Goal: Task Accomplishment & Management: Manage account settings

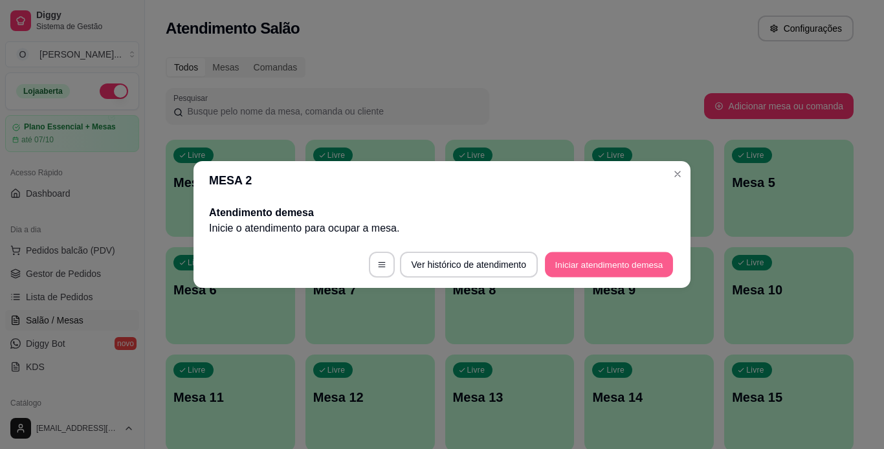
click at [572, 254] on button "Iniciar atendimento de mesa" at bounding box center [609, 264] width 128 height 25
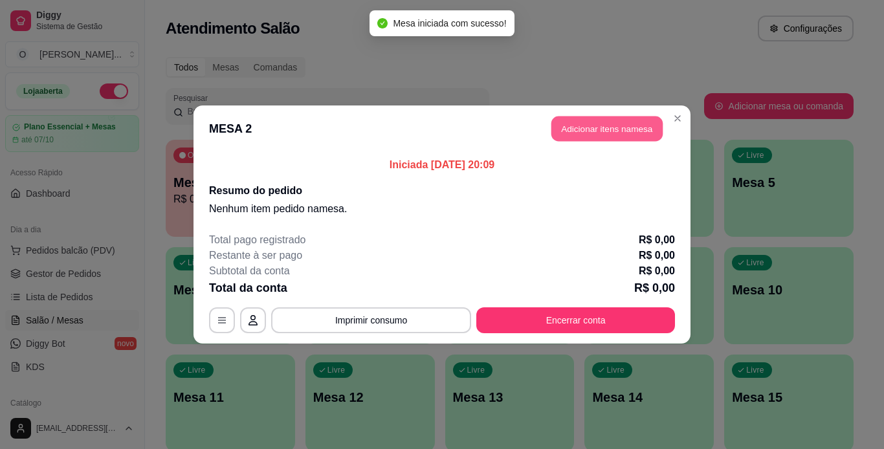
click at [628, 126] on button "Adicionar itens na mesa" at bounding box center [606, 128] width 111 height 25
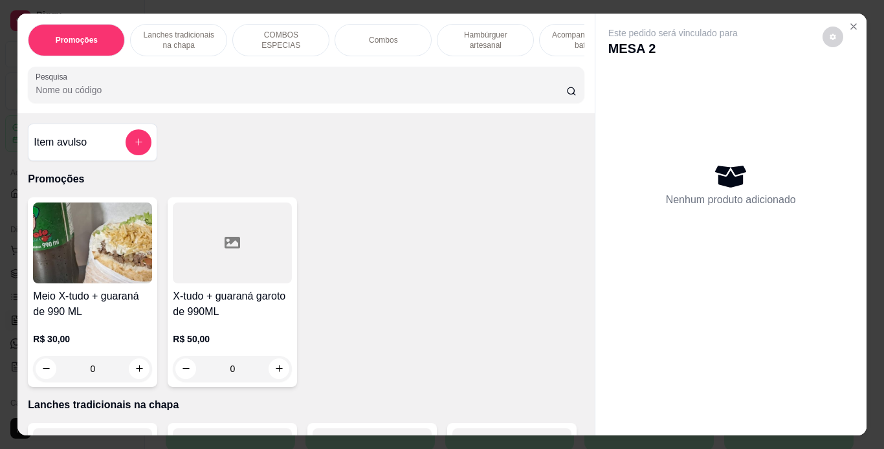
click at [485, 45] on p "Hambúrguer artesanal" at bounding box center [485, 40] width 75 height 21
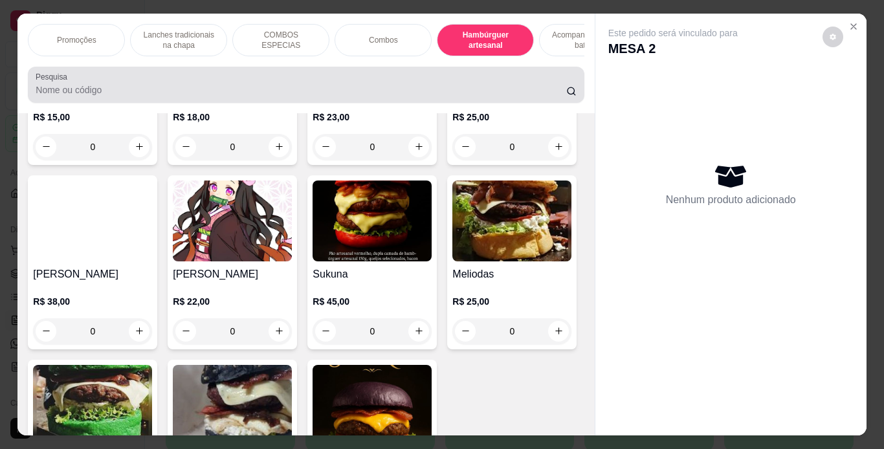
scroll to position [33, 0]
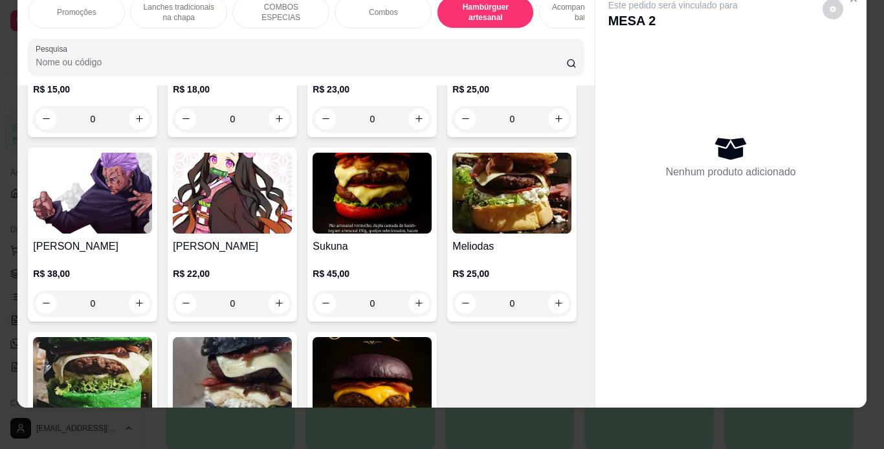
click at [413, 132] on div "0" at bounding box center [371, 119] width 119 height 26
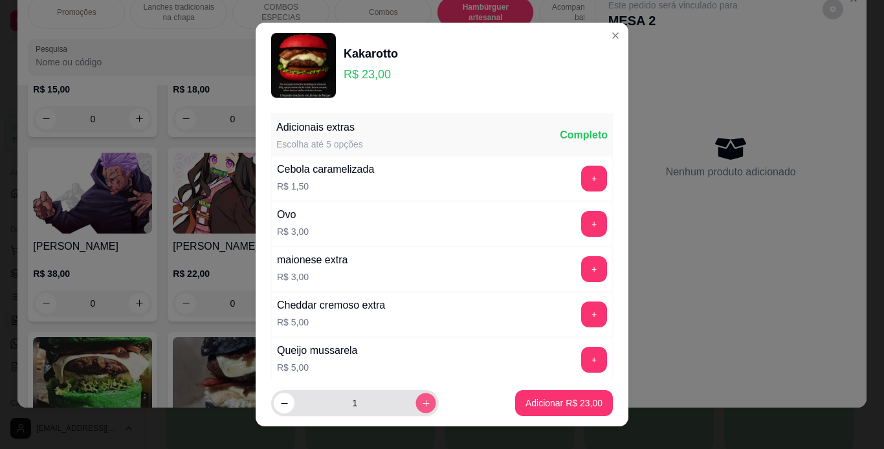
click at [421, 403] on icon "increase-product-quantity" at bounding box center [426, 404] width 10 height 10
type input "2"
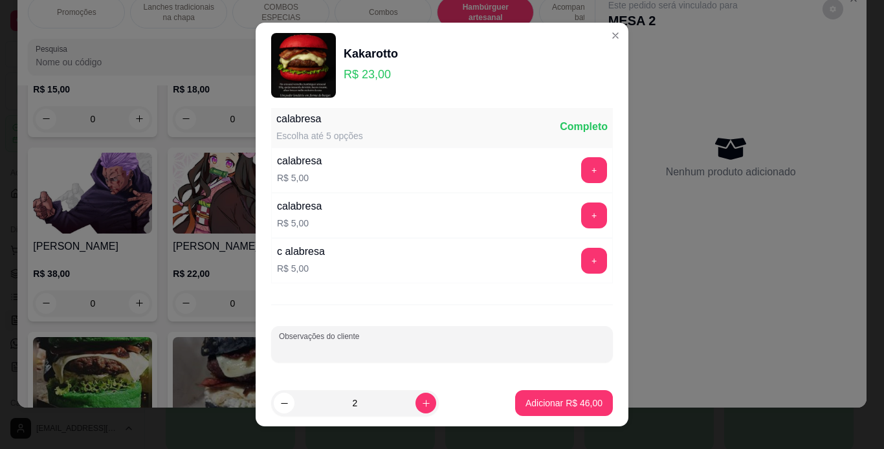
click at [439, 351] on input "Observações do cliente" at bounding box center [442, 349] width 326 height 13
type input "1 SEM REPOLHO"
click at [537, 392] on button "Adicionar R$ 46,00" at bounding box center [563, 403] width 95 height 25
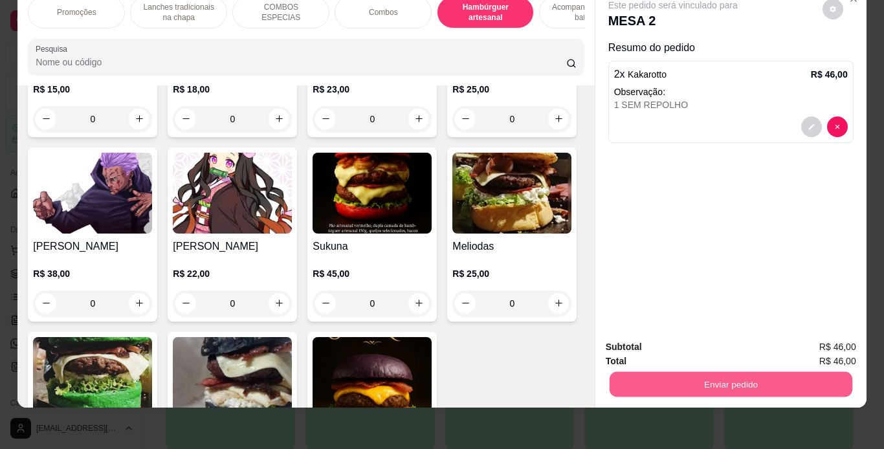
click at [635, 377] on button "Enviar pedido" at bounding box center [730, 384] width 243 height 25
click at [663, 342] on button "Não registrar e enviar pedido" at bounding box center [687, 343] width 131 height 24
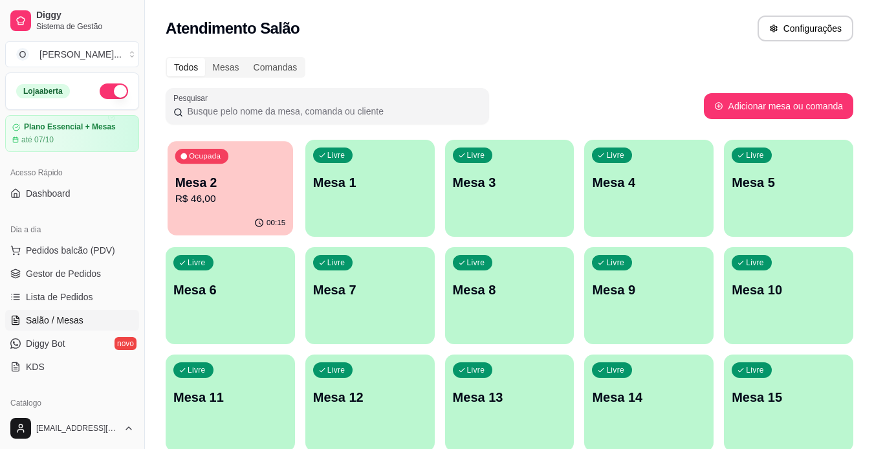
click at [200, 197] on p "R$ 46,00" at bounding box center [230, 198] width 111 height 15
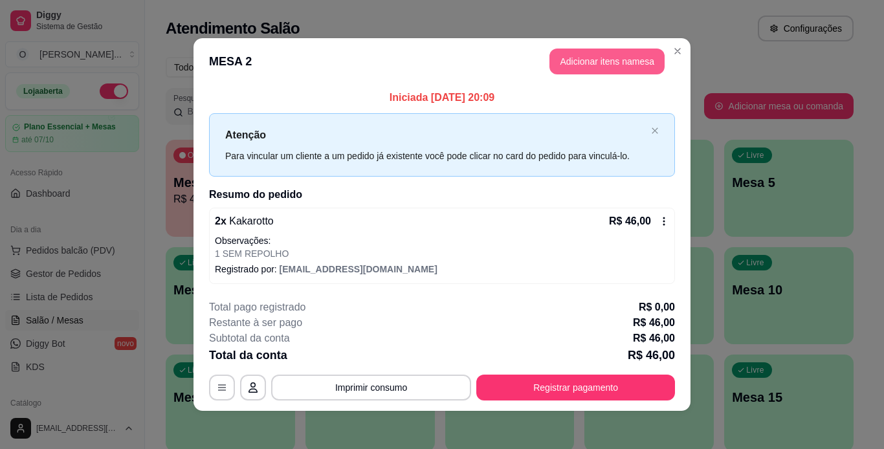
click at [597, 58] on button "Adicionar itens na mesa" at bounding box center [606, 62] width 115 height 26
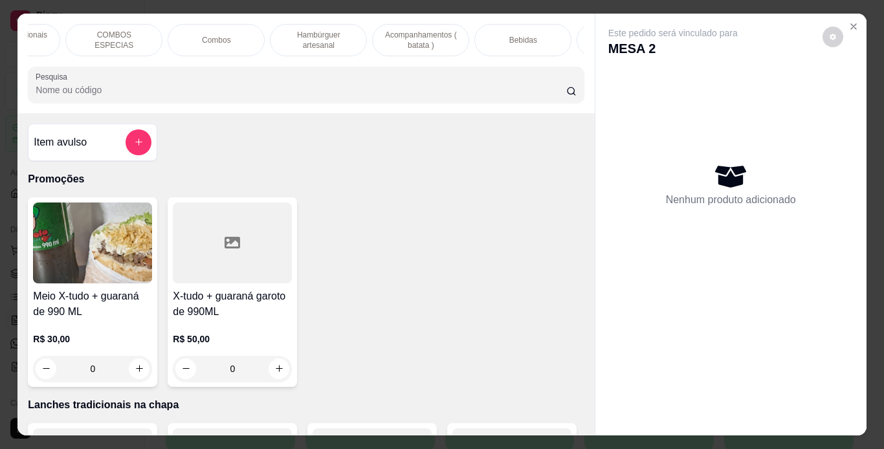
scroll to position [0, 168]
click at [512, 43] on div "Bebidas" at bounding box center [522, 40] width 97 height 32
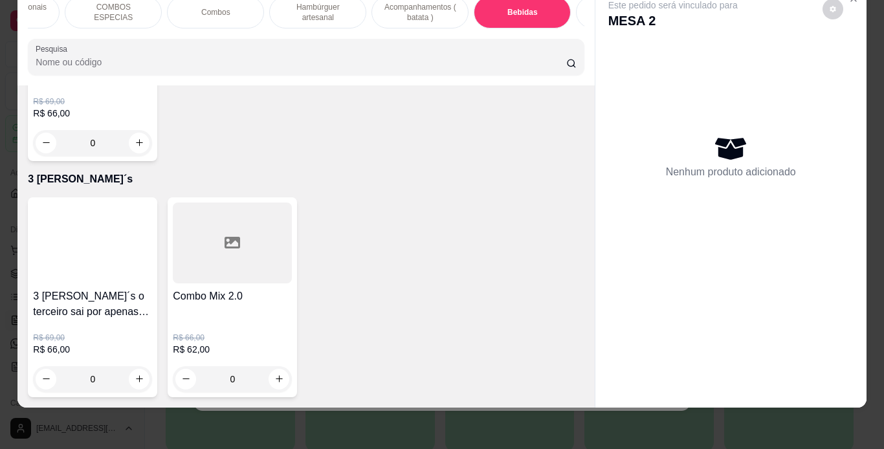
scroll to position [4327, 0]
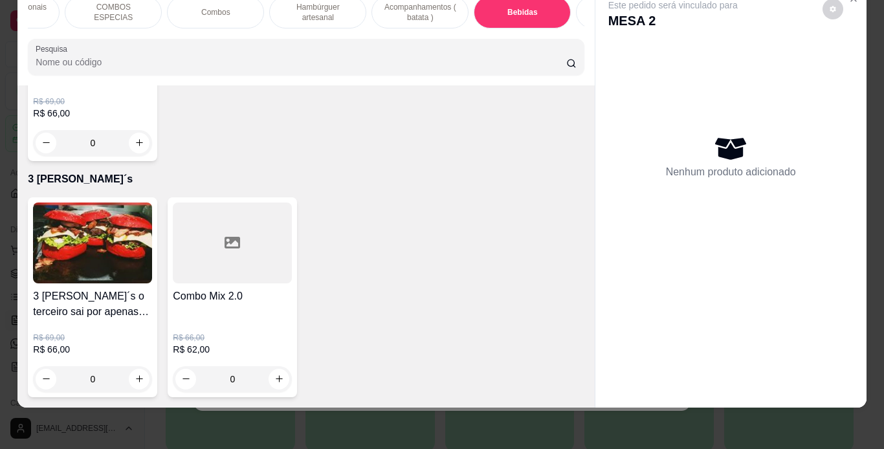
click at [595, 338] on div "Este pedido será vinculado para MESA 2 Nenhum produto adicionado" at bounding box center [731, 197] width 272 height 422
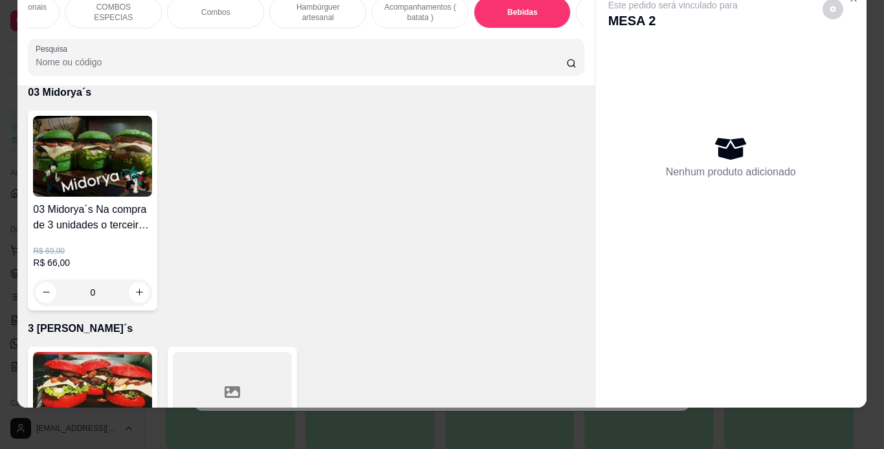
scroll to position [4012, 0]
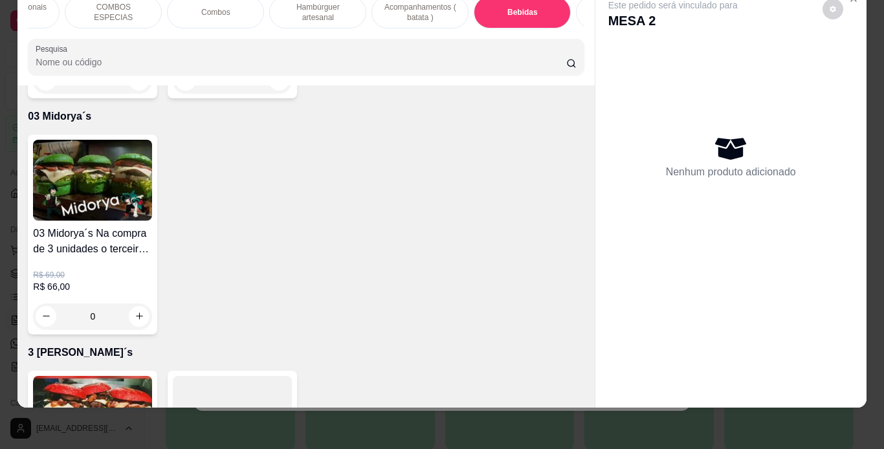
type input "1"
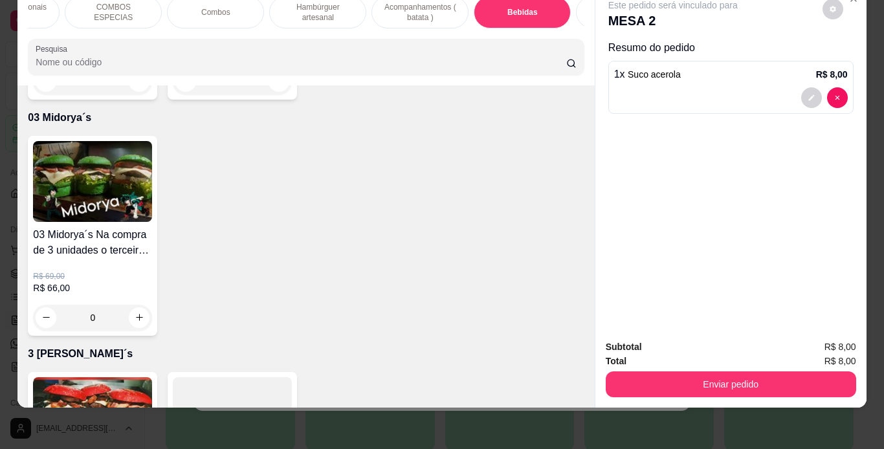
type input "1"
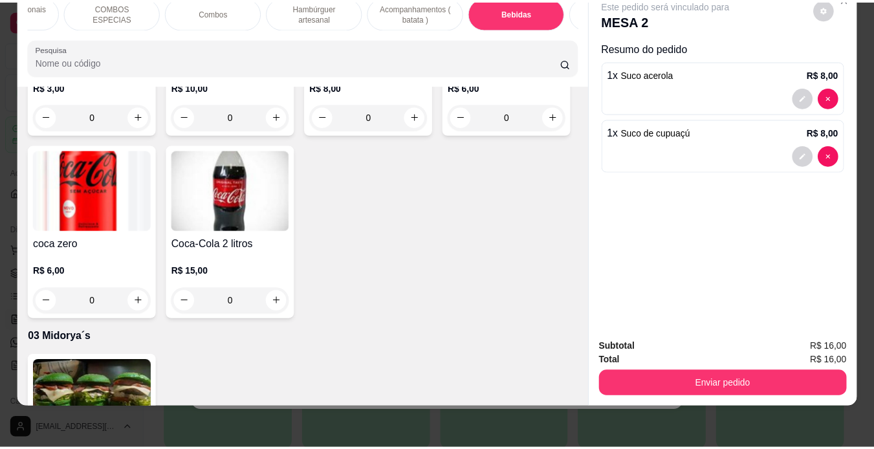
scroll to position [3770, 0]
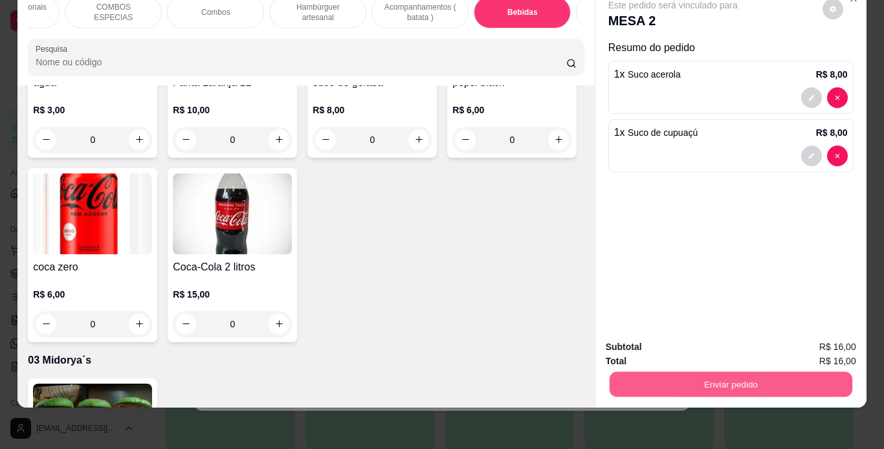
click at [657, 384] on button "Enviar pedido" at bounding box center [730, 384] width 243 height 25
click at [706, 341] on button "Não registrar e enviar pedido" at bounding box center [687, 343] width 131 height 24
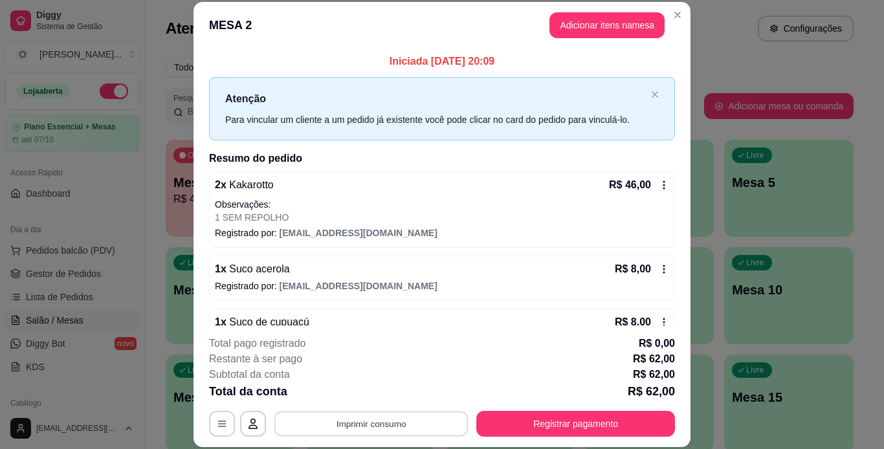
click at [386, 413] on button "Imprimir consumo" at bounding box center [371, 423] width 194 height 25
click at [397, 395] on button "IMPRESSORA" at bounding box center [370, 394] width 91 height 20
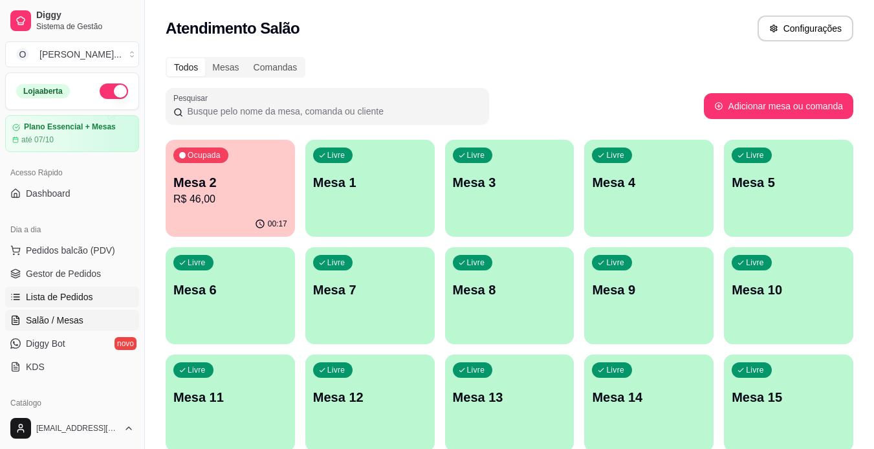
click at [49, 294] on span "Lista de Pedidos" at bounding box center [59, 296] width 67 height 13
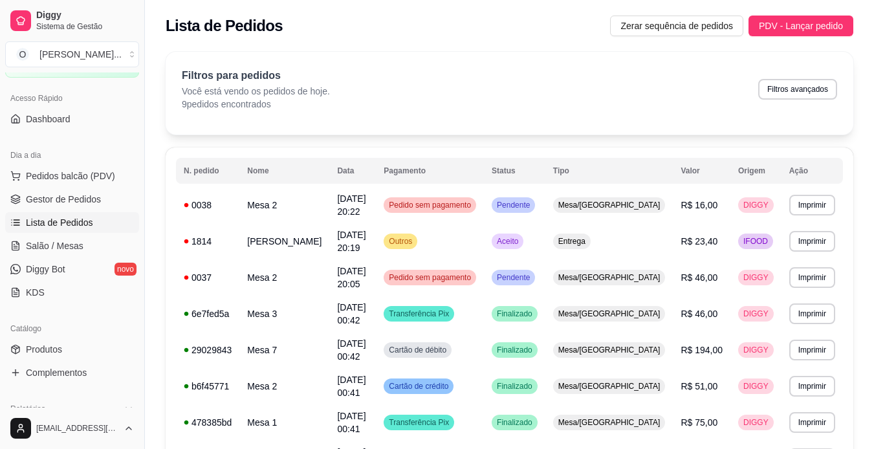
scroll to position [104, 0]
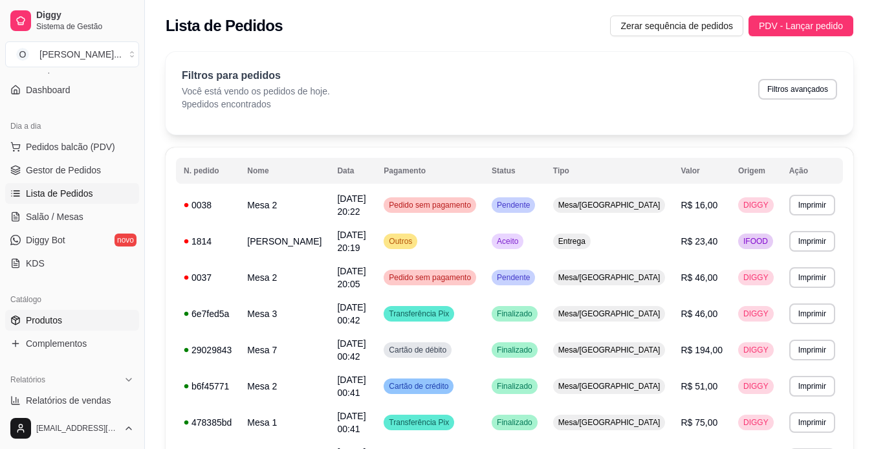
click at [67, 314] on link "Produtos" at bounding box center [72, 320] width 134 height 21
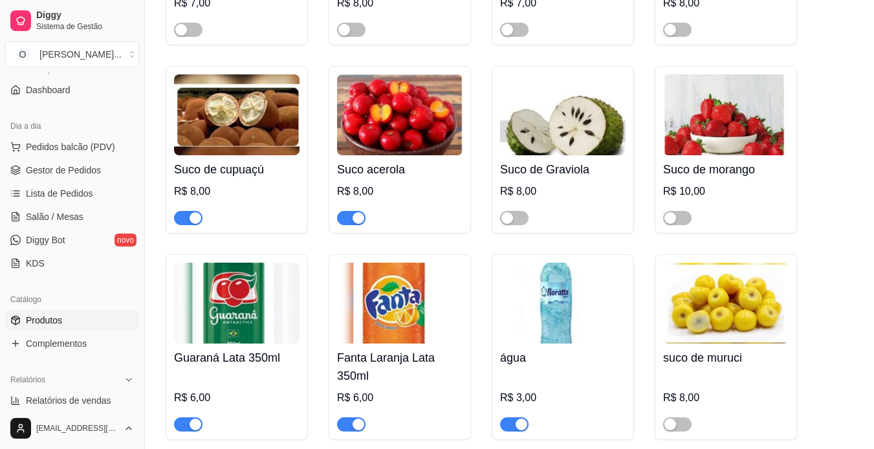
scroll to position [4229, 0]
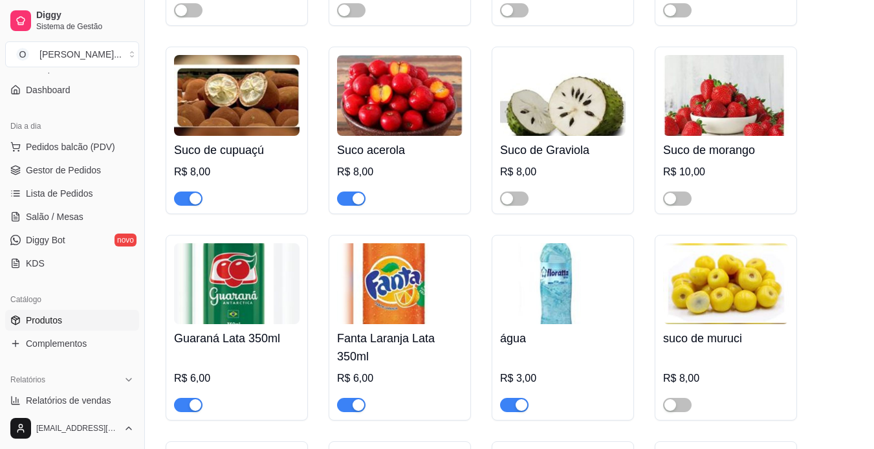
click at [355, 399] on div "button" at bounding box center [359, 405] width 12 height 12
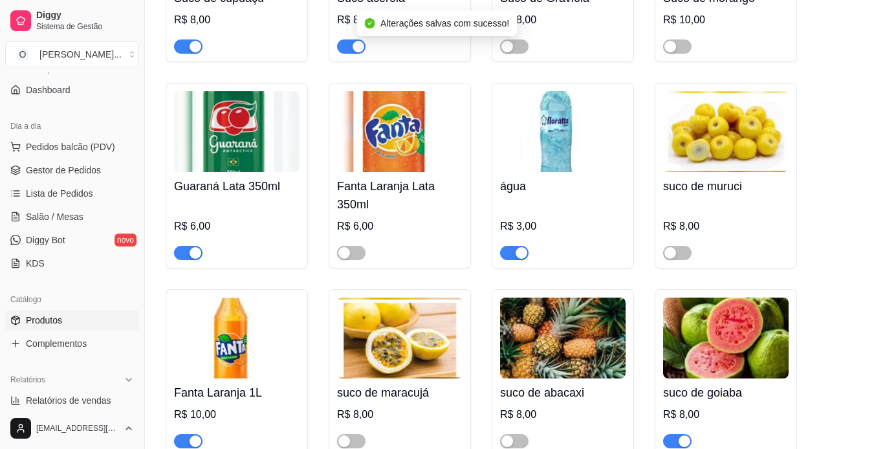
scroll to position [4428, 0]
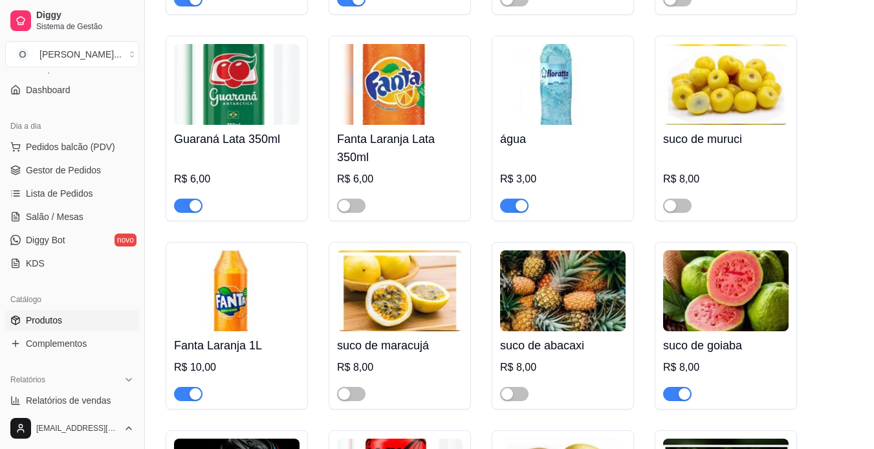
click at [679, 388] on div "button" at bounding box center [685, 394] width 12 height 12
click at [673, 388] on div "button" at bounding box center [670, 394] width 12 height 12
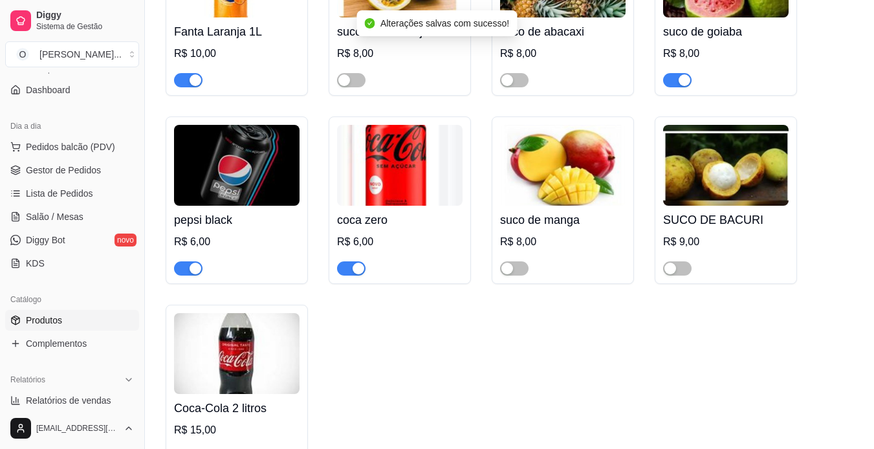
scroll to position [4761, 0]
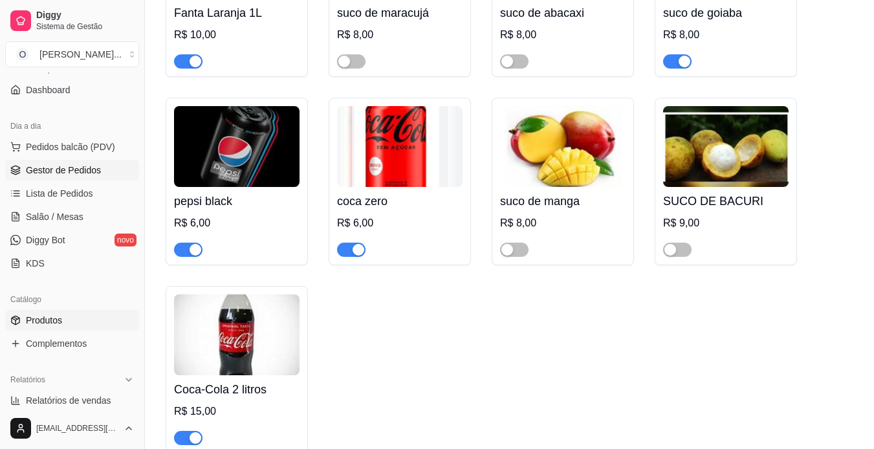
click at [72, 166] on span "Gestor de Pedidos" at bounding box center [63, 170] width 75 height 13
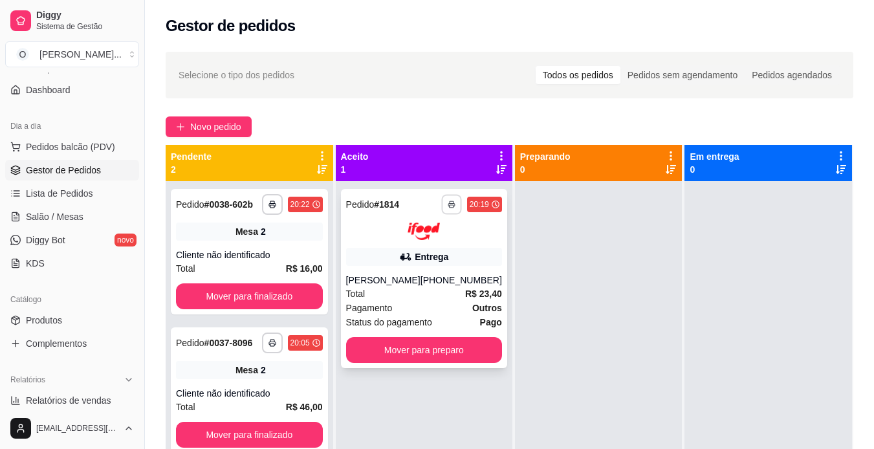
click at [443, 208] on button "button" at bounding box center [451, 204] width 20 height 20
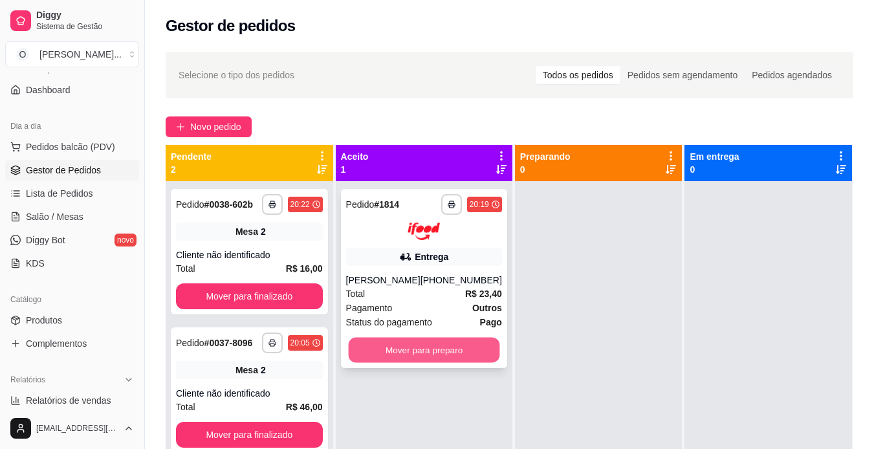
click at [403, 347] on button "Mover para preparo" at bounding box center [423, 349] width 151 height 25
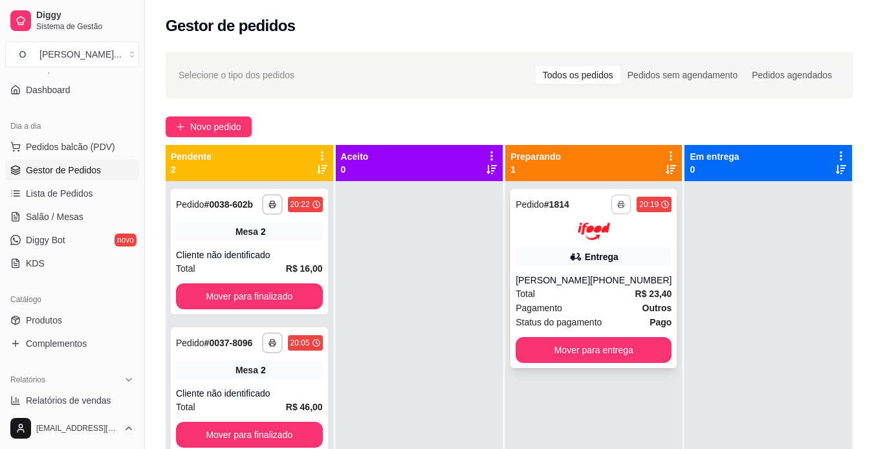
click at [618, 204] on icon "button" at bounding box center [622, 205] width 8 height 8
click at [585, 248] on button "IMPRESSORA" at bounding box center [577, 249] width 94 height 21
click at [84, 217] on link "Salão / Mesas" at bounding box center [72, 216] width 134 height 21
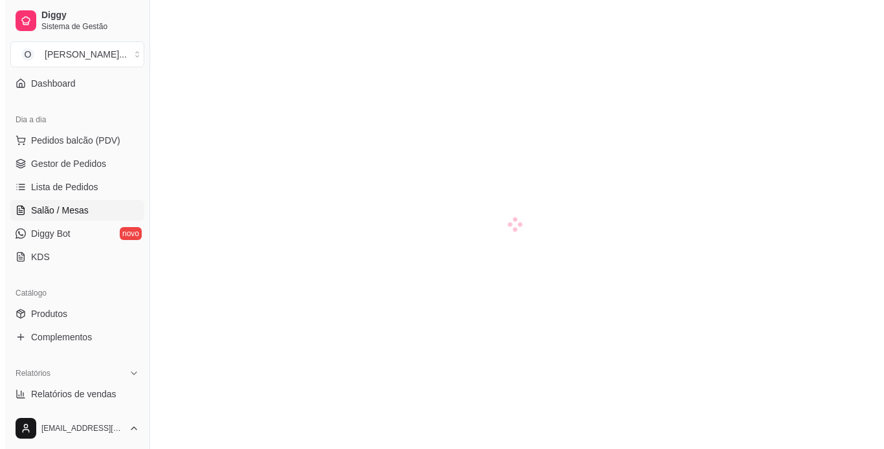
scroll to position [115, 0]
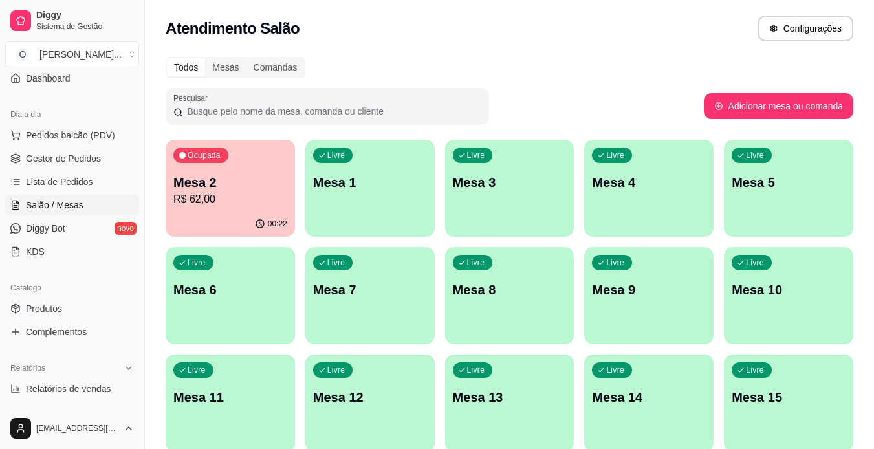
click at [215, 188] on p "Mesa 2" at bounding box center [230, 182] width 114 height 18
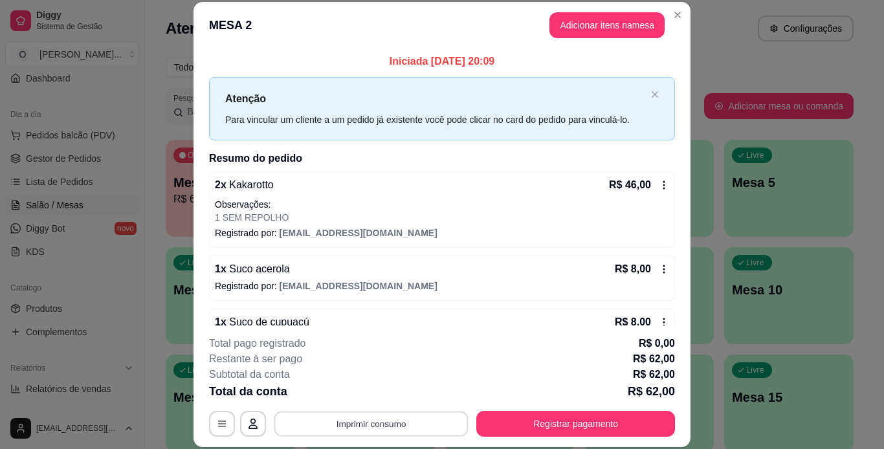
click at [421, 427] on button "Imprimir consumo" at bounding box center [371, 423] width 194 height 25
click at [377, 395] on button "IMPRESSORA" at bounding box center [370, 393] width 91 height 20
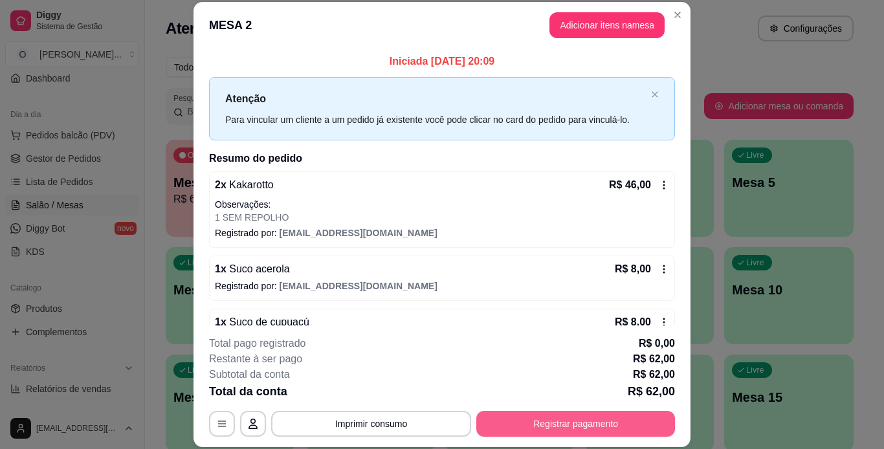
click at [545, 422] on button "Registrar pagamento" at bounding box center [575, 424] width 199 height 26
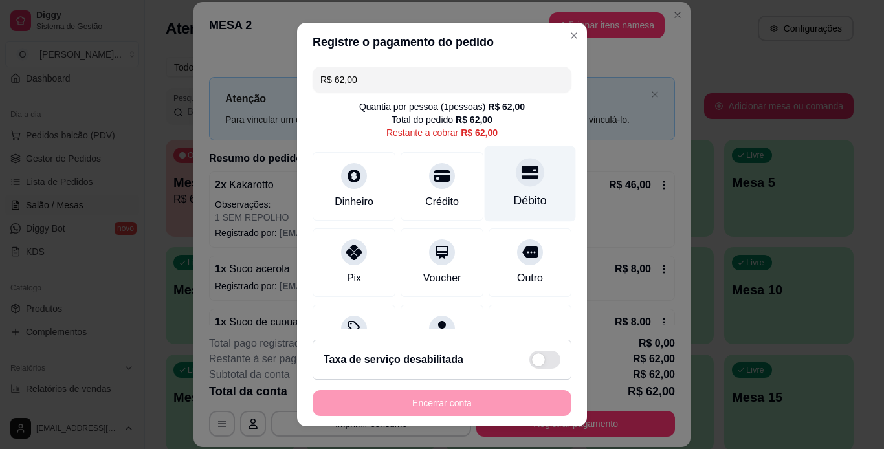
click at [516, 188] on div "Débito" at bounding box center [530, 184] width 91 height 76
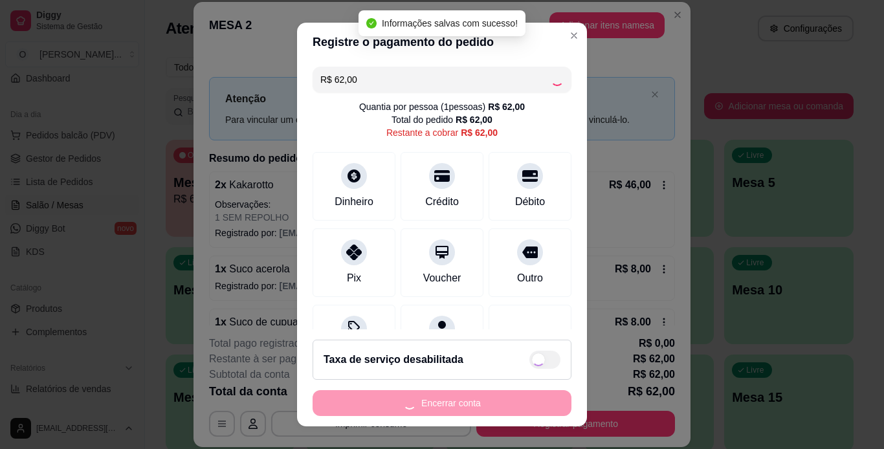
type input "R$ 0,00"
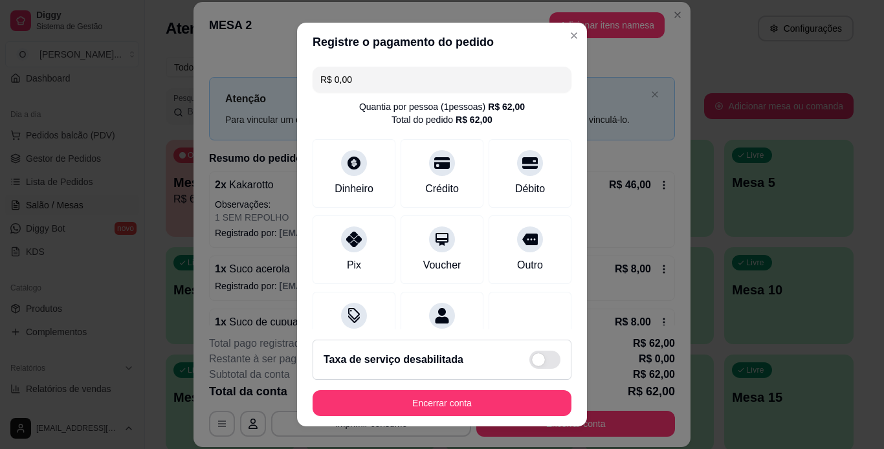
scroll to position [118, 0]
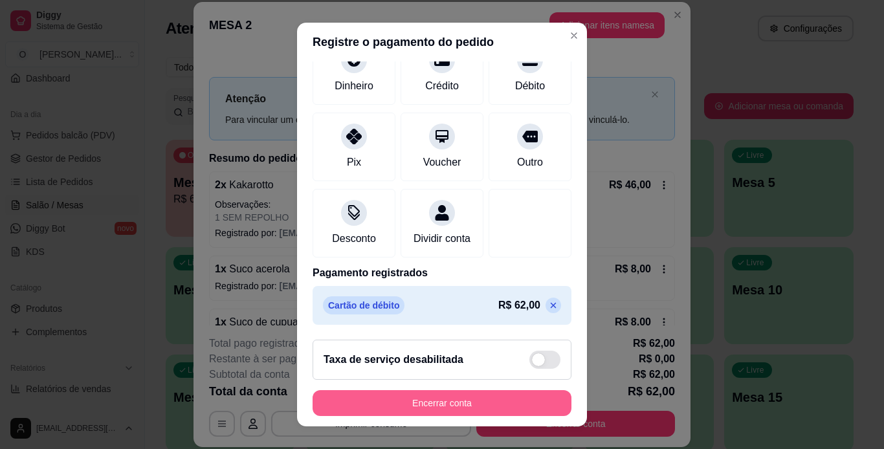
click at [441, 397] on button "Encerrar conta" at bounding box center [441, 403] width 259 height 26
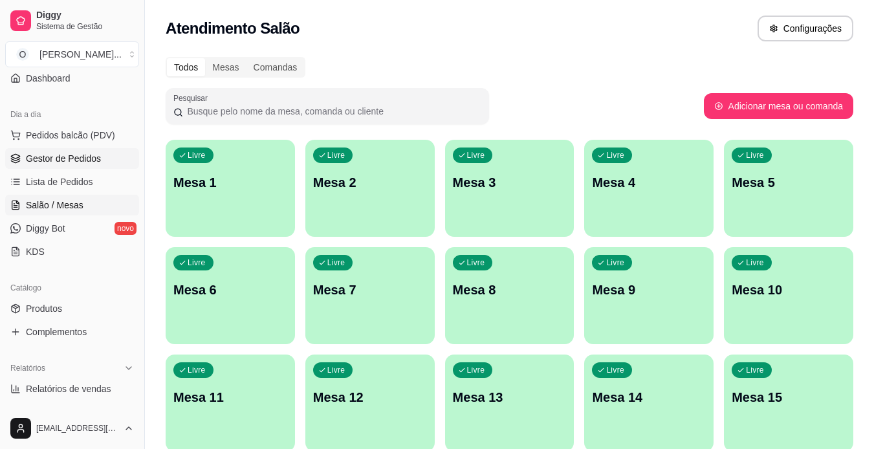
click at [71, 156] on span "Gestor de Pedidos" at bounding box center [63, 158] width 75 height 13
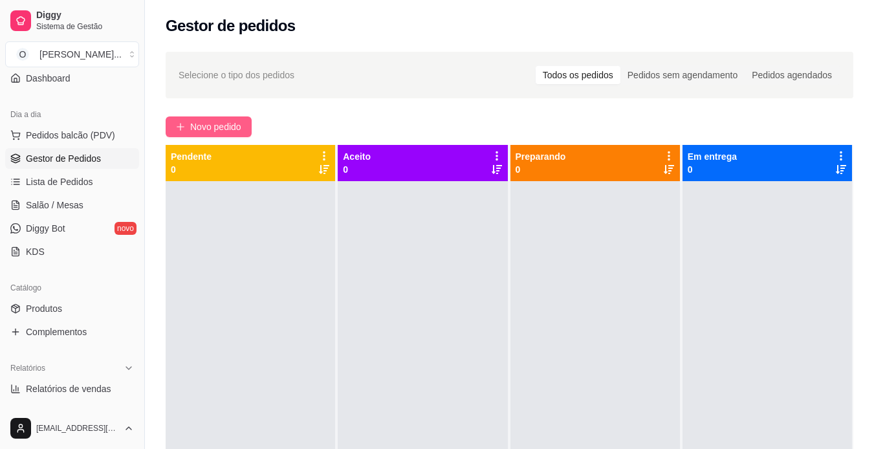
click at [220, 129] on span "Novo pedido" at bounding box center [215, 127] width 51 height 14
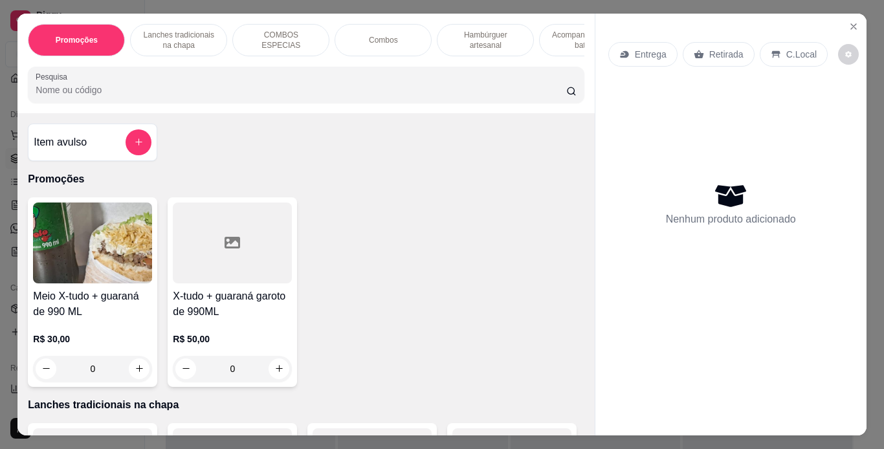
click at [722, 48] on p "Retirada" at bounding box center [726, 54] width 34 height 13
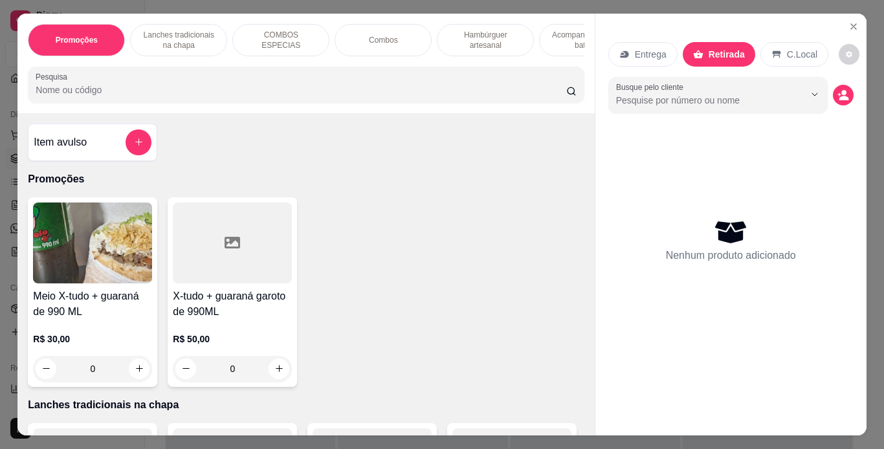
click at [210, 31] on p "Lanches tradicionais na chapa" at bounding box center [178, 40] width 75 height 21
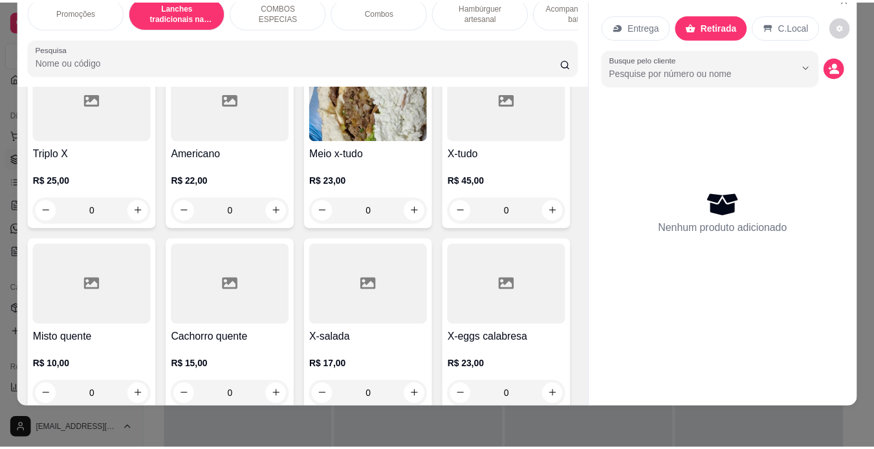
scroll to position [745, 0]
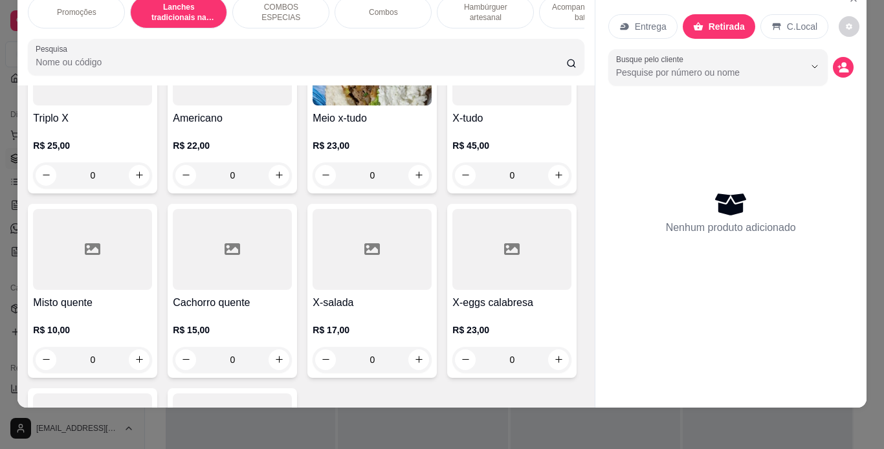
click at [152, 171] on div "0" at bounding box center [92, 175] width 119 height 26
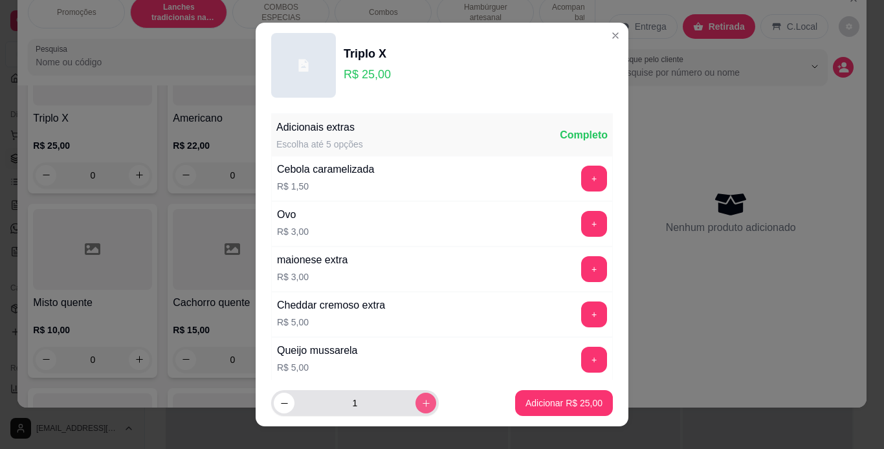
click at [421, 400] on icon "increase-product-quantity" at bounding box center [426, 404] width 10 height 10
type input "2"
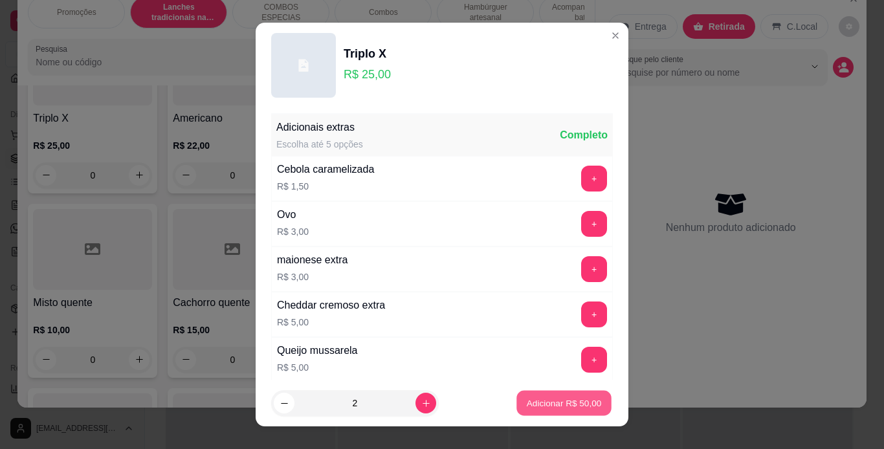
click at [519, 395] on button "Adicionar R$ 50,00" at bounding box center [563, 403] width 95 height 25
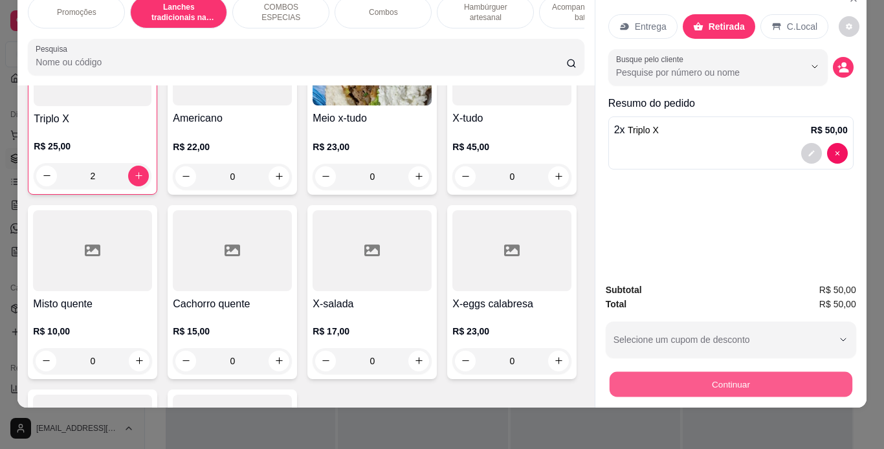
click at [658, 372] on button "Continuar" at bounding box center [730, 384] width 243 height 25
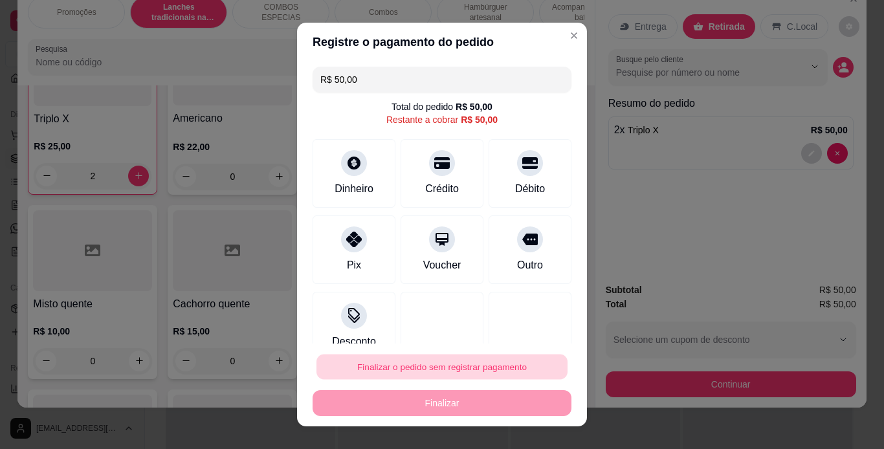
click at [424, 365] on button "Finalizar o pedido sem registrar pagamento" at bounding box center [441, 367] width 251 height 25
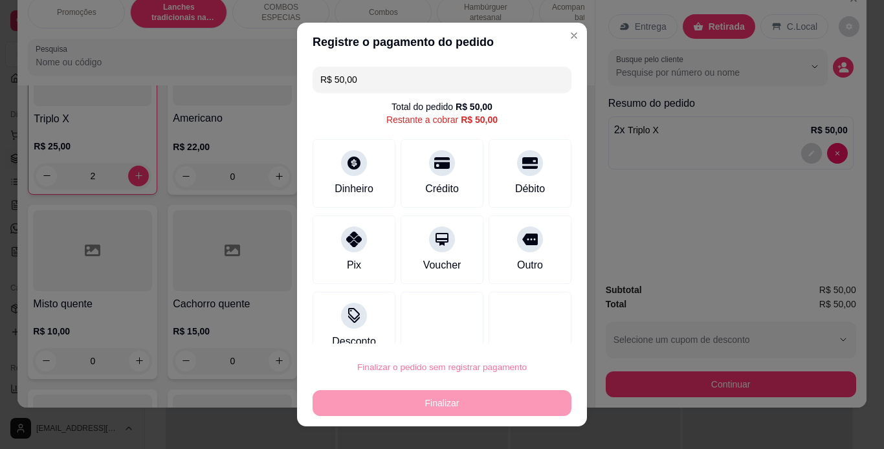
click at [499, 329] on button "Confirmar" at bounding box center [516, 330] width 48 height 20
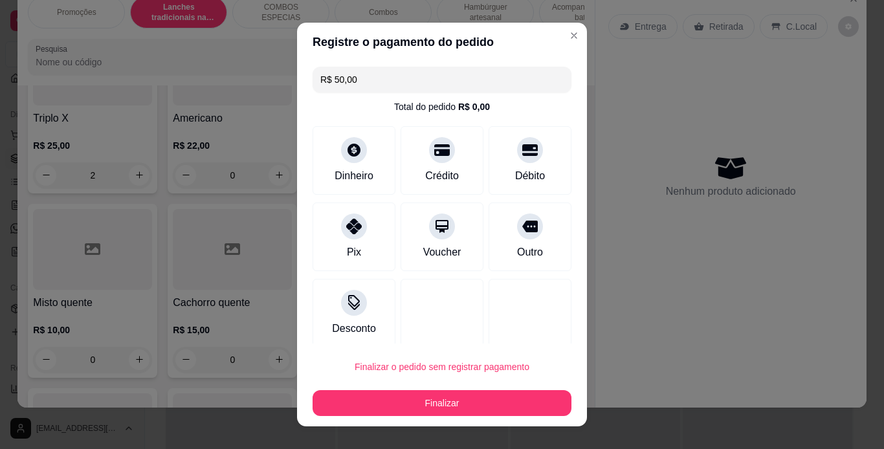
type input "0"
type input "R$ 0,00"
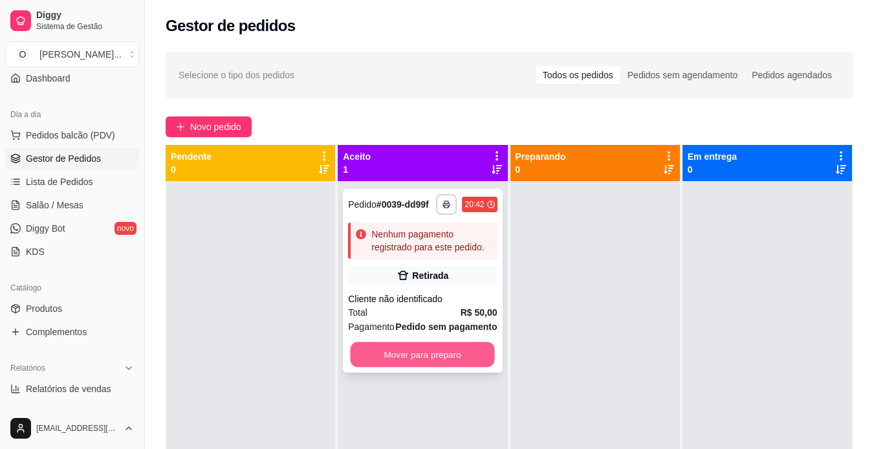
click at [418, 355] on button "Mover para preparo" at bounding box center [423, 354] width 144 height 25
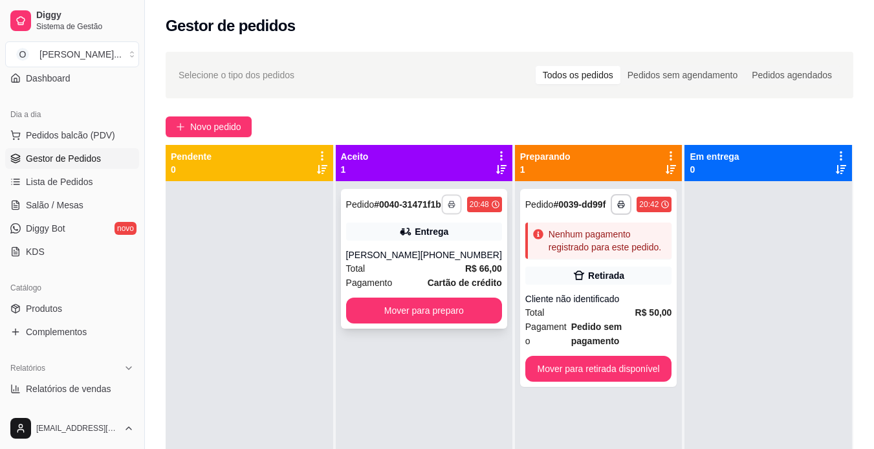
click at [441, 208] on button "button" at bounding box center [451, 204] width 20 height 20
click at [402, 252] on button "IMPRESSORA" at bounding box center [407, 255] width 91 height 20
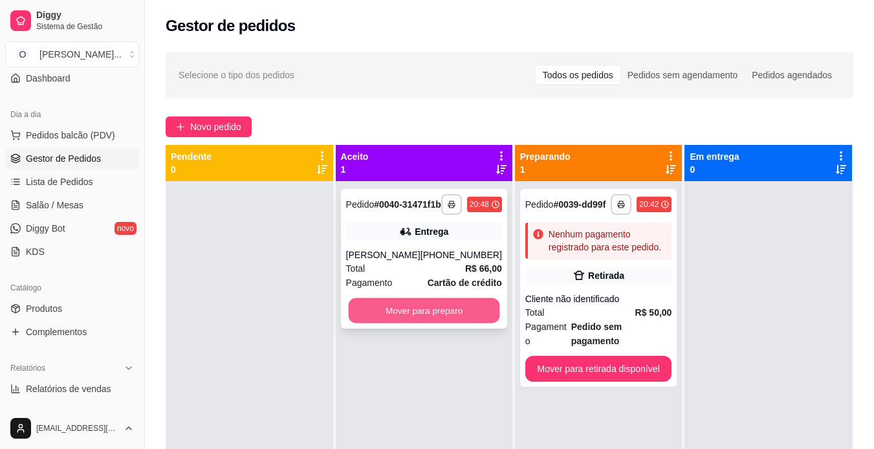
click at [414, 314] on button "Mover para preparo" at bounding box center [423, 310] width 151 height 25
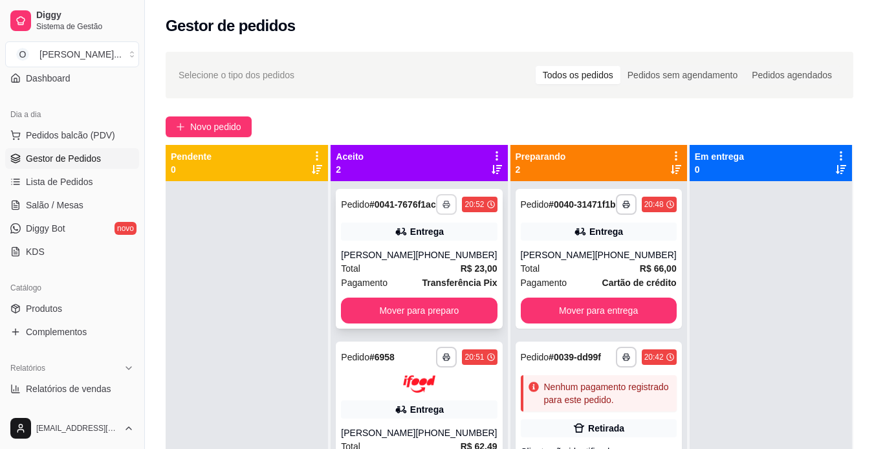
click at [438, 210] on button "button" at bounding box center [446, 204] width 21 height 21
click at [424, 251] on button "IMPRESSORA" at bounding box center [407, 255] width 91 height 20
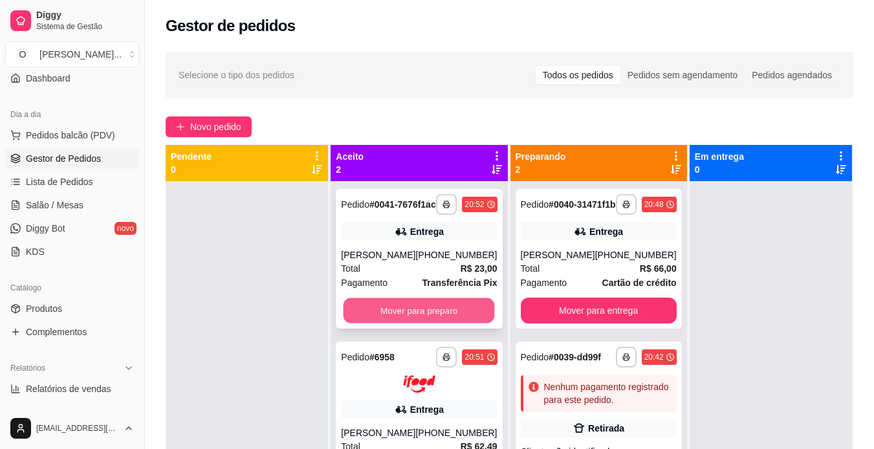
click at [428, 320] on button "Mover para preparo" at bounding box center [419, 310] width 151 height 25
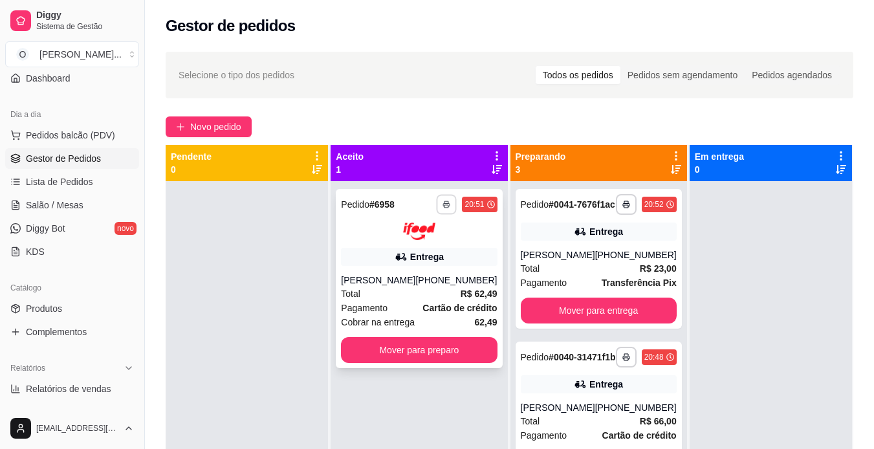
click at [437, 208] on button "button" at bounding box center [447, 204] width 20 height 20
click at [427, 249] on button "IMPRESSORA" at bounding box center [403, 249] width 91 height 20
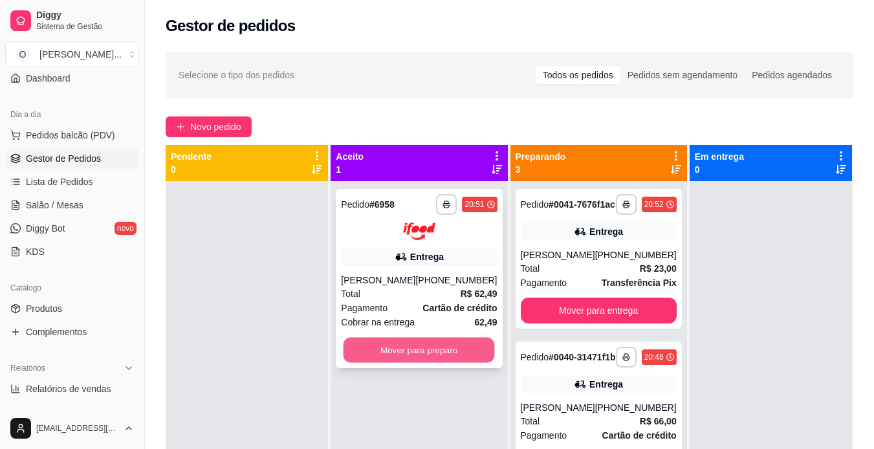
click at [420, 347] on button "Mover para preparo" at bounding box center [419, 349] width 151 height 25
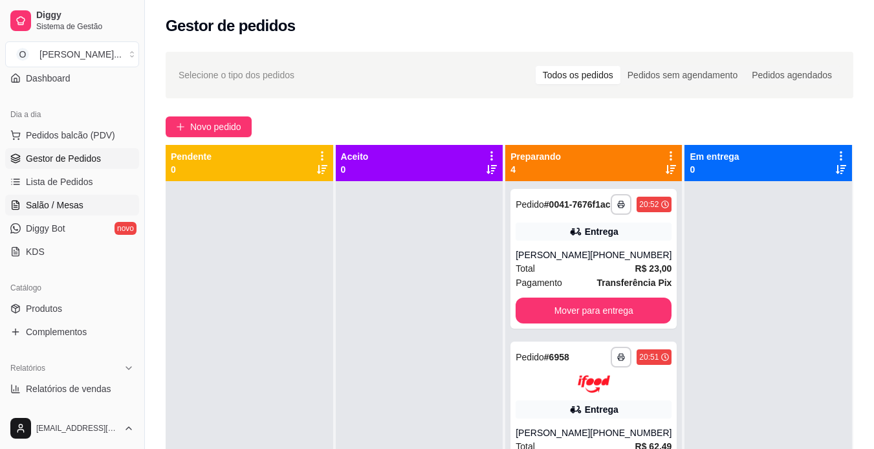
click at [55, 214] on link "Salão / Mesas" at bounding box center [72, 205] width 134 height 21
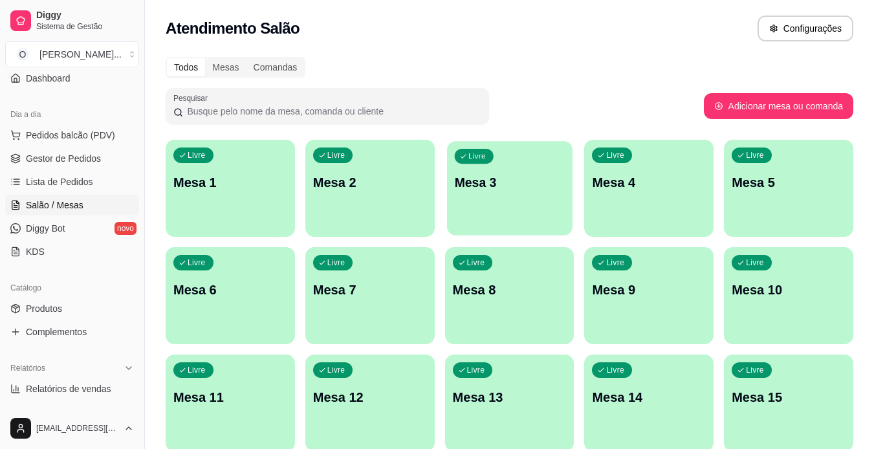
click at [474, 202] on div "Livre Mesa 3" at bounding box center [510, 180] width 126 height 79
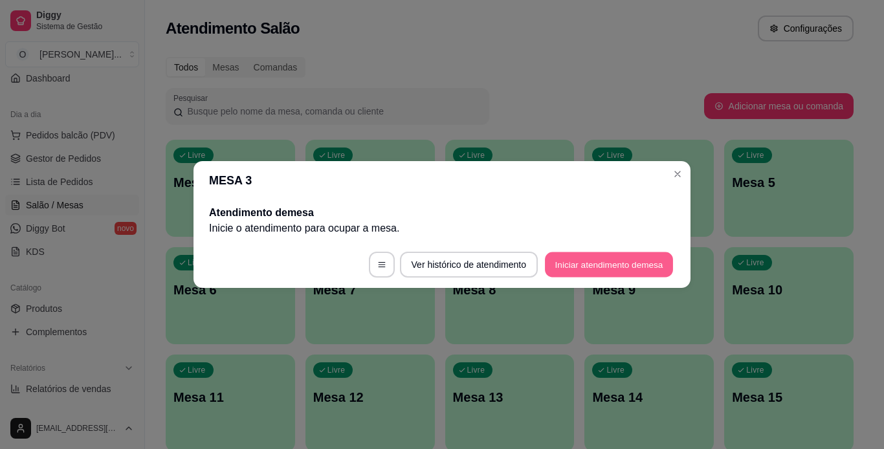
click at [573, 270] on button "Iniciar atendimento de mesa" at bounding box center [609, 264] width 128 height 25
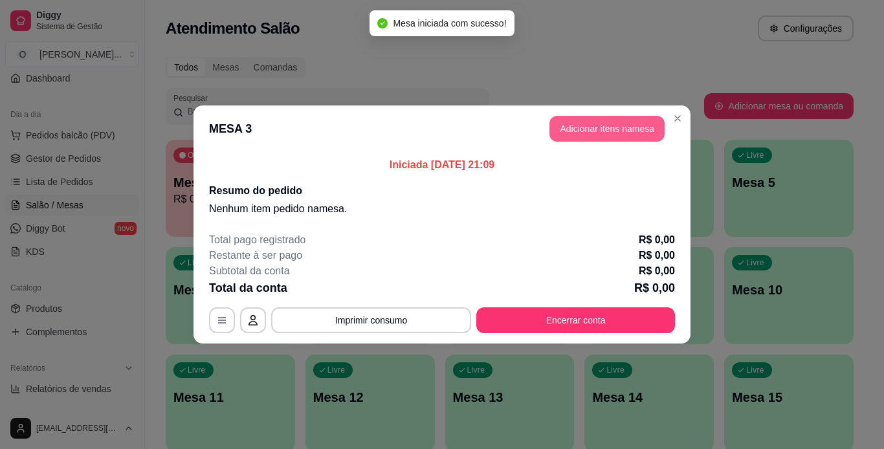
click at [586, 127] on button "Adicionar itens na mesa" at bounding box center [606, 129] width 115 height 26
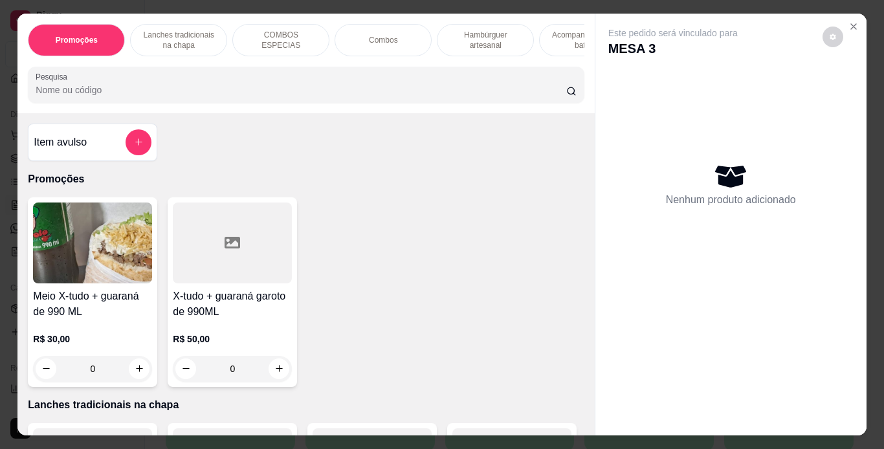
click at [167, 37] on p "Lanches tradicionais na chapa" at bounding box center [178, 40] width 75 height 21
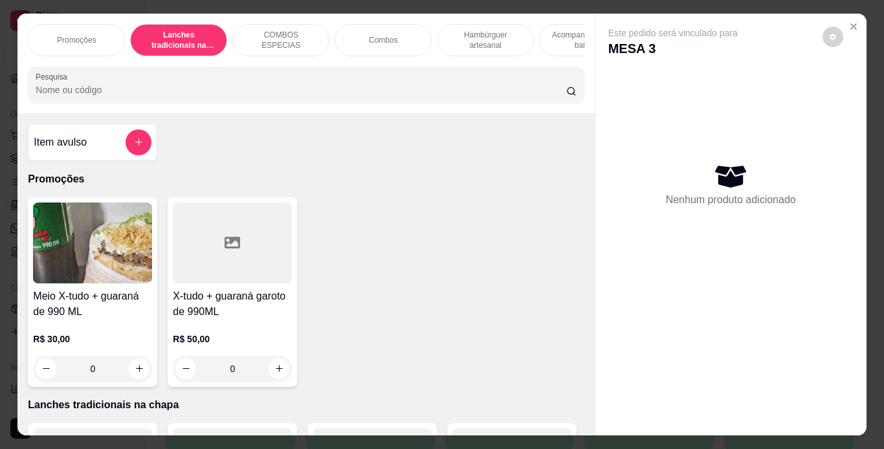
scroll to position [33, 0]
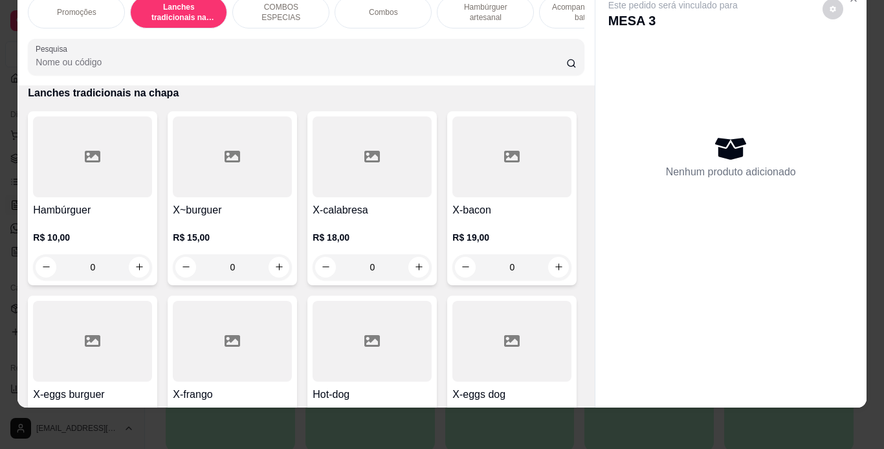
click at [280, 263] on div "0" at bounding box center [232, 267] width 119 height 26
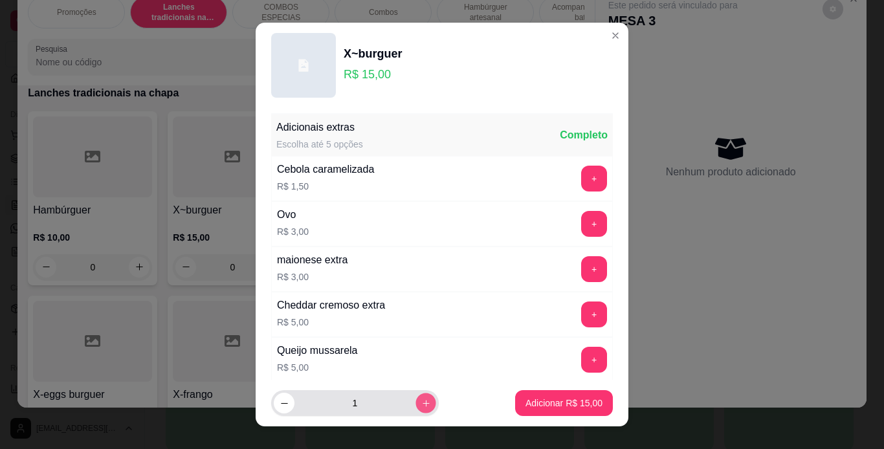
click at [415, 397] on button "increase-product-quantity" at bounding box center [425, 403] width 20 height 20
type input "2"
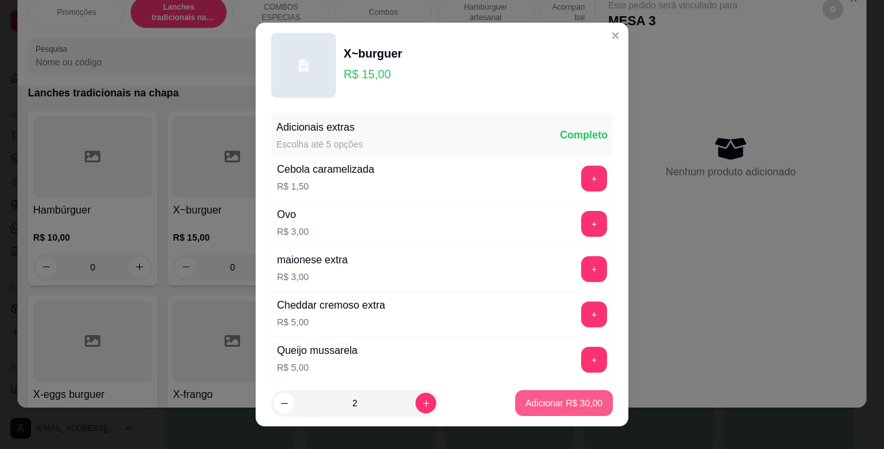
click at [547, 405] on p "Adicionar R$ 30,00" at bounding box center [563, 403] width 77 height 13
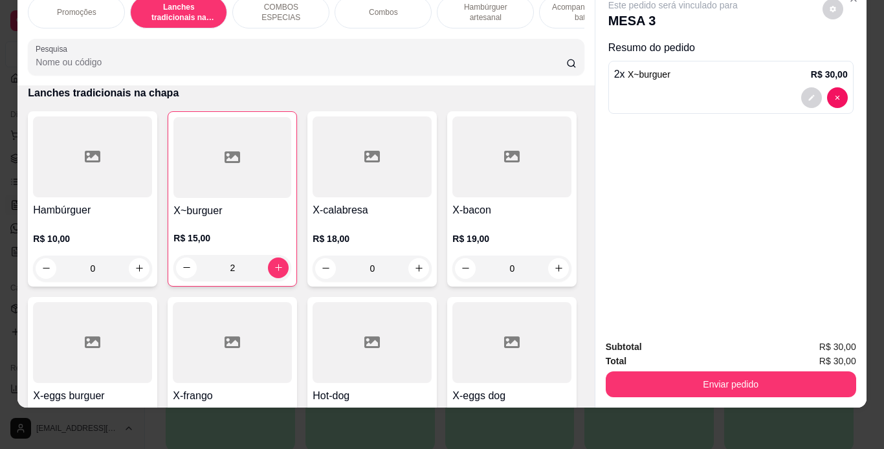
type input "2"
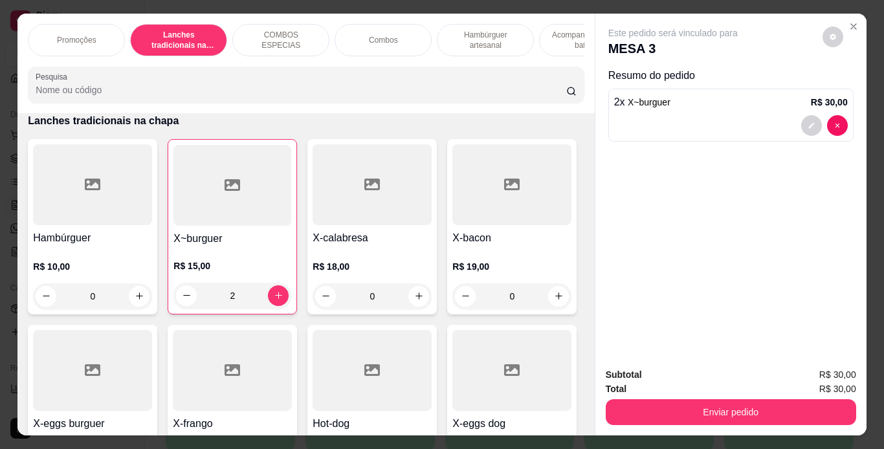
click at [479, 30] on p "Hambúrguer artesanal" at bounding box center [485, 40] width 75 height 21
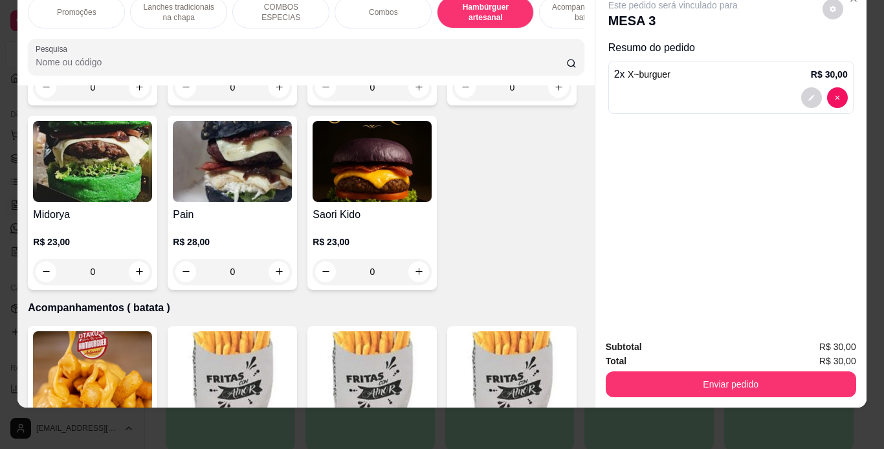
scroll to position [2629, 0]
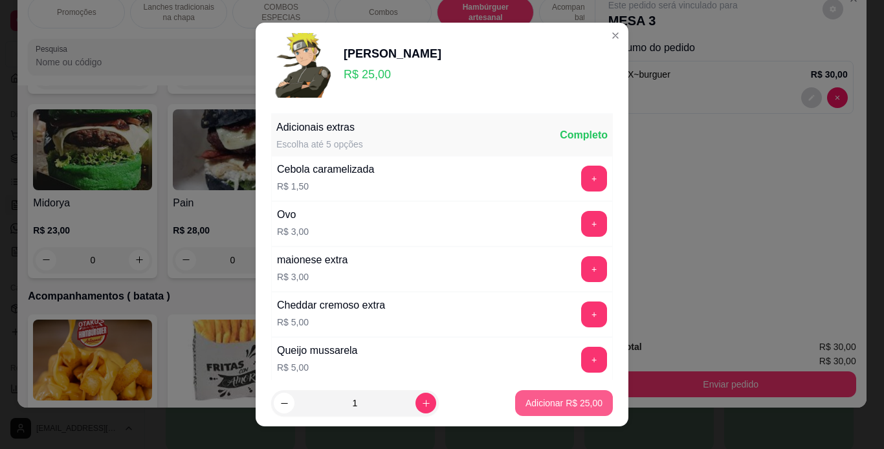
click at [569, 415] on button "Adicionar R$ 25,00" at bounding box center [564, 403] width 98 height 26
type input "1"
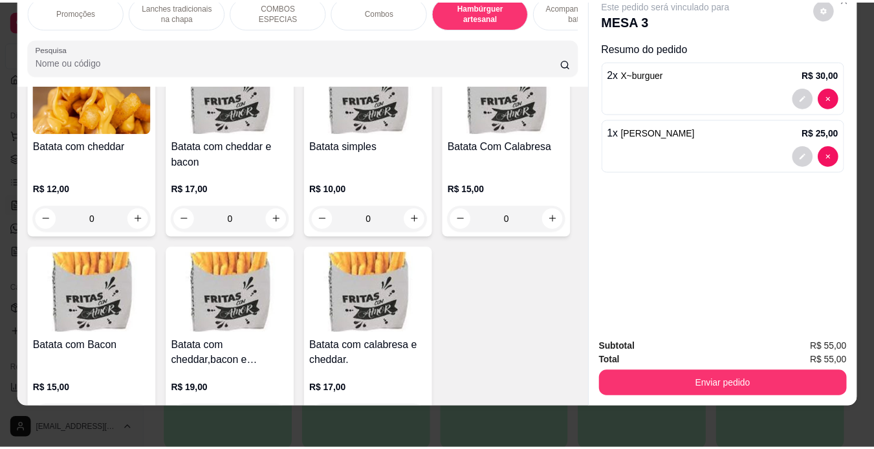
scroll to position [2909, 0]
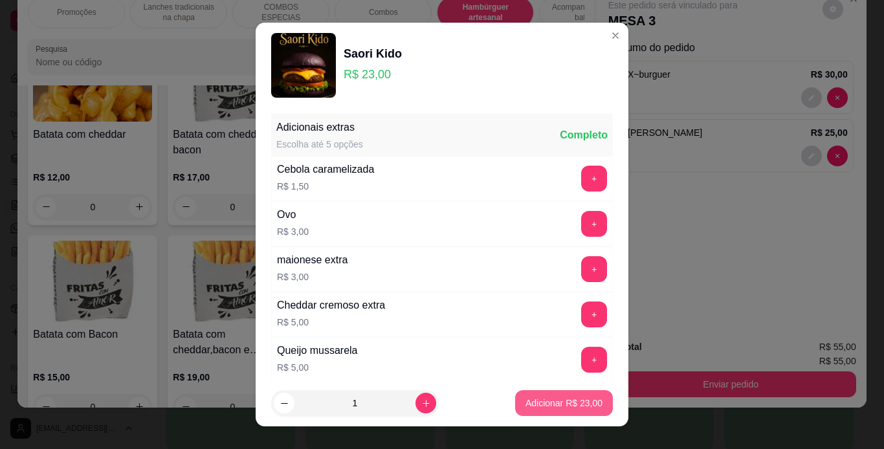
click at [533, 410] on button "Adicionar R$ 23,00" at bounding box center [564, 403] width 98 height 26
type input "1"
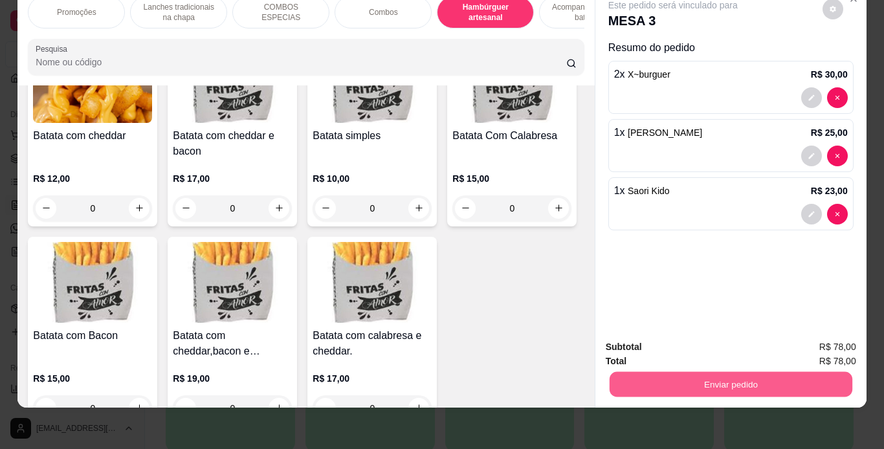
click at [677, 375] on button "Enviar pedido" at bounding box center [730, 384] width 243 height 25
click at [672, 338] on button "Não registrar e enviar pedido" at bounding box center [687, 343] width 131 height 24
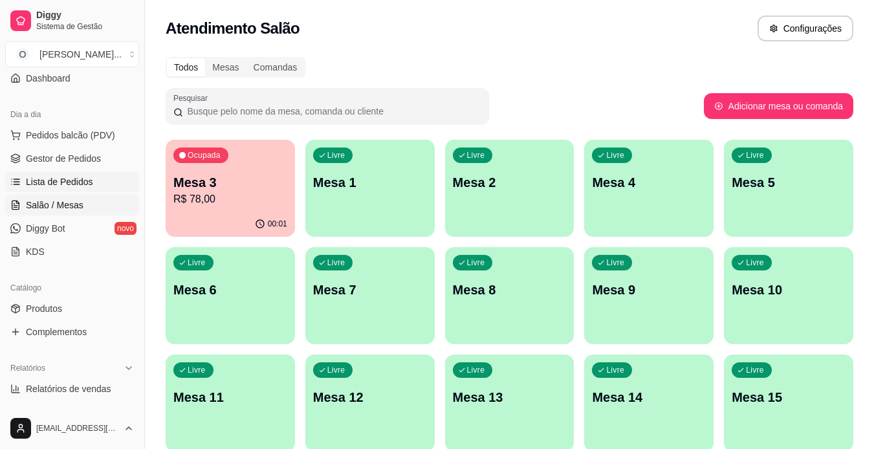
click at [59, 186] on span "Lista de Pedidos" at bounding box center [59, 181] width 67 height 13
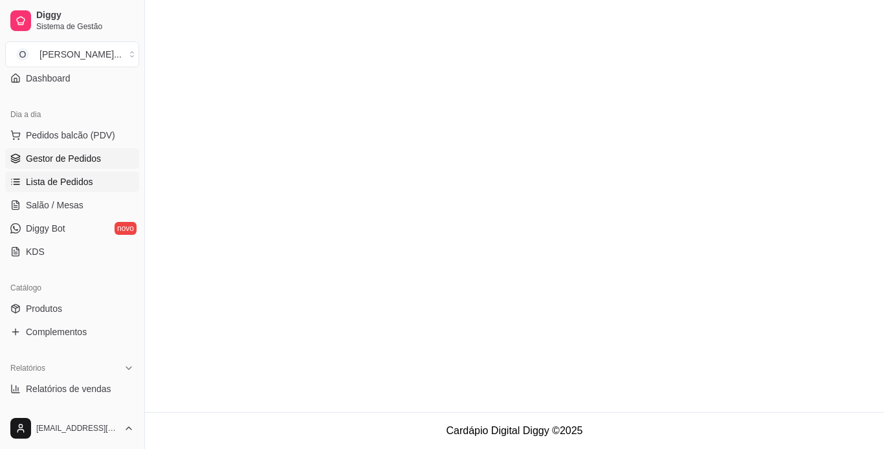
click at [82, 153] on span "Gestor de Pedidos" at bounding box center [63, 158] width 75 height 13
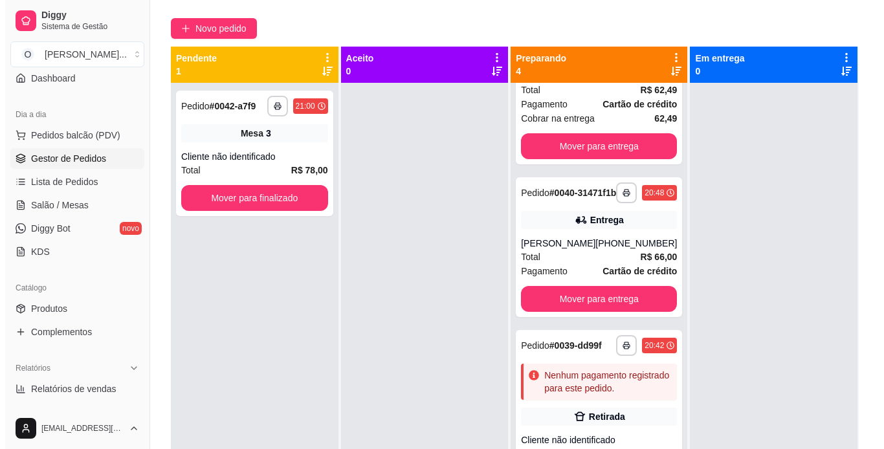
scroll to position [197, 0]
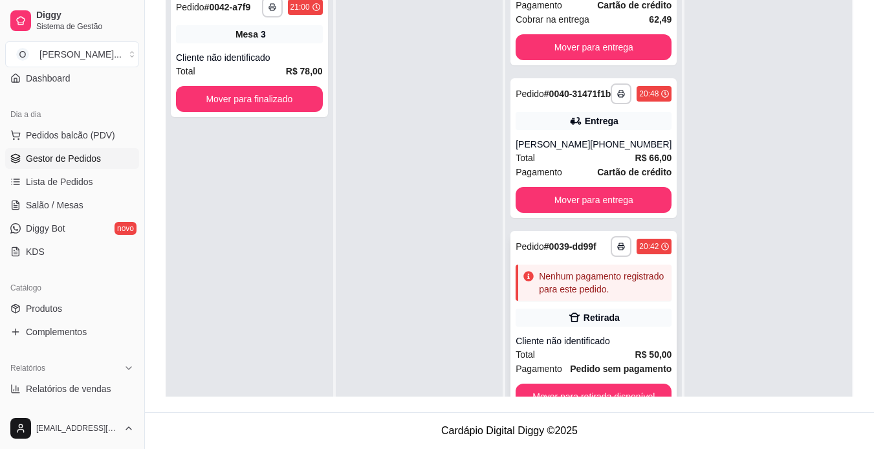
click at [590, 333] on div "**********" at bounding box center [593, 323] width 166 height 184
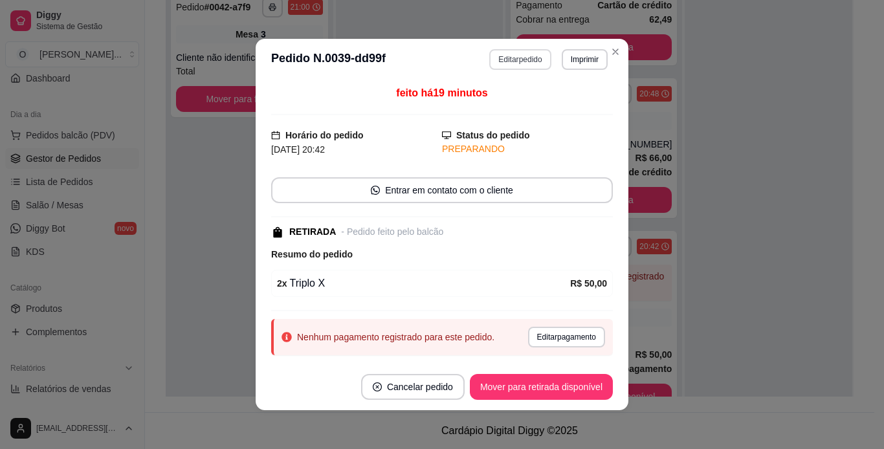
click at [512, 54] on button "Editar pedido" at bounding box center [519, 59] width 61 height 21
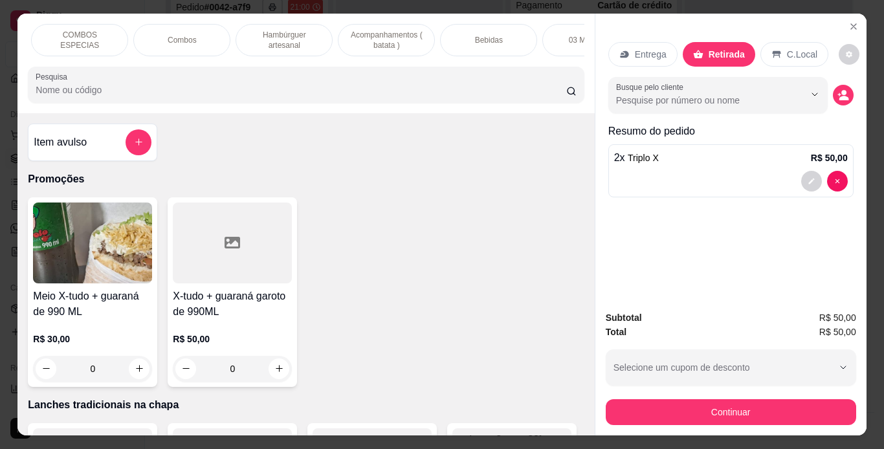
scroll to position [0, 202]
click at [507, 36] on div "Bebidas" at bounding box center [487, 40] width 97 height 32
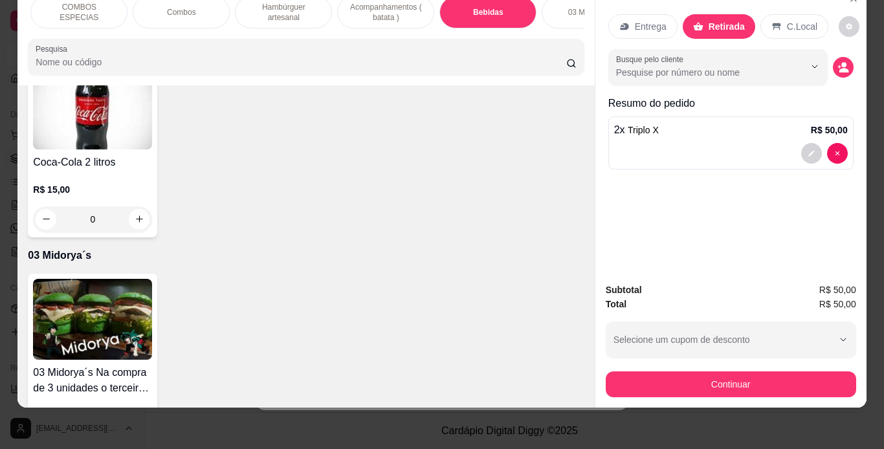
scroll to position [3990, 0]
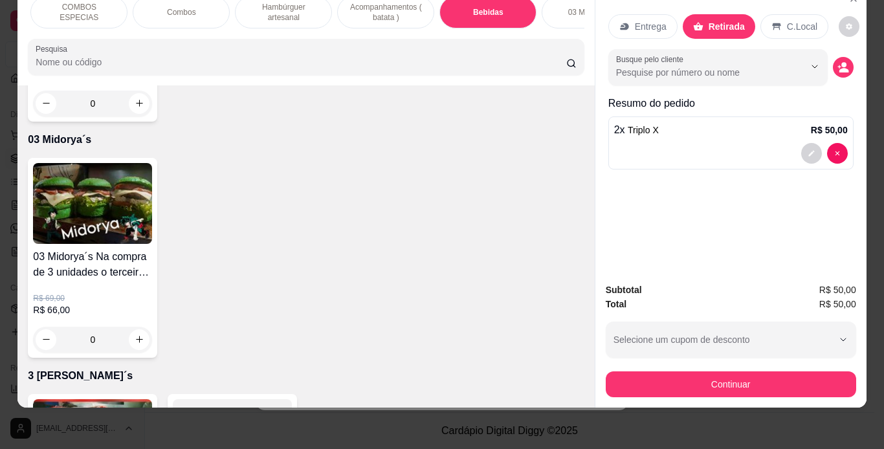
type input "1"
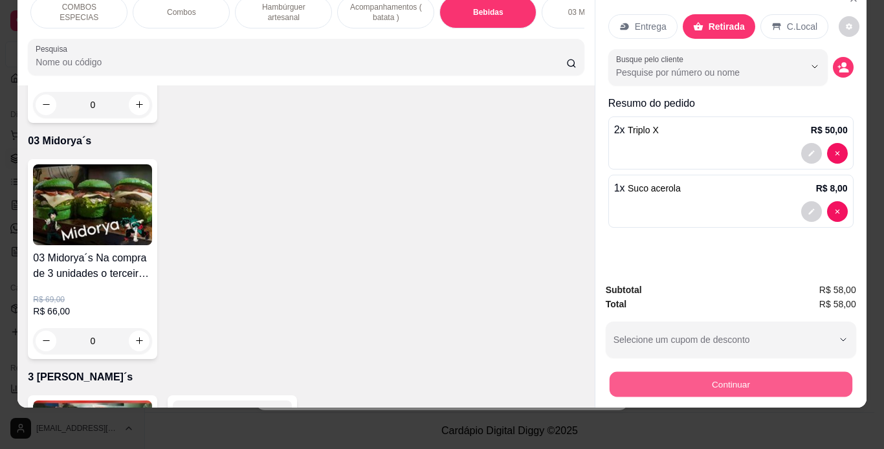
click at [672, 372] on button "Continuar" at bounding box center [730, 384] width 243 height 25
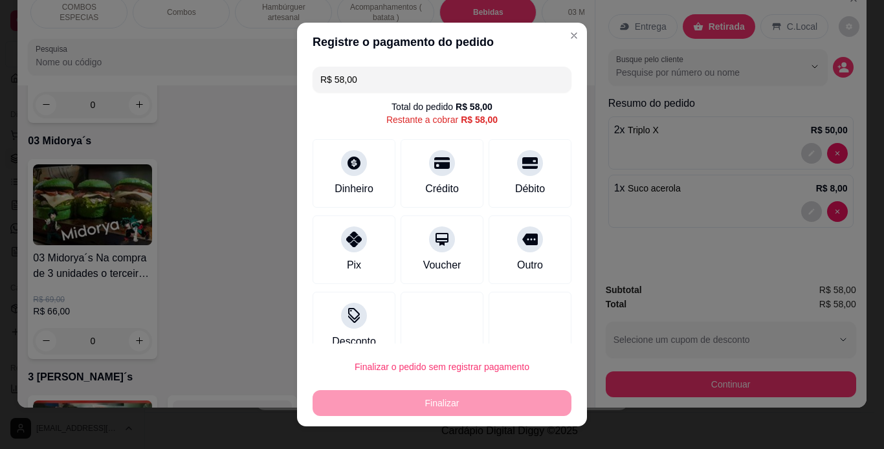
drag, startPoint x: 395, startPoint y: 85, endPoint x: 333, endPoint y: 81, distance: 62.3
click at [333, 81] on input "R$ 58,00" at bounding box center [441, 80] width 243 height 26
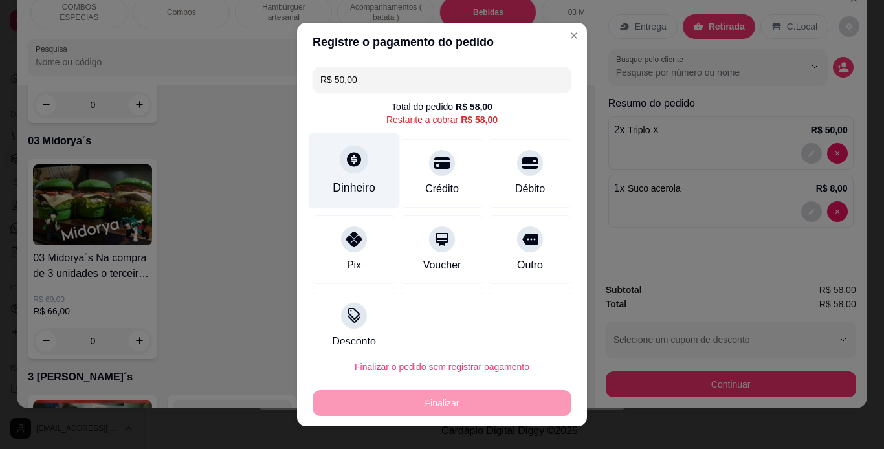
click at [351, 160] on icon at bounding box center [354, 159] width 14 height 14
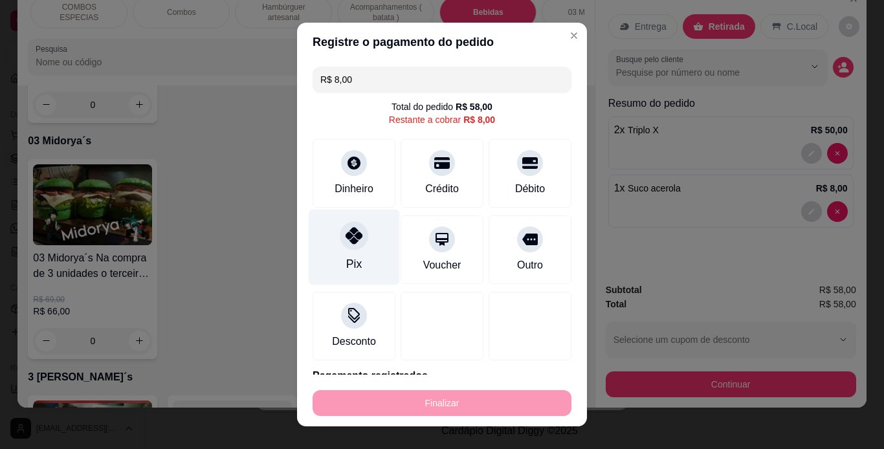
click at [345, 238] on icon at bounding box center [353, 235] width 17 height 17
type input "R$ 0,00"
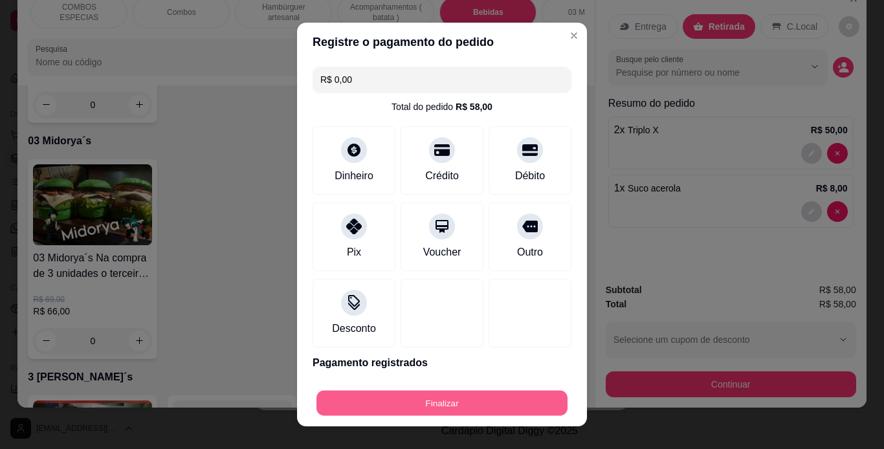
click at [402, 402] on button "Finalizar" at bounding box center [441, 403] width 251 height 25
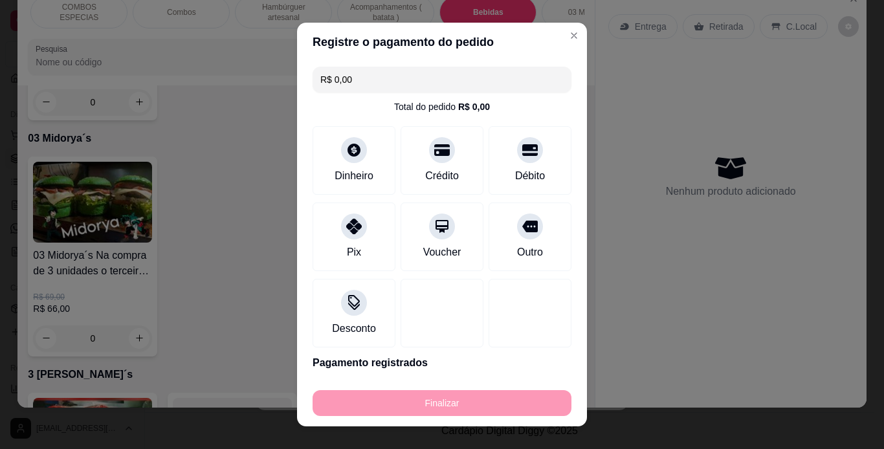
type input "0"
type input "-R$ 58,00"
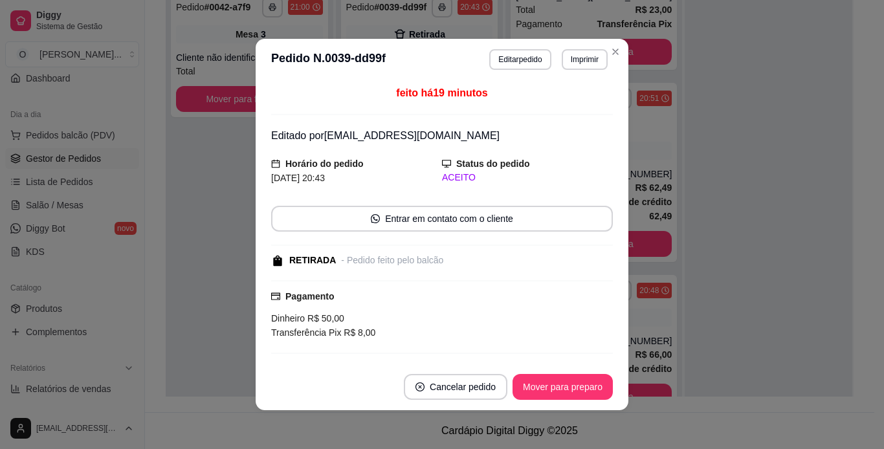
scroll to position [95, 0]
click at [553, 386] on button "Mover para preparo" at bounding box center [562, 387] width 100 height 26
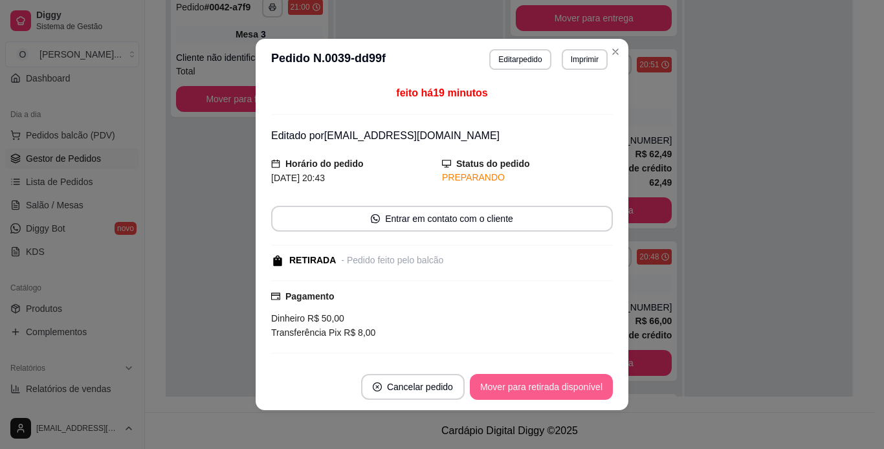
scroll to position [272, 0]
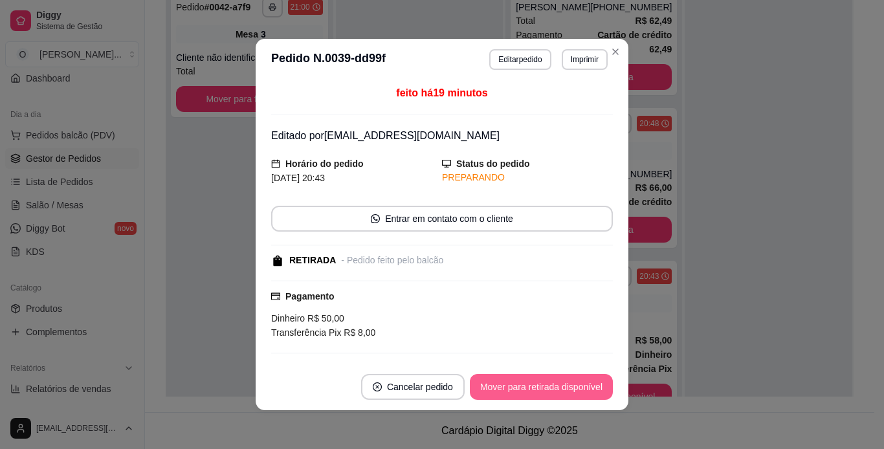
click at [553, 386] on button "Mover para retirada disponível" at bounding box center [541, 387] width 143 height 26
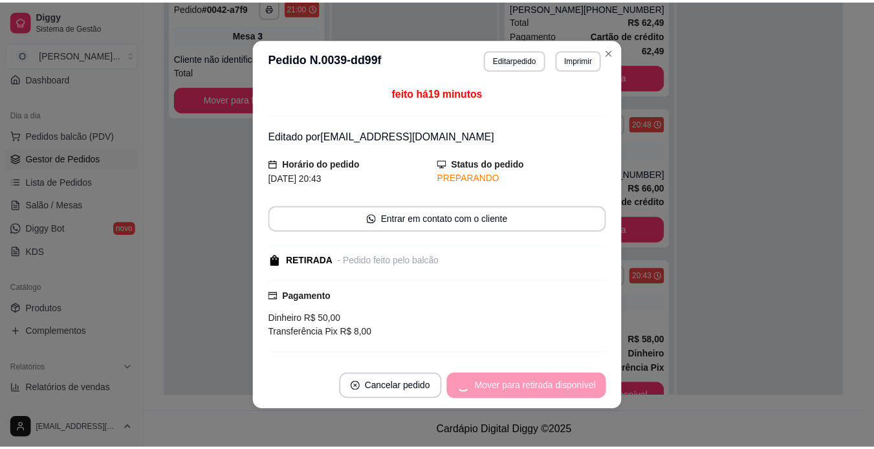
scroll to position [95, 0]
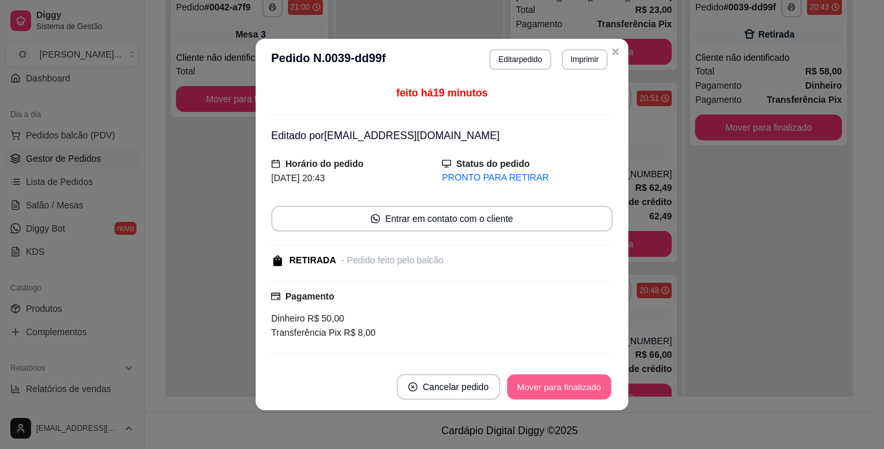
click at [553, 386] on button "Mover para finalizado" at bounding box center [559, 387] width 104 height 25
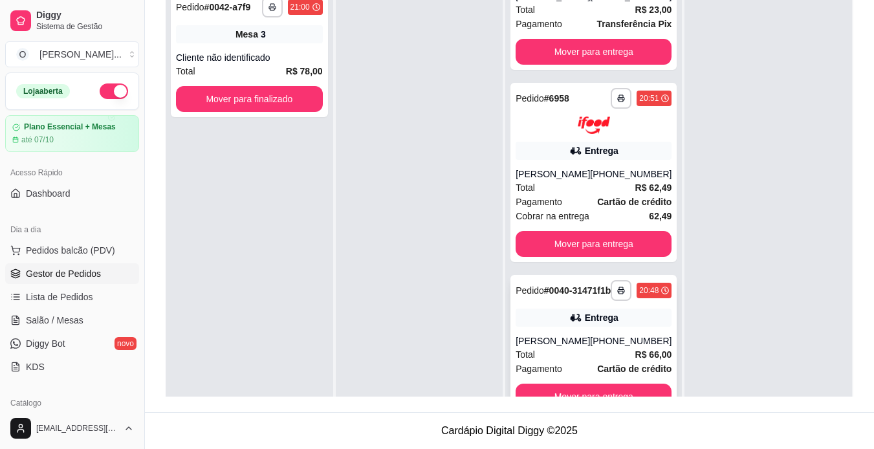
click at [606, 351] on div "Total R$ 66,00" at bounding box center [594, 354] width 156 height 14
click at [596, 180] on div "Total R$ 62,49" at bounding box center [594, 187] width 156 height 14
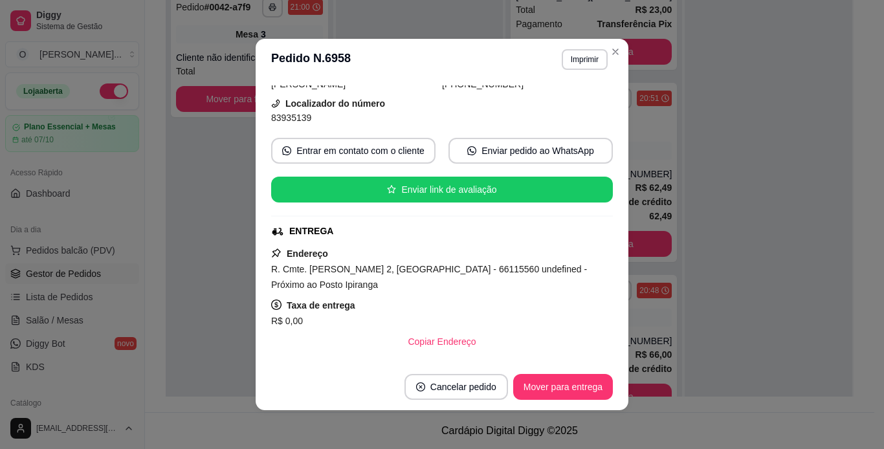
scroll to position [107, 0]
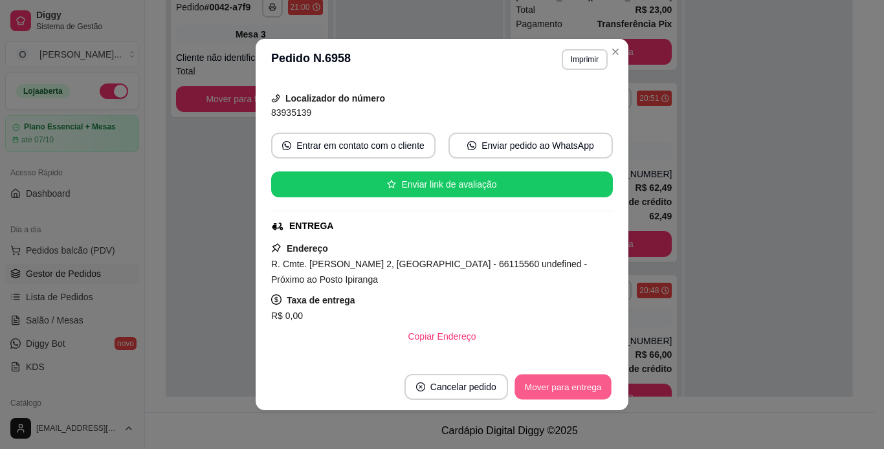
click at [568, 390] on button "Mover para entrega" at bounding box center [562, 387] width 97 height 25
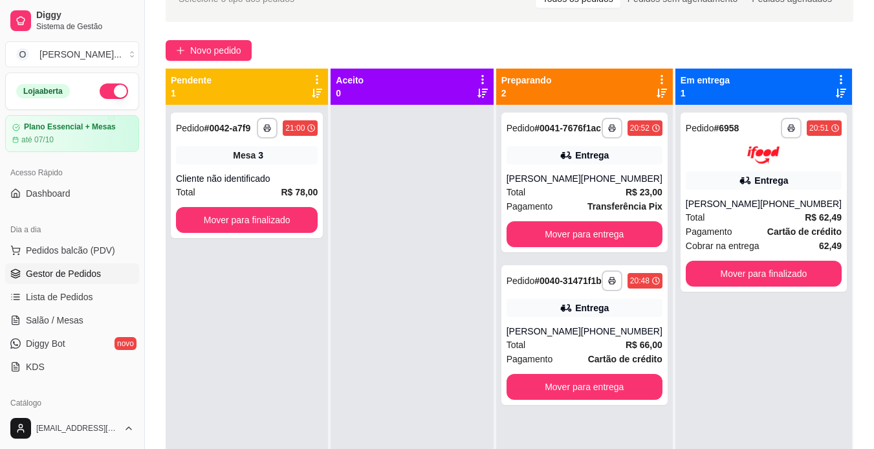
scroll to position [72, 0]
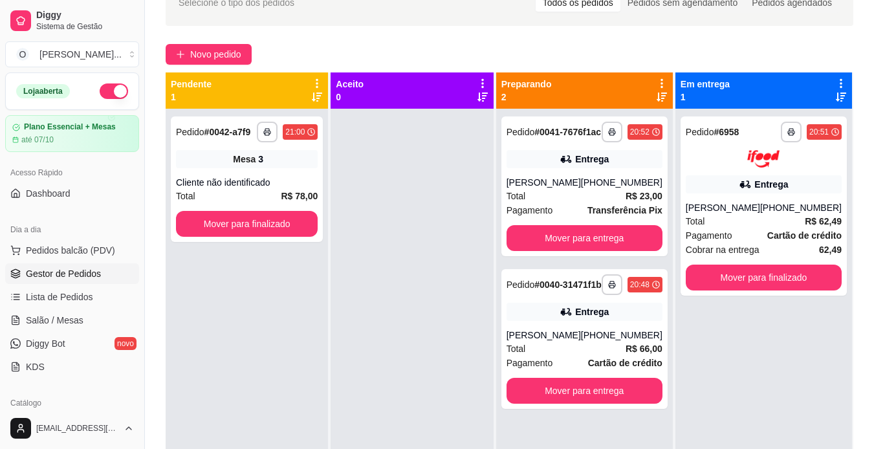
click at [445, 287] on div at bounding box center [412, 333] width 162 height 449
click at [45, 329] on link "Salão / Mesas" at bounding box center [72, 320] width 134 height 21
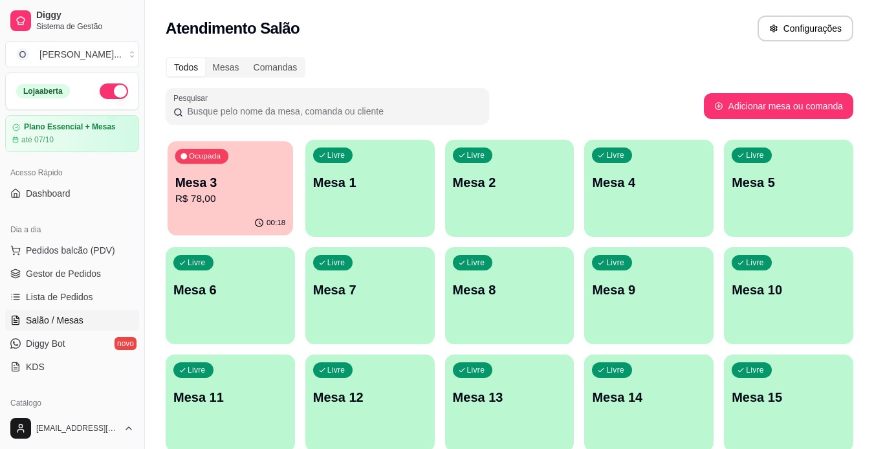
click at [224, 209] on div "Ocupada Mesa 3 R$ 78,00" at bounding box center [231, 176] width 126 height 70
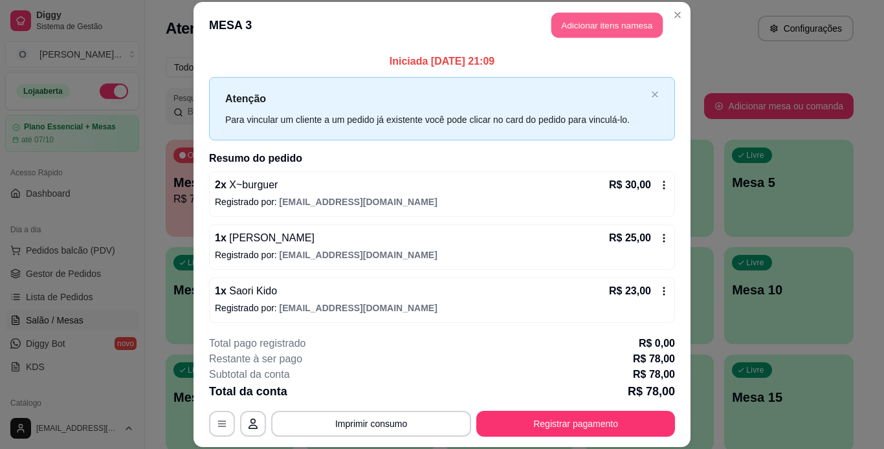
click at [571, 30] on button "Adicionar itens na mesa" at bounding box center [606, 25] width 111 height 25
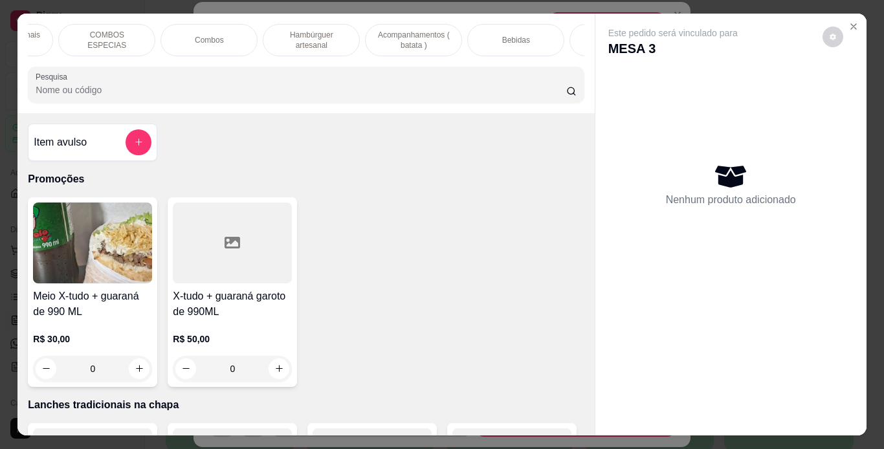
scroll to position [0, 175]
click at [488, 32] on div "Bebidas" at bounding box center [514, 40] width 97 height 32
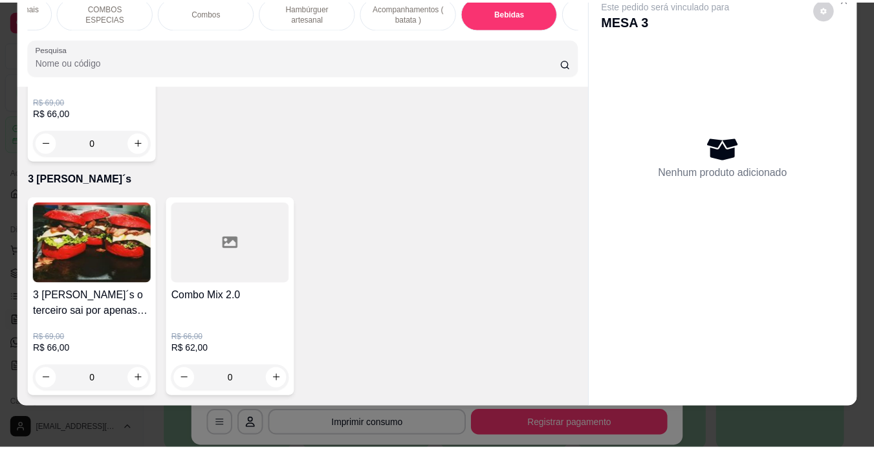
scroll to position [4443, 0]
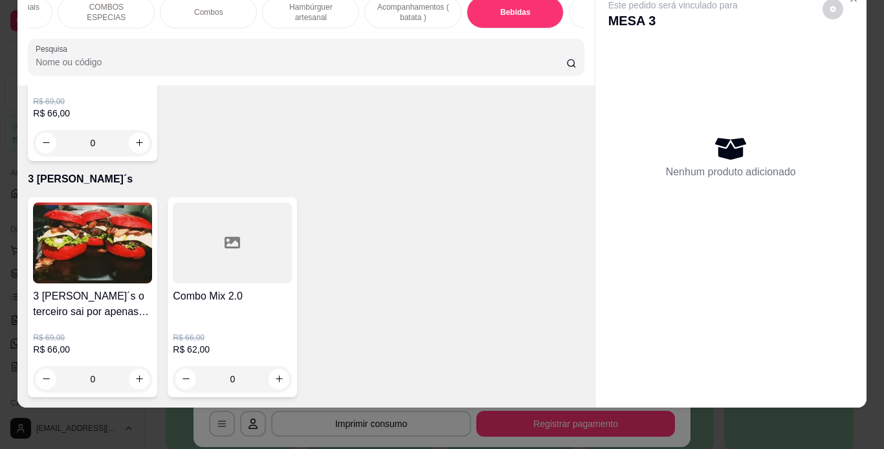
type input "1"
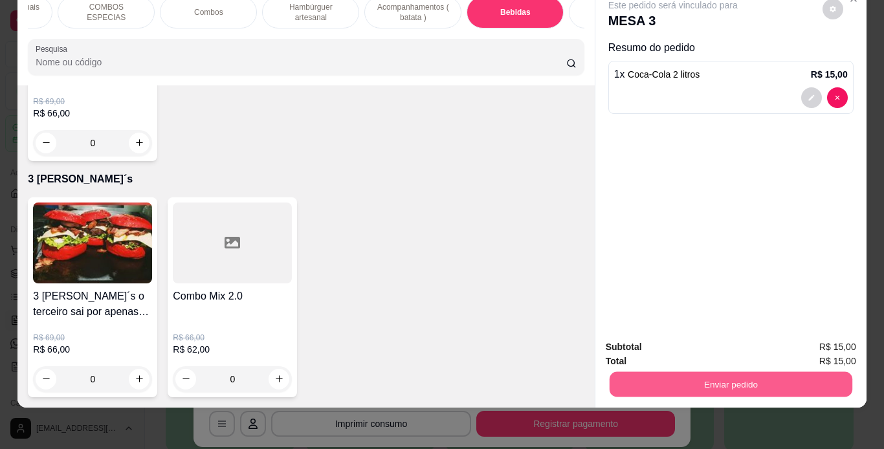
click at [667, 376] on button "Enviar pedido" at bounding box center [730, 384] width 243 height 25
click at [668, 350] on button "Não registrar e enviar pedido" at bounding box center [687, 343] width 131 height 24
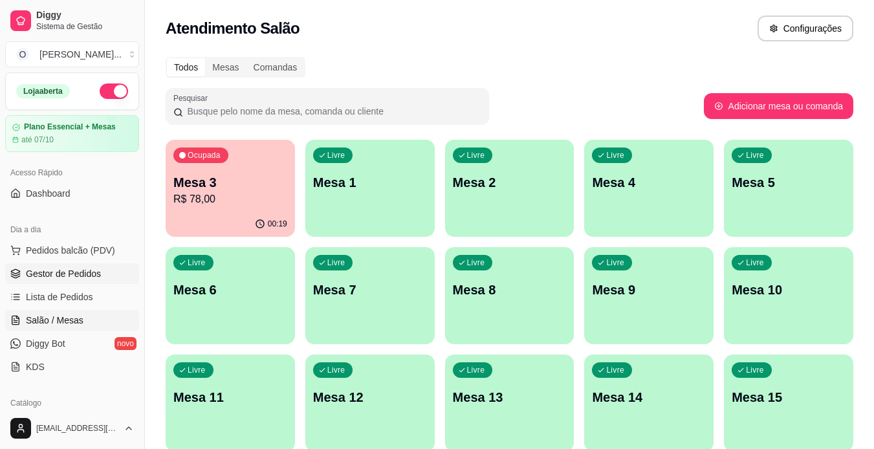
click at [39, 275] on span "Gestor de Pedidos" at bounding box center [63, 273] width 75 height 13
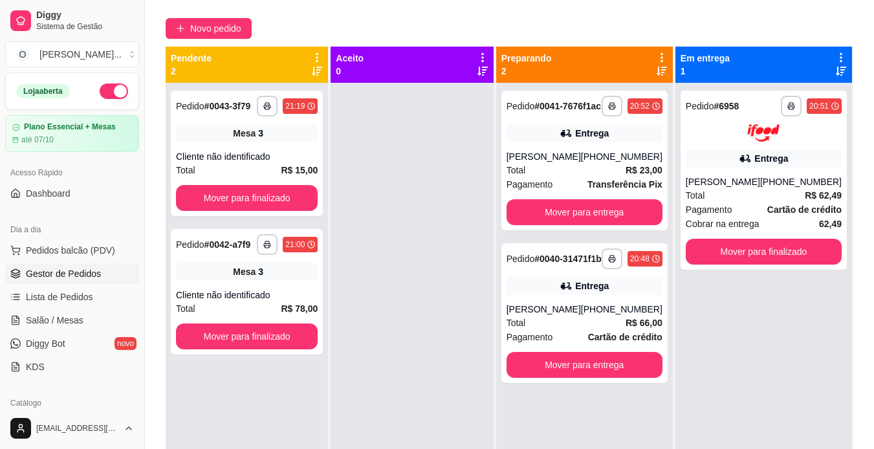
scroll to position [106, 0]
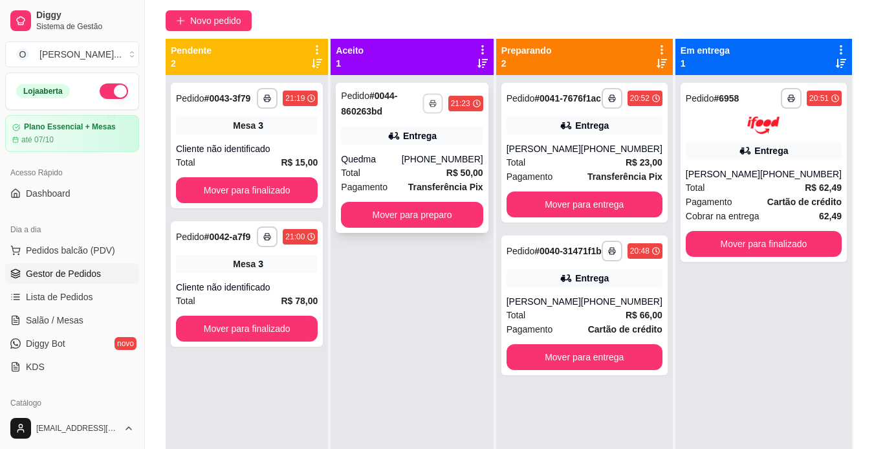
click at [437, 108] on button "button" at bounding box center [432, 103] width 20 height 20
click at [429, 150] on button "IMPRESSORA" at bounding box center [407, 148] width 91 height 20
click at [438, 213] on button "Mover para preparo" at bounding box center [413, 214] width 138 height 25
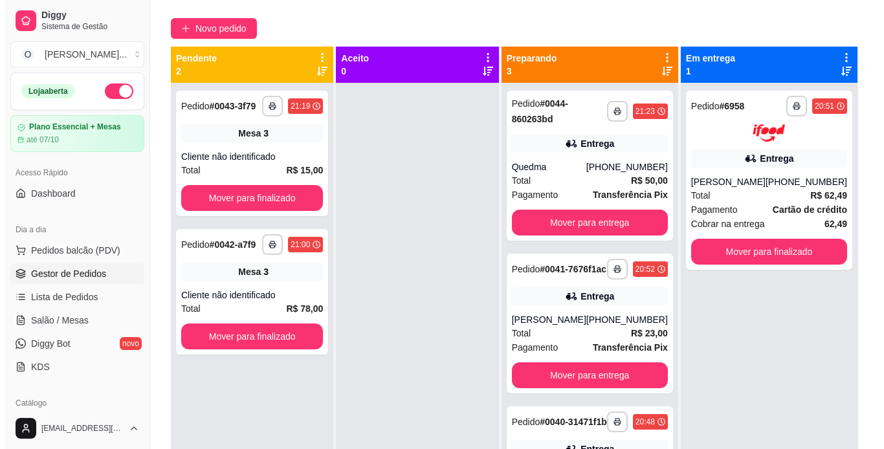
scroll to position [66, 0]
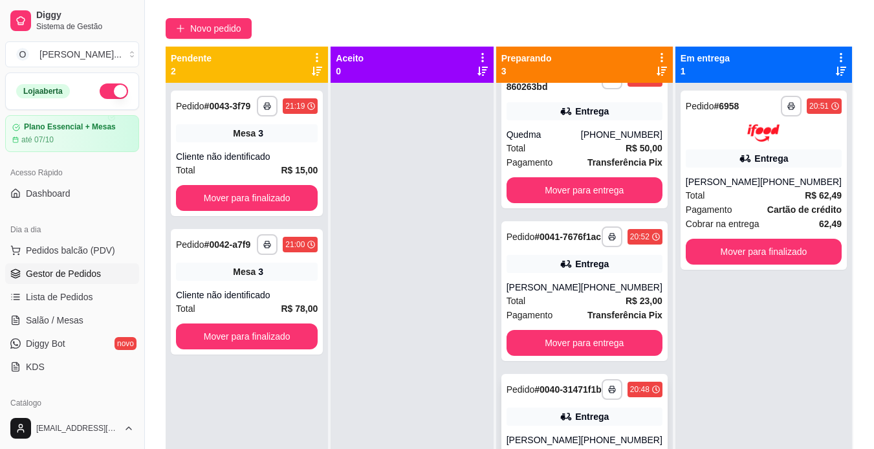
click at [565, 393] on div "**********" at bounding box center [584, 444] width 166 height 140
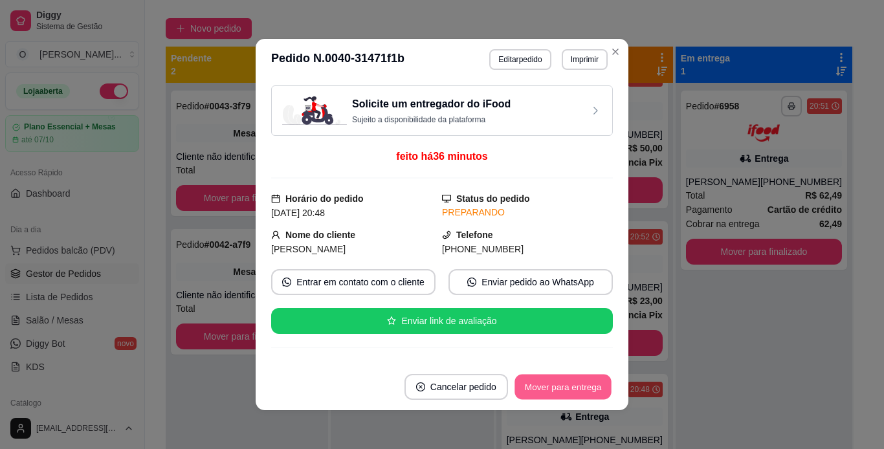
click at [573, 389] on button "Mover para entrega" at bounding box center [562, 387] width 97 height 25
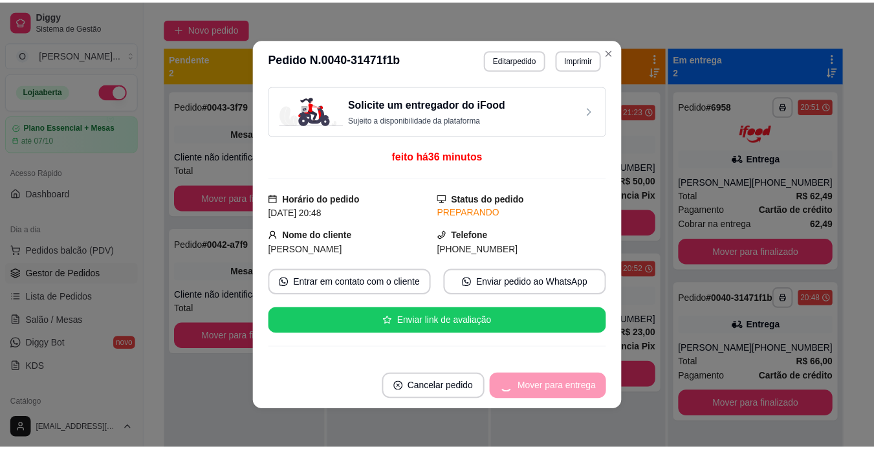
scroll to position [0, 0]
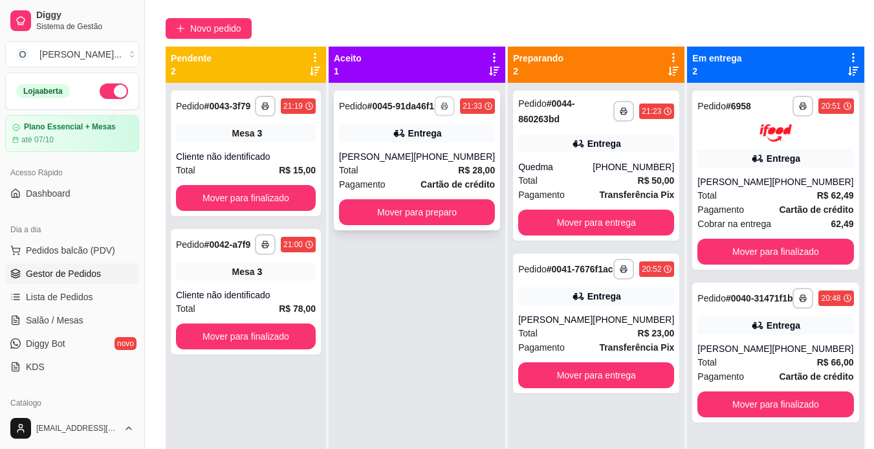
click at [436, 116] on button "button" at bounding box center [445, 106] width 20 height 20
click at [422, 162] on button "IMPRESSORA" at bounding box center [407, 156] width 91 height 20
click at [432, 215] on button "Mover para preparo" at bounding box center [417, 212] width 156 height 26
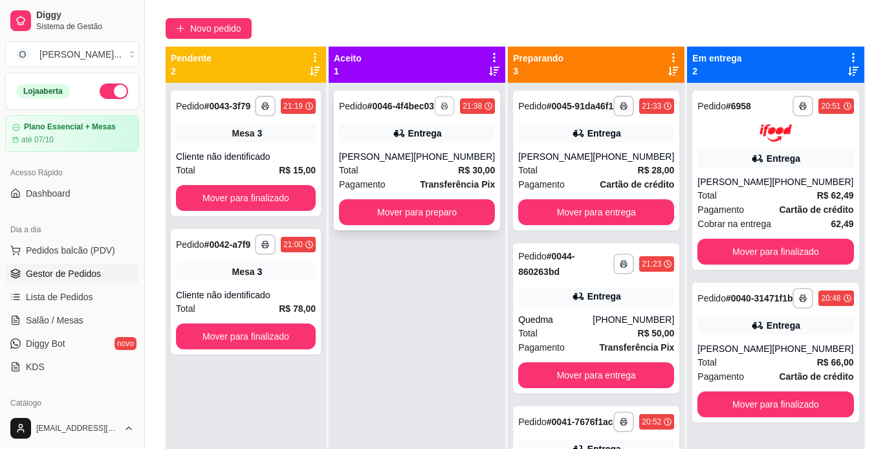
click at [443, 106] on button "button" at bounding box center [445, 106] width 20 height 20
click at [406, 159] on button "IMPRESSORA" at bounding box center [408, 156] width 94 height 21
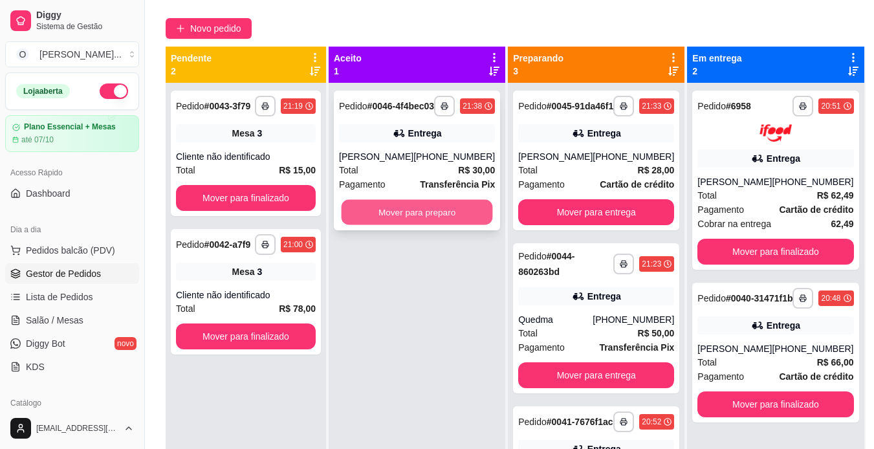
click at [422, 221] on button "Mover para preparo" at bounding box center [417, 212] width 151 height 25
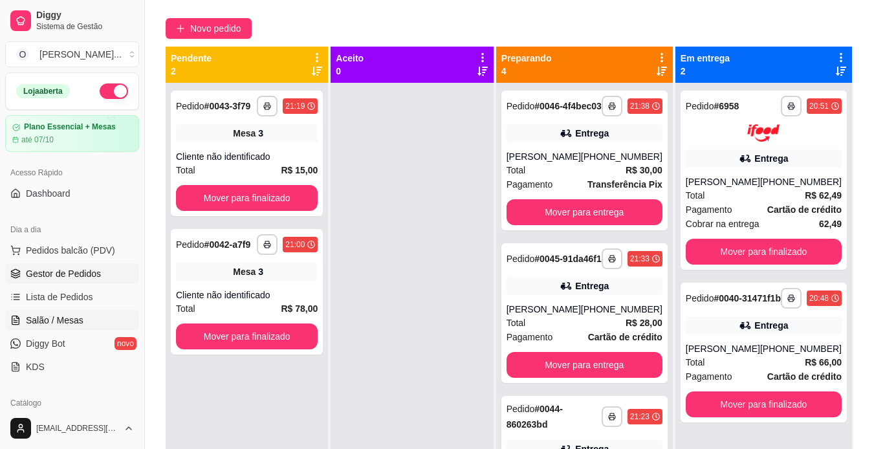
click at [69, 321] on span "Salão / Mesas" at bounding box center [55, 320] width 58 height 13
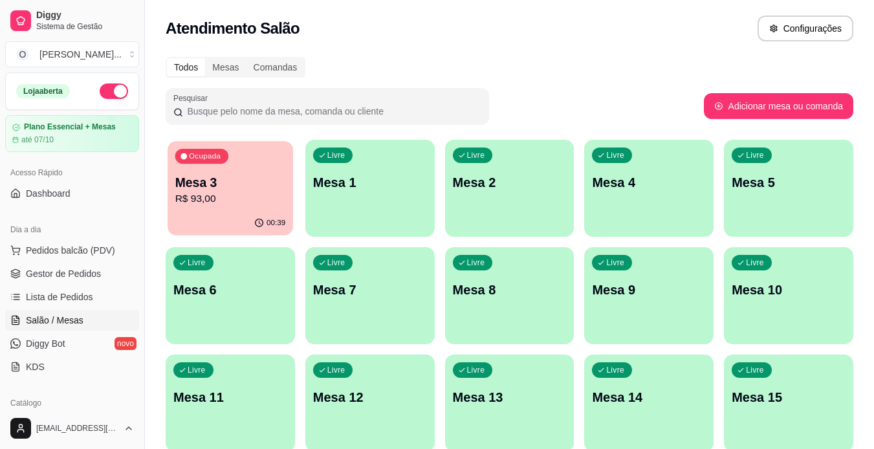
click at [239, 174] on p "Mesa 3" at bounding box center [230, 182] width 111 height 17
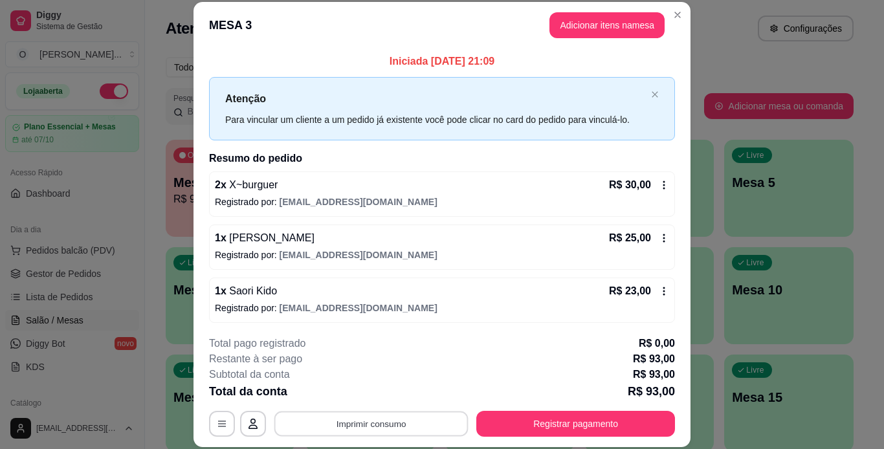
click at [419, 423] on button "Imprimir consumo" at bounding box center [371, 423] width 194 height 25
click at [392, 399] on button "IMPRESSORA" at bounding box center [370, 394] width 91 height 20
click at [377, 427] on button "Imprimir consumo" at bounding box center [371, 423] width 194 height 25
click at [385, 395] on button "IMPRESSORA" at bounding box center [370, 394] width 91 height 20
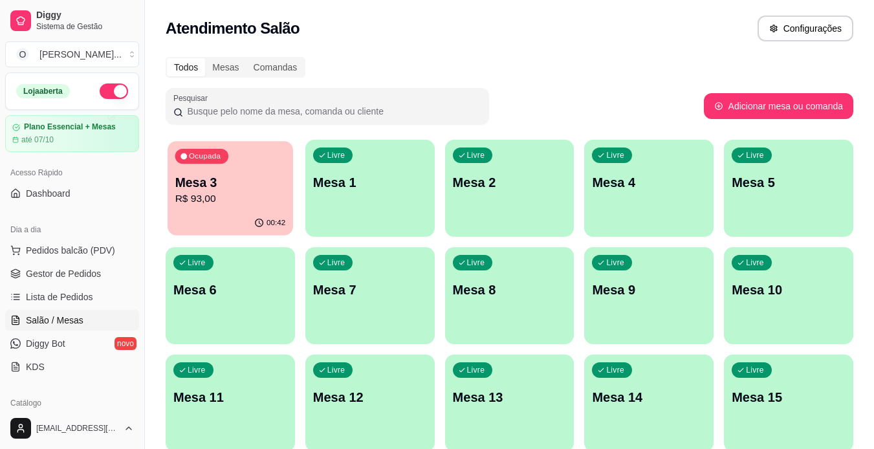
click at [266, 207] on div "Ocupada Mesa 3 R$ 93,00" at bounding box center [231, 176] width 126 height 70
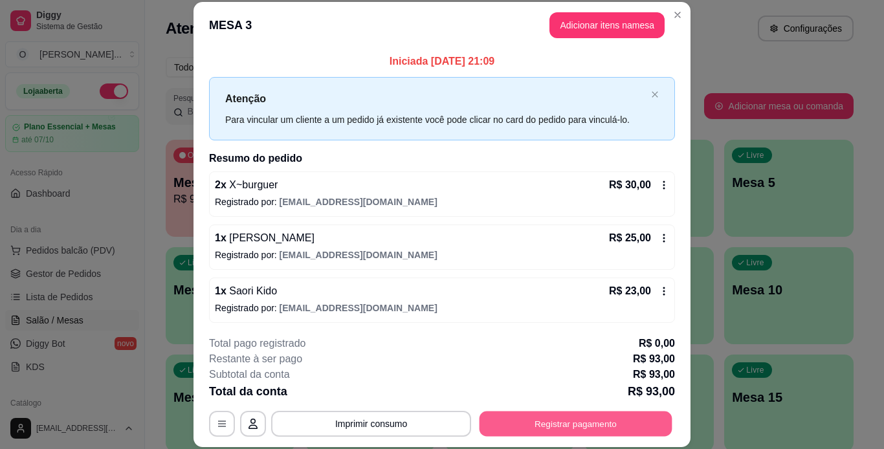
click at [526, 431] on button "Registrar pagamento" at bounding box center [575, 423] width 193 height 25
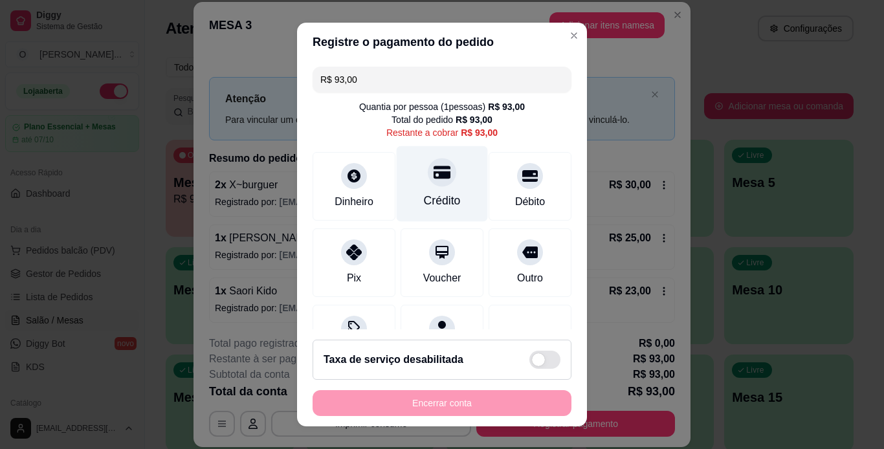
click at [428, 183] on div at bounding box center [442, 172] width 28 height 28
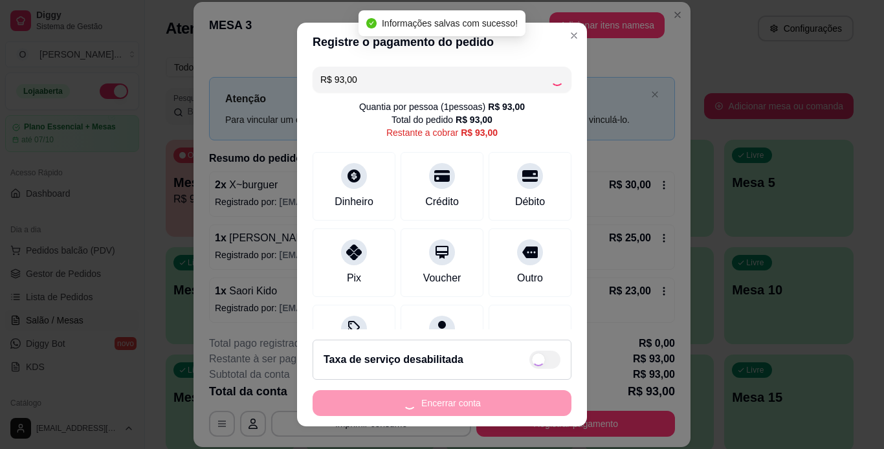
type input "R$ 0,00"
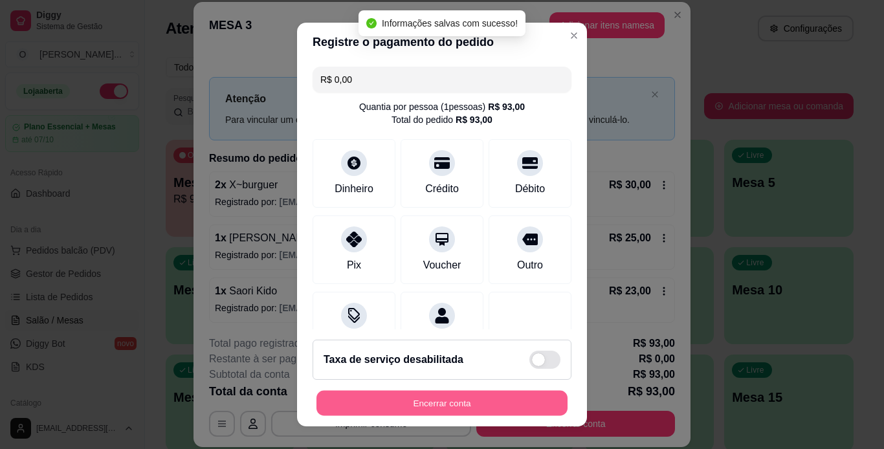
click at [413, 406] on button "Encerrar conta" at bounding box center [441, 403] width 251 height 25
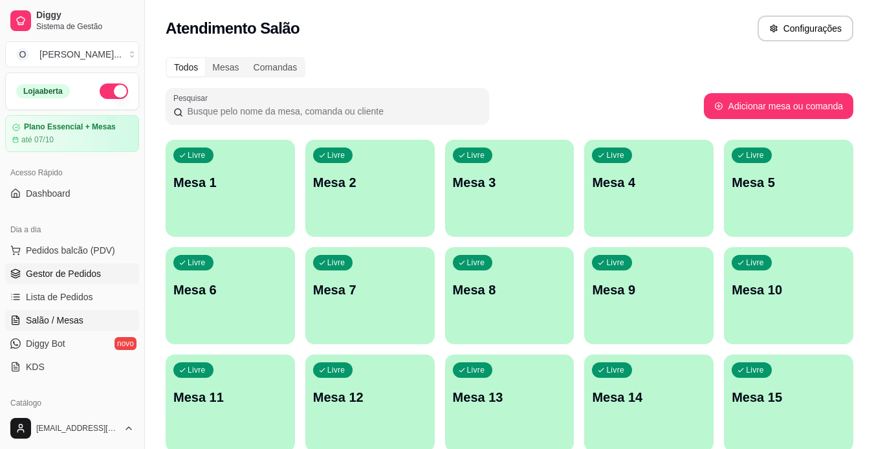
click at [48, 281] on link "Gestor de Pedidos" at bounding box center [72, 273] width 134 height 21
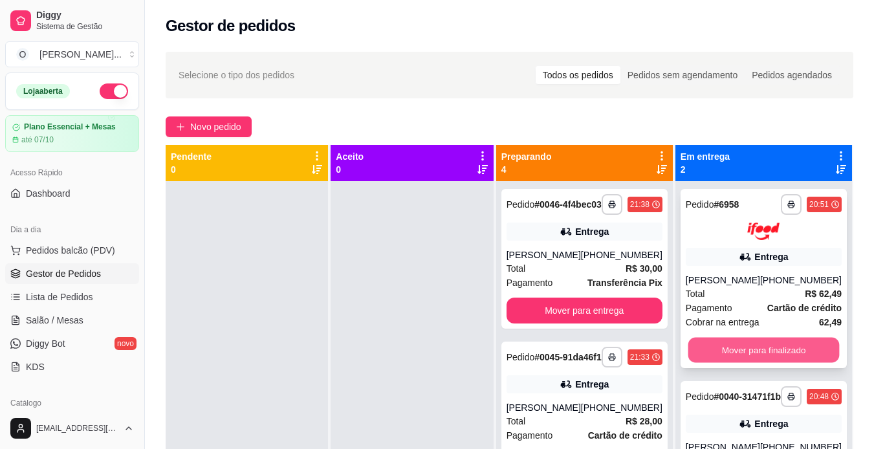
click at [749, 342] on button "Mover para finalizado" at bounding box center [763, 349] width 151 height 25
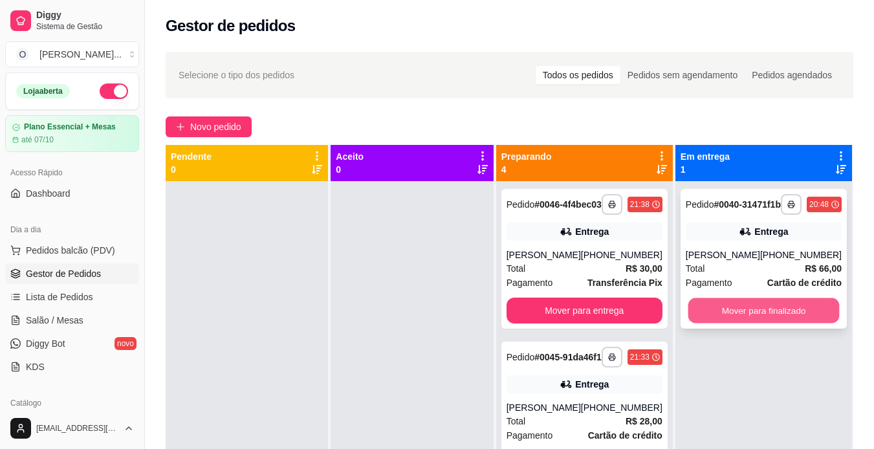
click at [748, 312] on button "Mover para finalizado" at bounding box center [763, 310] width 151 height 25
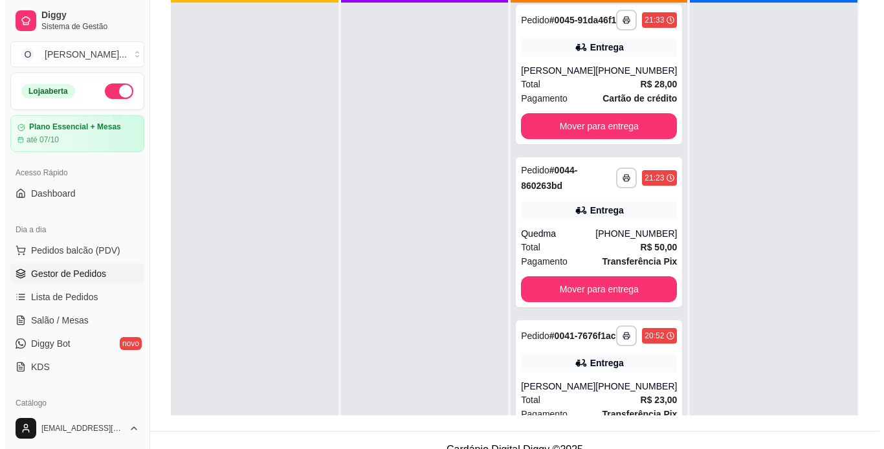
scroll to position [216, 0]
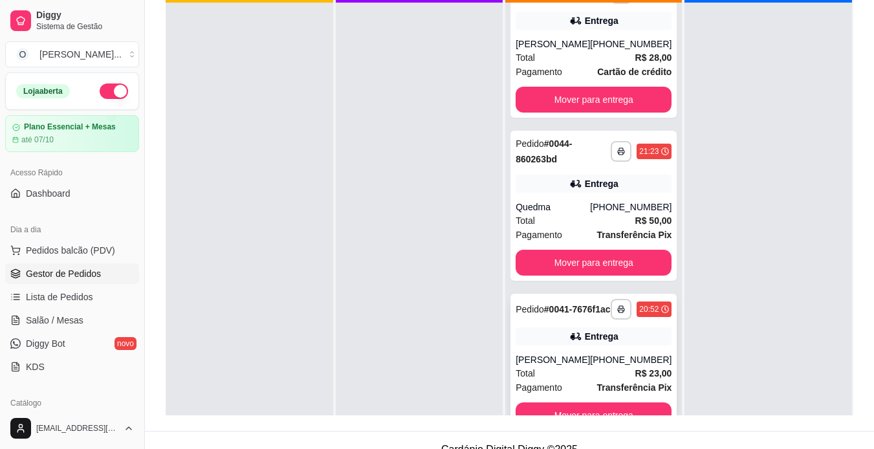
click at [606, 351] on div "**********" at bounding box center [593, 364] width 166 height 140
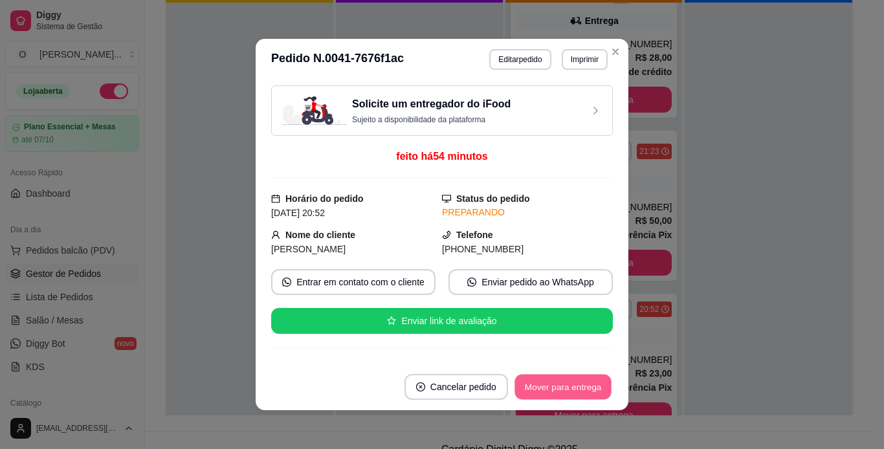
click at [567, 391] on button "Mover para entrega" at bounding box center [562, 387] width 97 height 25
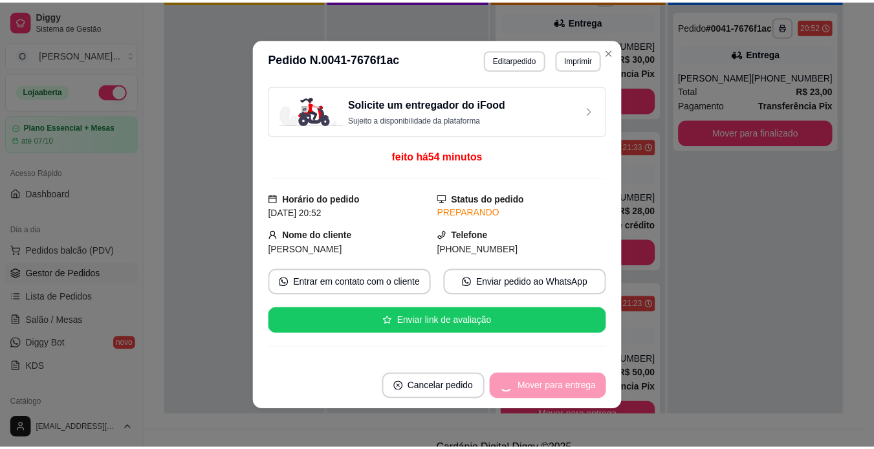
scroll to position [53, 0]
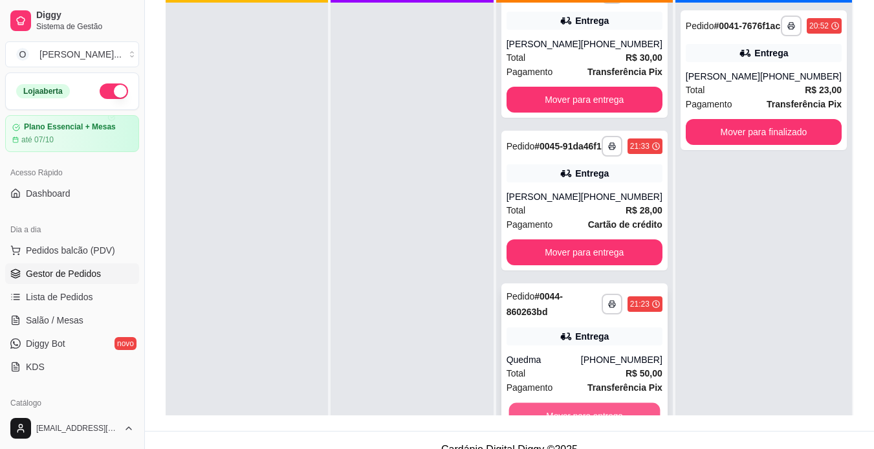
click at [568, 411] on button "Mover para entrega" at bounding box center [583, 415] width 151 height 25
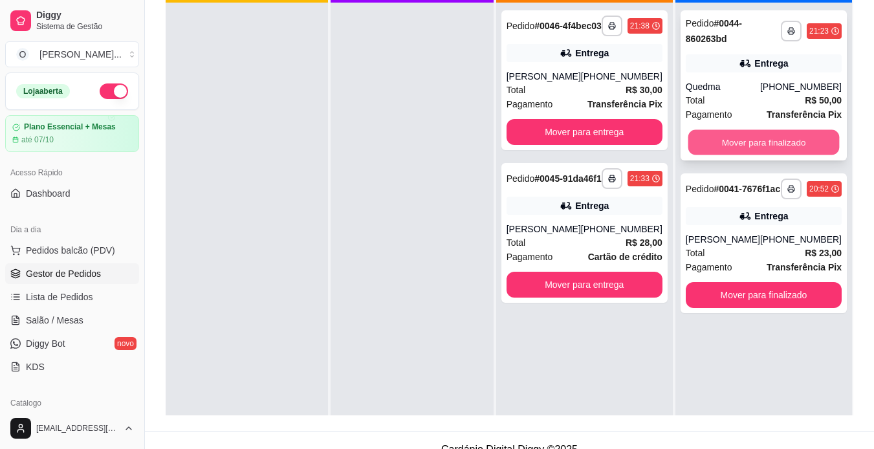
click at [763, 137] on button "Mover para finalizado" at bounding box center [763, 142] width 151 height 25
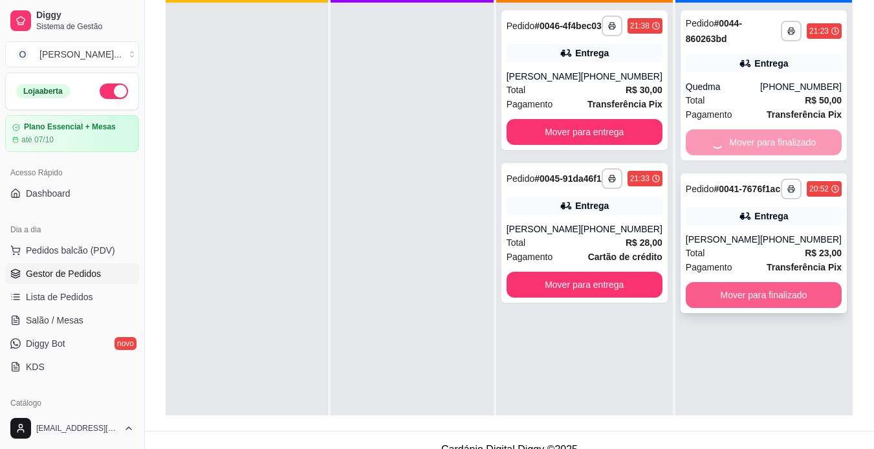
click at [735, 300] on button "Mover para finalizado" at bounding box center [764, 295] width 156 height 26
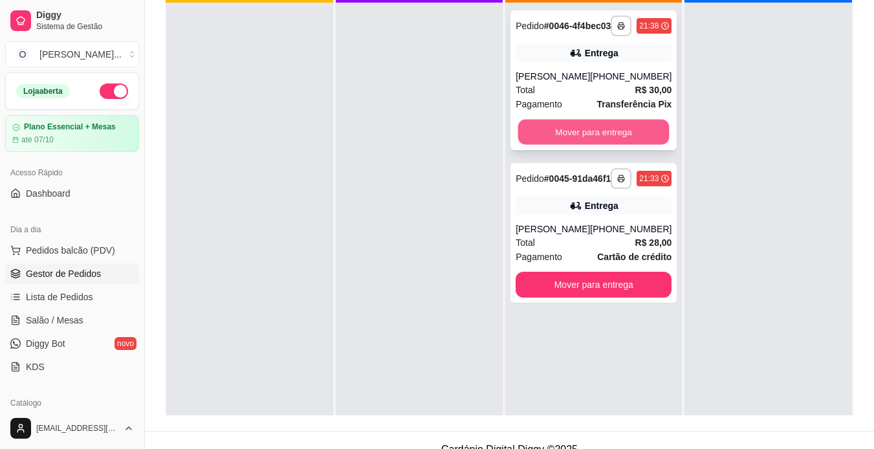
click at [547, 134] on button "Mover para entrega" at bounding box center [593, 132] width 151 height 25
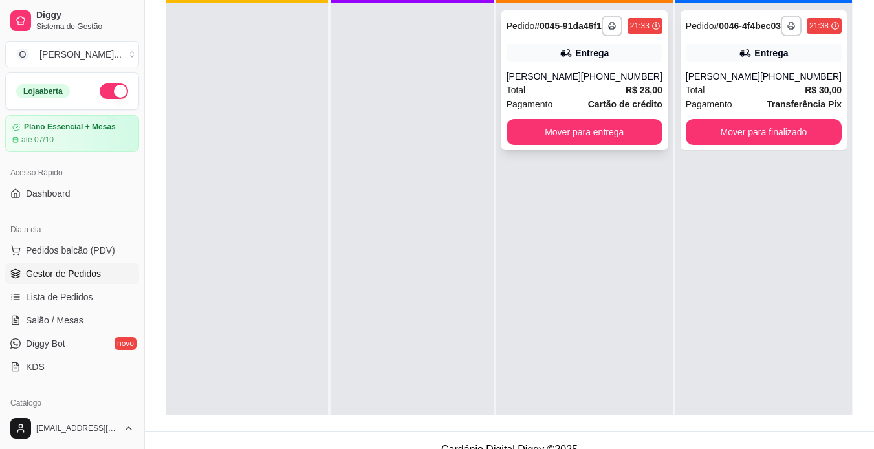
click at [603, 296] on div "**********" at bounding box center [584, 227] width 177 height 449
click at [631, 136] on button "Mover para entrega" at bounding box center [583, 132] width 151 height 25
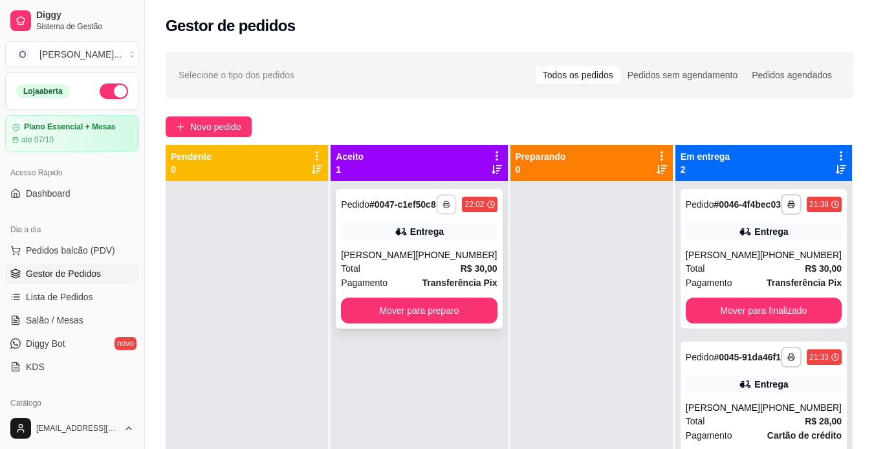
click at [438, 212] on button "button" at bounding box center [447, 204] width 20 height 20
click at [415, 257] on button "IMPRESSORA" at bounding box center [407, 255] width 91 height 20
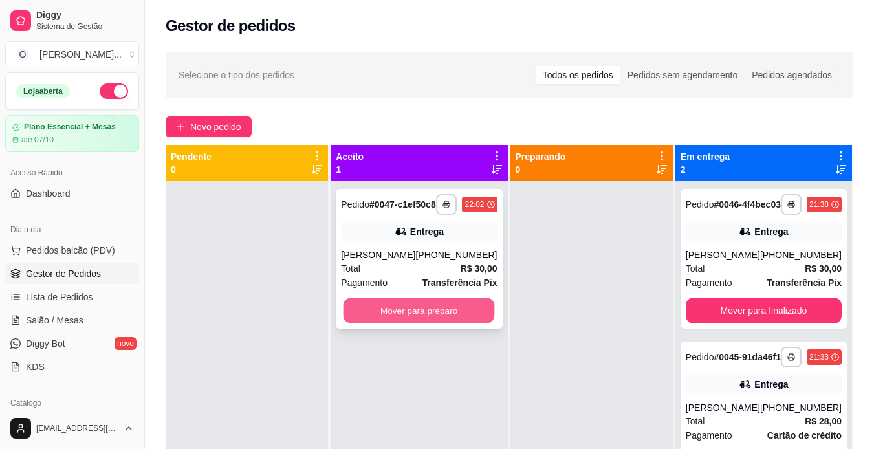
click at [411, 323] on button "Mover para preparo" at bounding box center [419, 310] width 151 height 25
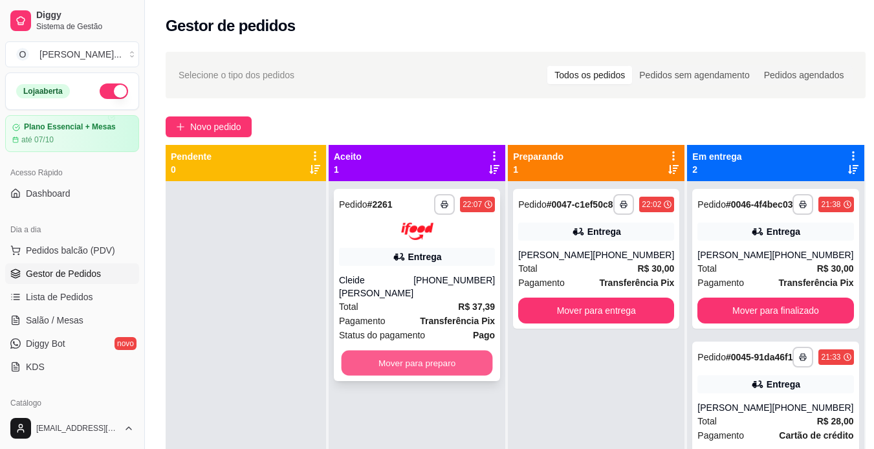
click at [427, 360] on button "Mover para preparo" at bounding box center [417, 362] width 151 height 25
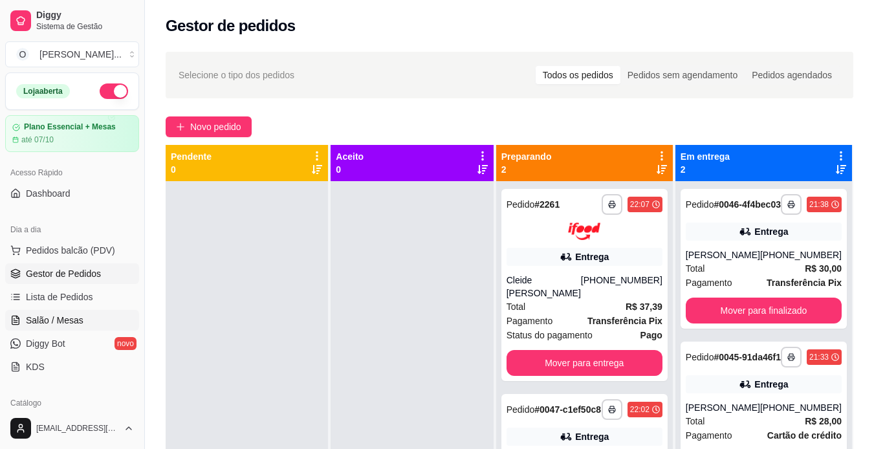
click at [94, 314] on link "Salão / Mesas" at bounding box center [72, 320] width 134 height 21
click at [79, 322] on span "Salão / Mesas" at bounding box center [55, 320] width 58 height 13
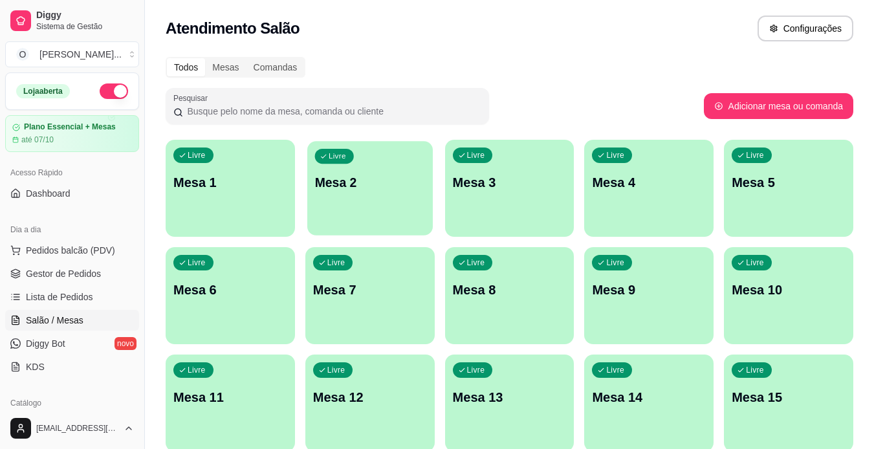
click at [345, 200] on div "Livre Mesa 2" at bounding box center [370, 180] width 126 height 79
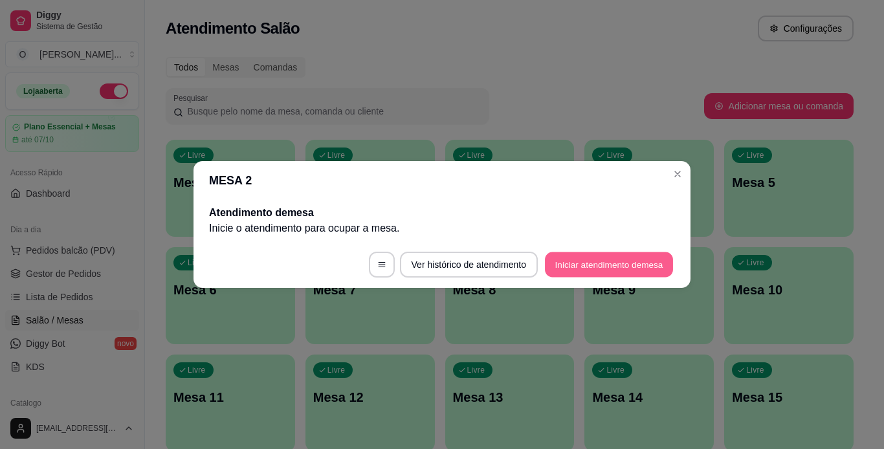
click at [602, 274] on button "Iniciar atendimento de mesa" at bounding box center [609, 264] width 128 height 25
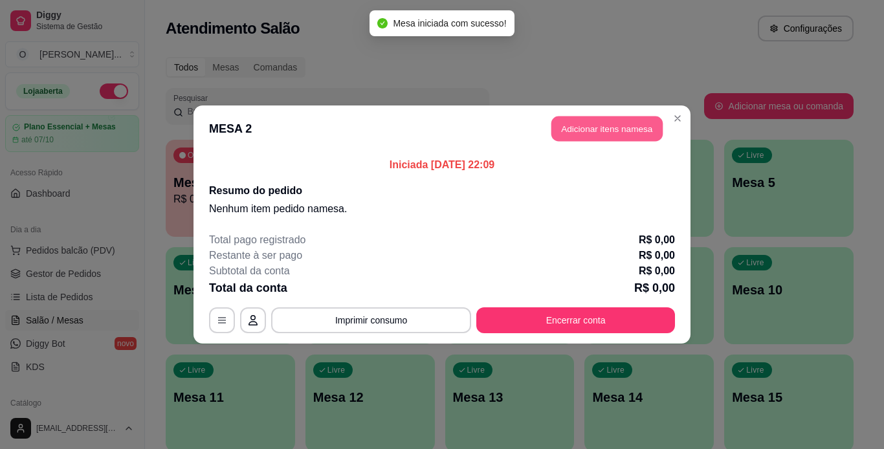
click at [597, 138] on button "Adicionar itens na mesa" at bounding box center [606, 128] width 111 height 25
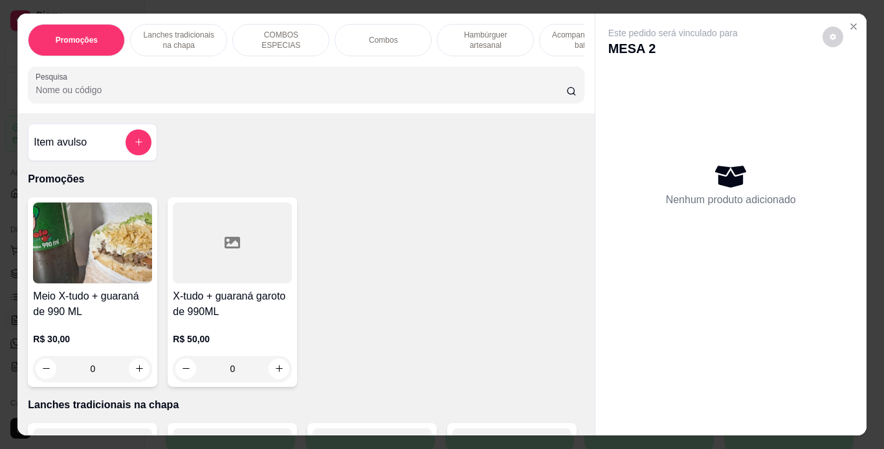
click at [202, 30] on p "Lanches tradicionais na chapa" at bounding box center [178, 40] width 75 height 21
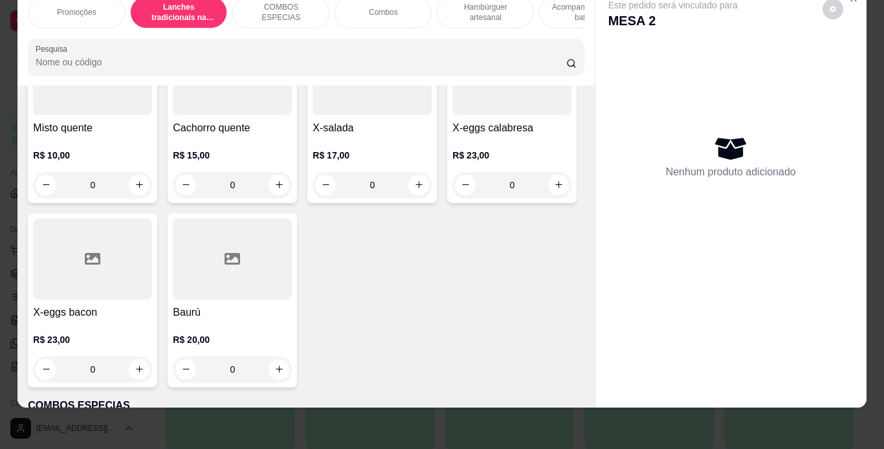
scroll to position [930, 0]
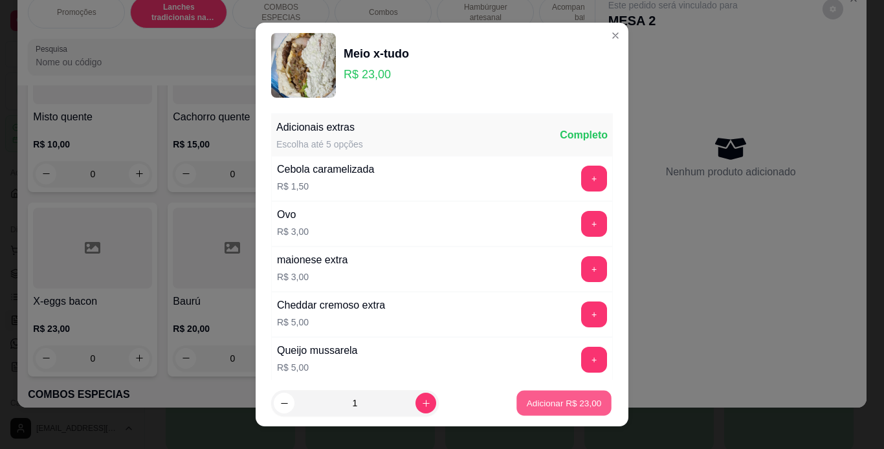
click at [538, 404] on p "Adicionar R$ 23,00" at bounding box center [564, 403] width 75 height 12
type input "1"
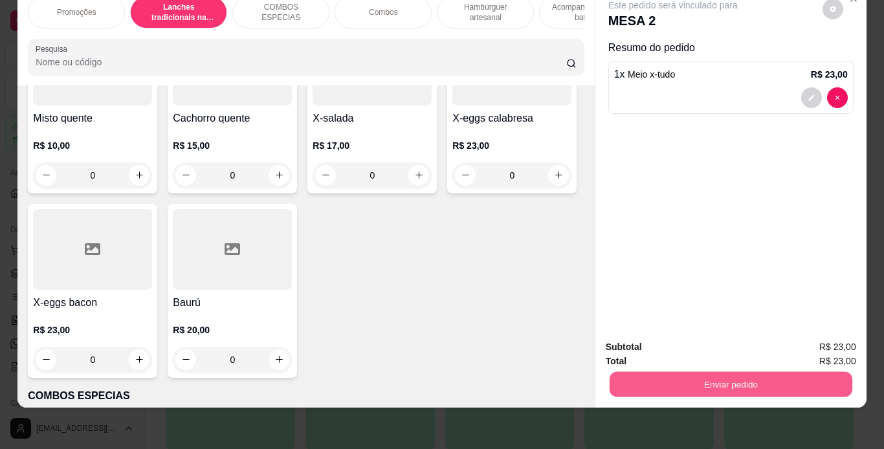
click at [652, 372] on button "Enviar pedido" at bounding box center [730, 384] width 243 height 25
click at [652, 336] on button "Não registrar e enviar pedido" at bounding box center [687, 343] width 131 height 24
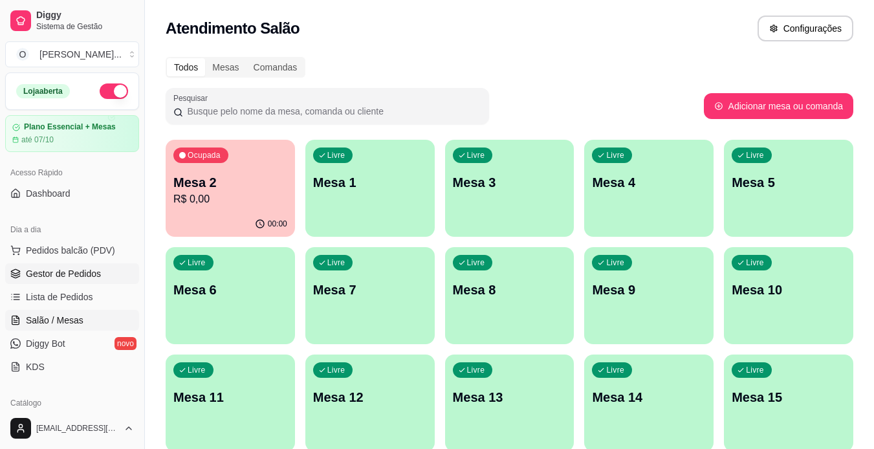
click at [54, 279] on span "Gestor de Pedidos" at bounding box center [63, 273] width 75 height 13
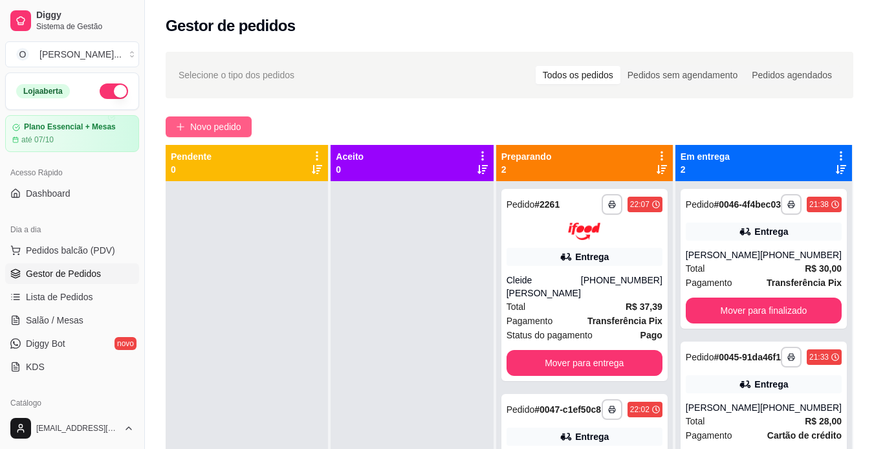
click at [220, 121] on span "Novo pedido" at bounding box center [215, 127] width 51 height 14
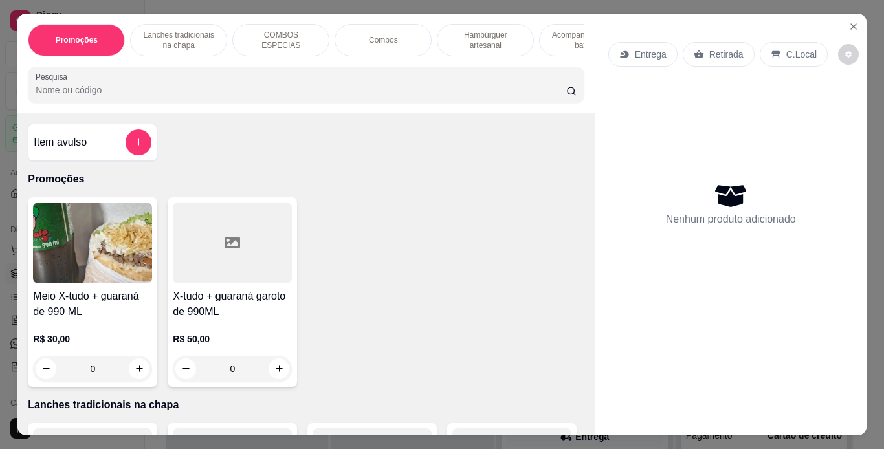
click at [479, 43] on p "Hambúrguer artesanal" at bounding box center [485, 40] width 75 height 21
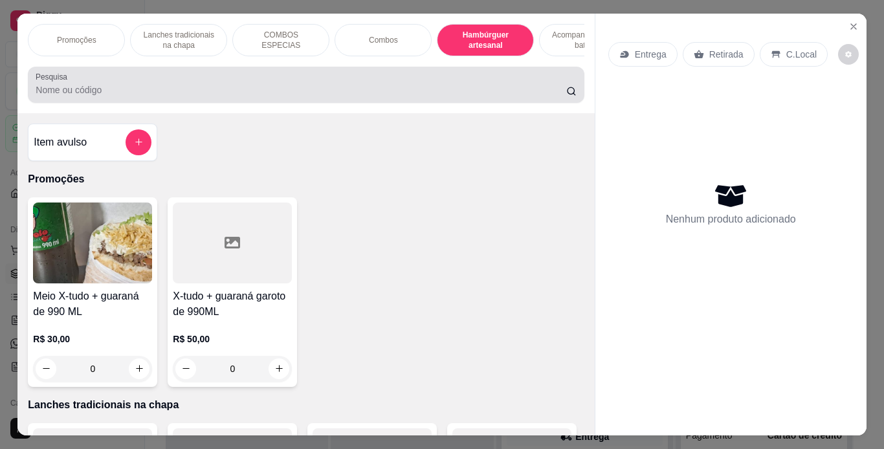
scroll to position [33, 0]
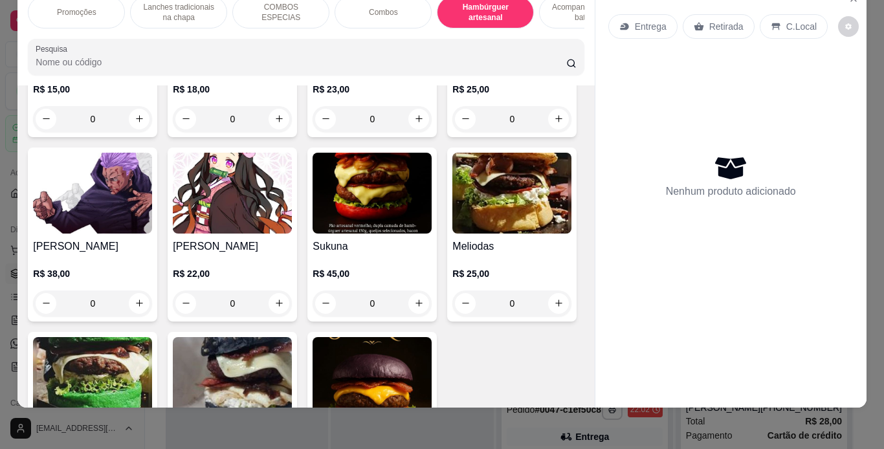
click at [267, 132] on div "0" at bounding box center [232, 119] width 119 height 26
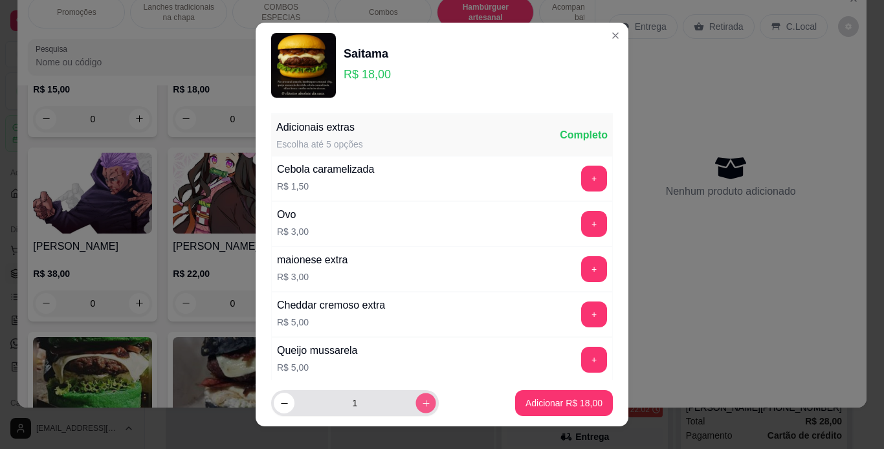
click at [421, 402] on icon "increase-product-quantity" at bounding box center [426, 404] width 10 height 10
type input "2"
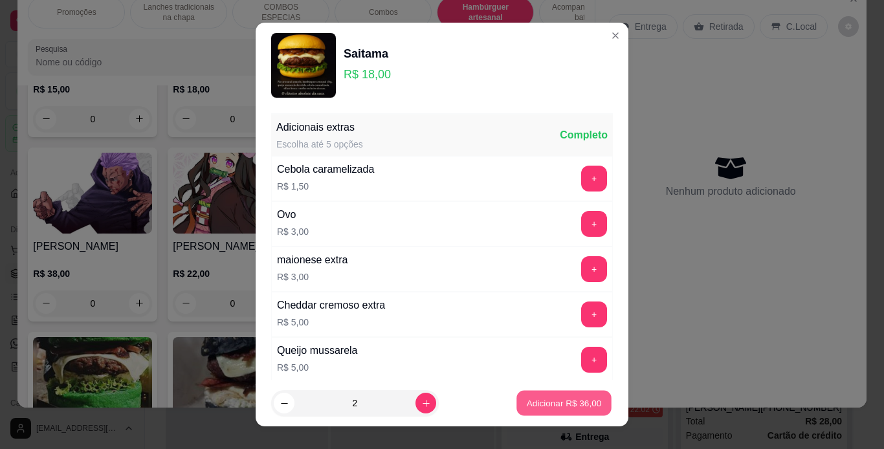
click at [516, 403] on button "Adicionar R$ 36,00" at bounding box center [563, 403] width 95 height 25
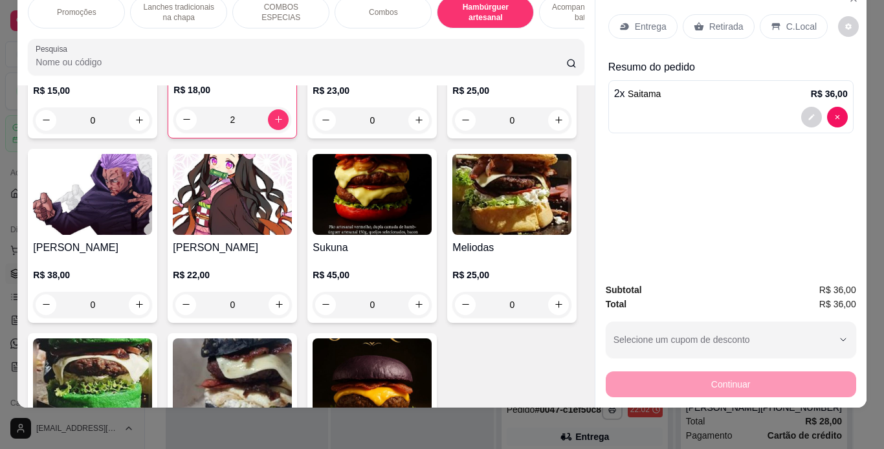
click at [676, 368] on div "Continuar" at bounding box center [731, 382] width 250 height 29
click at [698, 17] on div "Retirada" at bounding box center [719, 26] width 72 height 25
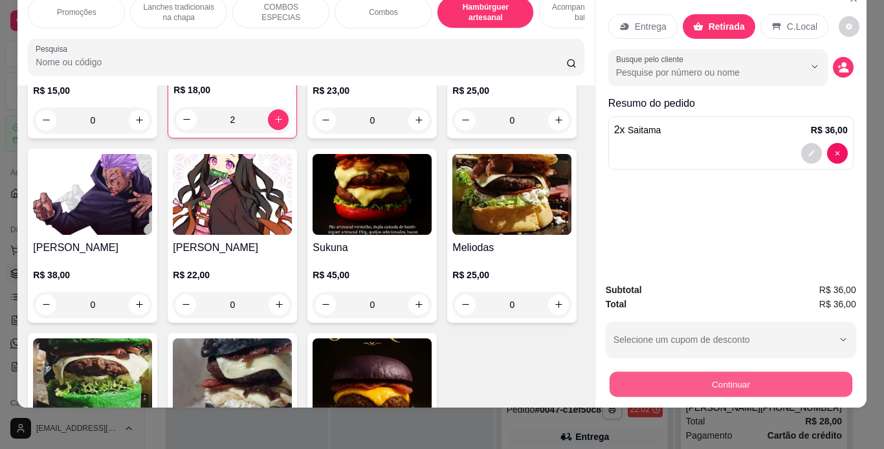
click at [675, 375] on button "Continuar" at bounding box center [730, 384] width 243 height 25
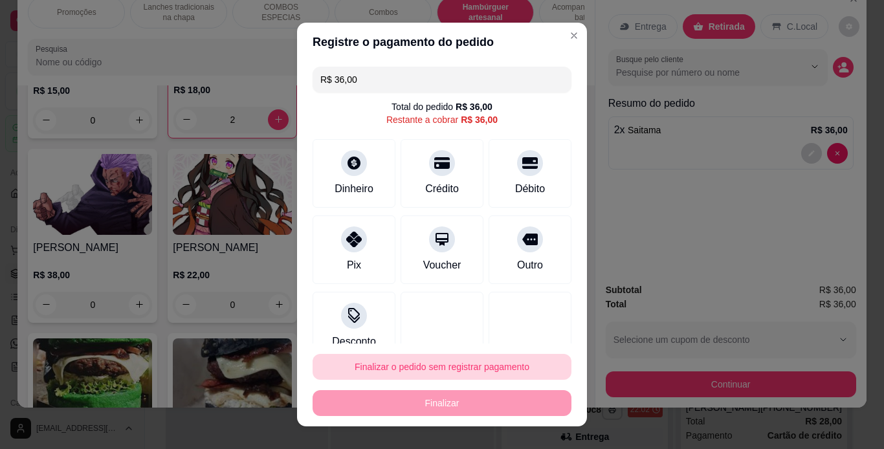
click at [422, 375] on button "Finalizar o pedido sem registrar pagamento" at bounding box center [441, 367] width 259 height 26
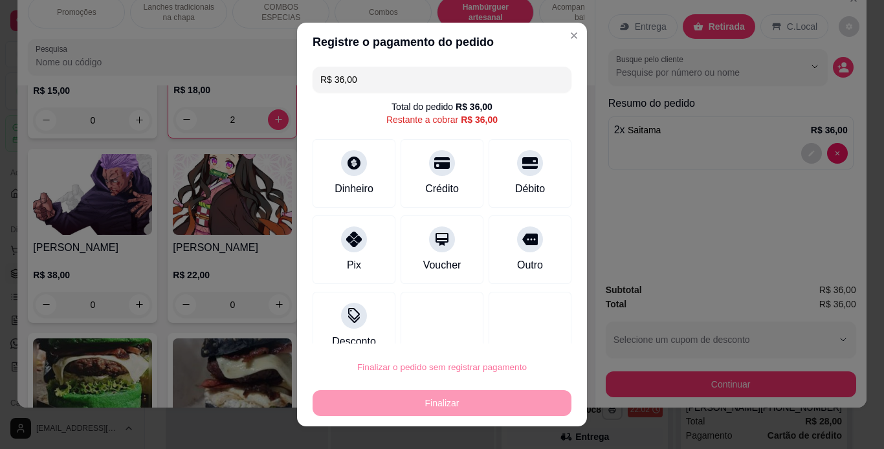
click at [503, 329] on button "Confirmar" at bounding box center [515, 329] width 46 height 19
type input "0"
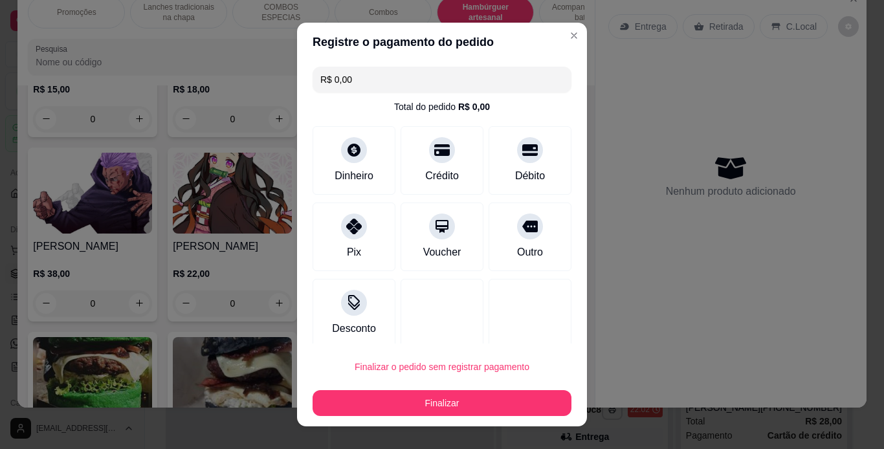
type input "R$ 0,00"
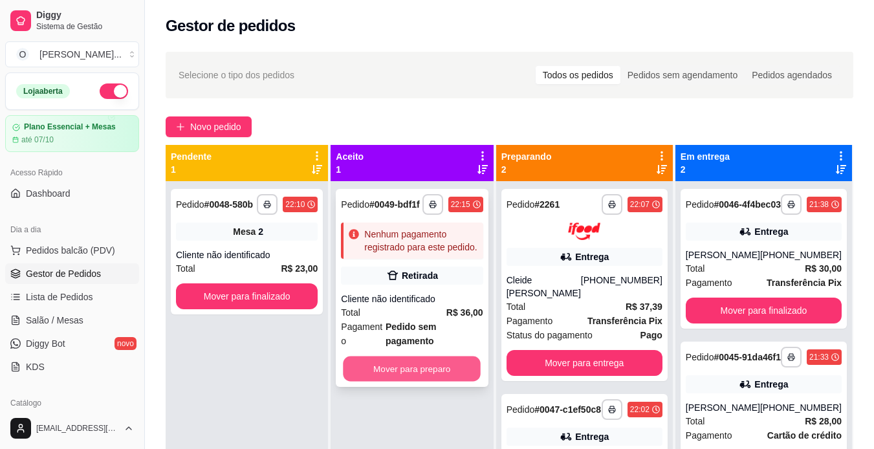
click at [418, 356] on button "Mover para preparo" at bounding box center [413, 368] width 138 height 25
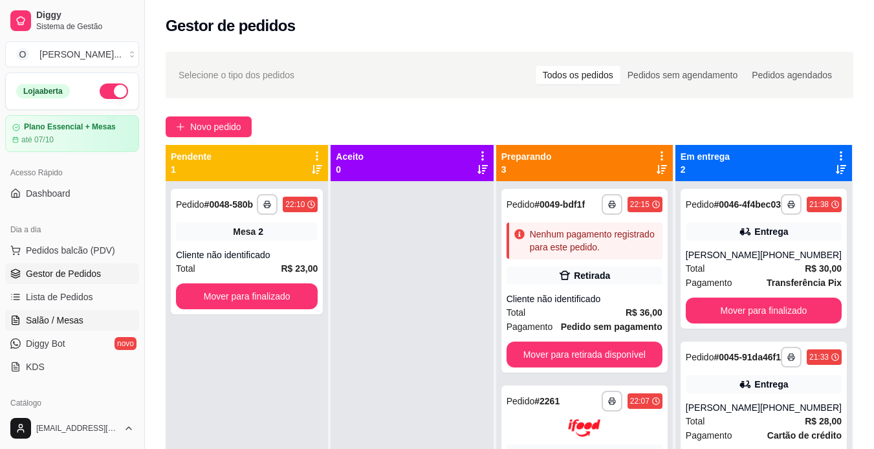
click at [74, 322] on span "Salão / Mesas" at bounding box center [55, 320] width 58 height 13
click at [91, 314] on link "Salão / Mesas" at bounding box center [72, 320] width 134 height 21
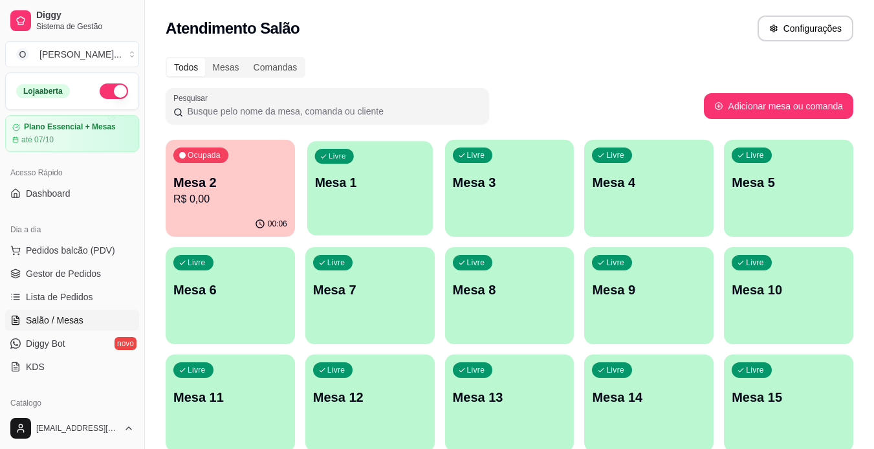
click at [344, 193] on div "Livre Mesa 1" at bounding box center [370, 180] width 126 height 79
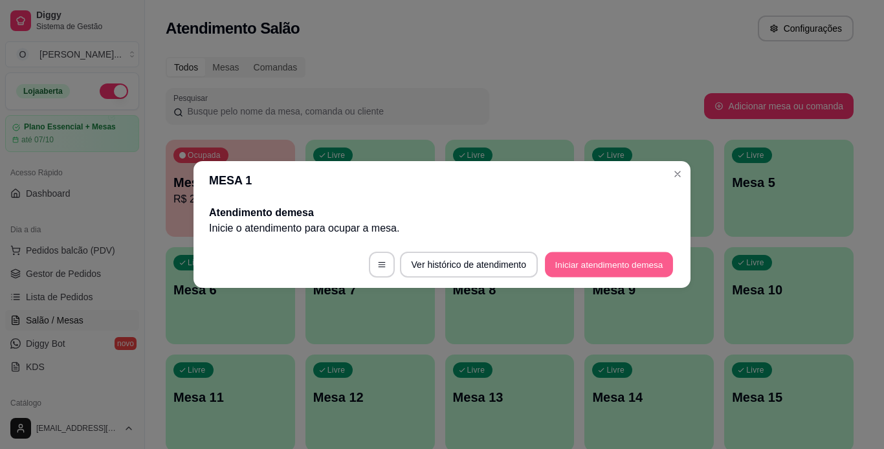
click at [575, 267] on button "Iniciar atendimento de mesa" at bounding box center [609, 264] width 128 height 25
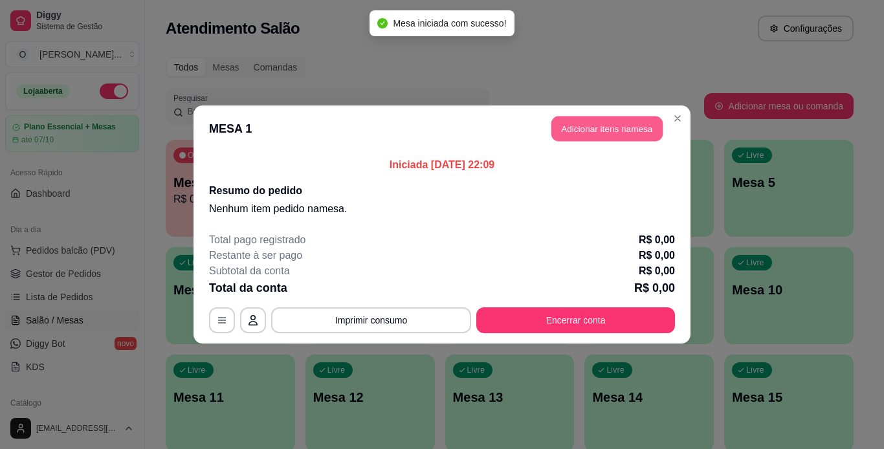
click at [593, 125] on button "Adicionar itens na mesa" at bounding box center [606, 128] width 111 height 25
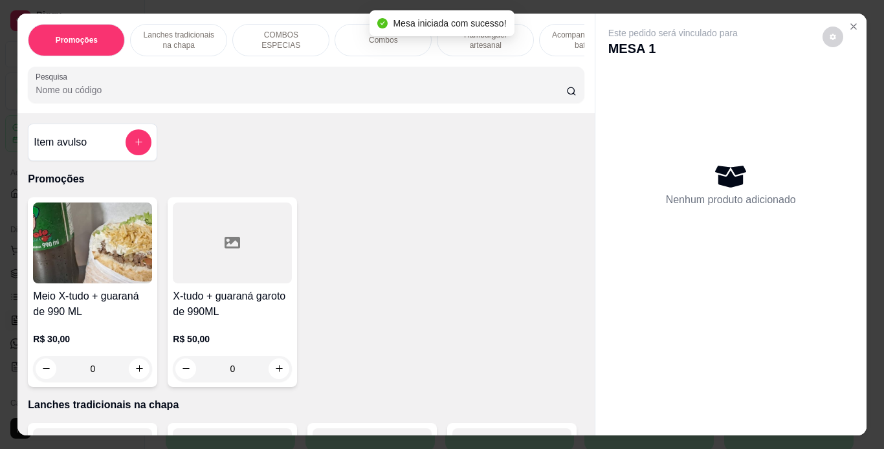
click at [366, 43] on div "Combos" at bounding box center [382, 40] width 97 height 32
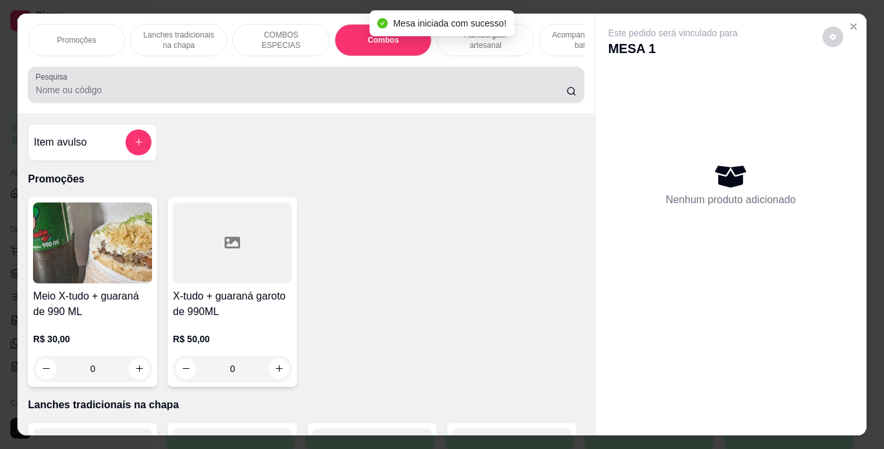
scroll to position [33, 0]
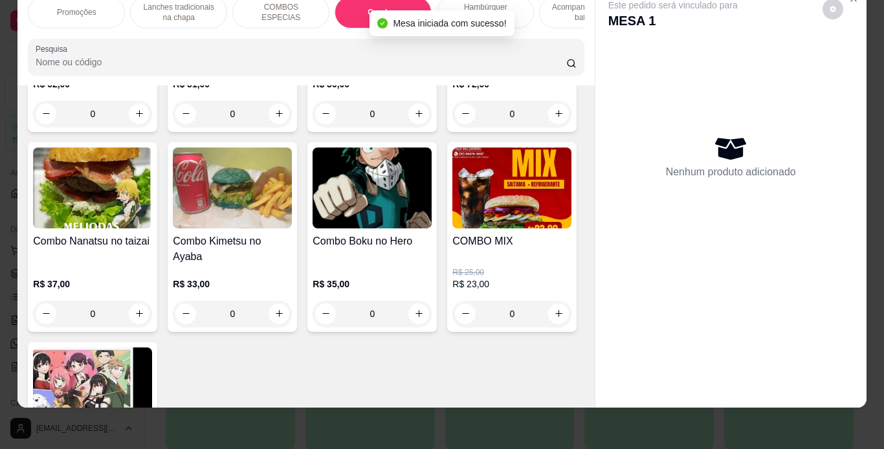
click at [277, 127] on div "0" at bounding box center [232, 114] width 119 height 26
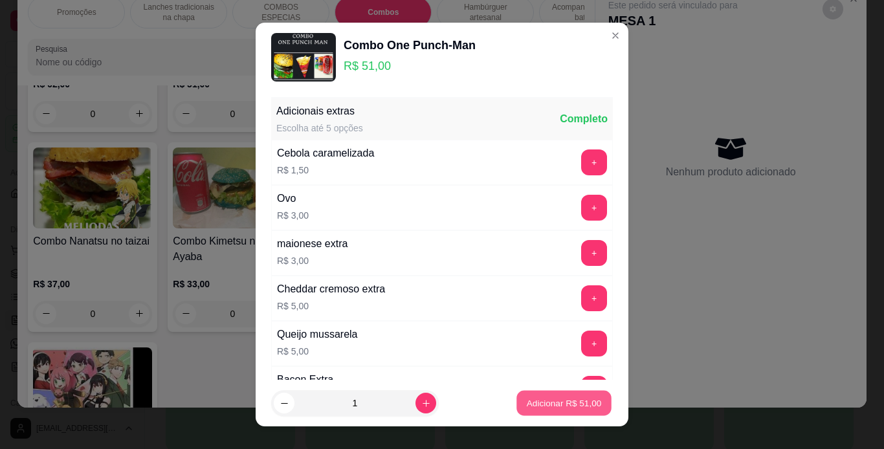
click at [548, 411] on button "Adicionar R$ 51,00" at bounding box center [563, 403] width 95 height 25
type input "1"
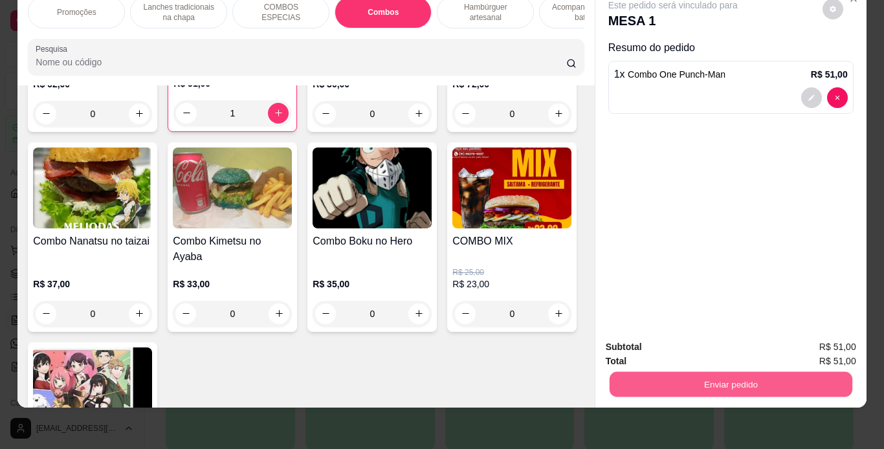
click at [629, 372] on button "Enviar pedido" at bounding box center [730, 384] width 243 height 25
click at [639, 343] on button "Não registrar e enviar pedido" at bounding box center [687, 343] width 135 height 25
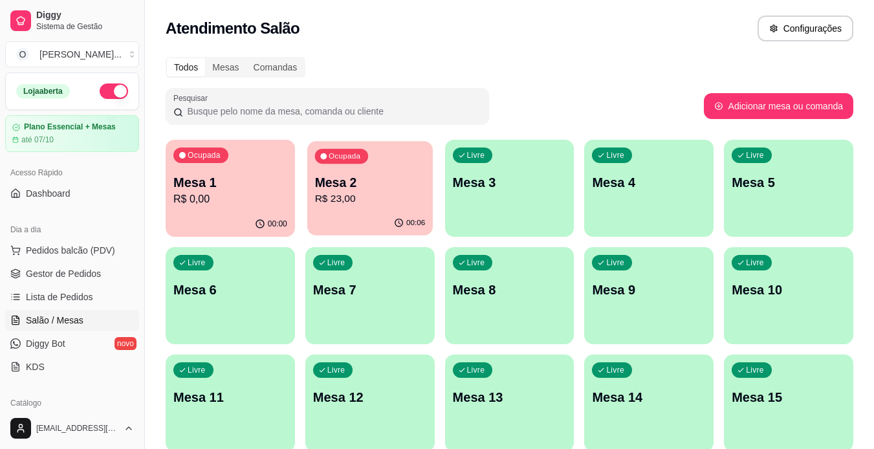
click at [358, 193] on p "R$ 23,00" at bounding box center [369, 198] width 111 height 15
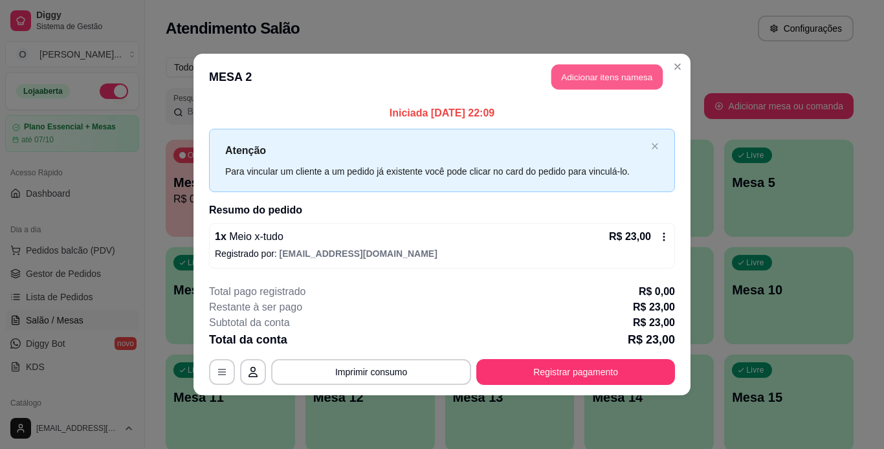
click at [607, 69] on button "Adicionar itens na mesa" at bounding box center [606, 77] width 111 height 25
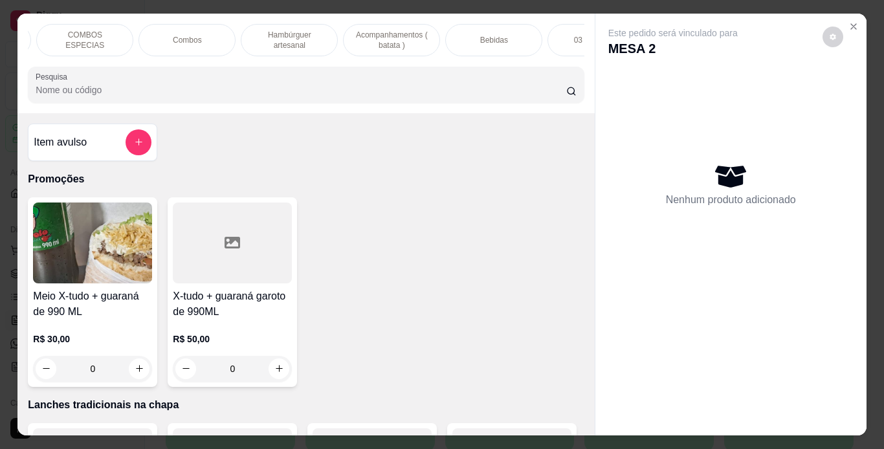
scroll to position [0, 197]
click at [503, 38] on div "Bebidas" at bounding box center [492, 40] width 97 height 32
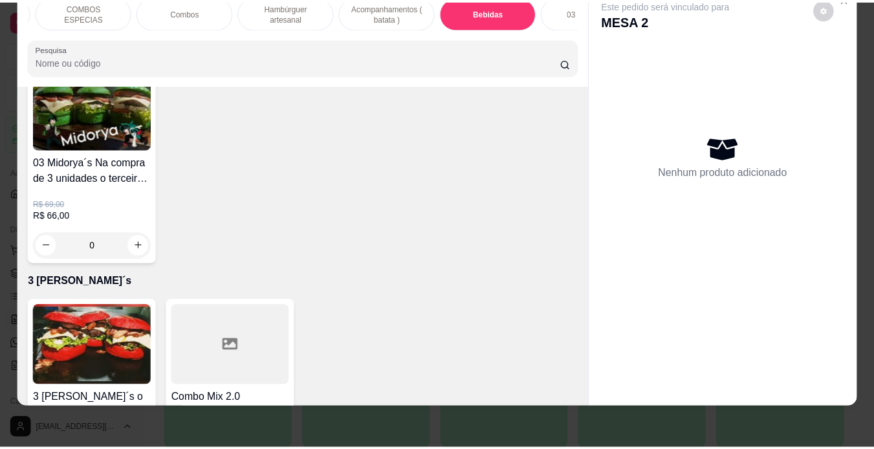
scroll to position [4106, 0]
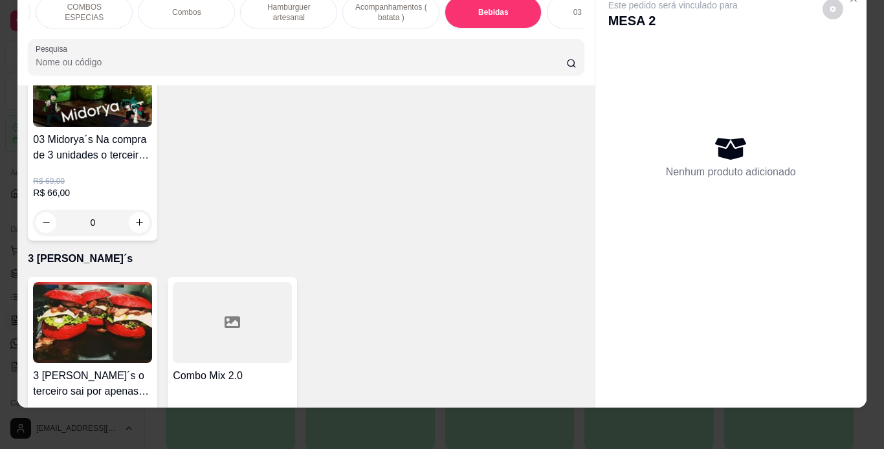
type input "1"
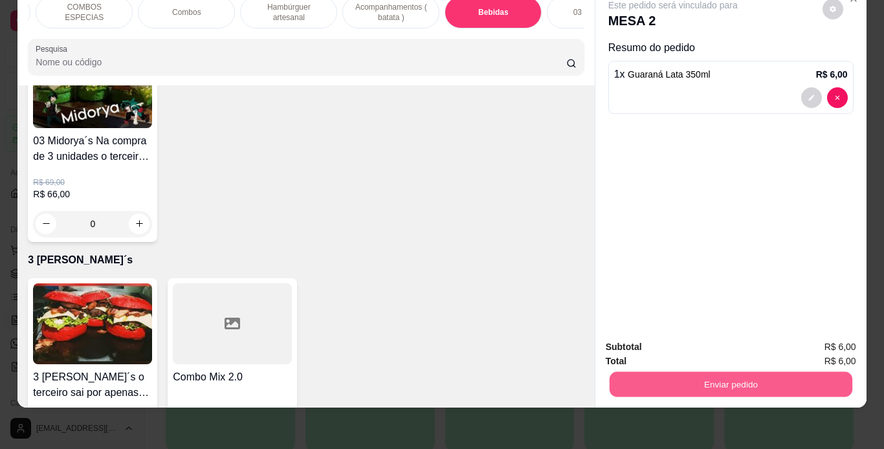
click at [677, 372] on button "Enviar pedido" at bounding box center [730, 384] width 243 height 25
click at [670, 342] on button "Não registrar e enviar pedido" at bounding box center [687, 343] width 131 height 24
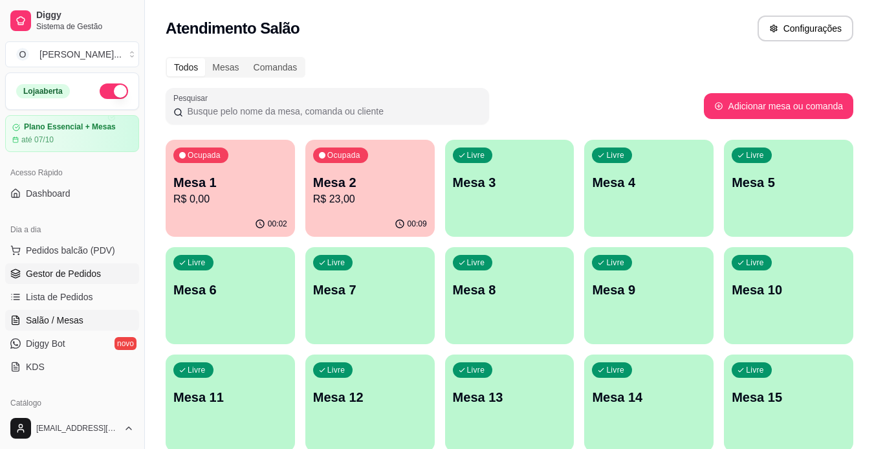
click at [105, 270] on link "Gestor de Pedidos" at bounding box center [72, 273] width 134 height 21
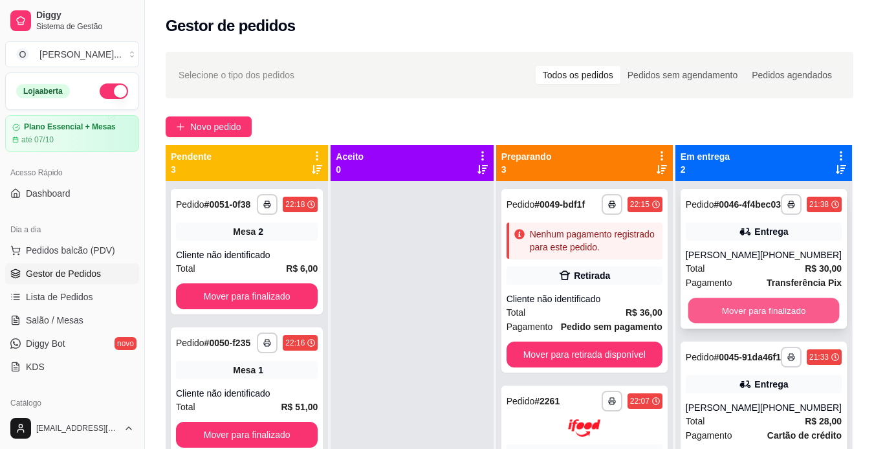
click at [724, 314] on button "Mover para finalizado" at bounding box center [763, 310] width 151 height 25
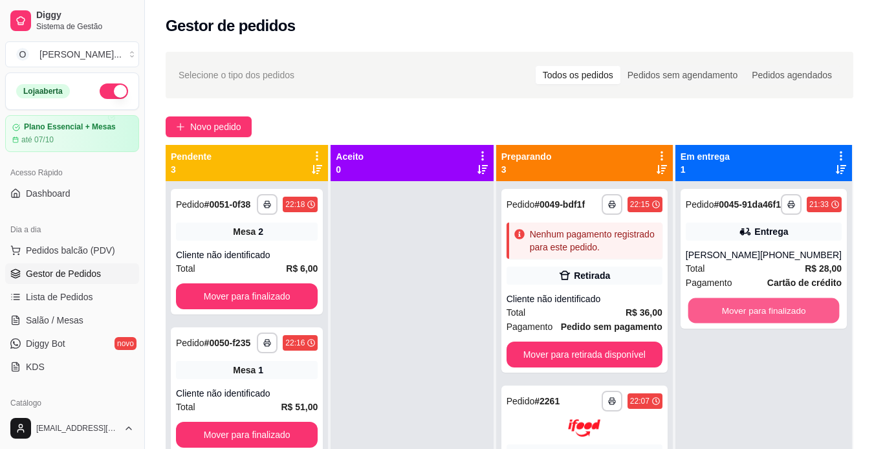
click at [724, 314] on button "Mover para finalizado" at bounding box center [763, 310] width 151 height 25
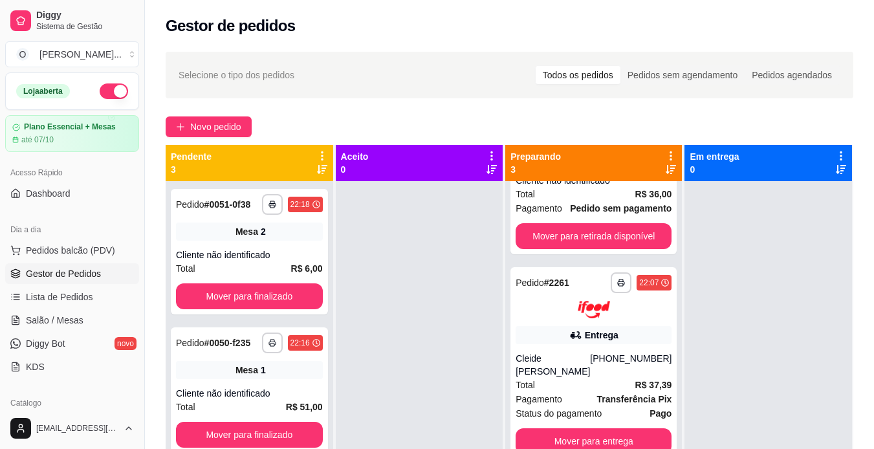
scroll to position [180, 0]
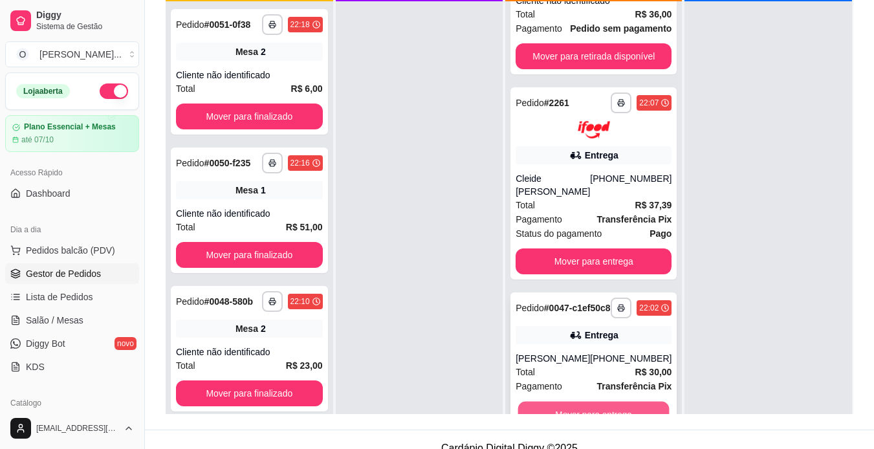
click at [602, 405] on button "Mover para entrega" at bounding box center [593, 413] width 151 height 25
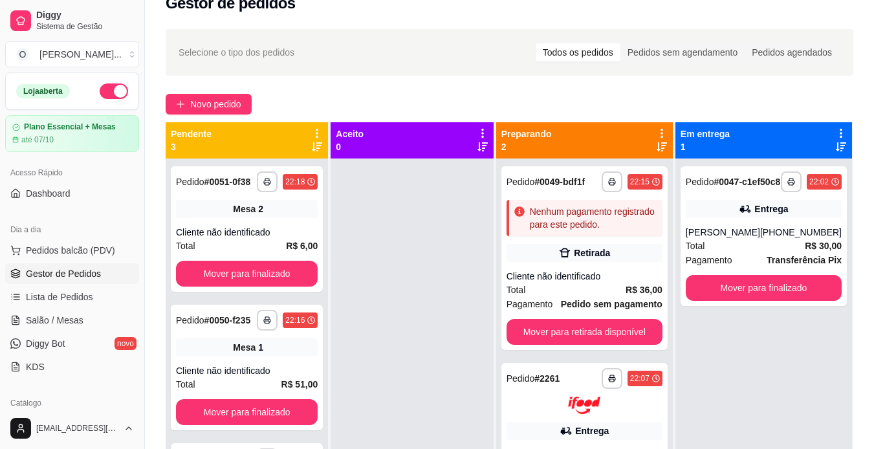
scroll to position [13, 0]
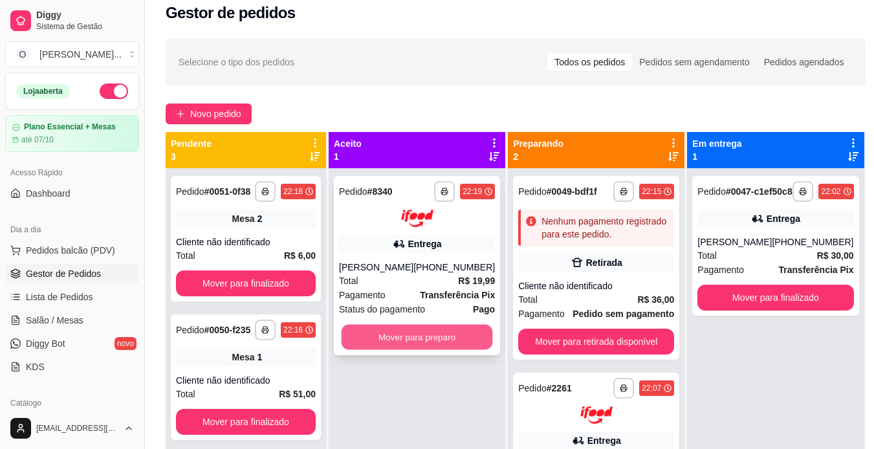
click at [425, 340] on button "Mover para preparo" at bounding box center [417, 336] width 151 height 25
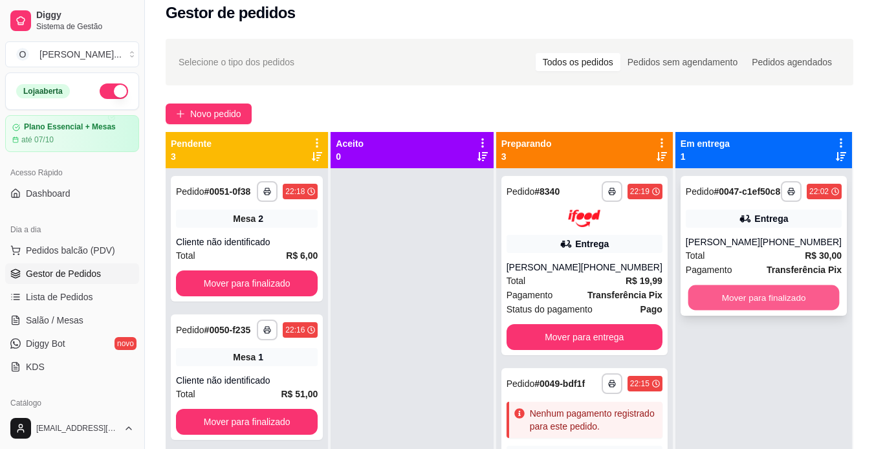
click at [744, 311] on button "Mover para finalizado" at bounding box center [763, 297] width 151 height 25
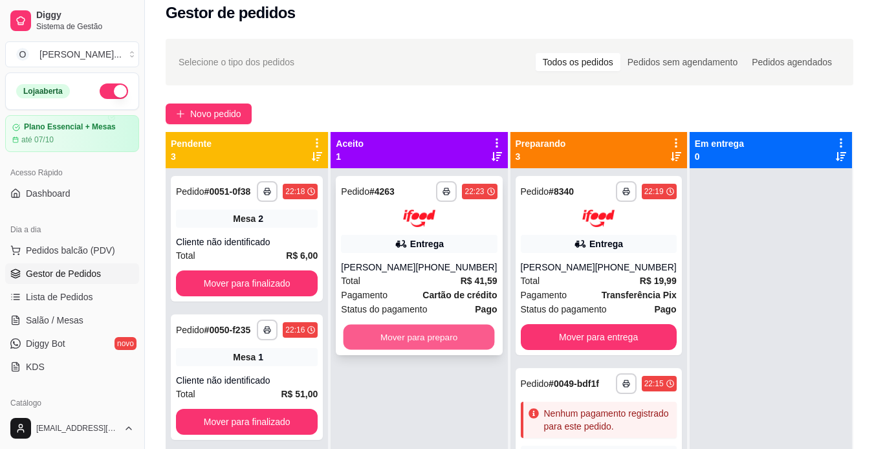
click at [373, 336] on button "Mover para preparo" at bounding box center [419, 336] width 151 height 25
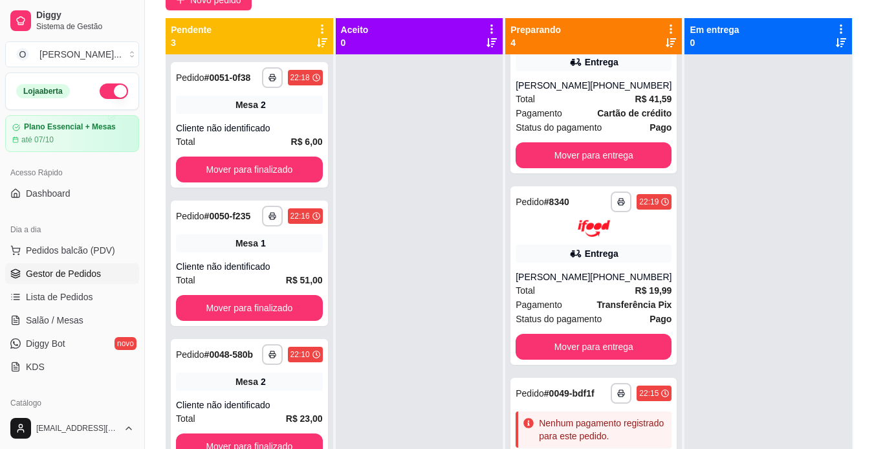
scroll to position [0, 0]
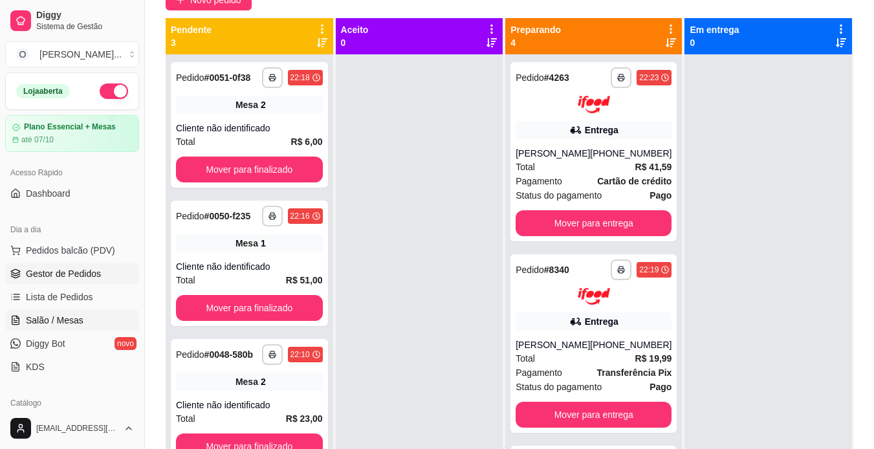
click at [56, 318] on span "Salão / Mesas" at bounding box center [55, 320] width 58 height 13
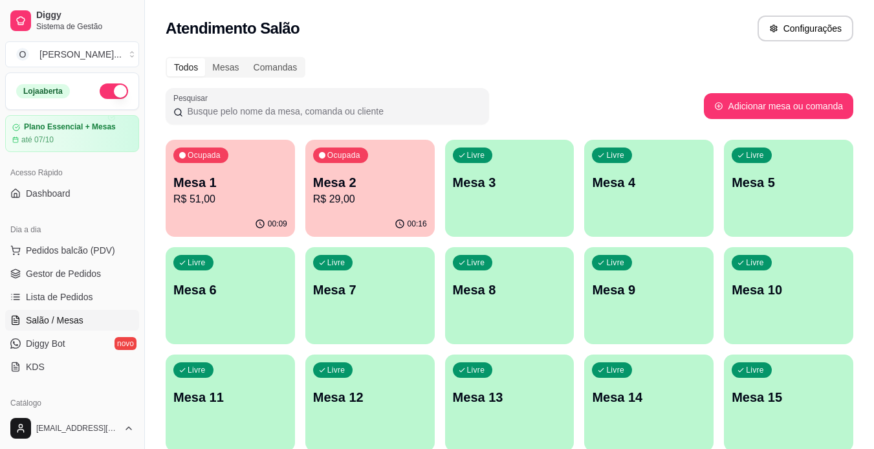
click at [484, 190] on p "Mesa 3" at bounding box center [510, 182] width 114 height 18
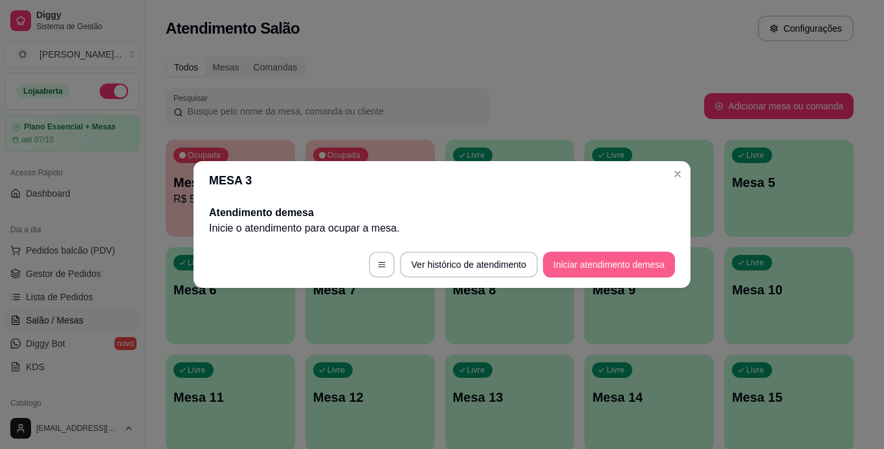
click at [590, 263] on button "Iniciar atendimento de mesa" at bounding box center [609, 265] width 132 height 26
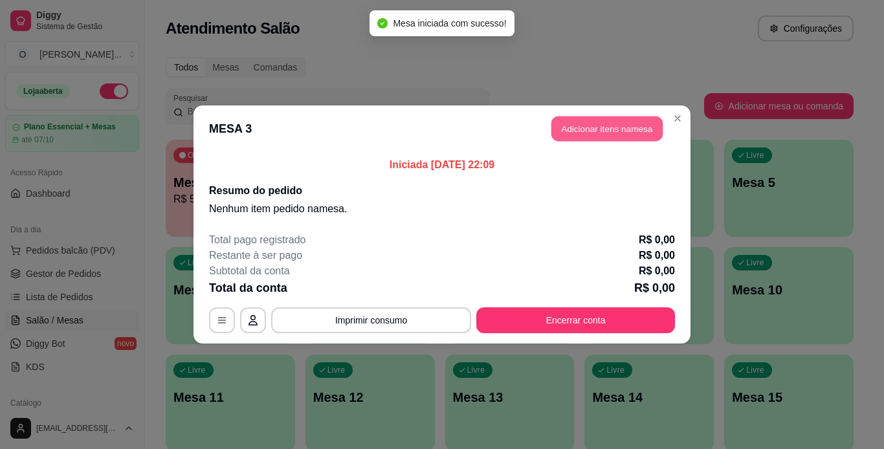
click at [581, 122] on button "Adicionar itens na mesa" at bounding box center [606, 128] width 111 height 25
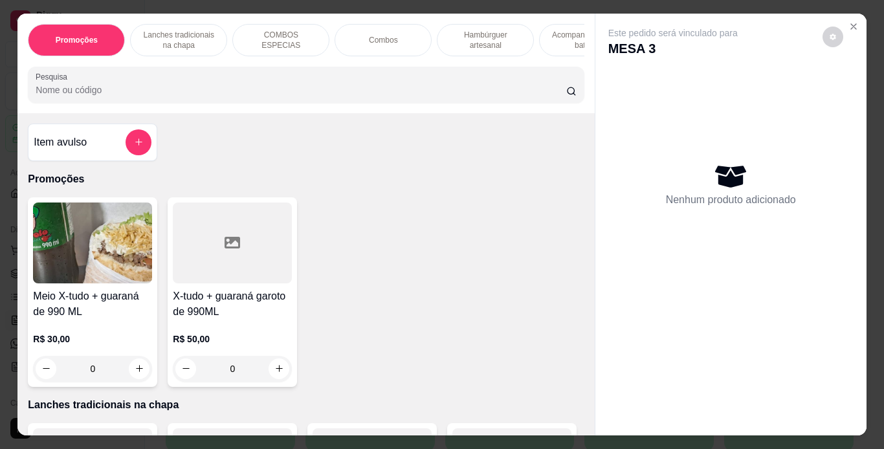
click at [193, 38] on p "Lanches tradicionais na chapa" at bounding box center [178, 40] width 75 height 21
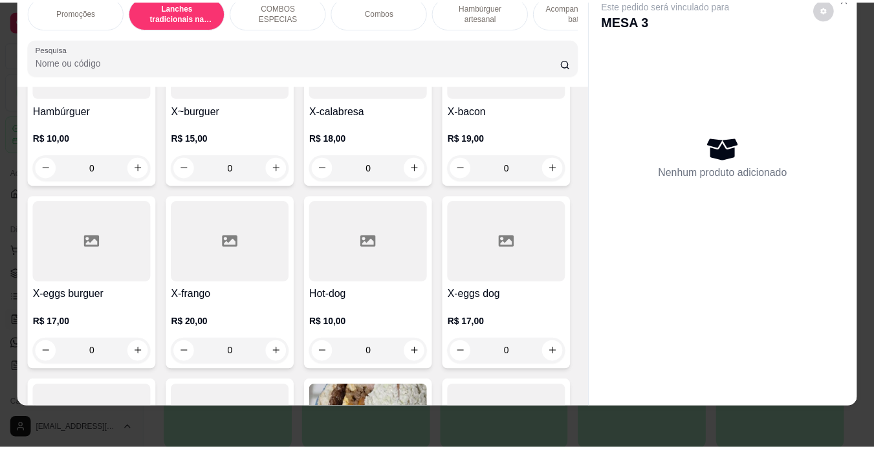
scroll to position [407, 0]
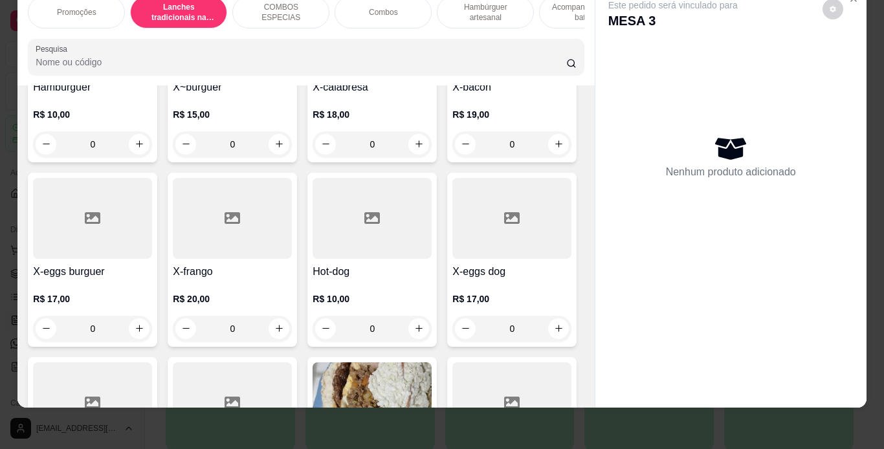
click at [452, 157] on div "0" at bounding box center [511, 144] width 119 height 26
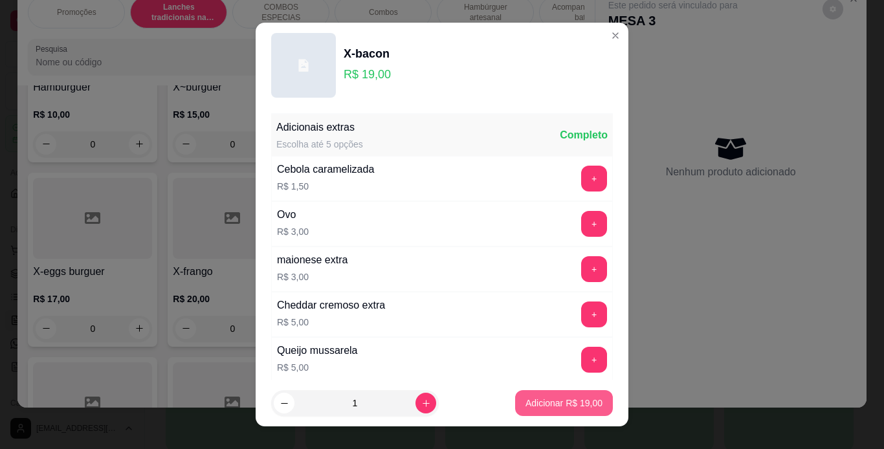
click at [563, 406] on p "Adicionar R$ 19,00" at bounding box center [563, 403] width 77 height 13
type input "1"
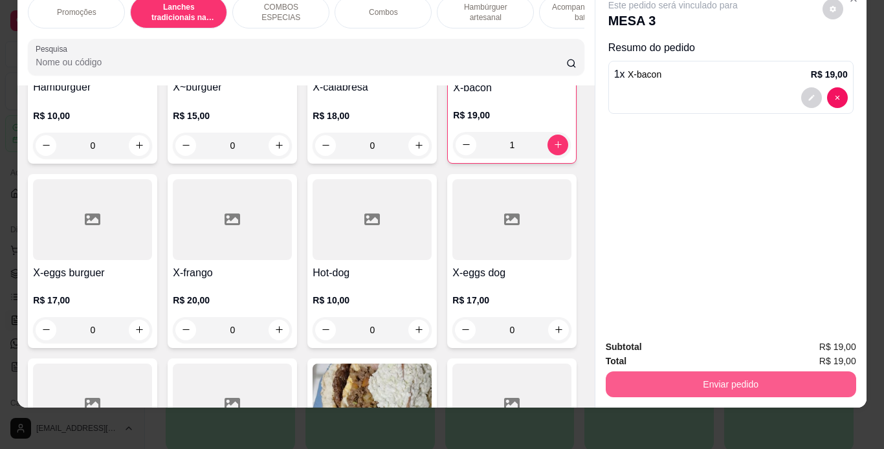
click at [632, 380] on button "Enviar pedido" at bounding box center [731, 384] width 250 height 26
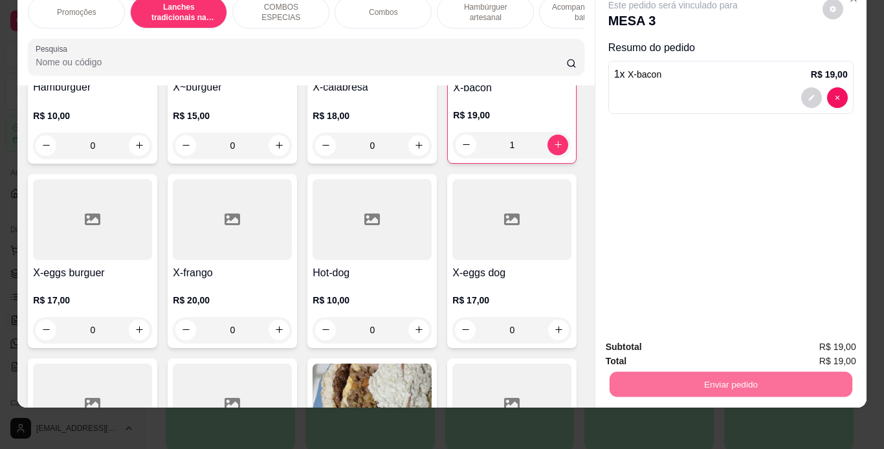
click at [673, 348] on button "Não registrar e enviar pedido" at bounding box center [687, 343] width 135 height 25
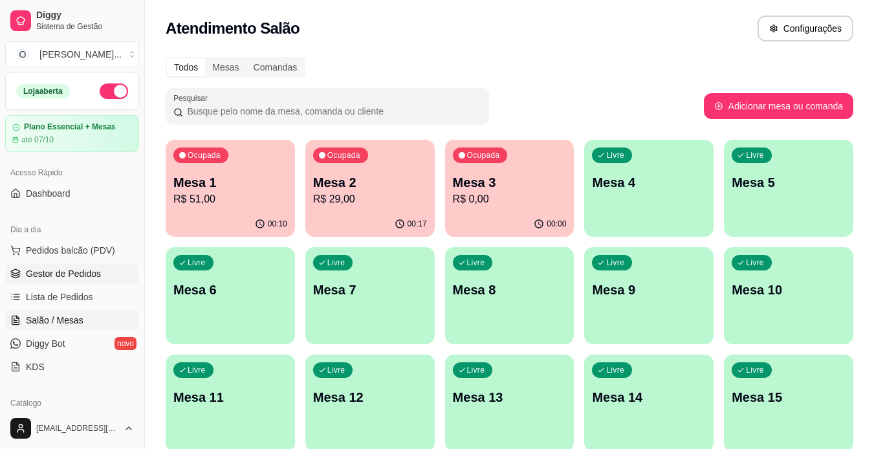
click at [65, 275] on span "Gestor de Pedidos" at bounding box center [63, 273] width 75 height 13
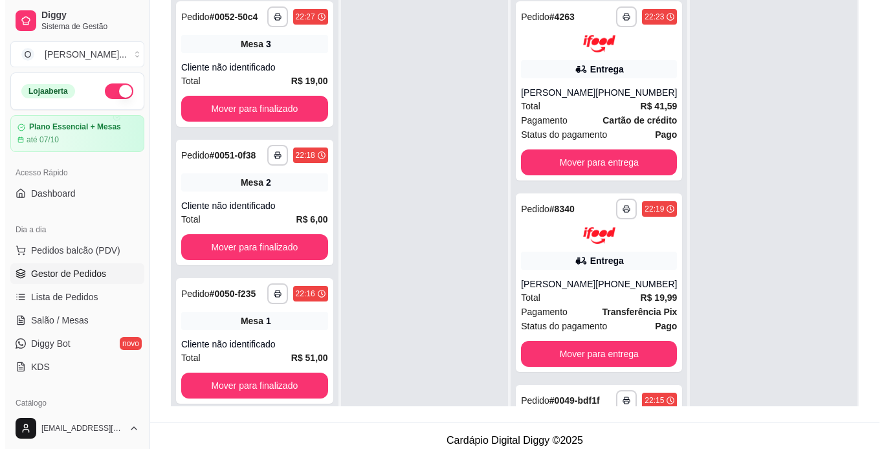
scroll to position [186, 0]
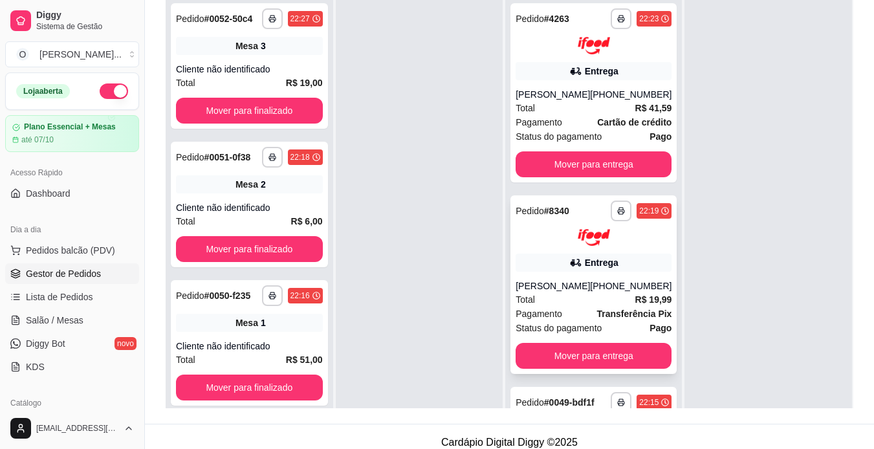
click at [630, 318] on strong "Transferência Pix" at bounding box center [633, 314] width 75 height 10
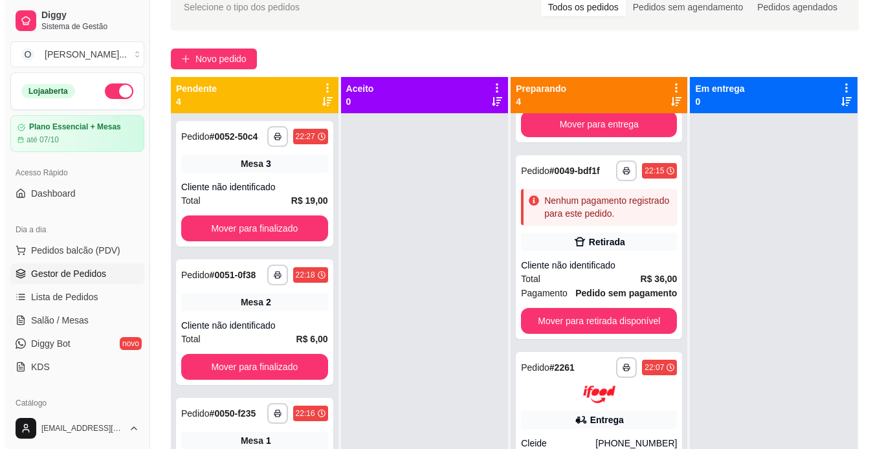
scroll to position [197, 0]
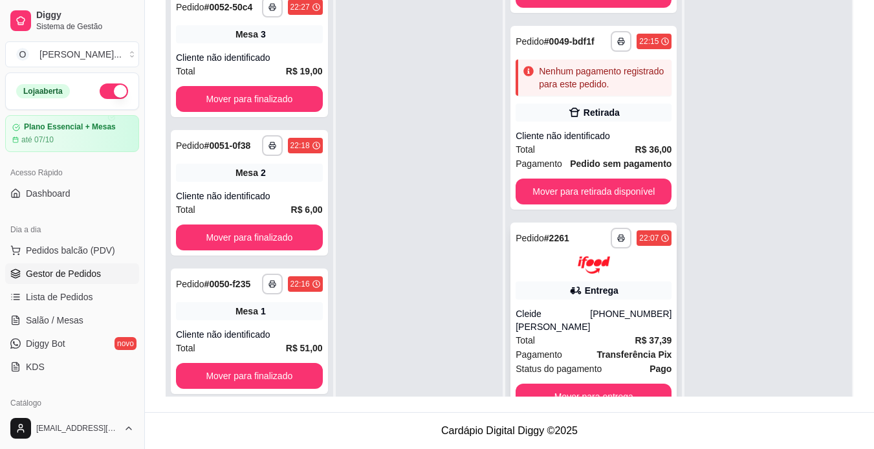
click at [553, 347] on span "Pagamento" at bounding box center [539, 354] width 47 height 14
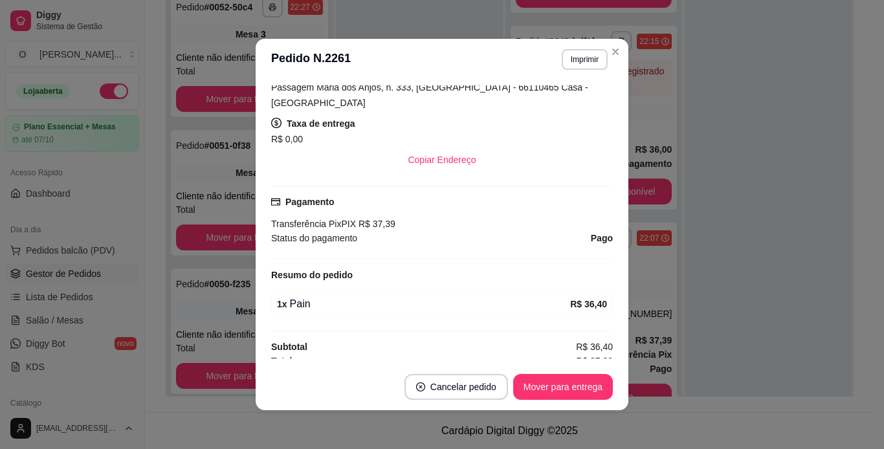
scroll to position [293, 0]
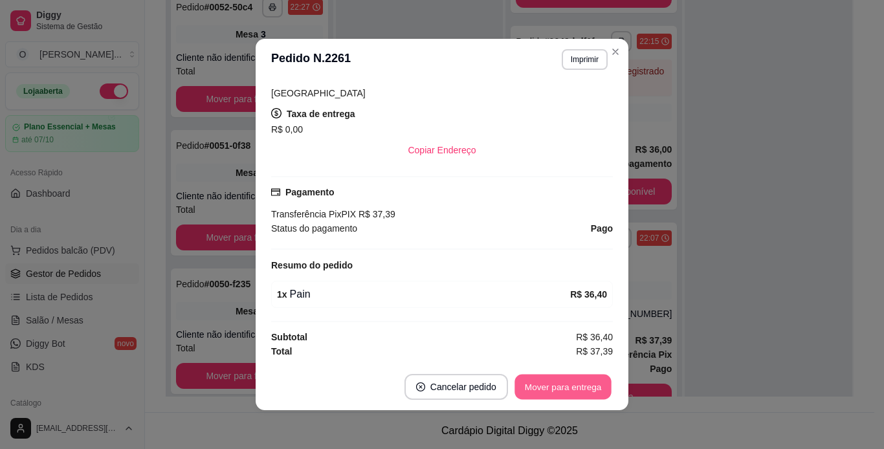
click at [577, 385] on button "Mover para entrega" at bounding box center [562, 387] width 97 height 25
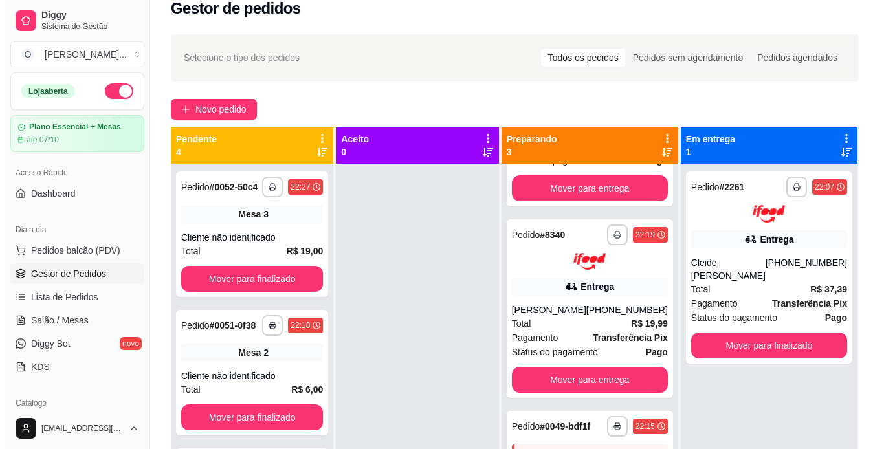
scroll to position [0, 0]
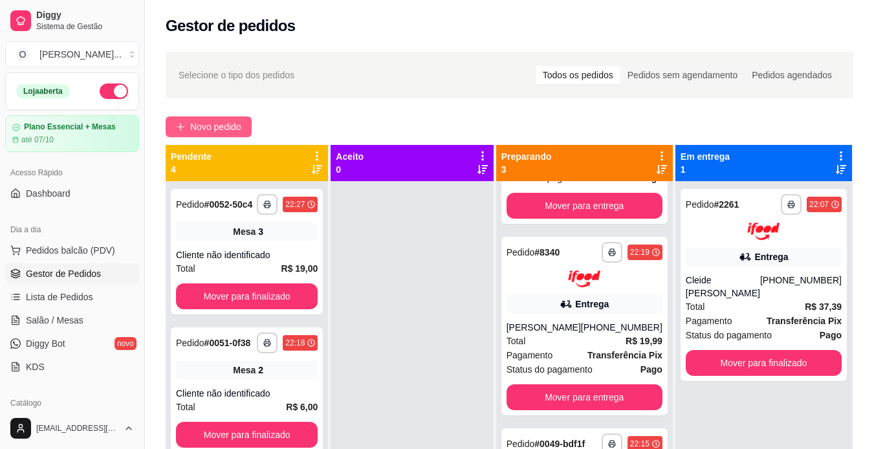
click at [190, 134] on button "Novo pedido" at bounding box center [209, 126] width 86 height 21
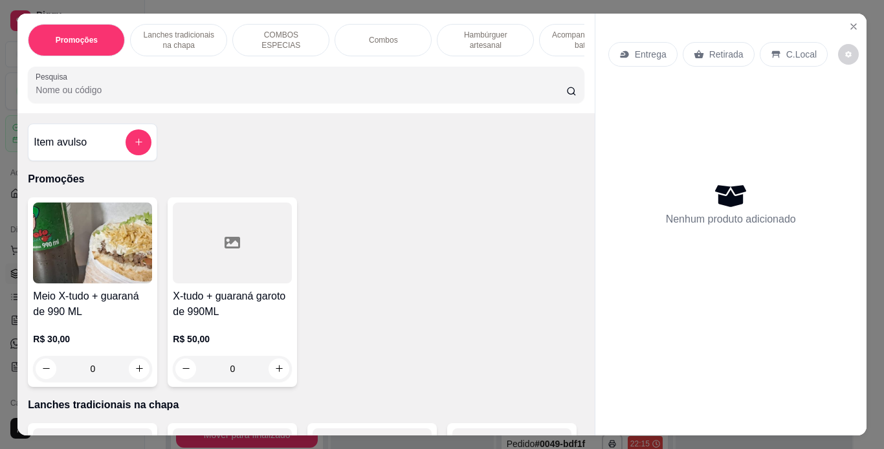
click at [654, 48] on p "Entrega" at bounding box center [651, 54] width 32 height 13
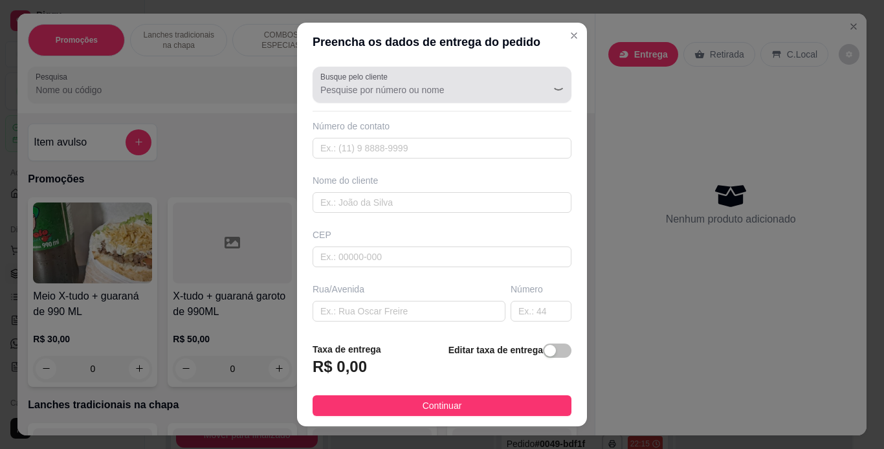
click at [376, 96] on input "Busque pelo cliente" at bounding box center [423, 89] width 207 height 13
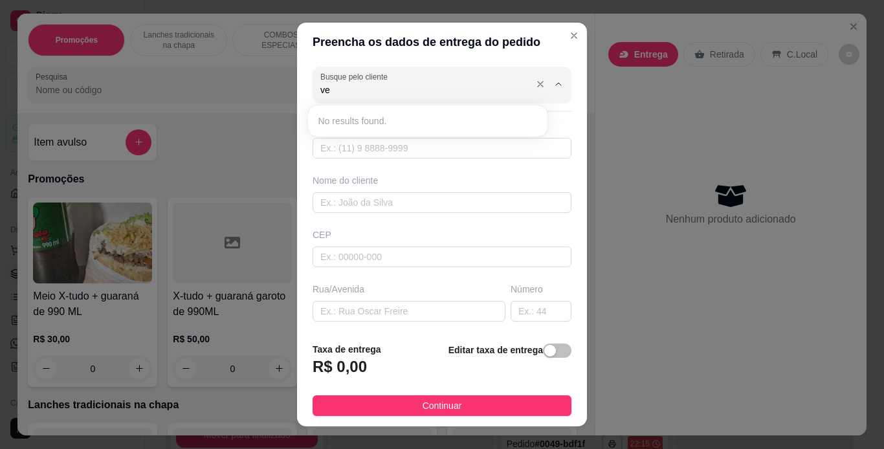
type input "v"
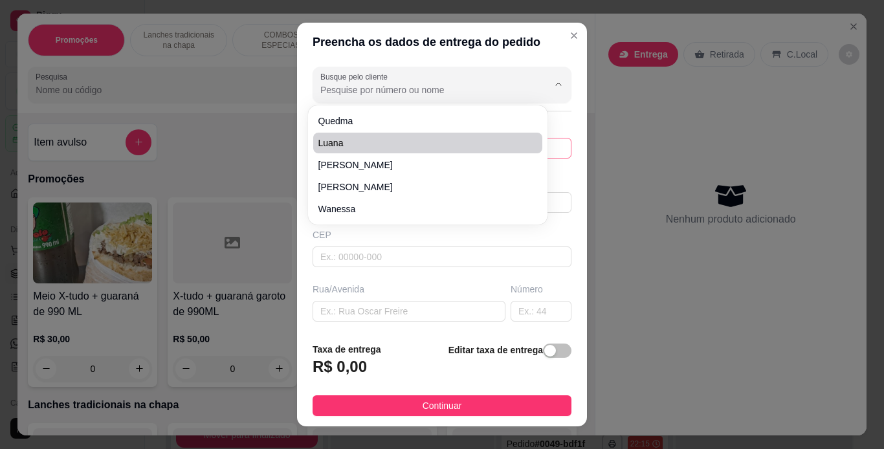
click at [376, 142] on span "Luana" at bounding box center [421, 143] width 206 height 13
type input "Luana"
type input "91982314651"
type input "Luana"
type input "66617420"
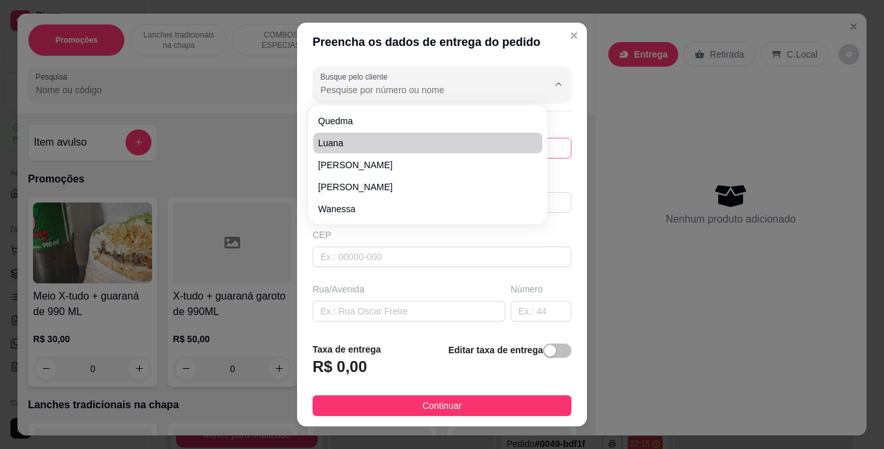
type input "[GEOGRAPHIC_DATA][PERSON_NAME]"
type input "3222"
type input "[GEOGRAPHIC_DATA]"
type input "Casa quadriculada"
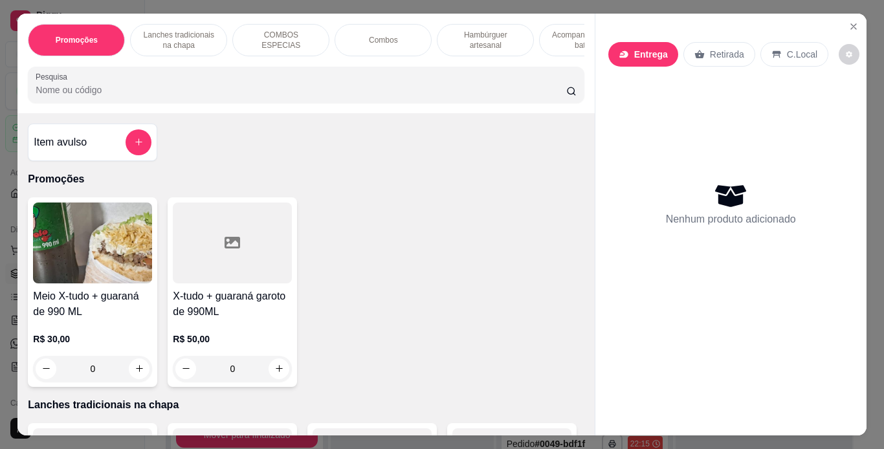
click at [634, 55] on p "Entrega" at bounding box center [651, 54] width 34 height 13
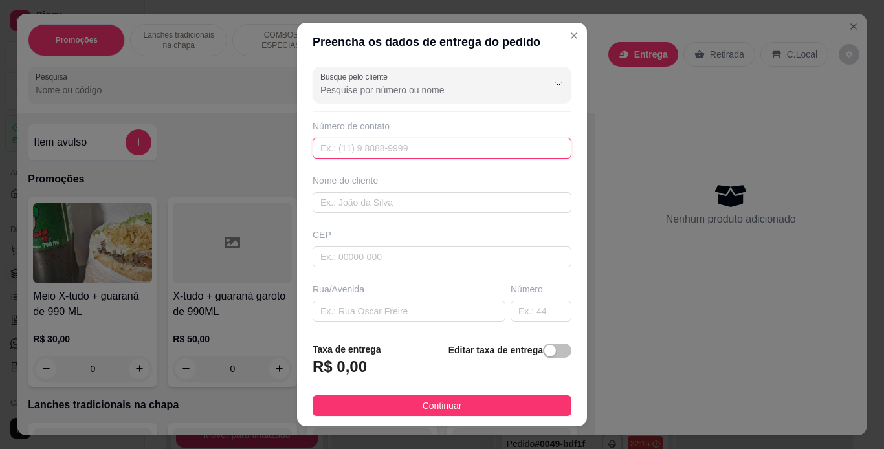
click at [404, 149] on input "text" at bounding box center [441, 148] width 259 height 21
type input "[PHONE_NUMBER]"
click at [391, 199] on input "text" at bounding box center [441, 202] width 259 height 21
type input "[PERSON_NAME]"
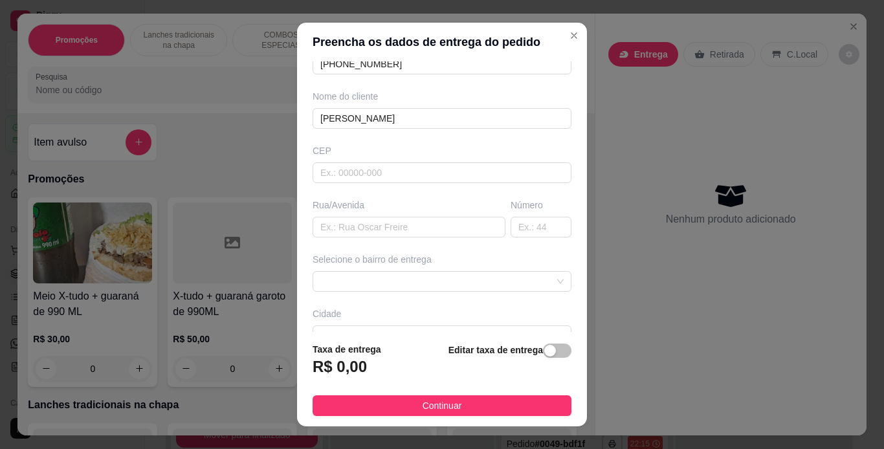
scroll to position [91, 0]
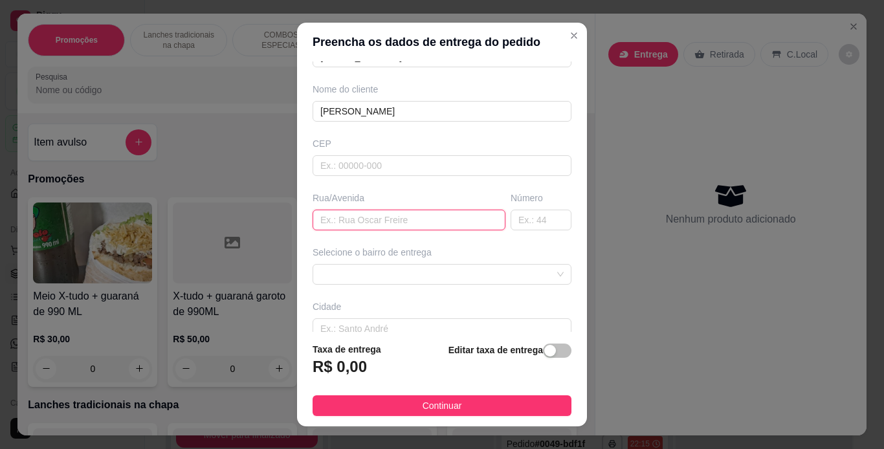
click at [350, 217] on input "text" at bounding box center [408, 220] width 193 height 21
type input "av Oeste"
click at [516, 215] on input "text" at bounding box center [540, 220] width 61 height 21
type input "181"
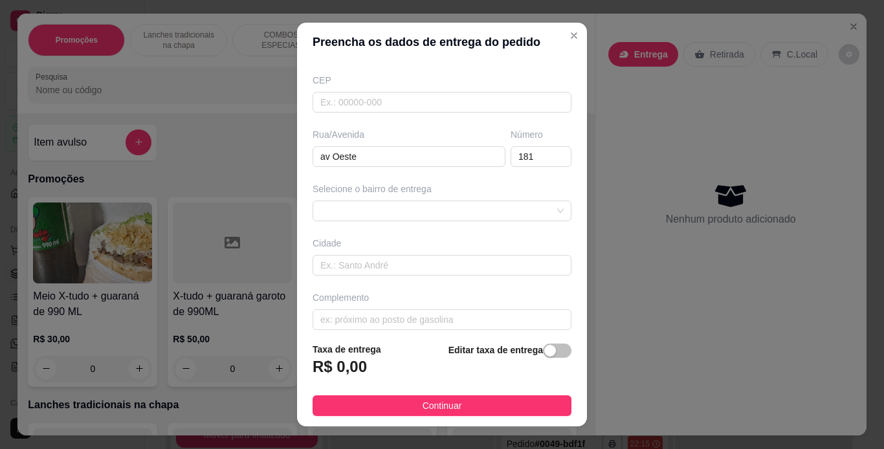
scroll to position [165, 0]
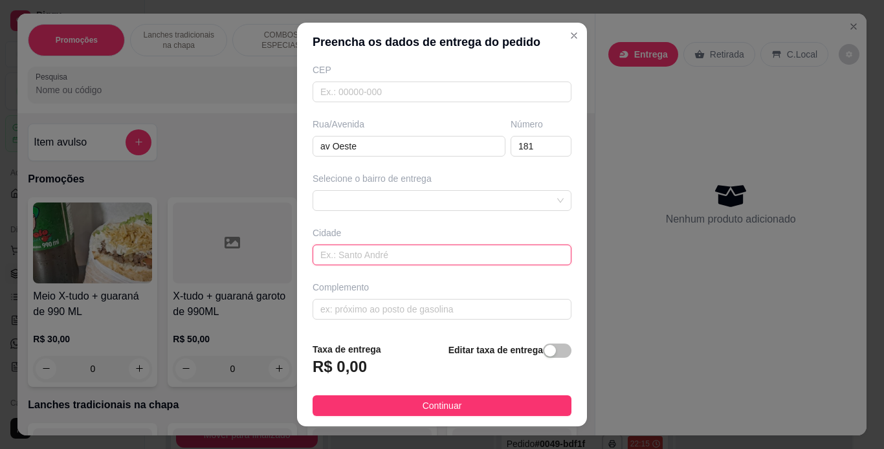
click at [370, 249] on input "text" at bounding box center [441, 255] width 259 height 21
click at [391, 193] on div at bounding box center [441, 200] width 259 height 21
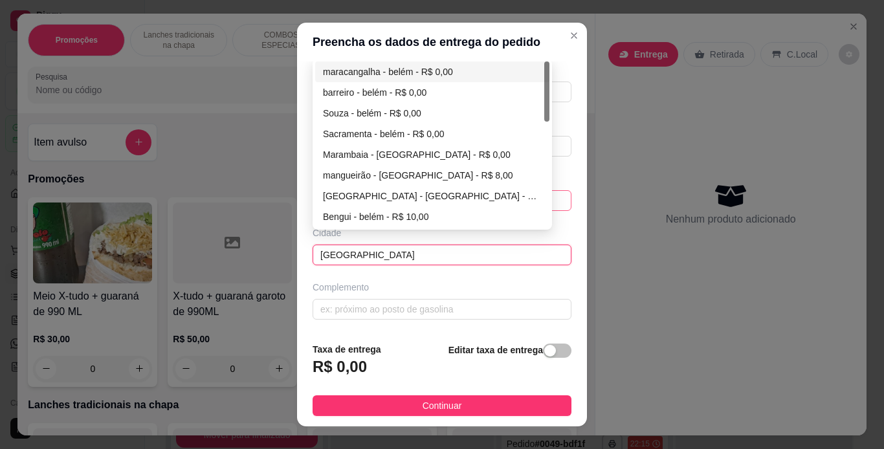
type input "[GEOGRAPHIC_DATA]"
click at [414, 72] on div "maracangalha - belém - R$ 0,00" at bounding box center [432, 72] width 219 height 14
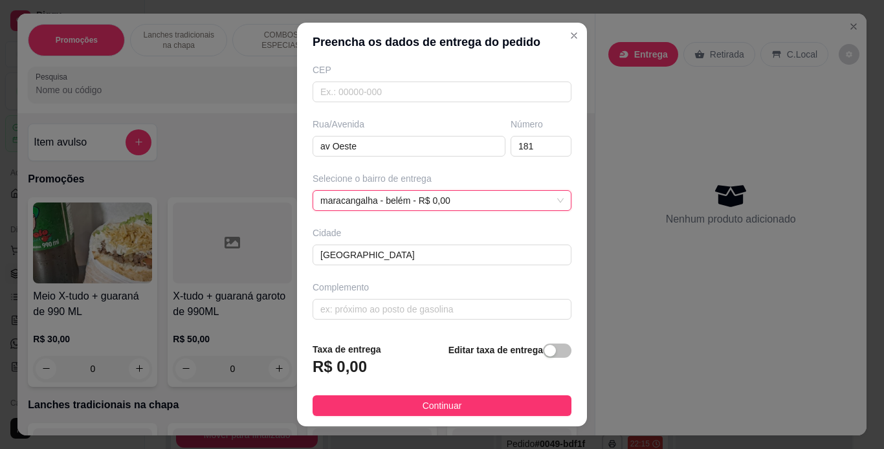
scroll to position [151, 0]
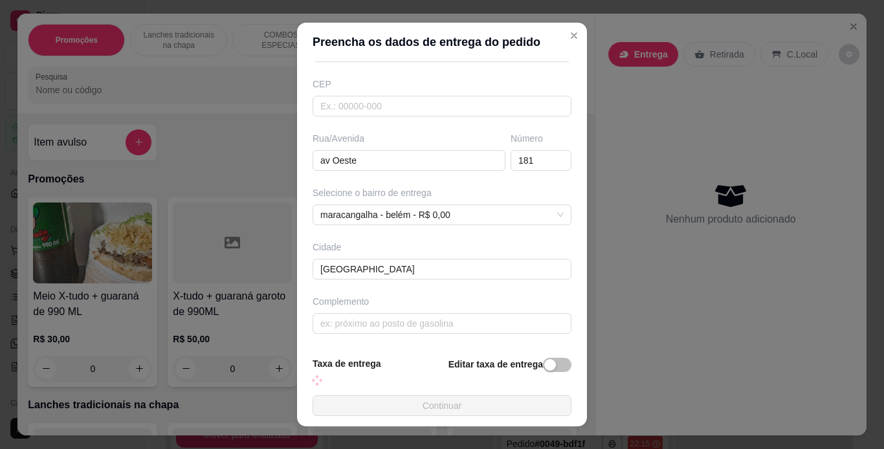
click at [433, 334] on div "Busque pelo cliente Número de contato [PHONE_NUMBER] Nome do cliente veronica C…" at bounding box center [442, 203] width 290 height 285
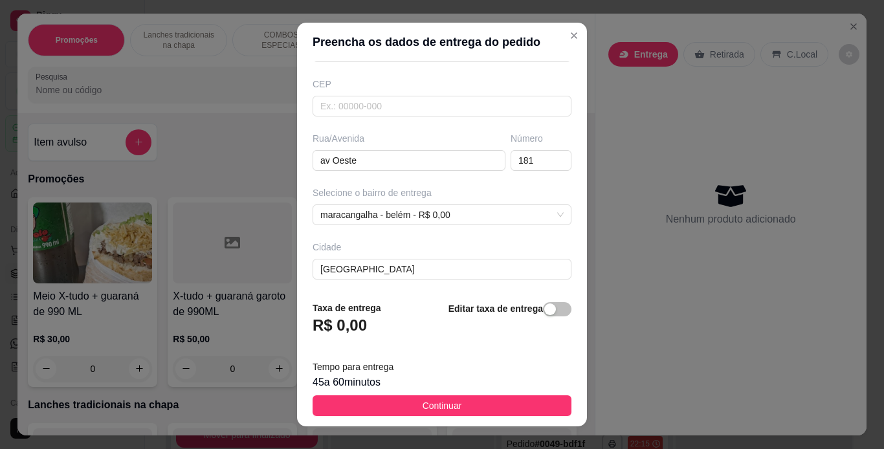
click at [448, 316] on div "Editar taxa de entrega" at bounding box center [509, 322] width 123 height 43
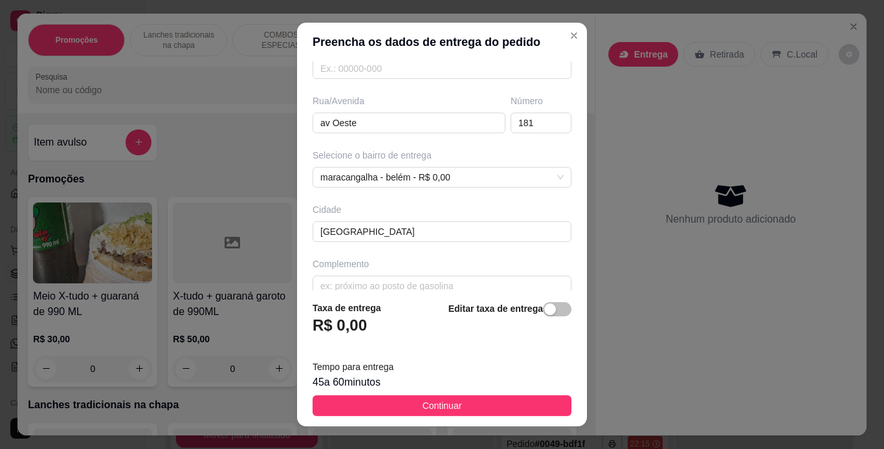
scroll to position [206, 0]
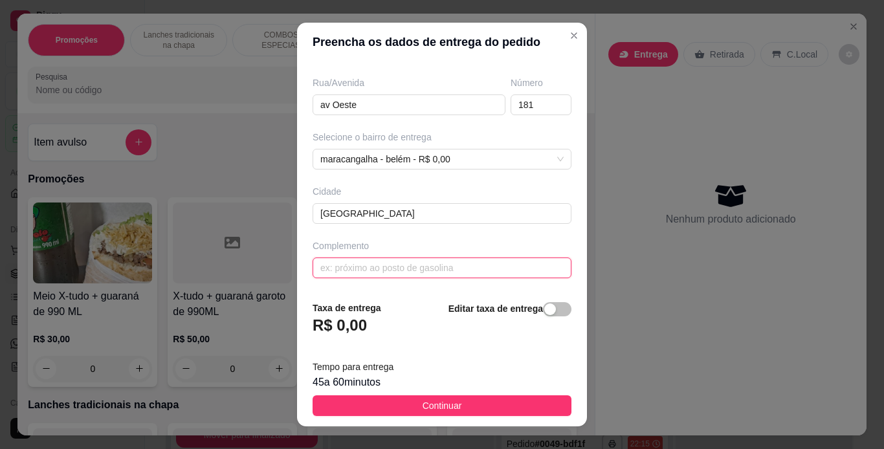
click at [439, 271] on input "text" at bounding box center [441, 267] width 259 height 21
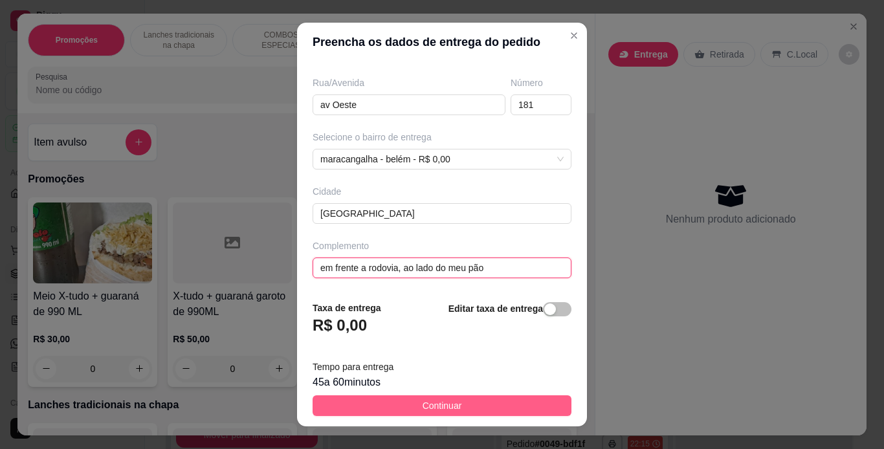
type input "em frente a rodovia, ao lado do meu pão"
click at [432, 404] on span "Continuar" at bounding box center [441, 406] width 39 height 14
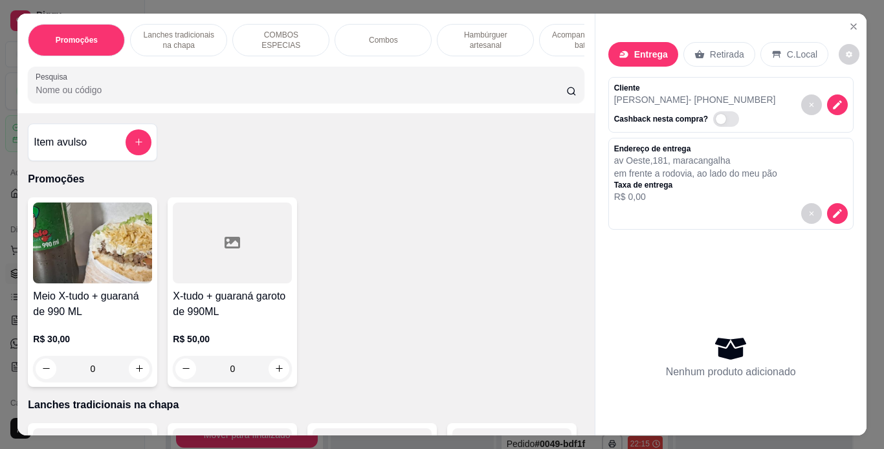
click at [213, 25] on div "Lanches tradicionais na chapa" at bounding box center [178, 40] width 97 height 32
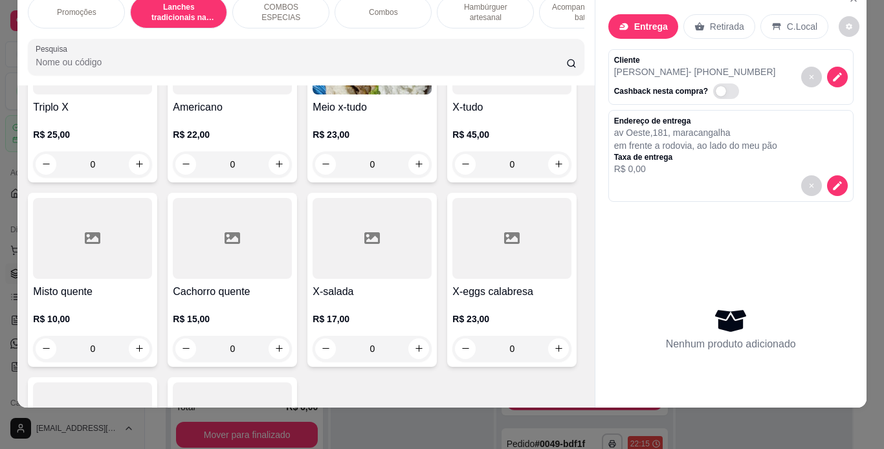
scroll to position [791, 0]
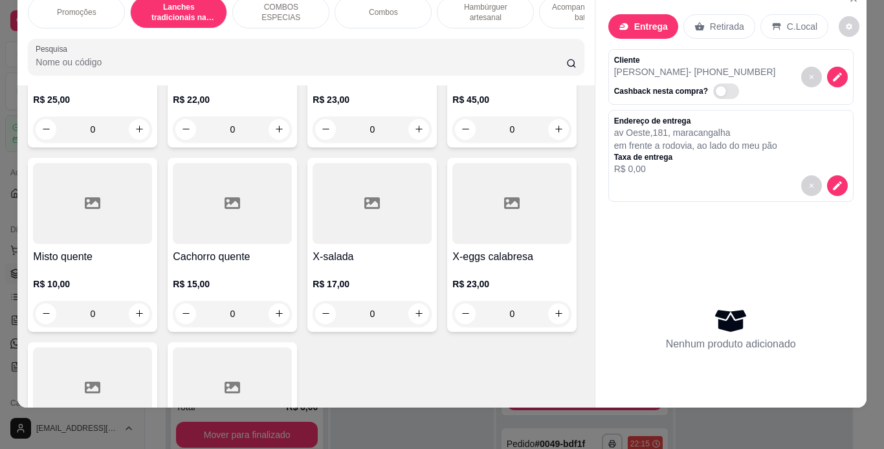
click at [312, 142] on div "0" at bounding box center [371, 129] width 119 height 26
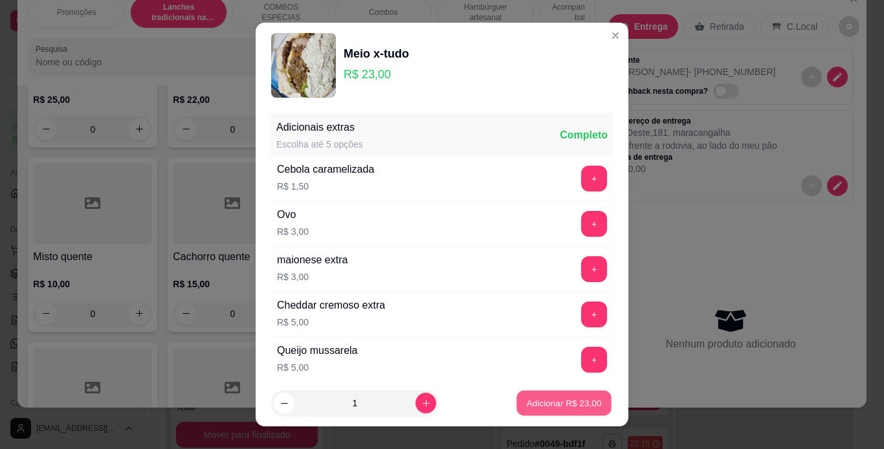
click at [539, 412] on button "Adicionar R$ 23,00" at bounding box center [563, 403] width 95 height 25
type input "1"
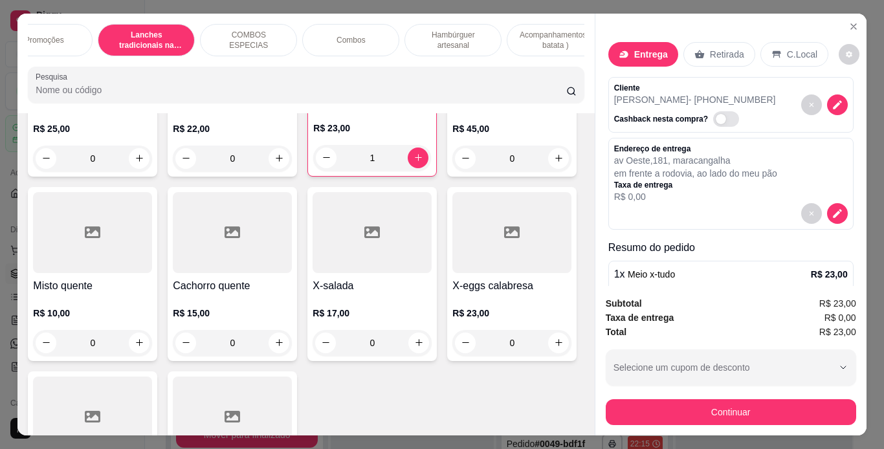
scroll to position [0, 33]
click at [520, 33] on p "Acompanhamentos ( batata )" at bounding box center [554, 40] width 75 height 21
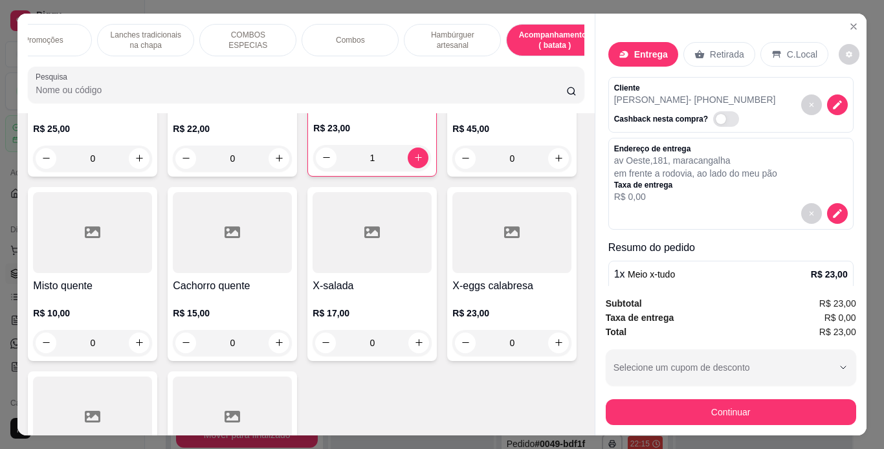
scroll to position [33, 0]
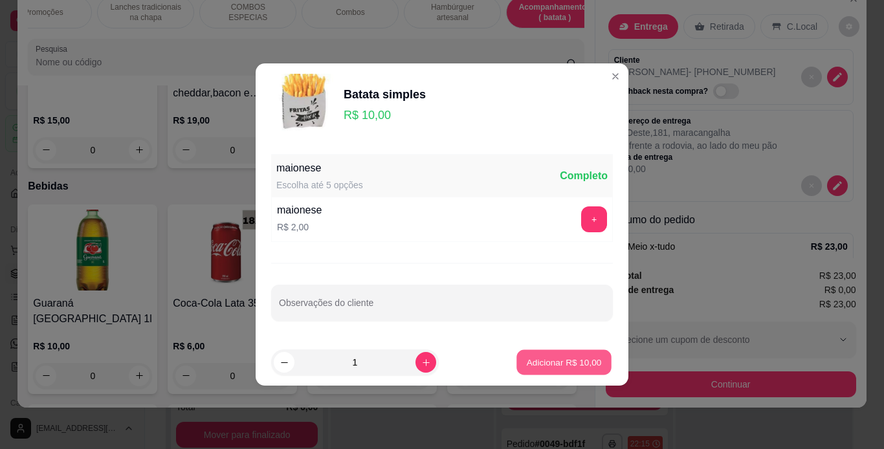
click at [546, 358] on p "Adicionar R$ 10,00" at bounding box center [564, 362] width 75 height 12
type input "1"
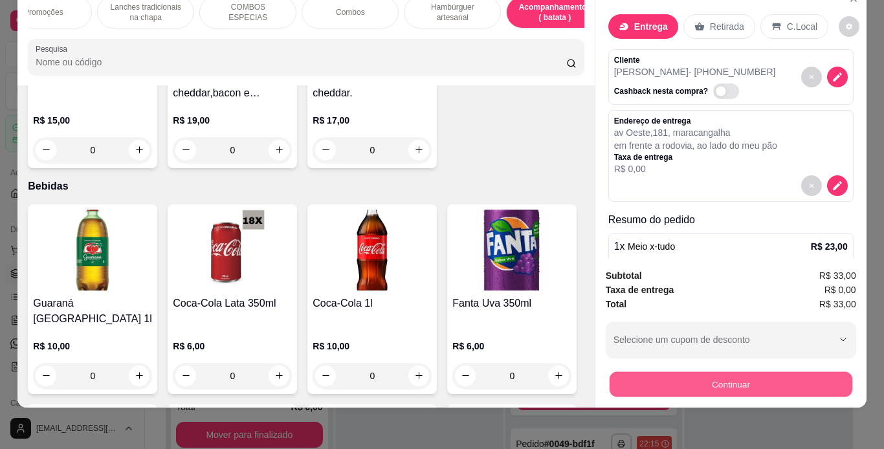
click at [666, 376] on button "Continuar" at bounding box center [730, 384] width 243 height 25
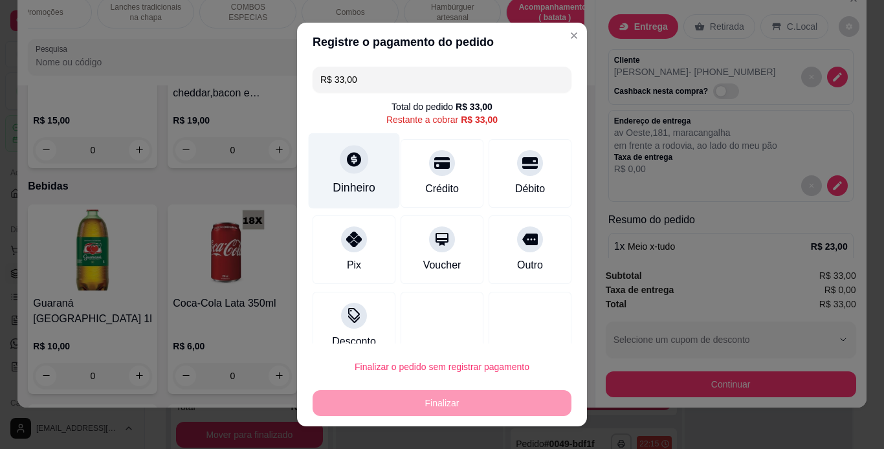
click at [353, 180] on div "Dinheiro" at bounding box center [354, 187] width 43 height 17
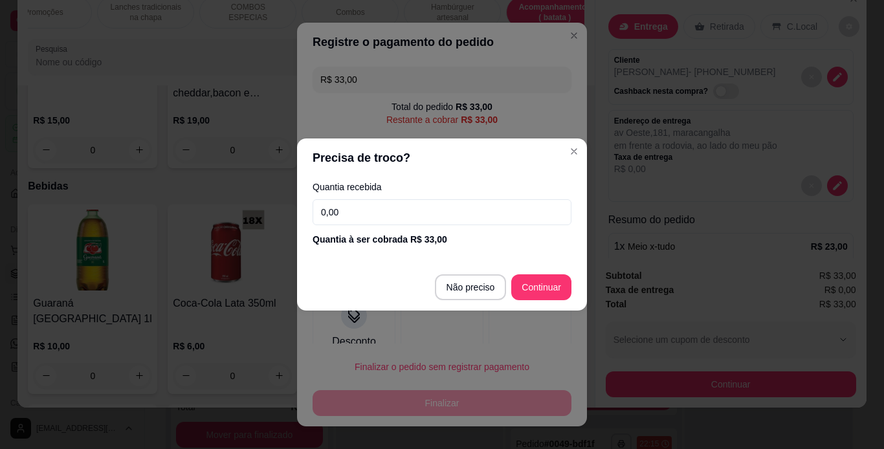
click at [406, 213] on input "0,00" at bounding box center [441, 212] width 259 height 26
type input "50,00"
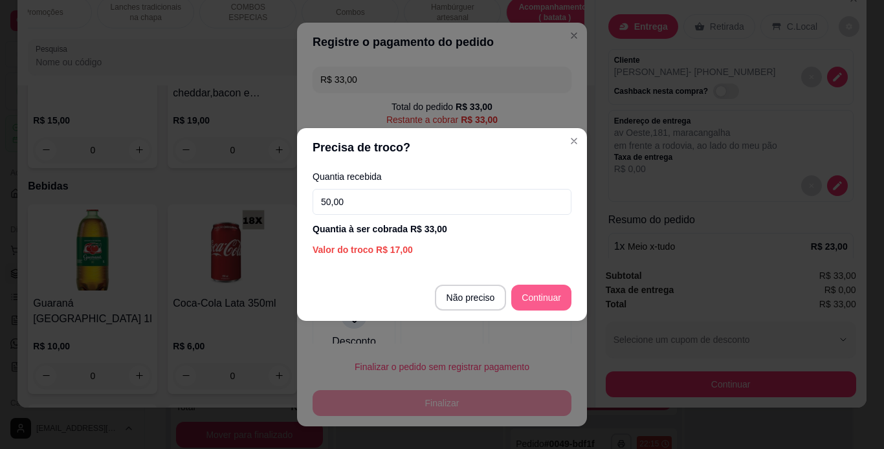
type input "R$ 0,00"
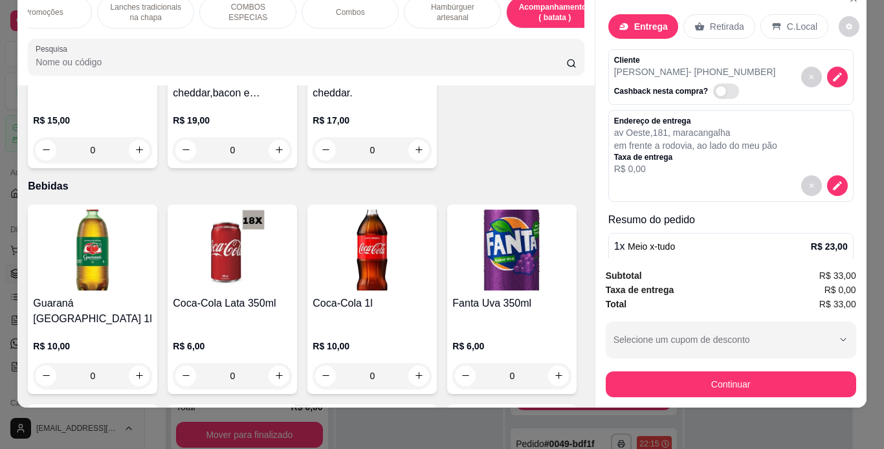
scroll to position [104, 0]
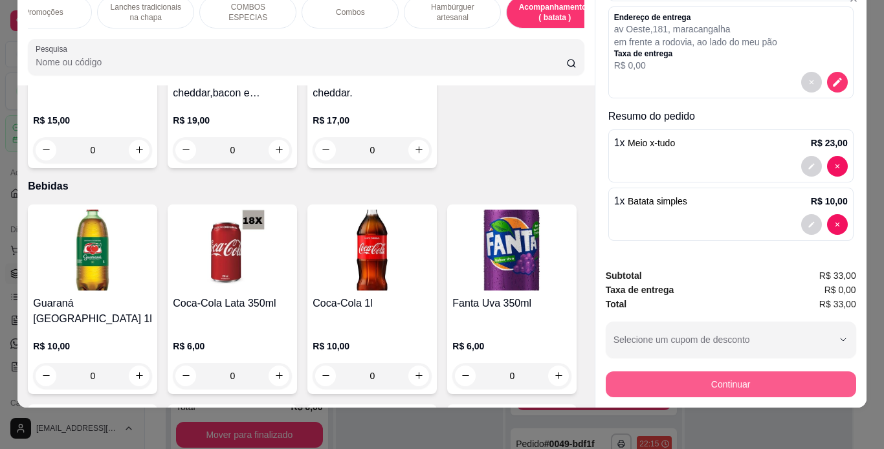
click at [696, 371] on button "Continuar" at bounding box center [731, 384] width 250 height 26
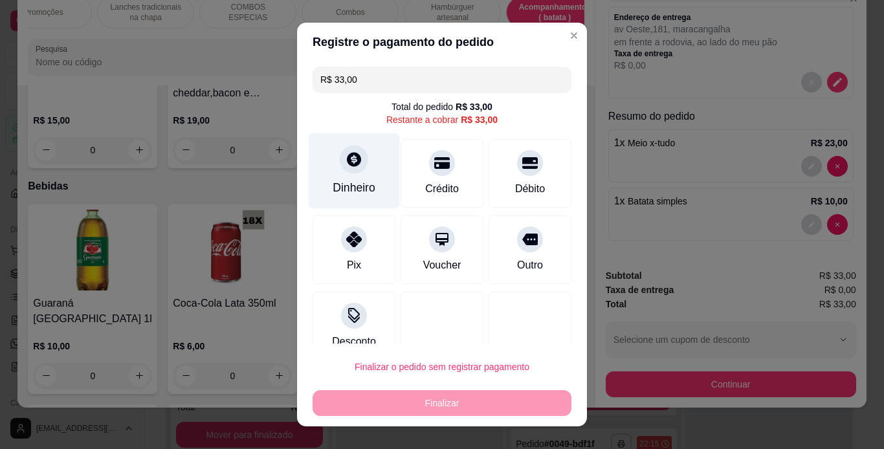
click at [346, 180] on div "Dinheiro" at bounding box center [354, 187] width 43 height 17
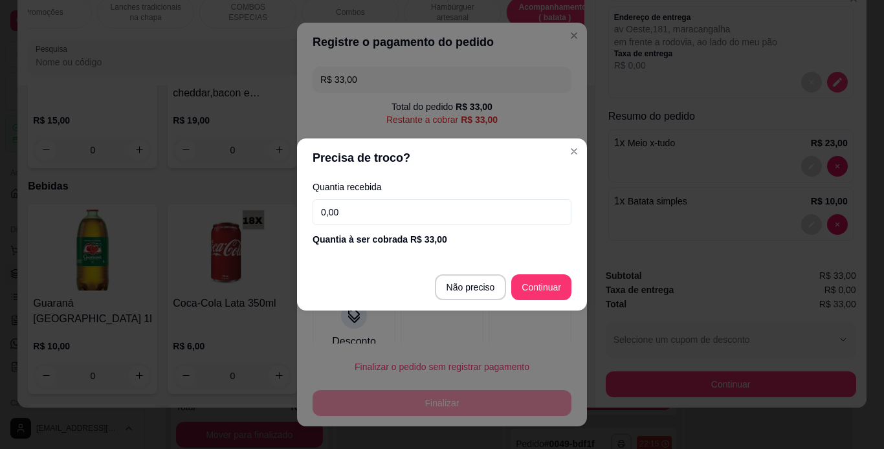
click at [408, 207] on input "0,00" at bounding box center [441, 212] width 259 height 26
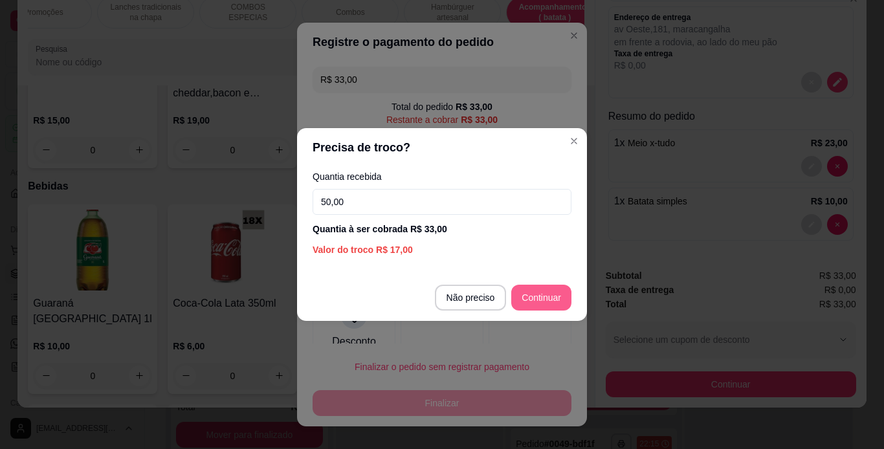
type input "50,00"
type input "R$ 0,00"
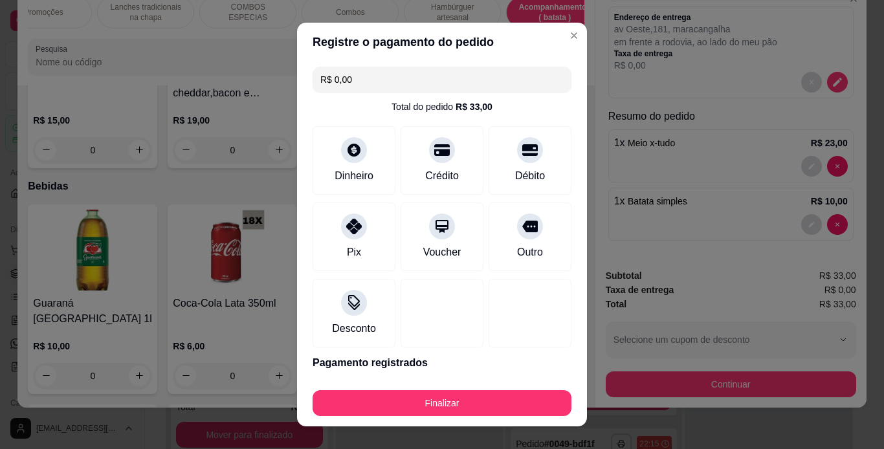
click at [500, 389] on div "Finalizar" at bounding box center [441, 400] width 259 height 31
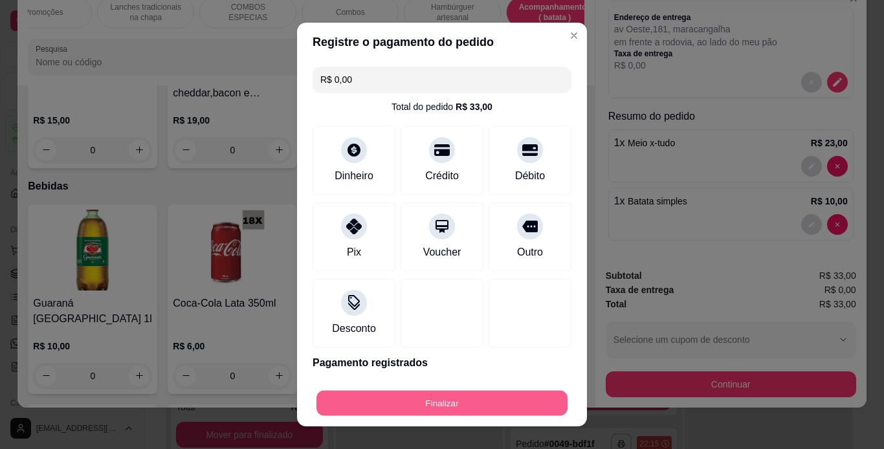
click at [497, 400] on button "Finalizar" at bounding box center [441, 403] width 251 height 25
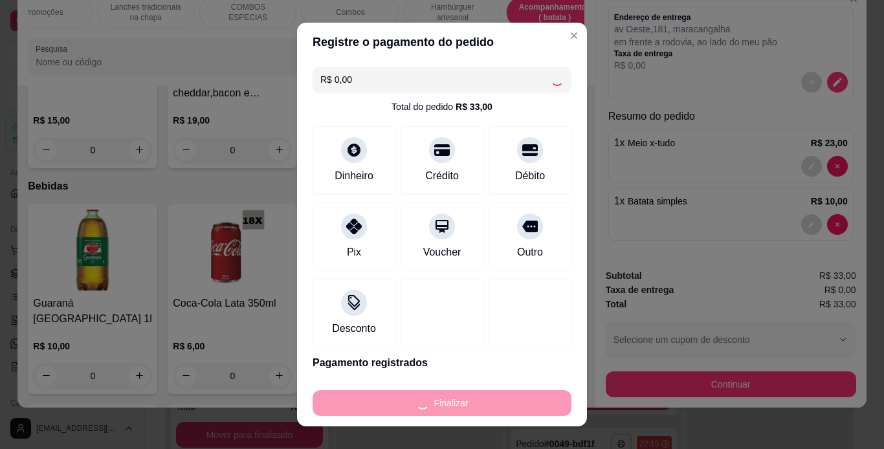
type input "0"
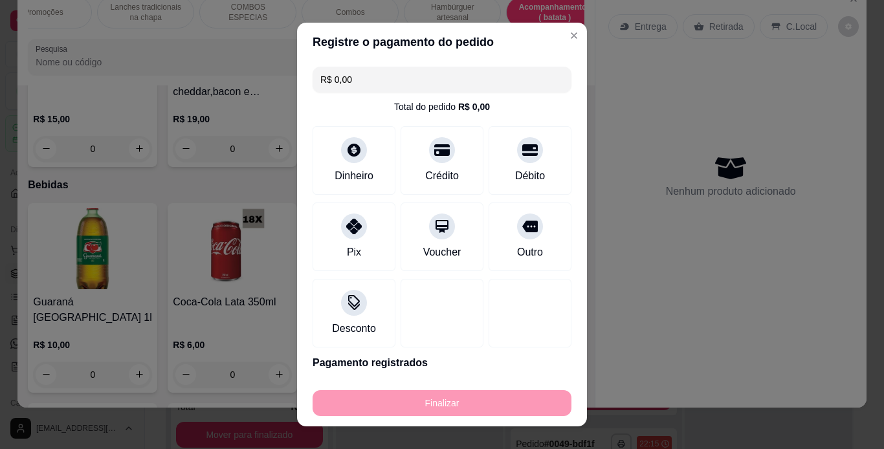
type input "-R$ 33,00"
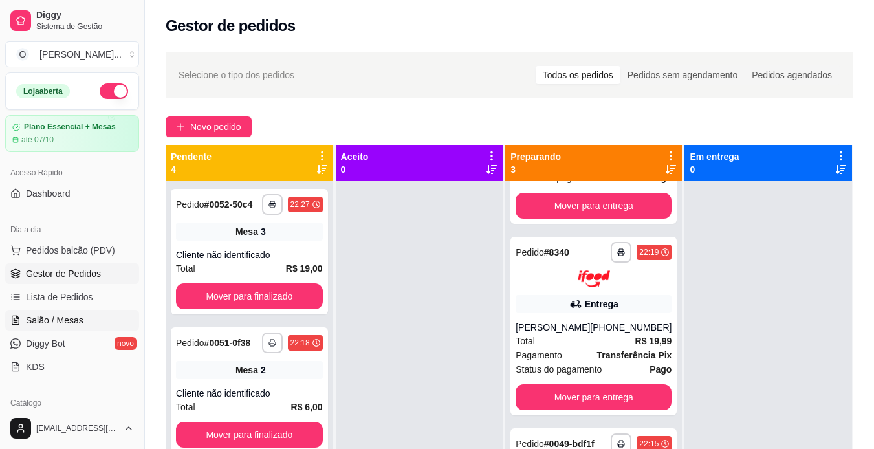
click at [54, 316] on span "Salão / Mesas" at bounding box center [55, 320] width 58 height 13
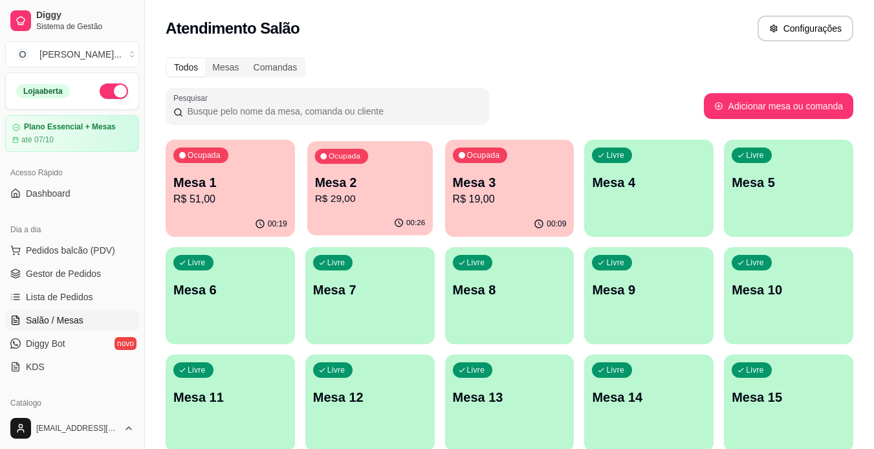
click at [327, 181] on p "Mesa 2" at bounding box center [369, 182] width 111 height 17
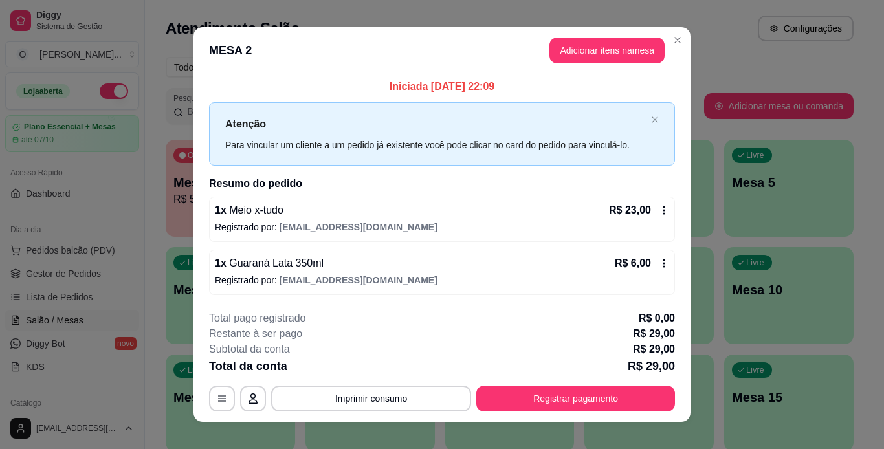
scroll to position [14, 0]
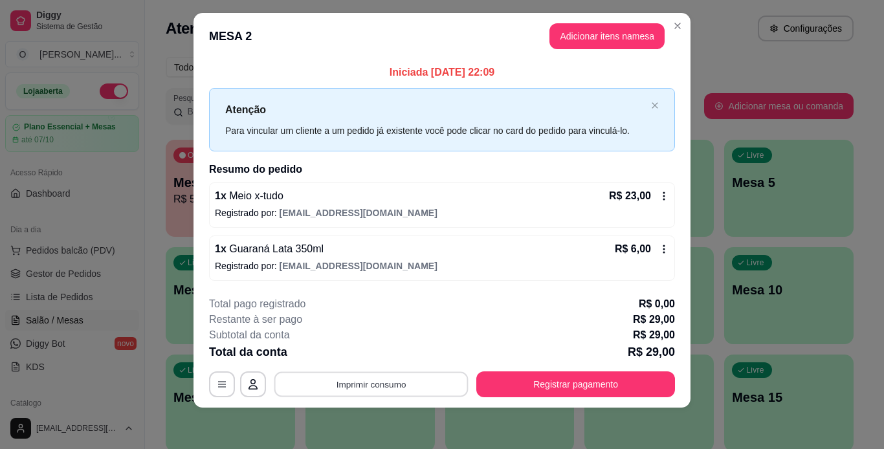
click at [436, 379] on button "Imprimir consumo" at bounding box center [371, 383] width 194 height 25
click at [364, 351] on button "IMPRESSORA" at bounding box center [370, 354] width 91 height 20
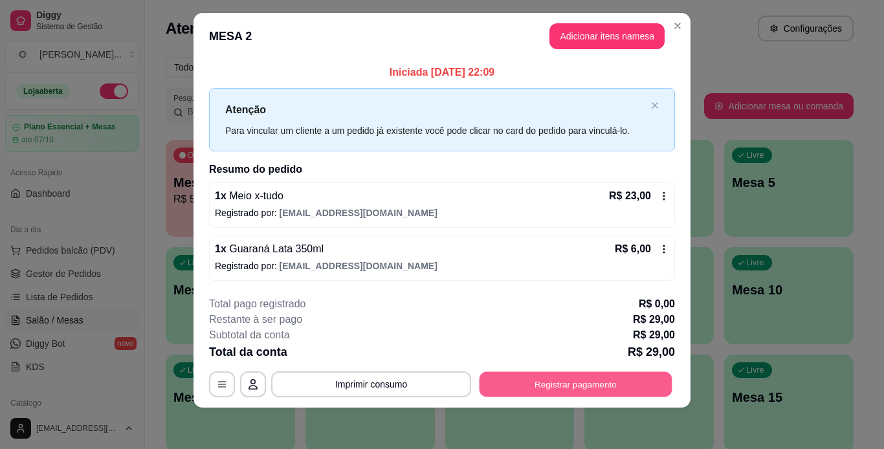
click at [507, 380] on button "Registrar pagamento" at bounding box center [575, 383] width 193 height 25
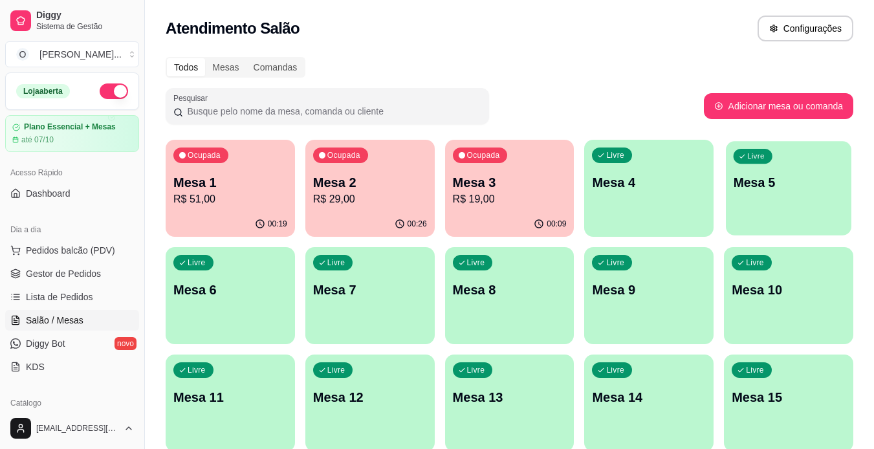
click at [750, 172] on div "Livre Mesa 5" at bounding box center [789, 180] width 126 height 79
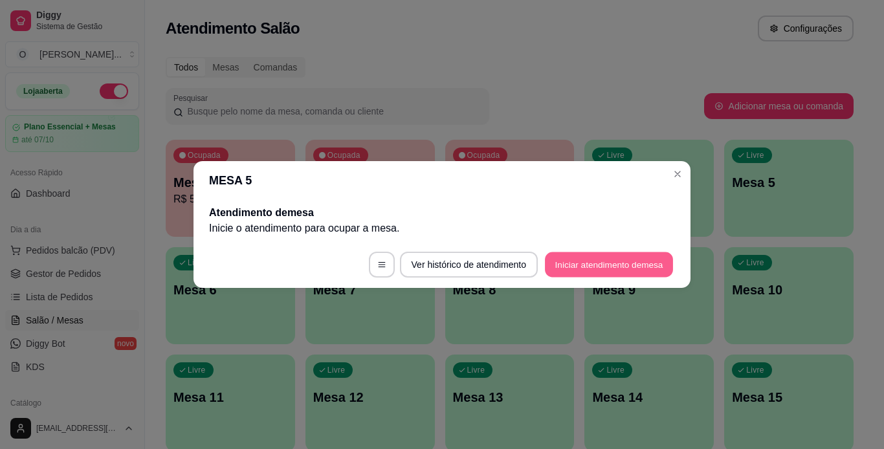
click at [650, 259] on button "Iniciar atendimento de mesa" at bounding box center [609, 264] width 128 height 25
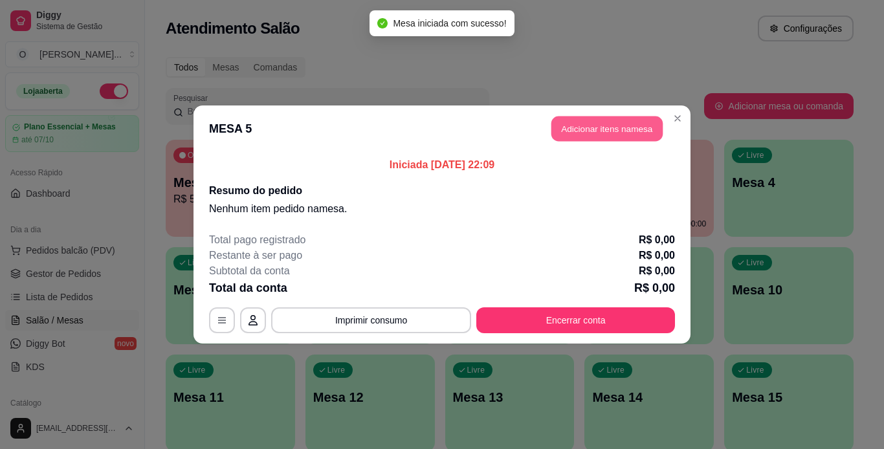
click at [627, 131] on button "Adicionar itens na mesa" at bounding box center [606, 128] width 111 height 25
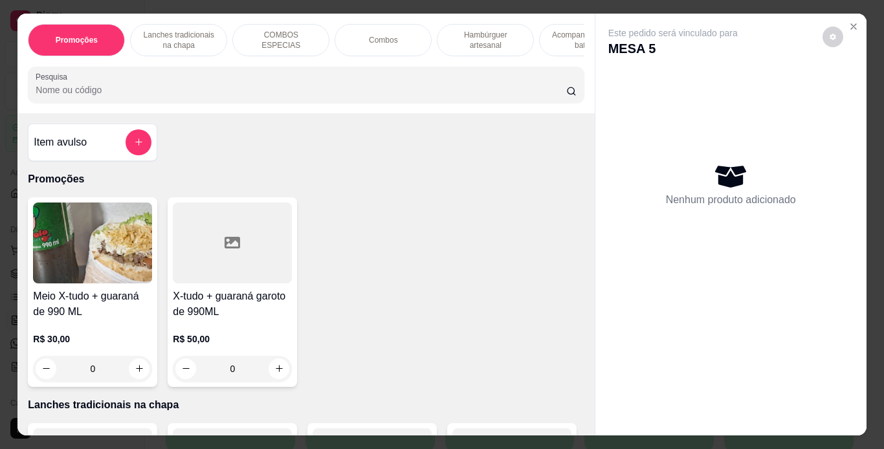
click at [489, 30] on p "Hambúrguer artesanal" at bounding box center [485, 40] width 75 height 21
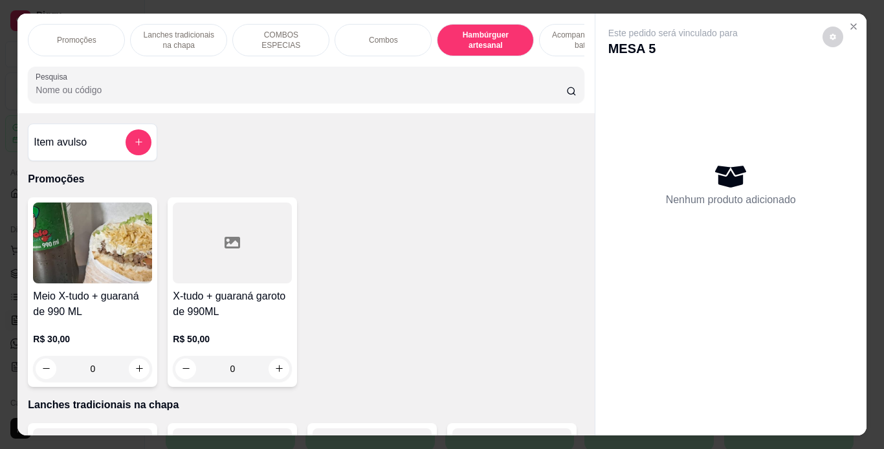
scroll to position [33, 0]
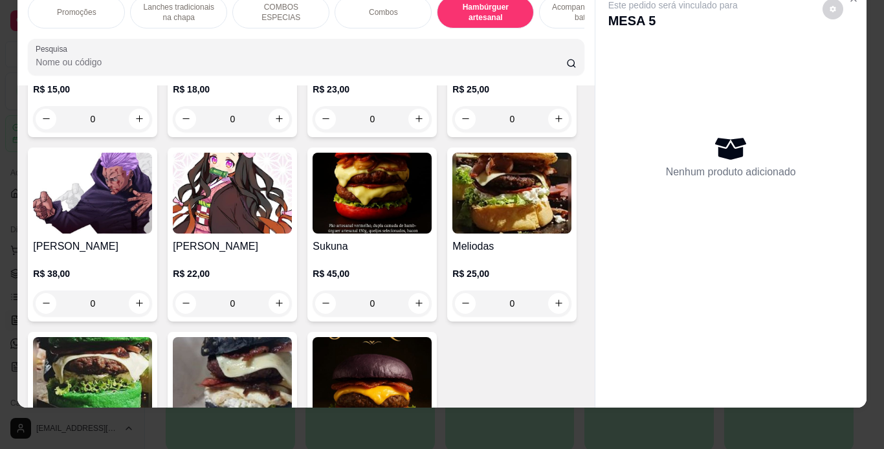
click at [413, 132] on div "0" at bounding box center [371, 119] width 119 height 26
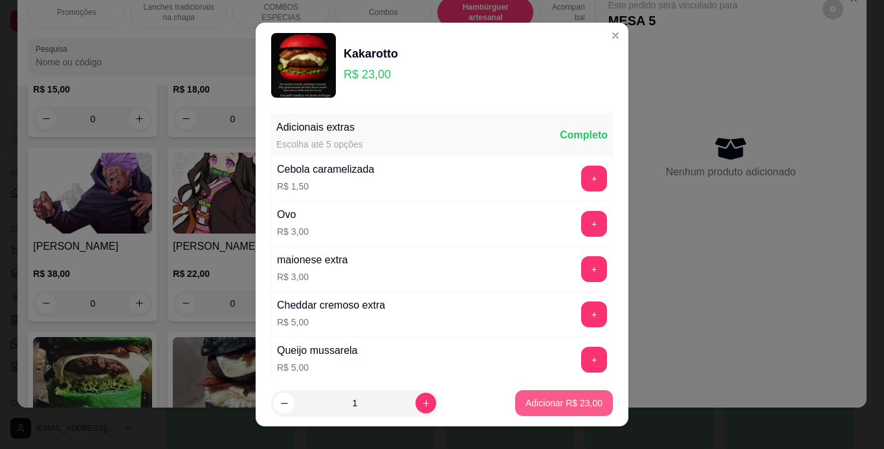
click at [559, 411] on button "Adicionar R$ 23,00" at bounding box center [564, 403] width 98 height 26
type input "1"
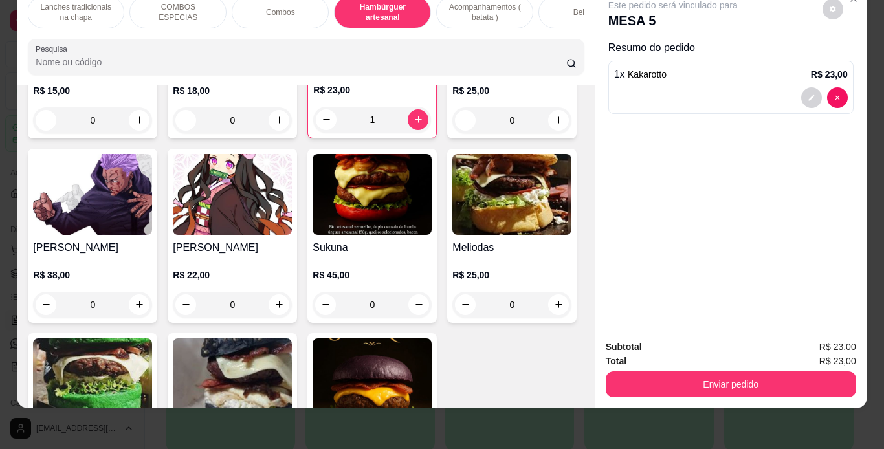
scroll to position [0, 109]
click at [558, 2] on div "Bebidas" at bounding box center [580, 12] width 97 height 32
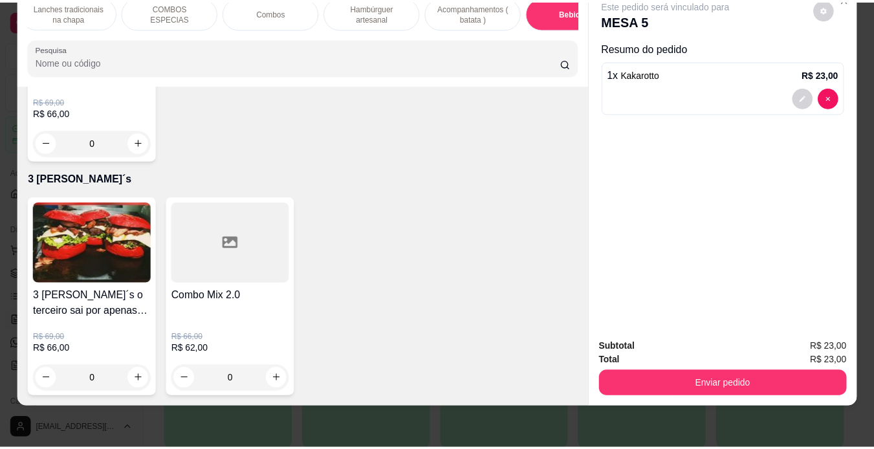
scroll to position [4337, 0]
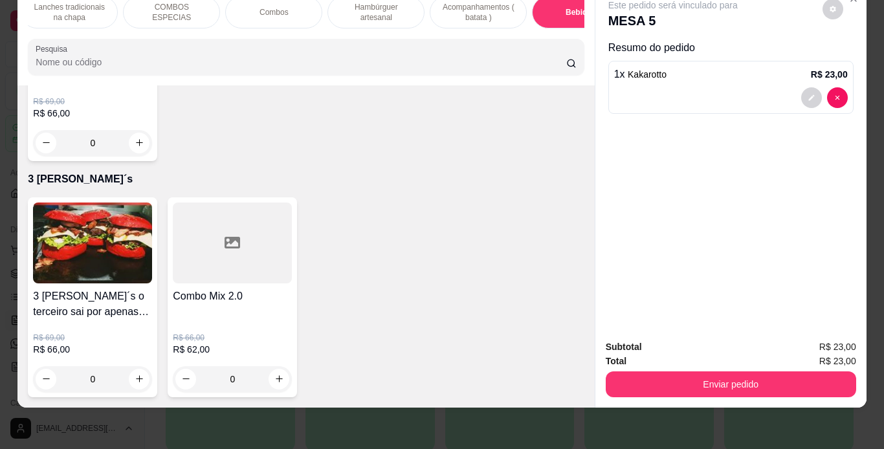
type input "1"
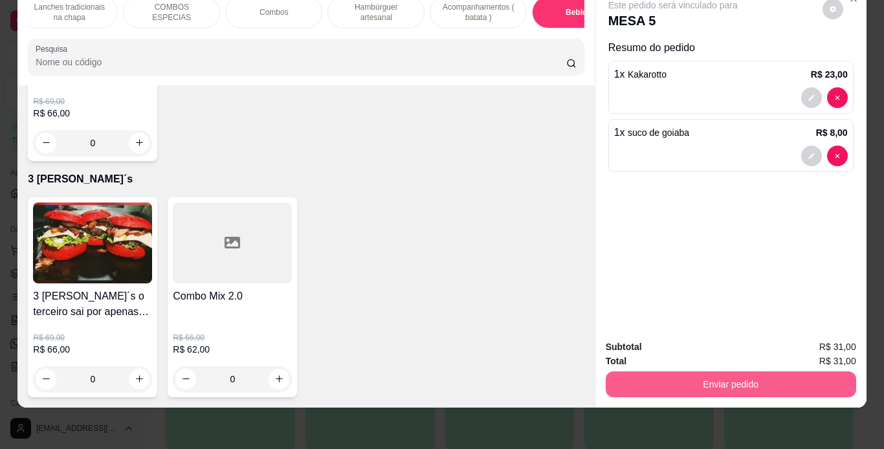
click at [631, 374] on button "Enviar pedido" at bounding box center [731, 384] width 250 height 26
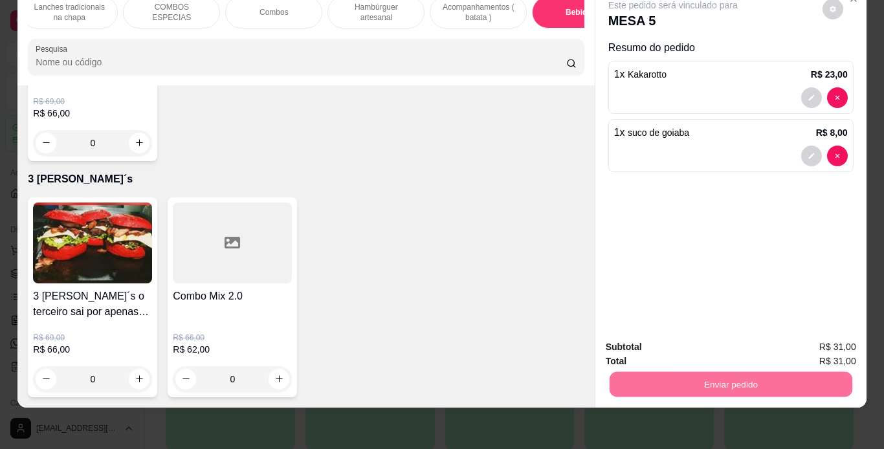
click at [634, 339] on button "Não registrar e enviar pedido" at bounding box center [687, 343] width 131 height 24
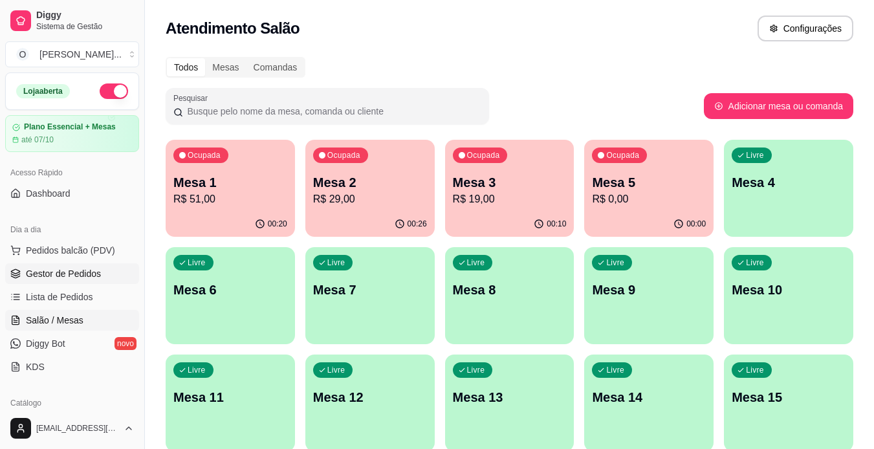
click at [87, 272] on span "Gestor de Pedidos" at bounding box center [63, 273] width 75 height 13
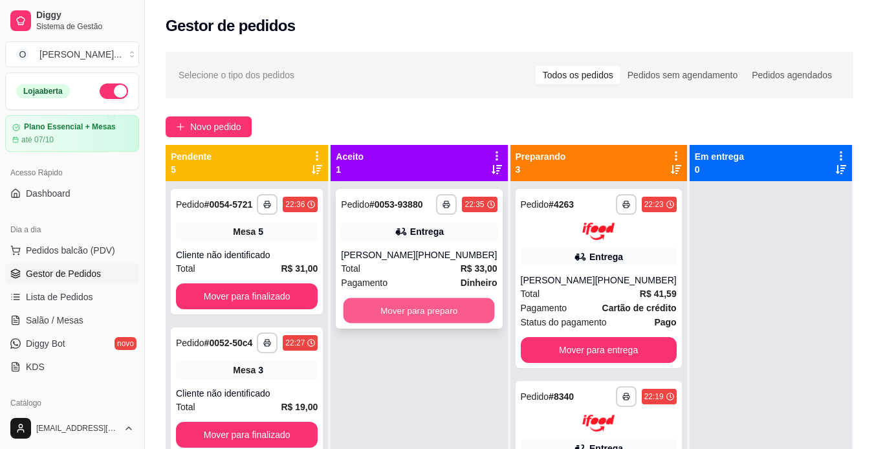
click at [413, 313] on button "Mover para preparo" at bounding box center [419, 310] width 151 height 25
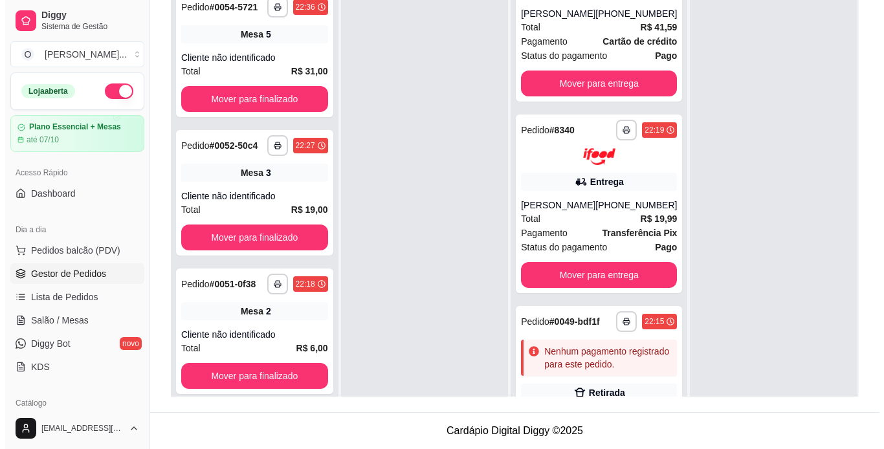
scroll to position [307, 0]
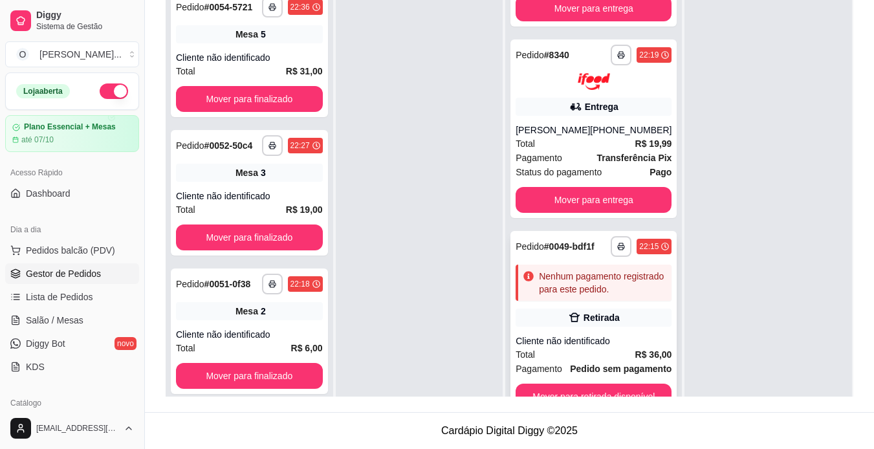
click at [616, 347] on div "Cliente não identificado" at bounding box center [594, 340] width 156 height 13
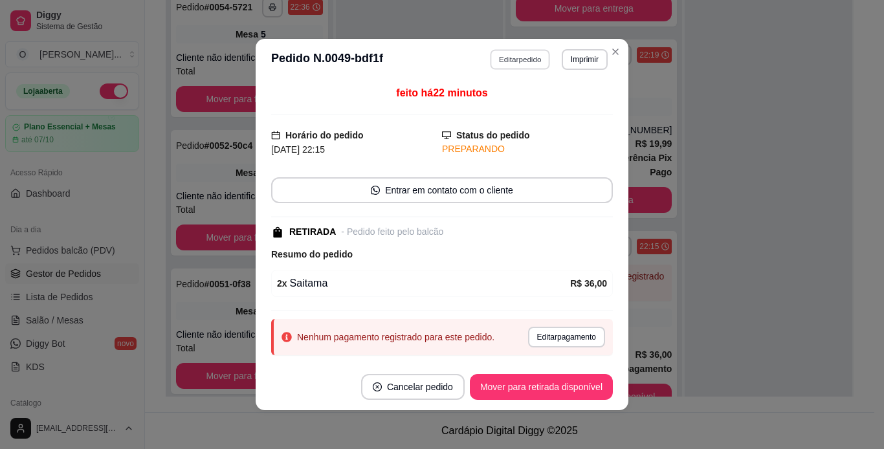
click at [517, 52] on button "Editar pedido" at bounding box center [520, 59] width 60 height 20
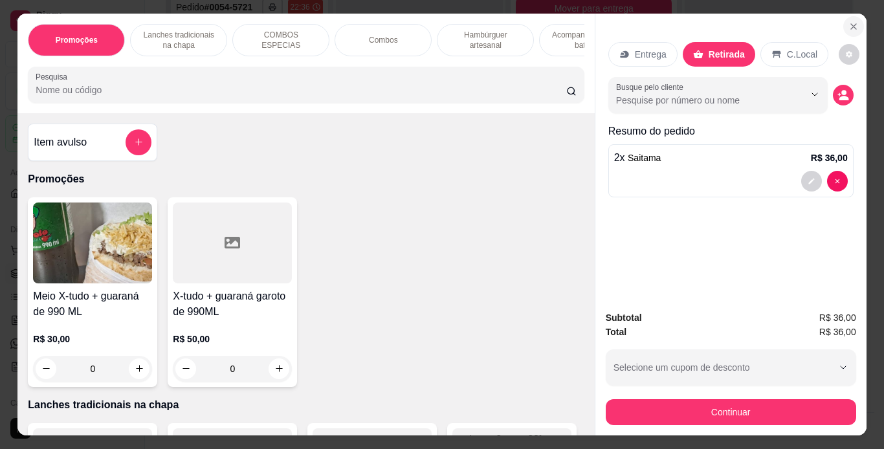
click at [849, 21] on icon "Close" at bounding box center [853, 26] width 10 height 10
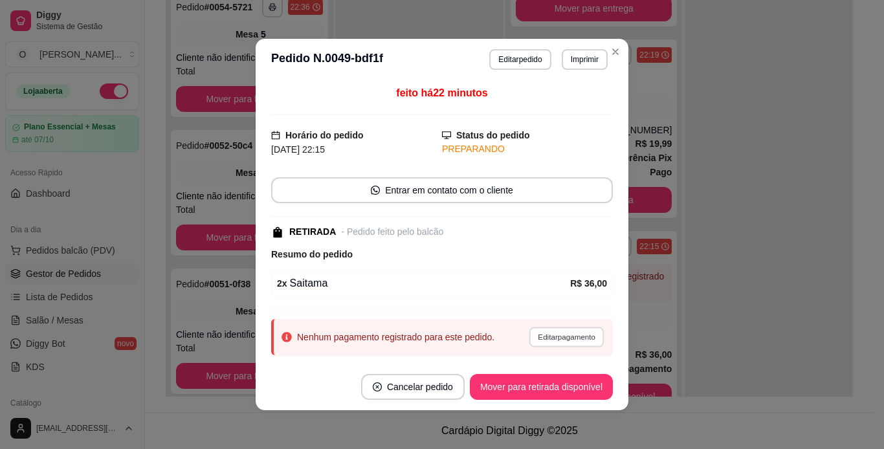
click at [546, 332] on button "Editar pagamento" at bounding box center [566, 337] width 75 height 20
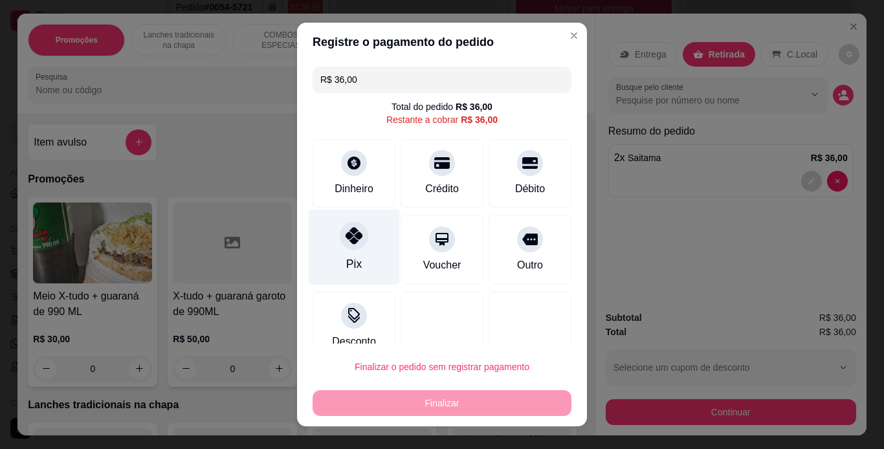
click at [345, 234] on icon at bounding box center [353, 235] width 17 height 17
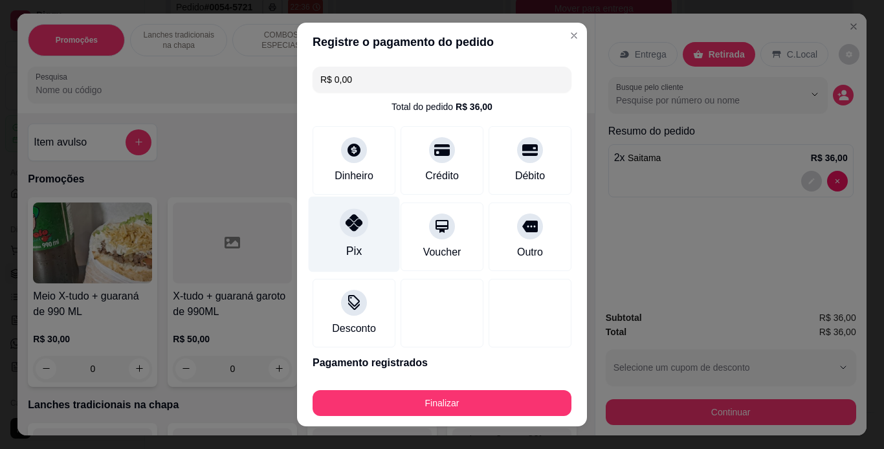
type input "R$ 0,00"
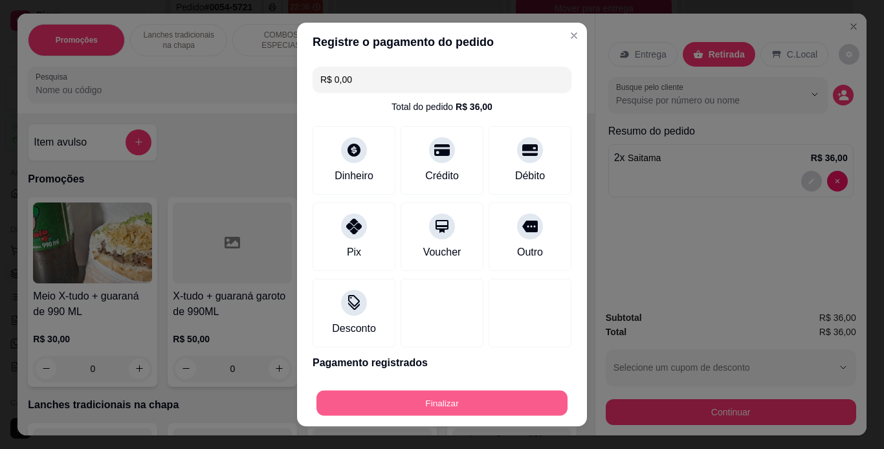
click at [432, 399] on button "Finalizar" at bounding box center [441, 403] width 251 height 25
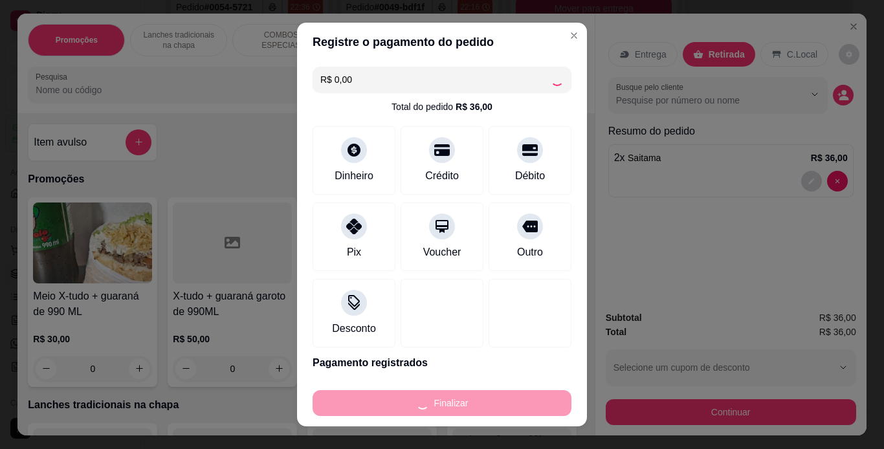
type input "0"
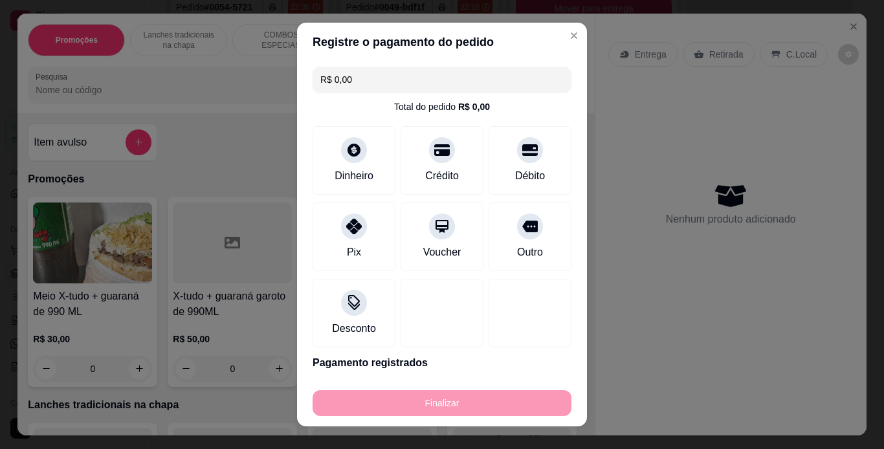
type input "-R$ 36,00"
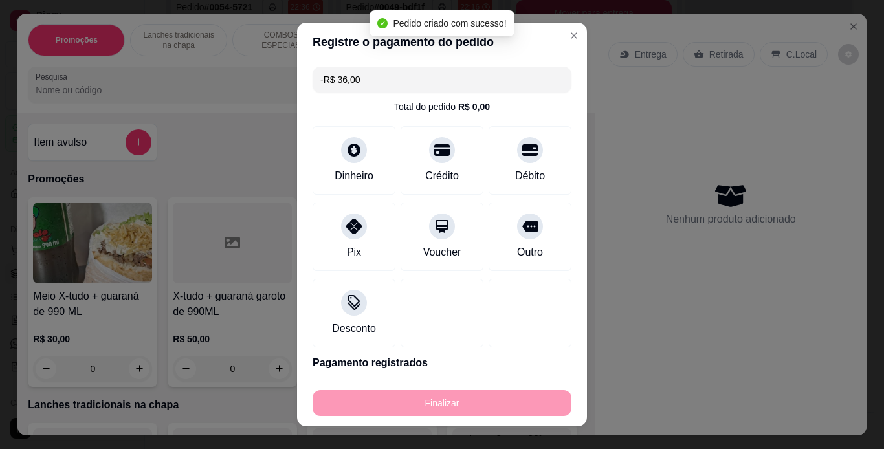
scroll to position [111, 0]
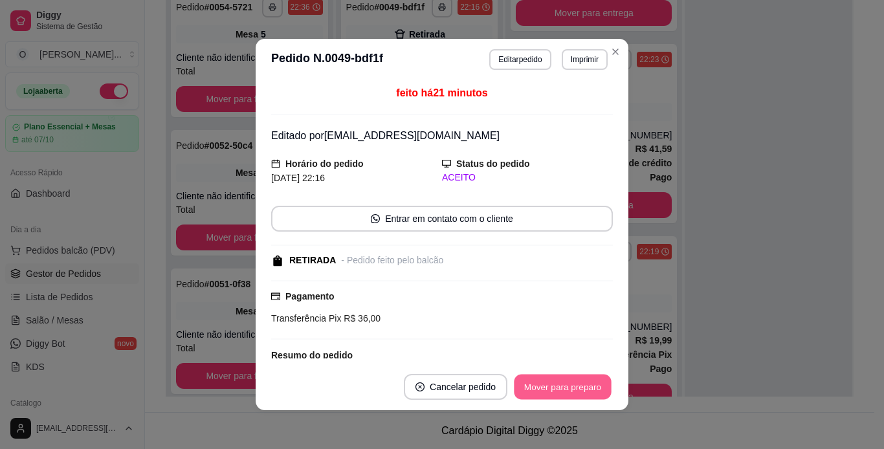
click at [554, 382] on button "Mover para preparo" at bounding box center [562, 387] width 97 height 25
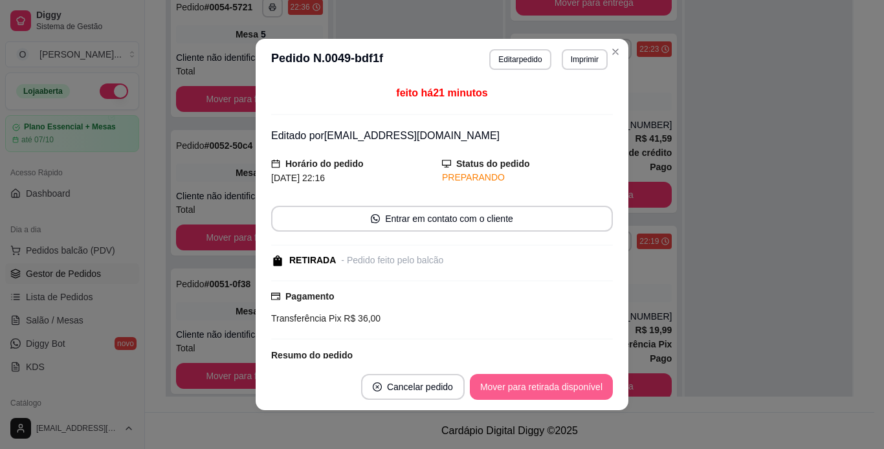
scroll to position [263, 0]
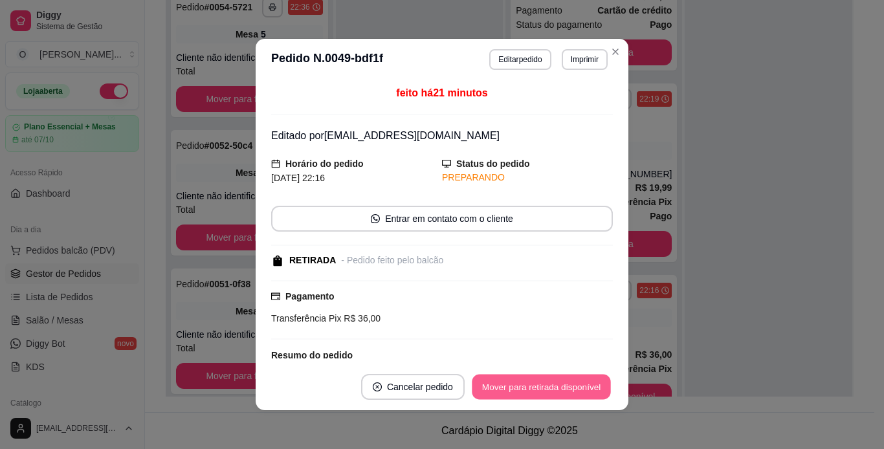
click at [554, 382] on button "Mover para retirada disponível" at bounding box center [541, 387] width 138 height 25
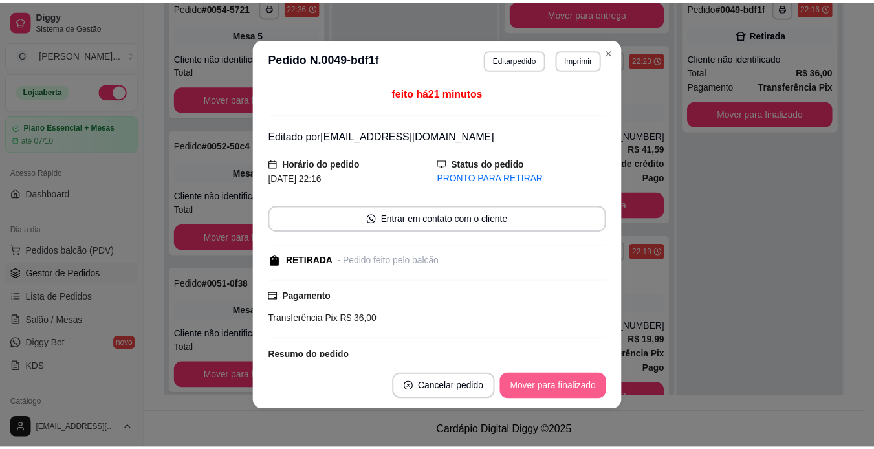
scroll to position [111, 0]
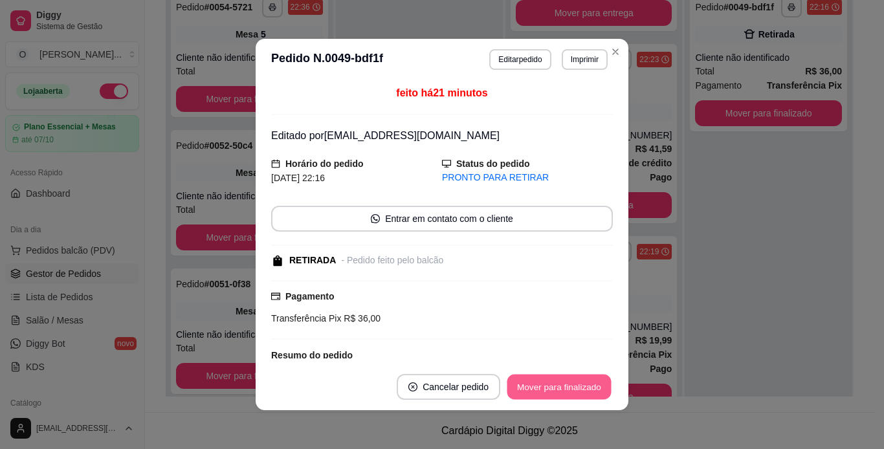
click at [554, 382] on button "Mover para finalizado" at bounding box center [559, 387] width 104 height 25
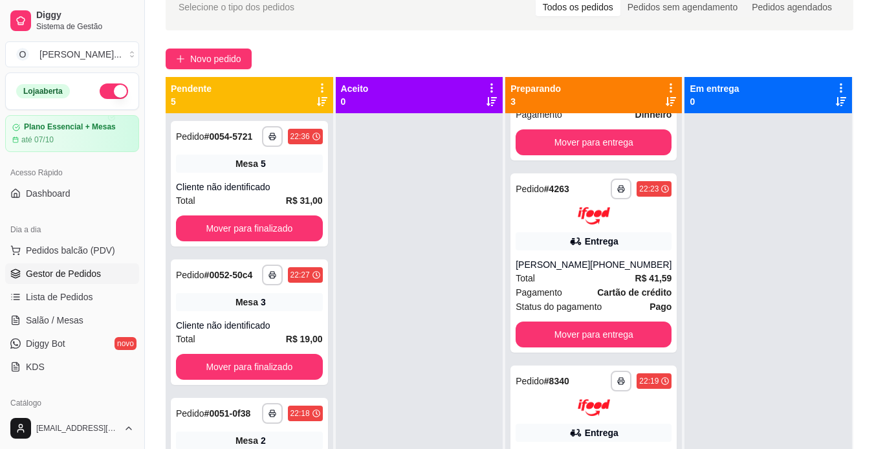
scroll to position [0, 0]
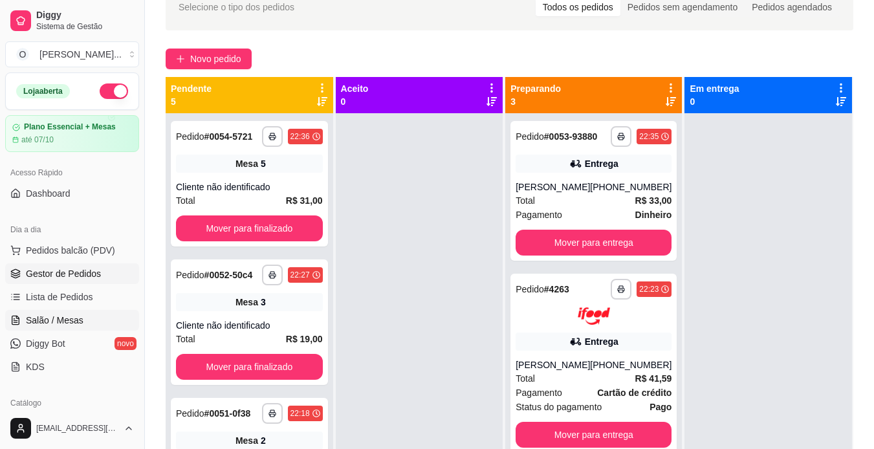
click at [76, 323] on span "Salão / Mesas" at bounding box center [55, 320] width 58 height 13
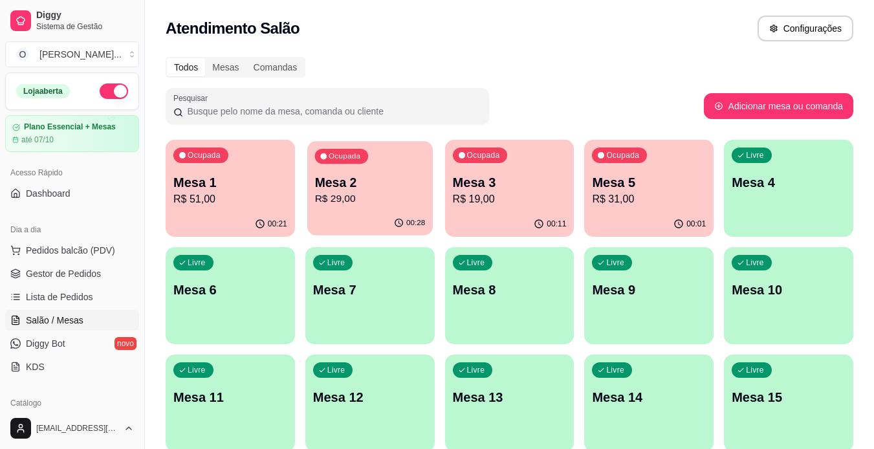
click at [368, 207] on div "Ocupada Mesa 2 R$ 29,00" at bounding box center [370, 176] width 126 height 70
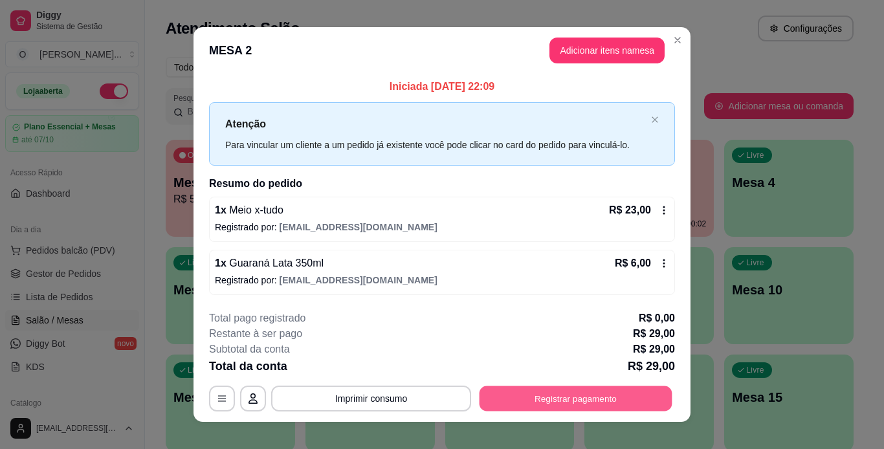
click at [538, 389] on button "Registrar pagamento" at bounding box center [575, 398] width 193 height 25
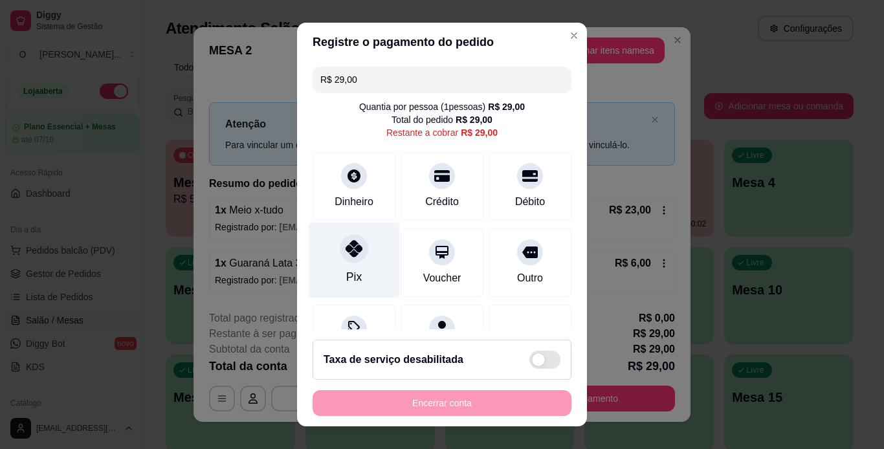
click at [367, 253] on div "Pix" at bounding box center [354, 260] width 91 height 76
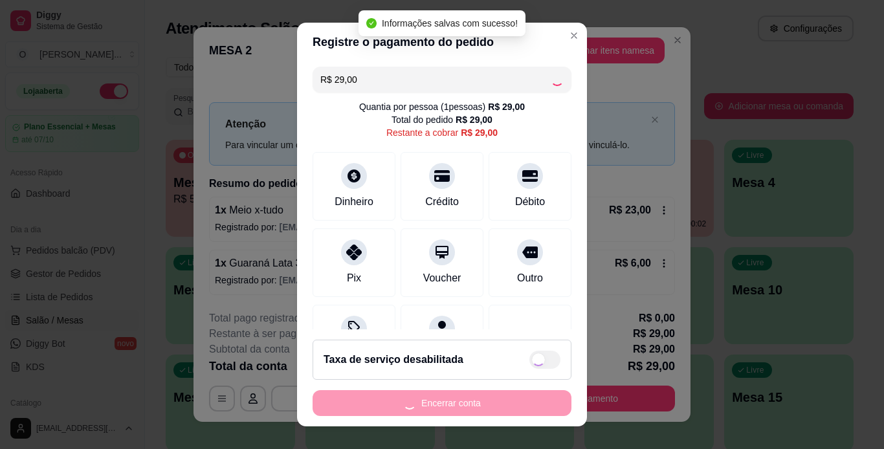
type input "R$ 0,00"
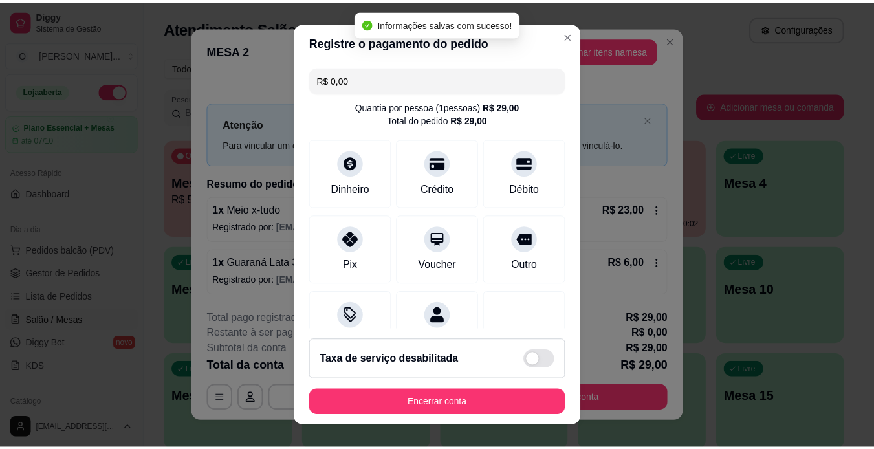
scroll to position [118, 0]
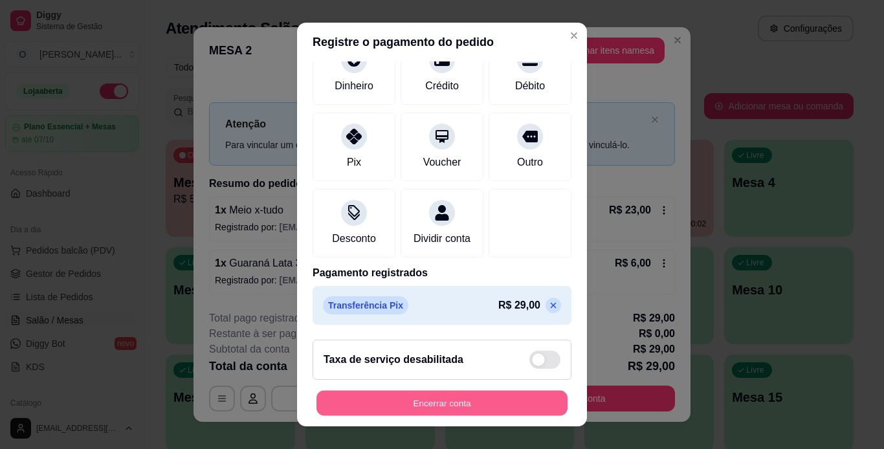
click at [432, 395] on button "Encerrar conta" at bounding box center [441, 403] width 251 height 25
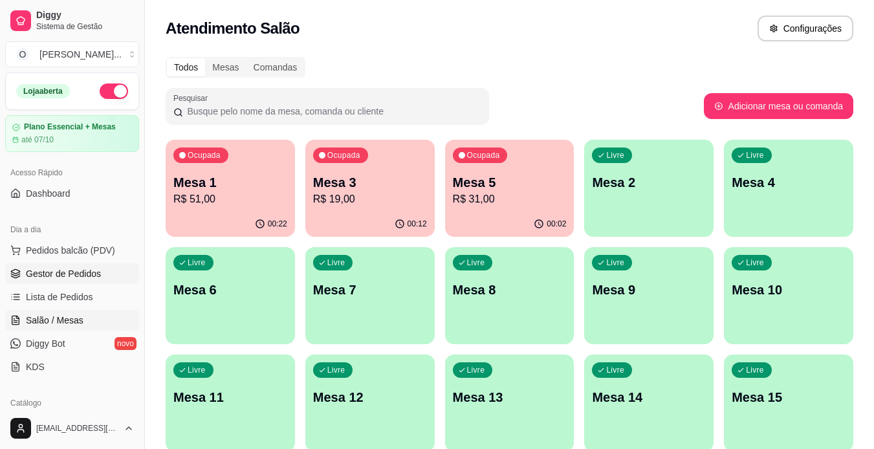
click at [76, 276] on span "Gestor de Pedidos" at bounding box center [63, 273] width 75 height 13
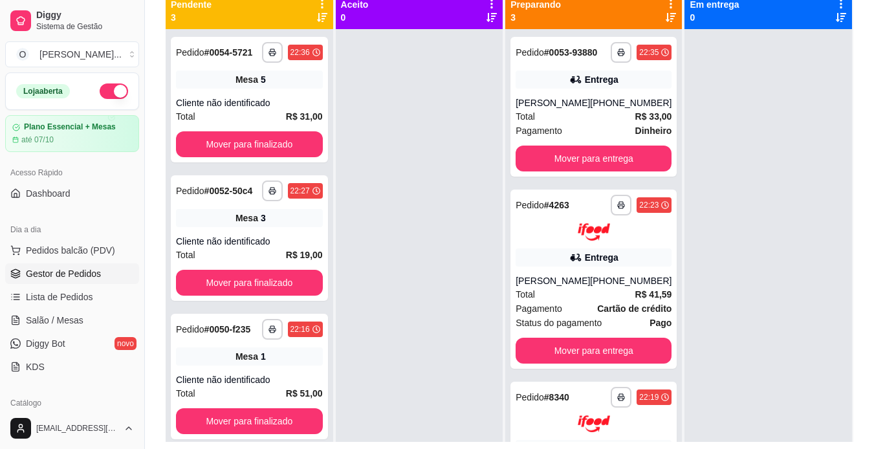
scroll to position [171, 0]
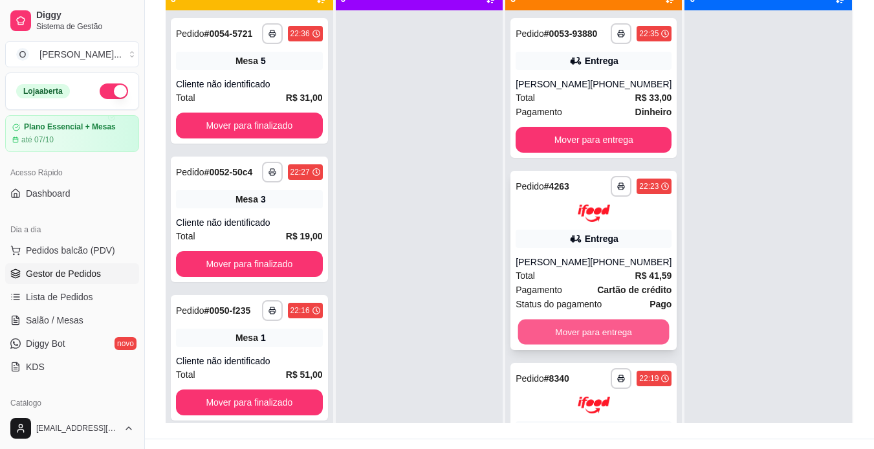
click at [561, 339] on button "Mover para entrega" at bounding box center [593, 331] width 151 height 25
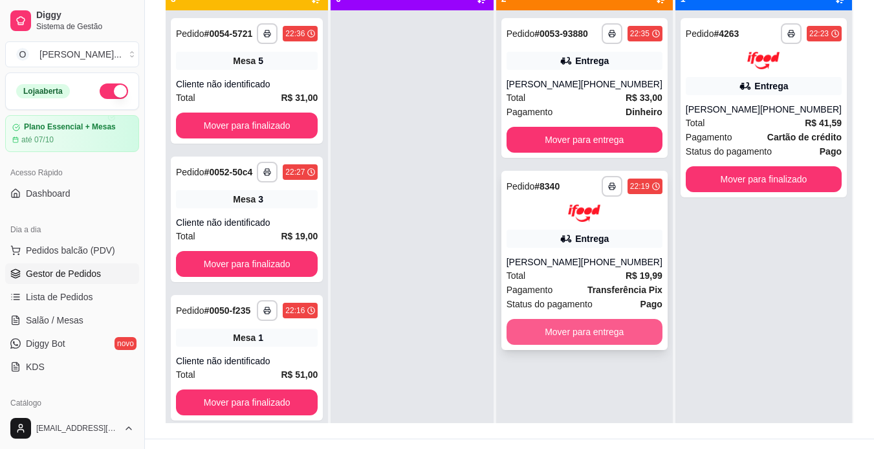
click at [584, 336] on button "Mover para entrega" at bounding box center [585, 332] width 156 height 26
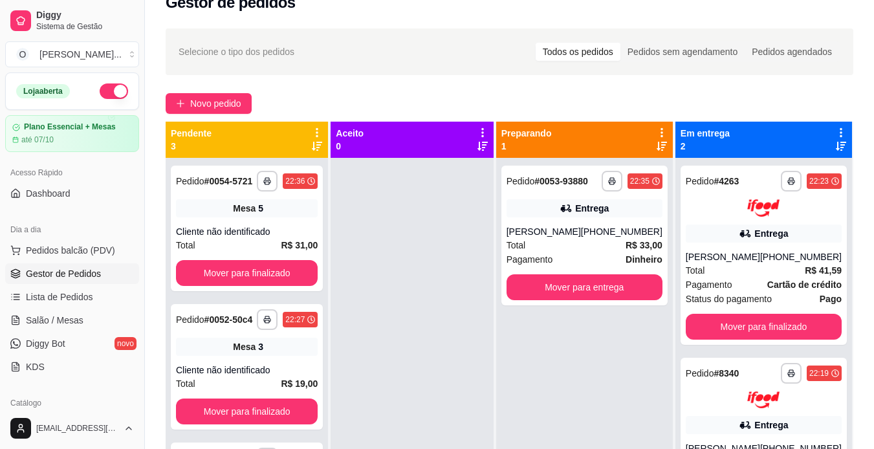
scroll to position [7, 0]
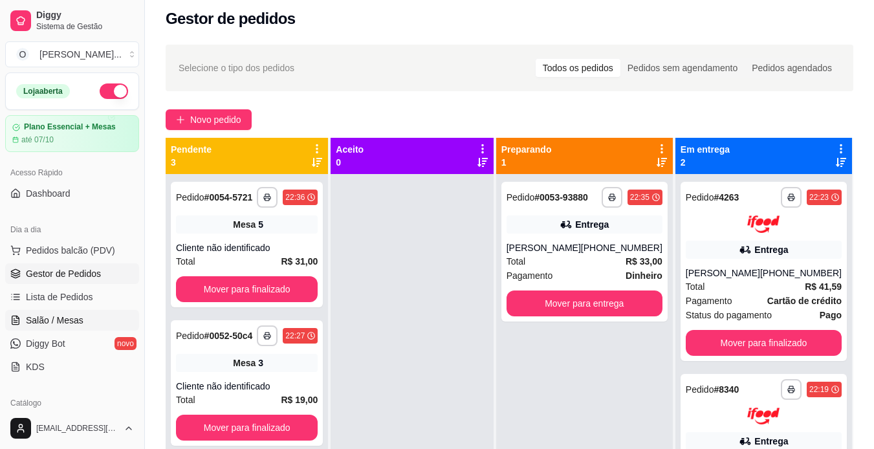
click at [76, 322] on span "Salão / Mesas" at bounding box center [55, 320] width 58 height 13
click at [85, 318] on link "Salão / Mesas" at bounding box center [72, 320] width 134 height 21
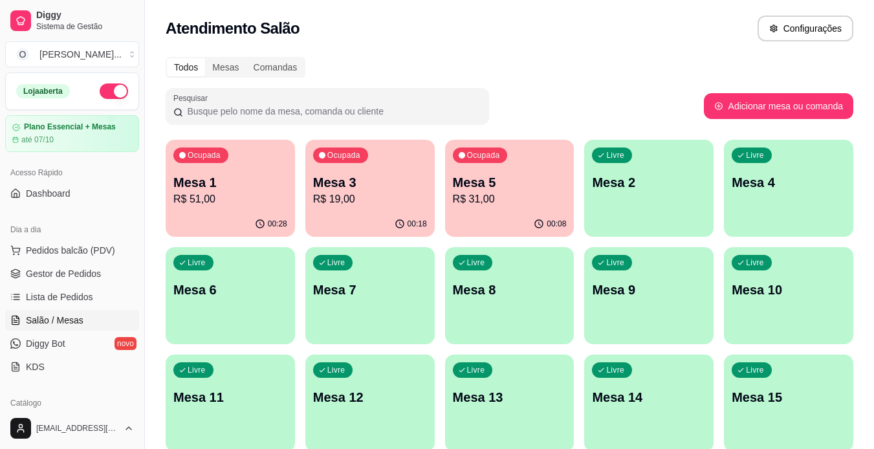
click at [361, 185] on p "Mesa 3" at bounding box center [370, 182] width 114 height 18
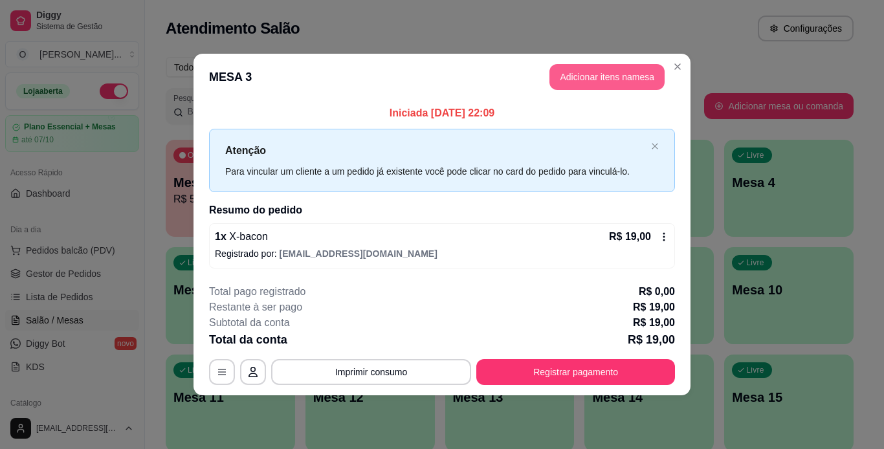
click at [602, 69] on button "Adicionar itens na mesa" at bounding box center [606, 77] width 115 height 26
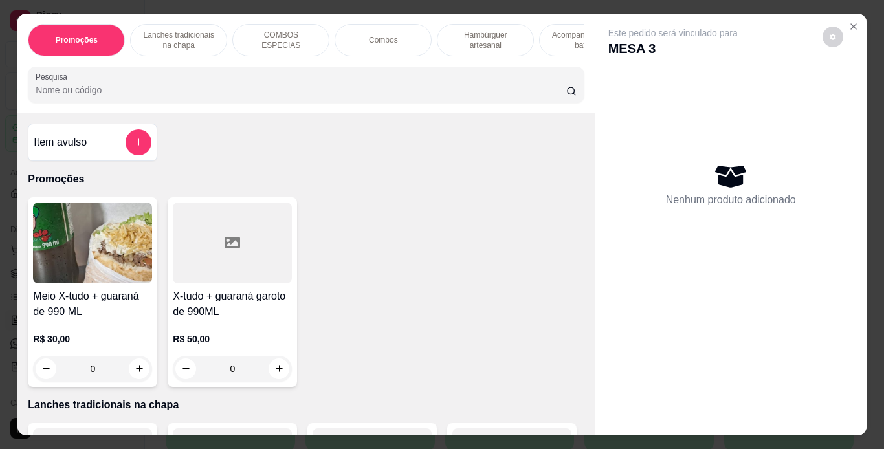
click at [208, 31] on p "Lanches tradicionais na chapa" at bounding box center [178, 40] width 75 height 21
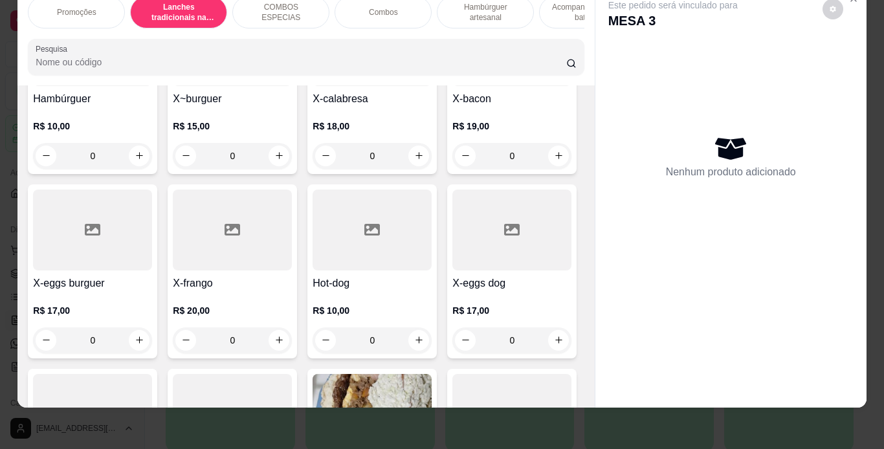
scroll to position [430, 0]
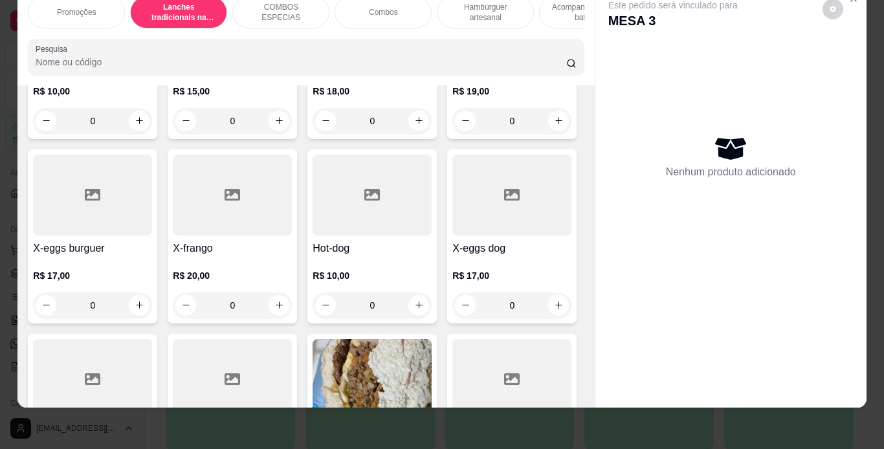
click at [152, 312] on div "0" at bounding box center [92, 305] width 119 height 26
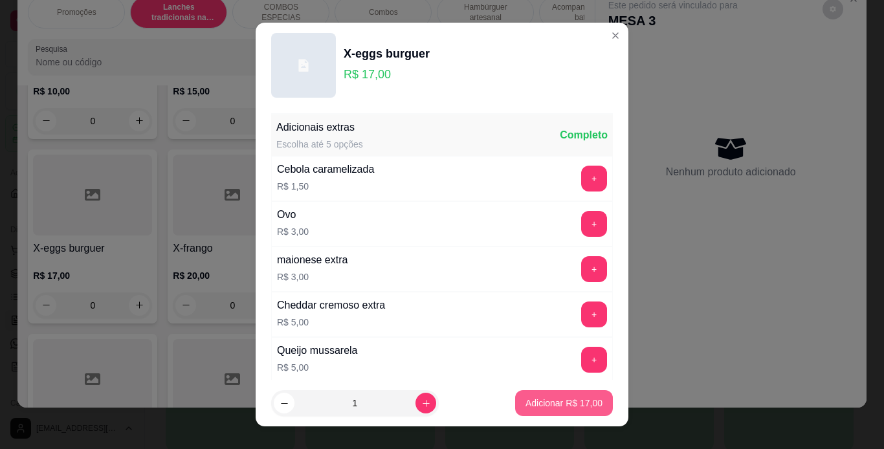
click at [556, 403] on p "Adicionar R$ 17,00" at bounding box center [563, 403] width 77 height 13
type input "1"
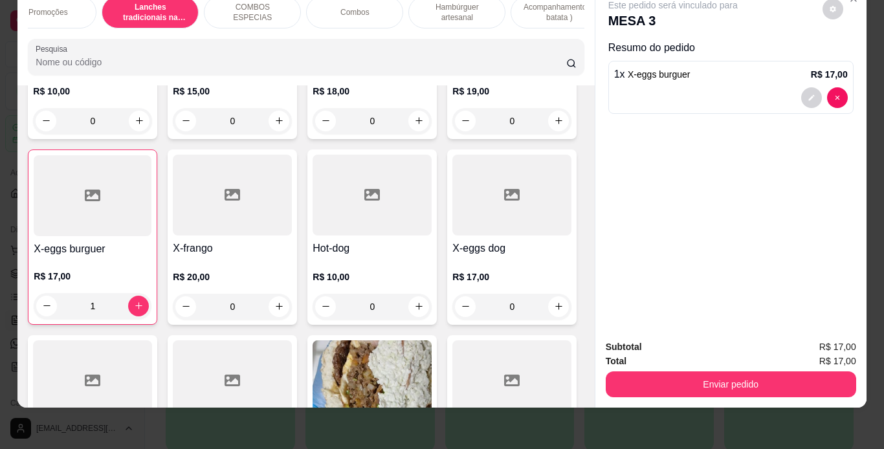
scroll to position [0, 29]
click at [523, 7] on p "Acompanhamentos ( batata )" at bounding box center [558, 12] width 75 height 21
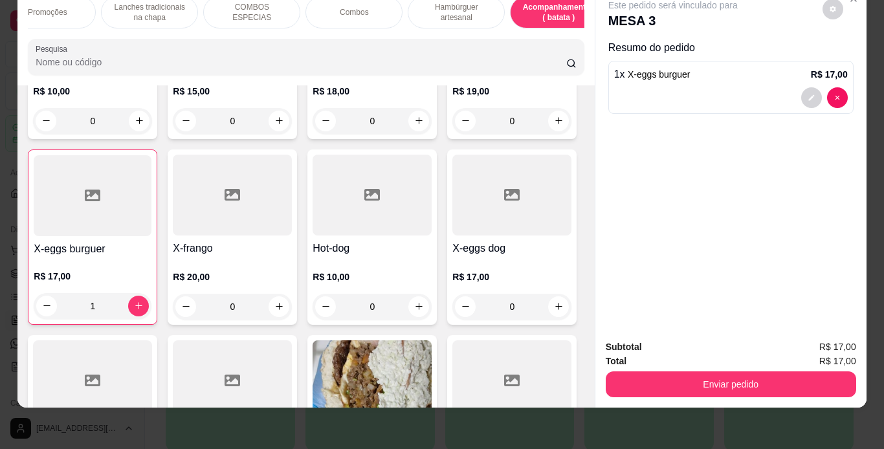
scroll to position [3165, 0]
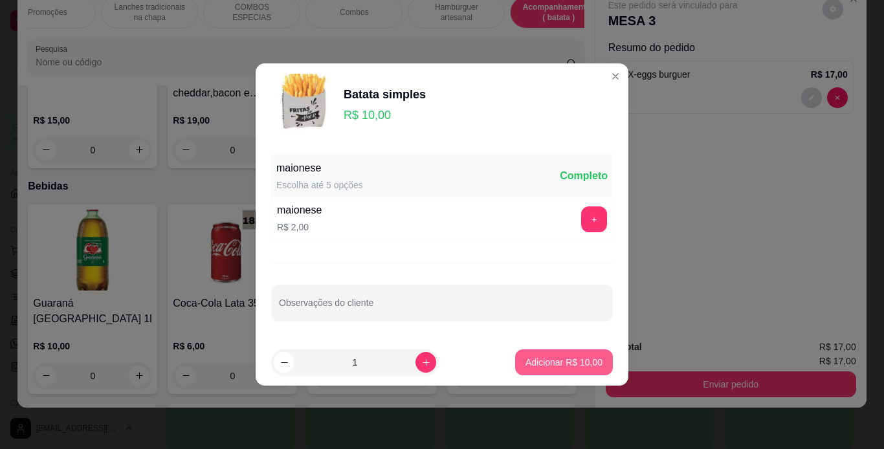
click at [551, 354] on button "Adicionar R$ 10,00" at bounding box center [564, 362] width 98 height 26
type input "1"
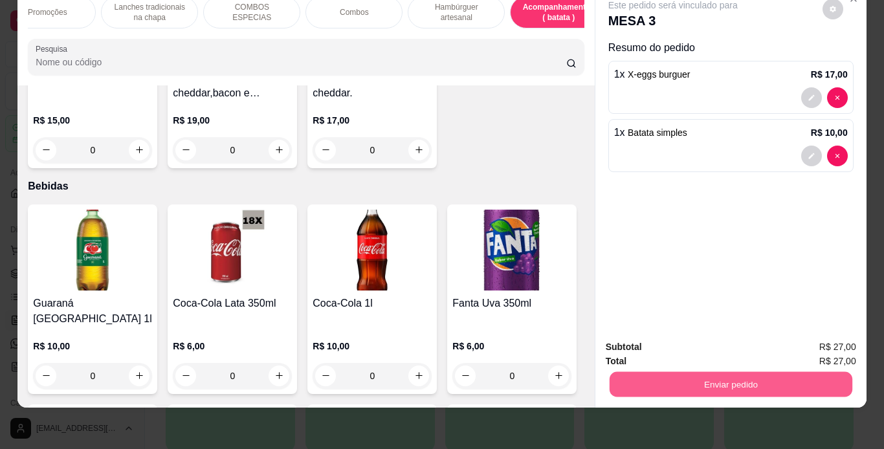
click at [659, 372] on button "Enviar pedido" at bounding box center [730, 384] width 243 height 25
click at [650, 336] on button "Não registrar e enviar pedido" at bounding box center [687, 343] width 135 height 25
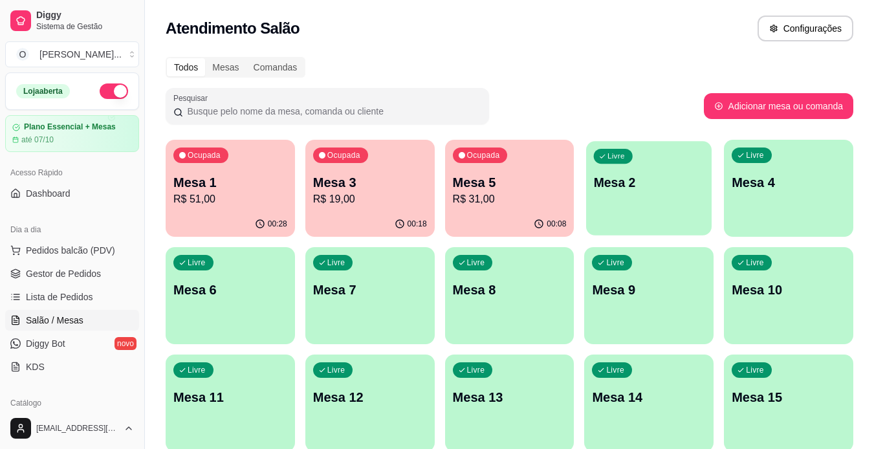
click at [679, 166] on div "Livre Mesa 2" at bounding box center [649, 180] width 126 height 79
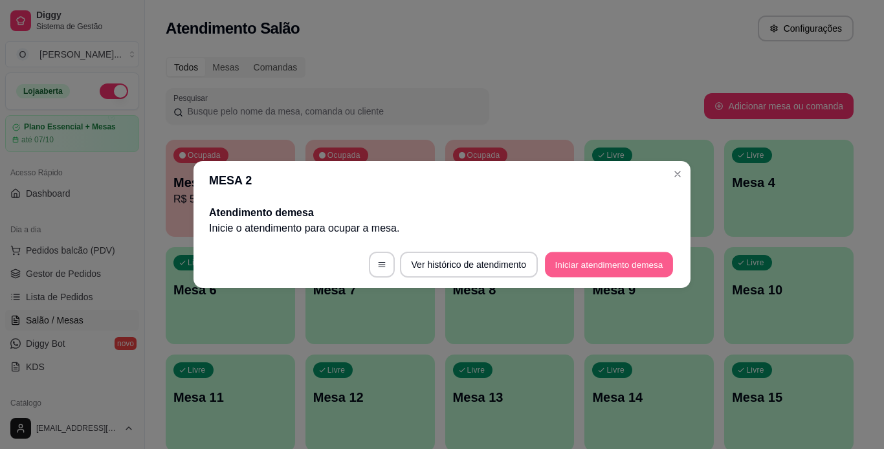
click at [577, 260] on button "Iniciar atendimento de mesa" at bounding box center [609, 264] width 128 height 25
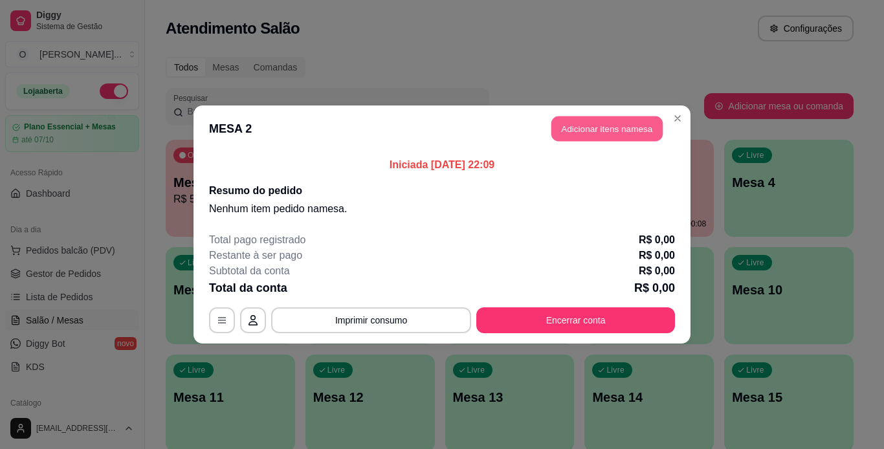
click at [584, 138] on button "Adicionar itens na mesa" at bounding box center [606, 128] width 111 height 25
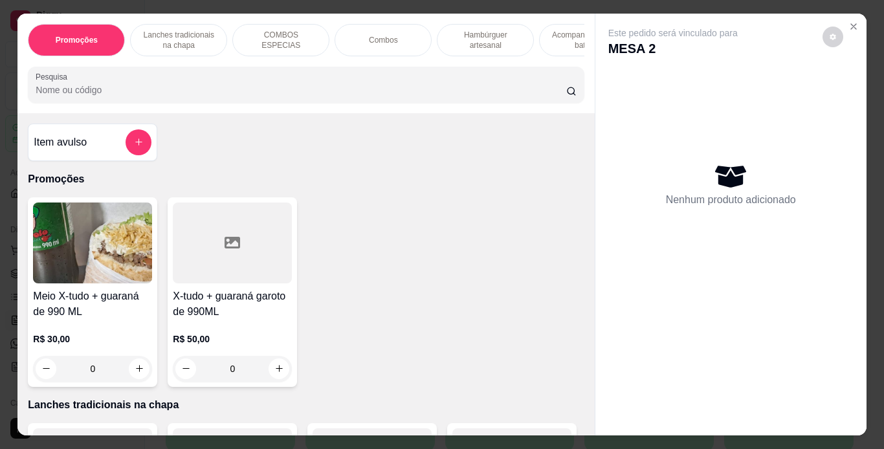
click at [193, 34] on p "Lanches tradicionais na chapa" at bounding box center [178, 40] width 75 height 21
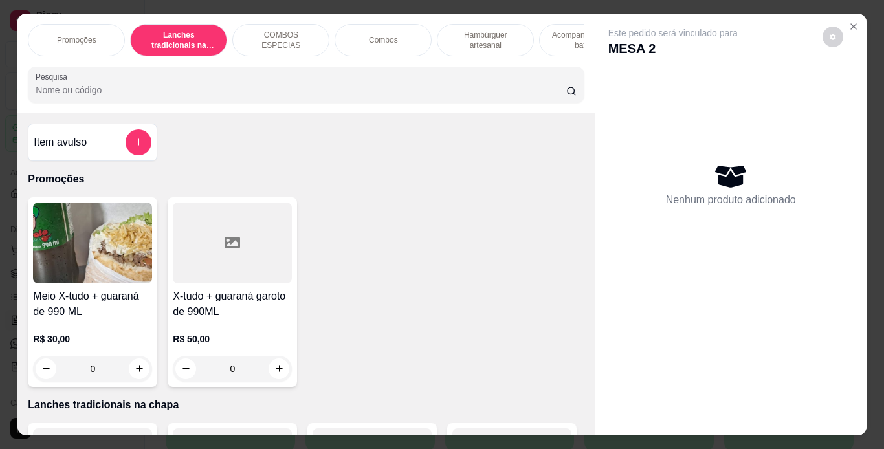
scroll to position [33, 0]
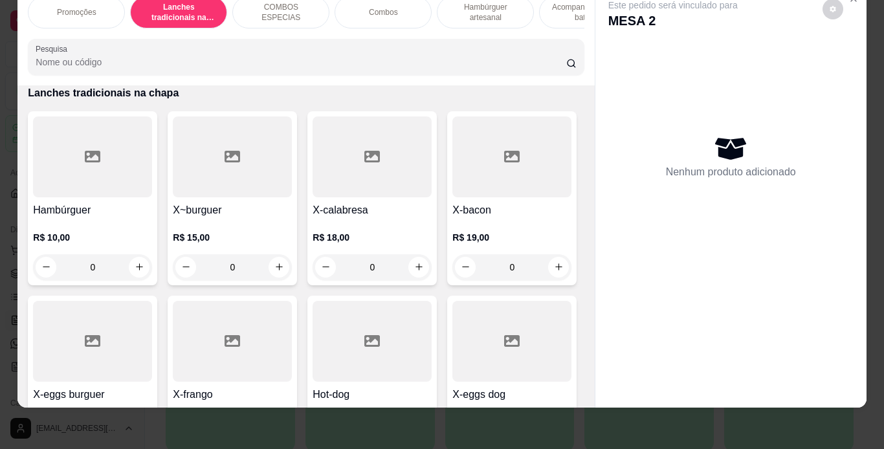
click at [74, 11] on div "Promoções" at bounding box center [76, 12] width 97 height 32
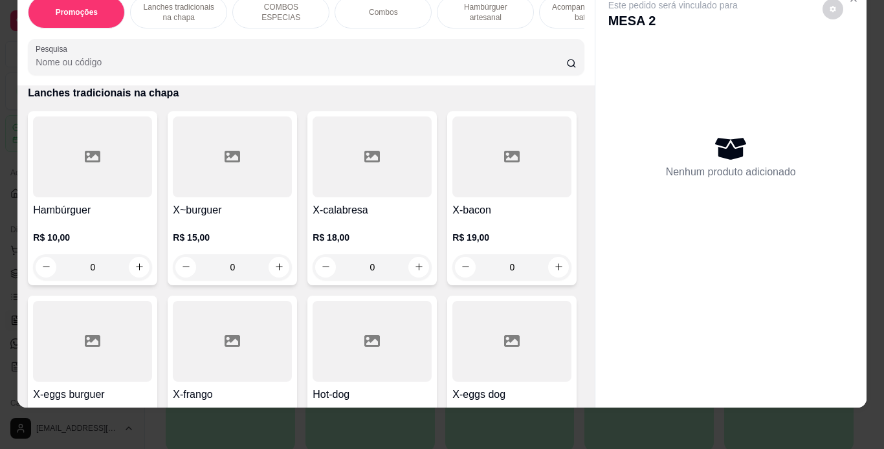
scroll to position [58, 0]
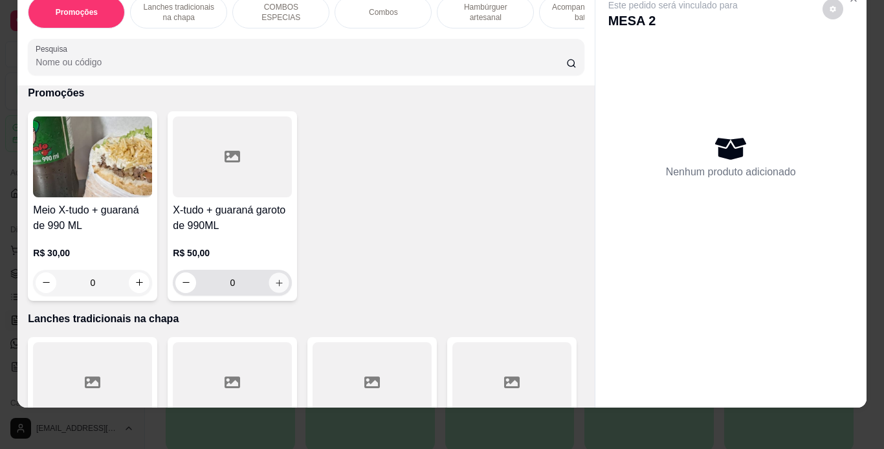
click at [274, 282] on icon "increase-product-quantity" at bounding box center [279, 283] width 10 height 10
type input "1"
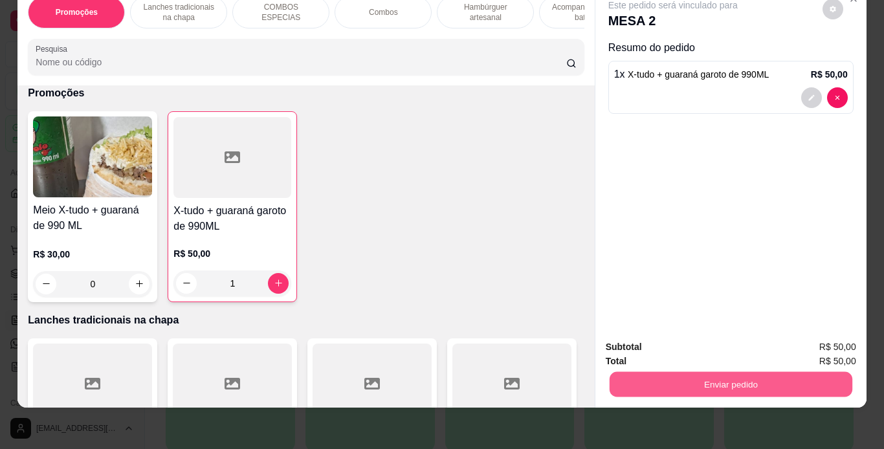
click at [624, 372] on button "Enviar pedido" at bounding box center [730, 384] width 243 height 25
click at [645, 347] on button "Não registrar e enviar pedido" at bounding box center [687, 343] width 131 height 24
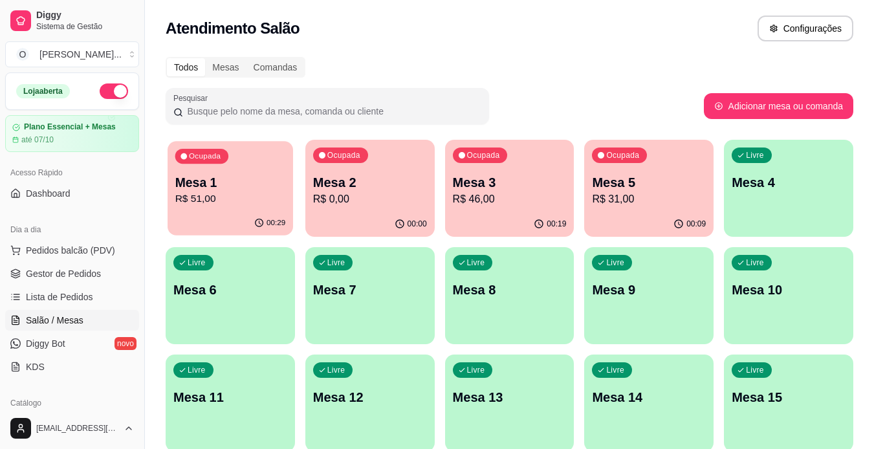
click at [228, 206] on p "R$ 51,00" at bounding box center [230, 198] width 111 height 15
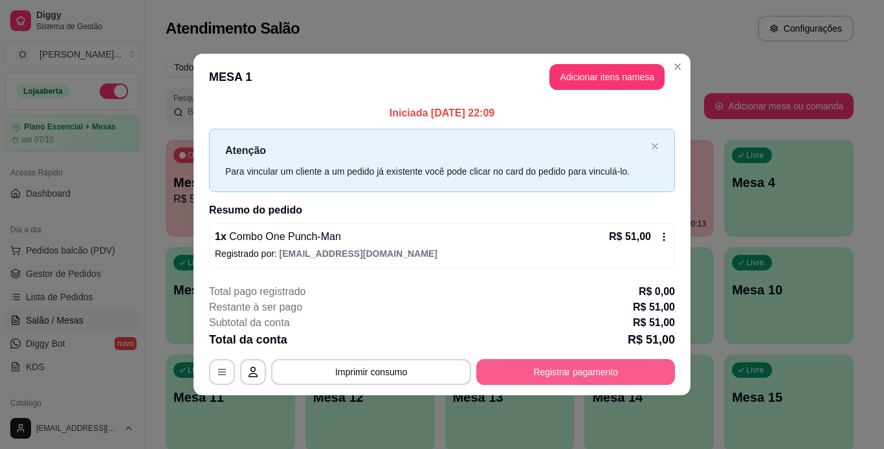
click at [602, 376] on button "Registrar pagamento" at bounding box center [575, 372] width 199 height 26
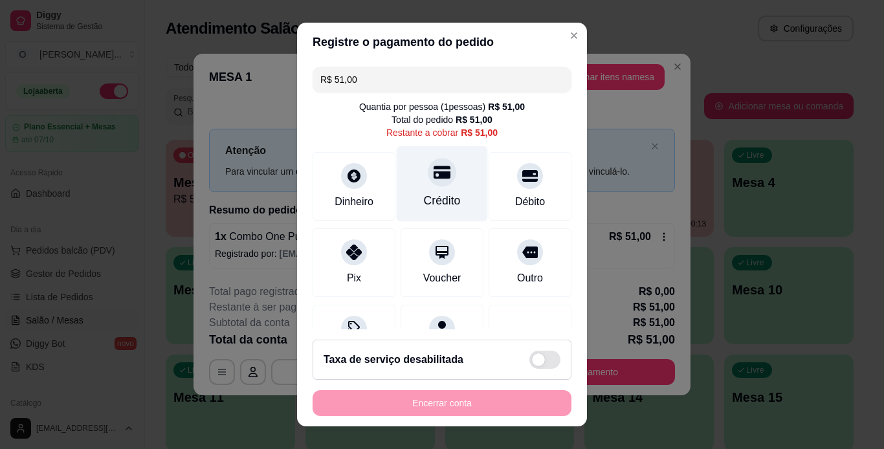
click at [446, 188] on div "Crédito" at bounding box center [442, 184] width 91 height 76
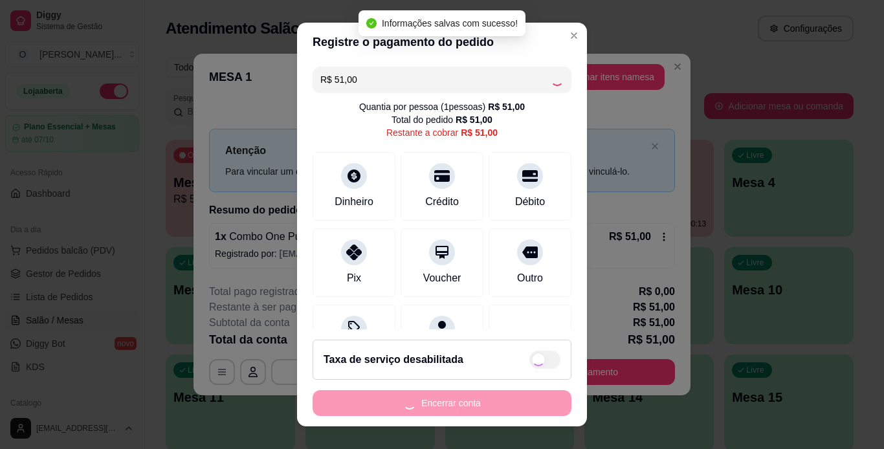
type input "R$ 0,00"
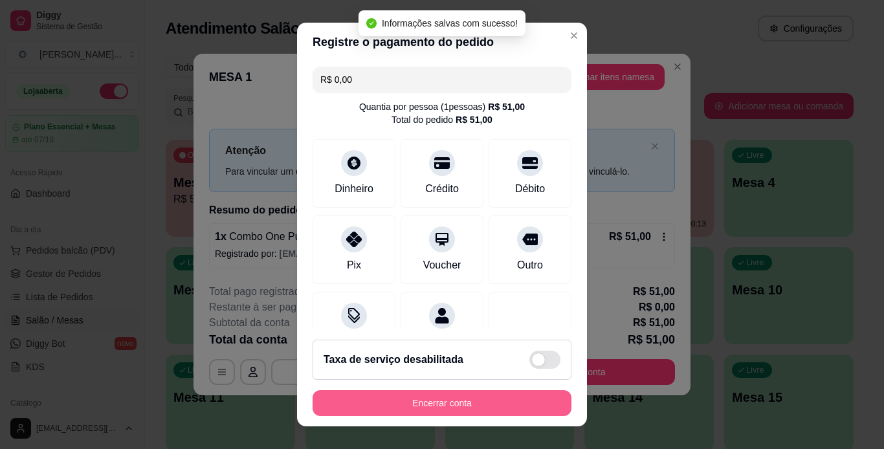
click at [464, 402] on button "Encerrar conta" at bounding box center [441, 403] width 259 height 26
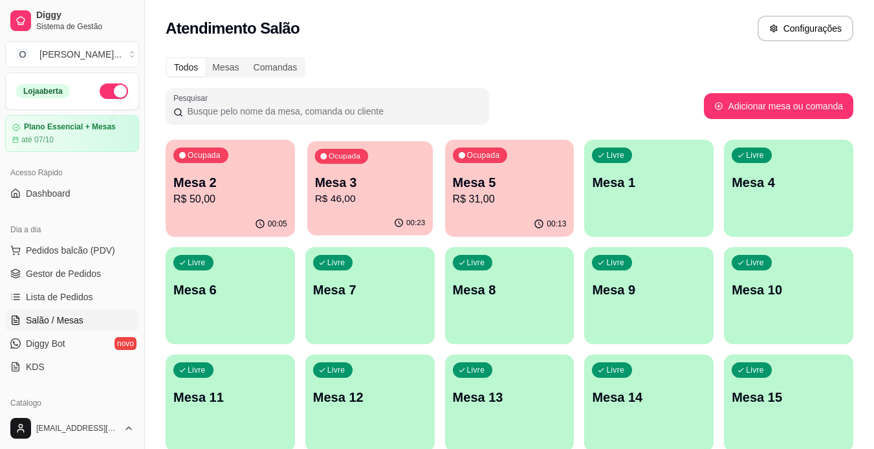
click at [337, 210] on div "Ocupada Mesa 3 R$ 46,00" at bounding box center [370, 176] width 126 height 70
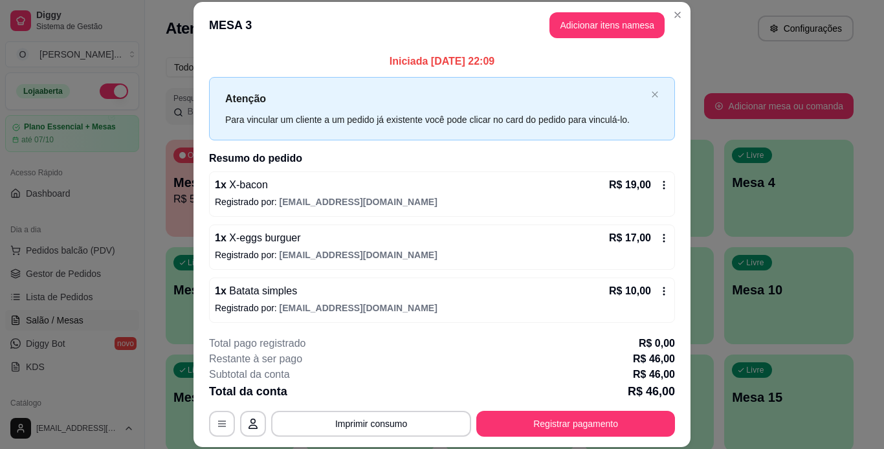
click at [659, 233] on icon at bounding box center [664, 238] width 10 height 10
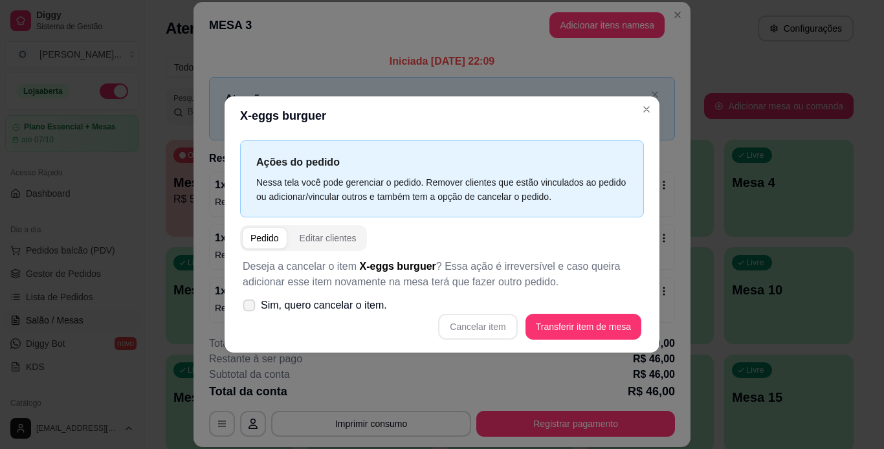
click at [256, 302] on label "Sim, quero cancelar o item." at bounding box center [314, 305] width 155 height 26
click at [250, 308] on input "Sim, quero cancelar o item." at bounding box center [246, 312] width 8 height 8
checkbox input "true"
click at [483, 322] on button "Cancelar item" at bounding box center [477, 326] width 77 height 25
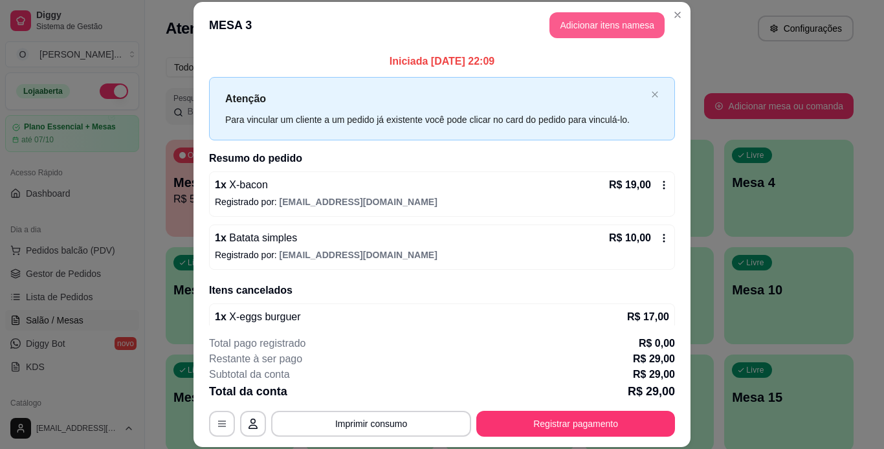
click at [602, 35] on button "Adicionar itens na mesa" at bounding box center [606, 25] width 115 height 26
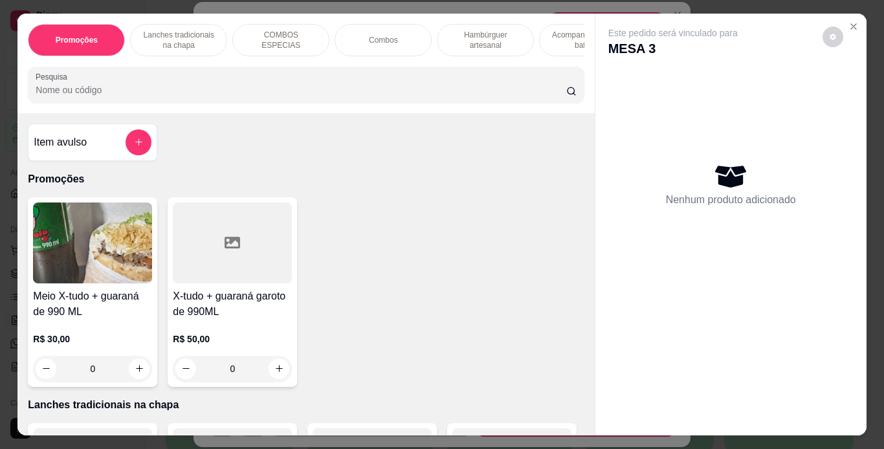
click at [199, 36] on p "Lanches tradicionais na chapa" at bounding box center [178, 40] width 75 height 21
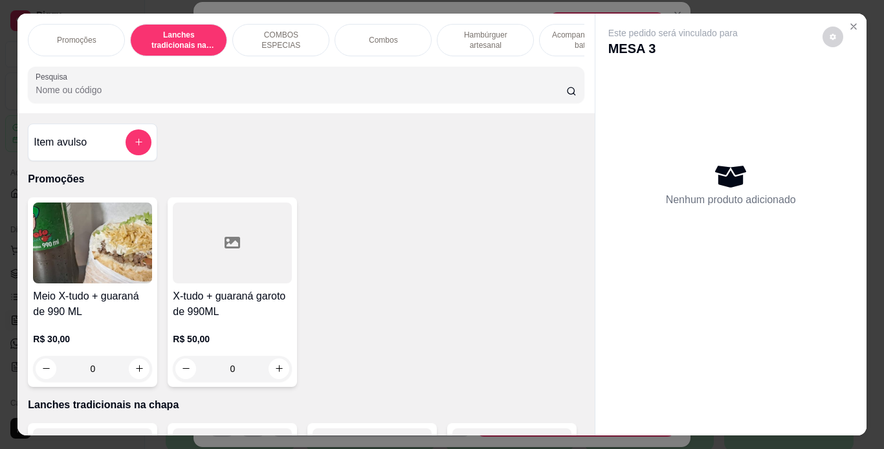
scroll to position [33, 0]
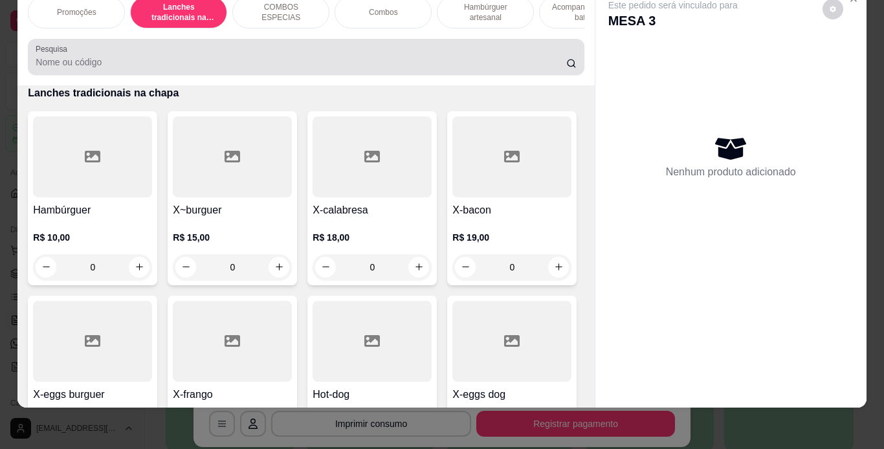
click at [400, 66] on input "Pesquisa" at bounding box center [301, 62] width 530 height 13
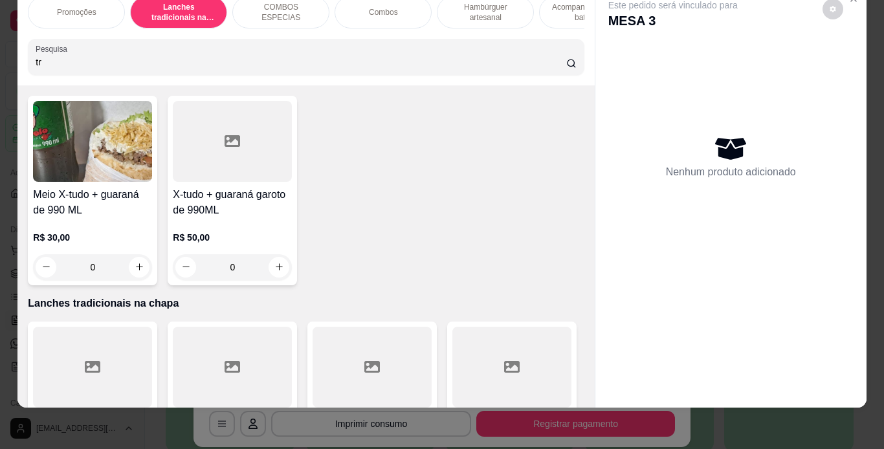
scroll to position [494, 0]
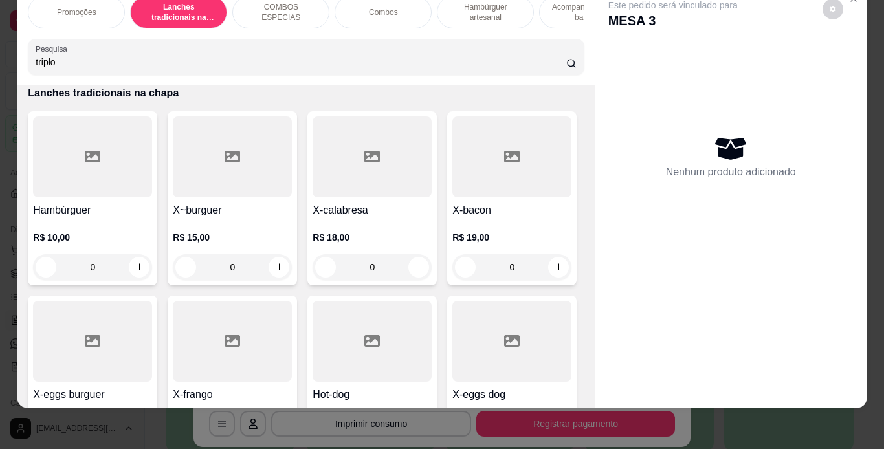
type input "triplo"
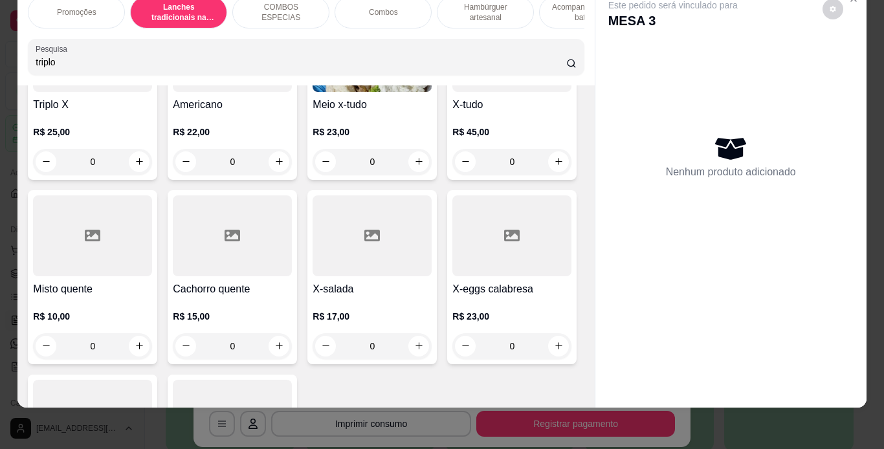
scroll to position [1017, 0]
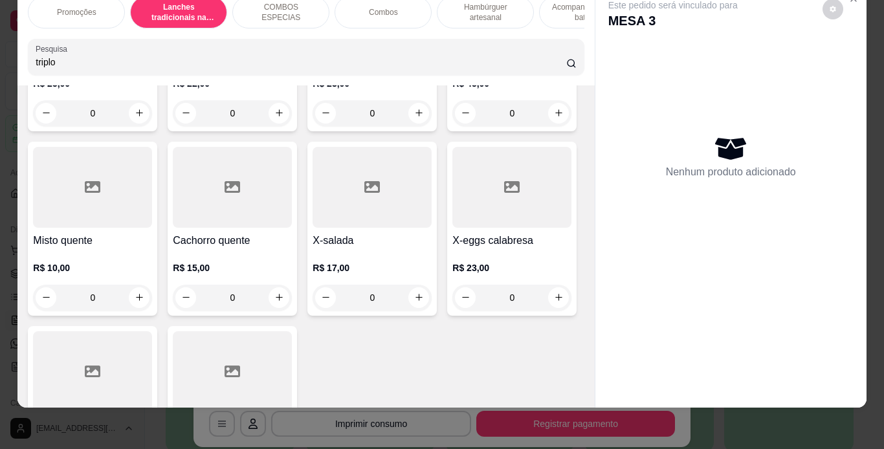
click at [152, 107] on div "0" at bounding box center [92, 113] width 119 height 26
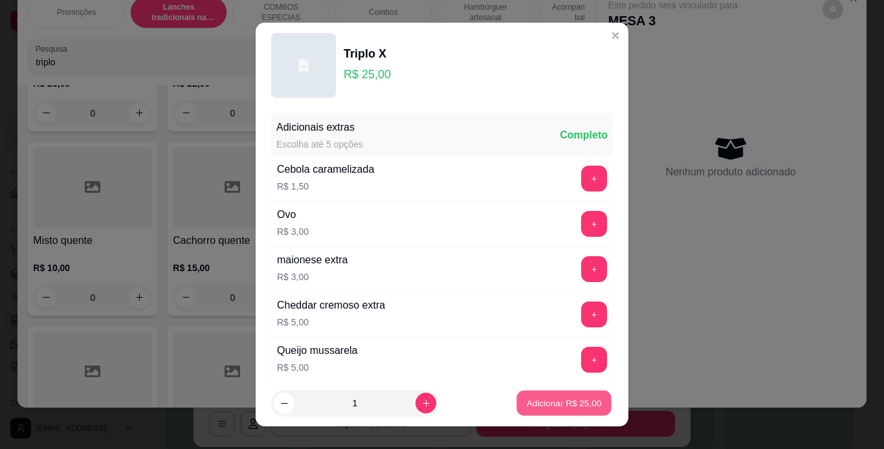
click at [557, 393] on button "Adicionar R$ 25,00" at bounding box center [563, 403] width 95 height 25
type input "1"
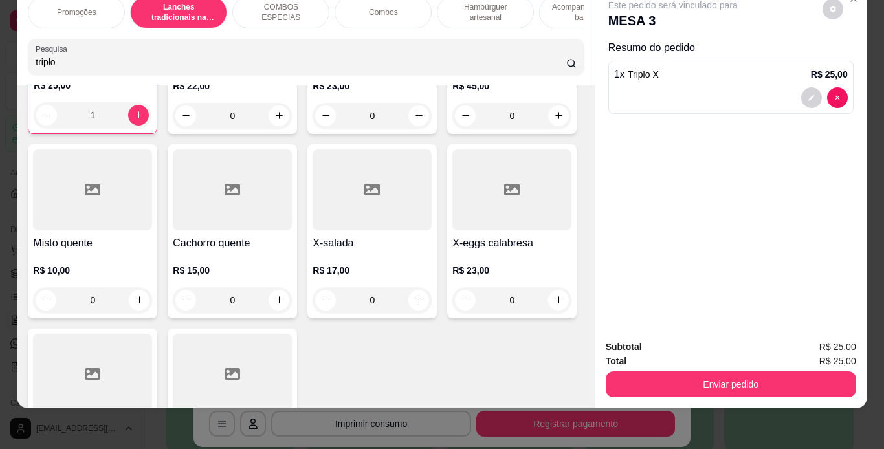
scroll to position [1020, 0]
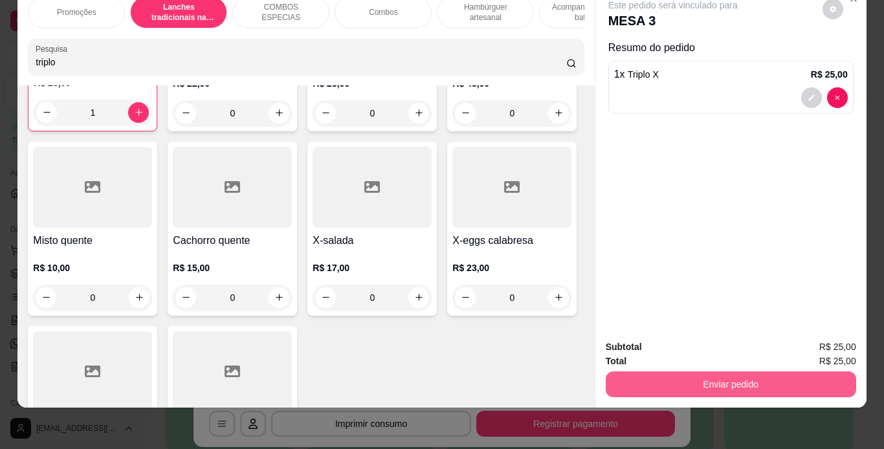
click at [651, 371] on button "Enviar pedido" at bounding box center [731, 384] width 250 height 26
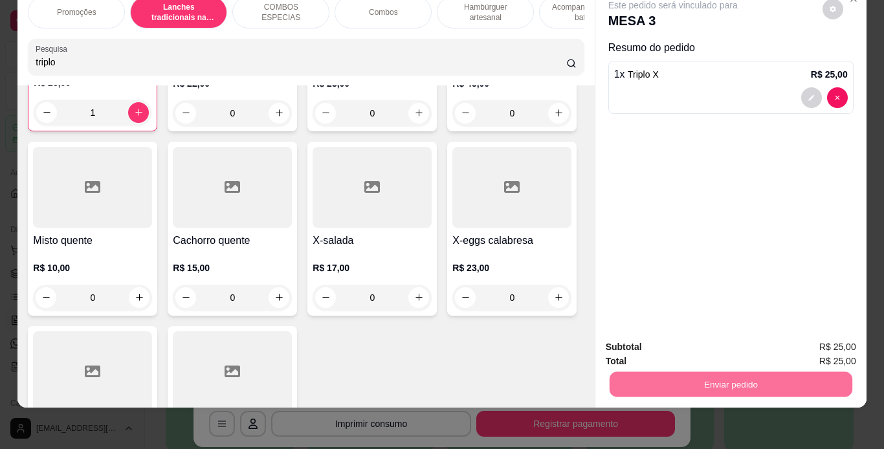
click at [670, 340] on button "Não registrar e enviar pedido" at bounding box center [687, 343] width 131 height 24
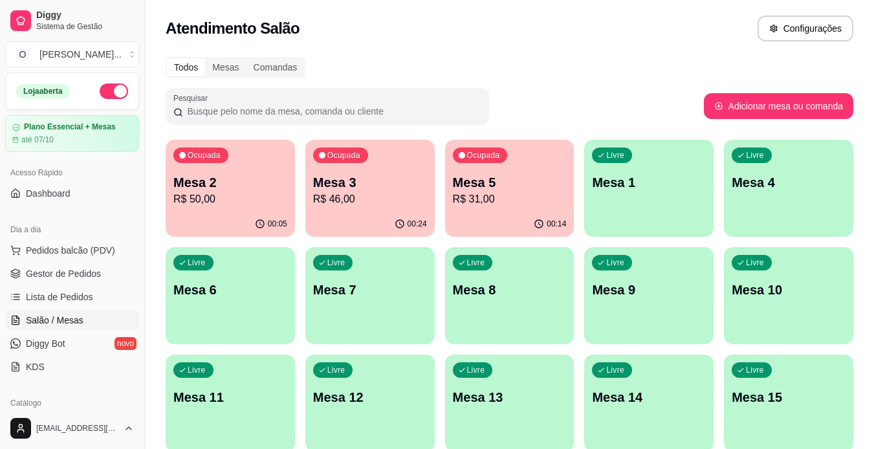
click at [371, 287] on p "Mesa 7" at bounding box center [370, 290] width 114 height 18
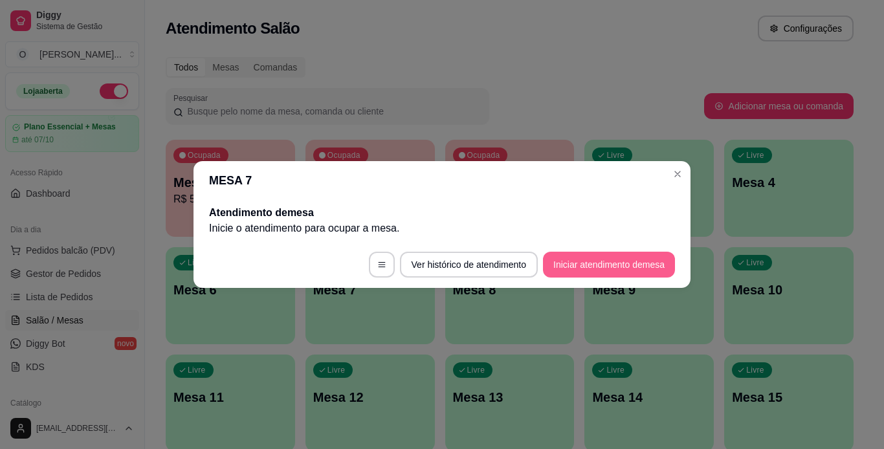
click at [582, 266] on button "Iniciar atendimento de mesa" at bounding box center [609, 265] width 132 height 26
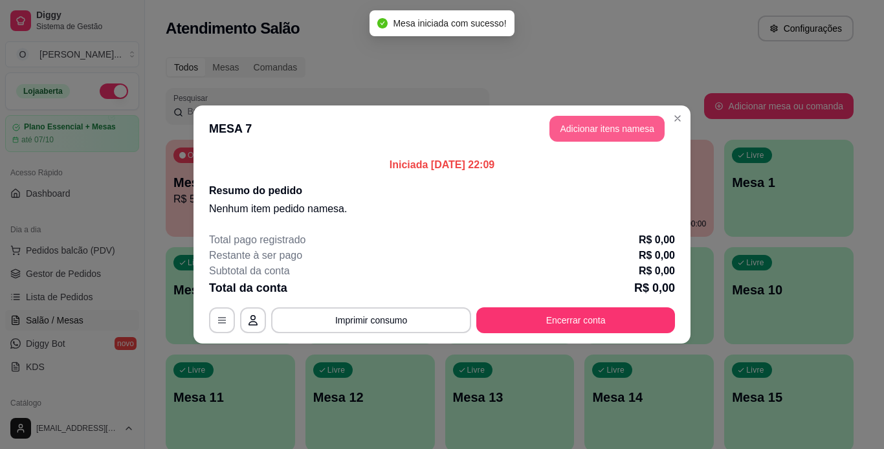
click at [574, 135] on button "Adicionar itens na mesa" at bounding box center [606, 129] width 115 height 26
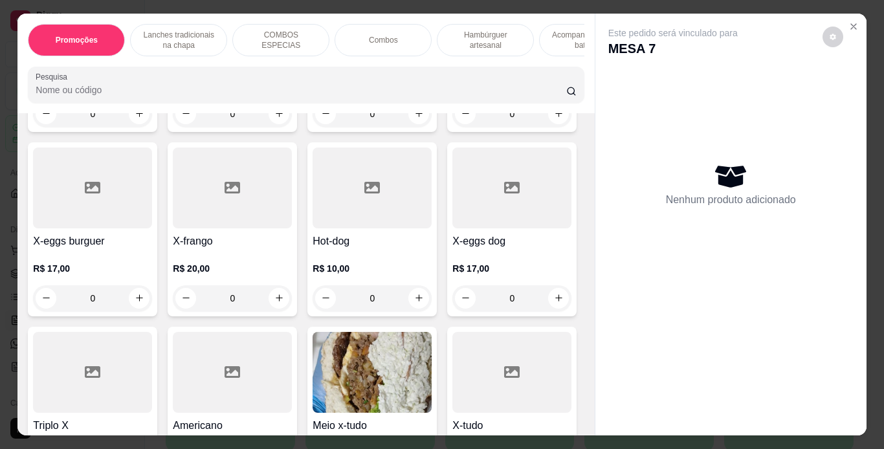
scroll to position [477, 0]
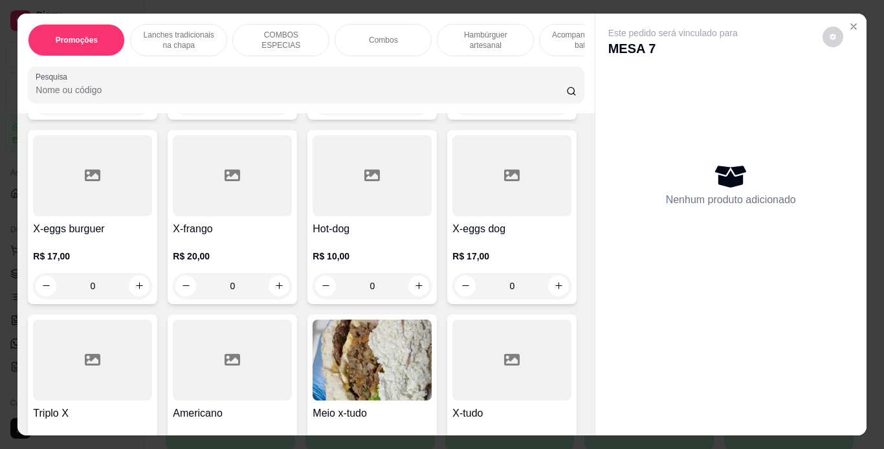
click at [452, 115] on div "0" at bounding box center [511, 102] width 119 height 26
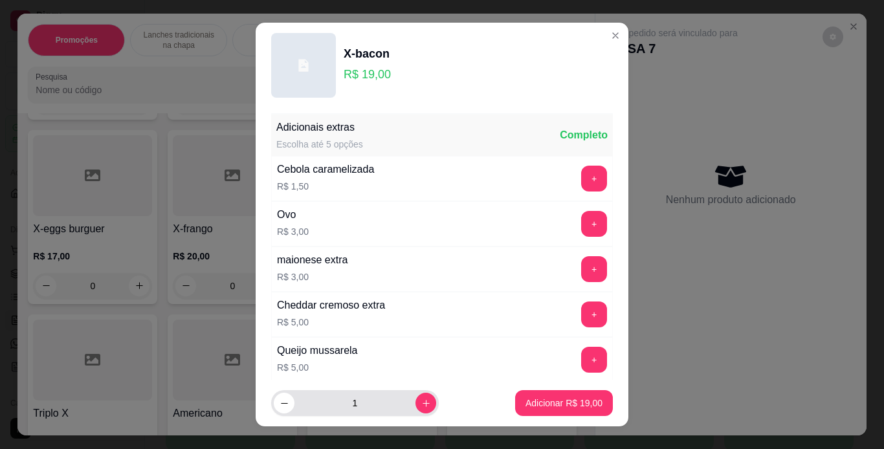
click at [420, 395] on div "1" at bounding box center [355, 403] width 162 height 26
click at [419, 396] on div "1" at bounding box center [355, 403] width 162 height 26
click at [421, 401] on icon "increase-product-quantity" at bounding box center [426, 404] width 10 height 10
type input "2"
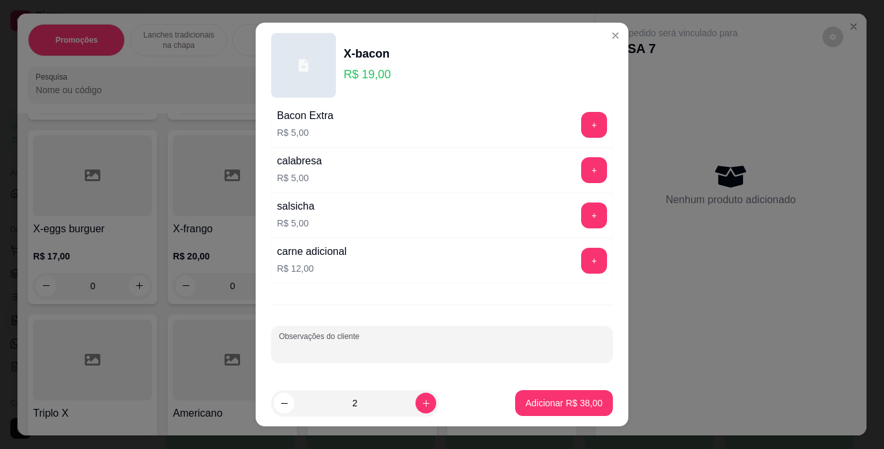
click at [412, 347] on input "Observações do cliente" at bounding box center [442, 349] width 326 height 13
type input "1 SEM SALADA"
click at [515, 403] on button "Adicionar R$ 38,00" at bounding box center [564, 403] width 98 height 26
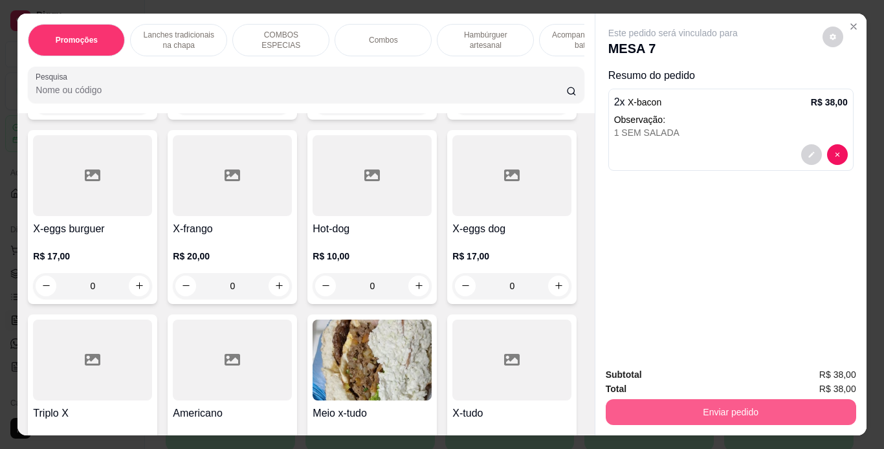
click at [655, 402] on button "Enviar pedido" at bounding box center [731, 412] width 250 height 26
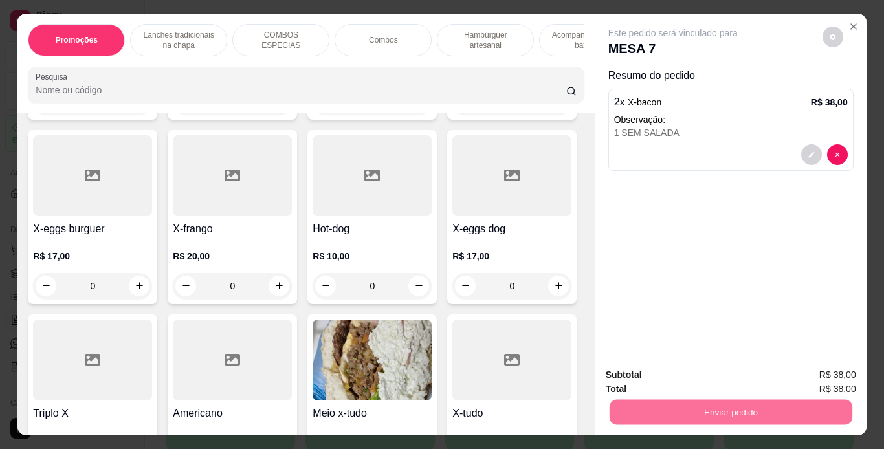
click at [632, 374] on button "Não registrar e enviar pedido" at bounding box center [687, 376] width 135 height 25
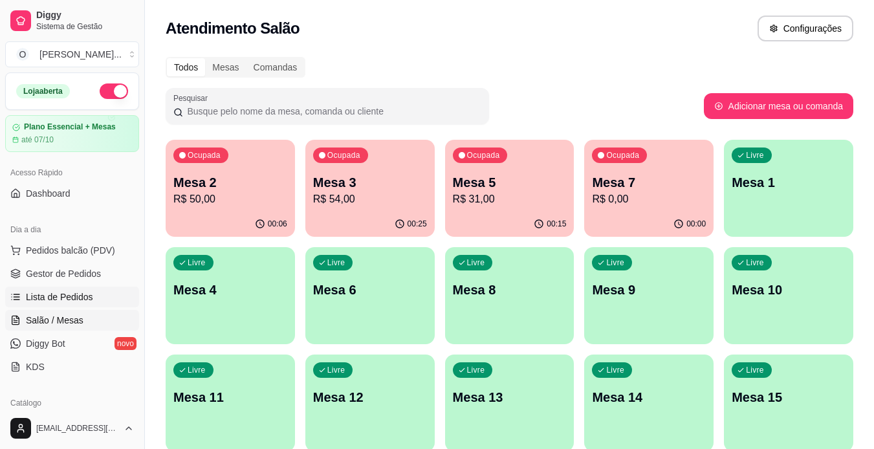
click at [80, 304] on link "Lista de Pedidos" at bounding box center [72, 297] width 134 height 21
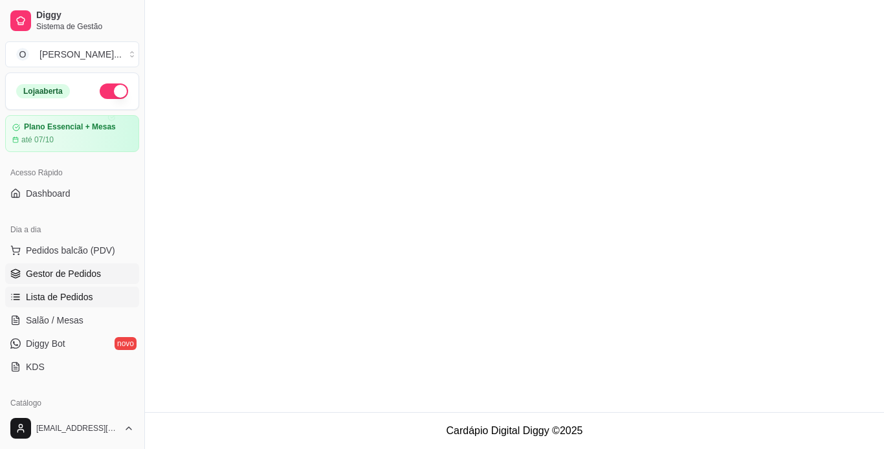
click at [83, 277] on span "Gestor de Pedidos" at bounding box center [63, 273] width 75 height 13
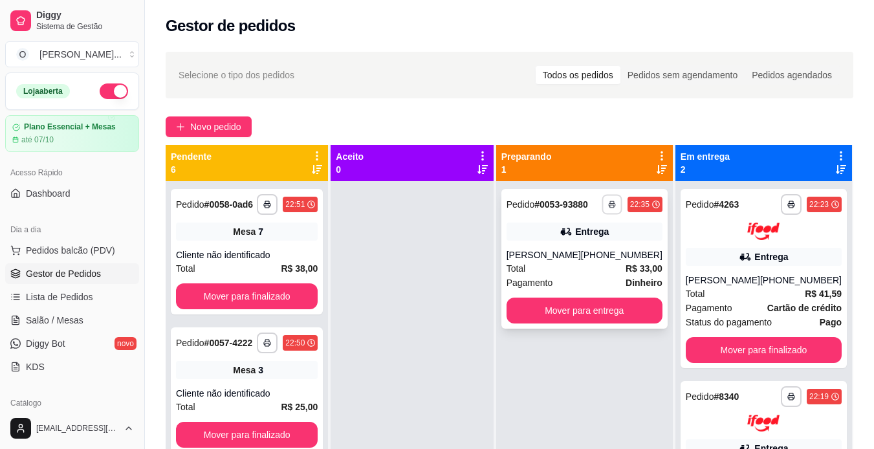
click at [614, 208] on button "button" at bounding box center [612, 204] width 20 height 20
click at [591, 251] on button "IMPRESSORA" at bounding box center [577, 249] width 91 height 20
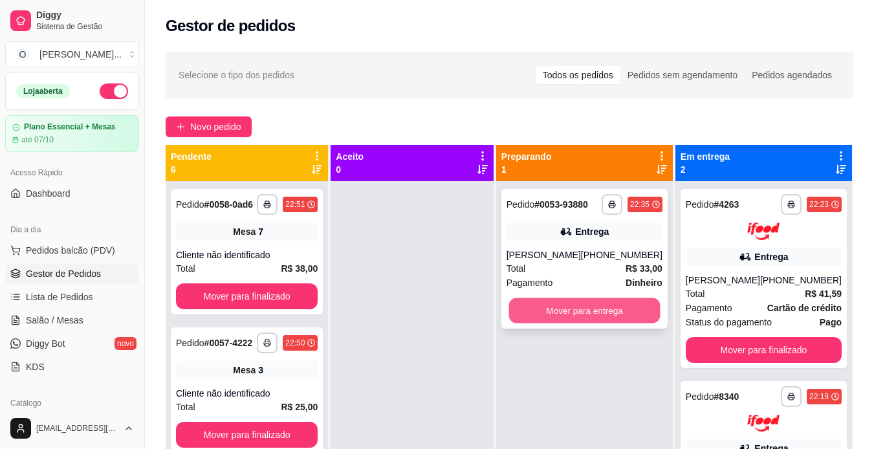
click at [582, 308] on button "Mover para entrega" at bounding box center [583, 310] width 151 height 25
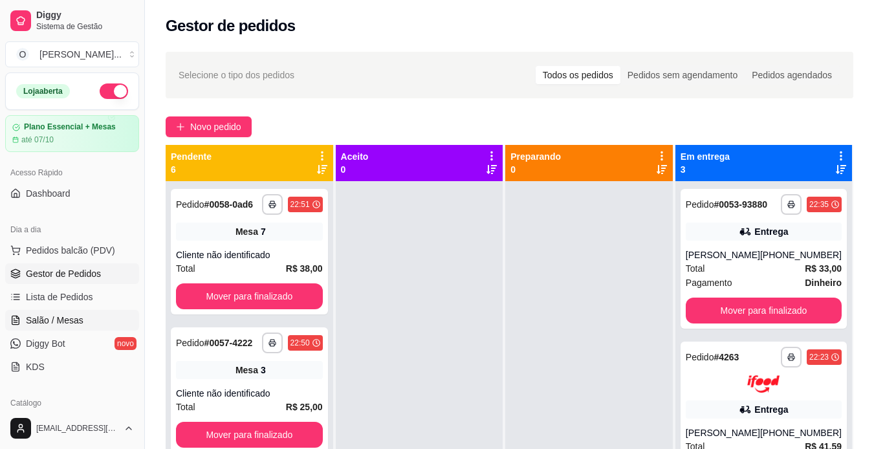
click at [79, 319] on span "Salão / Mesas" at bounding box center [55, 320] width 58 height 13
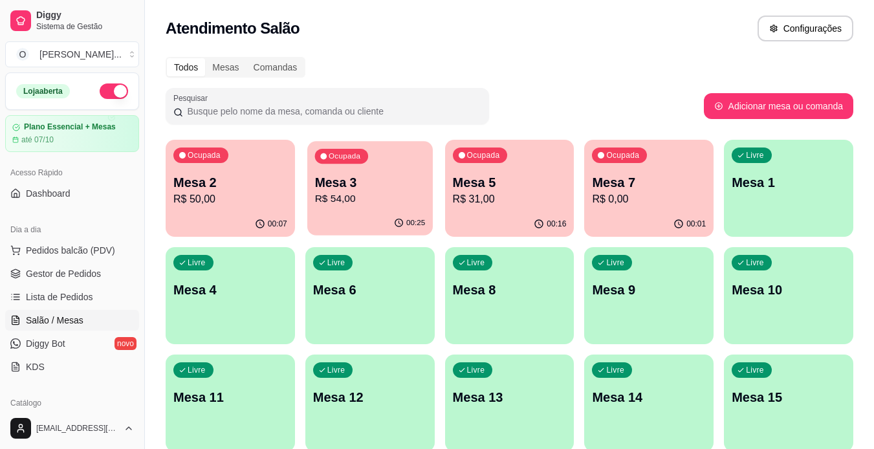
click at [360, 187] on p "Mesa 3" at bounding box center [369, 182] width 111 height 17
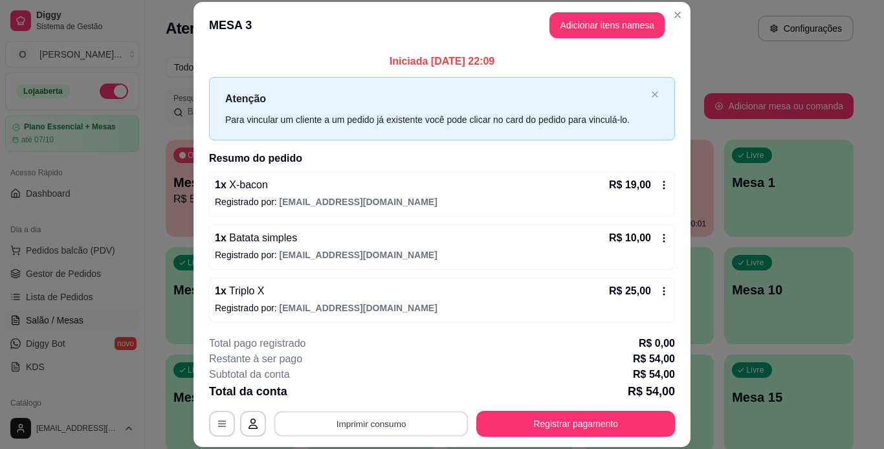
click at [303, 429] on button "Imprimir consumo" at bounding box center [371, 423] width 194 height 25
click at [338, 398] on button "IMPRESSORA" at bounding box center [370, 394] width 91 height 20
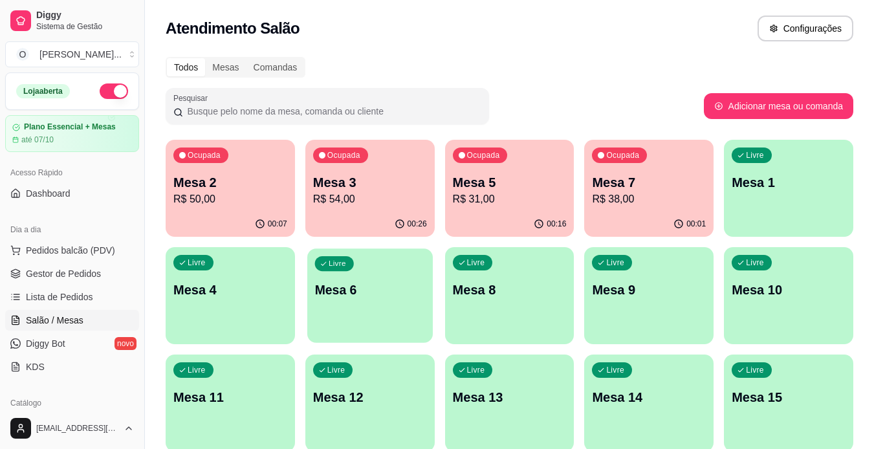
click at [364, 270] on div "Livre Mesa 6" at bounding box center [370, 287] width 126 height 79
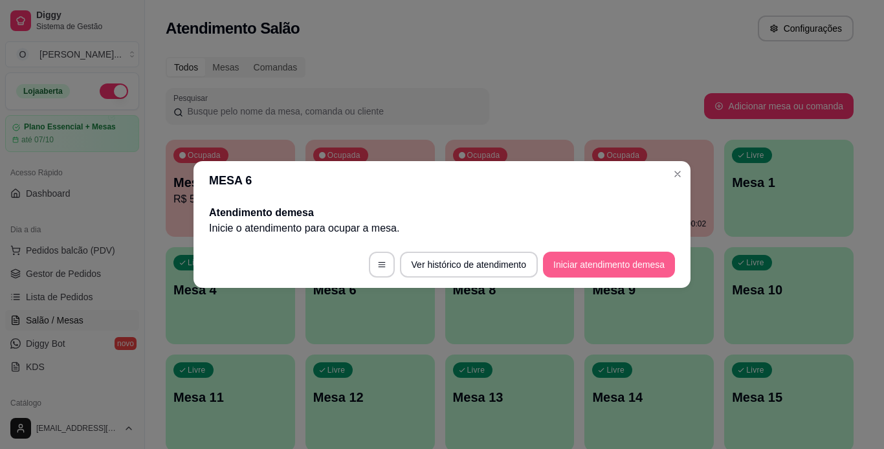
click at [591, 252] on button "Iniciar atendimento de mesa" at bounding box center [609, 265] width 132 height 26
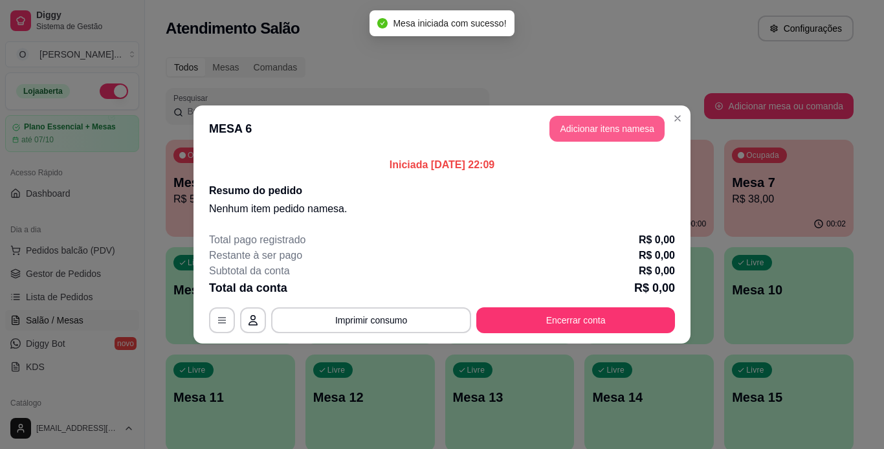
click at [565, 138] on button "Adicionar itens na mesa" at bounding box center [606, 129] width 115 height 26
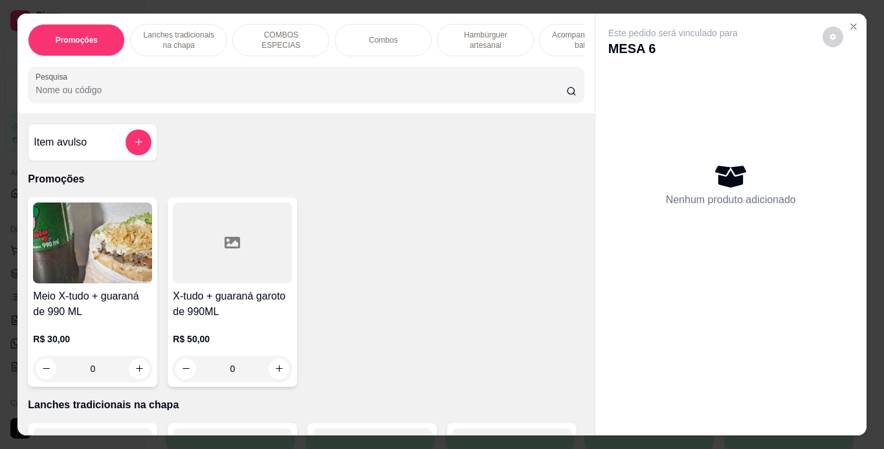
click at [461, 45] on p "Hambúrguer artesanal" at bounding box center [485, 40] width 75 height 21
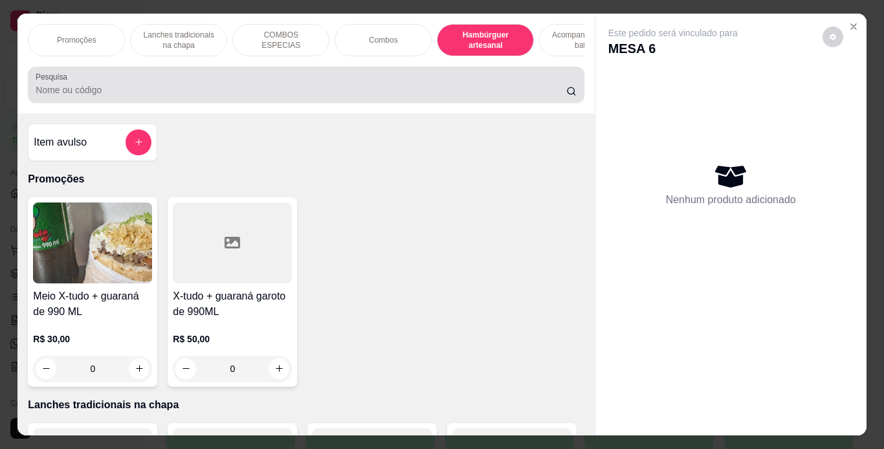
scroll to position [33, 0]
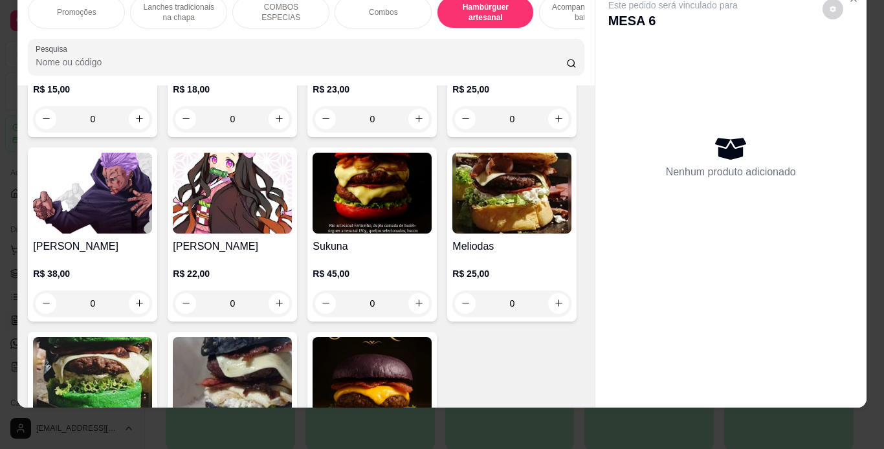
click at [272, 132] on div "0" at bounding box center [232, 119] width 119 height 26
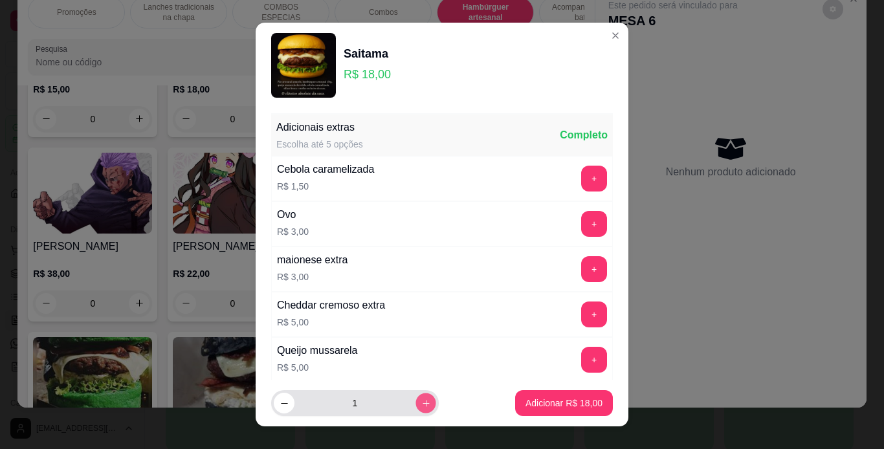
click at [415, 406] on button "increase-product-quantity" at bounding box center [425, 403] width 20 height 20
type input "2"
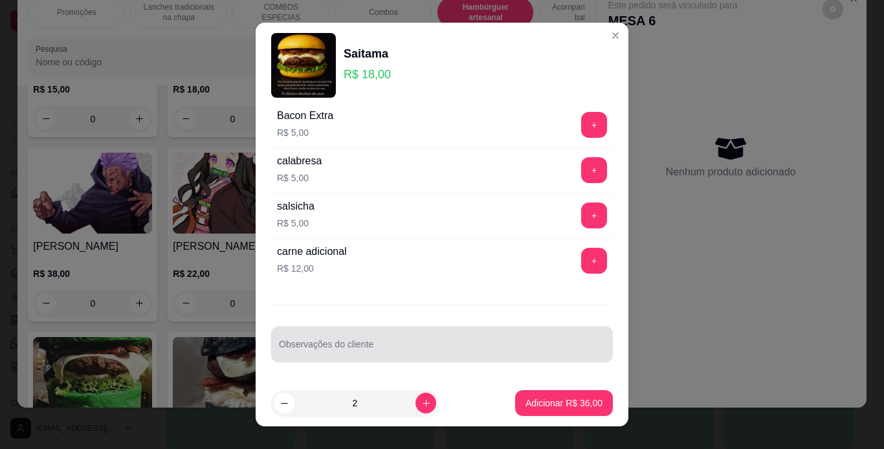
click at [505, 346] on input "Observações do cliente" at bounding box center [442, 349] width 326 height 13
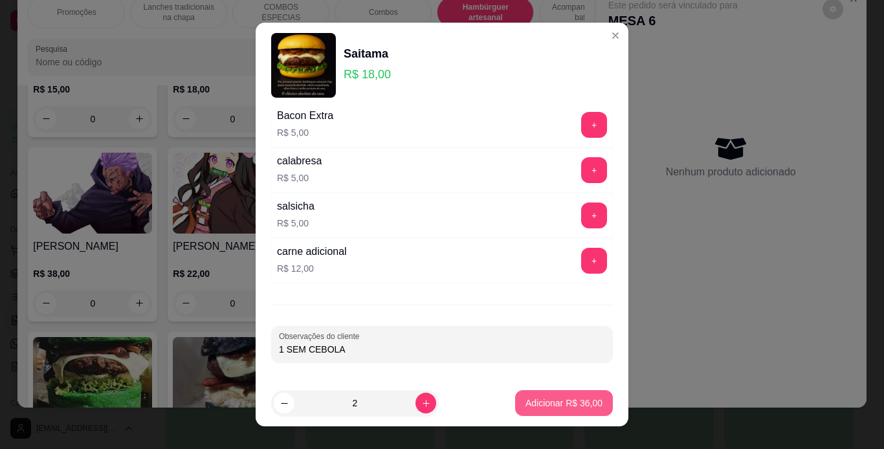
type input "1 SEM CEBOLA"
click at [552, 405] on p "Adicionar R$ 36,00" at bounding box center [564, 403] width 75 height 12
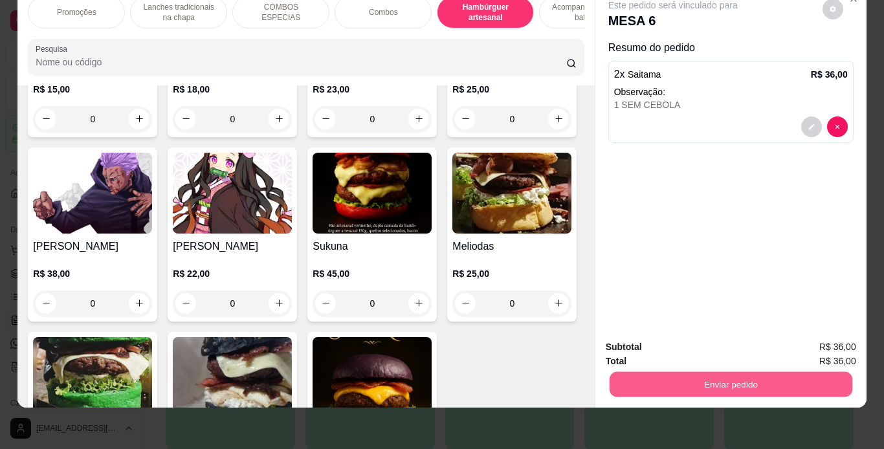
click at [649, 378] on button "Enviar pedido" at bounding box center [730, 384] width 243 height 25
click at [649, 331] on button "Não registrar e enviar pedido" at bounding box center [687, 343] width 131 height 24
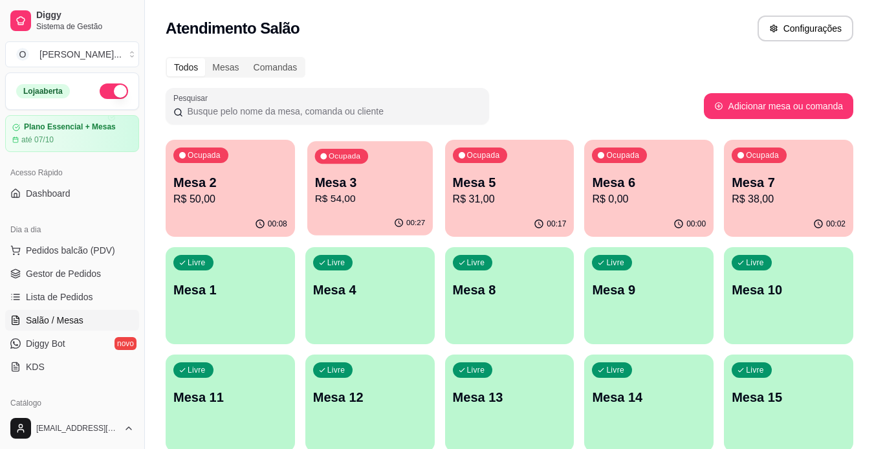
click at [382, 201] on p "R$ 54,00" at bounding box center [369, 198] width 111 height 15
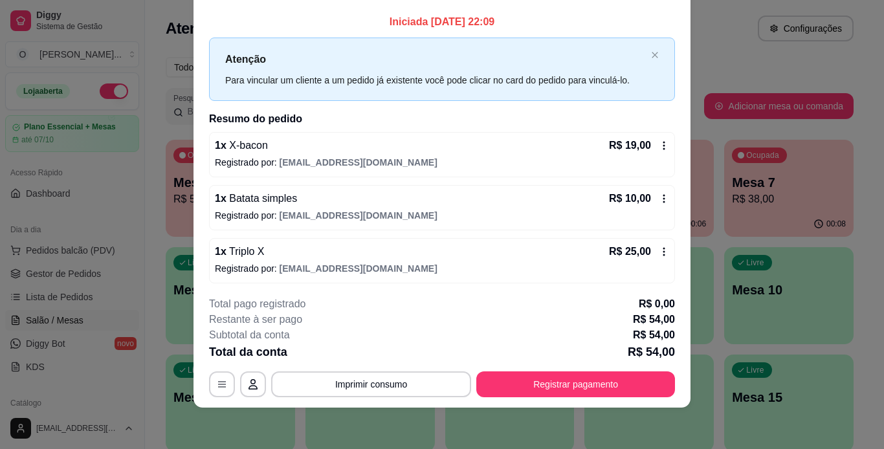
scroll to position [0, 0]
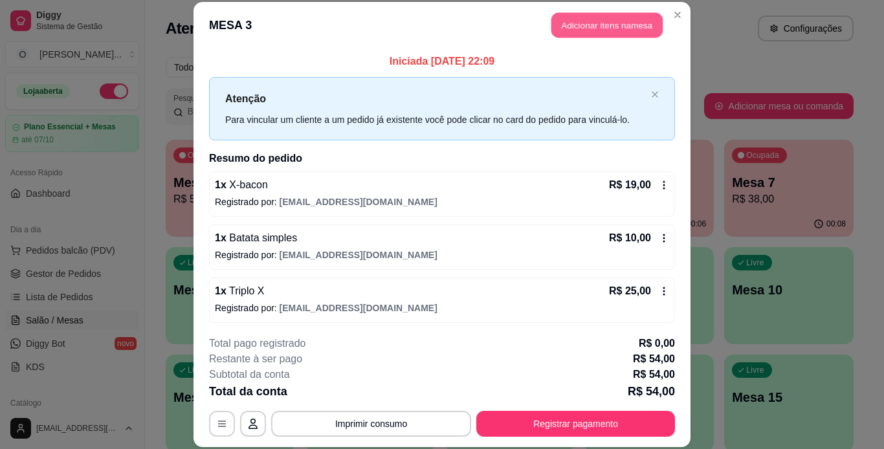
click at [626, 32] on button "Adicionar itens na mesa" at bounding box center [606, 25] width 111 height 25
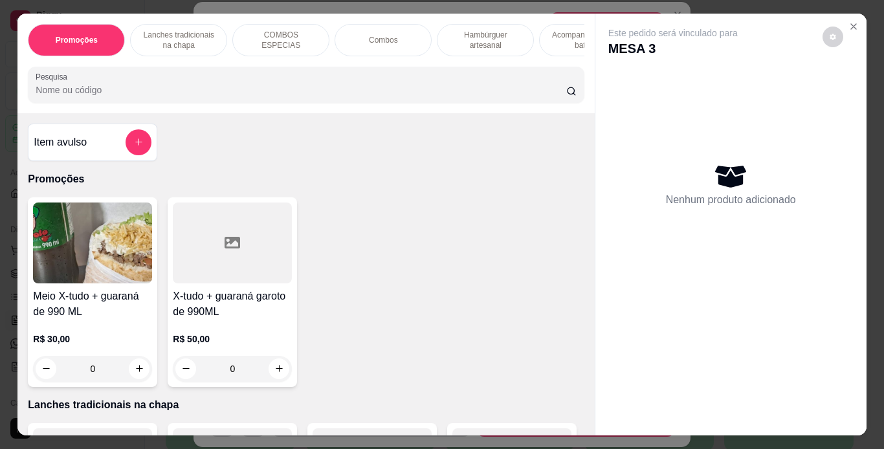
click at [550, 40] on p "Acompanhamentos ( batata )" at bounding box center [587, 40] width 75 height 21
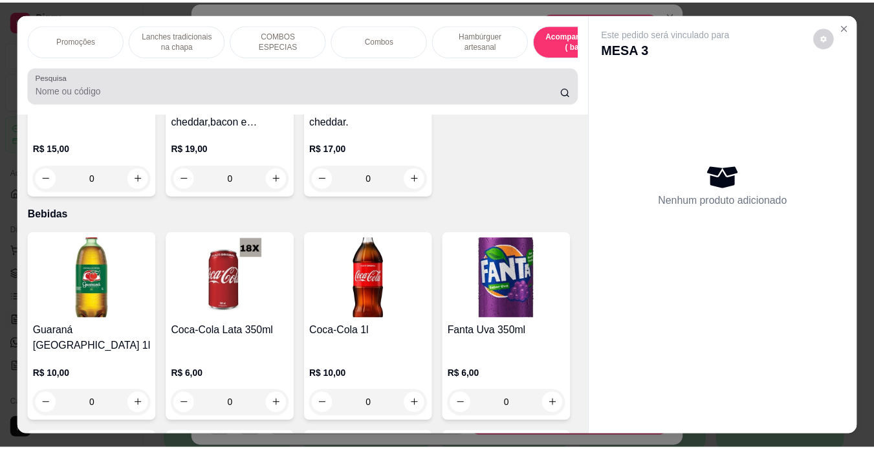
scroll to position [33, 0]
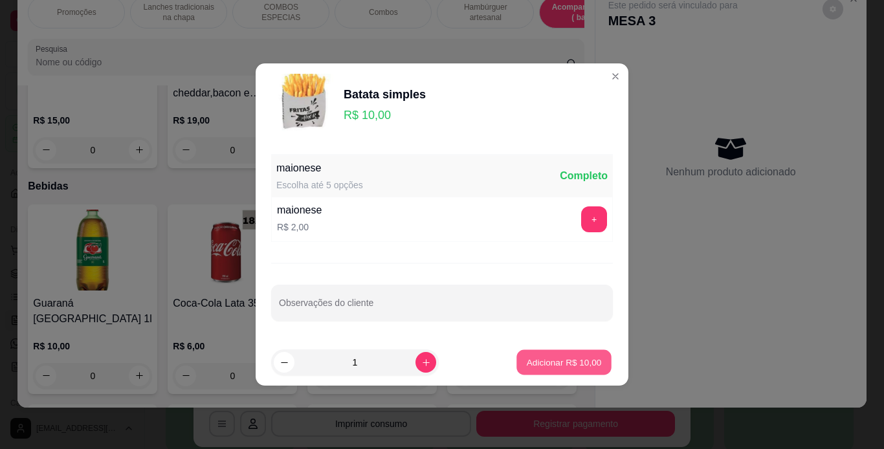
click at [536, 355] on button "Adicionar R$ 10,00" at bounding box center [563, 362] width 95 height 25
type input "1"
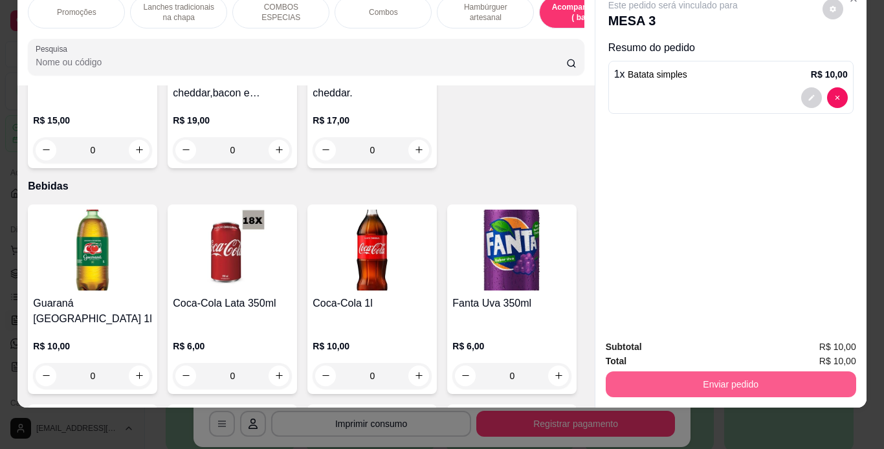
click at [637, 378] on button "Enviar pedido" at bounding box center [731, 384] width 250 height 26
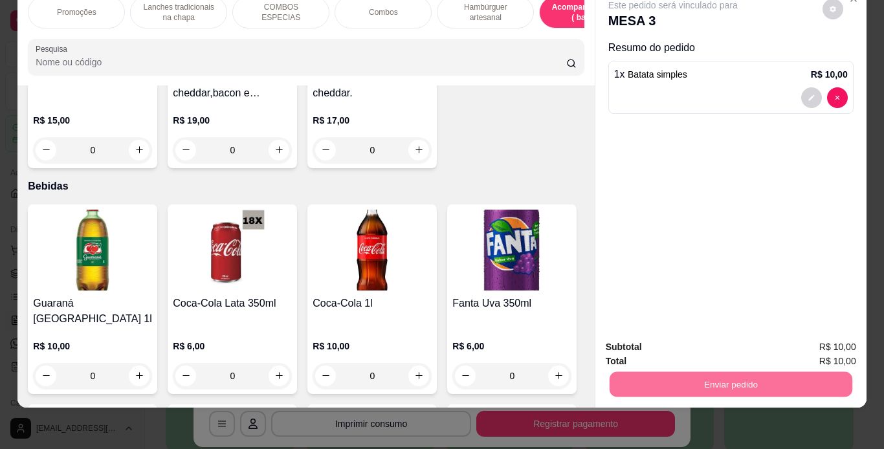
click at [690, 340] on button "Não registrar e enviar pedido" at bounding box center [687, 343] width 131 height 24
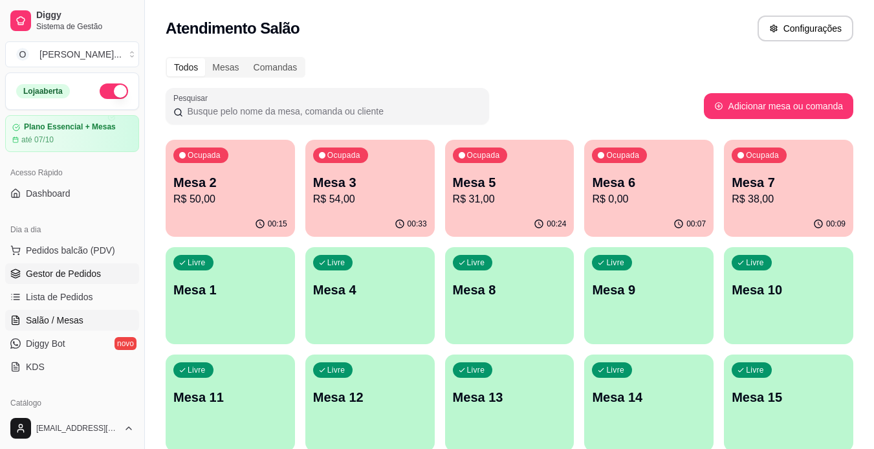
click at [80, 274] on span "Gestor de Pedidos" at bounding box center [63, 273] width 75 height 13
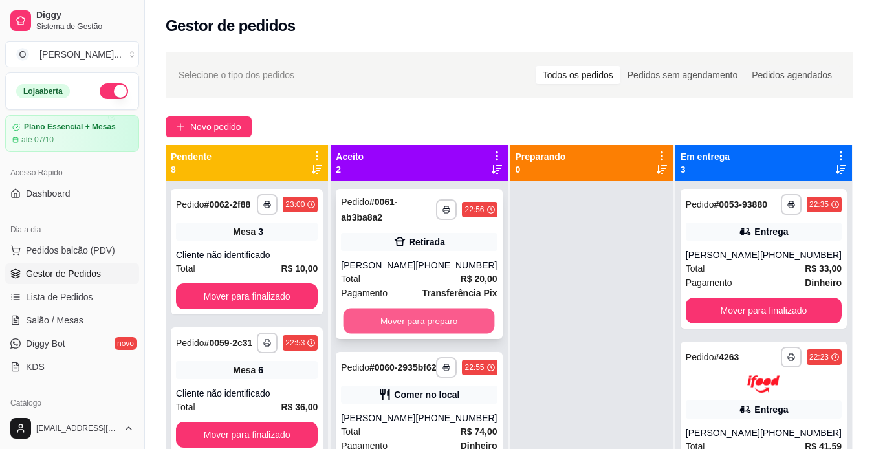
click at [458, 326] on button "Mover para preparo" at bounding box center [419, 321] width 151 height 25
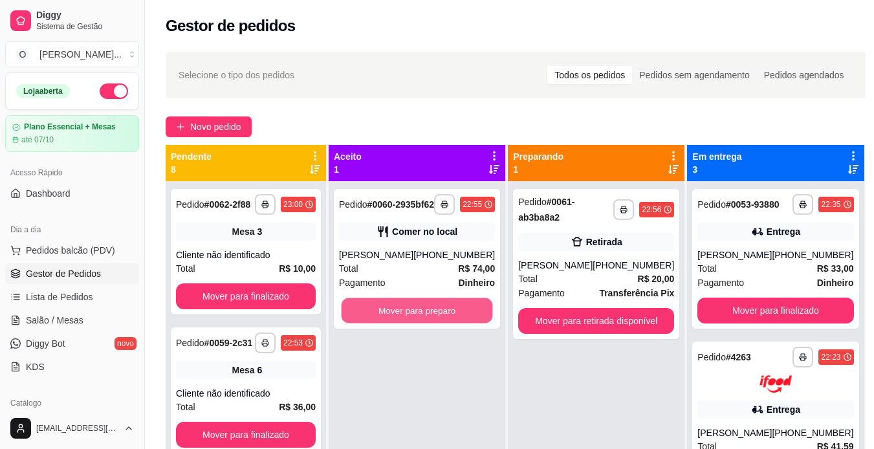
click at [458, 323] on button "Mover para preparo" at bounding box center [417, 310] width 151 height 25
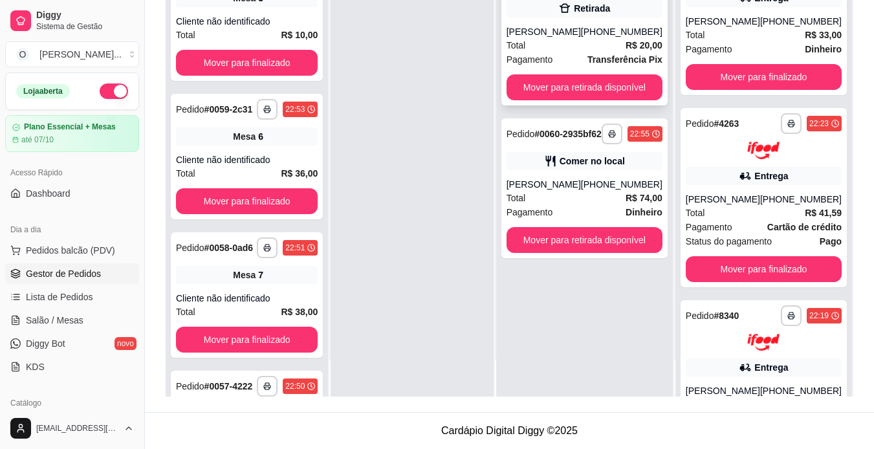
scroll to position [197, 0]
click at [574, 191] on div "[PERSON_NAME]" at bounding box center [544, 184] width 74 height 13
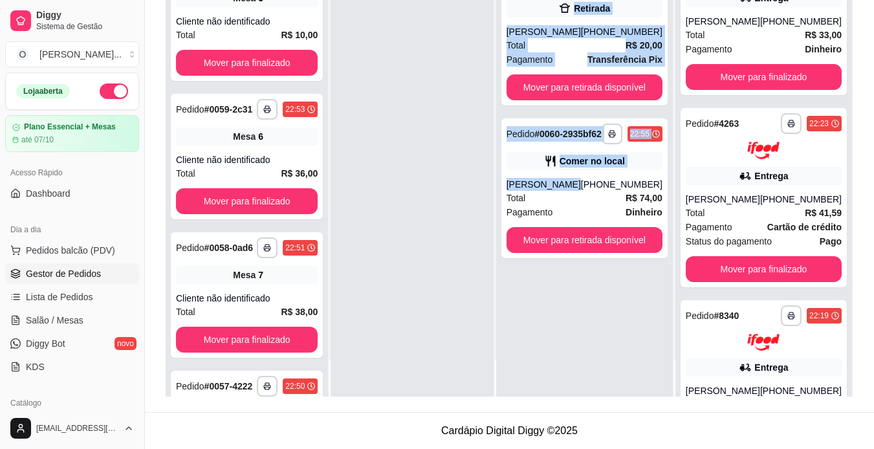
drag, startPoint x: 580, startPoint y: 186, endPoint x: 365, endPoint y: 87, distance: 236.5
click at [365, 87] on div "**********" at bounding box center [510, 172] width 688 height 449
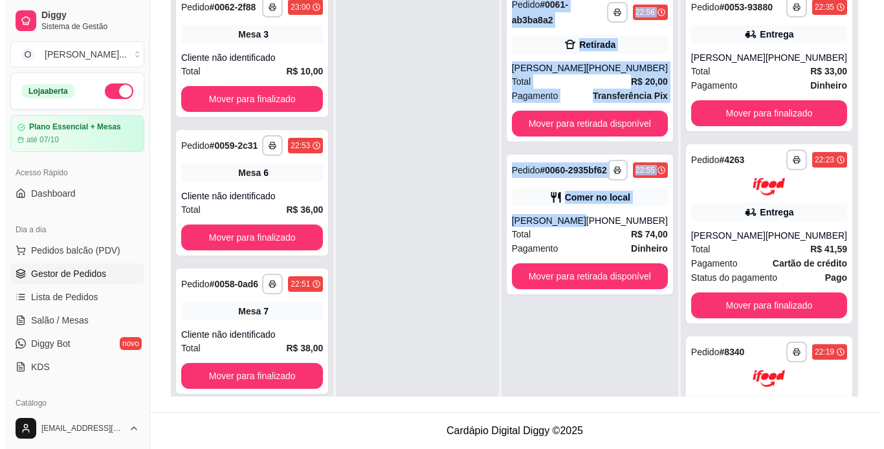
scroll to position [0, 0]
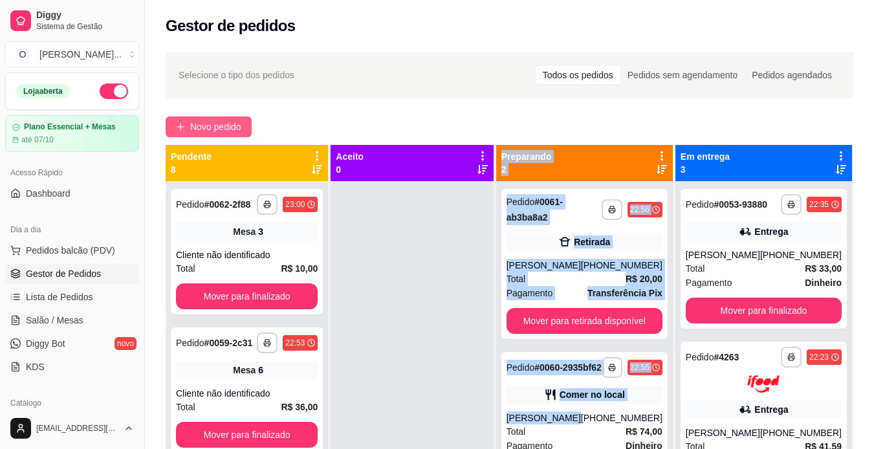
click at [232, 122] on span "Novo pedido" at bounding box center [215, 127] width 51 height 14
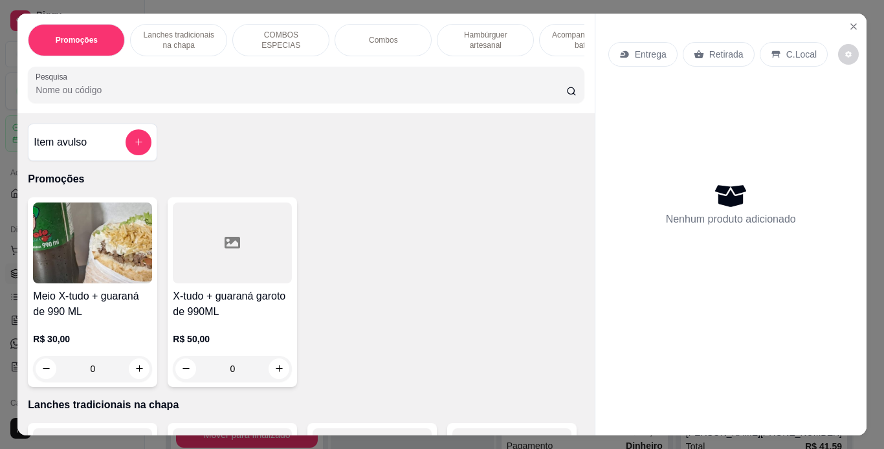
click at [709, 48] on p "Retirada" at bounding box center [726, 54] width 34 height 13
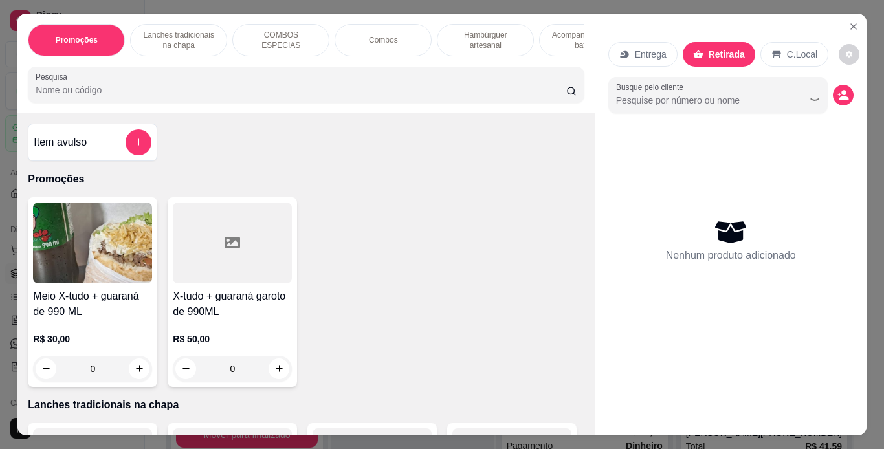
click at [369, 35] on p "Combos" at bounding box center [383, 40] width 29 height 10
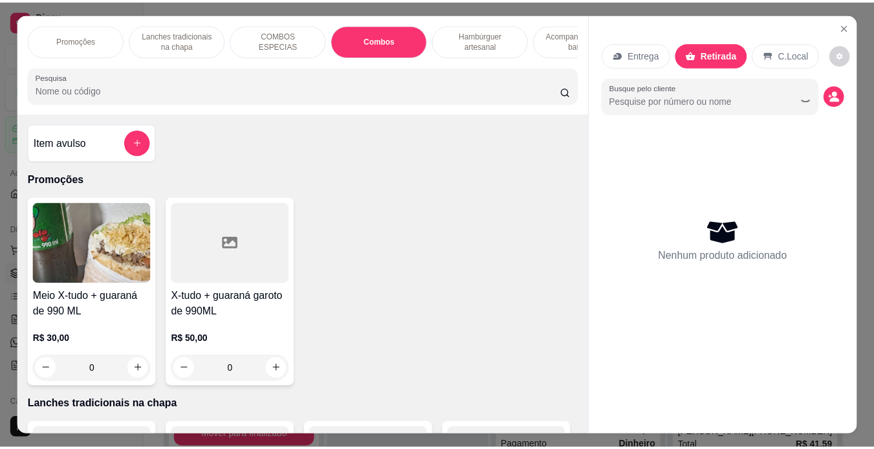
scroll to position [33, 0]
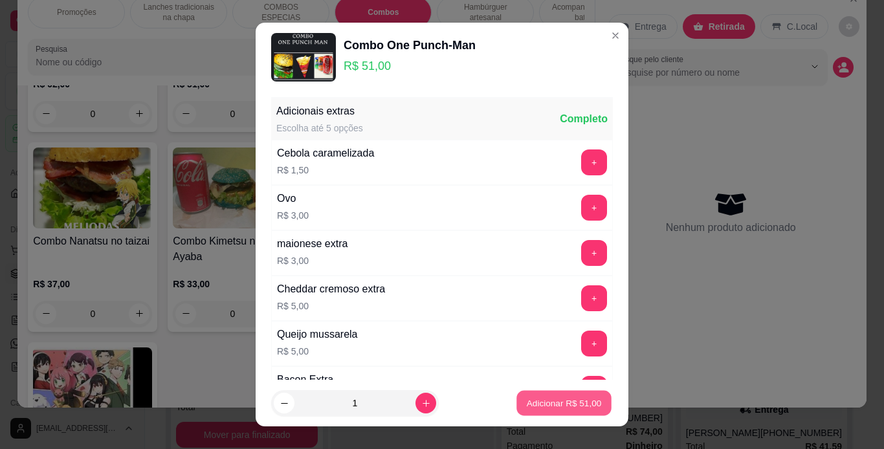
click at [527, 406] on p "Adicionar R$ 51,00" at bounding box center [564, 403] width 75 height 12
type input "1"
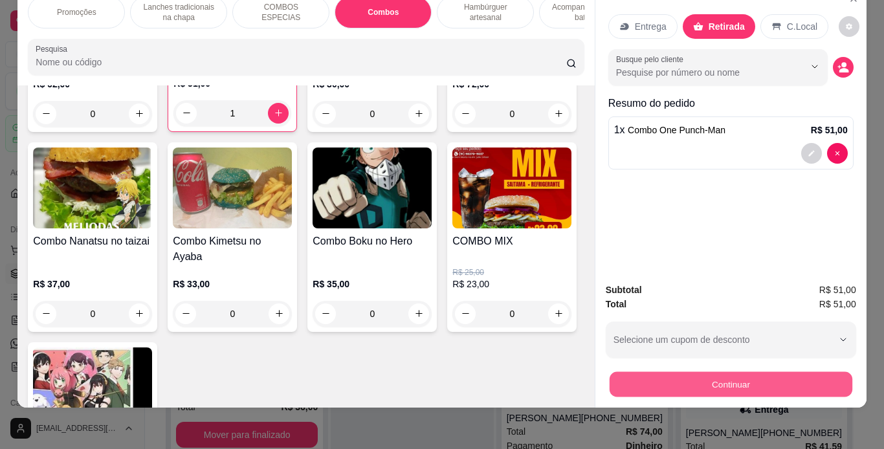
click at [643, 372] on button "Continuar" at bounding box center [730, 384] width 243 height 25
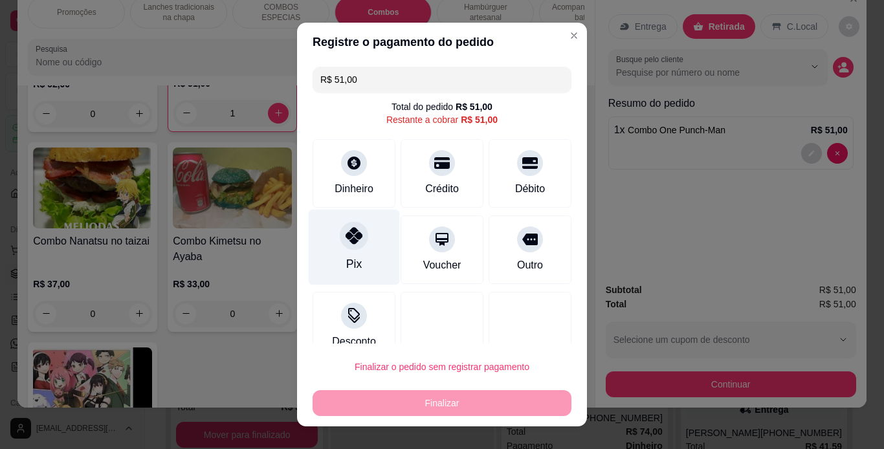
click at [336, 252] on div "Pix" at bounding box center [354, 247] width 91 height 76
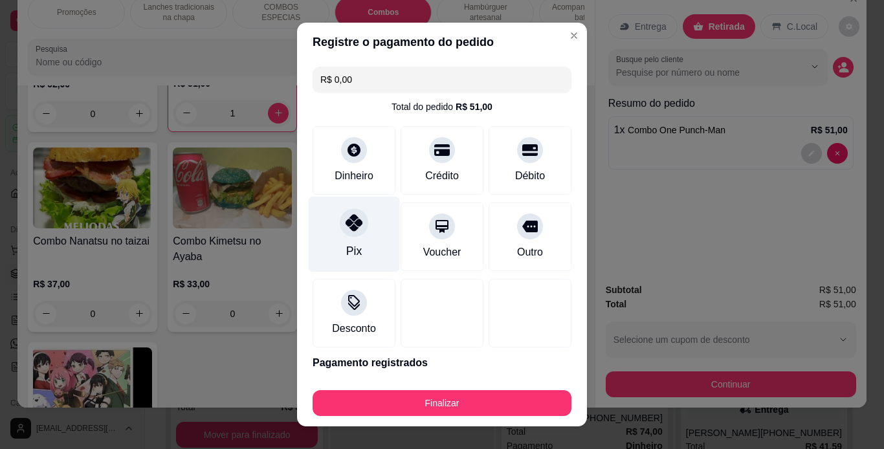
type input "R$ 0,00"
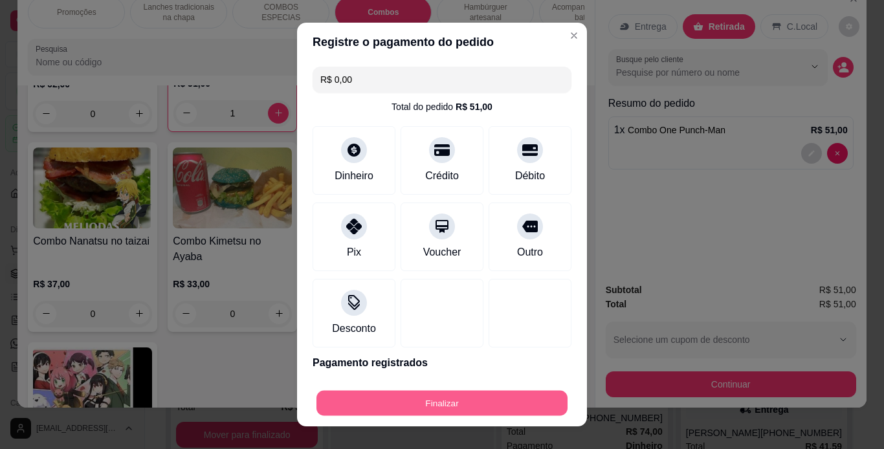
click at [447, 402] on button "Finalizar" at bounding box center [441, 403] width 251 height 25
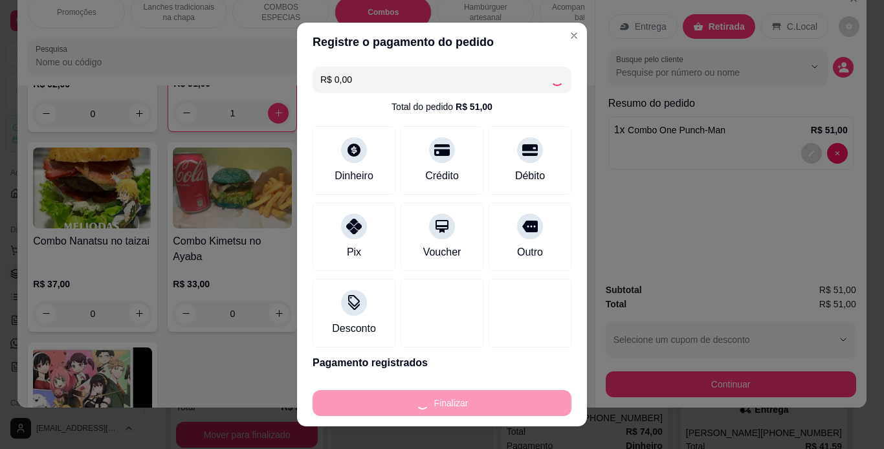
type input "0"
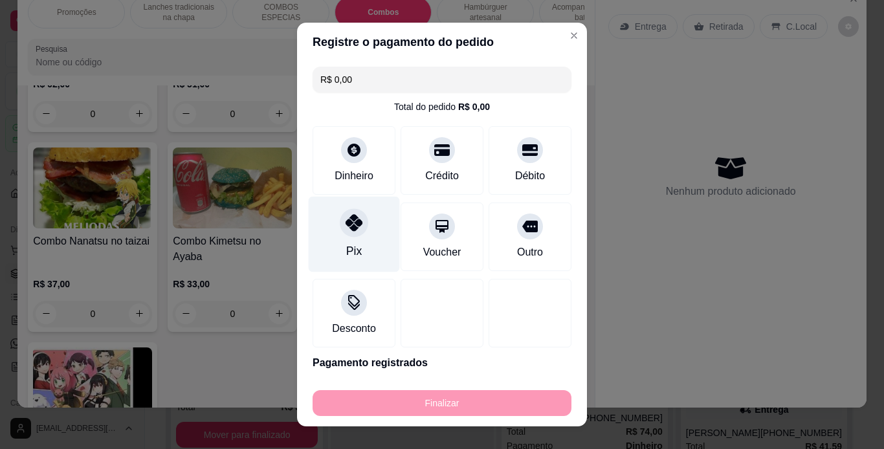
type input "-R$ 51,00"
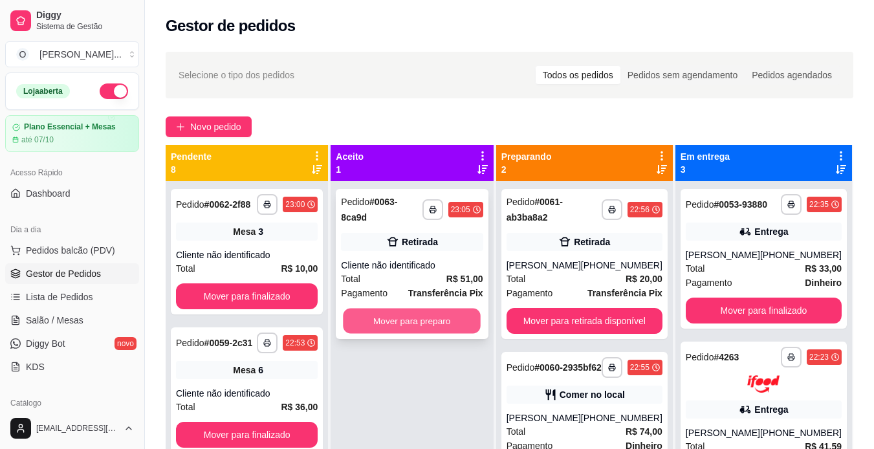
click at [467, 311] on button "Mover para preparo" at bounding box center [413, 321] width 138 height 25
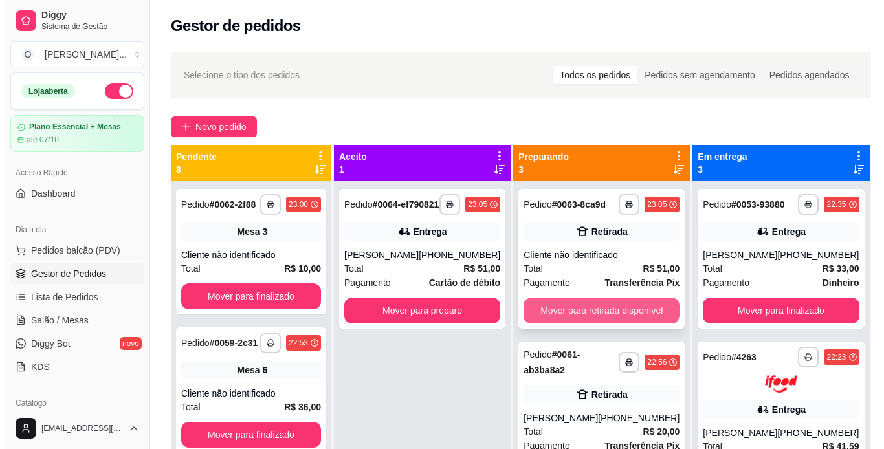
scroll to position [53, 0]
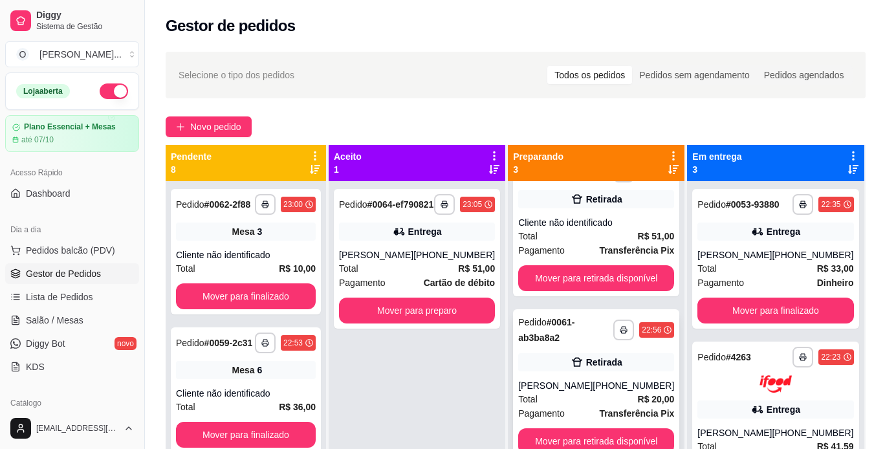
click at [588, 340] on div "**********" at bounding box center [596, 384] width 166 height 150
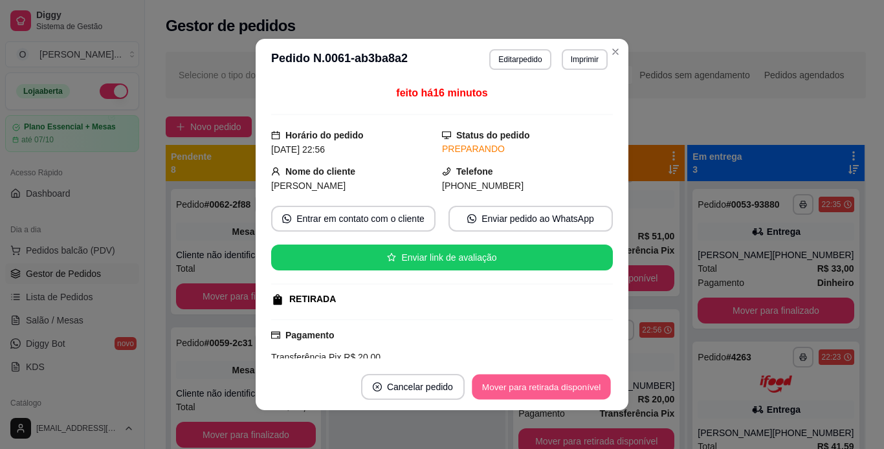
click at [585, 380] on button "Mover para retirada disponível" at bounding box center [541, 387] width 138 height 25
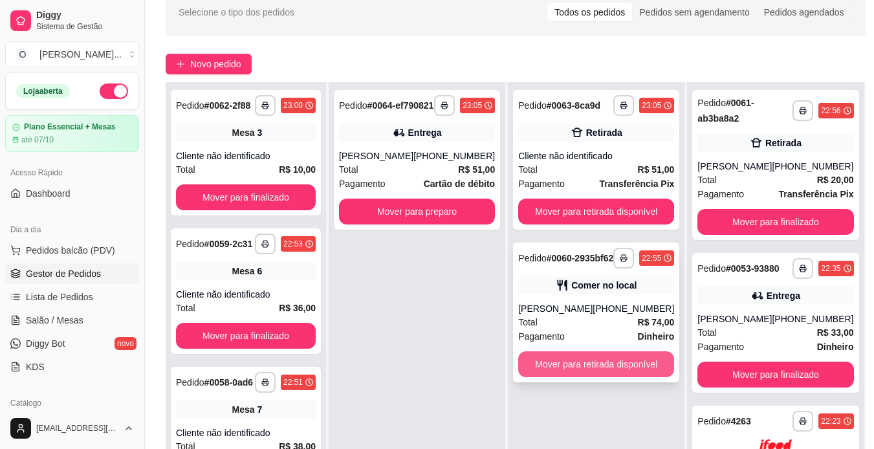
scroll to position [63, 0]
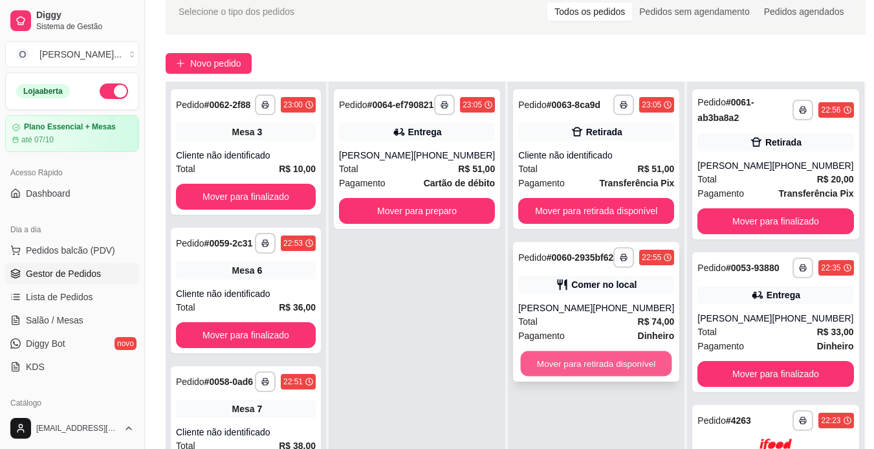
click at [580, 370] on button "Mover para retirada disponível" at bounding box center [596, 363] width 151 height 25
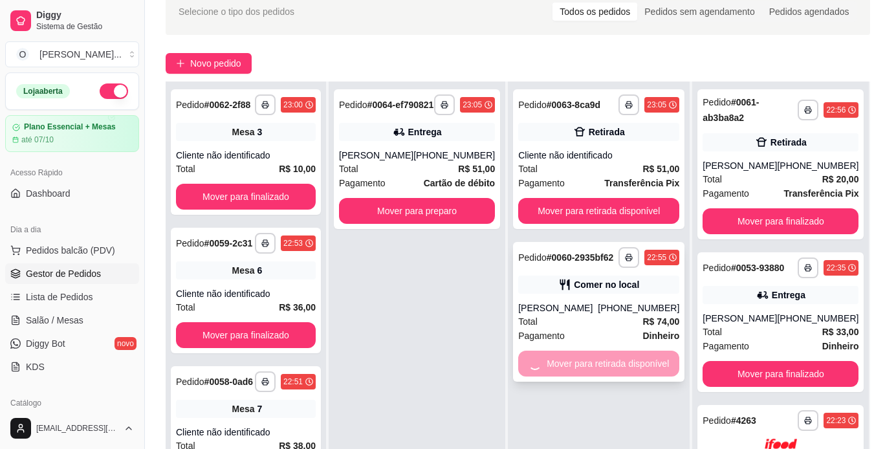
click at [580, 370] on div "Mover para retirada disponível" at bounding box center [598, 364] width 161 height 26
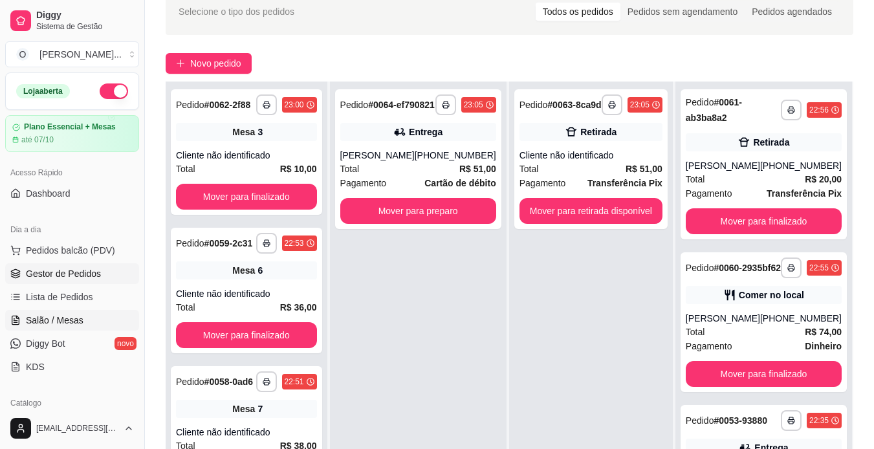
click at [72, 317] on span "Salão / Mesas" at bounding box center [55, 320] width 58 height 13
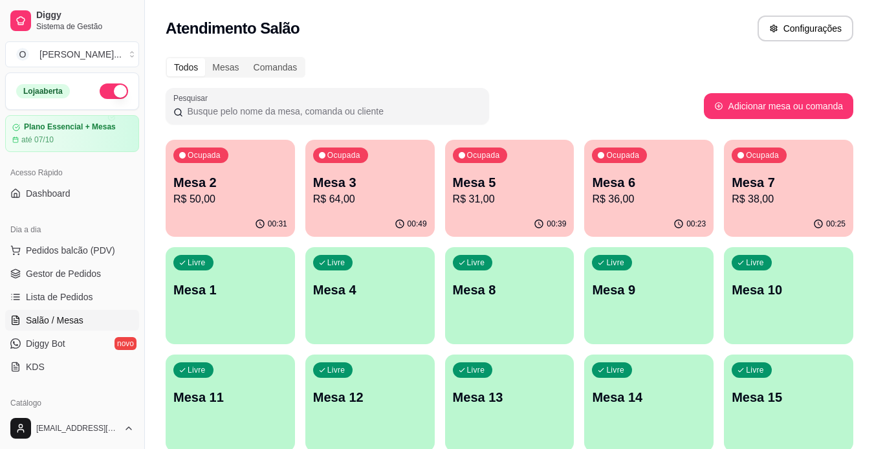
click at [779, 168] on div "Ocupada Mesa 7 R$ 38,00" at bounding box center [788, 176] width 129 height 72
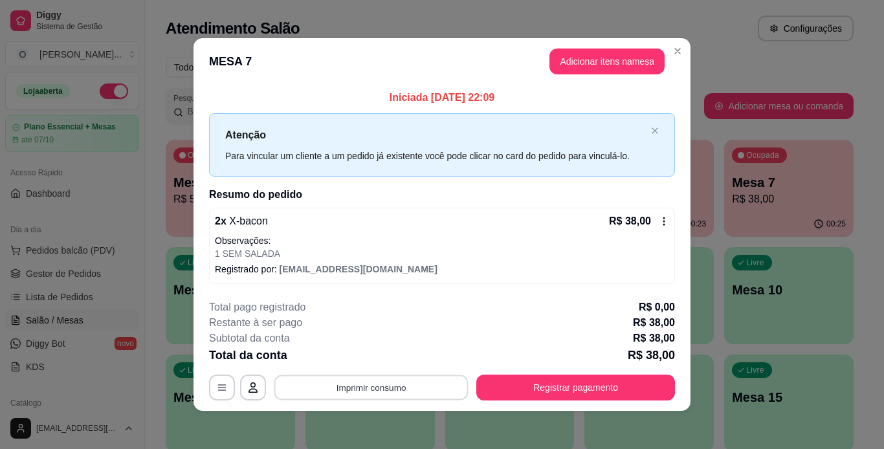
click at [414, 385] on button "Imprimir consumo" at bounding box center [371, 387] width 194 height 25
click at [455, 278] on div "2 x X-bacon R$ 38,00 Observações: 1 SEM SALADA Registrado por: [EMAIL_ADDRESS][…" at bounding box center [442, 246] width 466 height 76
click at [604, 68] on button "Adicionar itens na mesa" at bounding box center [606, 61] width 111 height 25
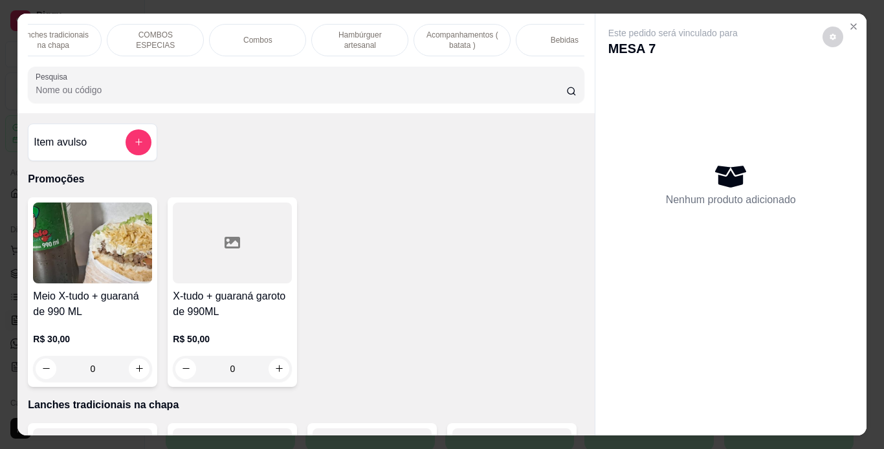
scroll to position [0, 126]
click at [551, 35] on p "Bebidas" at bounding box center [564, 40] width 28 height 10
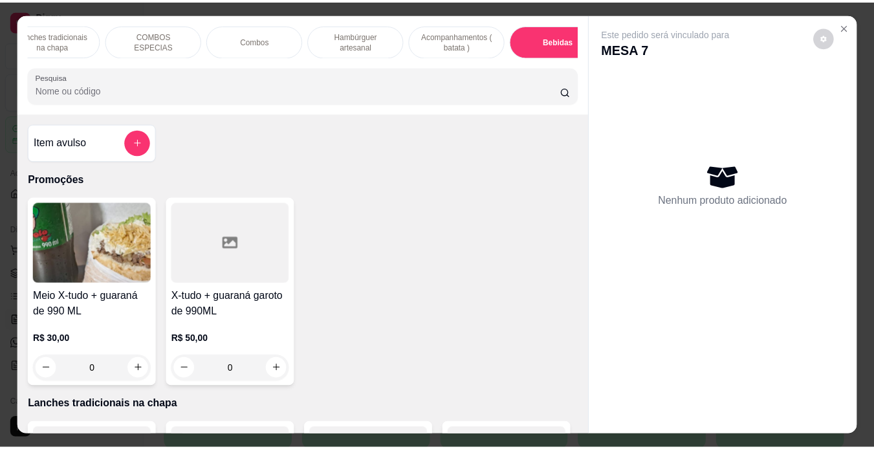
scroll to position [33, 0]
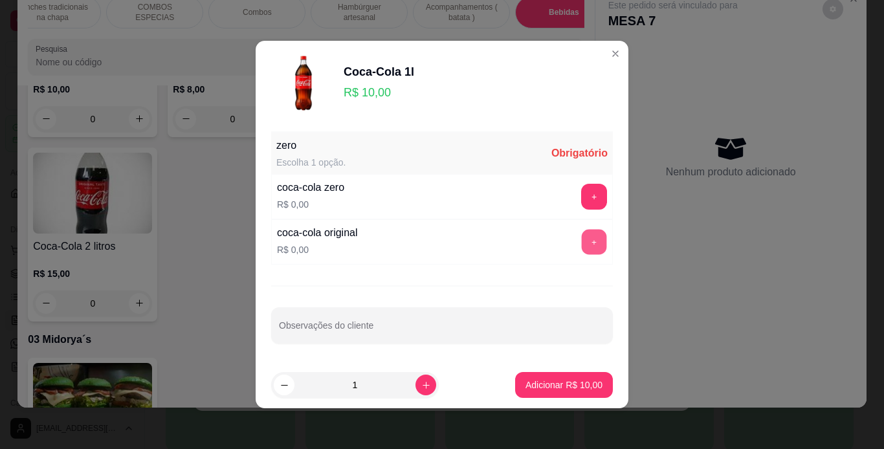
click at [582, 233] on button "+" at bounding box center [594, 242] width 25 height 25
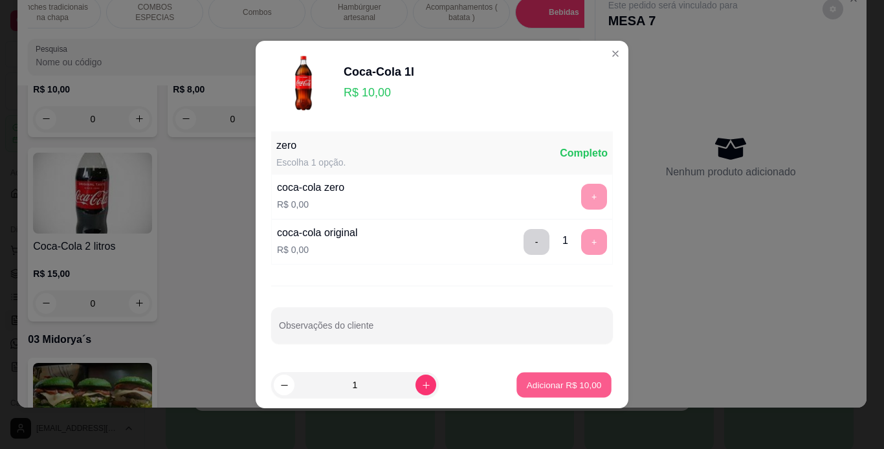
click at [578, 377] on button "Adicionar R$ 10,00" at bounding box center [563, 385] width 95 height 25
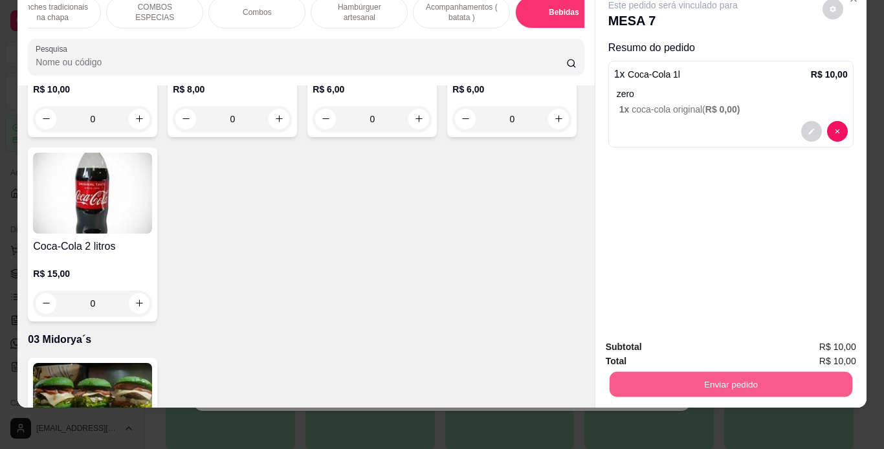
click at [628, 378] on button "Enviar pedido" at bounding box center [730, 384] width 243 height 25
click at [643, 341] on button "Não registrar e enviar pedido" at bounding box center [687, 343] width 131 height 24
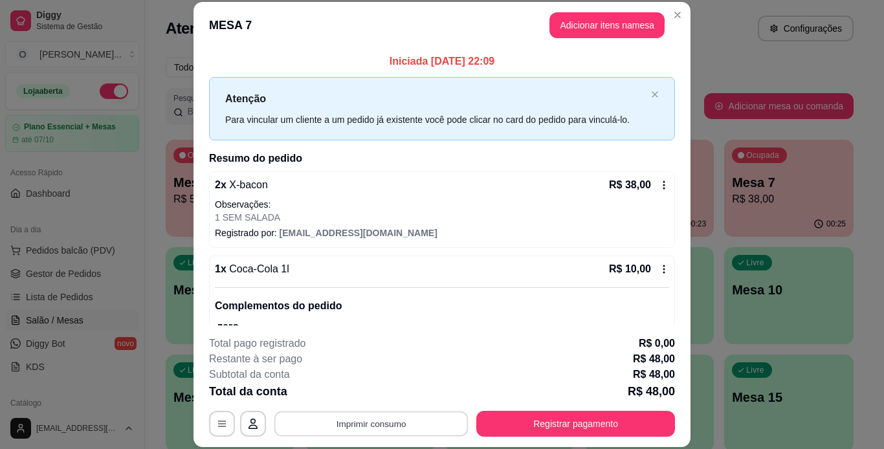
click at [338, 419] on button "Imprimir consumo" at bounding box center [371, 423] width 194 height 25
click at [362, 393] on button "IMPRESSORA" at bounding box center [370, 394] width 91 height 20
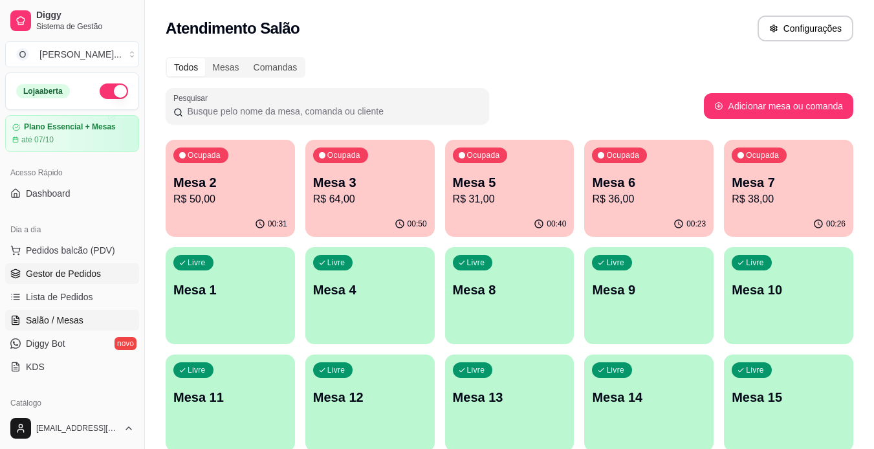
click at [68, 280] on link "Gestor de Pedidos" at bounding box center [72, 273] width 134 height 21
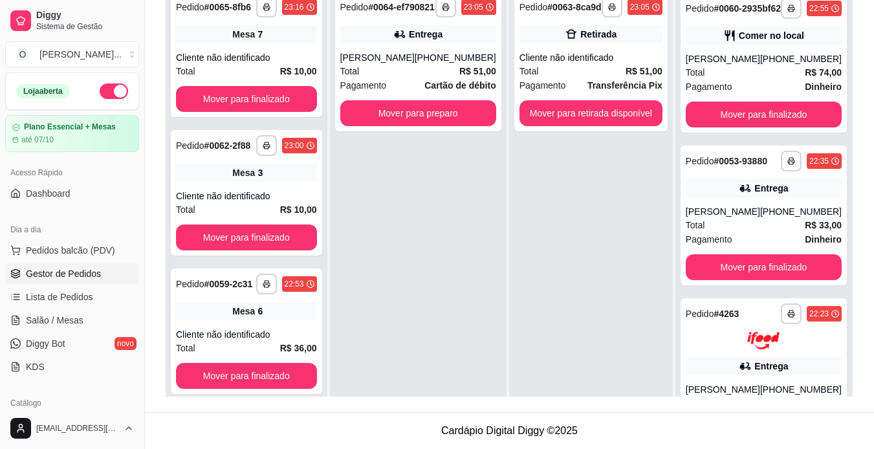
scroll to position [245, 0]
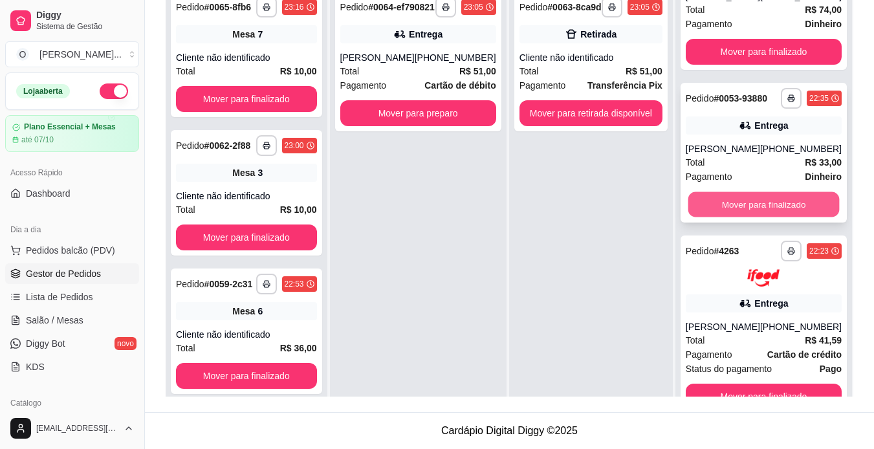
click at [748, 207] on button "Mover para finalizado" at bounding box center [763, 204] width 151 height 25
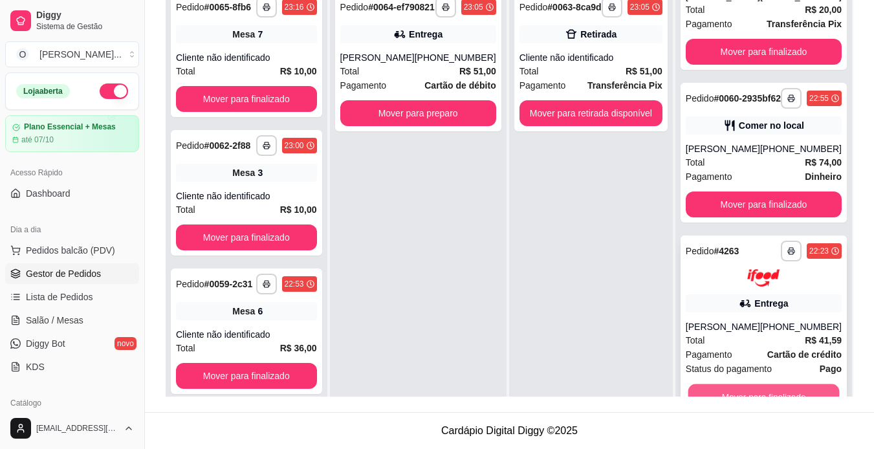
click at [744, 391] on button "Mover para finalizado" at bounding box center [763, 396] width 151 height 25
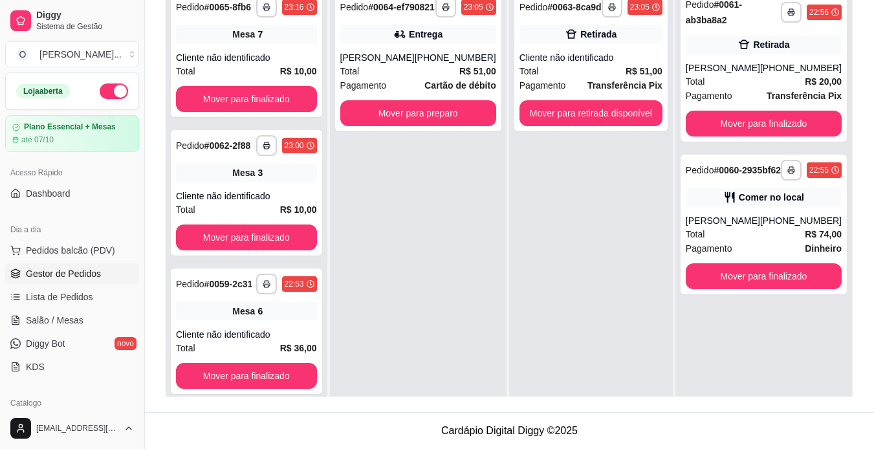
scroll to position [0, 0]
click at [769, 74] on div "[PHONE_NUMBER]" at bounding box center [801, 67] width 82 height 13
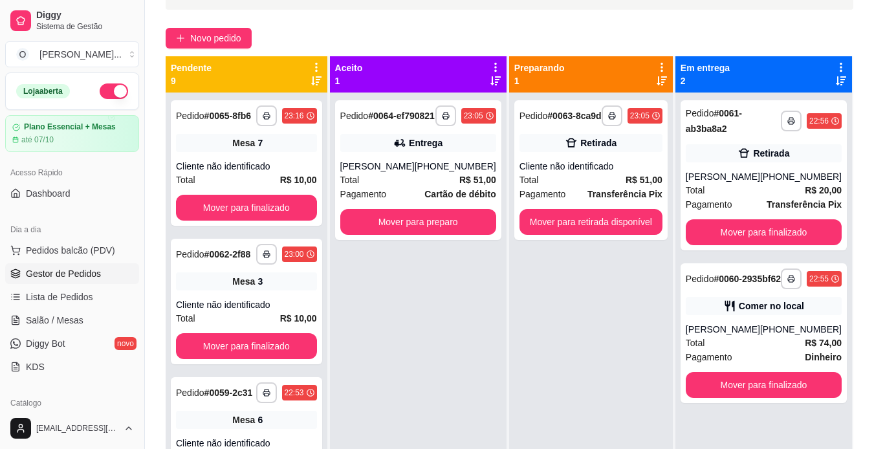
scroll to position [83, 0]
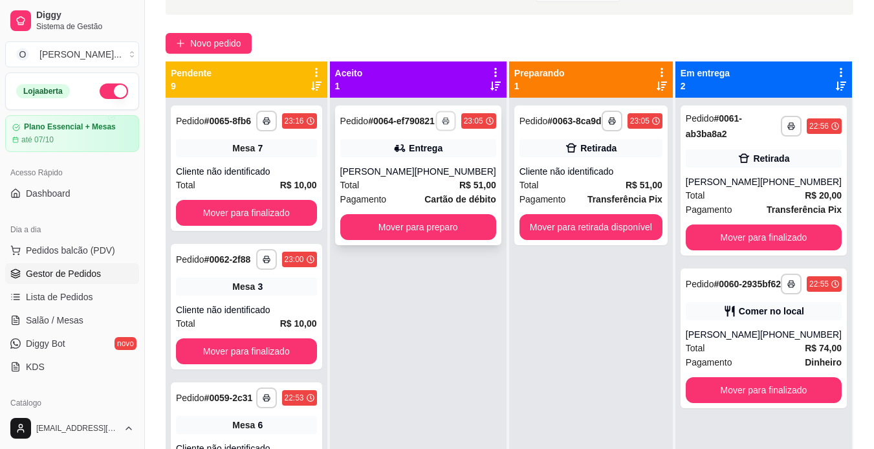
click at [448, 128] on button "button" at bounding box center [445, 121] width 20 height 20
click at [426, 166] on button "IMPRESSORA" at bounding box center [407, 171] width 91 height 20
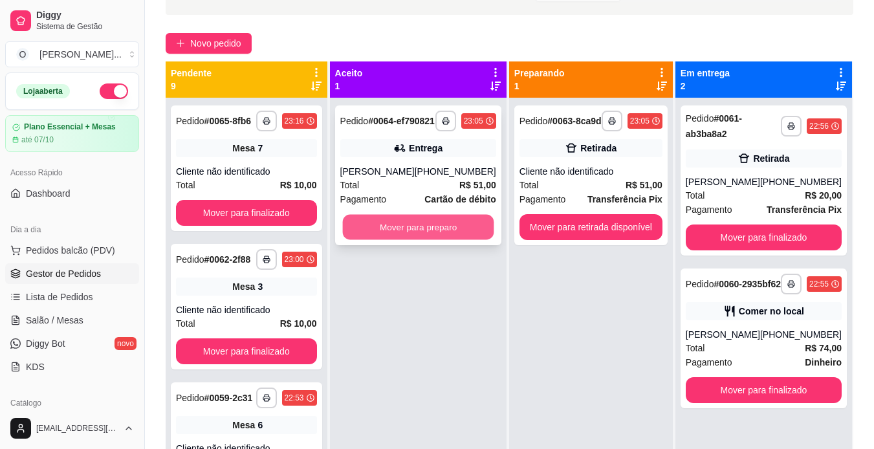
click at [413, 231] on button "Mover para preparo" at bounding box center [417, 227] width 151 height 25
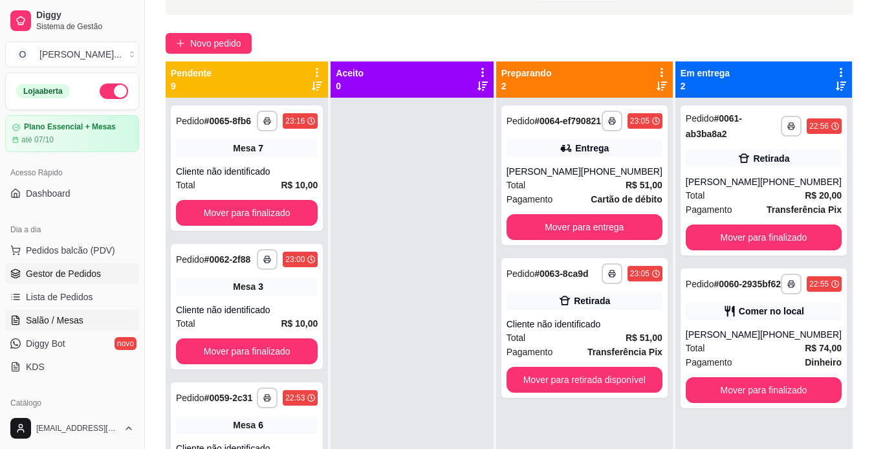
click at [90, 314] on link "Salão / Mesas" at bounding box center [72, 320] width 134 height 21
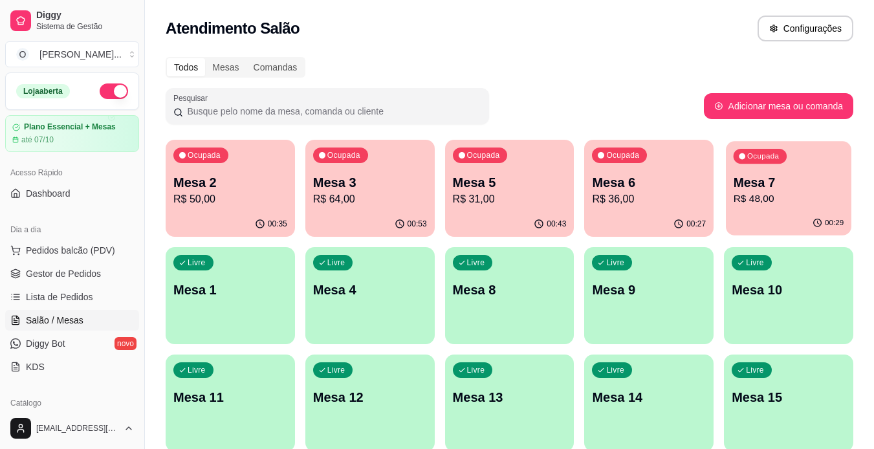
click at [770, 193] on p "R$ 48,00" at bounding box center [789, 198] width 111 height 15
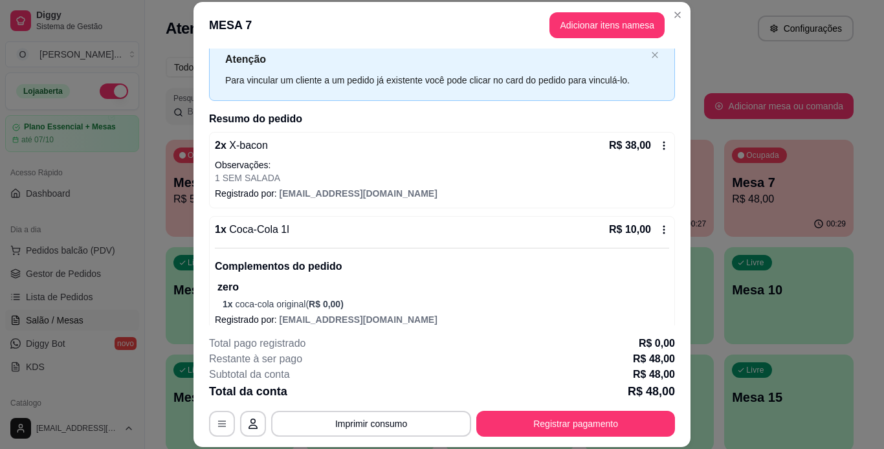
scroll to position [54, 0]
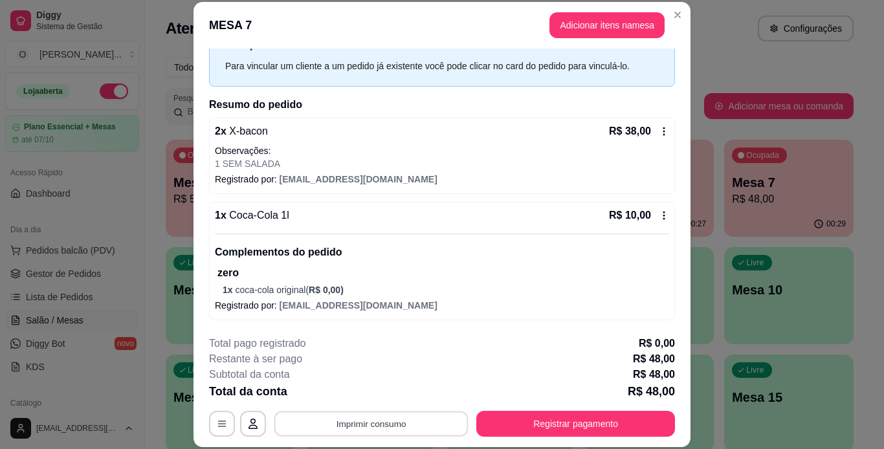
click at [395, 419] on button "Imprimir consumo" at bounding box center [371, 423] width 194 height 25
click at [344, 395] on button "IMPRESSORA" at bounding box center [370, 394] width 91 height 20
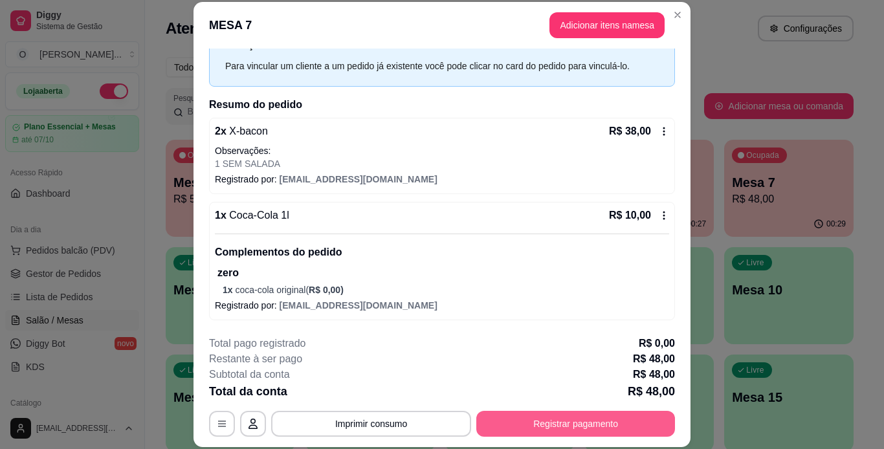
click at [532, 424] on button "Registrar pagamento" at bounding box center [575, 424] width 199 height 26
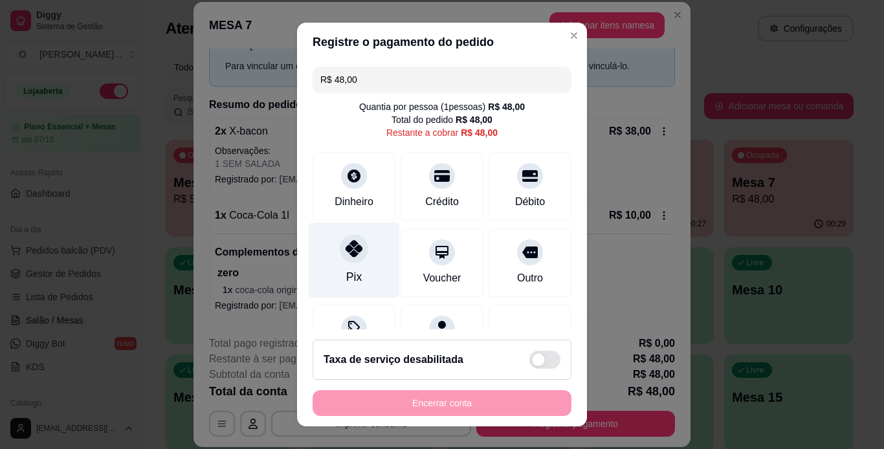
click at [344, 259] on div at bounding box center [354, 248] width 28 height 28
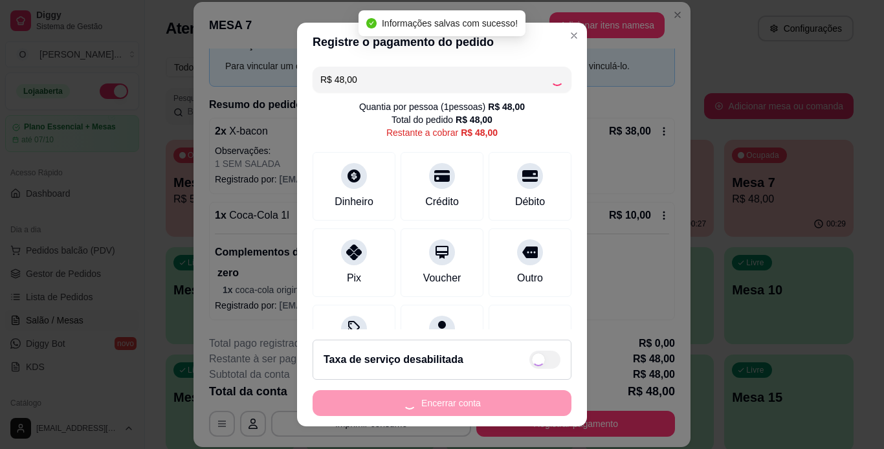
type input "R$ 0,00"
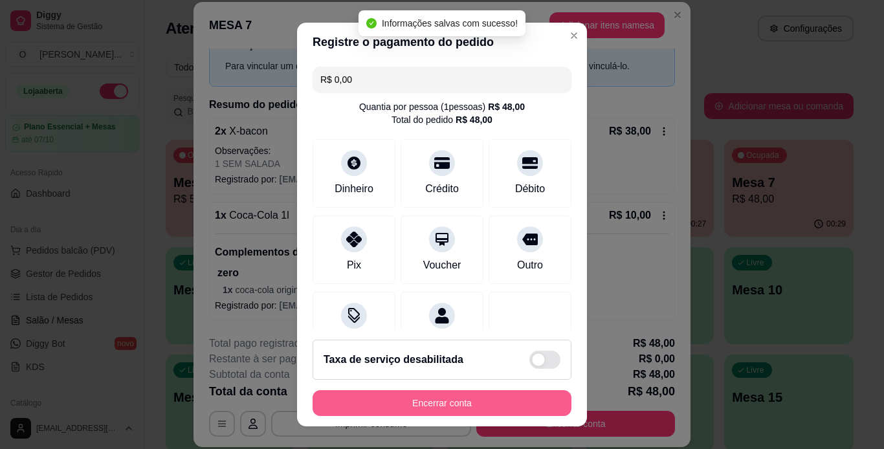
click at [419, 396] on button "Encerrar conta" at bounding box center [441, 403] width 259 height 26
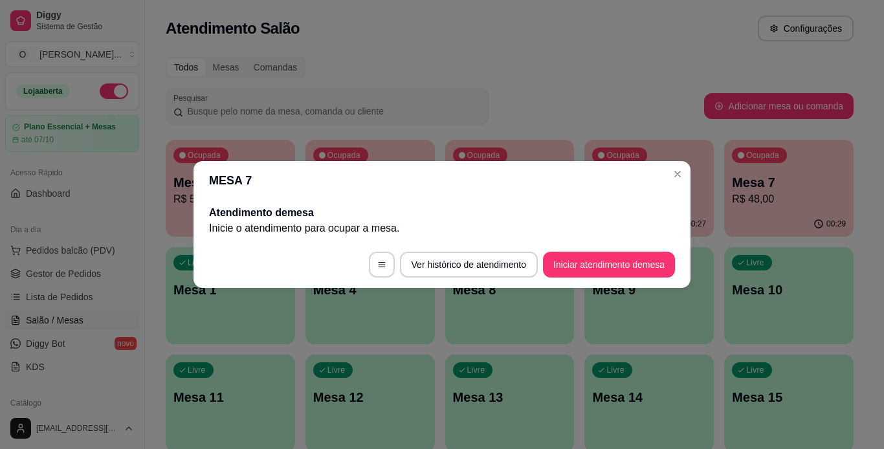
scroll to position [0, 0]
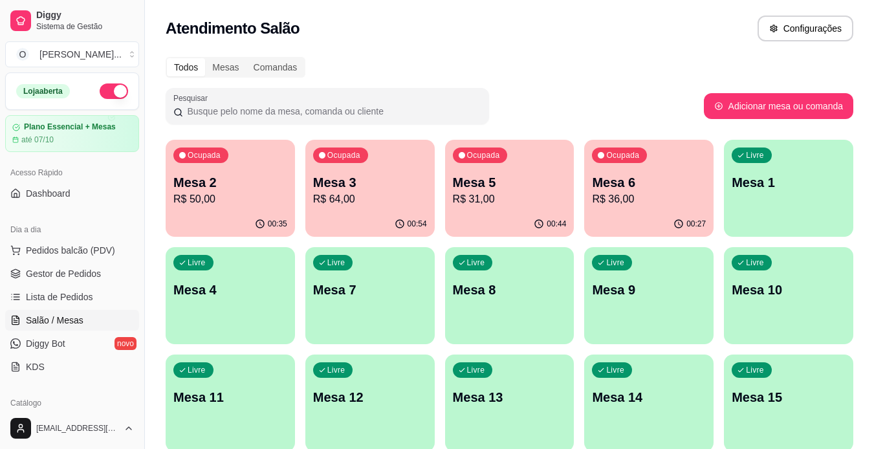
click at [366, 287] on p "Mesa 7" at bounding box center [370, 290] width 114 height 18
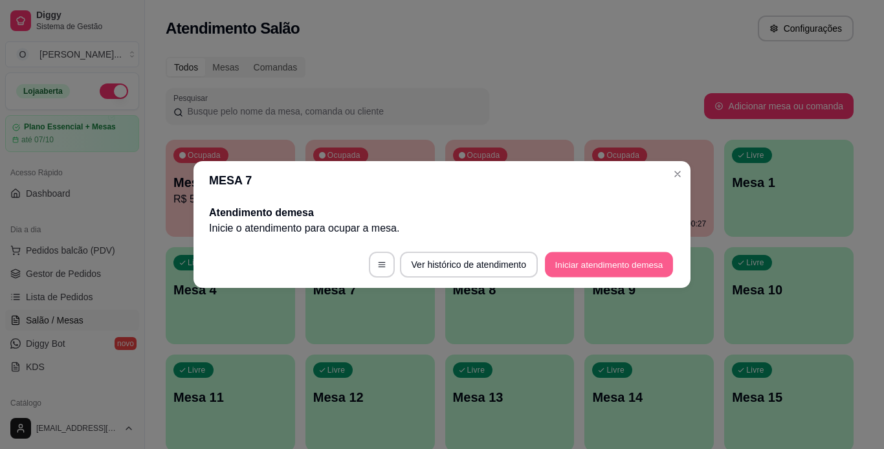
click at [566, 254] on button "Iniciar atendimento de mesa" at bounding box center [609, 264] width 128 height 25
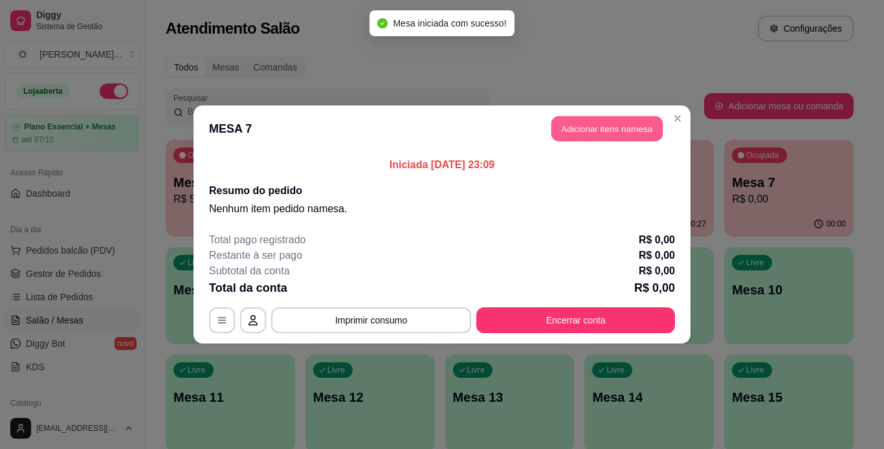
click at [572, 140] on button "Adicionar itens na mesa" at bounding box center [606, 128] width 111 height 25
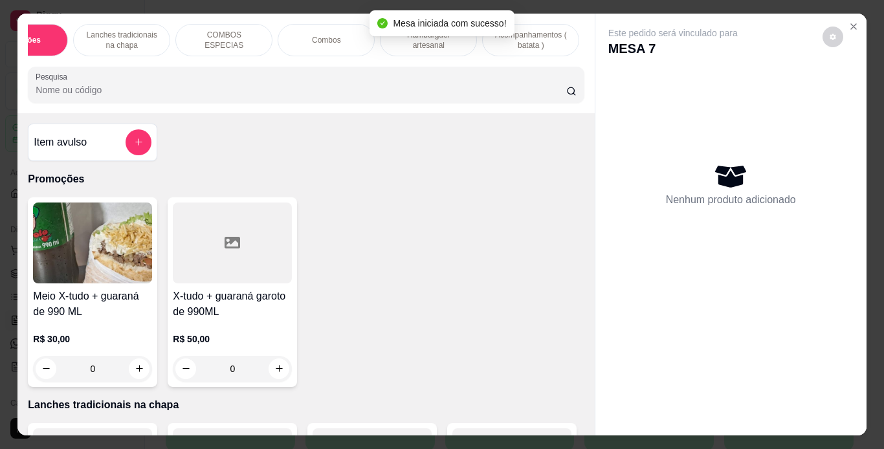
scroll to position [0, 58]
click at [406, 45] on p "Hambúrguer artesanal" at bounding box center [427, 40] width 75 height 21
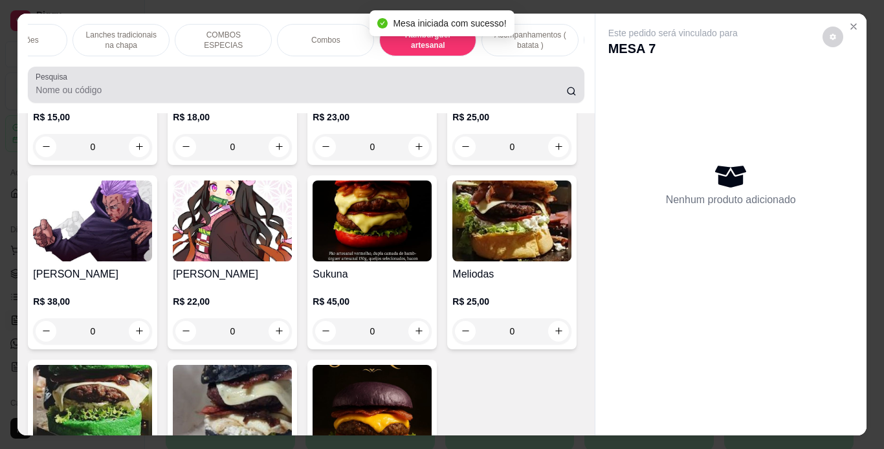
scroll to position [33, 0]
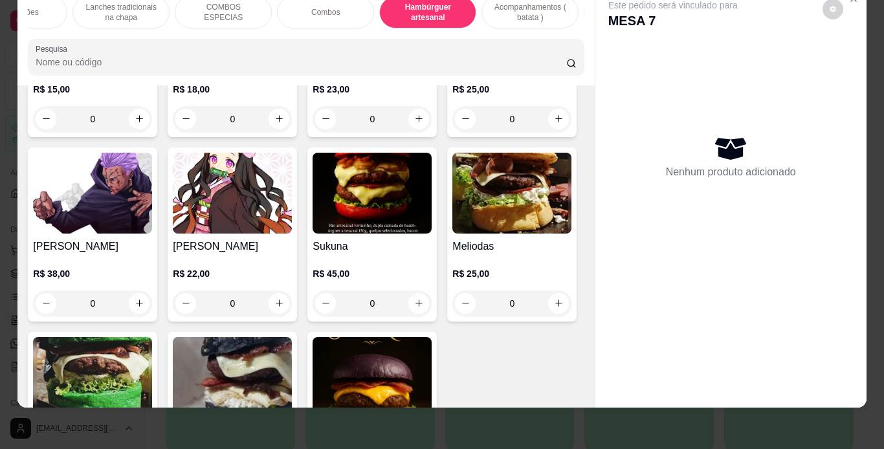
click at [412, 132] on div "0" at bounding box center [371, 119] width 119 height 26
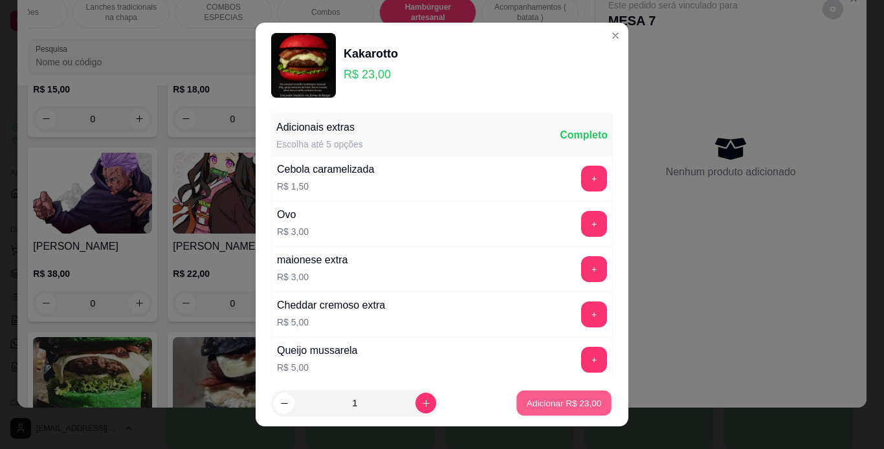
click at [529, 396] on button "Adicionar R$ 23,00" at bounding box center [563, 403] width 95 height 25
type input "1"
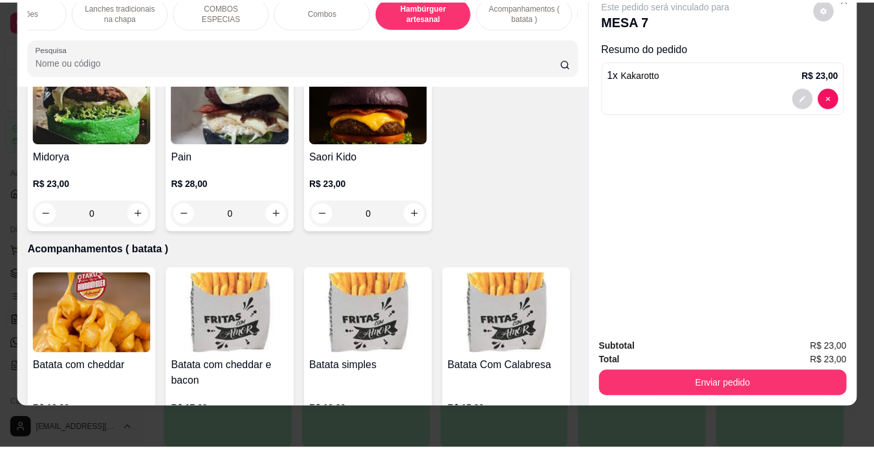
scroll to position [2700, 0]
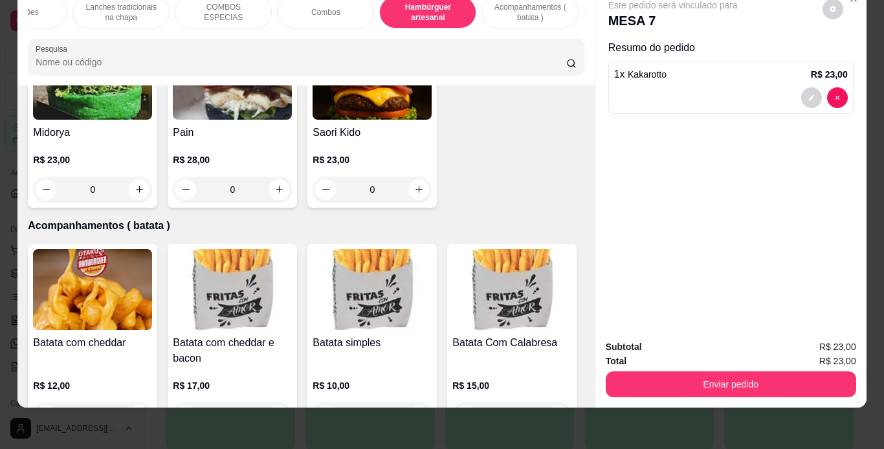
click at [452, 18] on div "0" at bounding box center [511, 5] width 119 height 26
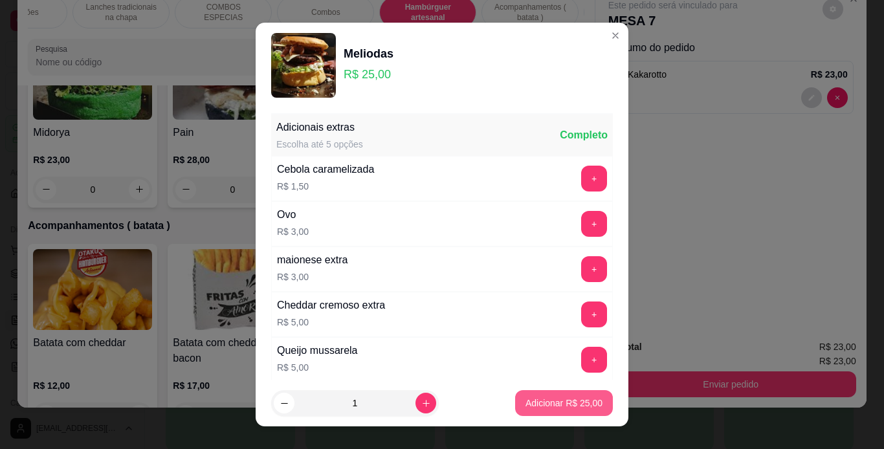
click at [542, 404] on p "Adicionar R$ 25,00" at bounding box center [563, 403] width 77 height 13
type input "1"
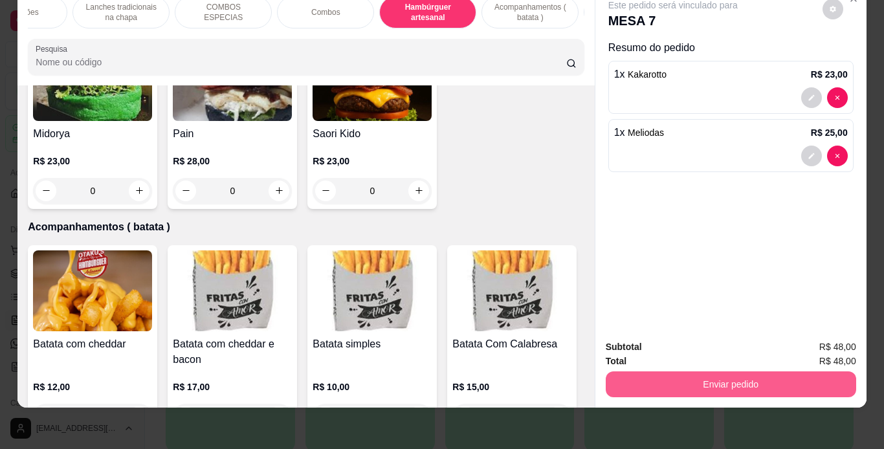
click at [675, 381] on button "Enviar pedido" at bounding box center [731, 384] width 250 height 26
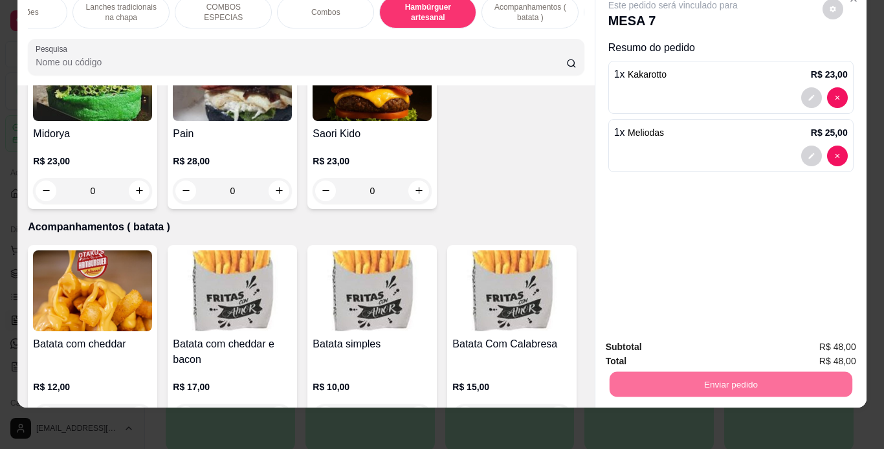
click at [661, 345] on button "Não registrar e enviar pedido" at bounding box center [687, 343] width 131 height 24
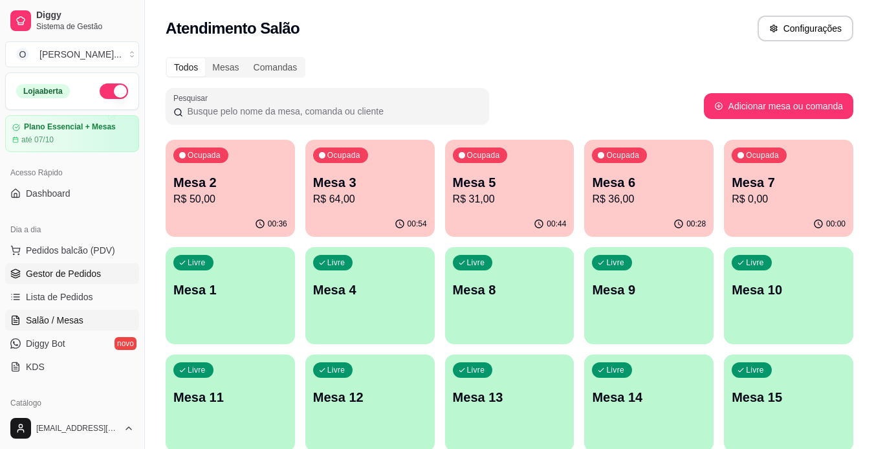
click at [116, 279] on link "Gestor de Pedidos" at bounding box center [72, 273] width 134 height 21
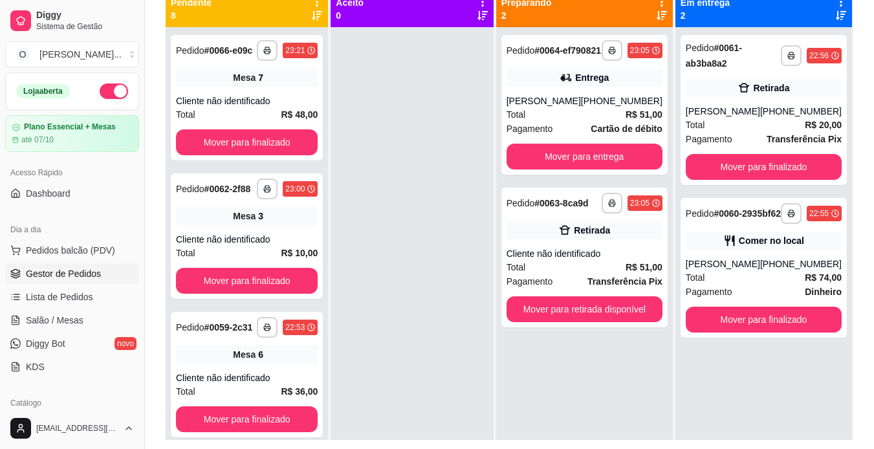
scroll to position [148, 0]
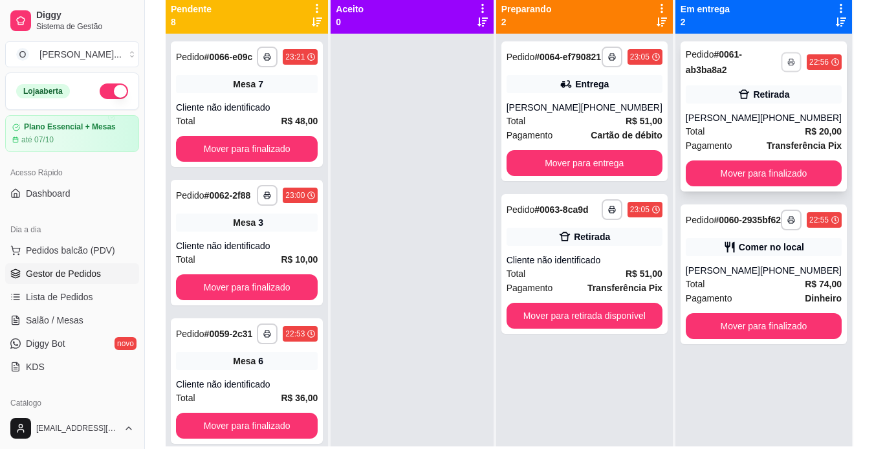
click at [787, 66] on button "button" at bounding box center [791, 62] width 20 height 20
click at [753, 105] on button "IMPRESSORA" at bounding box center [747, 107] width 91 height 20
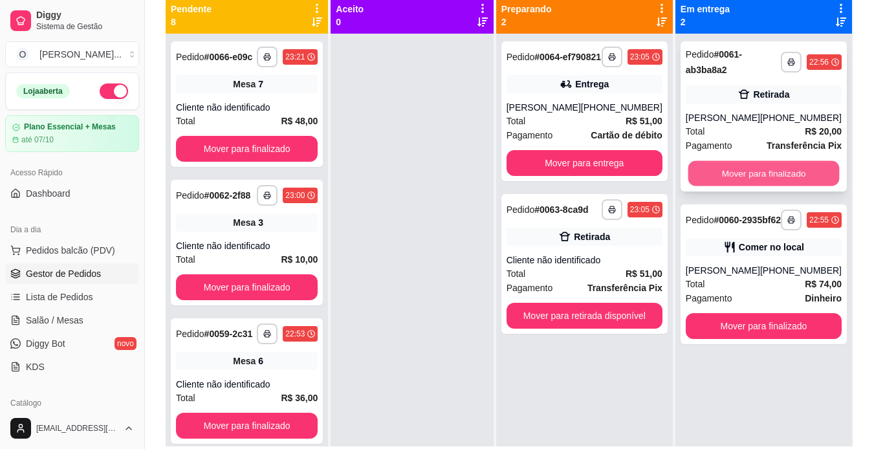
click at [747, 173] on button "Mover para finalizado" at bounding box center [763, 173] width 151 height 25
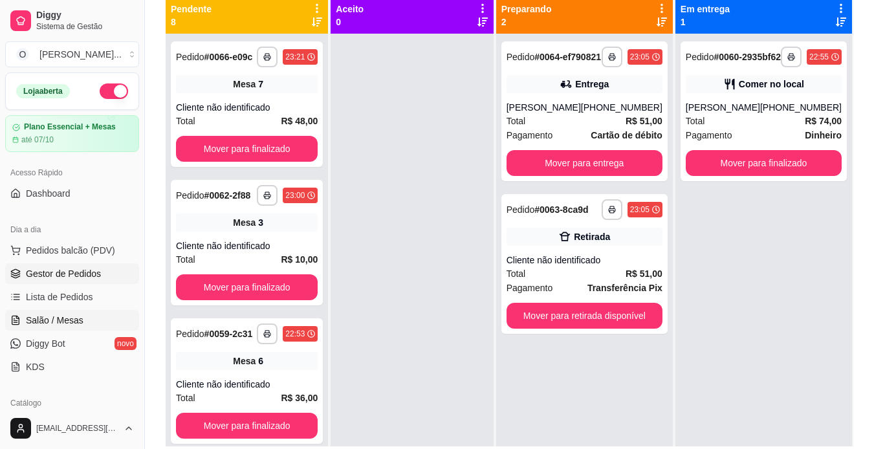
click at [79, 320] on span "Salão / Mesas" at bounding box center [55, 320] width 58 height 13
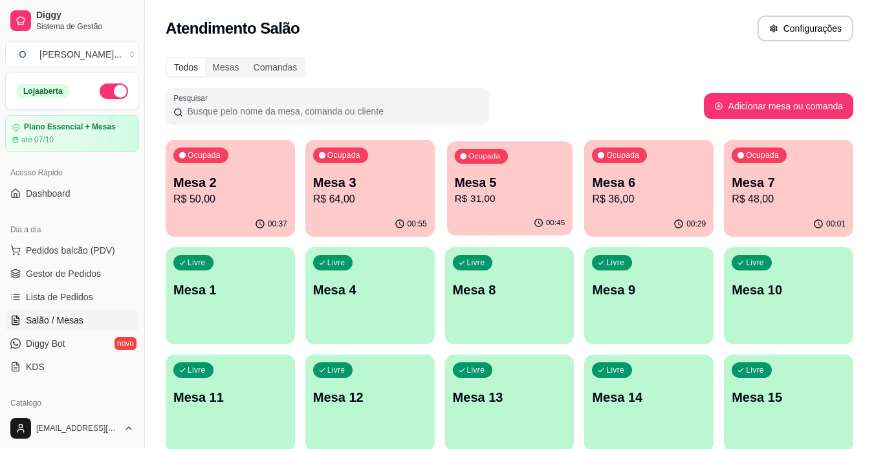
click at [474, 187] on p "Mesa 5" at bounding box center [509, 182] width 111 height 17
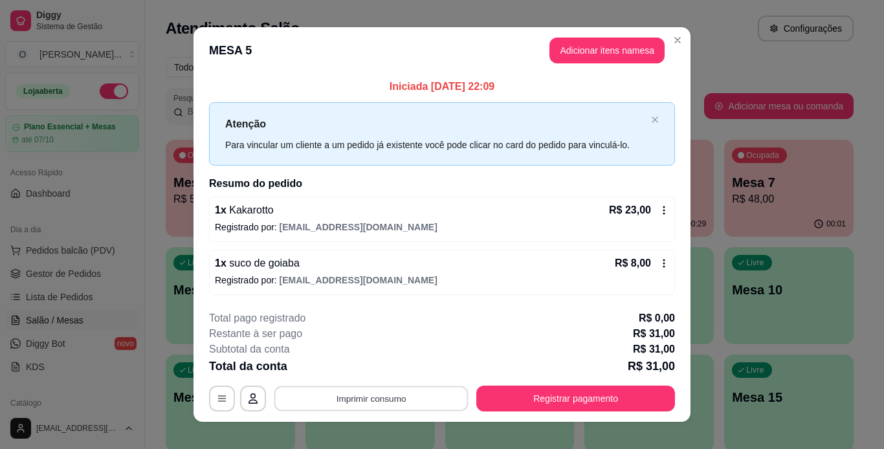
click at [385, 402] on button "Imprimir consumo" at bounding box center [371, 398] width 194 height 25
click at [386, 368] on button "IMPRESSORA" at bounding box center [370, 368] width 91 height 20
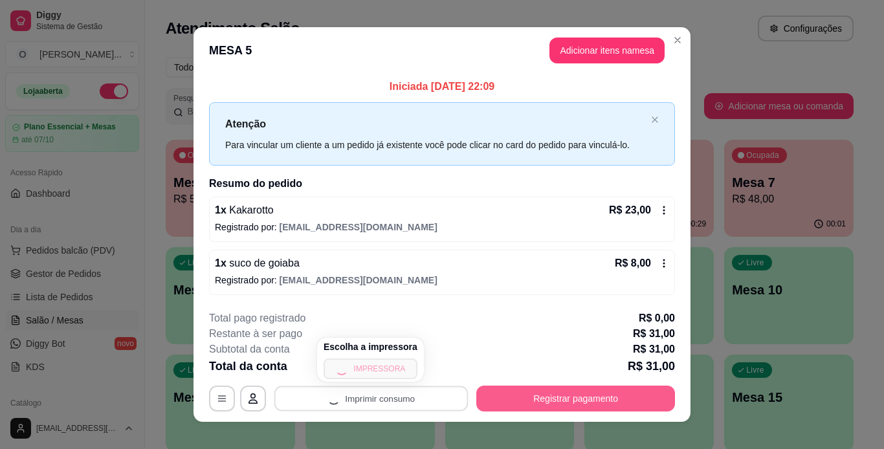
click at [530, 395] on button "Registrar pagamento" at bounding box center [575, 399] width 199 height 26
click at [539, 391] on button "Registrar pagamento" at bounding box center [575, 398] width 193 height 25
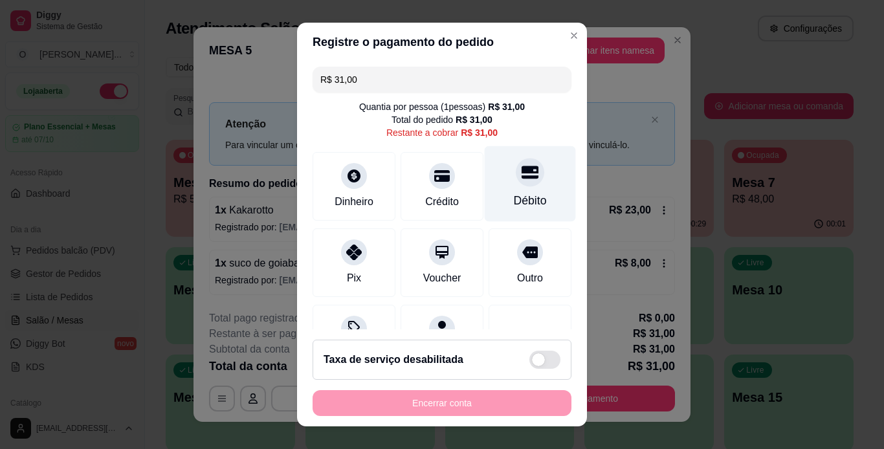
click at [514, 202] on div "Débito" at bounding box center [530, 200] width 33 height 17
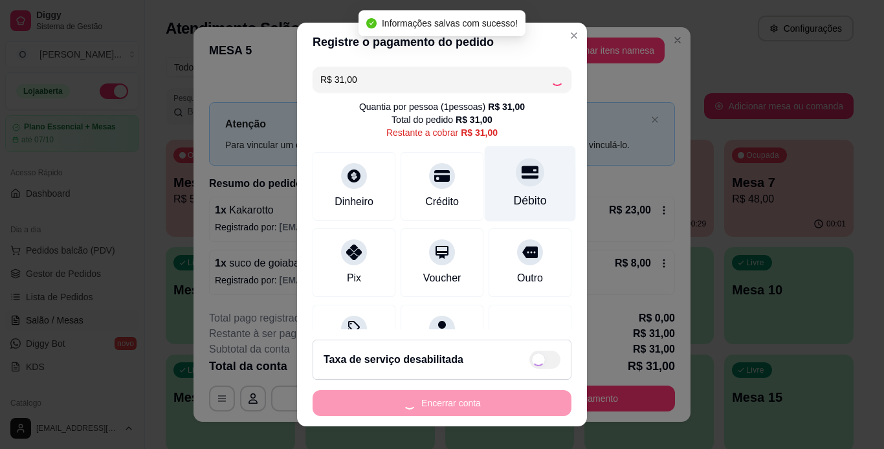
type input "R$ 0,00"
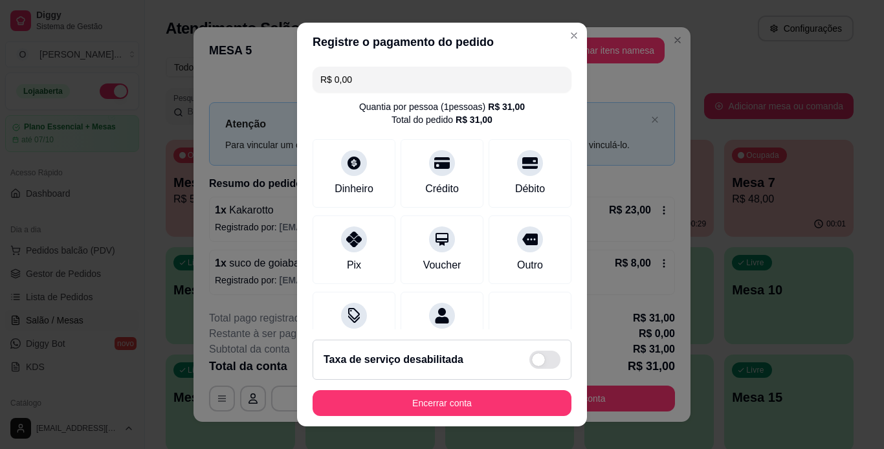
scroll to position [118, 0]
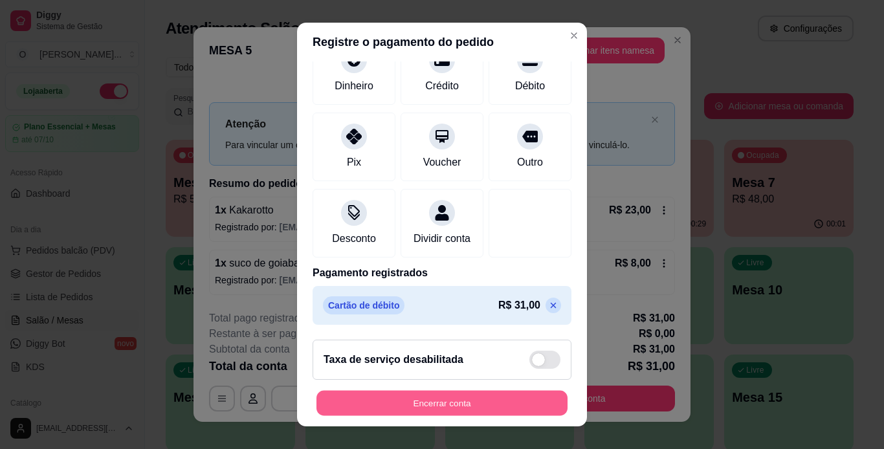
click at [457, 409] on button "Encerrar conta" at bounding box center [441, 403] width 251 height 25
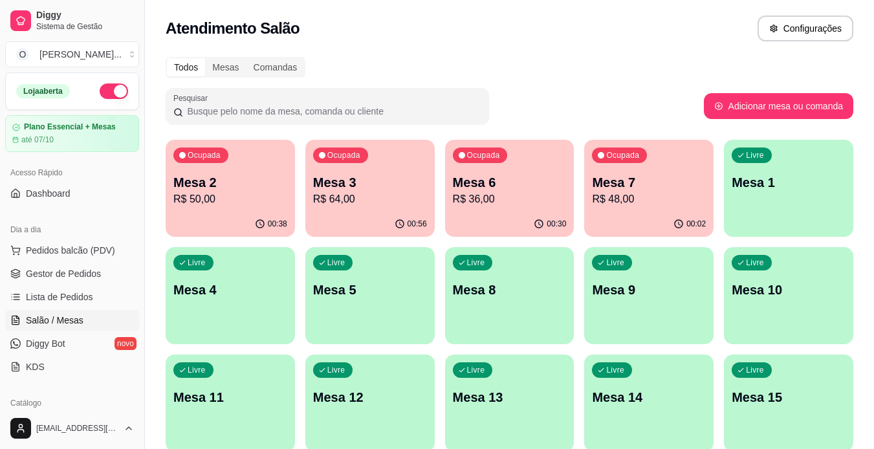
click at [390, 308] on div "Livre Mesa 5" at bounding box center [369, 288] width 129 height 82
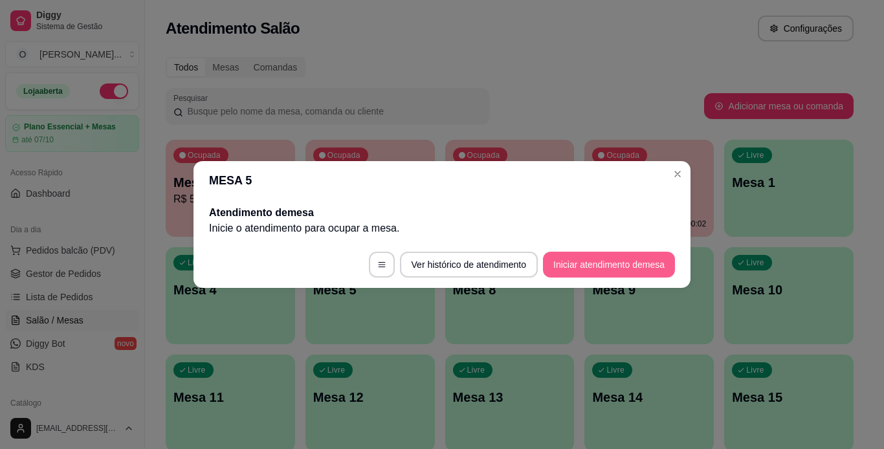
click at [607, 257] on button "Iniciar atendimento de mesa" at bounding box center [609, 265] width 132 height 26
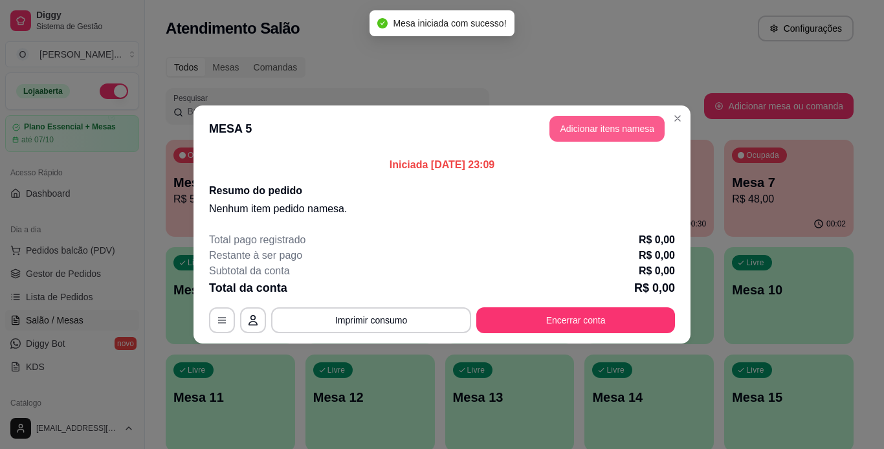
click at [601, 135] on button "Adicionar itens na mesa" at bounding box center [606, 129] width 115 height 26
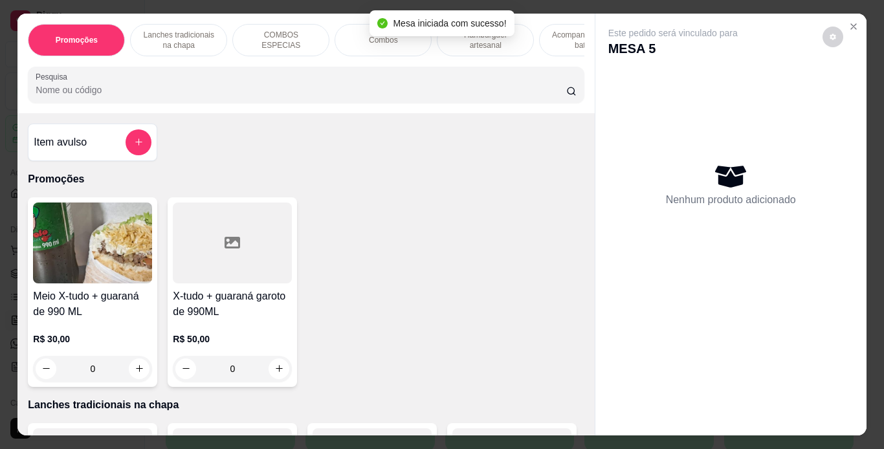
click at [393, 45] on div "Combos" at bounding box center [382, 40] width 97 height 32
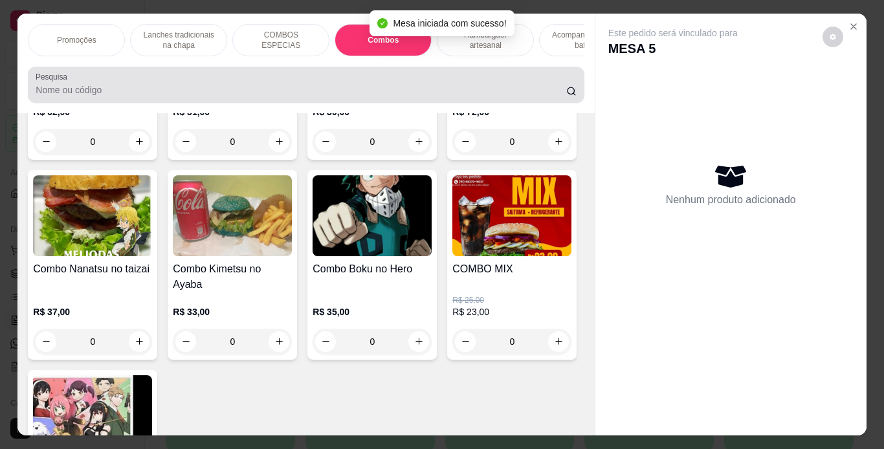
scroll to position [33, 0]
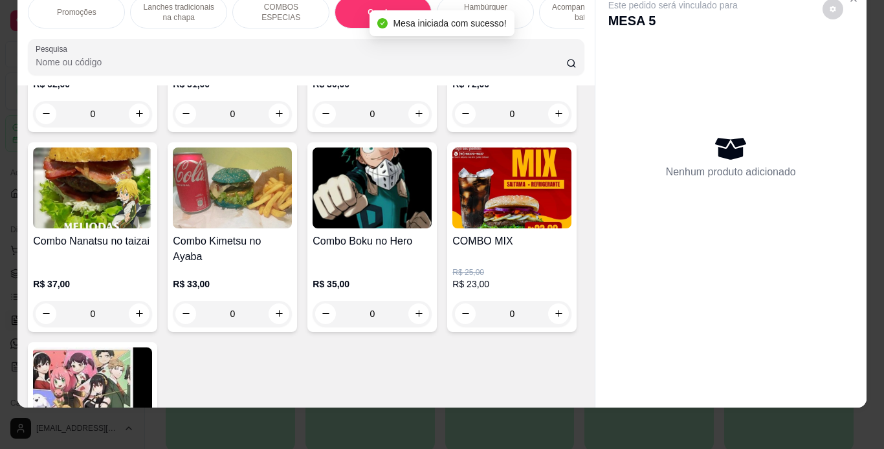
click at [411, 127] on div "0" at bounding box center [371, 114] width 119 height 26
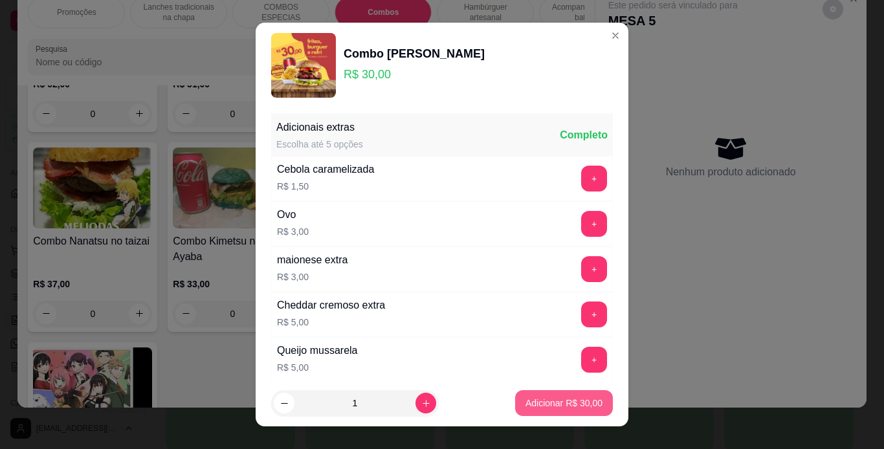
click at [582, 408] on p "Adicionar R$ 30,00" at bounding box center [563, 403] width 77 height 13
type input "1"
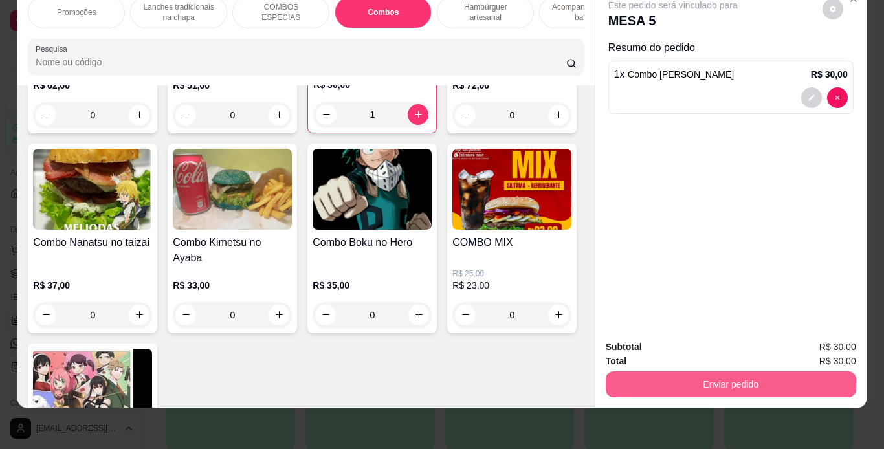
click at [661, 380] on button "Enviar pedido" at bounding box center [731, 384] width 250 height 26
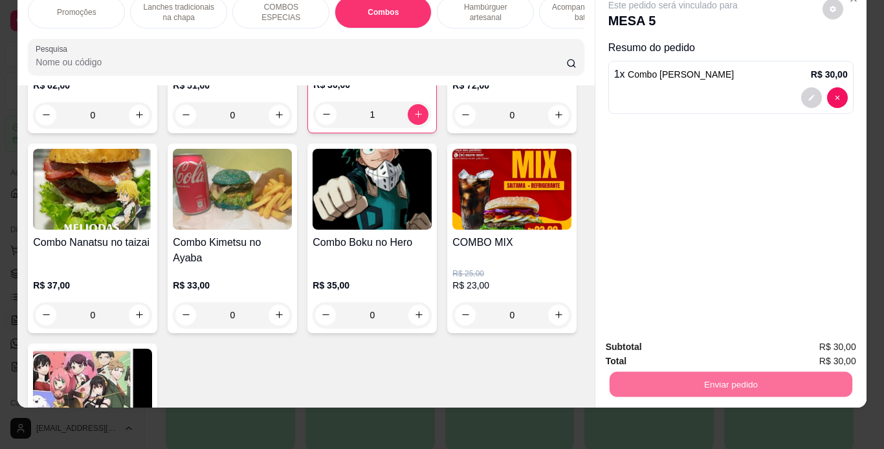
click at [677, 351] on button "Não registrar e enviar pedido" at bounding box center [687, 343] width 135 height 25
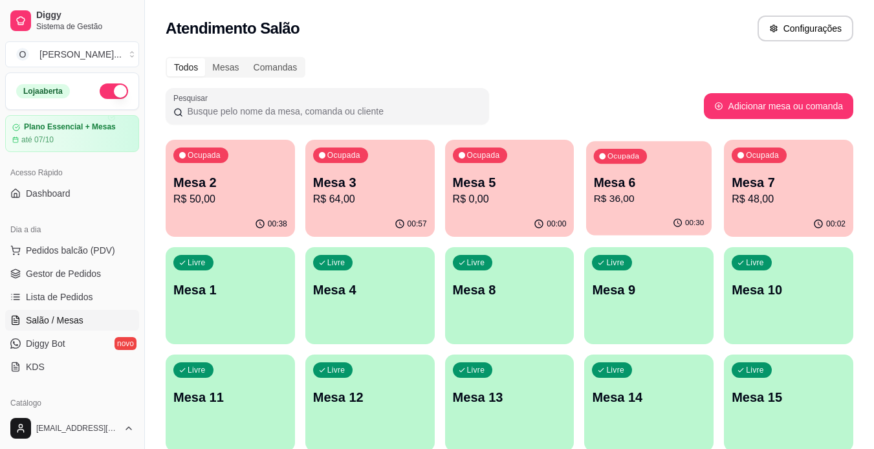
click at [635, 196] on p "R$ 36,00" at bounding box center [649, 198] width 111 height 15
click at [342, 219] on div "00:57" at bounding box center [370, 223] width 126 height 25
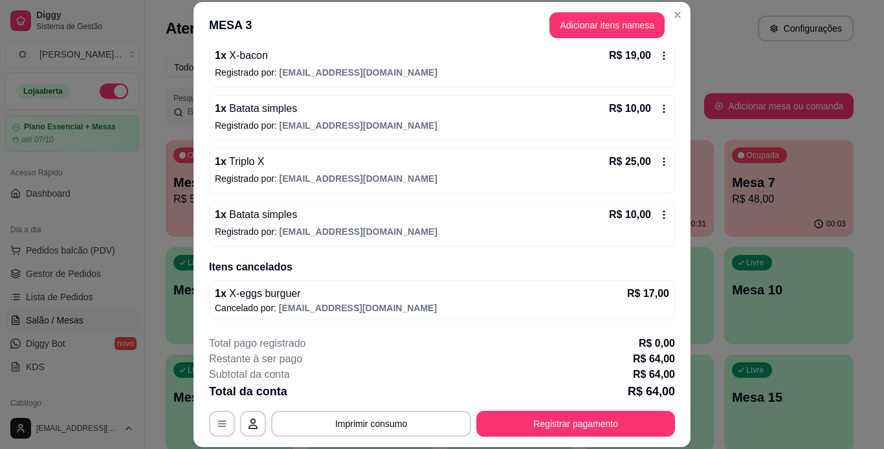
scroll to position [0, 0]
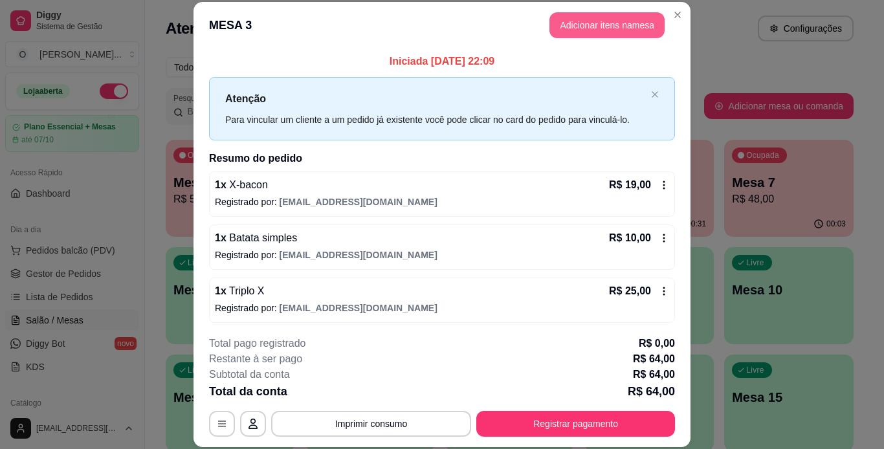
click at [600, 36] on button "Adicionar itens na mesa" at bounding box center [606, 25] width 115 height 26
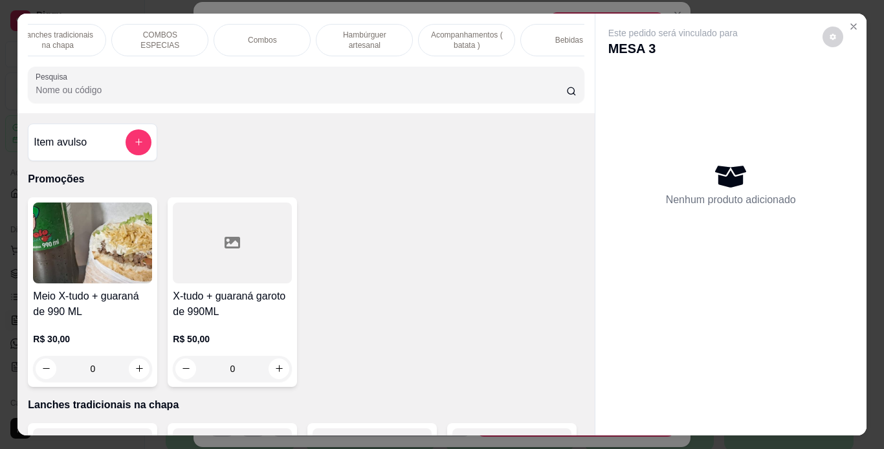
scroll to position [0, 122]
click at [556, 45] on div "Bebidas" at bounding box center [567, 40] width 97 height 32
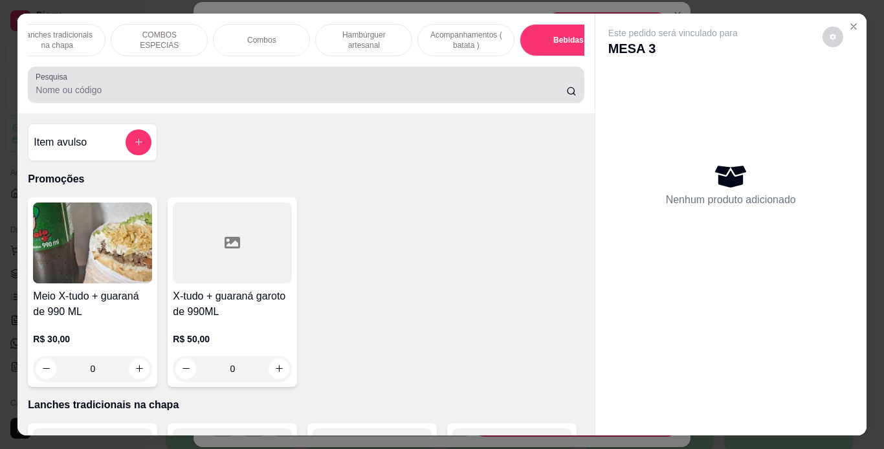
scroll to position [33, 0]
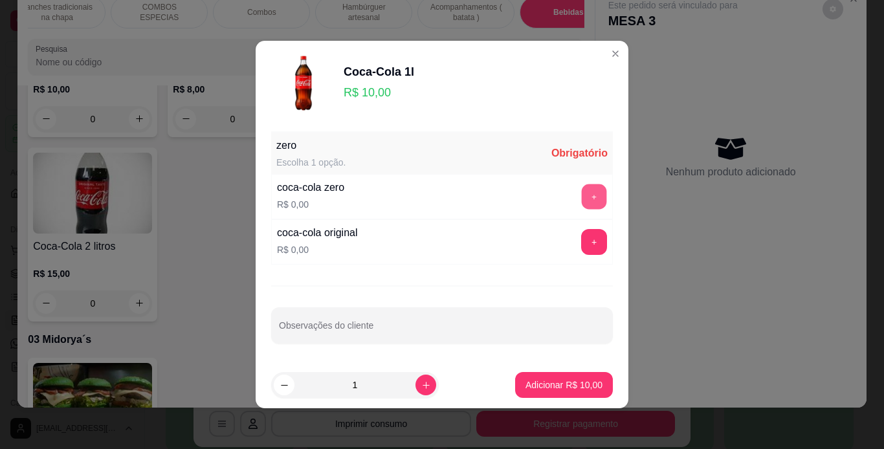
click at [582, 197] on button "+" at bounding box center [594, 196] width 25 height 25
click at [524, 195] on button "-" at bounding box center [536, 196] width 25 height 25
click at [582, 243] on button "+" at bounding box center [594, 242] width 25 height 25
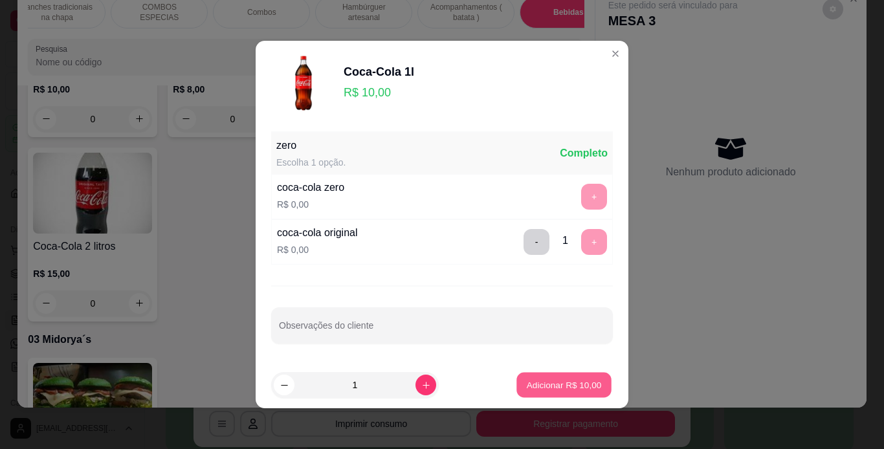
click at [527, 378] on p "Adicionar R$ 10,00" at bounding box center [564, 384] width 75 height 12
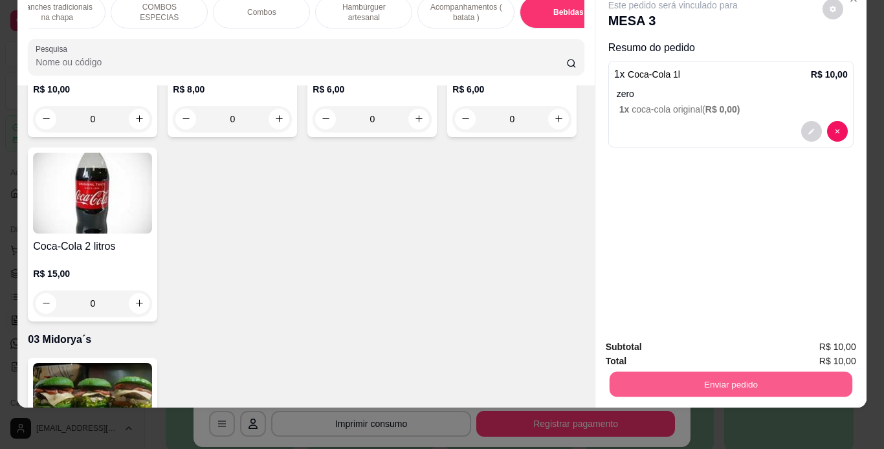
click at [679, 372] on button "Enviar pedido" at bounding box center [730, 384] width 243 height 25
click at [679, 351] on button "Não registrar e enviar pedido" at bounding box center [687, 343] width 131 height 24
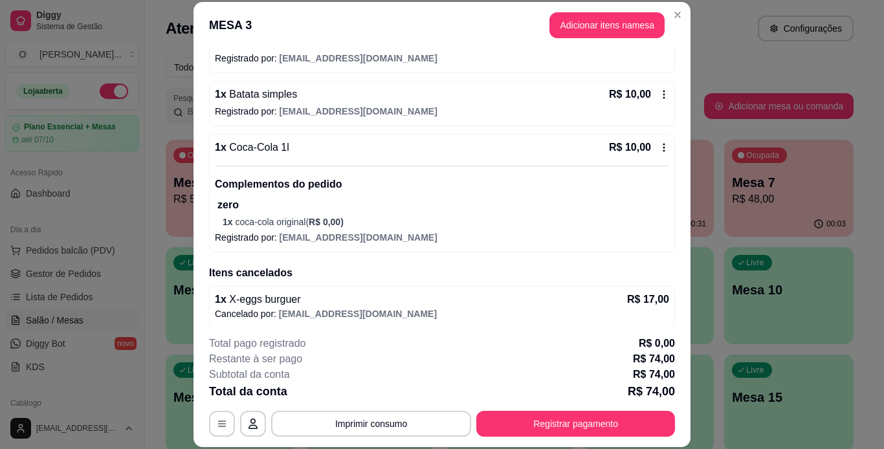
scroll to position [256, 0]
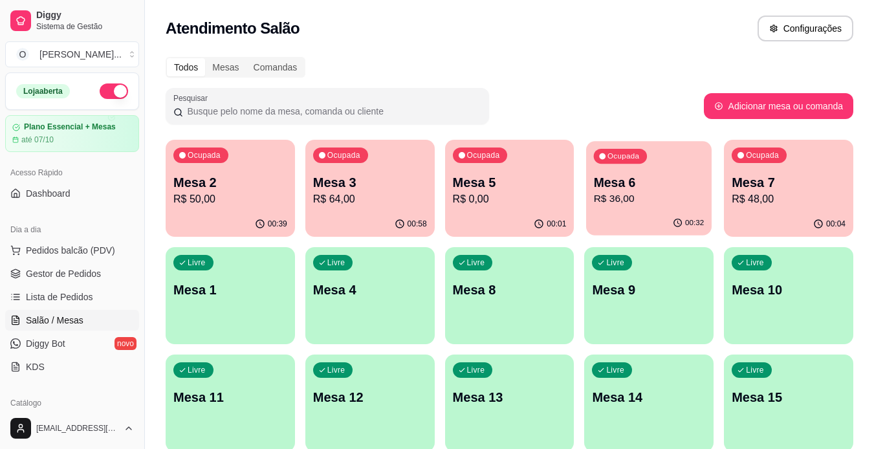
click at [631, 204] on p "R$ 36,00" at bounding box center [649, 198] width 111 height 15
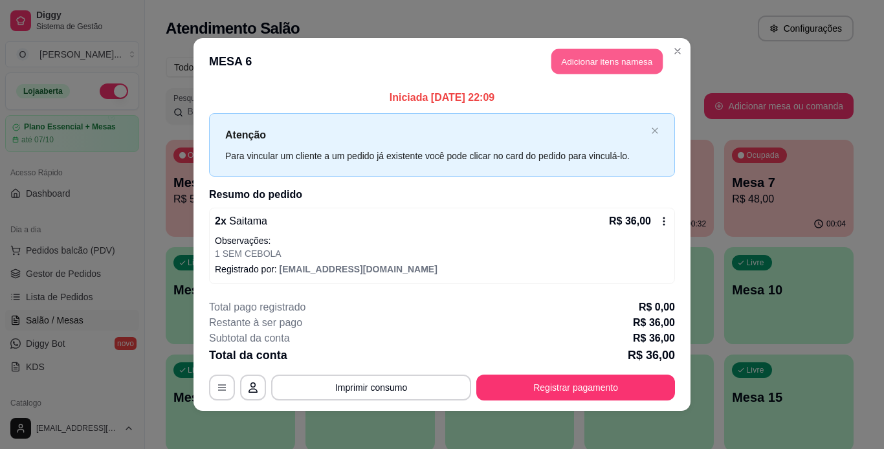
click at [587, 72] on button "Adicionar itens na mesa" at bounding box center [606, 61] width 111 height 25
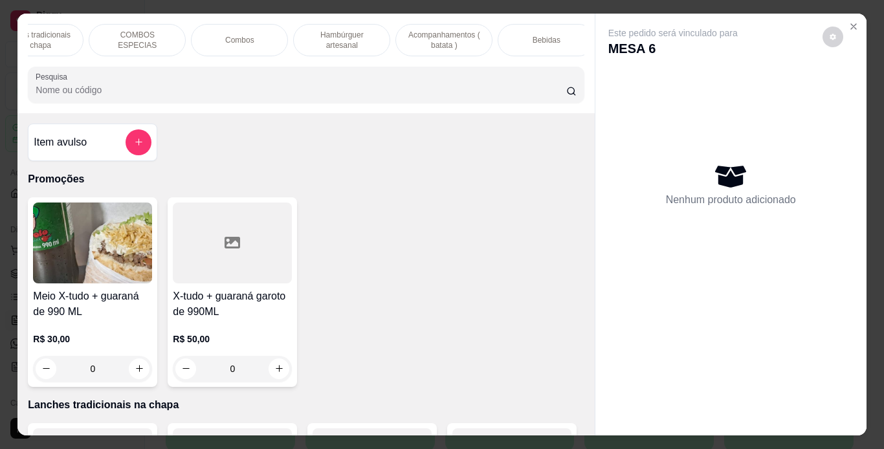
scroll to position [0, 144]
click at [524, 35] on div "Bebidas" at bounding box center [545, 40] width 97 height 32
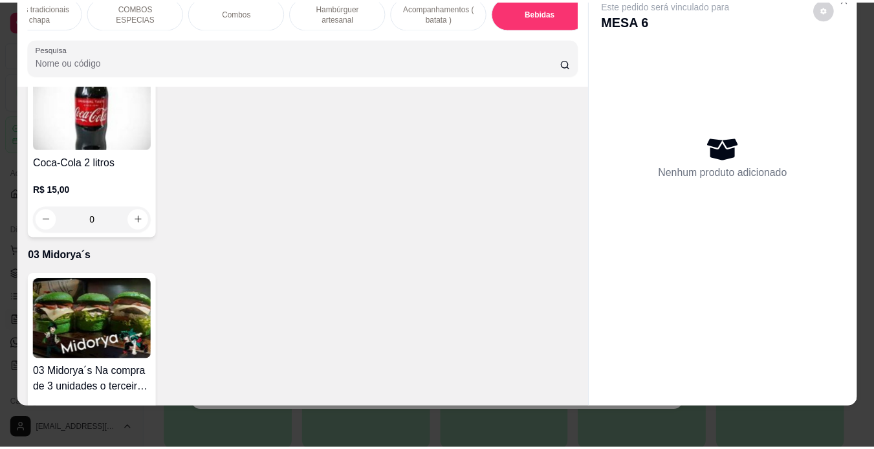
scroll to position [3943, 0]
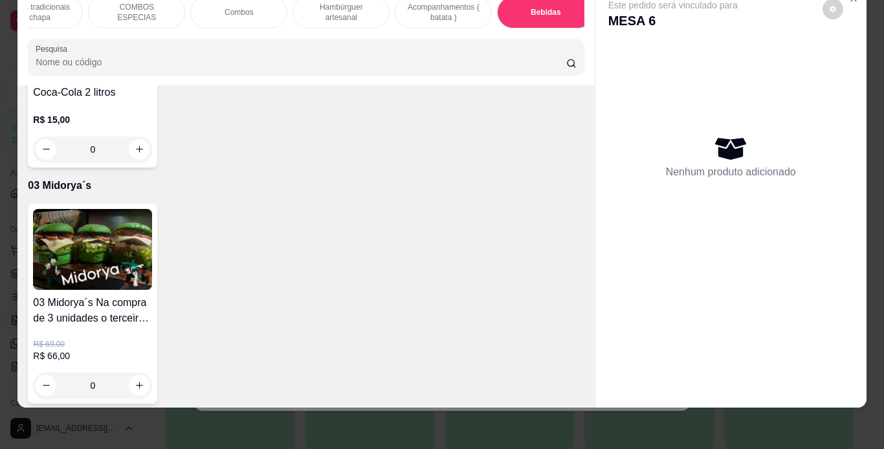
type input "1"
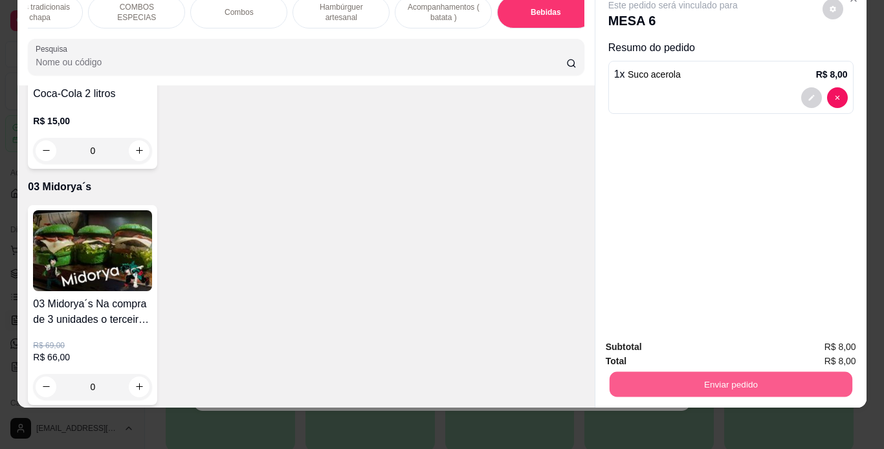
click at [684, 372] on button "Enviar pedido" at bounding box center [730, 384] width 243 height 25
click at [712, 349] on button "Não registrar e enviar pedido" at bounding box center [687, 343] width 135 height 25
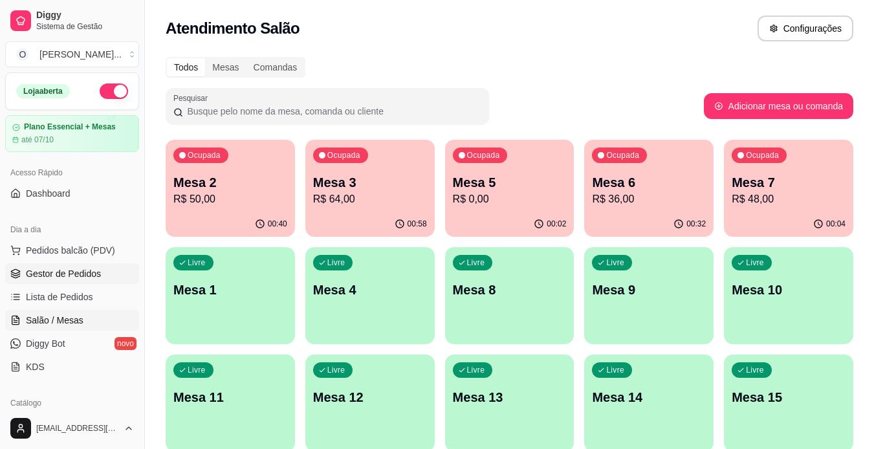
click at [32, 271] on span "Gestor de Pedidos" at bounding box center [63, 273] width 75 height 13
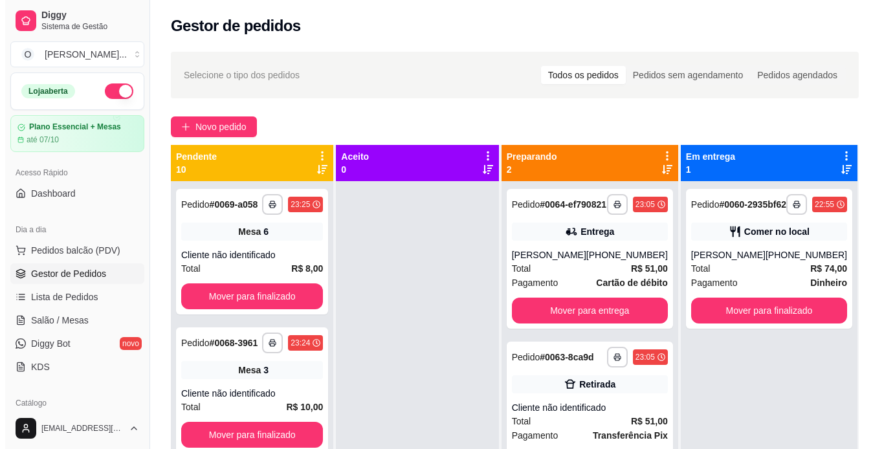
scroll to position [113, 0]
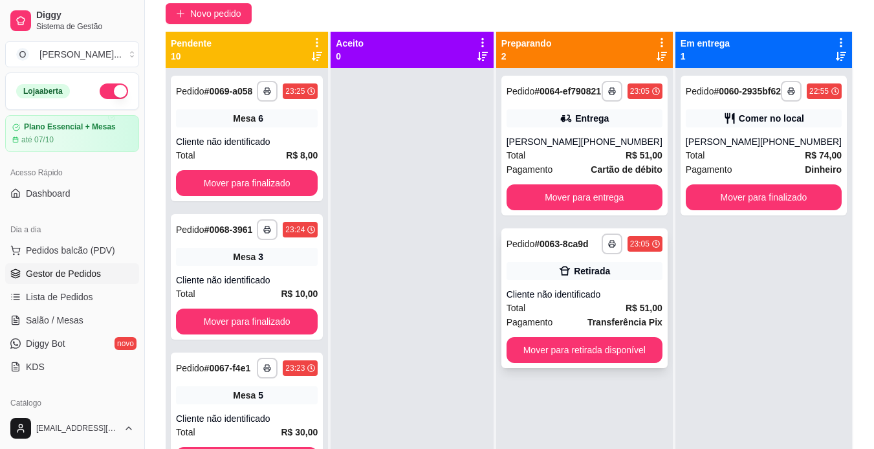
click at [621, 294] on div "**********" at bounding box center [584, 298] width 166 height 140
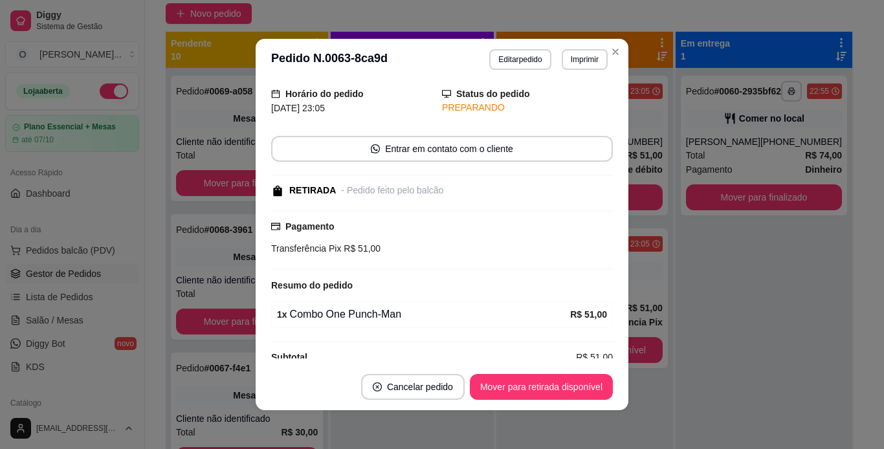
scroll to position [61, 0]
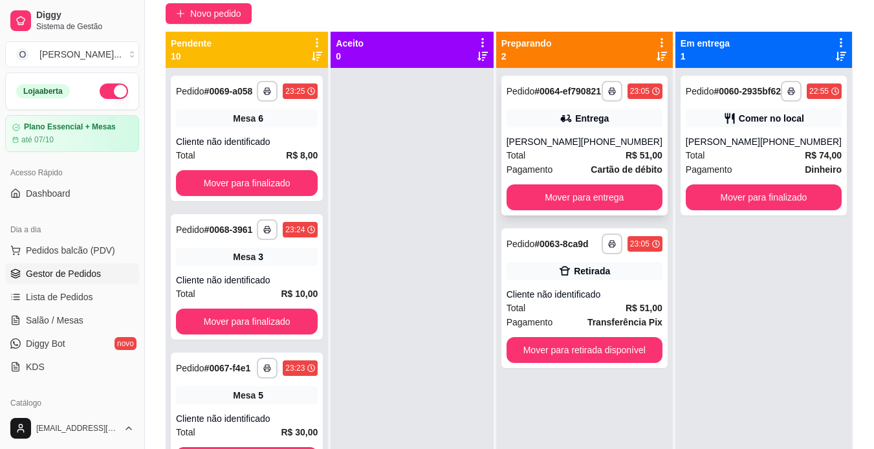
click at [607, 162] on div "Total R$ 51,00" at bounding box center [585, 155] width 156 height 14
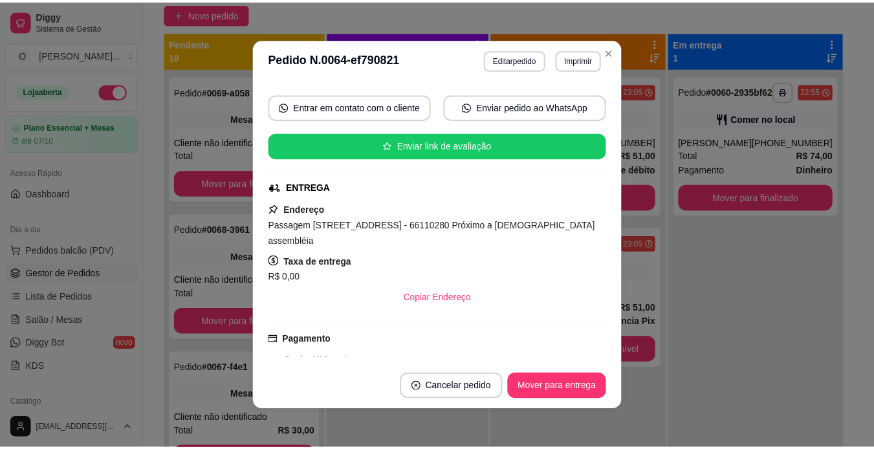
scroll to position [173, 0]
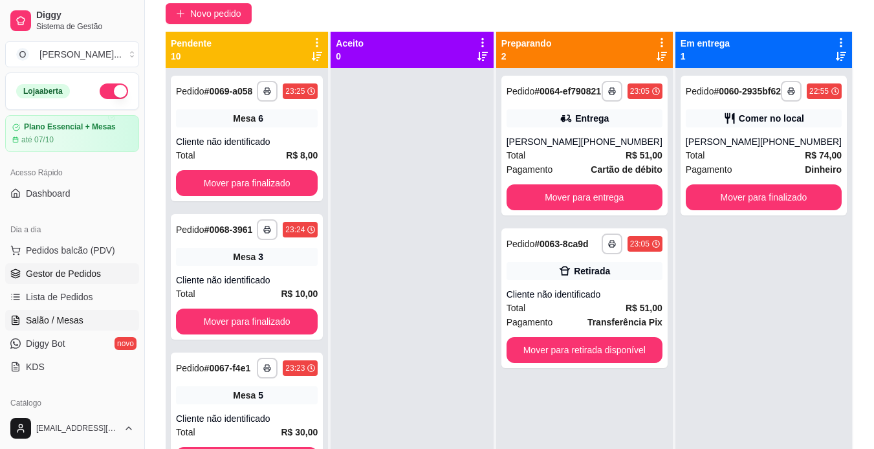
click at [93, 318] on link "Salão / Mesas" at bounding box center [72, 320] width 134 height 21
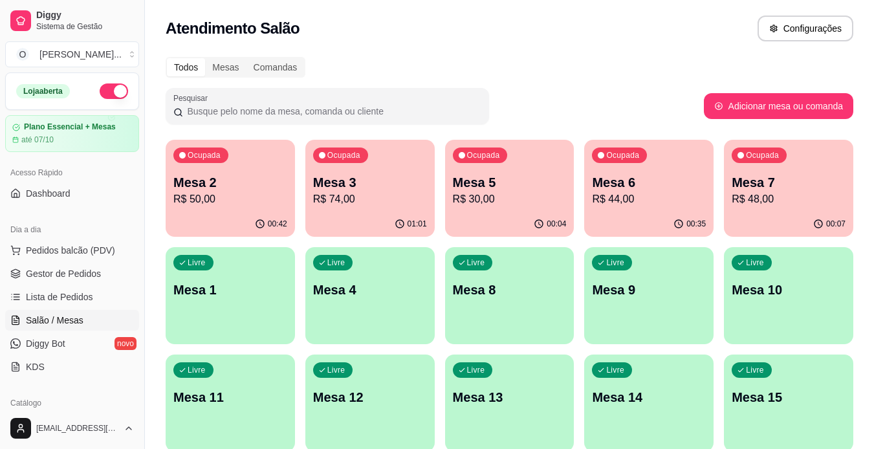
click at [256, 175] on p "Mesa 2" at bounding box center [230, 182] width 114 height 18
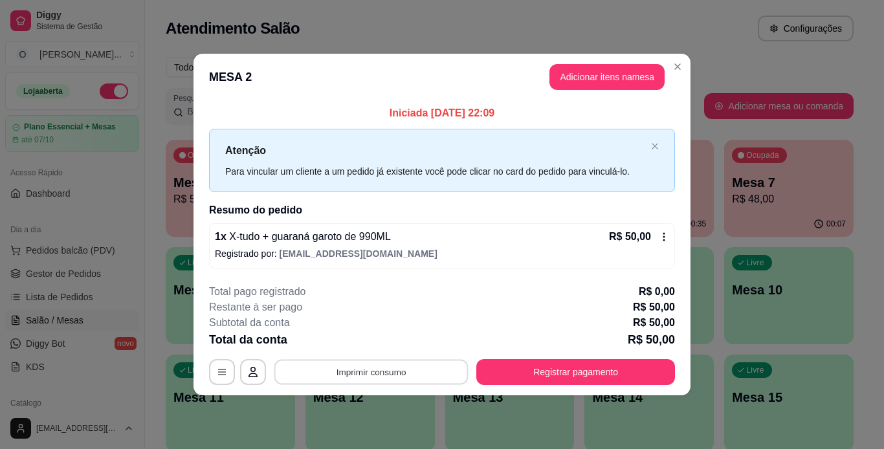
click at [324, 367] on button "Imprimir consumo" at bounding box center [371, 371] width 194 height 25
click at [382, 340] on button "IMPRESSORA" at bounding box center [375, 342] width 91 height 20
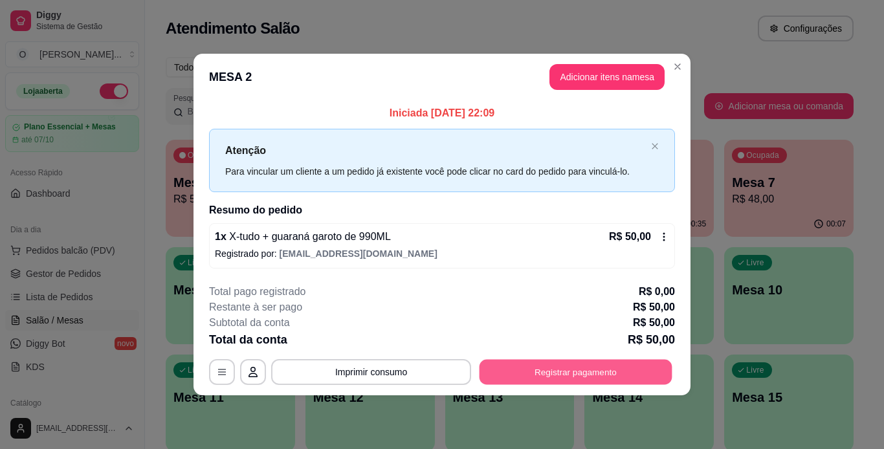
click at [545, 375] on button "Registrar pagamento" at bounding box center [575, 371] width 193 height 25
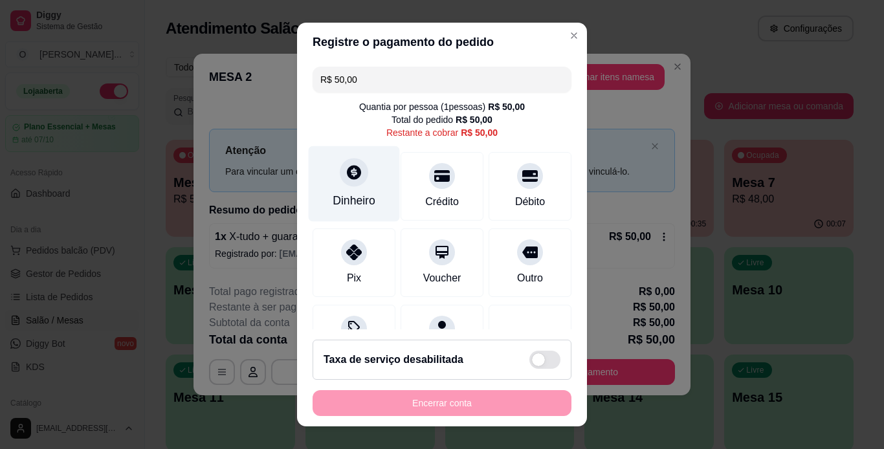
click at [347, 180] on icon at bounding box center [353, 172] width 17 height 17
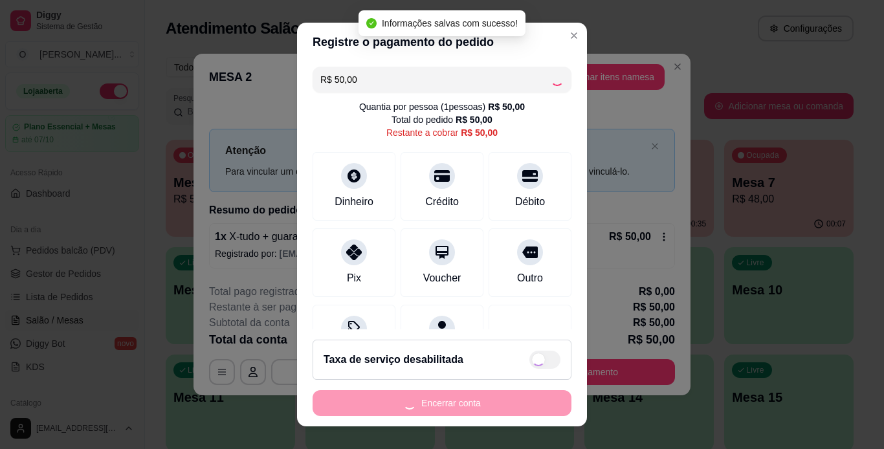
type input "R$ 0,00"
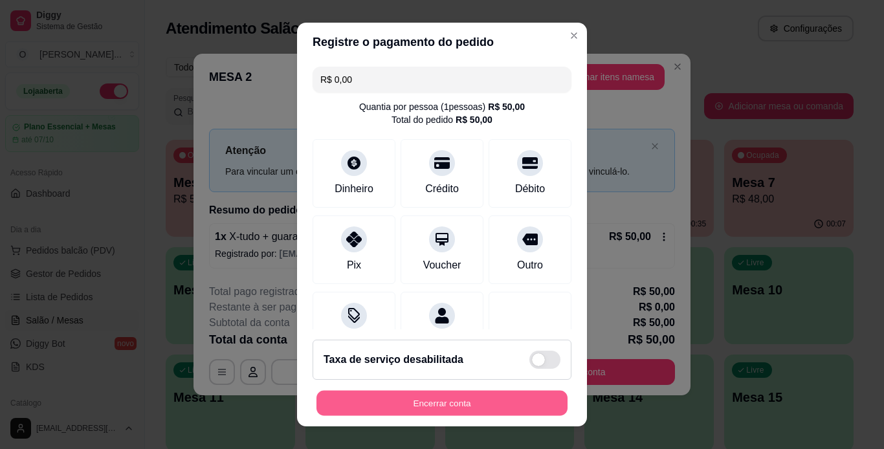
click at [456, 404] on button "Encerrar conta" at bounding box center [441, 403] width 251 height 25
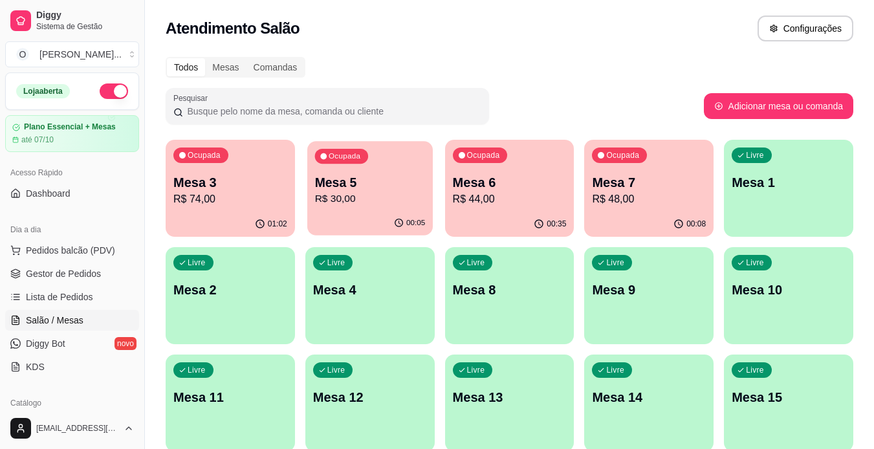
click at [342, 207] on div "Ocupada Mesa 5 R$ 30,00" at bounding box center [370, 176] width 126 height 70
click at [527, 168] on div "Ocupada Mesa 6 R$ 44,00" at bounding box center [510, 176] width 126 height 70
click at [666, 177] on p "Mesa 7" at bounding box center [649, 182] width 111 height 17
click at [68, 283] on link "Gestor de Pedidos" at bounding box center [72, 273] width 134 height 21
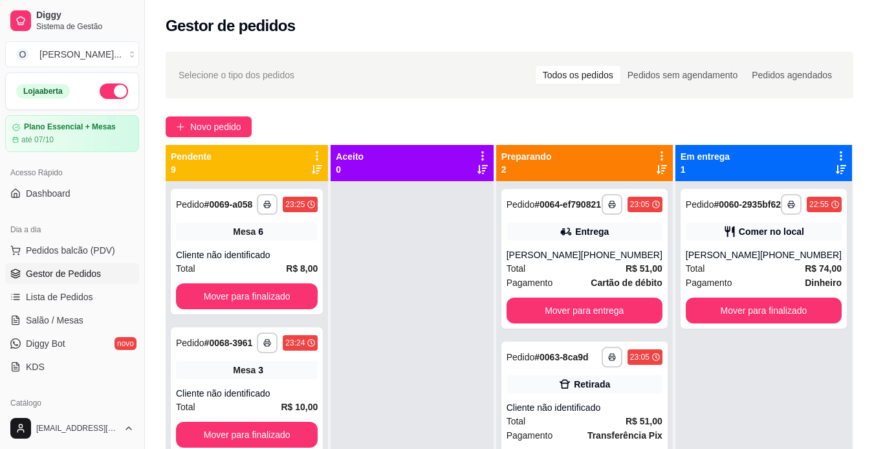
scroll to position [87, 0]
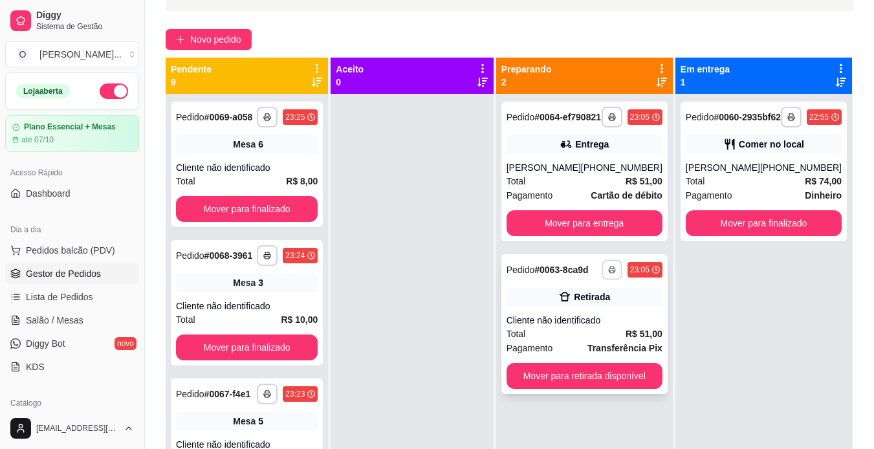
click at [615, 274] on icon "button" at bounding box center [612, 270] width 8 height 8
click at [557, 323] on button "IMPRESSORA" at bounding box center [577, 325] width 91 height 20
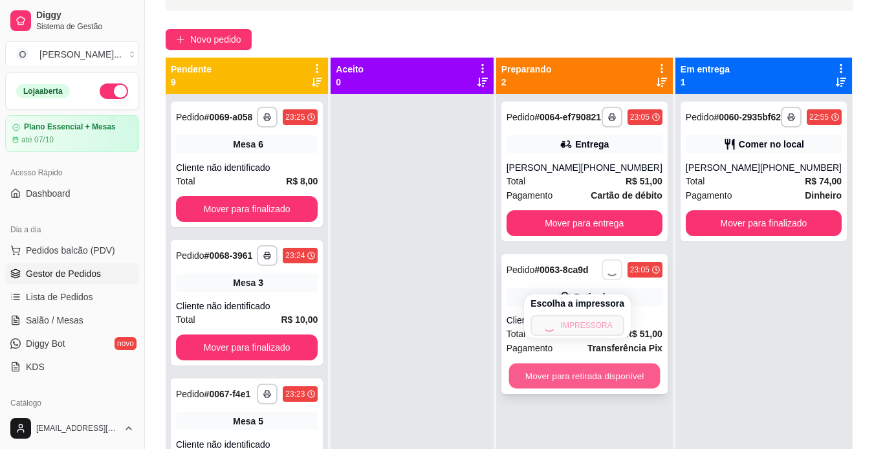
click at [573, 382] on button "Mover para retirada disponível" at bounding box center [583, 376] width 151 height 25
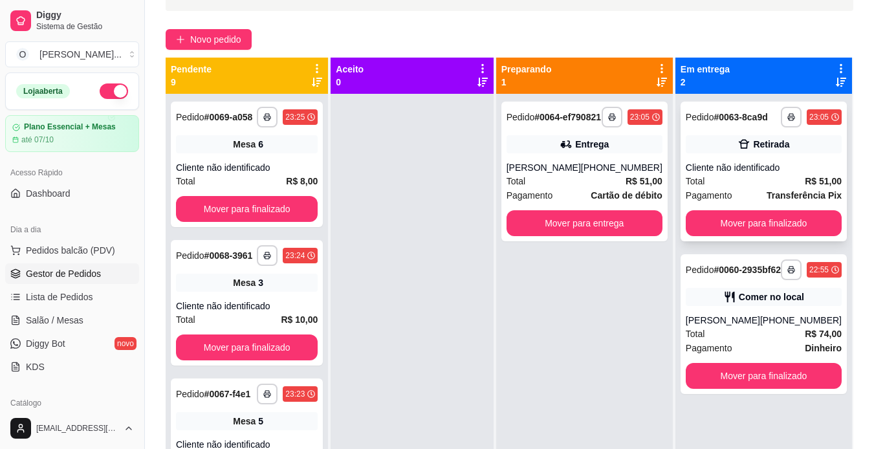
click at [774, 180] on div "Total R$ 51,00" at bounding box center [764, 181] width 156 height 14
click at [734, 222] on button "Mover para finalizado" at bounding box center [763, 223] width 151 height 25
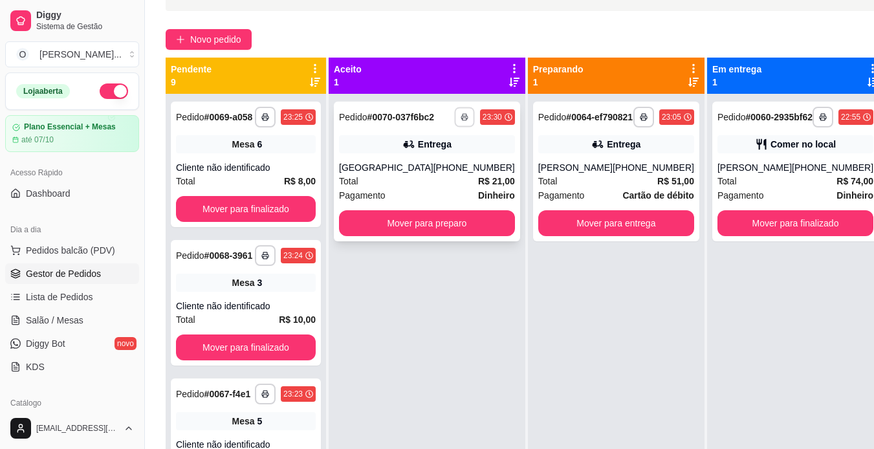
click at [454, 122] on button "button" at bounding box center [464, 117] width 20 height 20
click at [426, 168] on button "IMPRESSORA" at bounding box center [407, 167] width 91 height 20
click at [424, 232] on button "Mover para preparo" at bounding box center [427, 223] width 176 height 26
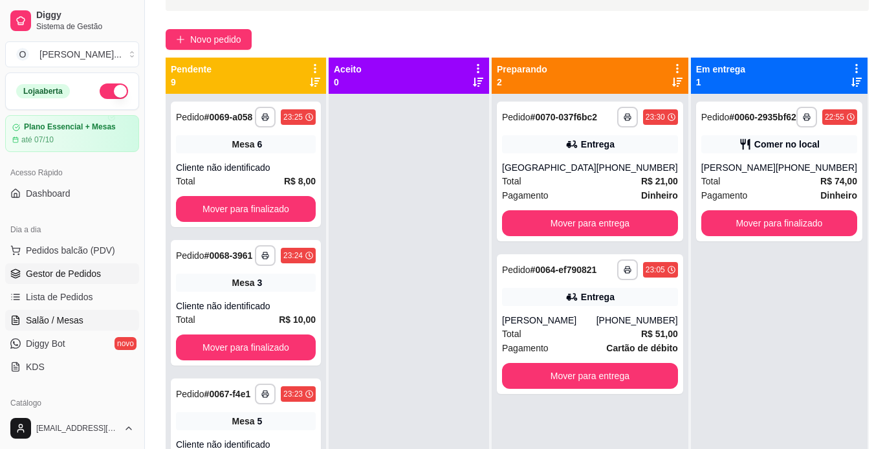
click at [44, 320] on span "Salão / Mesas" at bounding box center [55, 320] width 58 height 13
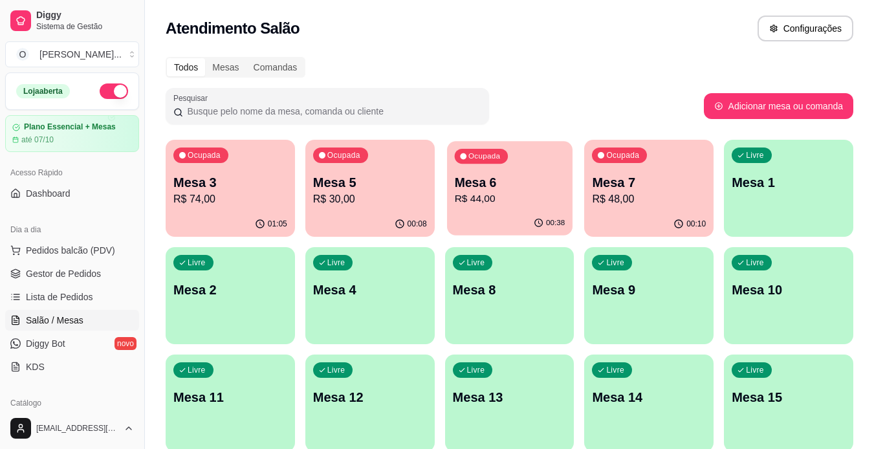
click at [490, 178] on p "Mesa 6" at bounding box center [509, 182] width 111 height 17
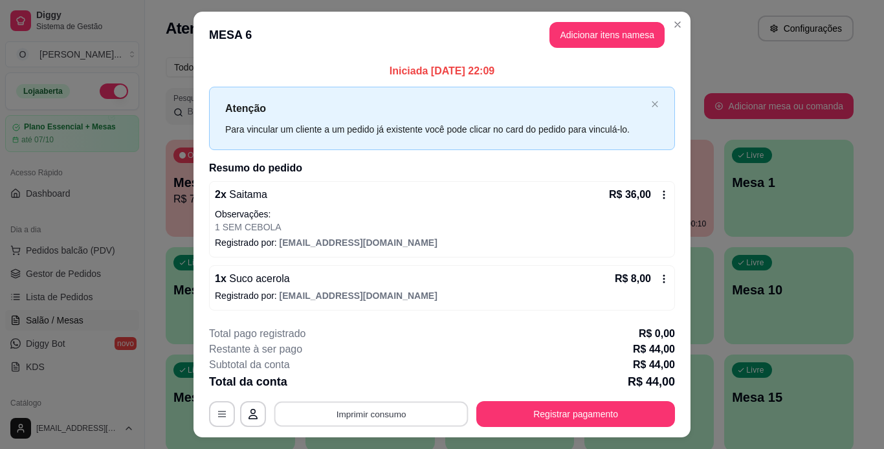
click at [386, 414] on button "Imprimir consumo" at bounding box center [371, 413] width 194 height 25
click at [386, 388] on button "IMPRESSORA" at bounding box center [370, 384] width 91 height 20
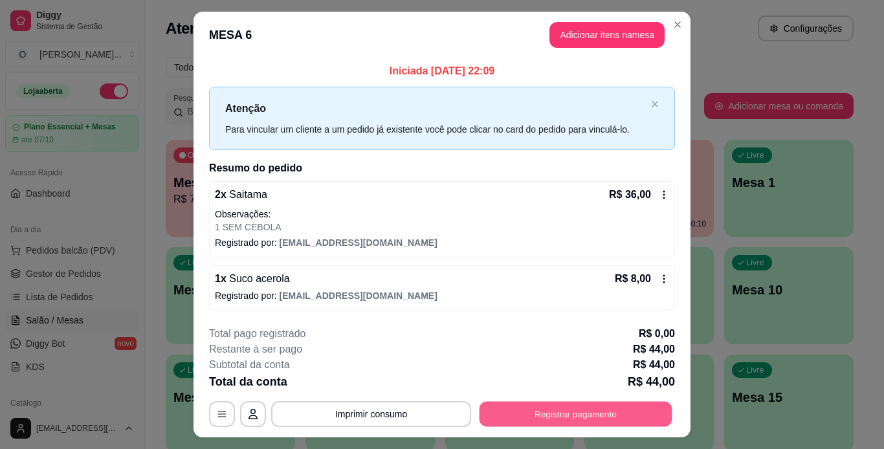
click at [600, 405] on button "Registrar pagamento" at bounding box center [575, 413] width 193 height 25
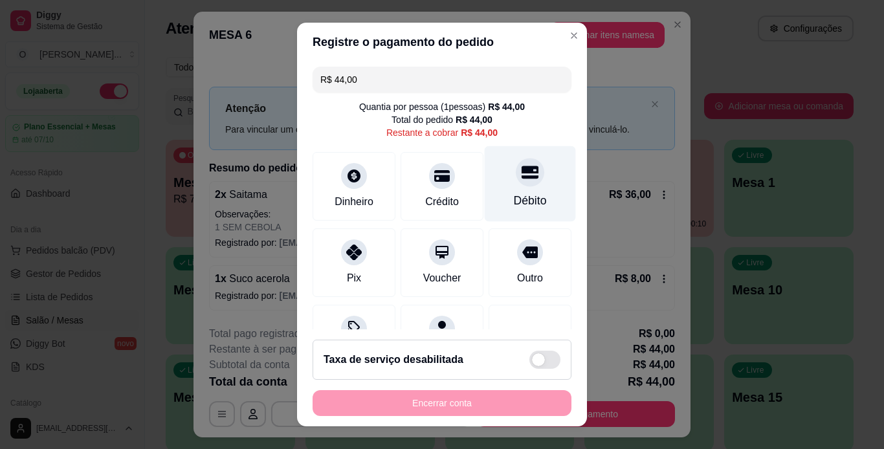
click at [487, 202] on div "Débito" at bounding box center [530, 184] width 91 height 76
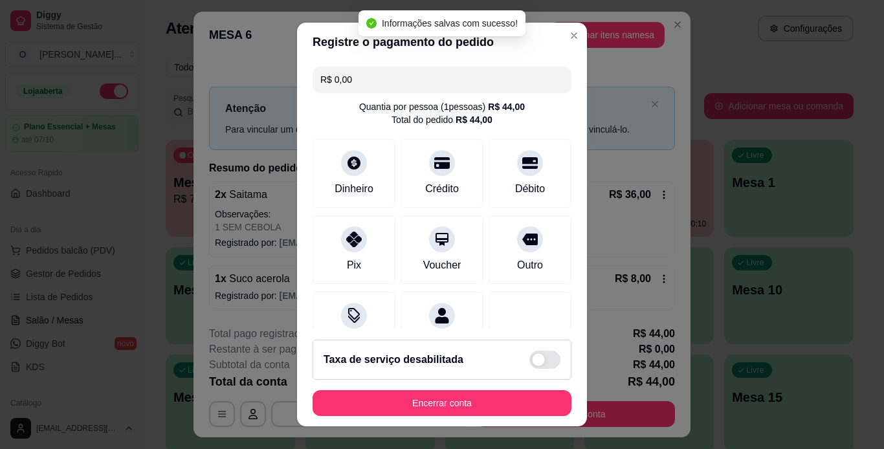
type input "R$ 0,00"
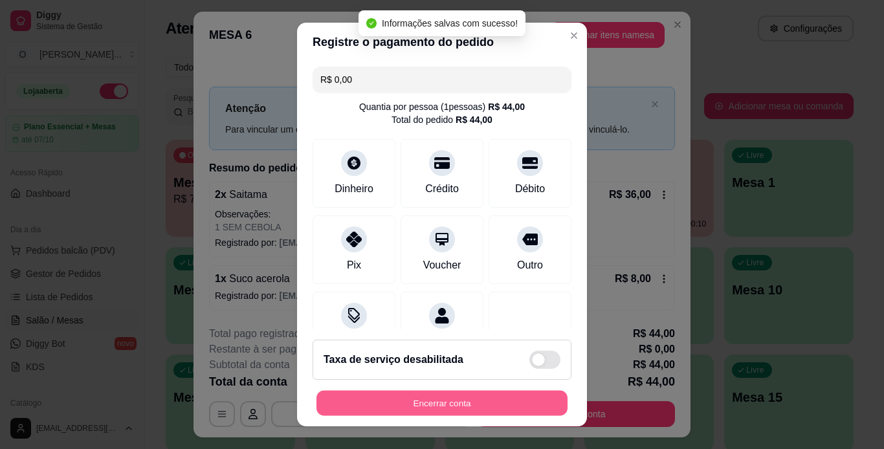
click at [451, 404] on button "Encerrar conta" at bounding box center [441, 403] width 251 height 25
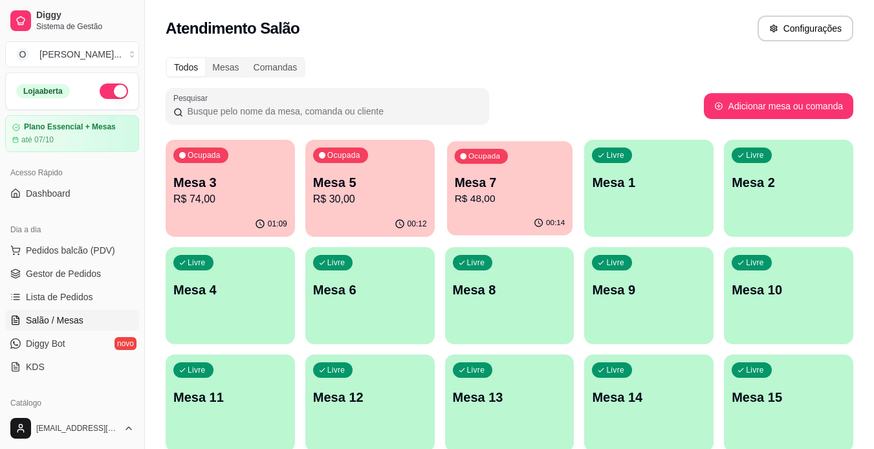
click at [377, 243] on div "Ocupada Mesa 3 R$ 74,00 01:09 Ocupada Mesa 5 R$ 30,00 00:12 Ocupada Mesa 7 R$ 4…" at bounding box center [510, 349] width 688 height 419
click at [201, 187] on p "Mesa 3" at bounding box center [230, 182] width 111 height 17
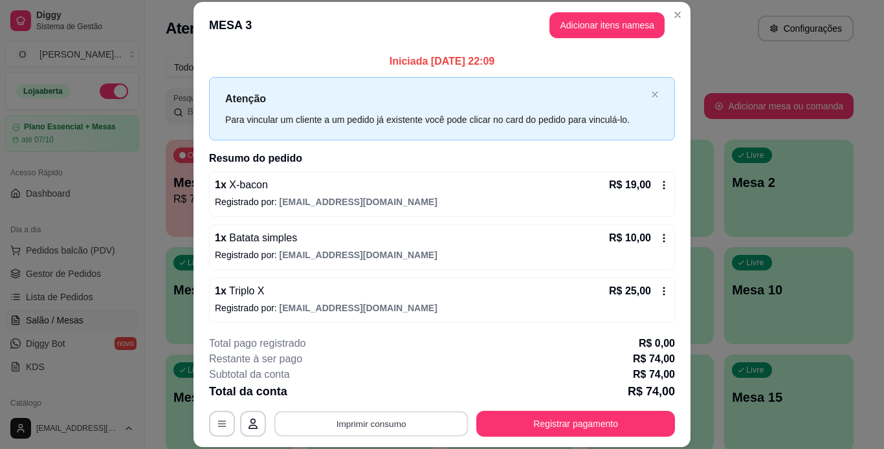
click at [408, 419] on button "Imprimir consumo" at bounding box center [371, 423] width 194 height 25
click at [378, 399] on button "IMPRESSORA" at bounding box center [370, 394] width 91 height 20
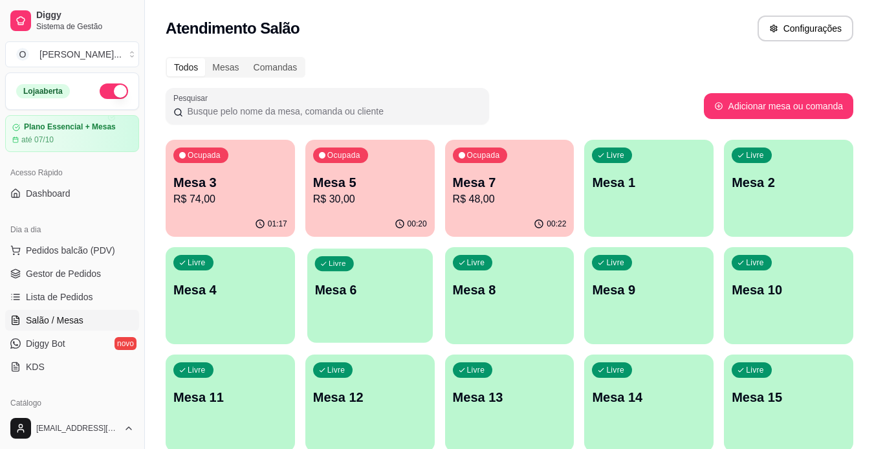
click at [394, 316] on div "Livre Mesa 6" at bounding box center [370, 287] width 126 height 79
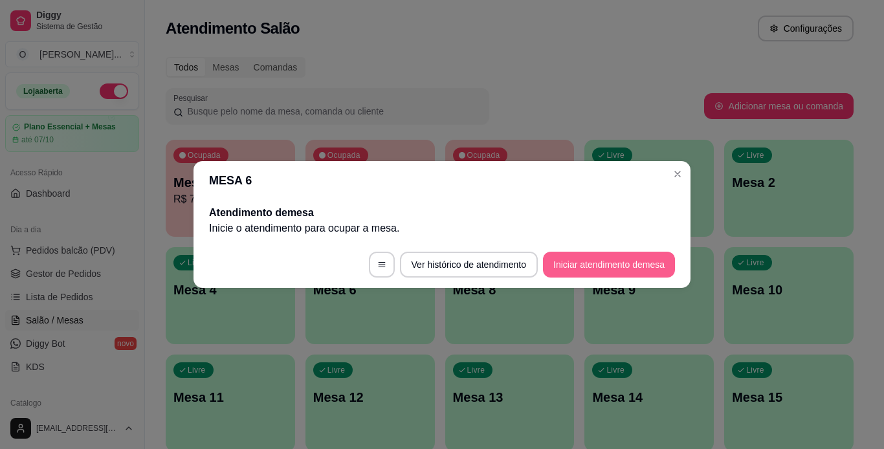
click at [606, 270] on button "Iniciar atendimento de mesa" at bounding box center [609, 265] width 132 height 26
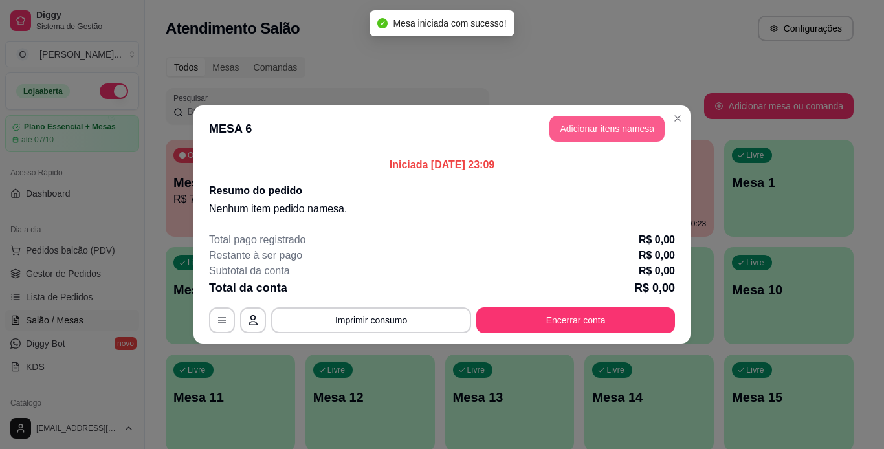
click at [584, 125] on button "Adicionar itens na mesa" at bounding box center [606, 129] width 115 height 26
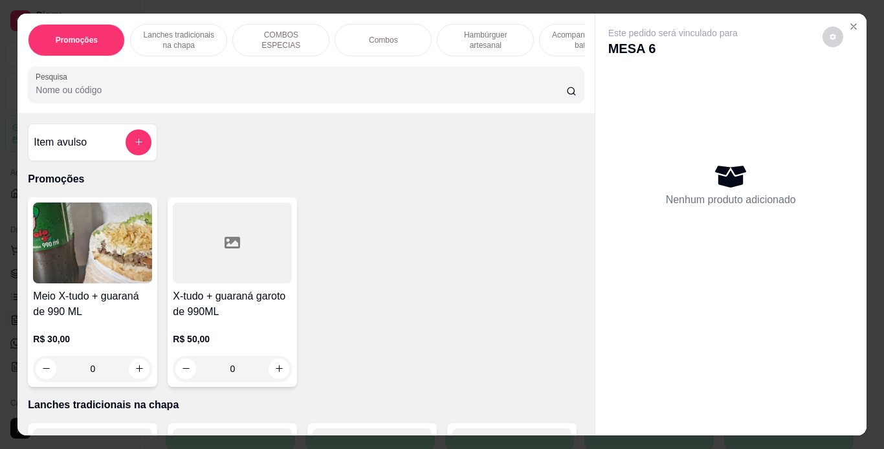
click at [468, 37] on p "Hambúrguer artesanal" at bounding box center [485, 40] width 75 height 21
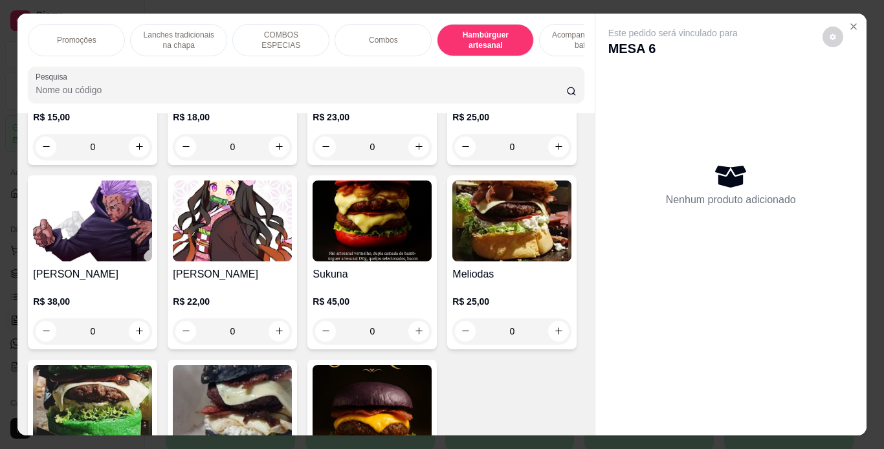
scroll to position [33, 0]
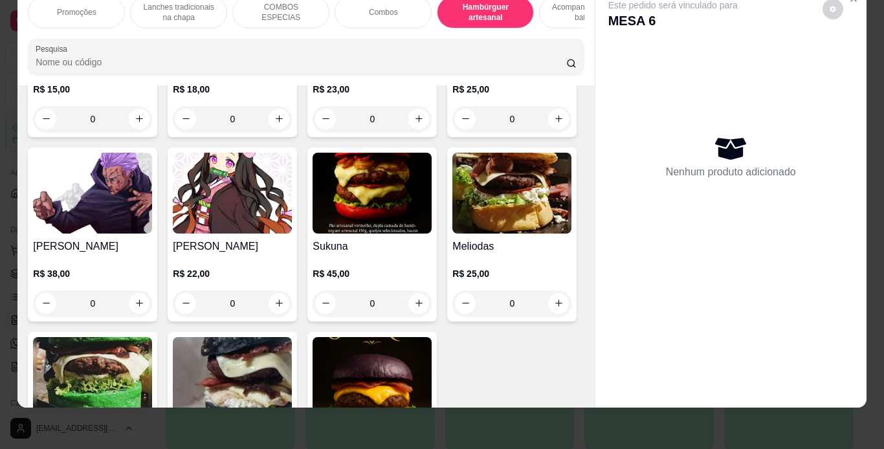
click at [277, 132] on div "0" at bounding box center [232, 119] width 119 height 26
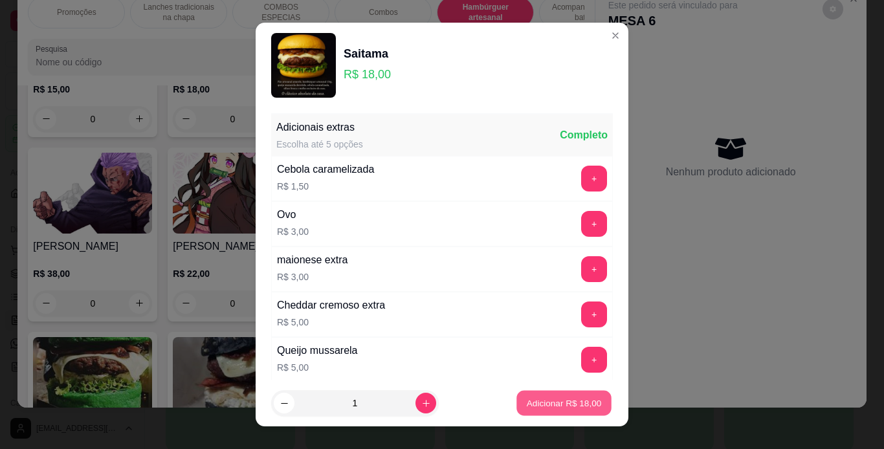
click at [521, 392] on button "Adicionar R$ 18,00" at bounding box center [563, 403] width 95 height 25
type input "1"
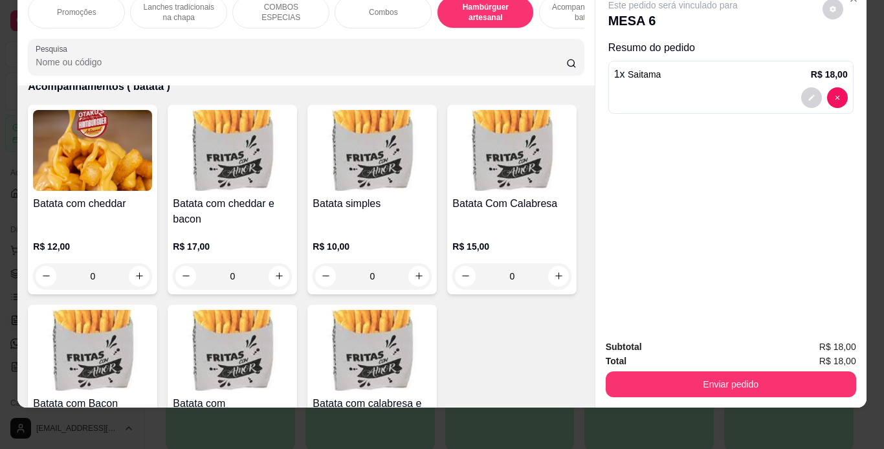
scroll to position [2873, 0]
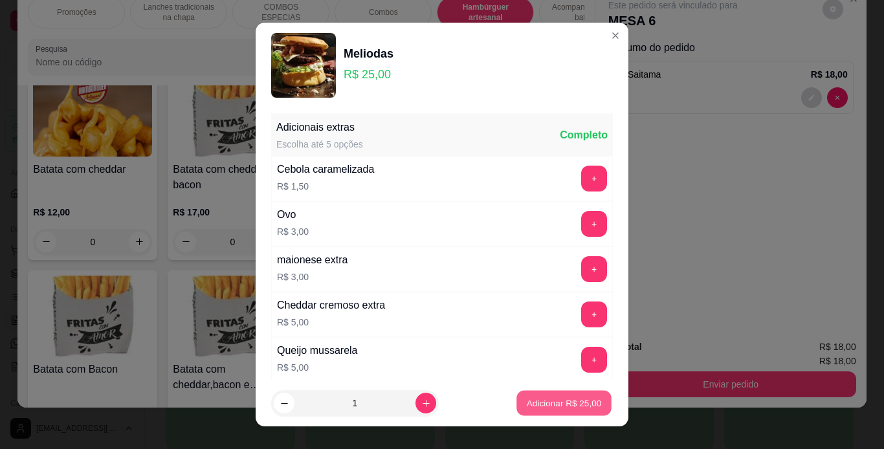
click at [518, 391] on button "Adicionar R$ 25,00" at bounding box center [563, 403] width 95 height 25
type input "1"
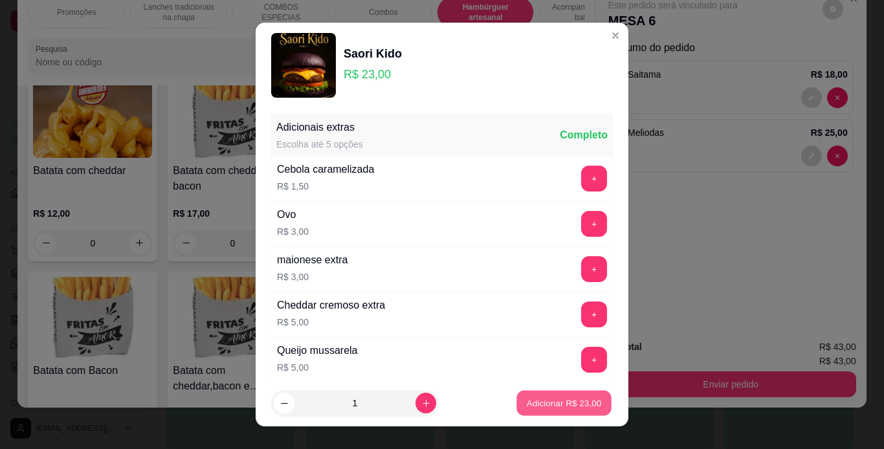
click at [544, 400] on p "Adicionar R$ 23,00" at bounding box center [564, 403] width 75 height 12
type input "1"
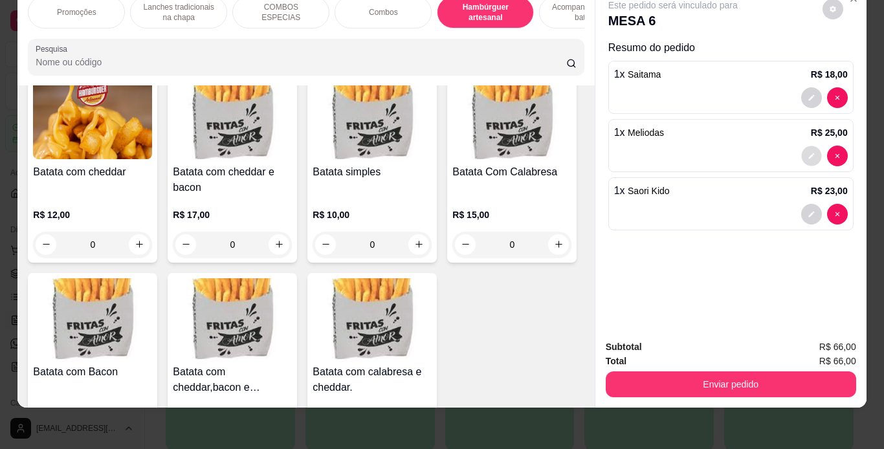
click at [807, 152] on icon "decrease-product-quantity" at bounding box center [811, 156] width 8 height 8
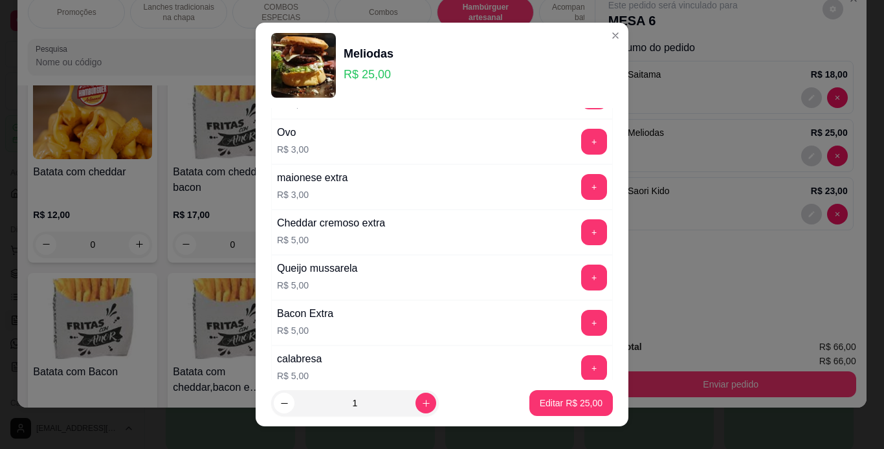
scroll to position [280, 0]
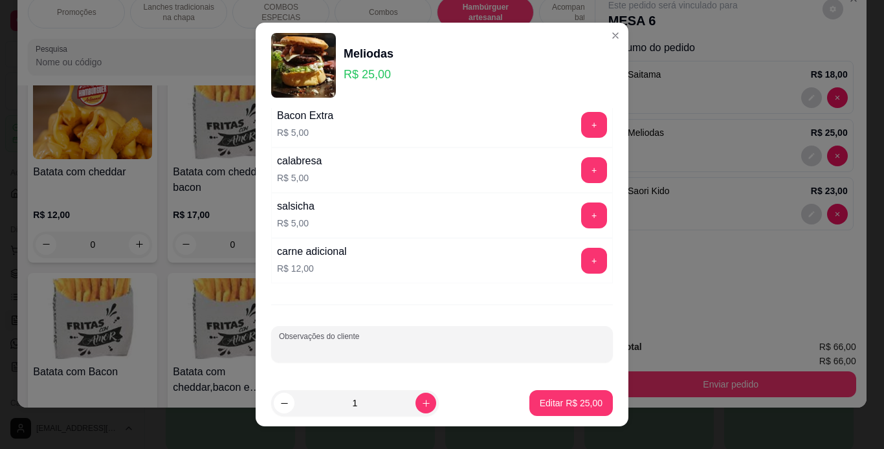
click at [463, 352] on input "Observações do cliente" at bounding box center [442, 349] width 326 height 13
type input "sem salada"
click at [548, 397] on p "Editar R$ 25,00" at bounding box center [570, 403] width 61 height 12
type input "0"
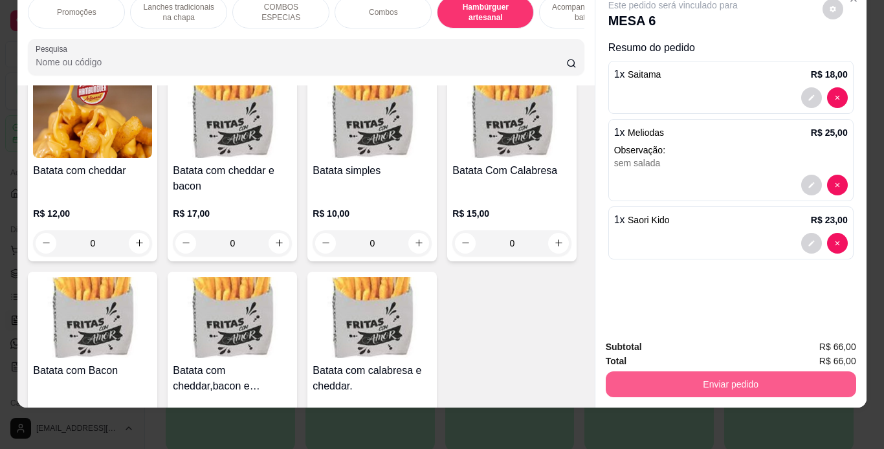
click at [642, 372] on button "Enviar pedido" at bounding box center [731, 384] width 250 height 26
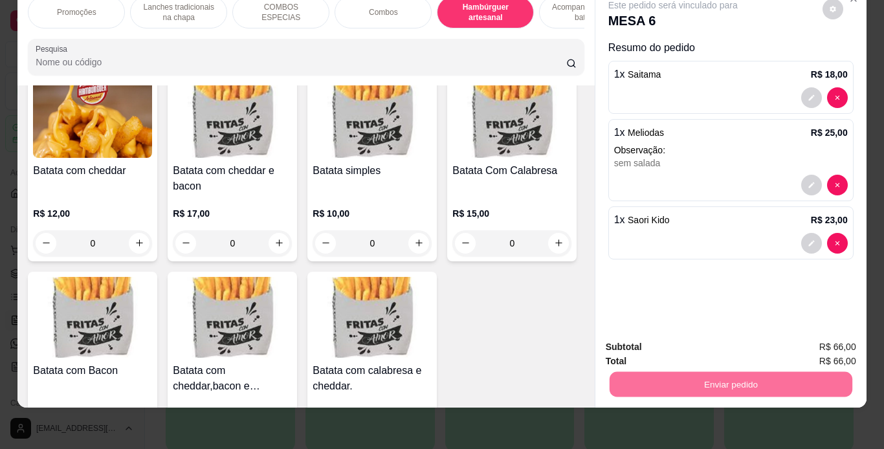
click at [659, 342] on button "Não registrar e enviar pedido" at bounding box center [687, 343] width 131 height 24
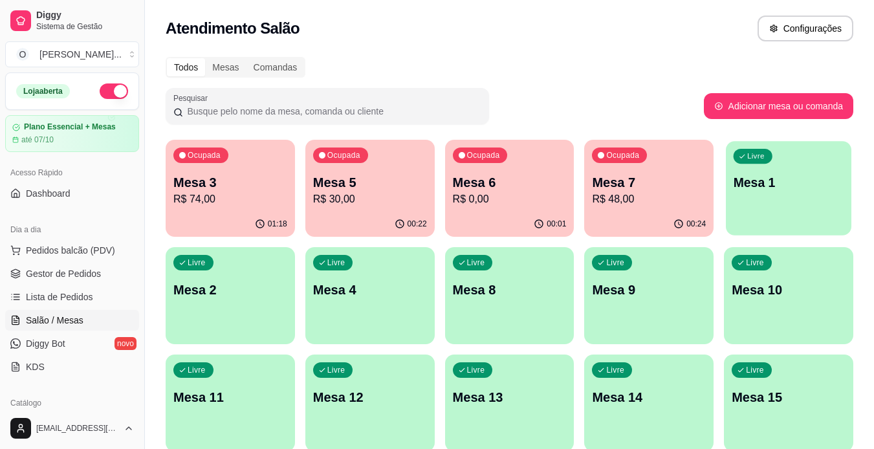
click at [813, 177] on p "Mesa 1" at bounding box center [789, 182] width 111 height 17
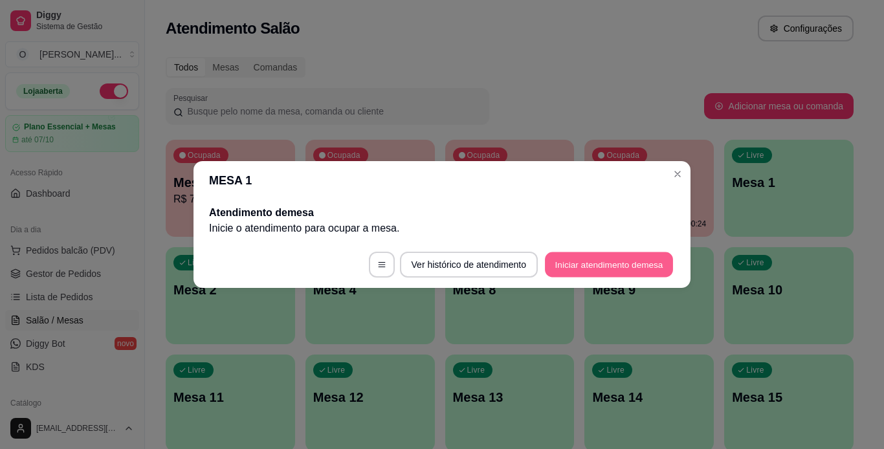
click at [650, 267] on button "Iniciar atendimento de mesa" at bounding box center [609, 264] width 128 height 25
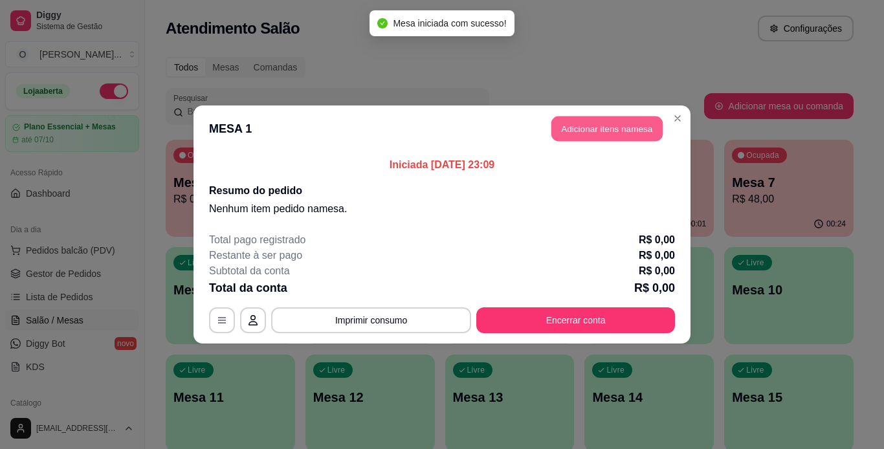
click at [580, 128] on button "Adicionar itens na mesa" at bounding box center [606, 128] width 111 height 25
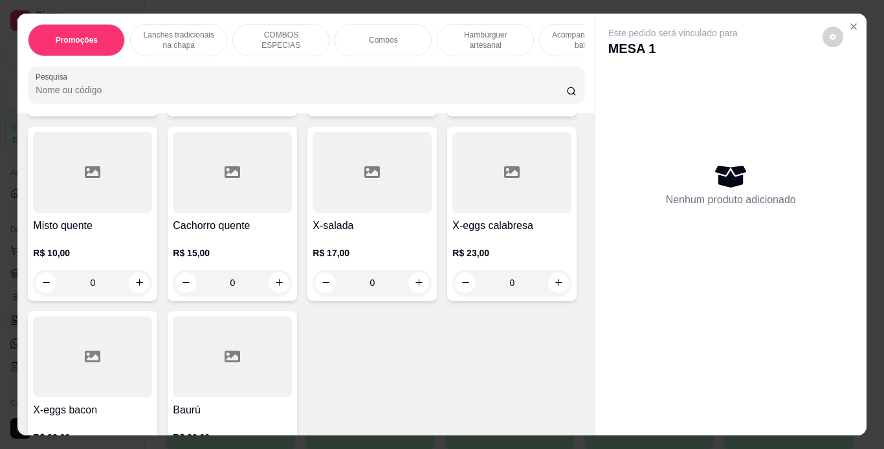
scroll to position [860, 0]
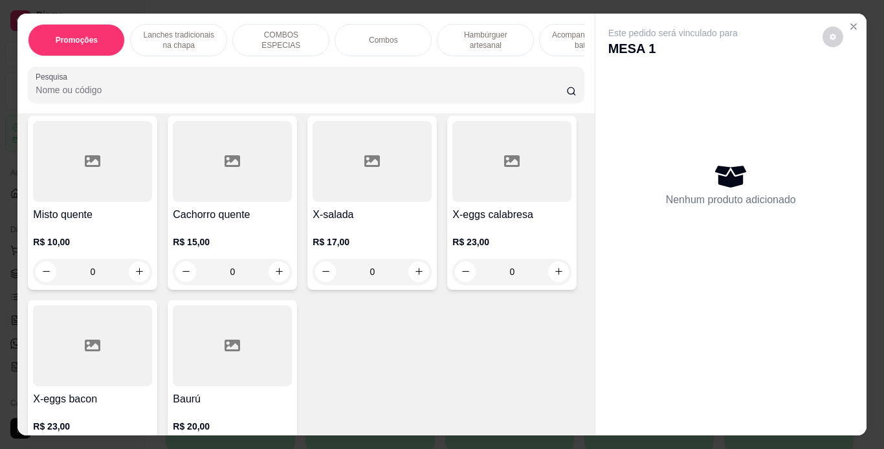
click at [452, 100] on div "0" at bounding box center [511, 87] width 119 height 26
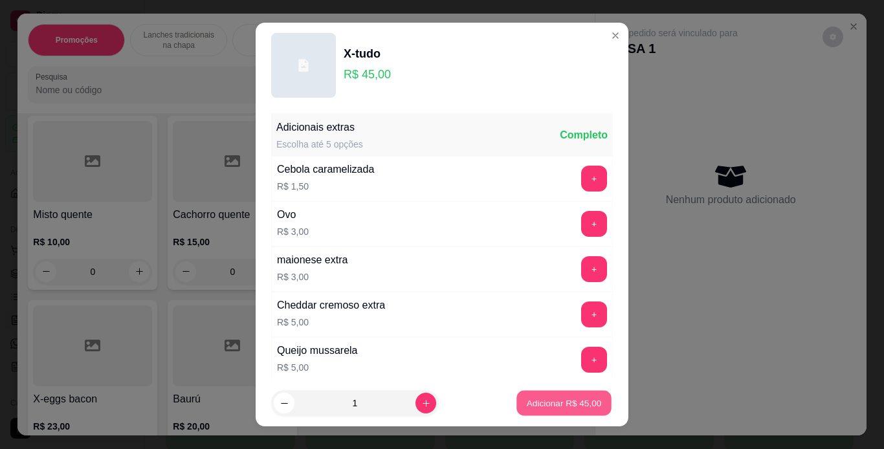
click at [539, 413] on button "Adicionar R$ 45,00" at bounding box center [563, 403] width 95 height 25
type input "1"
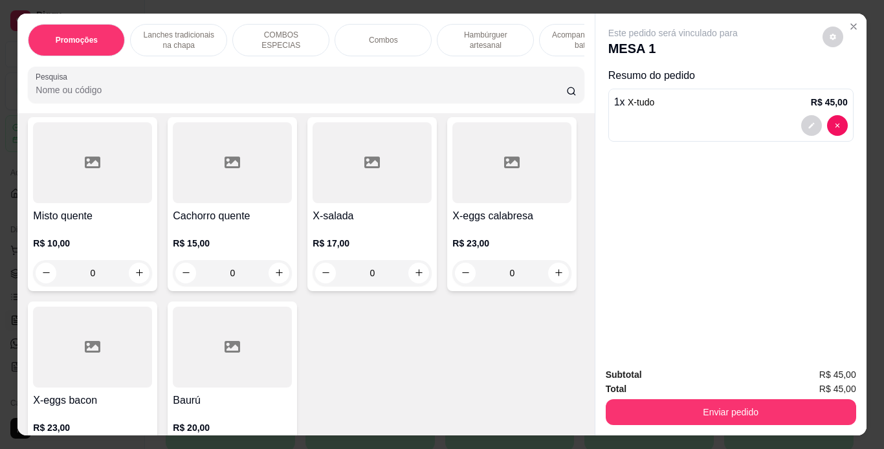
click at [476, 42] on p "Hambúrguer artesanal" at bounding box center [485, 40] width 75 height 21
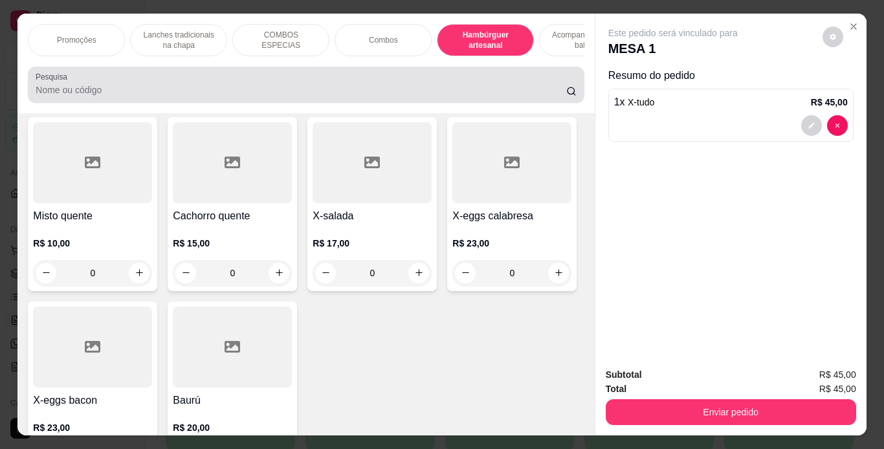
scroll to position [33, 0]
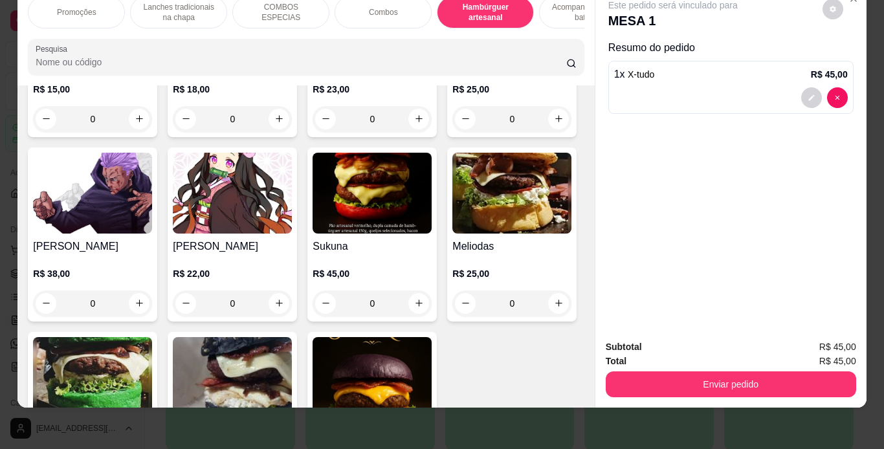
click at [410, 132] on div "0" at bounding box center [371, 119] width 119 height 26
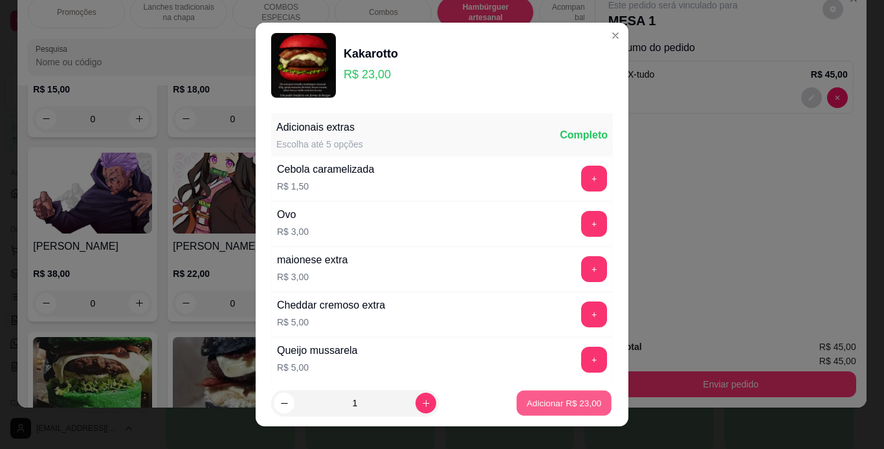
click at [515, 401] on div "Adicionar R$ 23,00" at bounding box center [564, 403] width 98 height 26
click at [531, 403] on p "Adicionar R$ 23,00" at bounding box center [564, 403] width 75 height 12
type input "1"
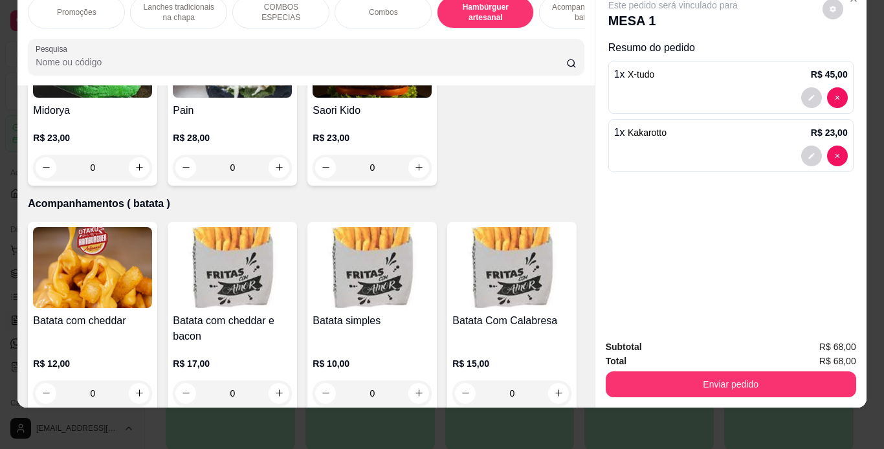
scroll to position [2747, 0]
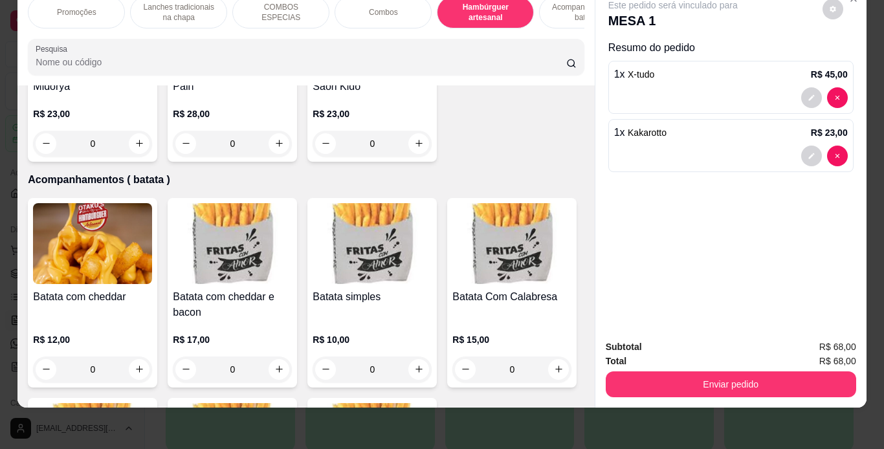
click at [152, 157] on div "0" at bounding box center [92, 144] width 119 height 26
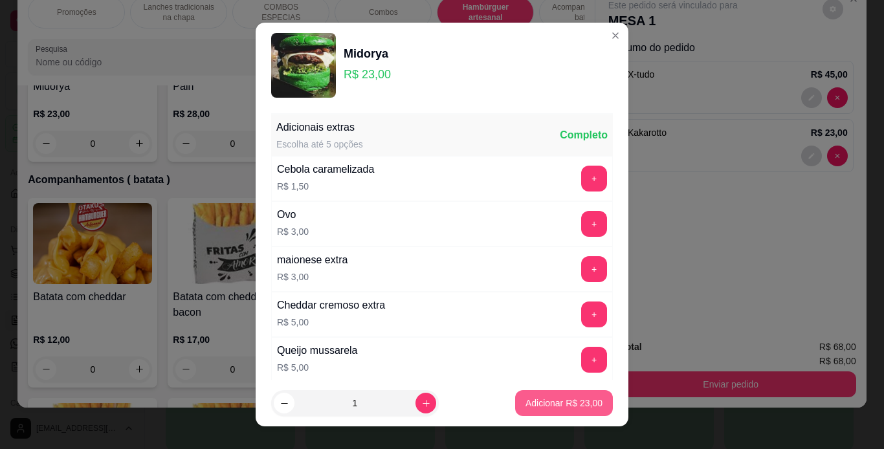
click at [515, 397] on button "Adicionar R$ 23,00" at bounding box center [564, 403] width 98 height 26
type input "1"
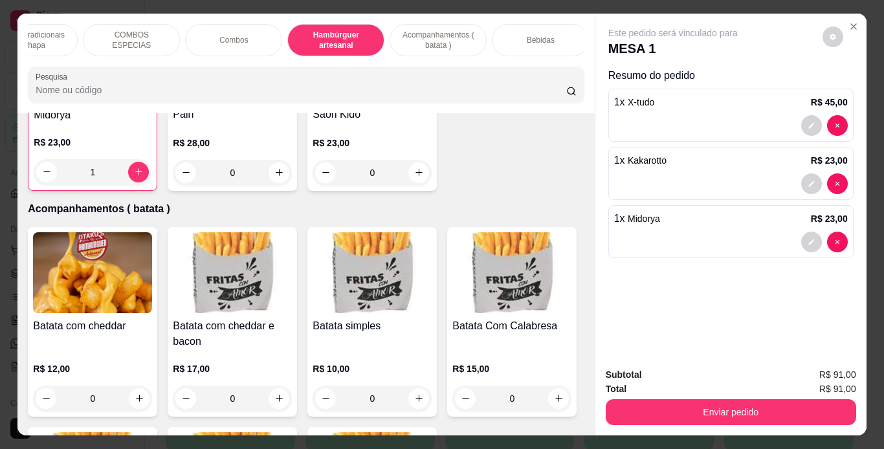
scroll to position [0, 150]
click at [540, 45] on div "Bebidas" at bounding box center [539, 40] width 97 height 32
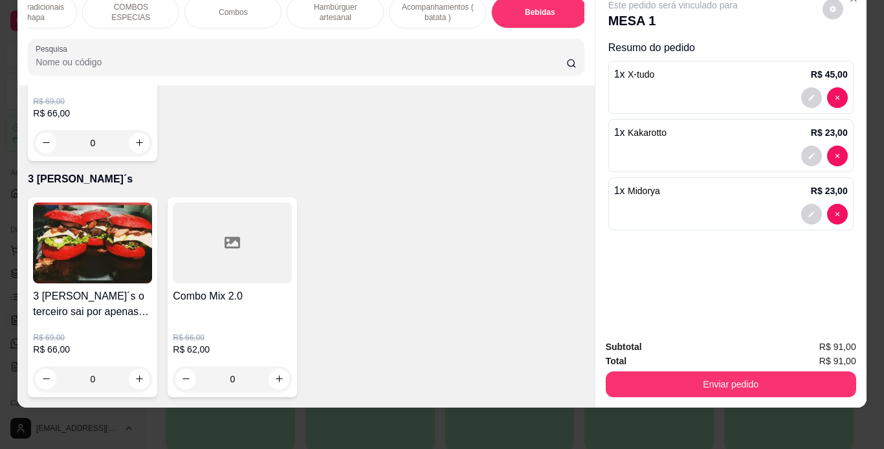
scroll to position [4435, 0]
type input "1"
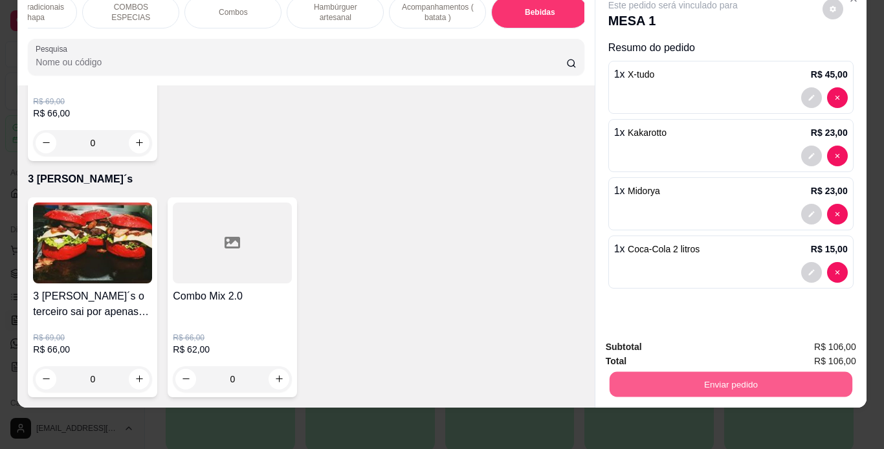
click at [650, 384] on button "Enviar pedido" at bounding box center [730, 384] width 243 height 25
click at [662, 338] on button "Não registrar e enviar pedido" at bounding box center [687, 343] width 131 height 24
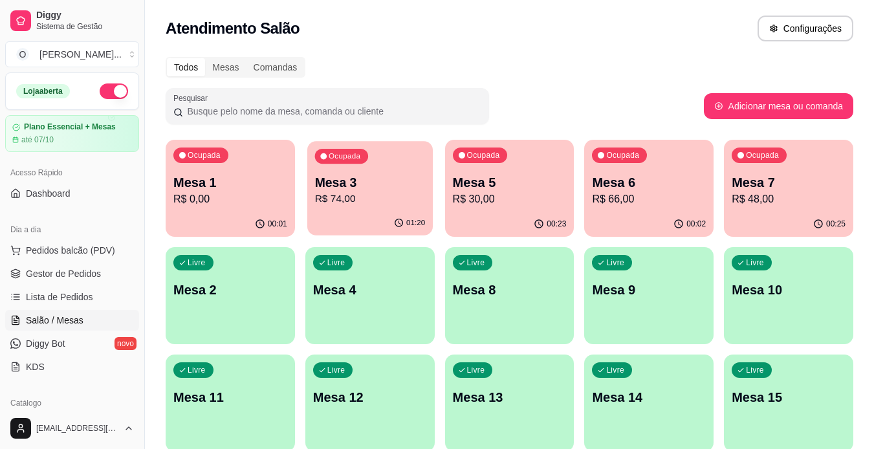
click at [342, 213] on div "01:20" at bounding box center [370, 223] width 126 height 25
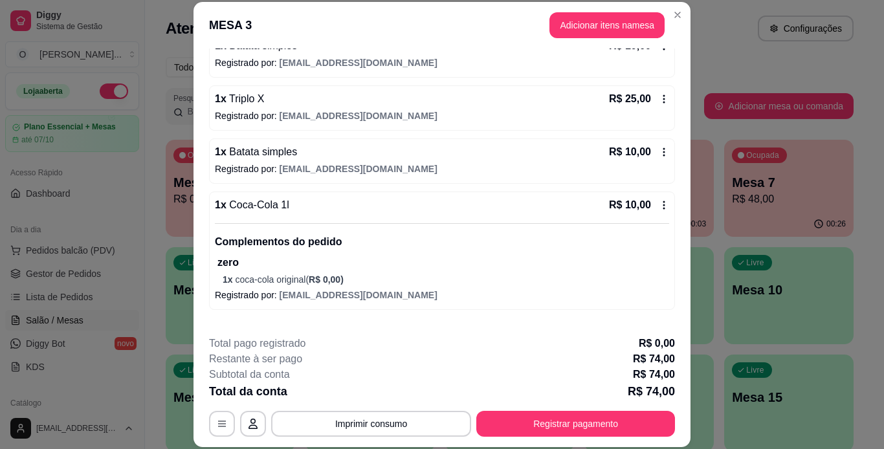
scroll to position [211, 0]
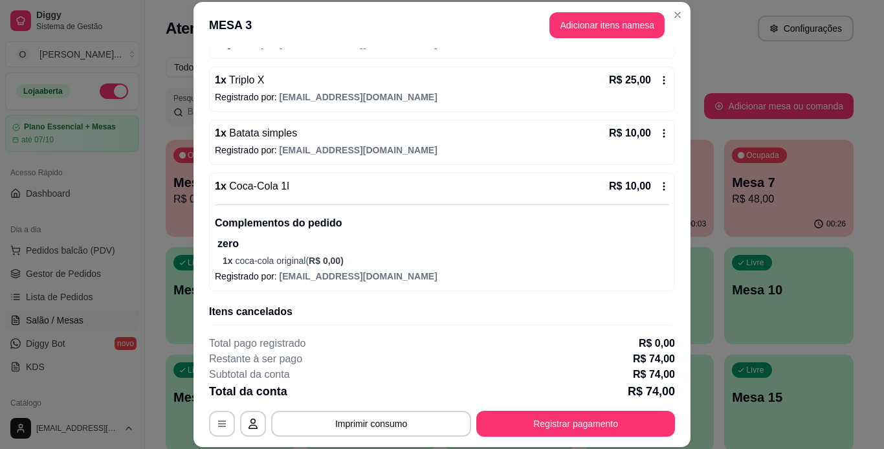
click at [659, 186] on icon at bounding box center [664, 186] width 10 height 10
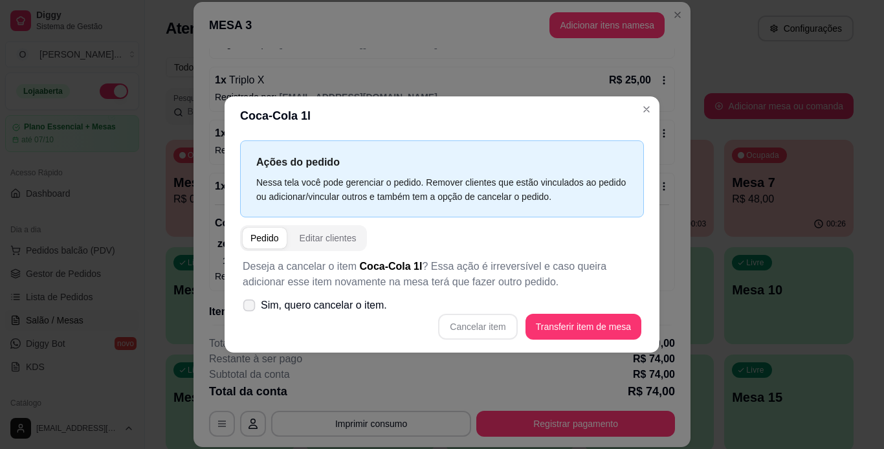
click at [252, 307] on icon at bounding box center [249, 304] width 10 height 7
click at [250, 308] on input "Sim, quero cancelar o item." at bounding box center [246, 312] width 8 height 8
checkbox input "true"
click at [504, 324] on button "Cancelar item" at bounding box center [477, 326] width 77 height 25
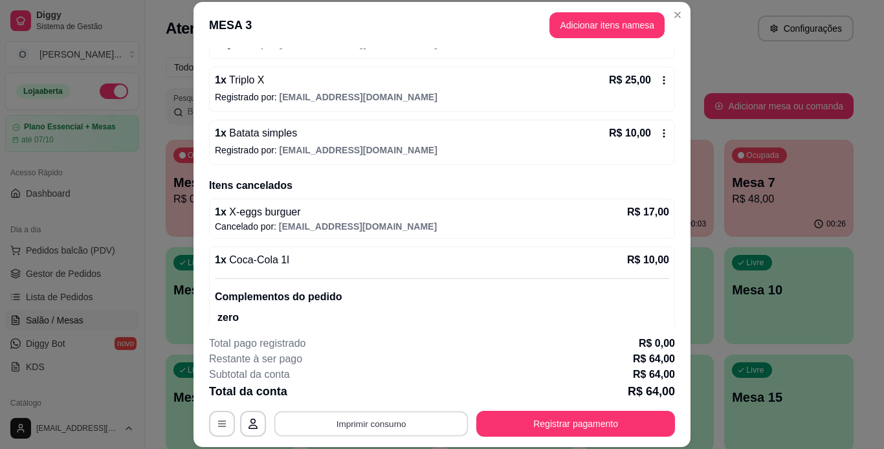
click at [346, 426] on button "Imprimir consumo" at bounding box center [371, 423] width 194 height 25
click at [353, 389] on button "IMPRESSORA" at bounding box center [370, 394] width 91 height 20
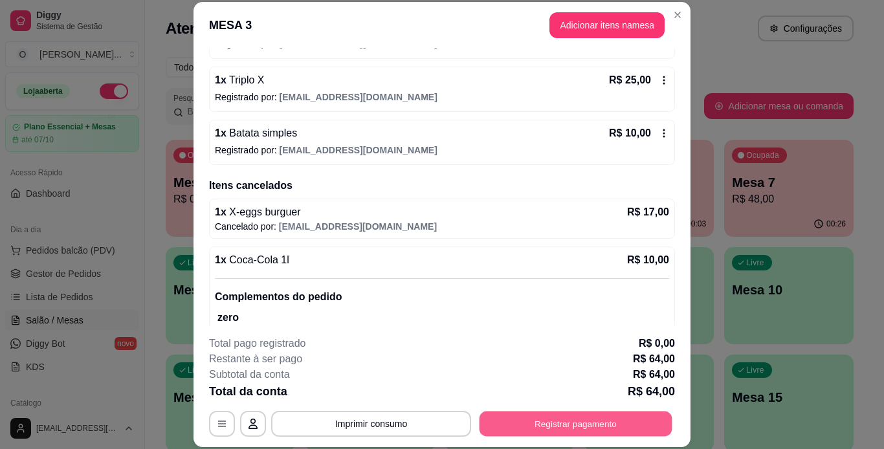
click at [526, 426] on button "Registrar pagamento" at bounding box center [575, 423] width 193 height 25
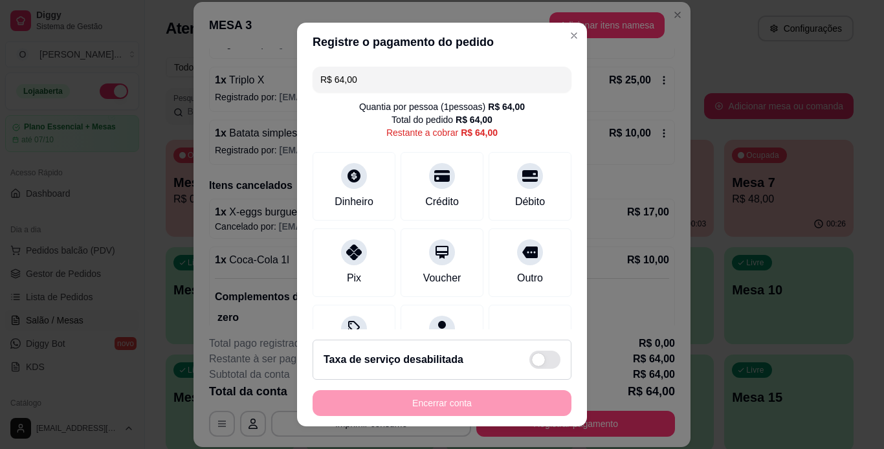
drag, startPoint x: 402, startPoint y: 84, endPoint x: 307, endPoint y: 78, distance: 95.3
click at [307, 78] on div "R$ 64,00 Quantia por pessoa ( 1 pessoas) R$ 64,00 Total do pedido R$ 64,00 Rest…" at bounding box center [442, 195] width 290 height 268
click at [519, 190] on div "Débito" at bounding box center [530, 184] width 91 height 76
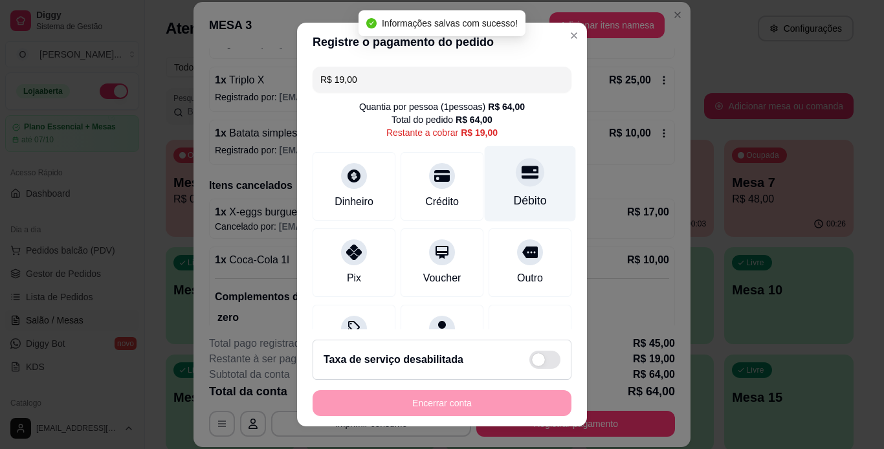
click at [519, 190] on div "Débito" at bounding box center [530, 184] width 91 height 76
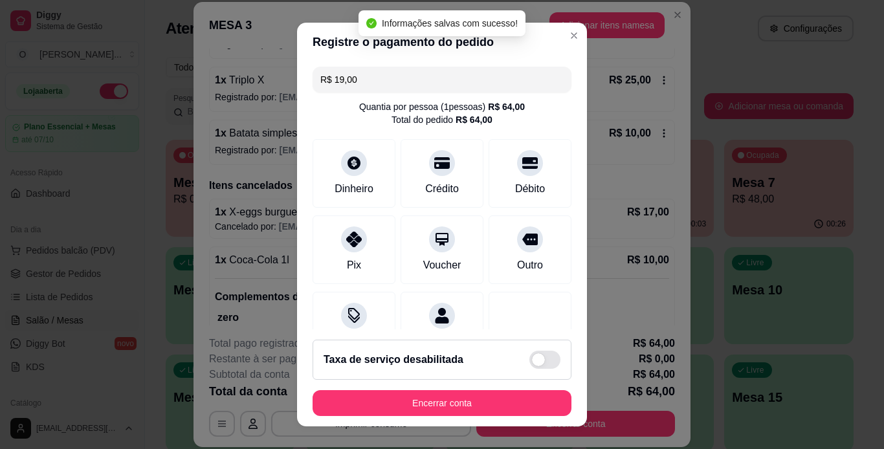
type input "R$ 0,00"
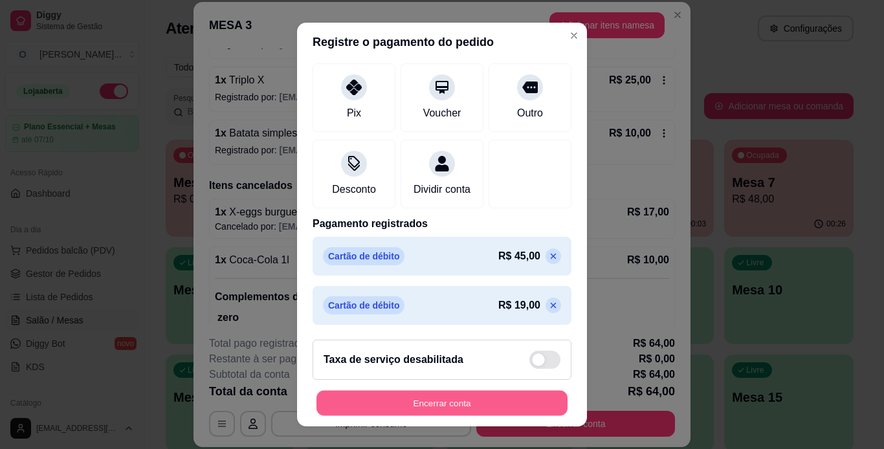
click at [455, 393] on button "Encerrar conta" at bounding box center [441, 403] width 251 height 25
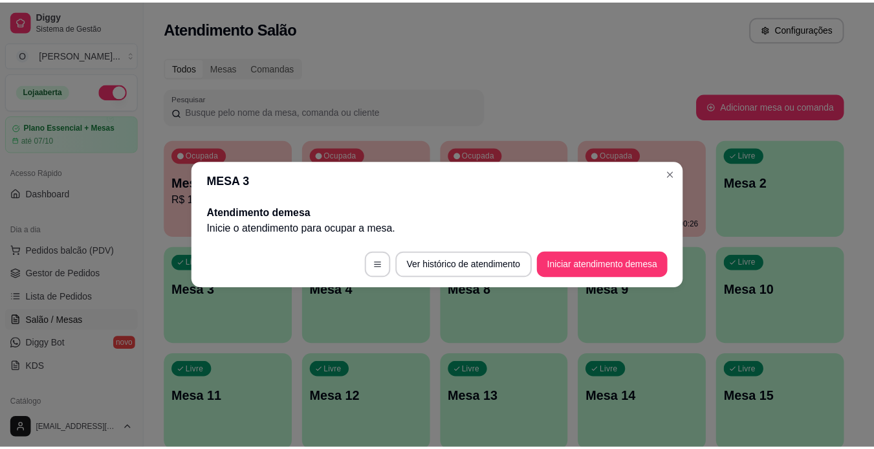
scroll to position [0, 0]
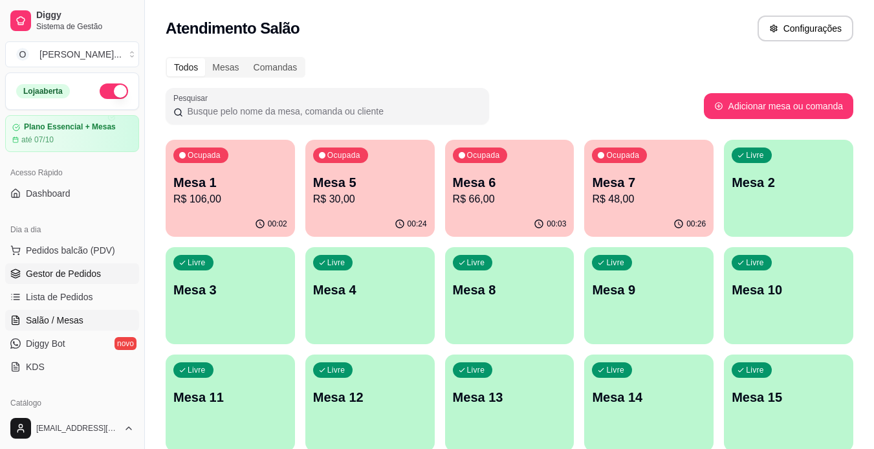
click at [72, 274] on span "Gestor de Pedidos" at bounding box center [63, 273] width 75 height 13
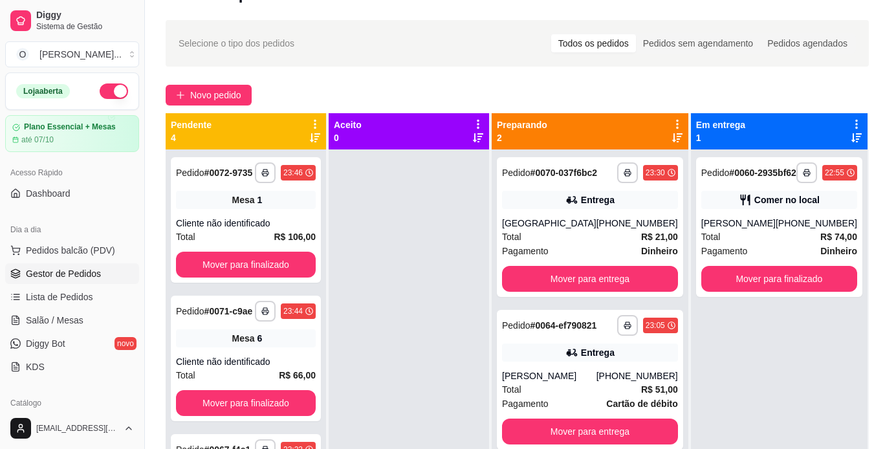
scroll to position [38, 0]
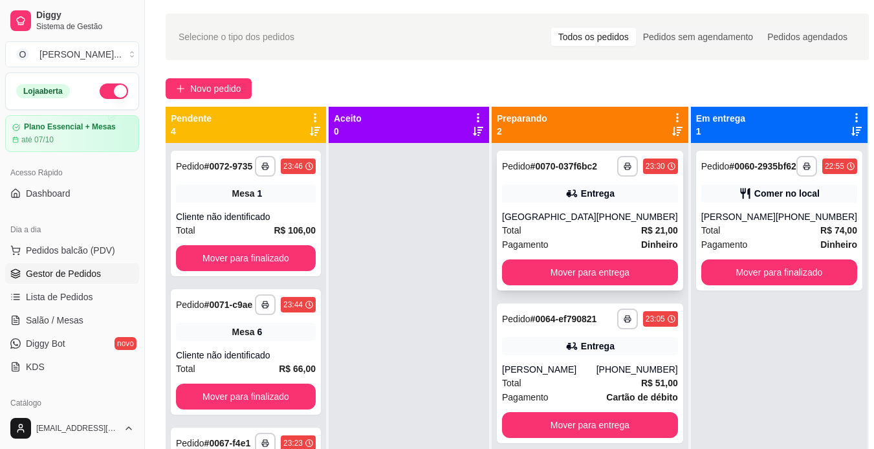
click at [641, 234] on strong "R$ 21,00" at bounding box center [659, 230] width 37 height 10
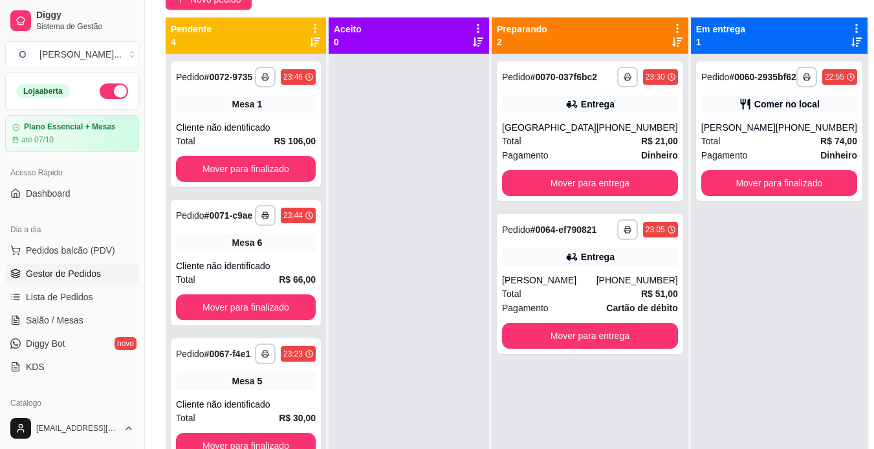
scroll to position [177, 0]
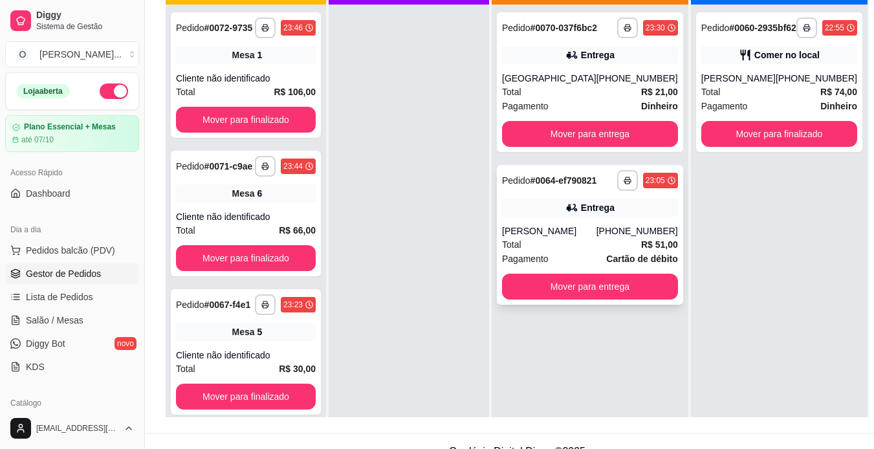
click at [560, 217] on div "Entrega" at bounding box center [590, 208] width 176 height 18
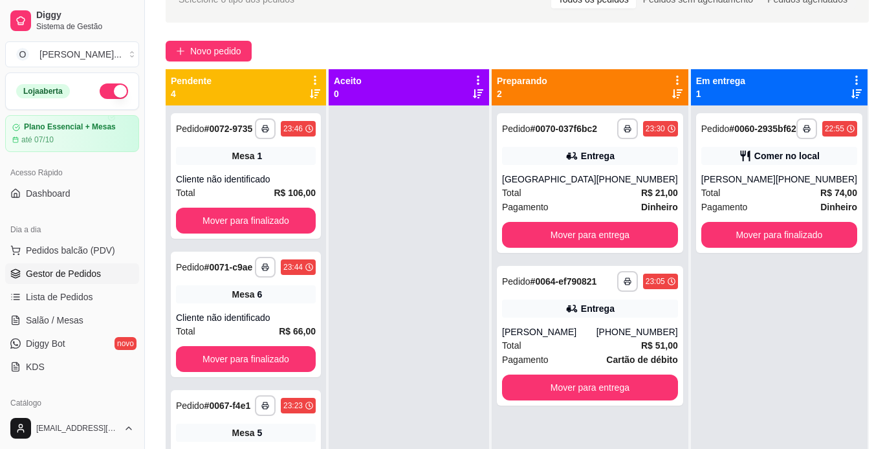
scroll to position [74, 0]
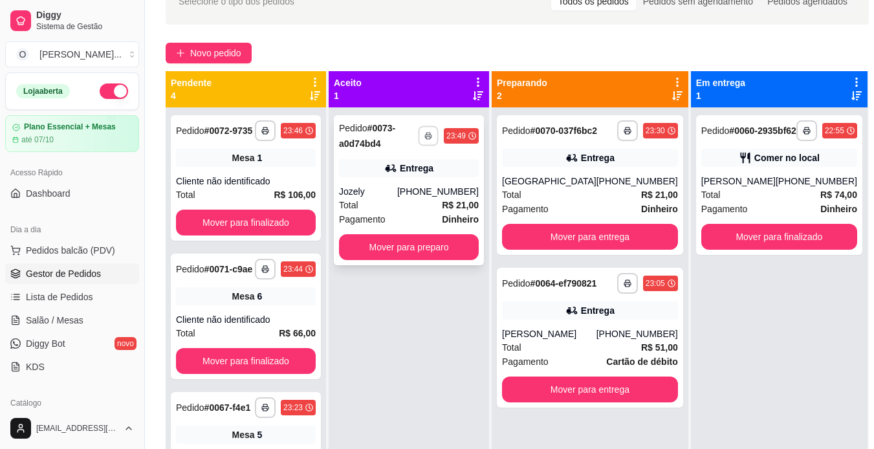
click at [438, 131] on button "button" at bounding box center [428, 136] width 20 height 20
click at [417, 182] on button "IMPRESSORA" at bounding box center [407, 181] width 91 height 20
click at [626, 129] on polyline "button" at bounding box center [628, 128] width 4 height 2
click at [589, 181] on button "IMPRESSORA" at bounding box center [577, 181] width 91 height 20
click at [587, 291] on div "Pedido # 0064-ef790821" at bounding box center [549, 284] width 94 height 16
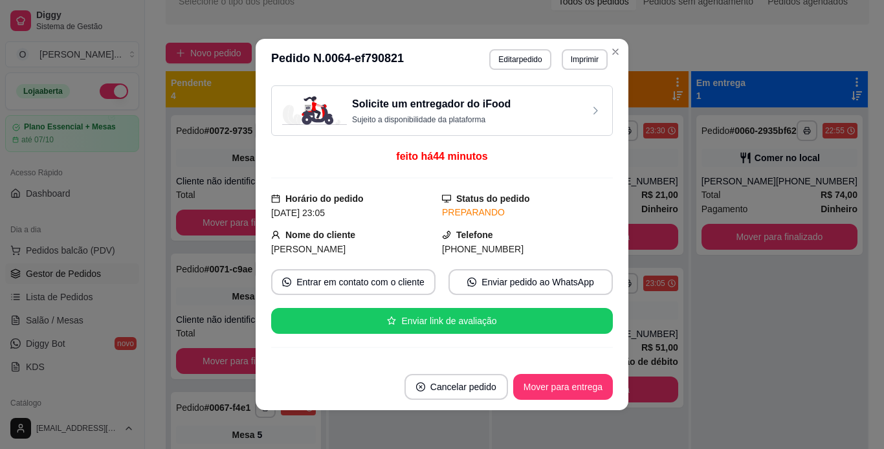
click at [623, 149] on div "Solicite um entregador do iFood Sujeito a disponibilidade da plataforma feito h…" at bounding box center [442, 221] width 373 height 283
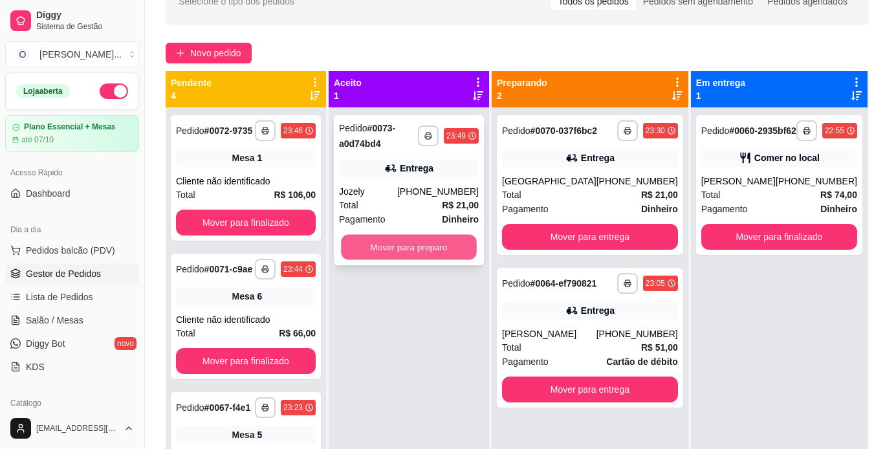
click at [422, 240] on button "Mover para preparo" at bounding box center [409, 247] width 136 height 25
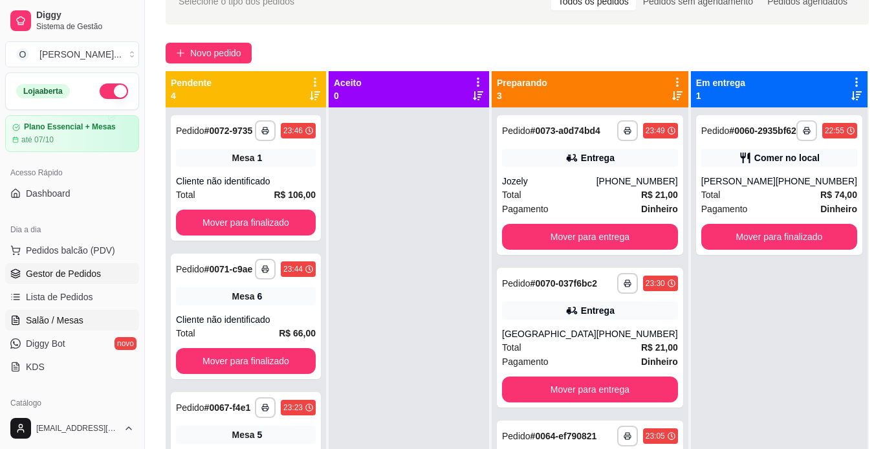
click at [67, 318] on span "Salão / Mesas" at bounding box center [55, 320] width 58 height 13
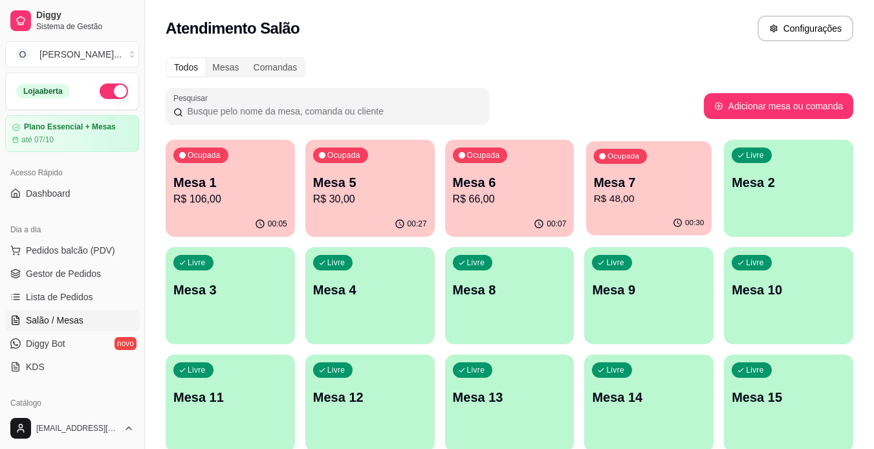
click at [614, 199] on p "R$ 48,00" at bounding box center [649, 198] width 111 height 15
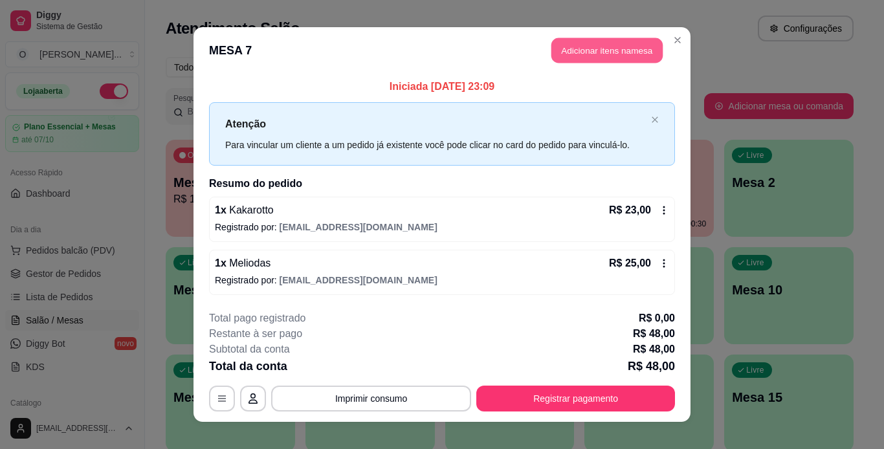
click at [600, 54] on button "Adicionar itens na mesa" at bounding box center [606, 50] width 111 height 25
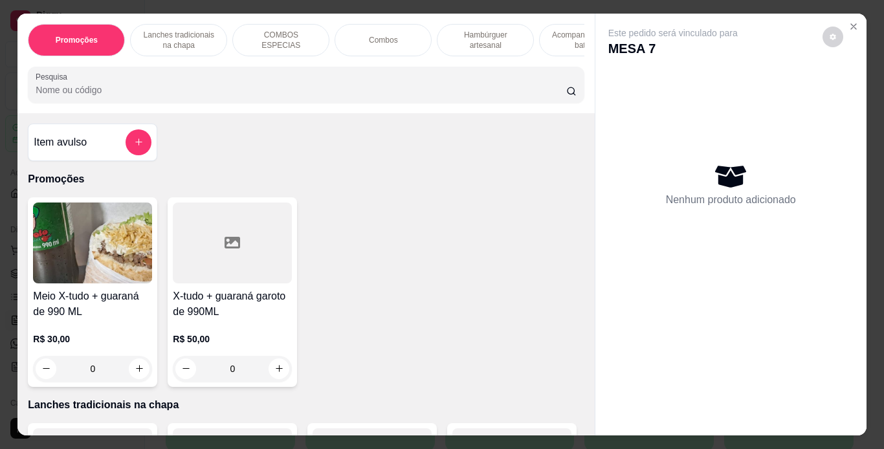
scroll to position [0, 359]
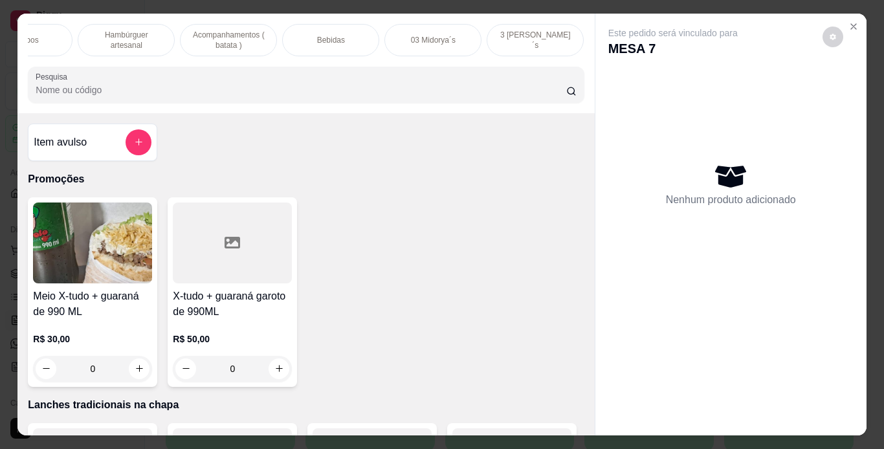
click at [342, 32] on div "Bebidas" at bounding box center [330, 40] width 97 height 32
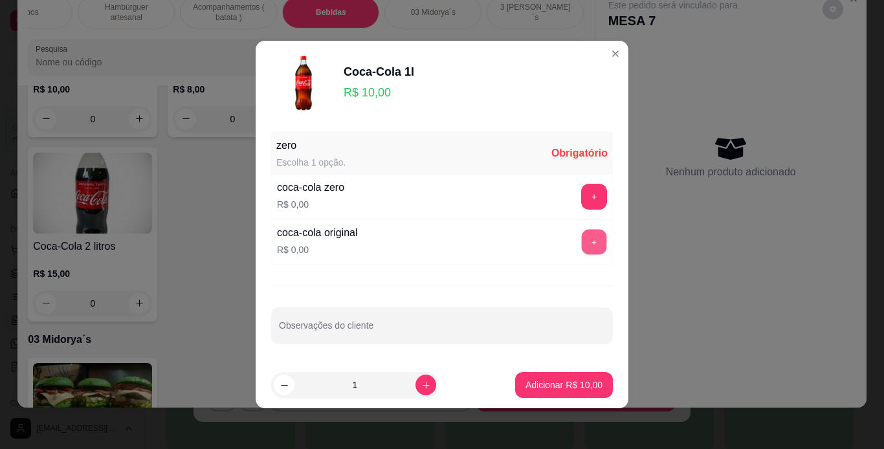
click at [582, 248] on button "+" at bounding box center [594, 242] width 25 height 25
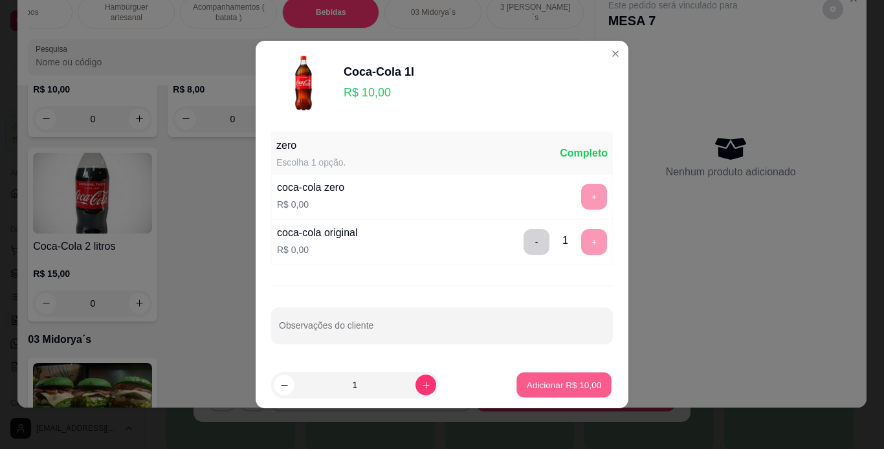
click at [530, 389] on p "Adicionar R$ 10,00" at bounding box center [564, 384] width 75 height 12
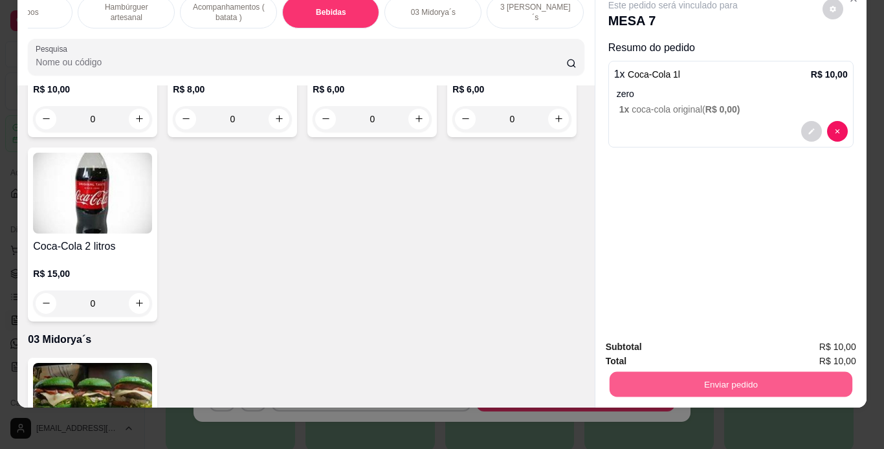
click at [682, 384] on button "Enviar pedido" at bounding box center [730, 384] width 243 height 25
click at [675, 349] on button "Não registrar e enviar pedido" at bounding box center [687, 343] width 131 height 24
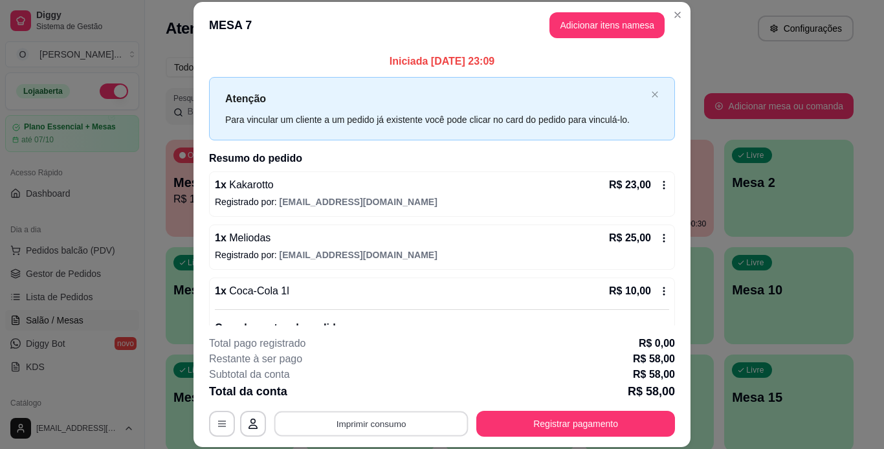
click at [364, 426] on button "Imprimir consumo" at bounding box center [371, 423] width 194 height 25
click at [371, 398] on button "IMPRESSORA" at bounding box center [370, 394] width 91 height 20
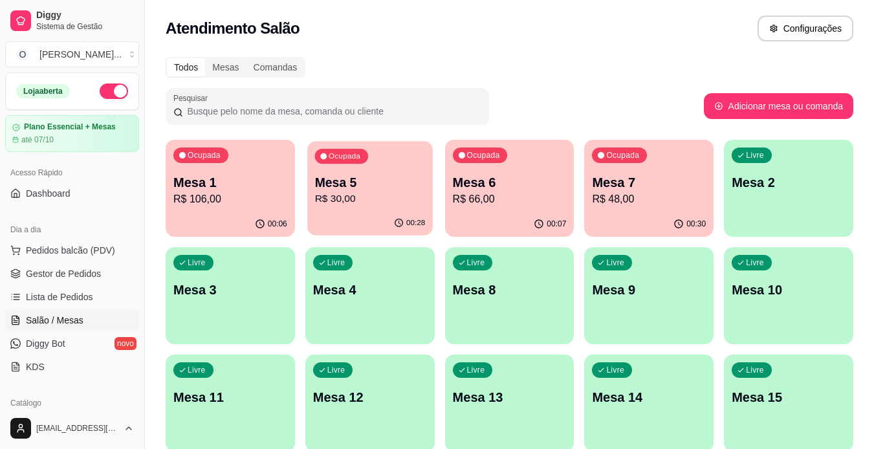
click at [383, 164] on div "Ocupada Mesa 5 R$ 30,00" at bounding box center [370, 176] width 126 height 70
click at [629, 177] on p "Mesa 7" at bounding box center [649, 182] width 111 height 17
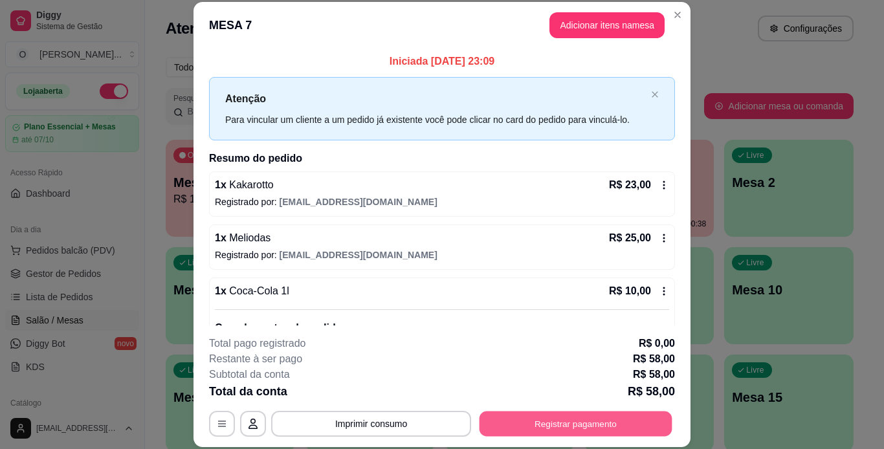
click at [523, 430] on button "Registrar pagamento" at bounding box center [575, 423] width 193 height 25
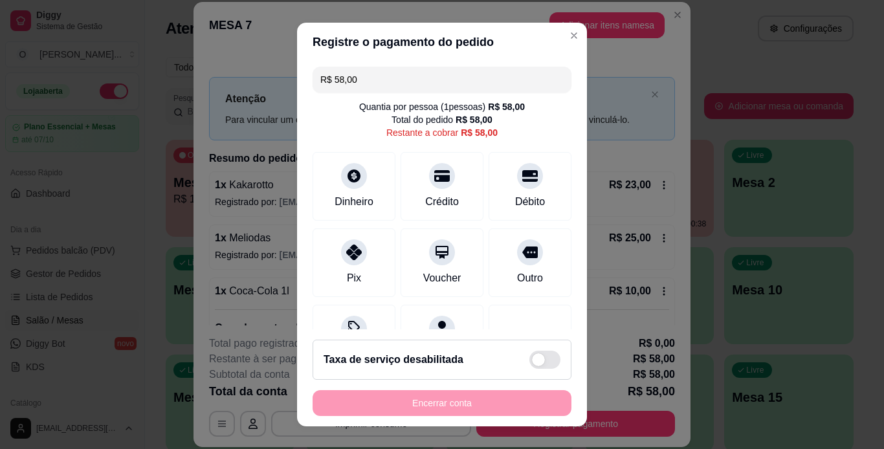
click at [429, 82] on input "R$ 58,00" at bounding box center [441, 80] width 243 height 26
click at [523, 188] on div "Débito" at bounding box center [530, 184] width 91 height 76
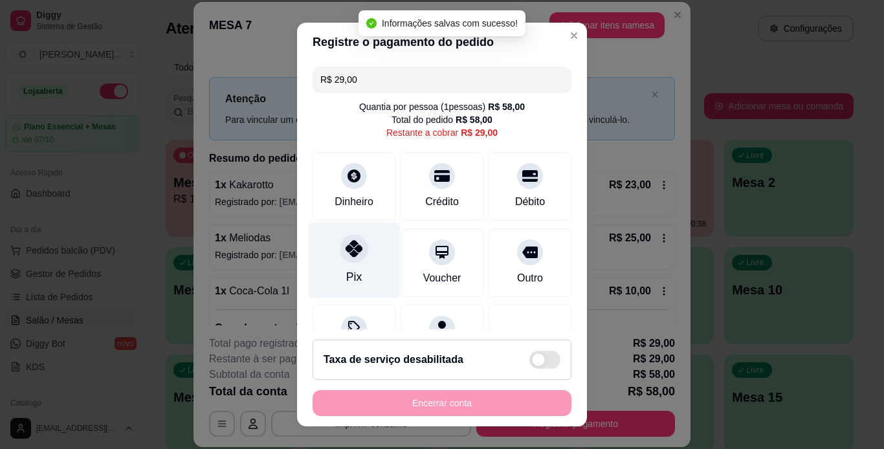
click at [341, 264] on div "Pix" at bounding box center [354, 260] width 91 height 76
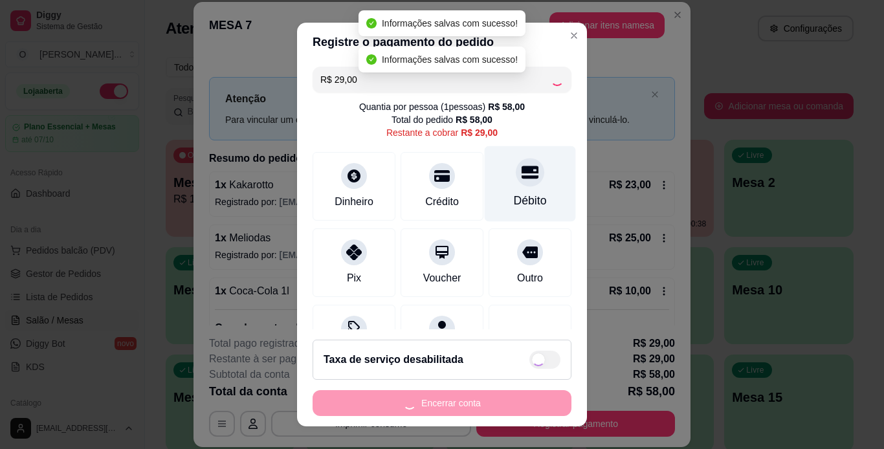
type input "R$ 0,00"
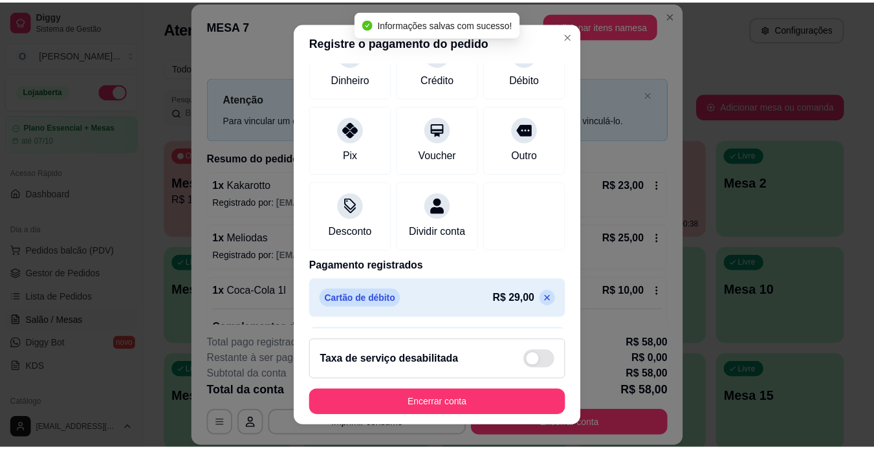
scroll to position [168, 0]
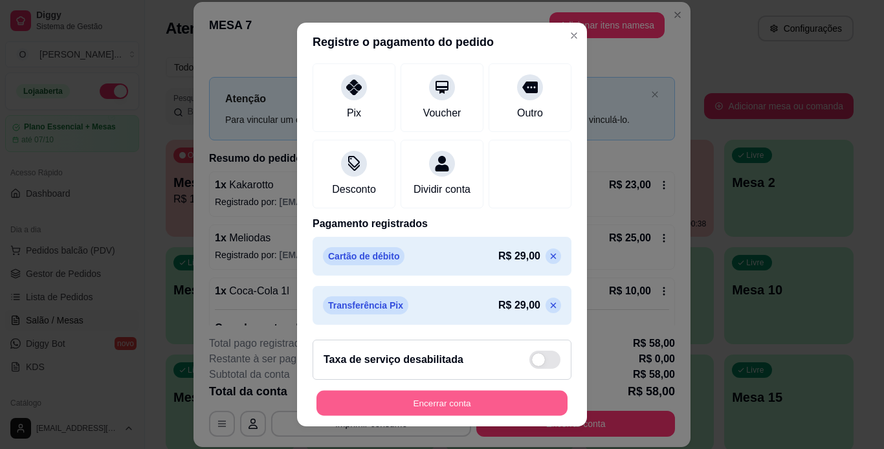
click at [428, 401] on button "Encerrar conta" at bounding box center [441, 403] width 251 height 25
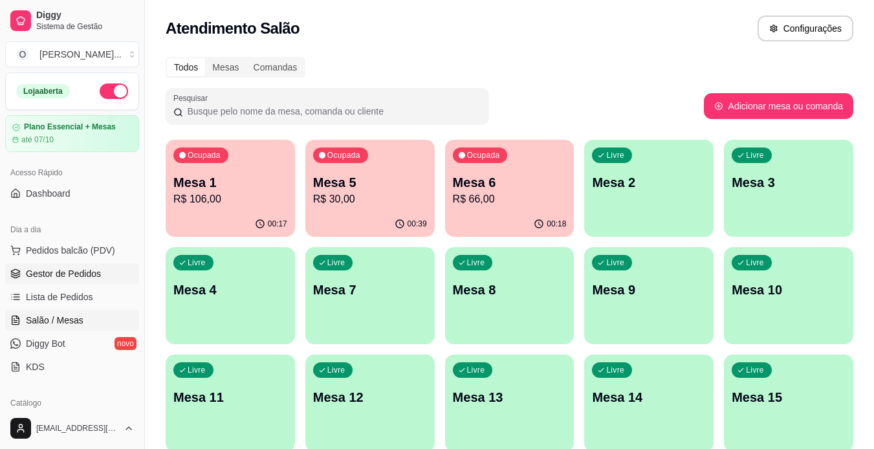
click at [81, 274] on span "Gestor de Pedidos" at bounding box center [63, 273] width 75 height 13
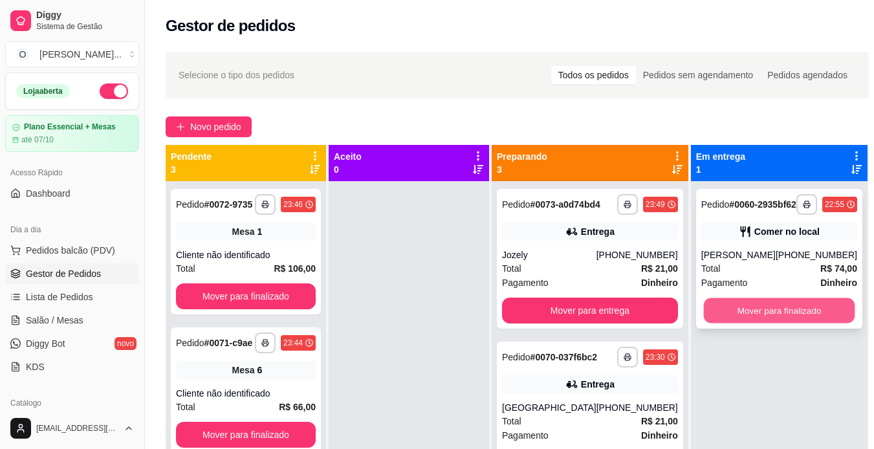
click at [743, 323] on button "Mover para finalizado" at bounding box center [778, 310] width 151 height 25
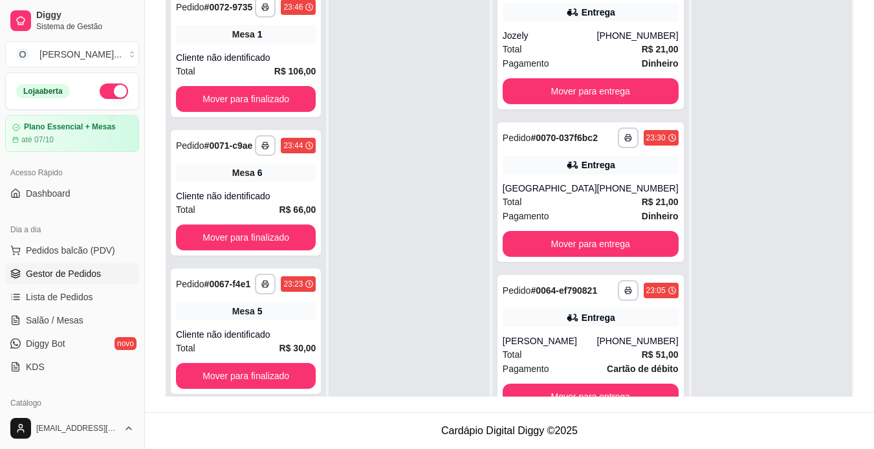
scroll to position [53, 0]
click at [618, 243] on button "Mover para entrega" at bounding box center [590, 244] width 171 height 25
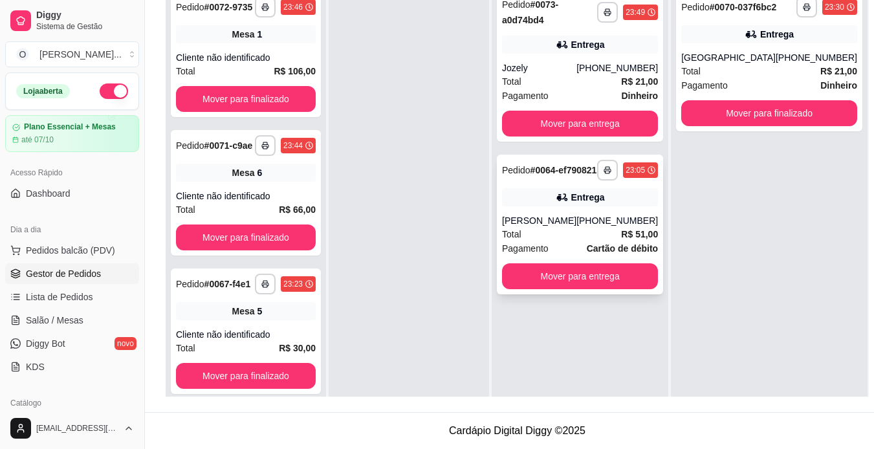
scroll to position [0, 0]
click at [573, 386] on div "**********" at bounding box center [580, 208] width 177 height 449
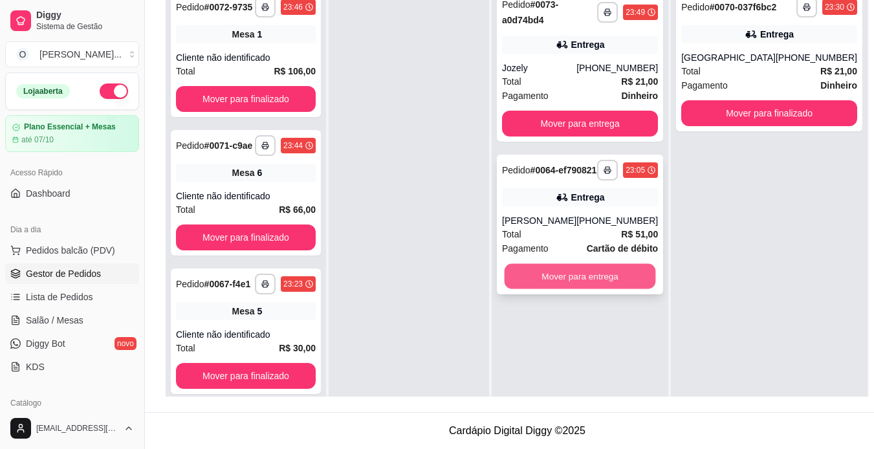
click at [573, 281] on button "Mover para entrega" at bounding box center [580, 276] width 151 height 25
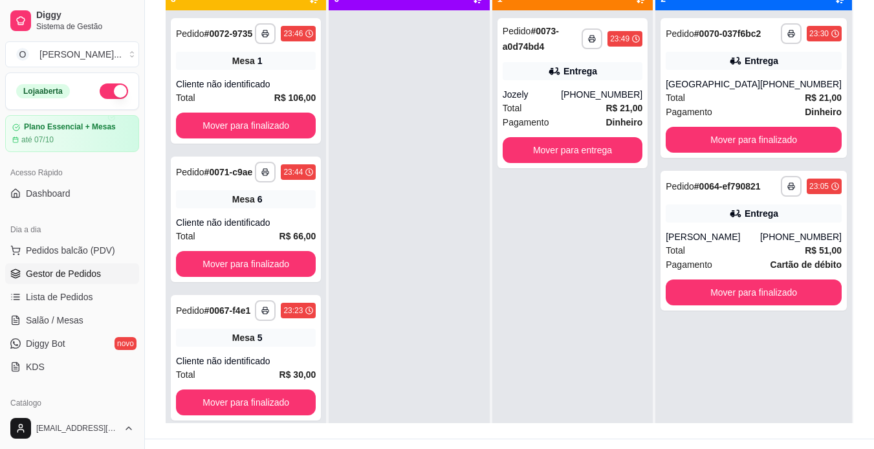
scroll to position [170, 0]
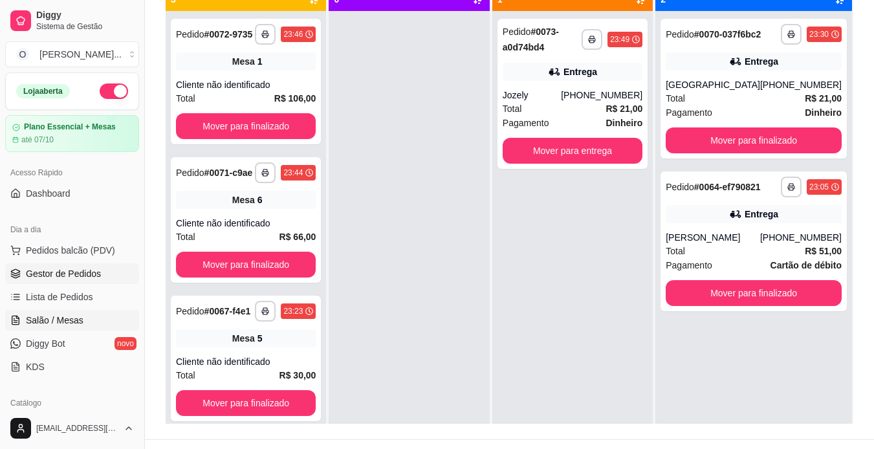
click at [61, 327] on link "Salão / Mesas" at bounding box center [72, 320] width 134 height 21
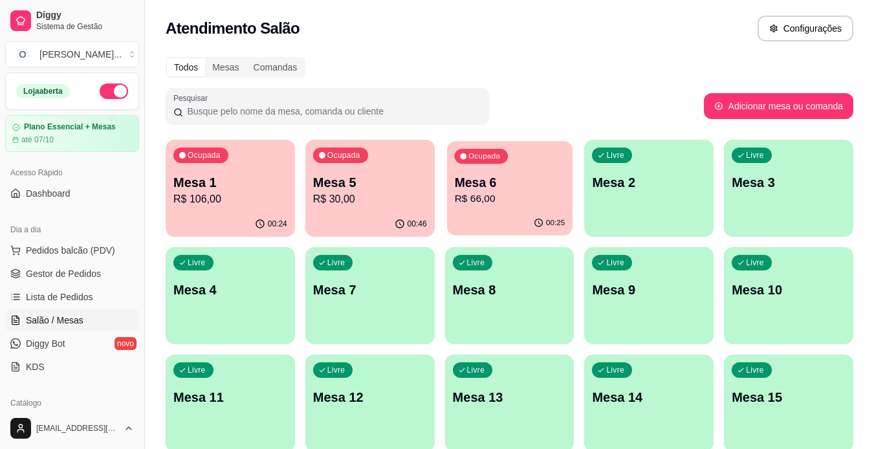
click at [506, 204] on p "R$ 66,00" at bounding box center [509, 198] width 111 height 15
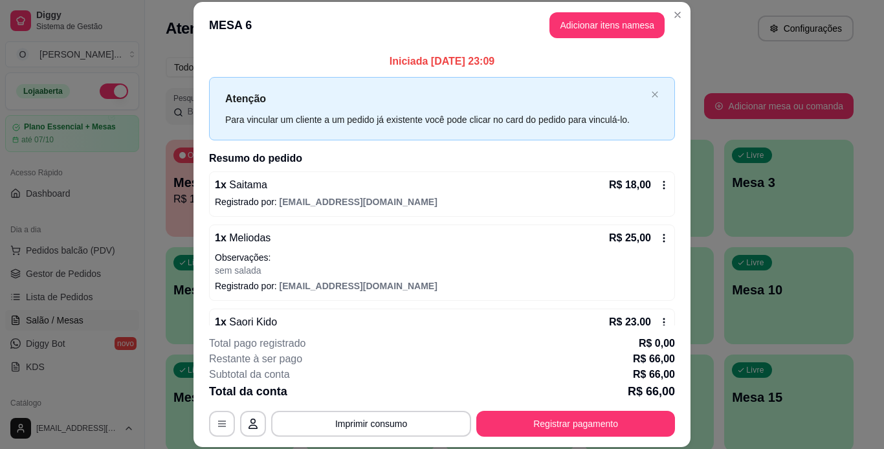
scroll to position [34, 0]
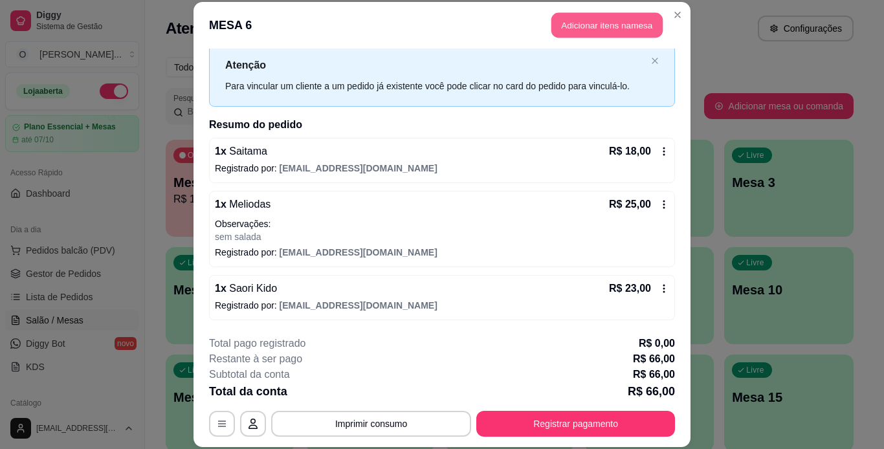
click at [562, 15] on button "Adicionar itens na mesa" at bounding box center [606, 25] width 111 height 25
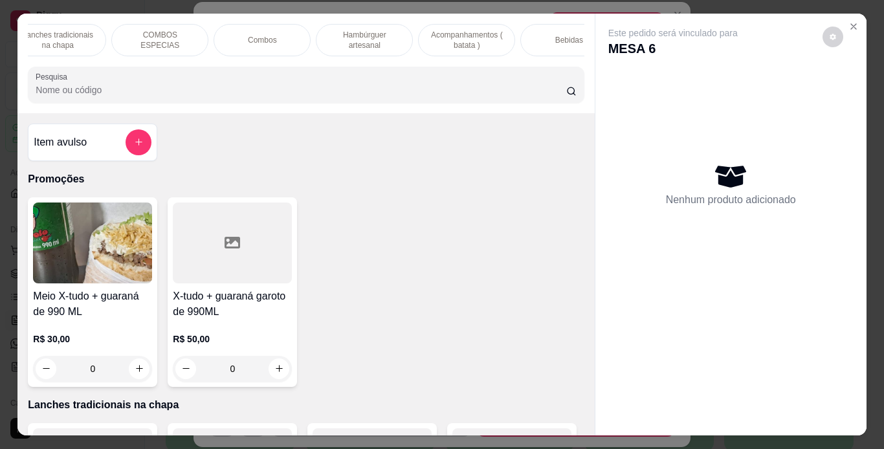
scroll to position [0, 124]
click at [532, 34] on div "Bebidas" at bounding box center [566, 40] width 97 height 32
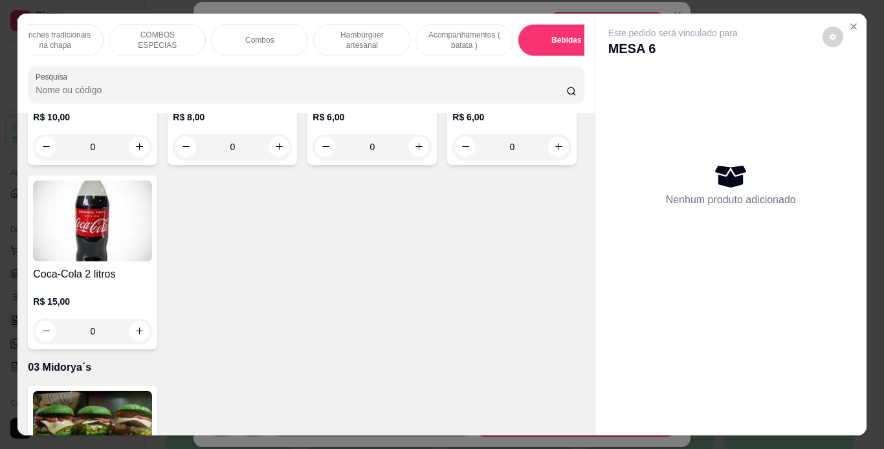
scroll to position [33, 0]
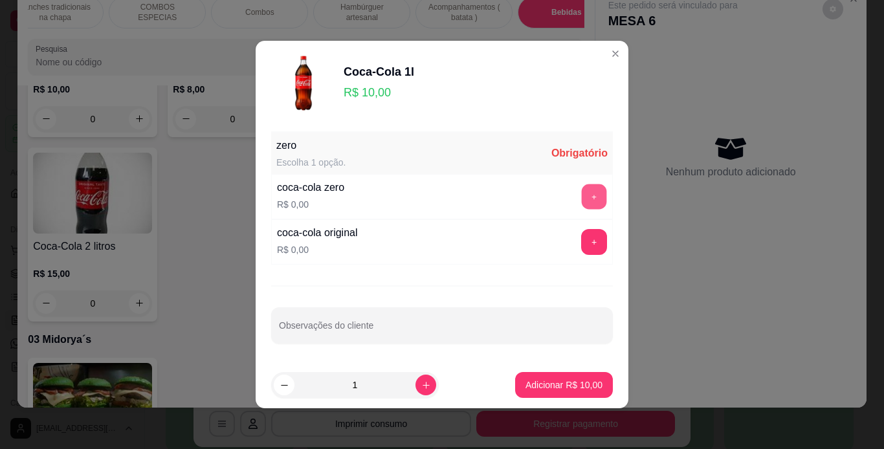
click at [582, 190] on button "+" at bounding box center [594, 196] width 25 height 25
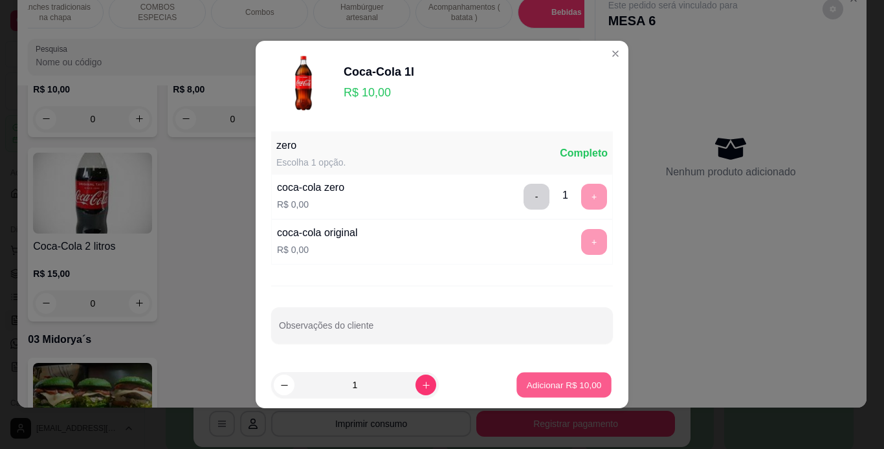
click at [527, 380] on p "Adicionar R$ 10,00" at bounding box center [564, 384] width 75 height 12
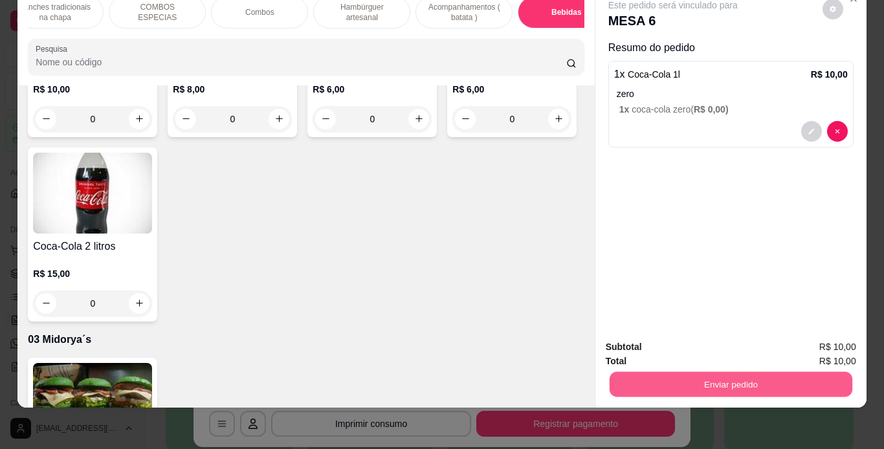
click at [689, 380] on button "Enviar pedido" at bounding box center [730, 384] width 243 height 25
click at [642, 342] on button "Não registrar e enviar pedido" at bounding box center [687, 343] width 131 height 24
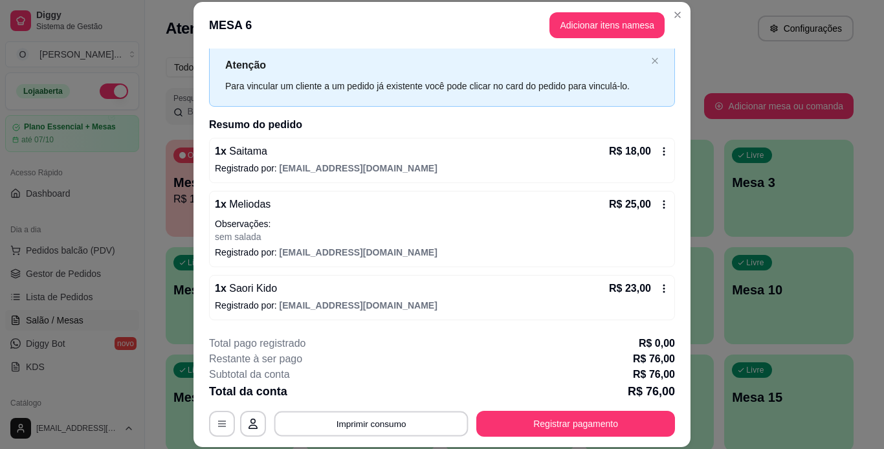
click at [375, 428] on button "Imprimir consumo" at bounding box center [371, 423] width 194 height 25
click at [378, 400] on button "IMPRESSORA" at bounding box center [370, 394] width 91 height 20
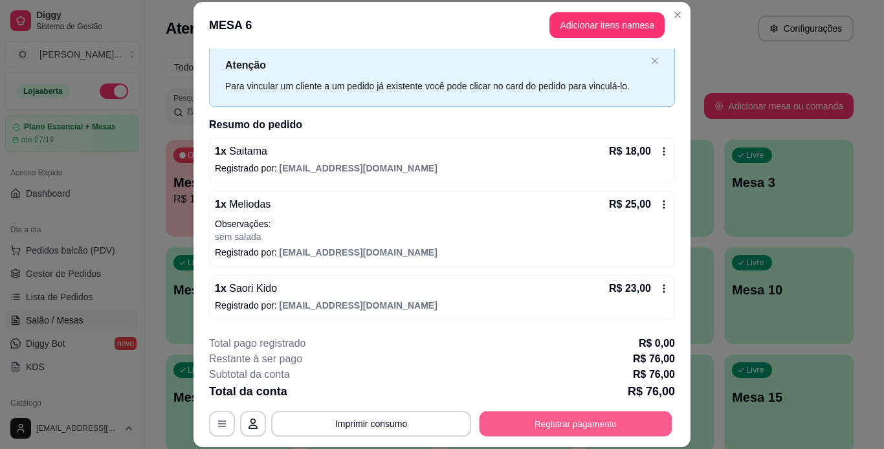
click at [492, 424] on button "Registrar pagamento" at bounding box center [575, 423] width 193 height 25
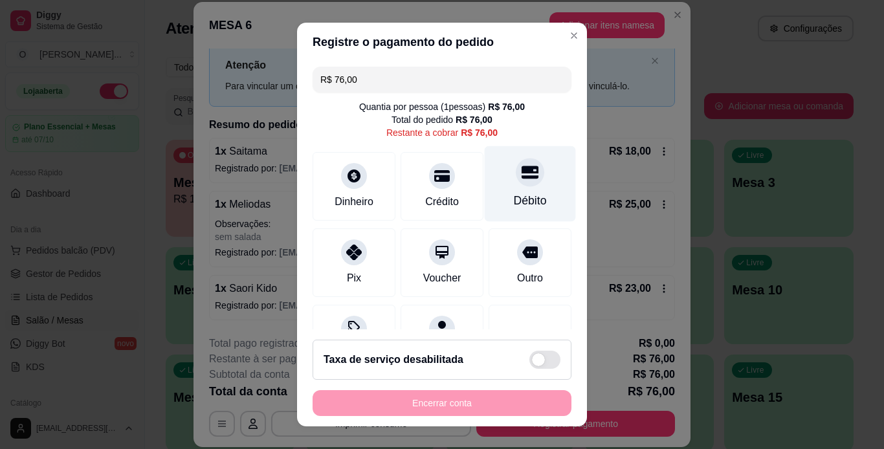
click at [514, 195] on div "Débito" at bounding box center [530, 200] width 33 height 17
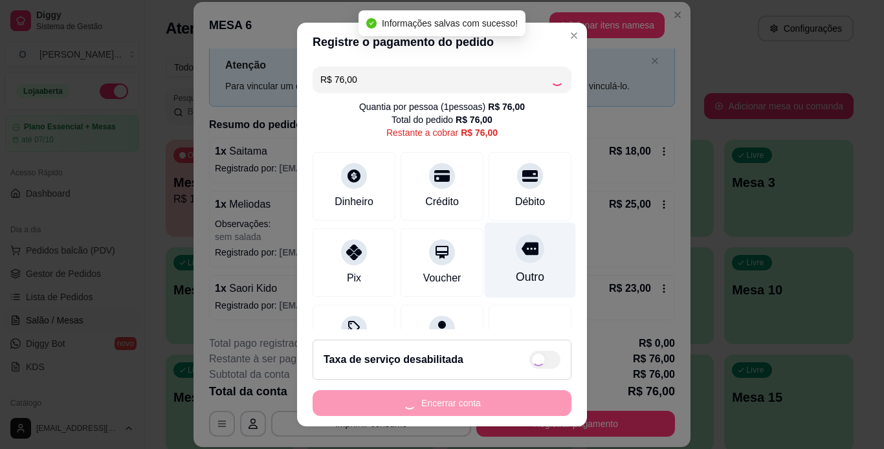
type input "R$ 0,00"
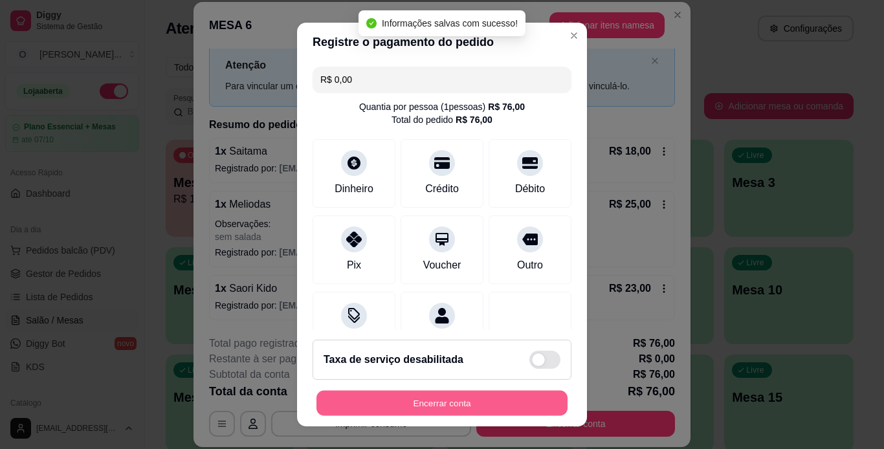
click at [463, 392] on button "Encerrar conta" at bounding box center [441, 403] width 251 height 25
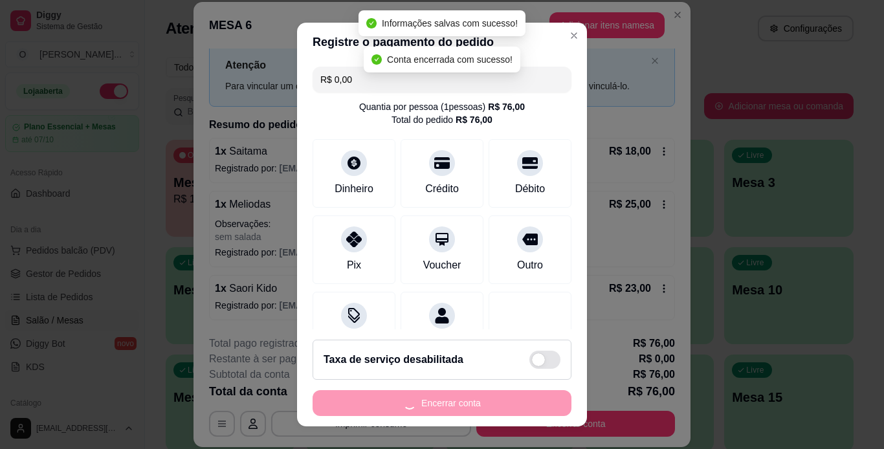
scroll to position [0, 0]
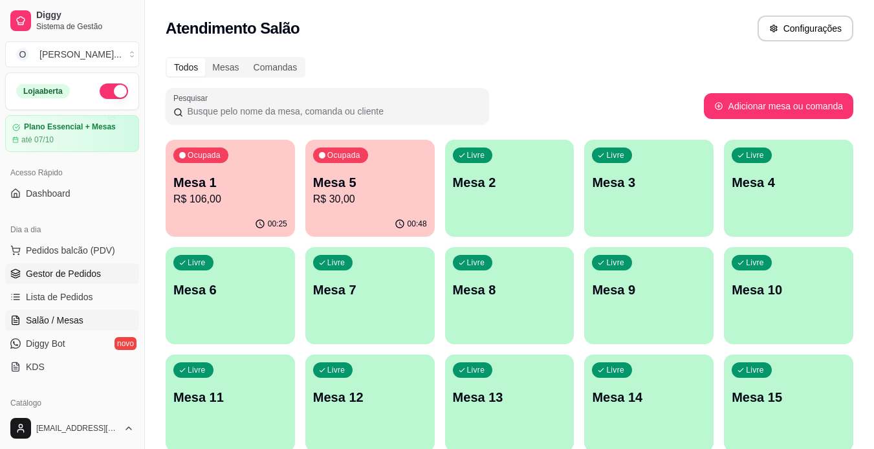
click at [89, 278] on span "Gestor de Pedidos" at bounding box center [63, 273] width 75 height 13
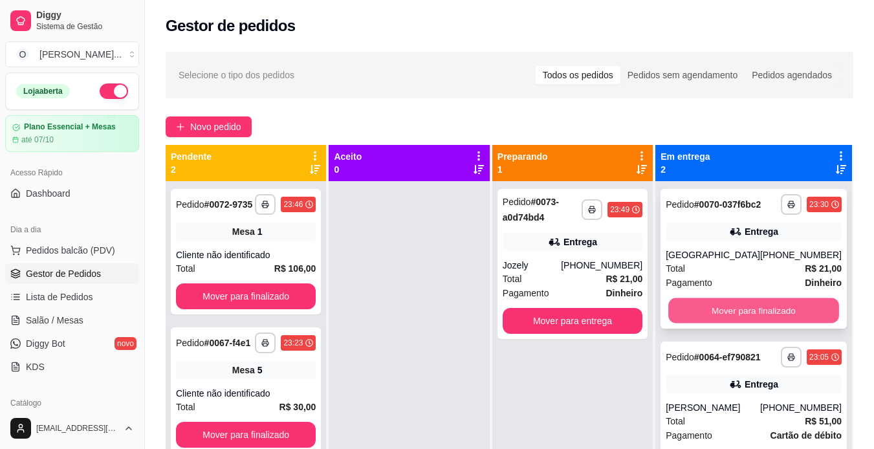
click at [714, 322] on button "Mover para finalizado" at bounding box center [753, 310] width 171 height 25
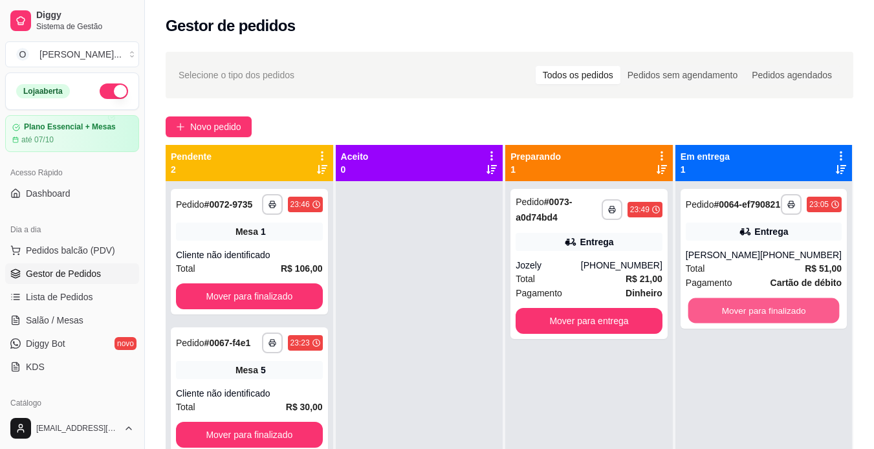
click at [714, 322] on button "Mover para finalizado" at bounding box center [763, 310] width 151 height 25
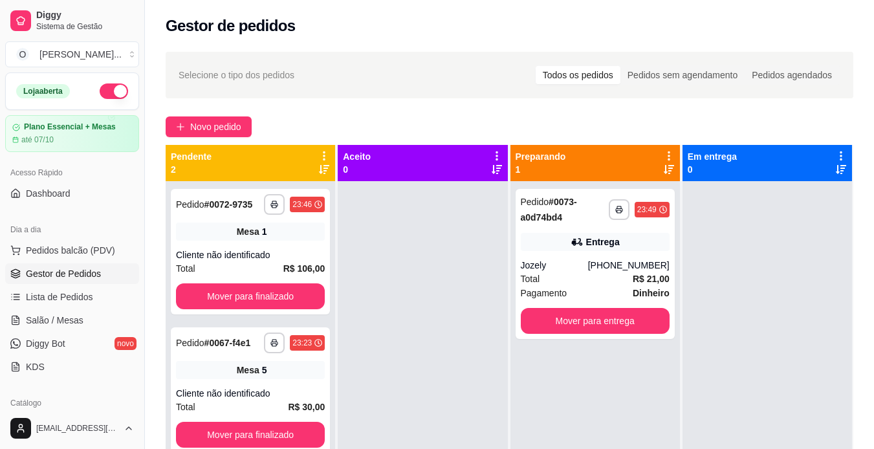
click at [714, 322] on div at bounding box center [767, 405] width 169 height 449
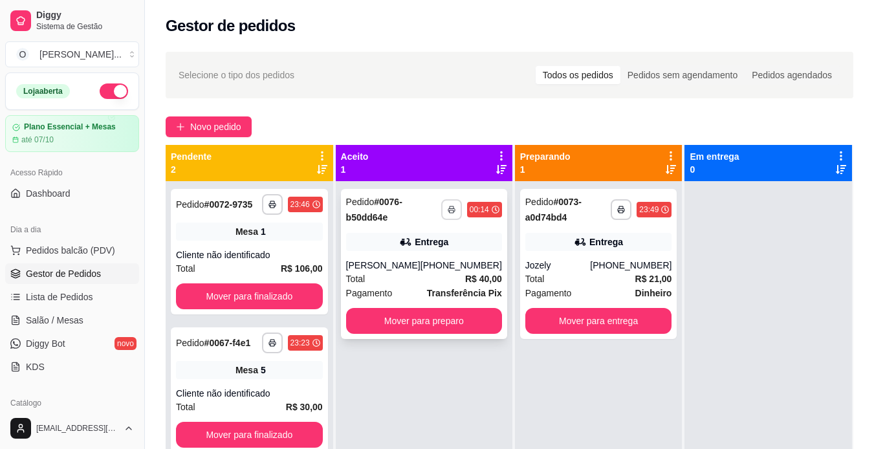
click at [448, 208] on icon "button" at bounding box center [452, 210] width 8 height 8
click at [426, 248] on button "IMPRESSORA" at bounding box center [407, 255] width 91 height 20
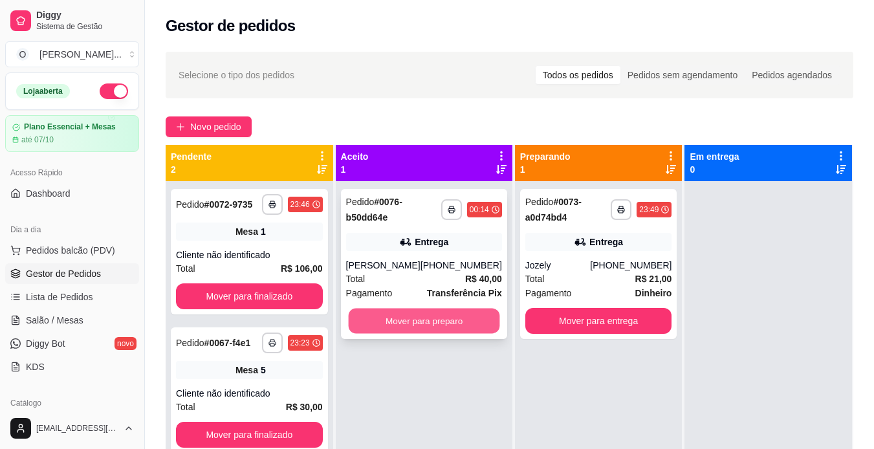
click at [427, 311] on button "Mover para preparo" at bounding box center [423, 321] width 151 height 25
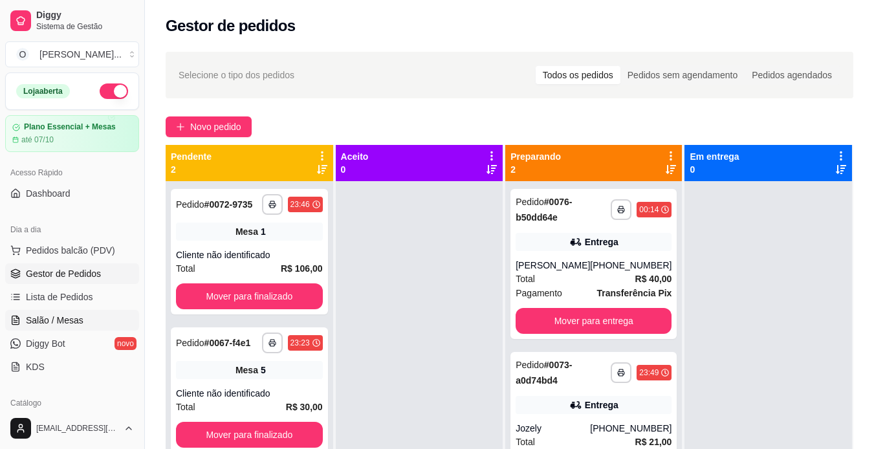
click at [94, 316] on link "Salão / Mesas" at bounding box center [72, 320] width 134 height 21
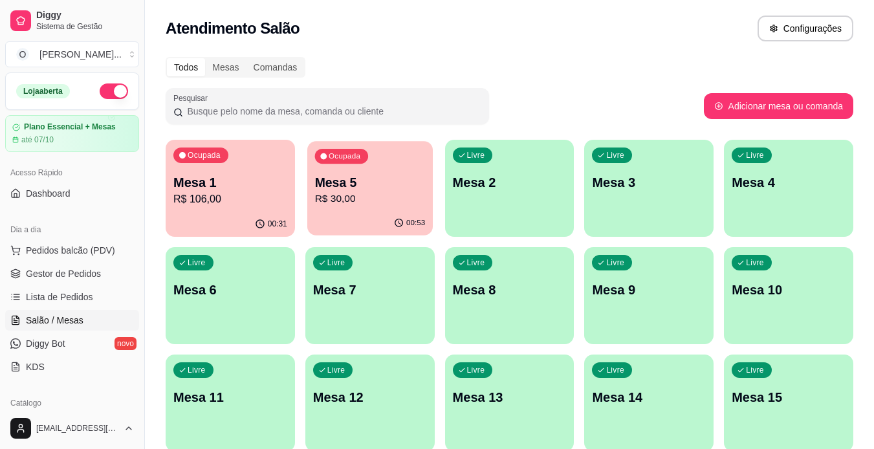
click at [365, 169] on div "Ocupada Mesa 5 R$ 30,00" at bounding box center [370, 176] width 126 height 70
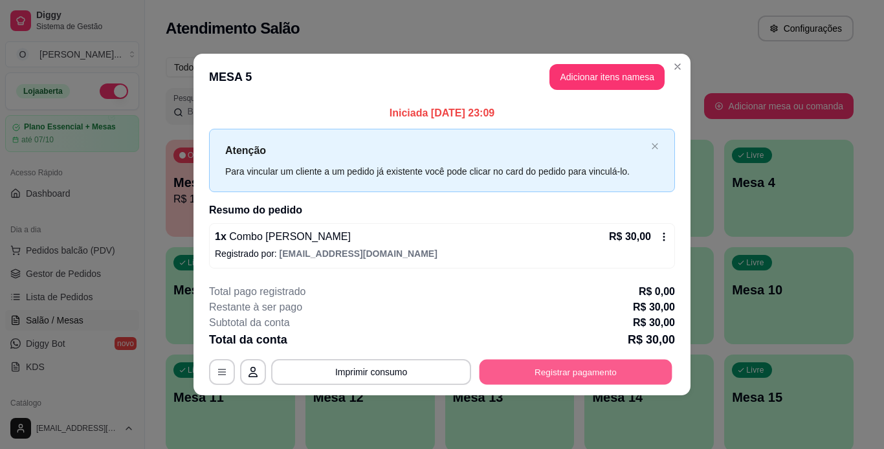
click at [521, 367] on button "Registrar pagamento" at bounding box center [575, 371] width 193 height 25
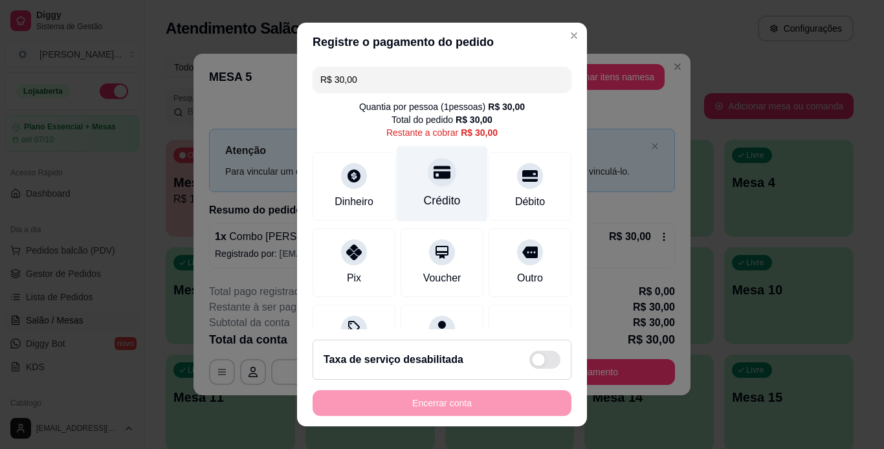
click at [407, 180] on div "Crédito" at bounding box center [442, 184] width 91 height 76
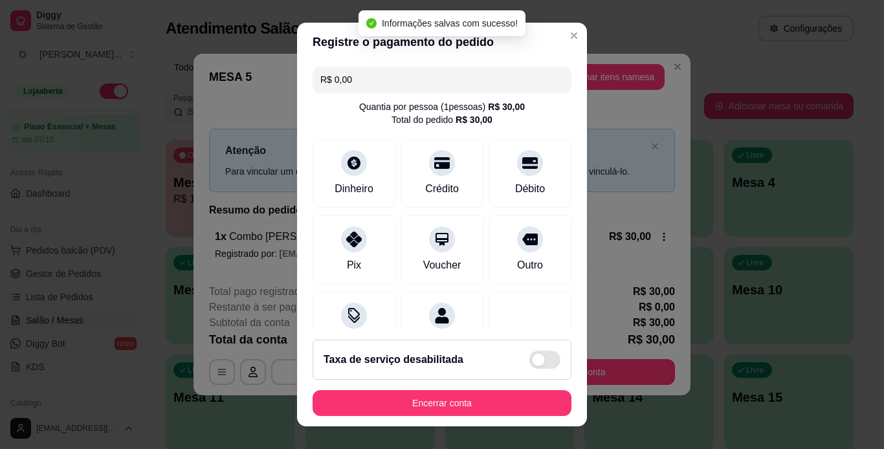
type input "R$ 0,00"
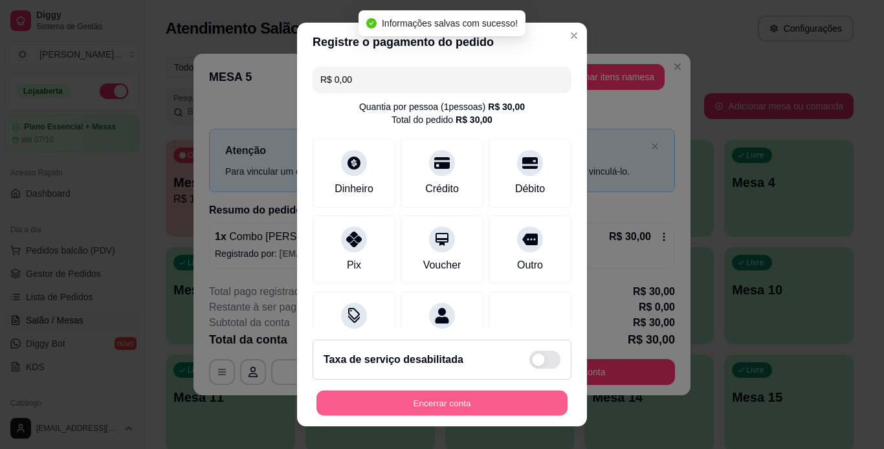
click at [418, 400] on button "Encerrar conta" at bounding box center [441, 403] width 251 height 25
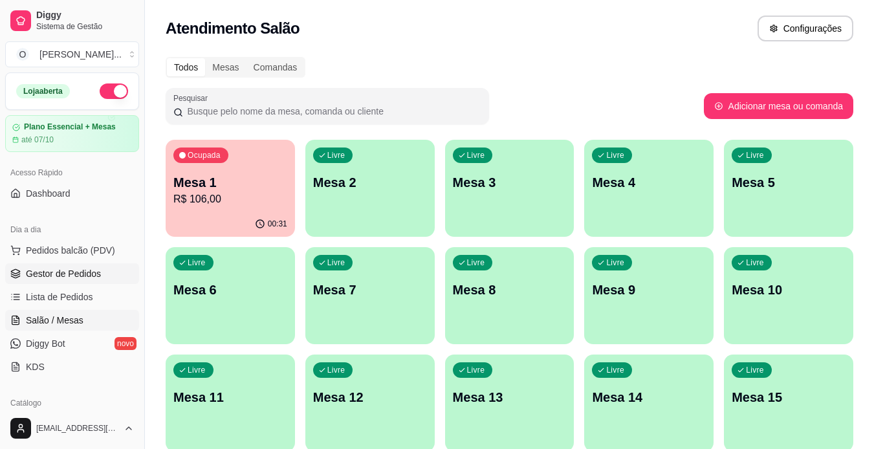
click at [111, 267] on link "Gestor de Pedidos" at bounding box center [72, 273] width 134 height 21
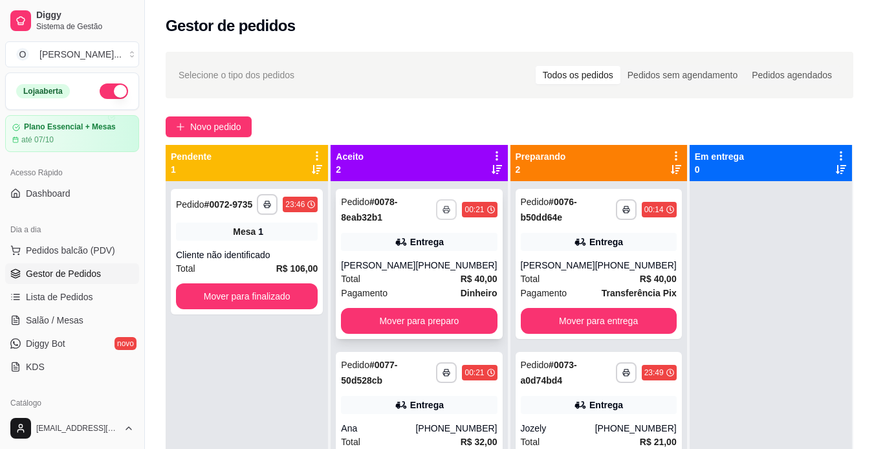
click at [445, 206] on icon "button" at bounding box center [447, 210] width 8 height 8
click at [424, 248] on button "IMPRESSORA" at bounding box center [408, 255] width 94 height 21
click at [440, 377] on button "button" at bounding box center [446, 372] width 21 height 21
click at [412, 414] on button "IMPRESSORA" at bounding box center [408, 418] width 94 height 21
click at [422, 329] on button "Mover para preparo" at bounding box center [419, 321] width 156 height 26
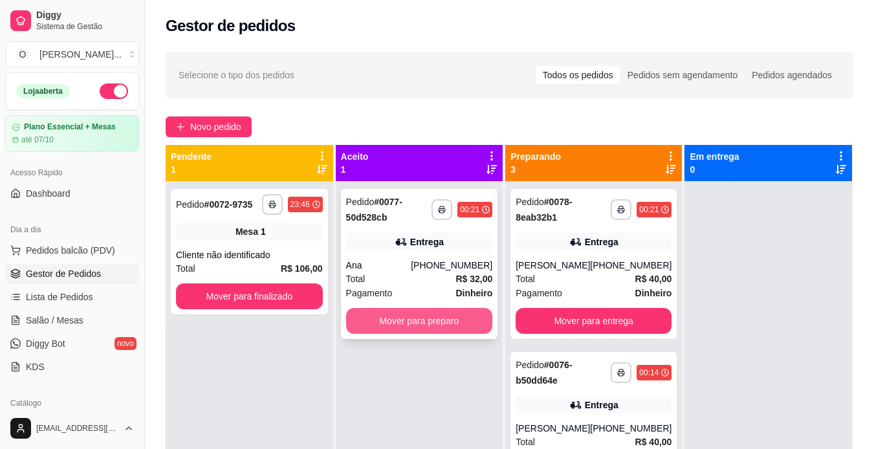
click at [426, 320] on button "Mover para preparo" at bounding box center [419, 321] width 147 height 26
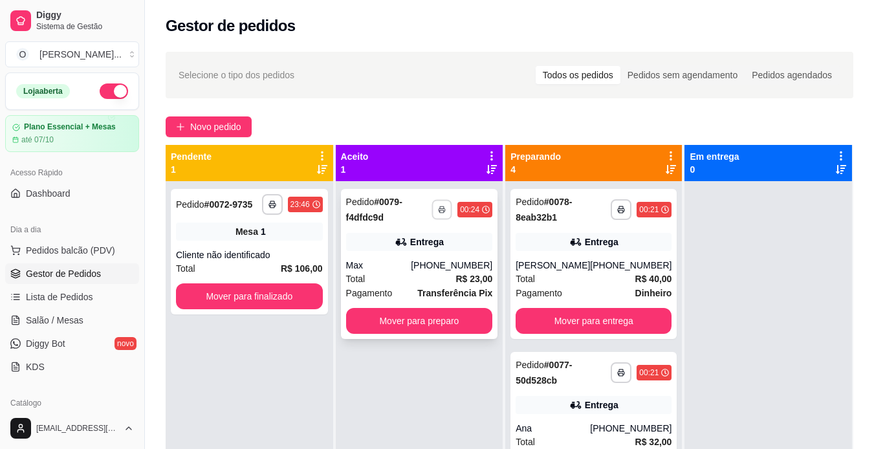
click at [434, 213] on button "button" at bounding box center [442, 209] width 20 height 20
click at [415, 253] on button "IMPRESSORA" at bounding box center [408, 255] width 94 height 21
click at [431, 318] on button "Mover para preparo" at bounding box center [419, 321] width 142 height 25
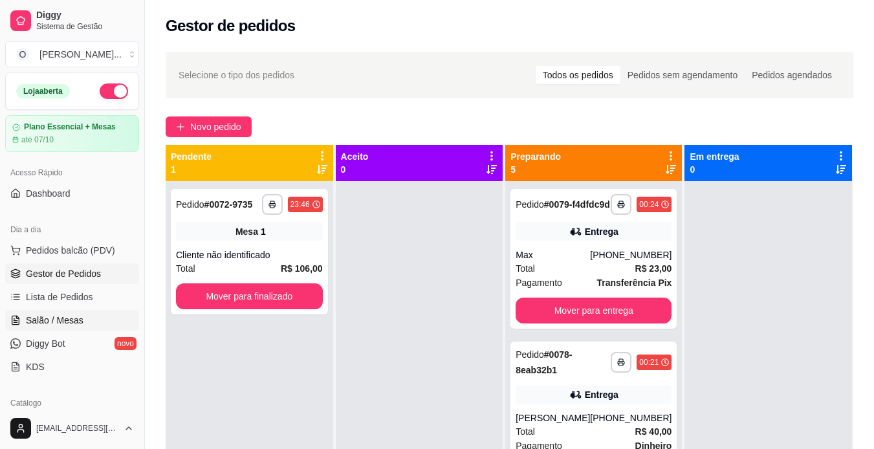
click at [77, 318] on span "Salão / Mesas" at bounding box center [55, 320] width 58 height 13
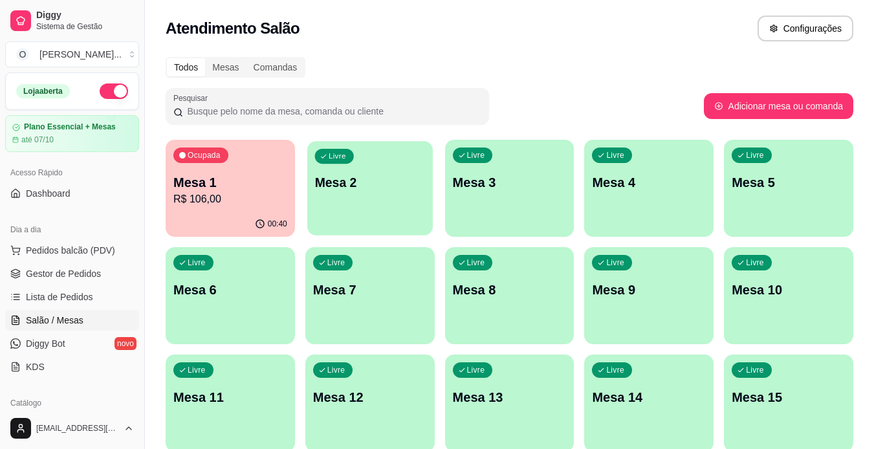
click at [369, 199] on div "Livre Mesa 2" at bounding box center [370, 180] width 126 height 79
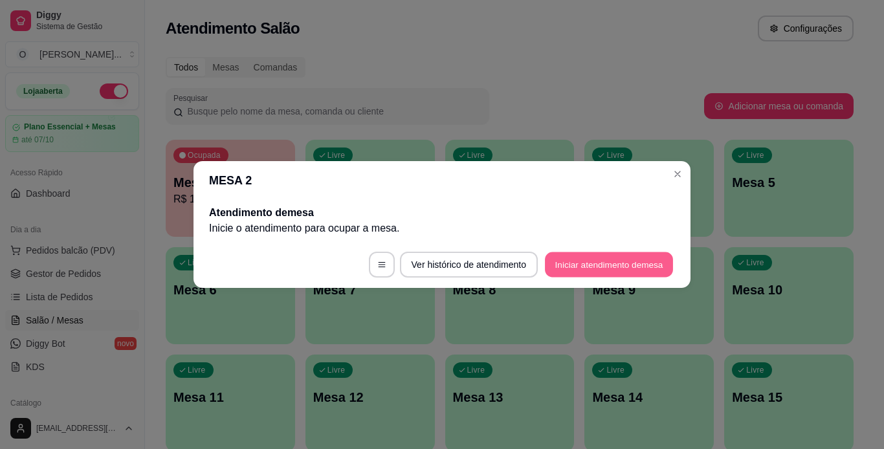
click at [555, 264] on button "Iniciar atendimento de mesa" at bounding box center [609, 264] width 128 height 25
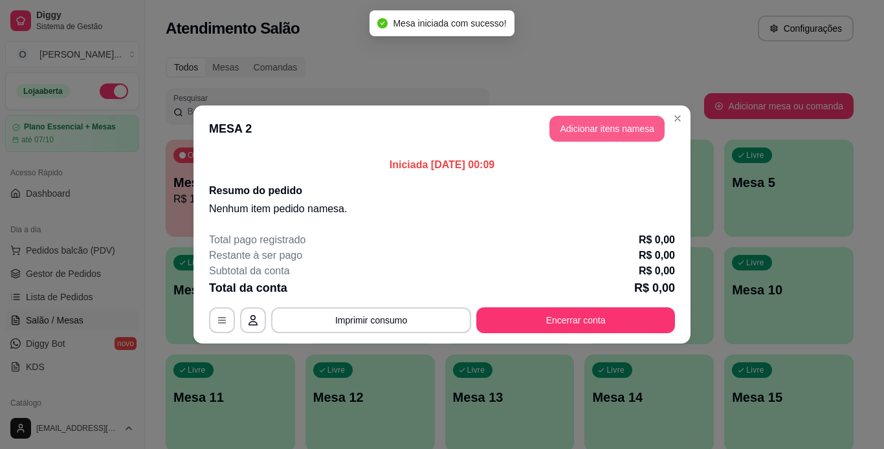
click at [586, 133] on button "Adicionar itens na mesa" at bounding box center [606, 129] width 115 height 26
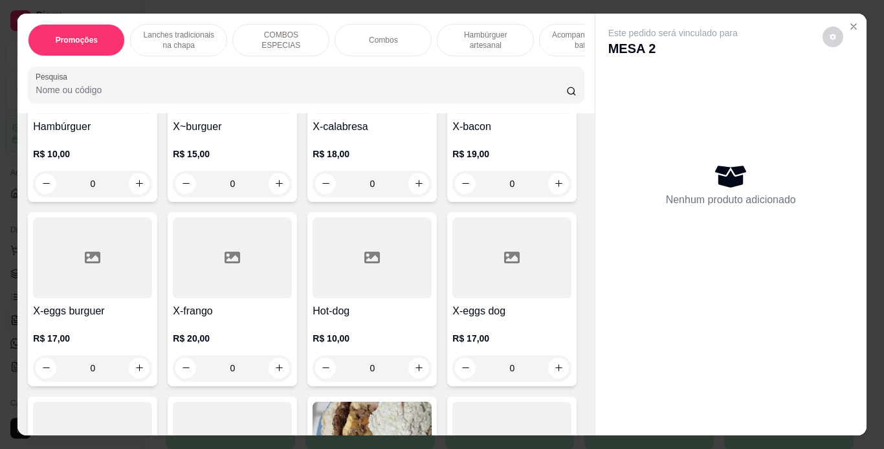
scroll to position [407, 0]
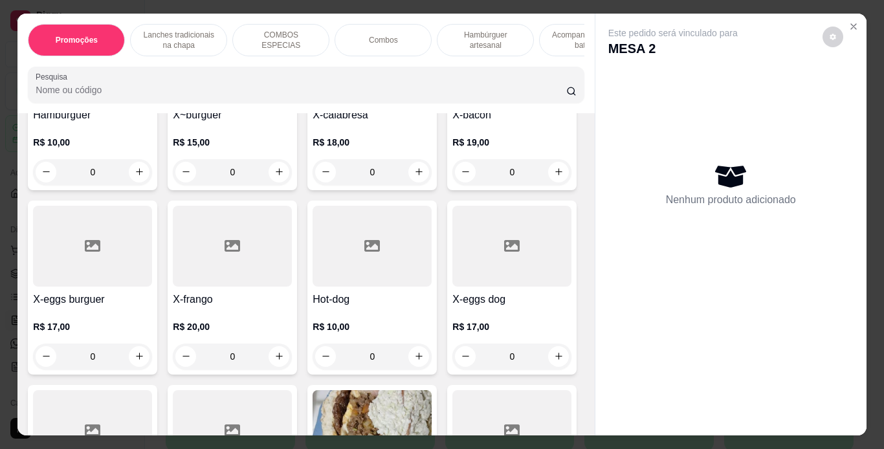
click at [422, 177] on div "0" at bounding box center [371, 172] width 119 height 26
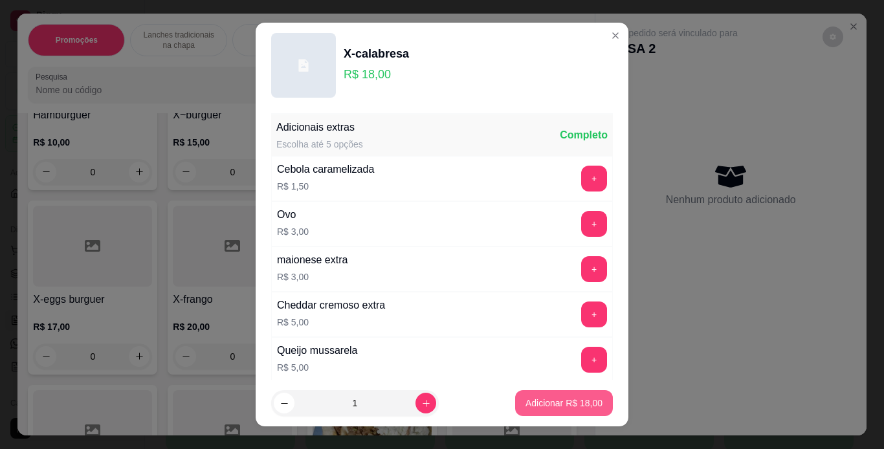
click at [525, 404] on p "Adicionar R$ 18,00" at bounding box center [563, 403] width 77 height 13
type input "1"
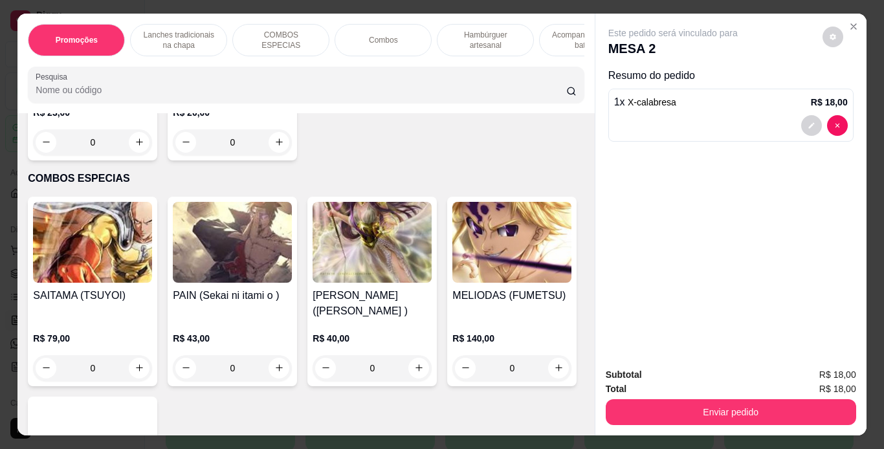
scroll to position [1198, 0]
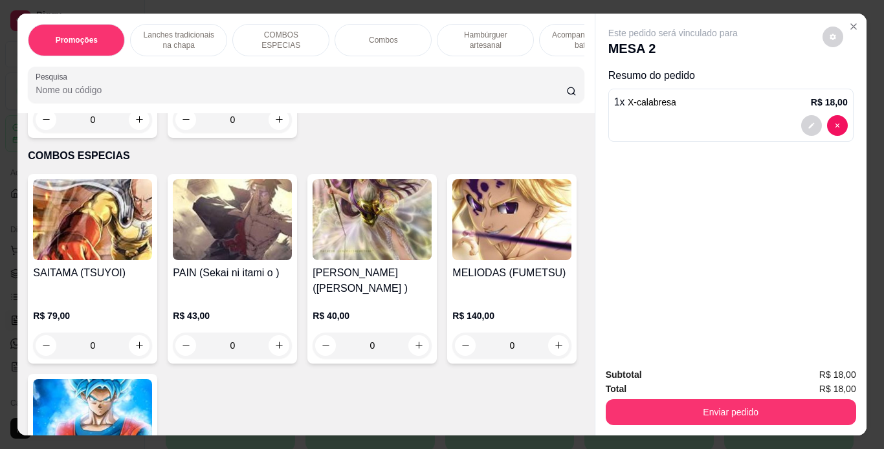
click at [152, 133] on div "0" at bounding box center [92, 120] width 119 height 26
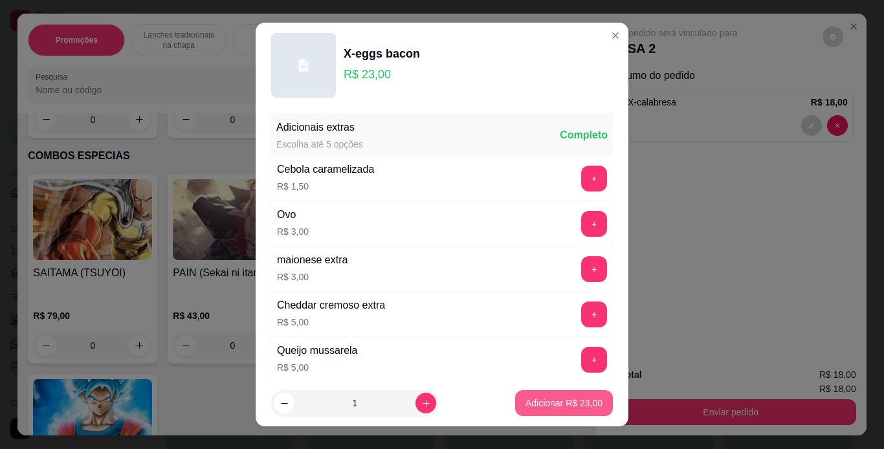
click at [519, 411] on button "Adicionar R$ 23,00" at bounding box center [564, 403] width 98 height 26
type input "1"
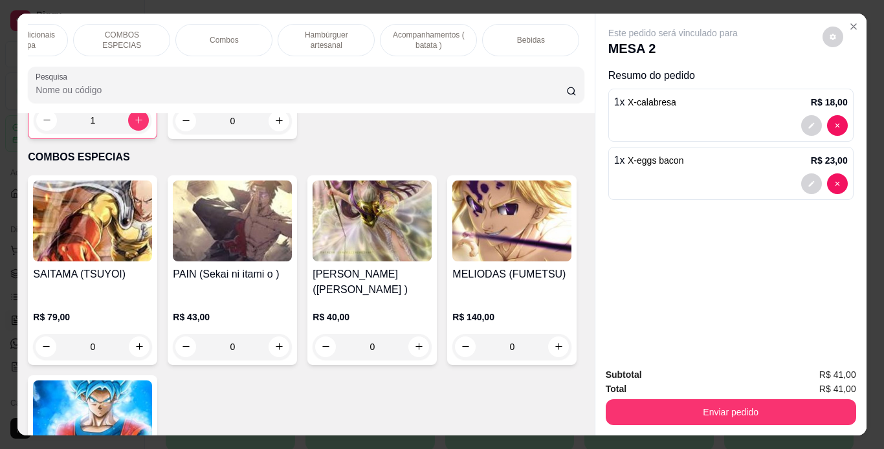
scroll to position [0, 160]
click at [511, 28] on div "Bebidas" at bounding box center [529, 40] width 97 height 32
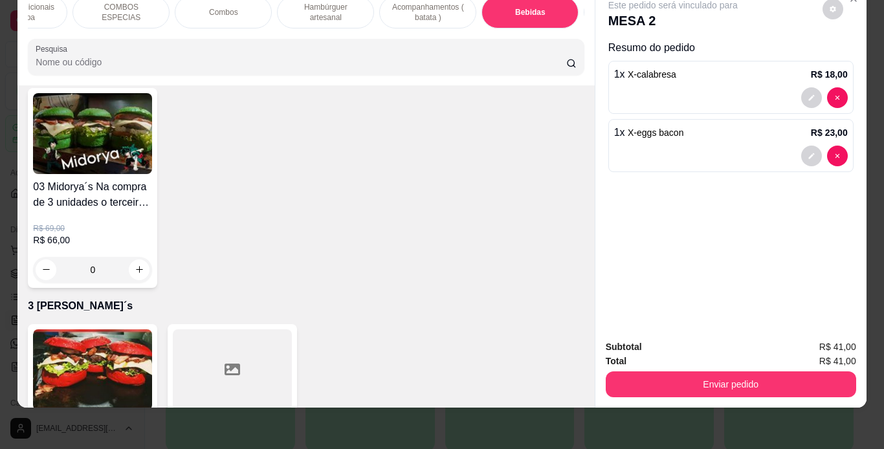
scroll to position [4003, 0]
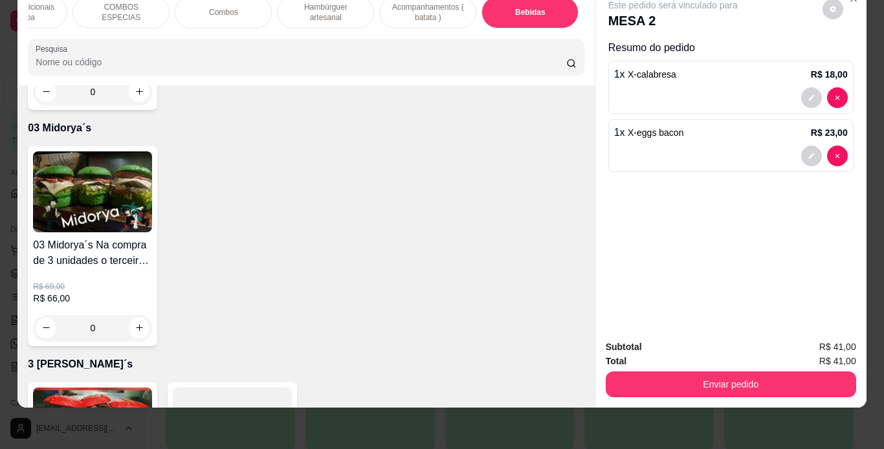
type input "1"
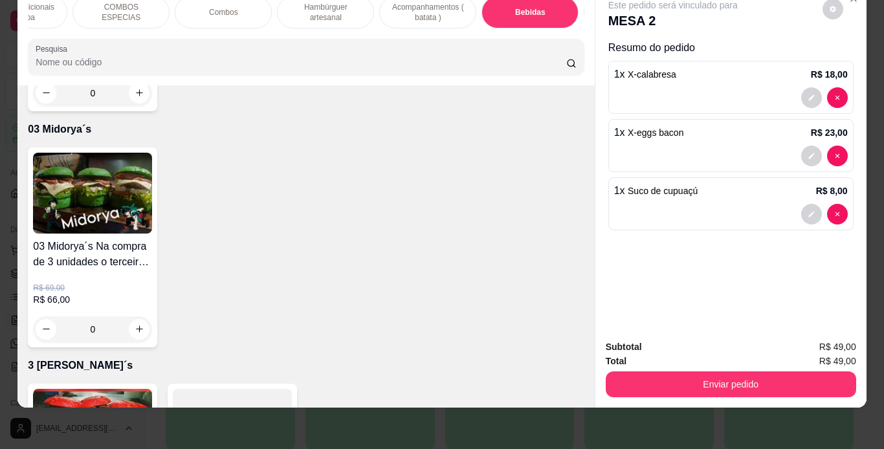
type input "1"
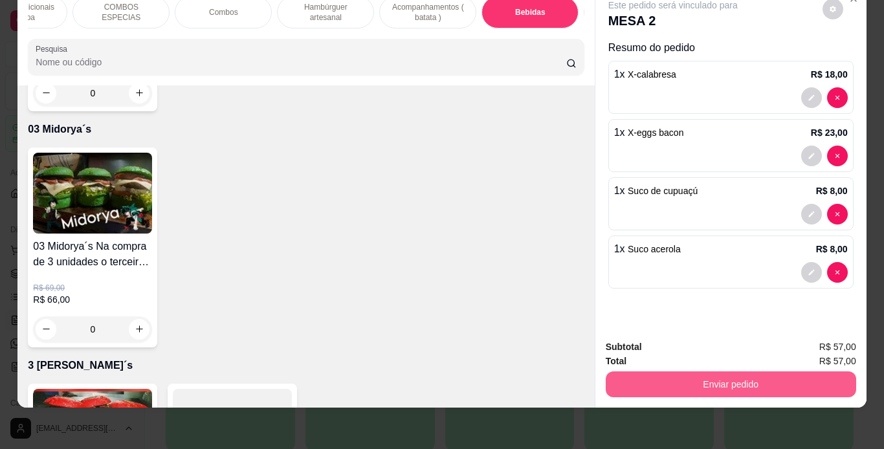
click at [631, 371] on button "Enviar pedido" at bounding box center [731, 384] width 250 height 26
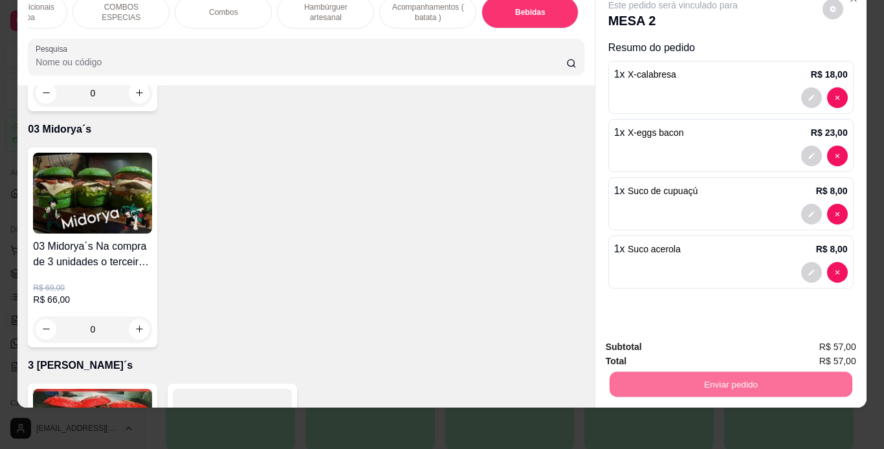
click at [660, 338] on button "Não registrar e enviar pedido" at bounding box center [687, 343] width 131 height 24
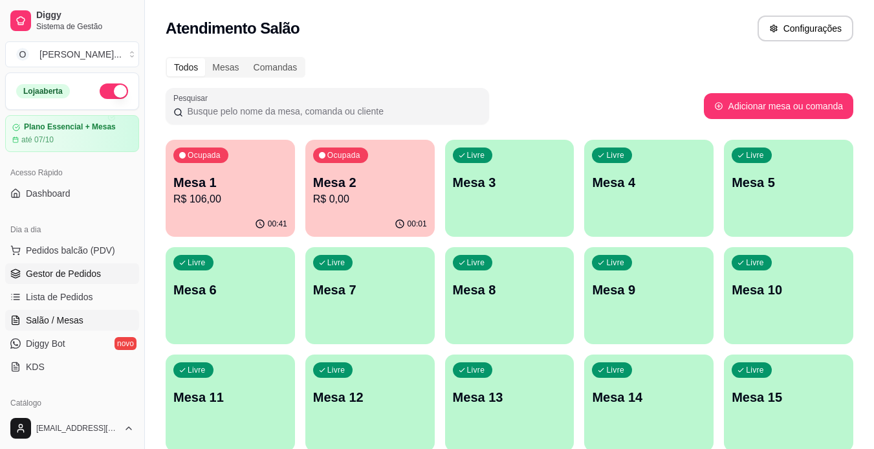
click at [101, 274] on link "Gestor de Pedidos" at bounding box center [72, 273] width 134 height 21
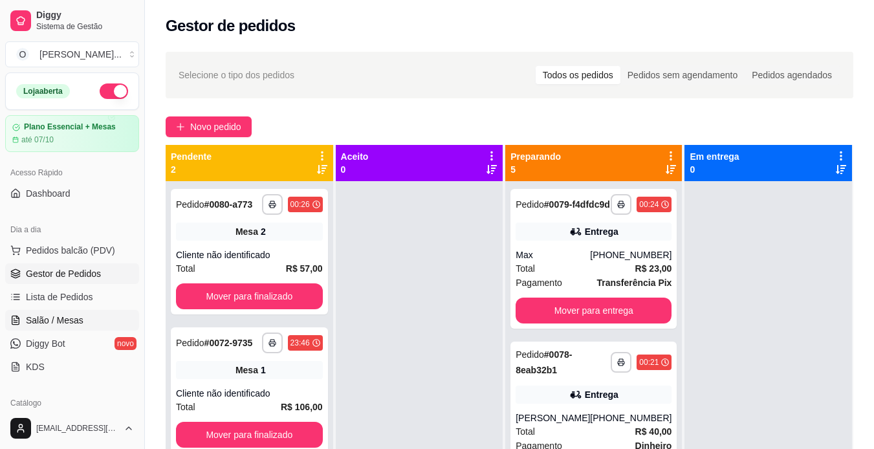
click at [89, 312] on link "Salão / Mesas" at bounding box center [72, 320] width 134 height 21
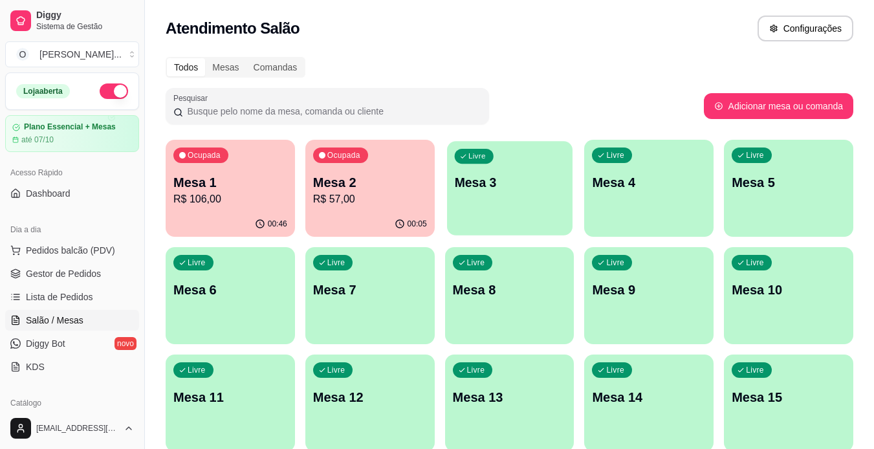
click at [483, 205] on div "Livre Mesa 3" at bounding box center [510, 180] width 126 height 79
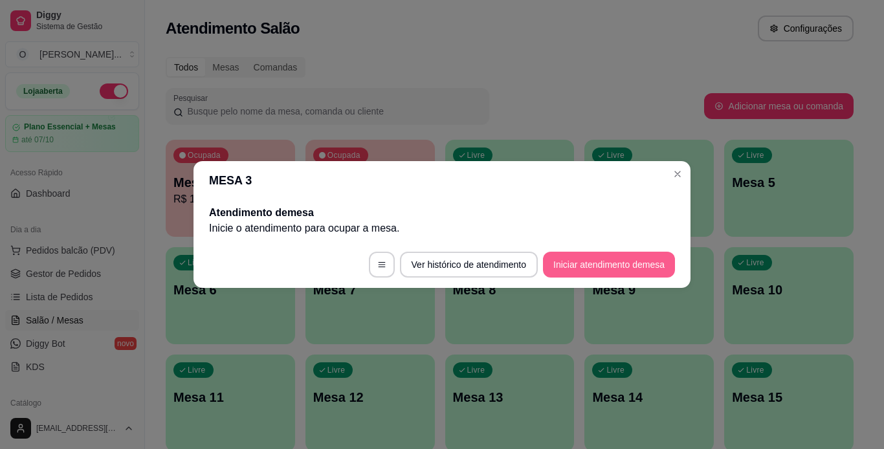
click at [584, 269] on button "Iniciar atendimento de mesa" at bounding box center [609, 265] width 132 height 26
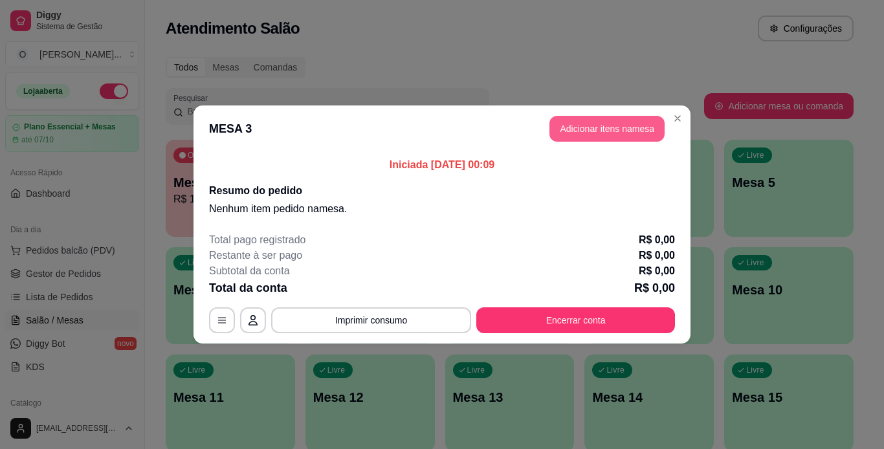
click at [560, 138] on button "Adicionar itens na mesa" at bounding box center [606, 129] width 115 height 26
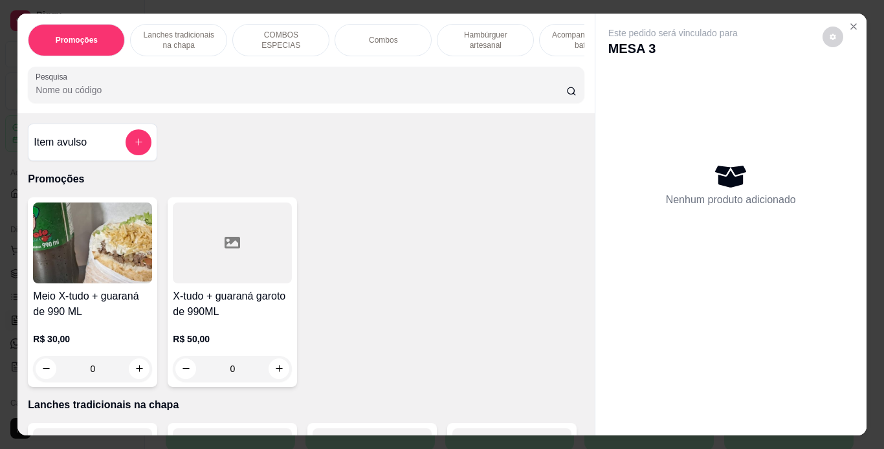
click at [199, 30] on p "Lanches tradicionais na chapa" at bounding box center [178, 40] width 75 height 21
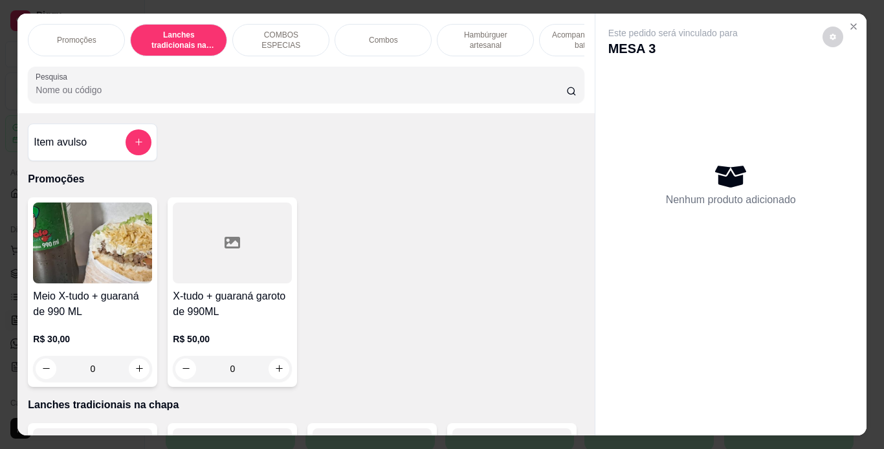
scroll to position [33, 0]
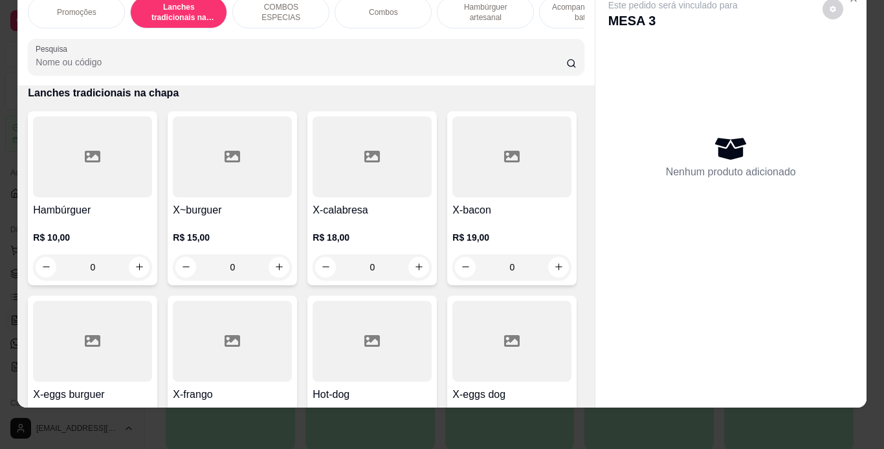
click at [595, 122] on div "Este pedido será vinculado para MESA 3 Nenhum produto adicionado" at bounding box center [730, 186] width 271 height 401
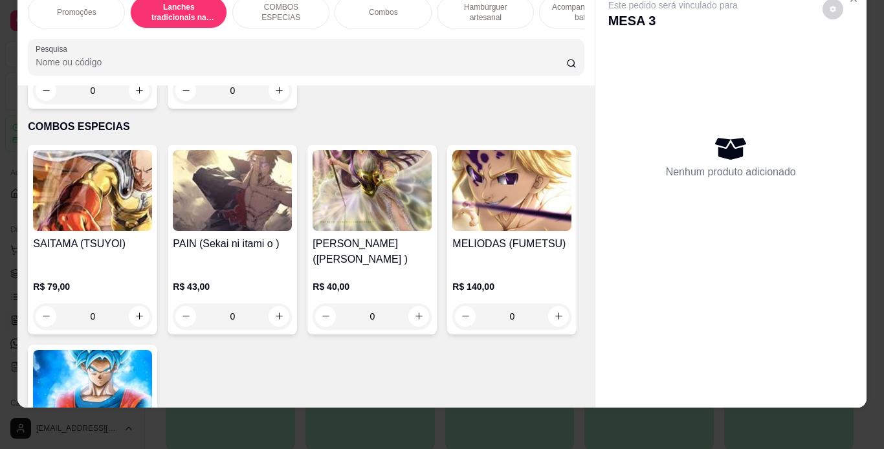
scroll to position [1210, 0]
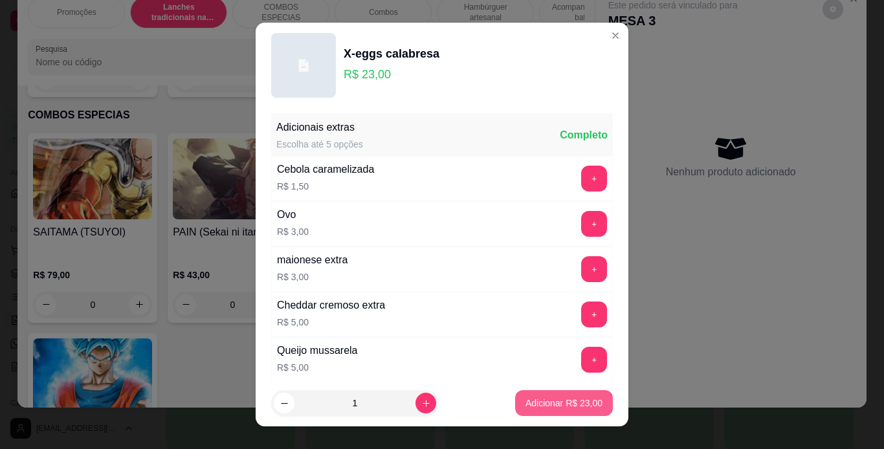
click at [525, 404] on p "Adicionar R$ 23,00" at bounding box center [563, 403] width 77 height 13
type input "1"
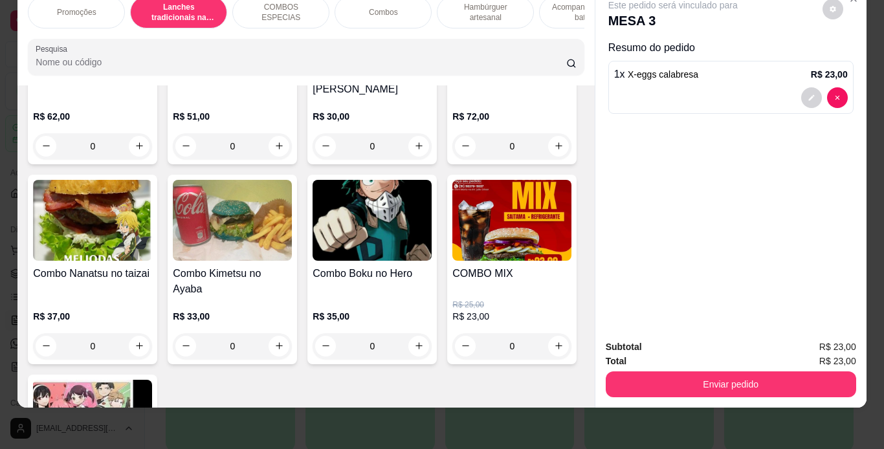
scroll to position [1850, 0]
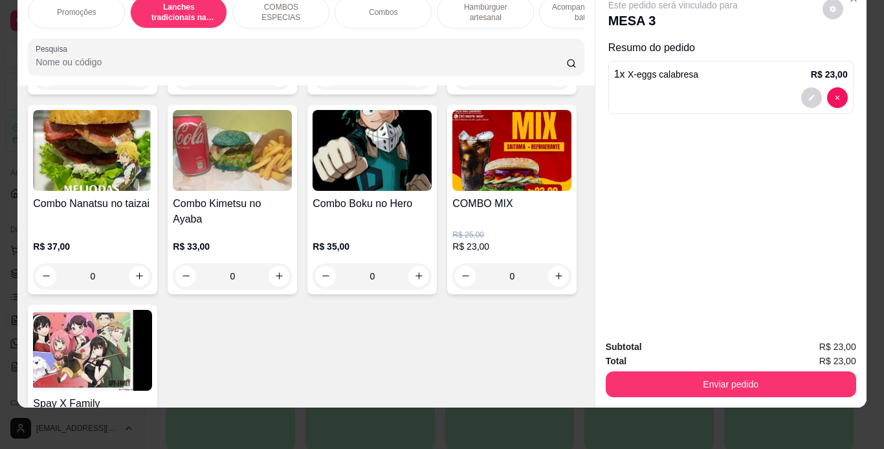
click at [134, 89] on div "0" at bounding box center [92, 76] width 119 height 26
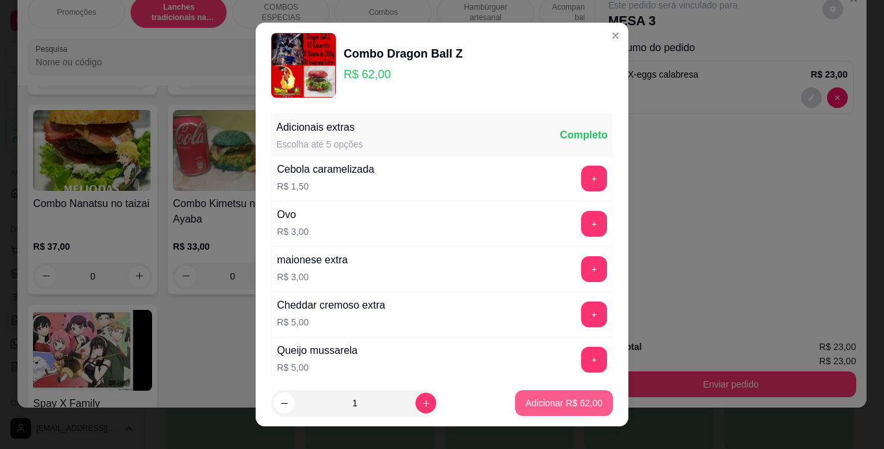
click at [544, 397] on p "Adicionar R$ 62,00" at bounding box center [563, 403] width 77 height 13
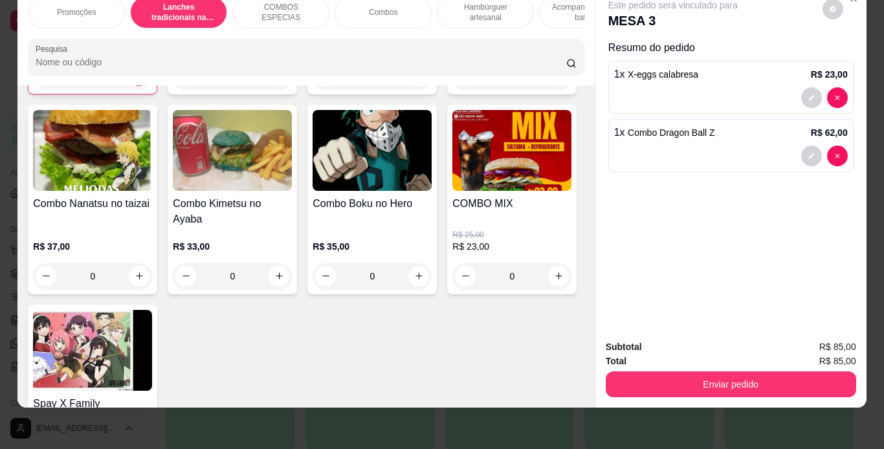
type input "1"
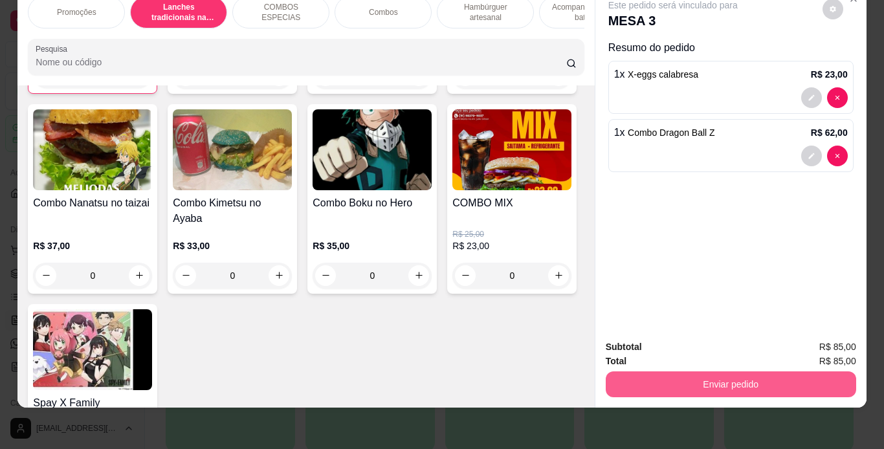
click at [688, 375] on button "Enviar pedido" at bounding box center [731, 384] width 250 height 26
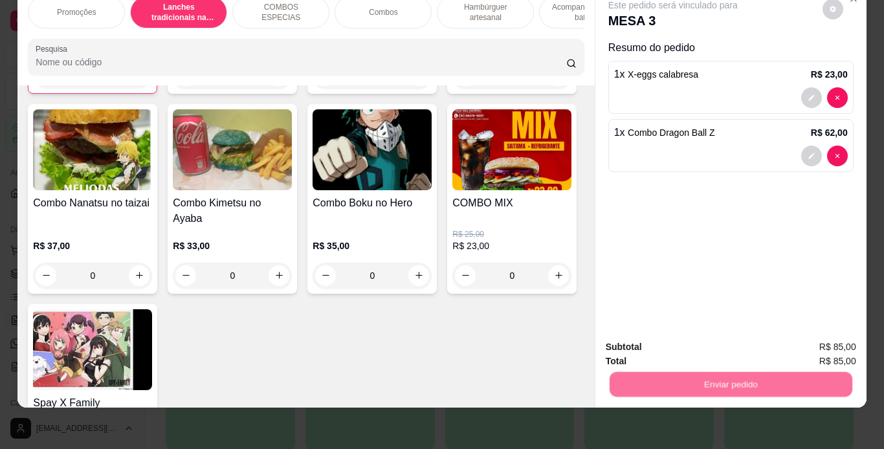
click at [642, 336] on button "Não registrar e enviar pedido" at bounding box center [687, 343] width 135 height 25
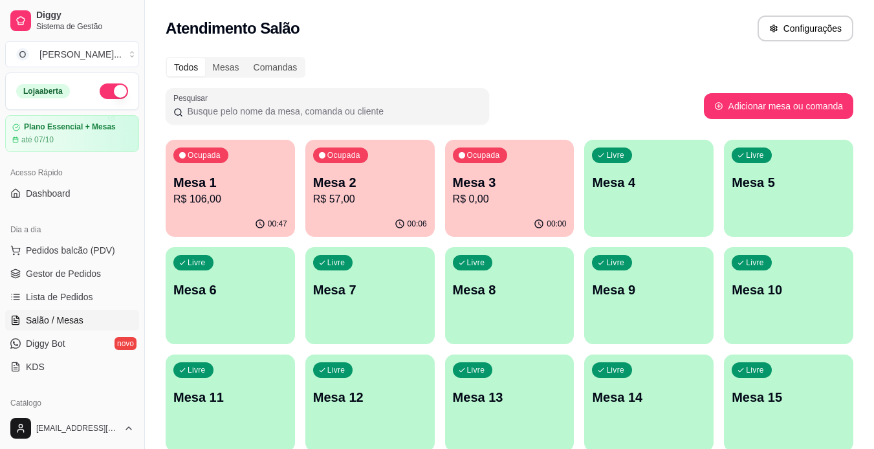
click at [468, 205] on p "R$ 0,00" at bounding box center [510, 199] width 114 height 16
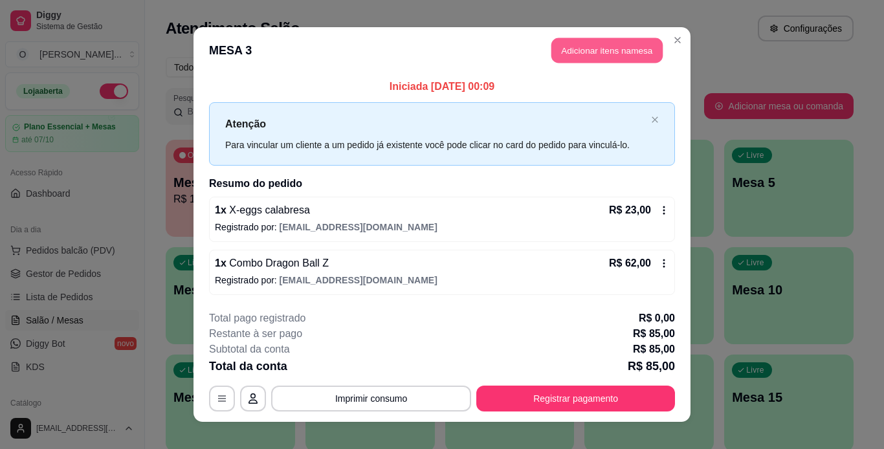
click at [587, 58] on button "Adicionar itens na mesa" at bounding box center [606, 50] width 111 height 25
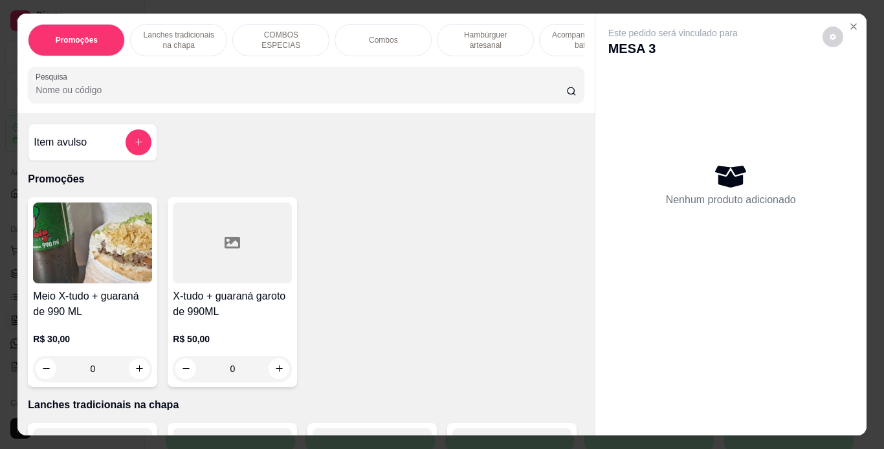
click at [458, 41] on p "Hambúrguer artesanal" at bounding box center [485, 40] width 75 height 21
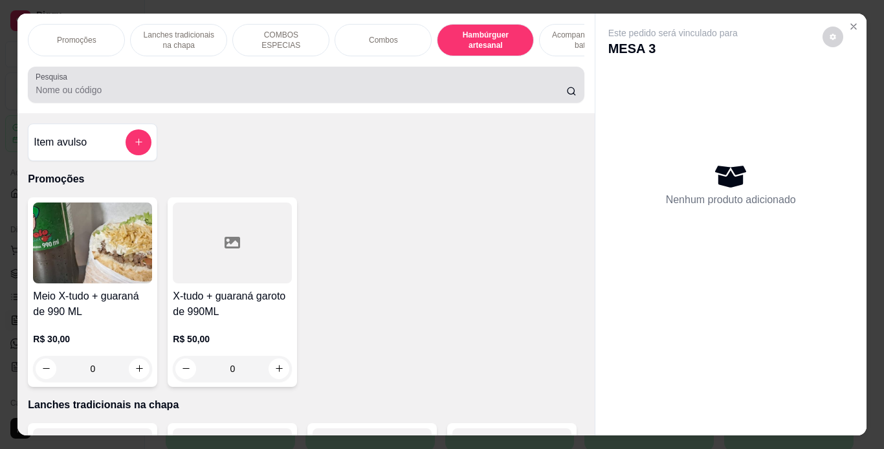
scroll to position [33, 0]
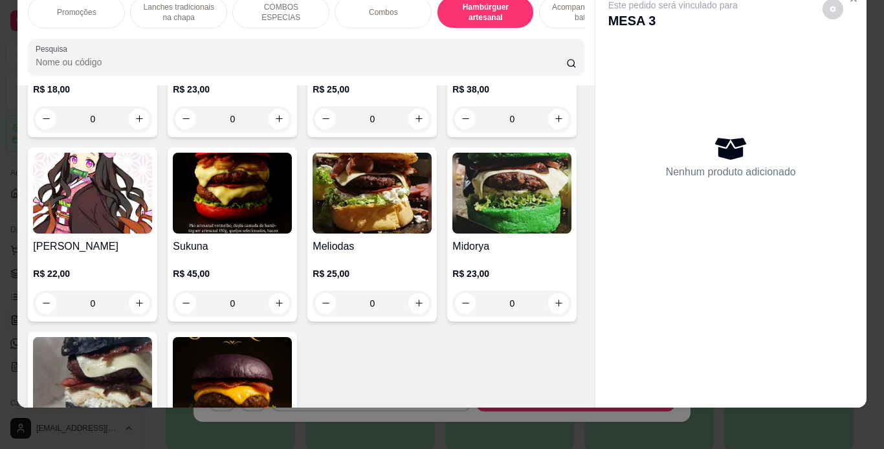
click at [273, 132] on div "0" at bounding box center [232, 119] width 119 height 26
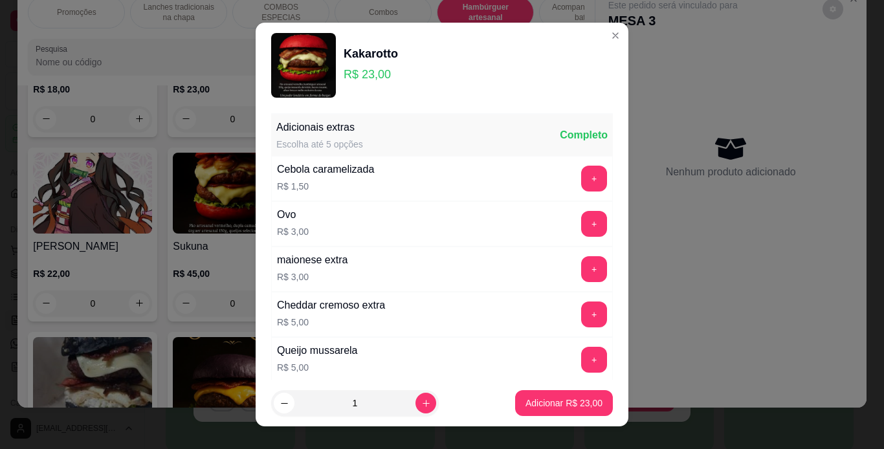
scroll to position [457, 0]
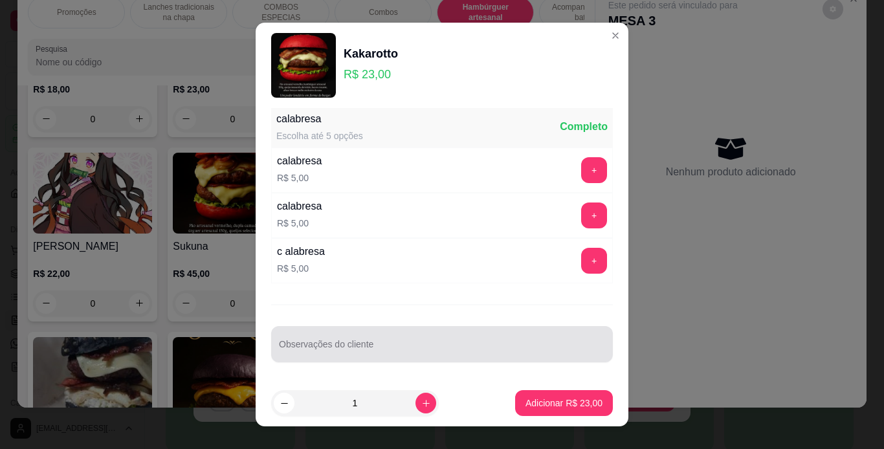
click at [445, 332] on div at bounding box center [442, 344] width 326 height 26
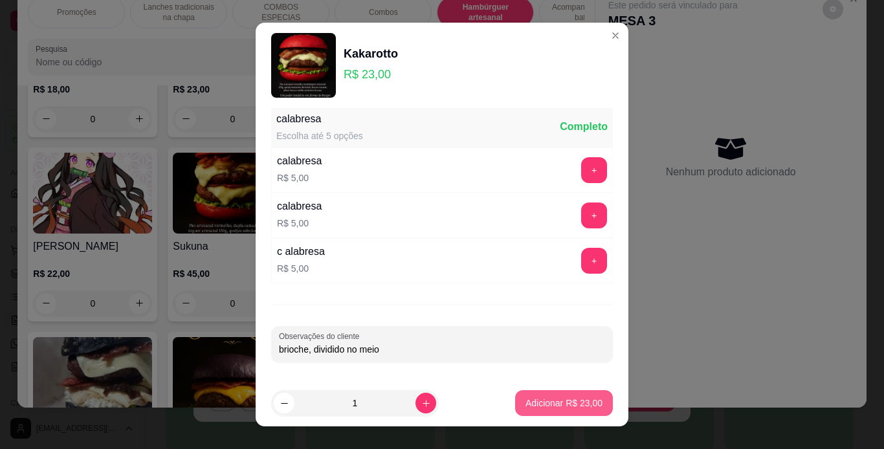
type input "brioche, dividido no meio"
click at [525, 408] on p "Adicionar R$ 23,00" at bounding box center [563, 403] width 77 height 13
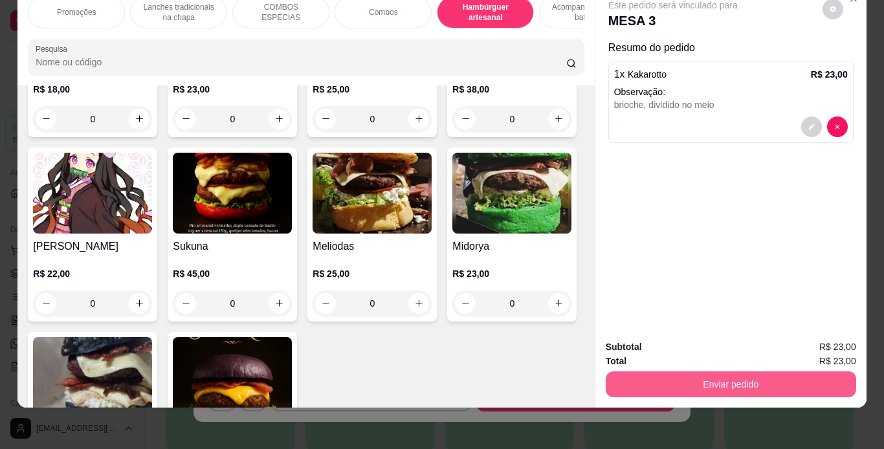
click at [666, 371] on button "Enviar pedido" at bounding box center [731, 384] width 250 height 26
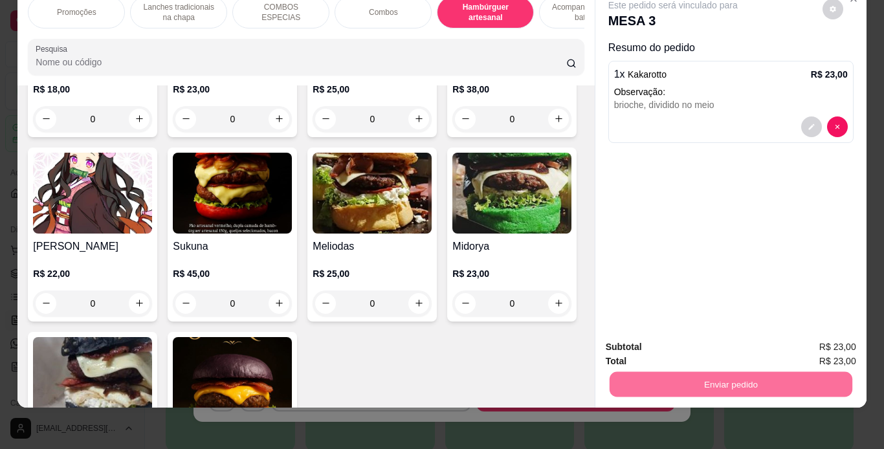
click at [648, 340] on button "Não registrar e enviar pedido" at bounding box center [687, 343] width 131 height 24
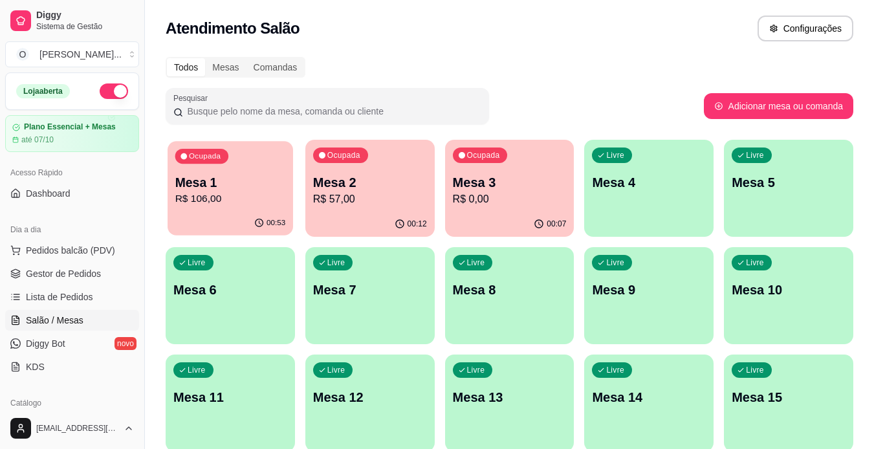
click at [281, 155] on div "Ocupada Mesa 1 R$ 106,00" at bounding box center [231, 176] width 126 height 70
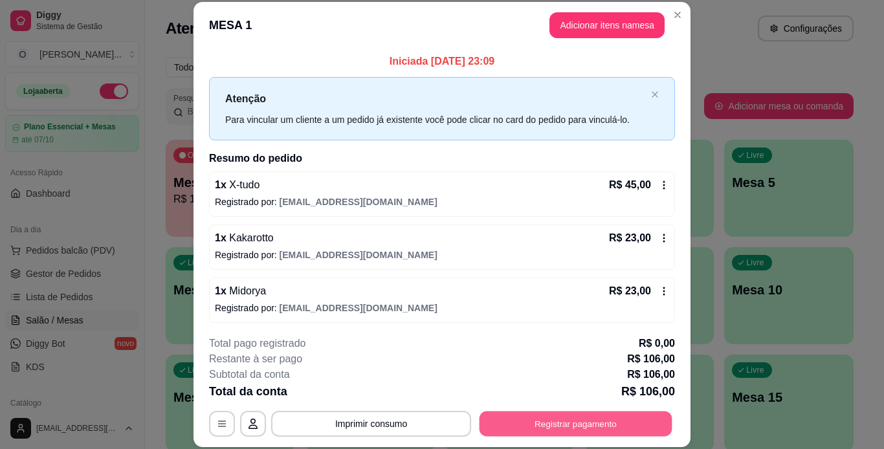
click at [523, 425] on button "Registrar pagamento" at bounding box center [575, 423] width 193 height 25
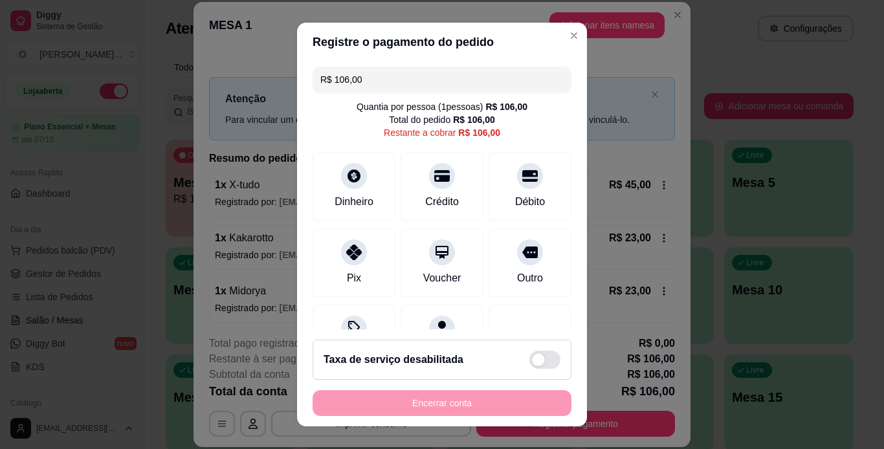
drag, startPoint x: 403, startPoint y: 86, endPoint x: 330, endPoint y: 92, distance: 73.3
click at [330, 92] on input "R$ 106,00" at bounding box center [441, 80] width 243 height 26
click at [345, 254] on icon at bounding box center [353, 248] width 17 height 17
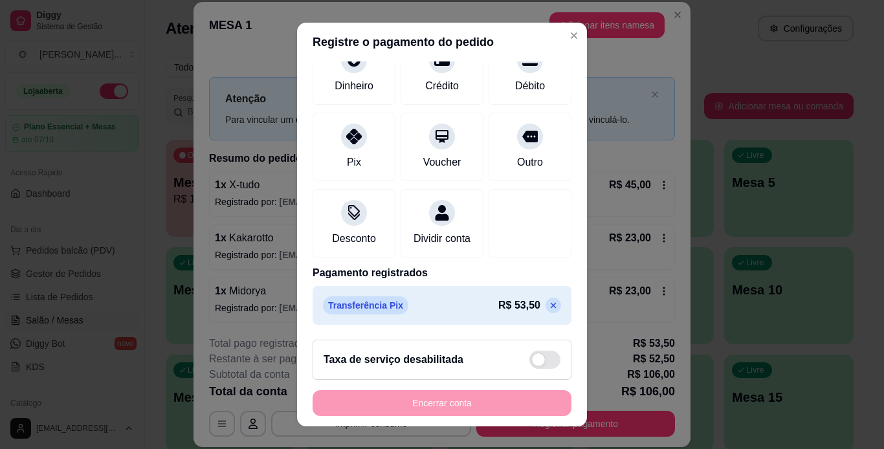
scroll to position [0, 0]
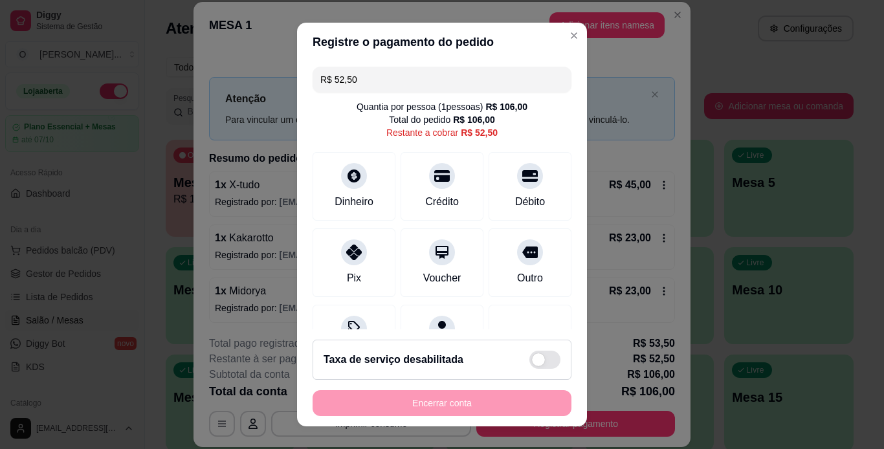
click at [462, 83] on input "R$ 52,50" at bounding box center [441, 80] width 243 height 26
click at [348, 253] on icon at bounding box center [353, 248] width 17 height 17
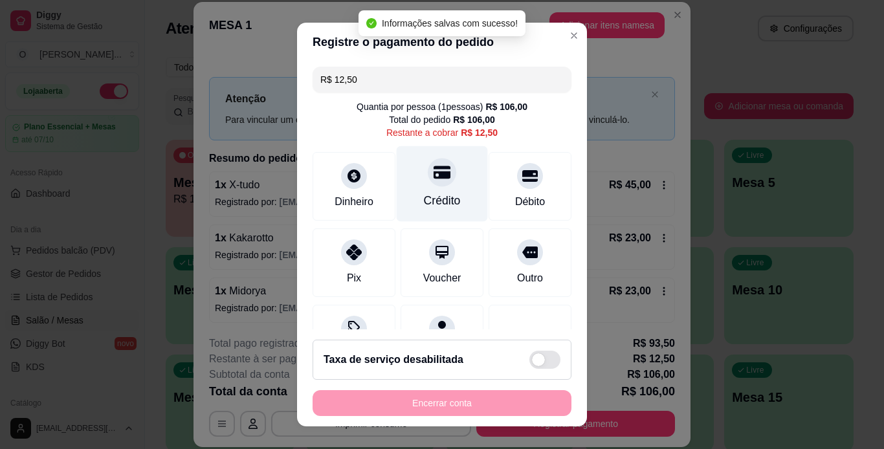
click at [431, 190] on div "Crédito" at bounding box center [442, 184] width 91 height 76
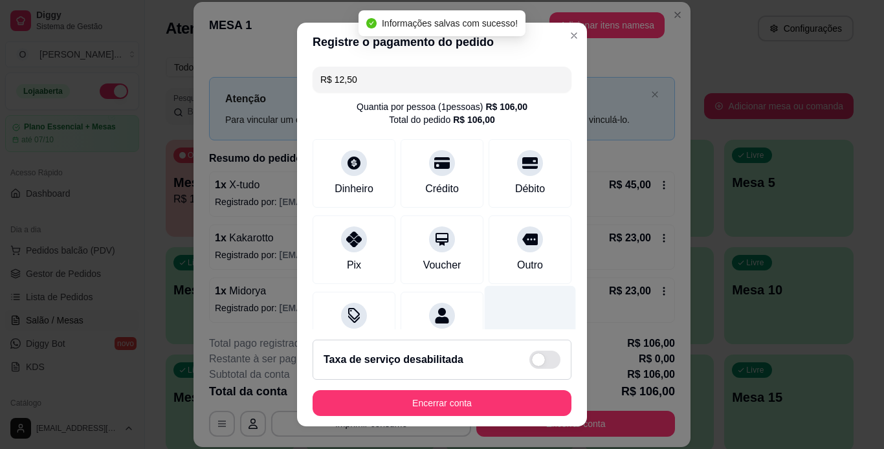
type input "R$ 0,00"
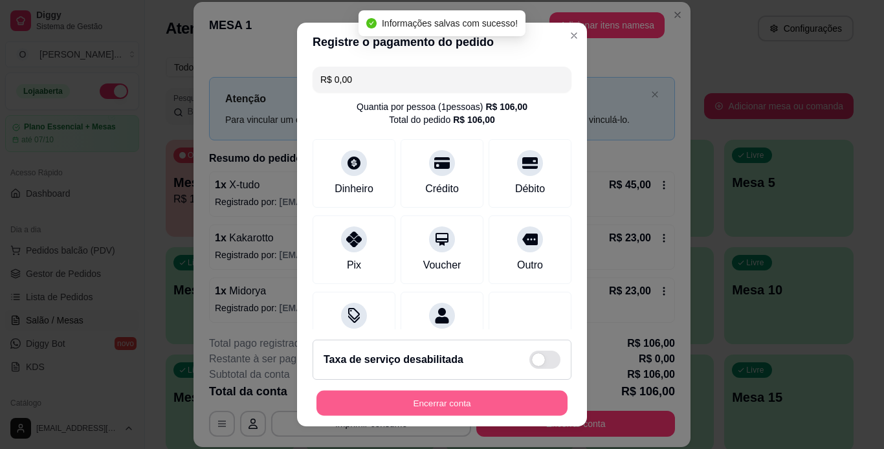
click at [460, 402] on button "Encerrar conta" at bounding box center [441, 403] width 251 height 25
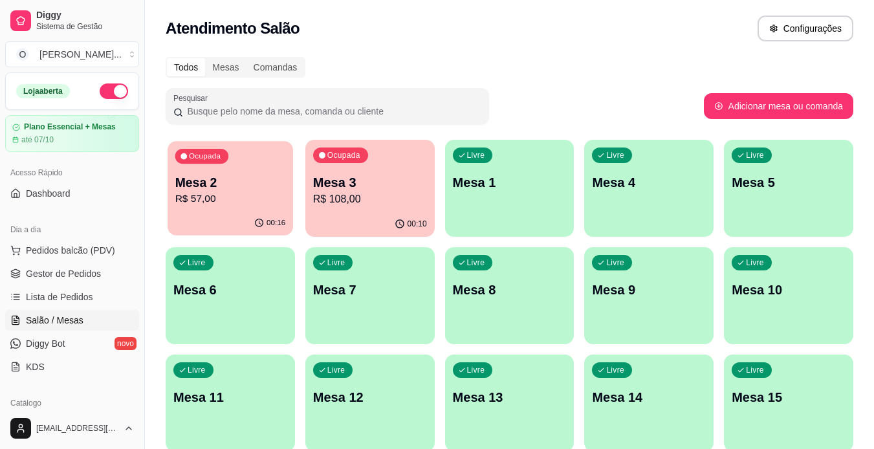
click at [268, 179] on p "Mesa 2" at bounding box center [230, 182] width 111 height 17
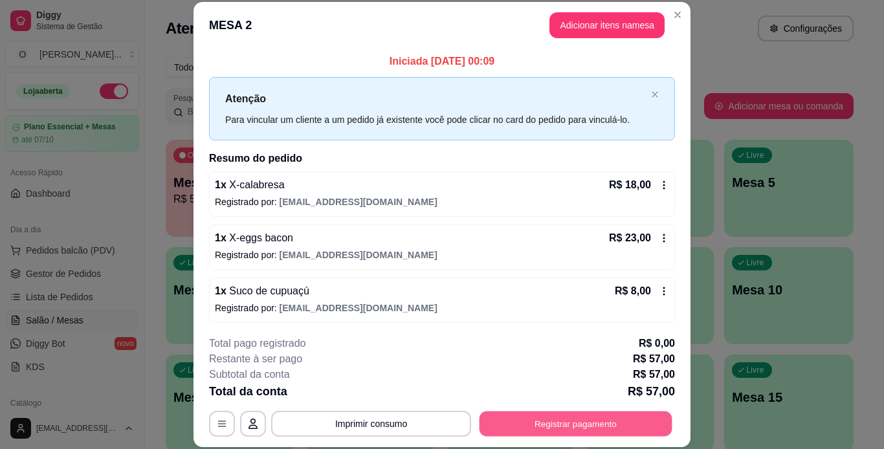
click at [558, 428] on button "Registrar pagamento" at bounding box center [575, 423] width 193 height 25
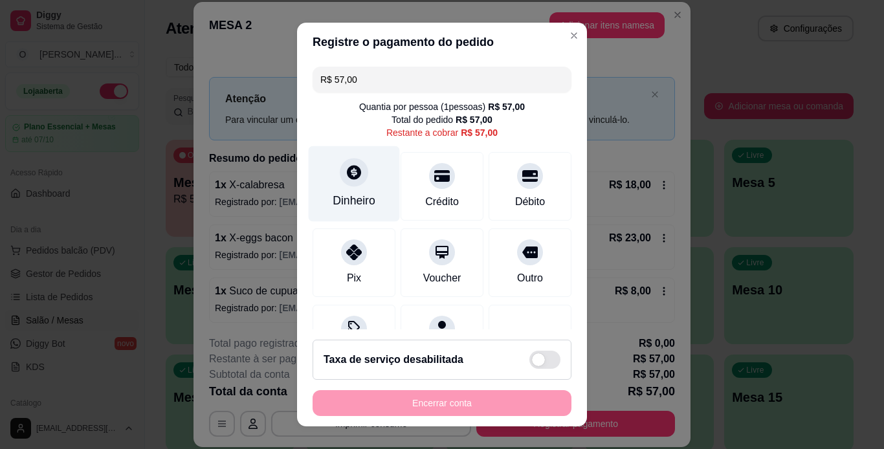
click at [337, 201] on div "Dinheiro" at bounding box center [354, 200] width 43 height 17
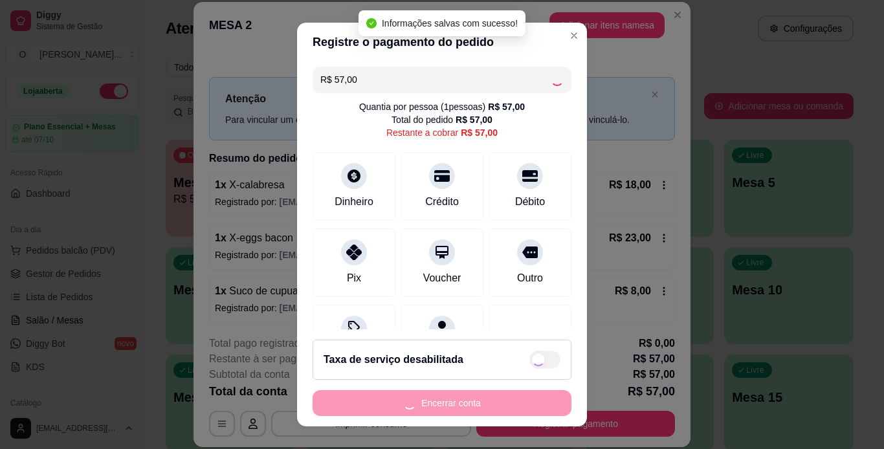
type input "R$ 0,00"
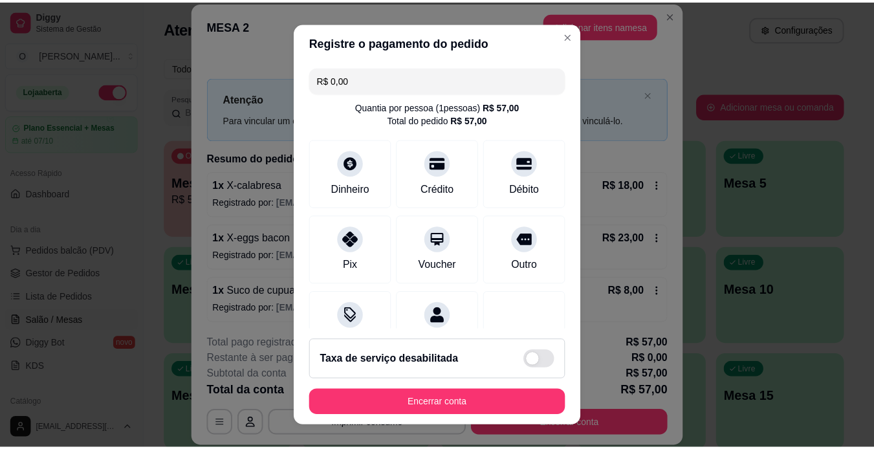
scroll to position [118, 0]
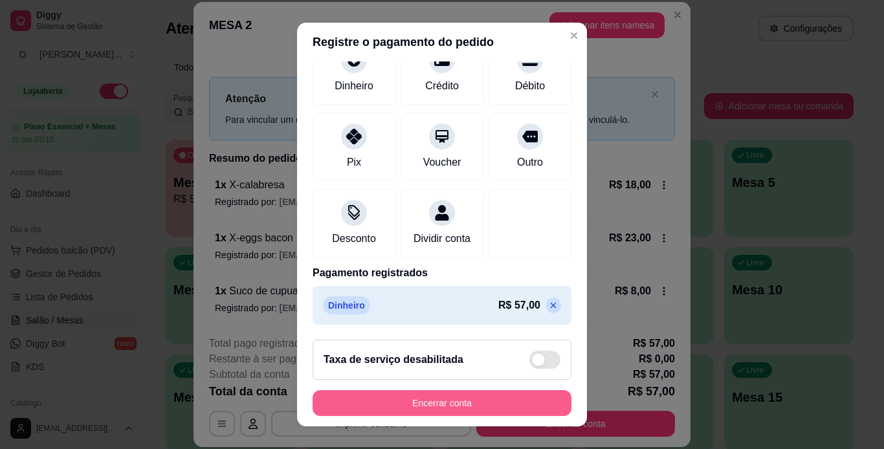
click at [455, 403] on button "Encerrar conta" at bounding box center [441, 403] width 259 height 26
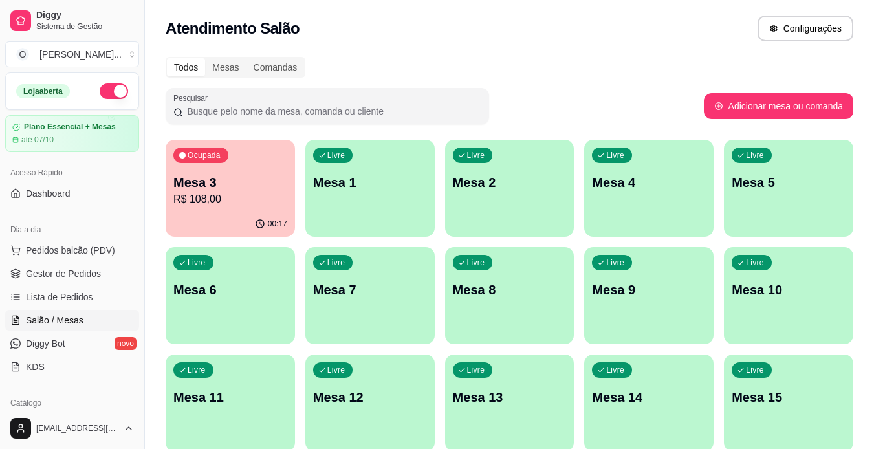
click at [111, 93] on button "button" at bounding box center [114, 91] width 28 height 16
click at [78, 279] on span "Gestor de Pedidos" at bounding box center [63, 273] width 75 height 13
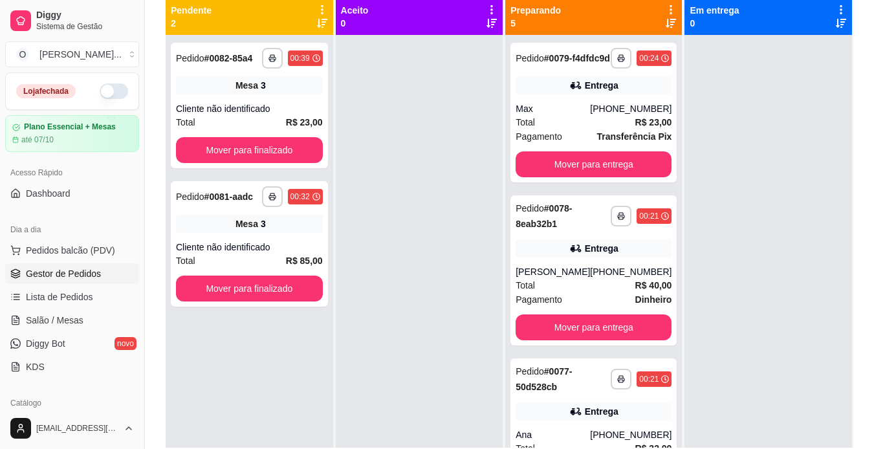
scroll to position [158, 0]
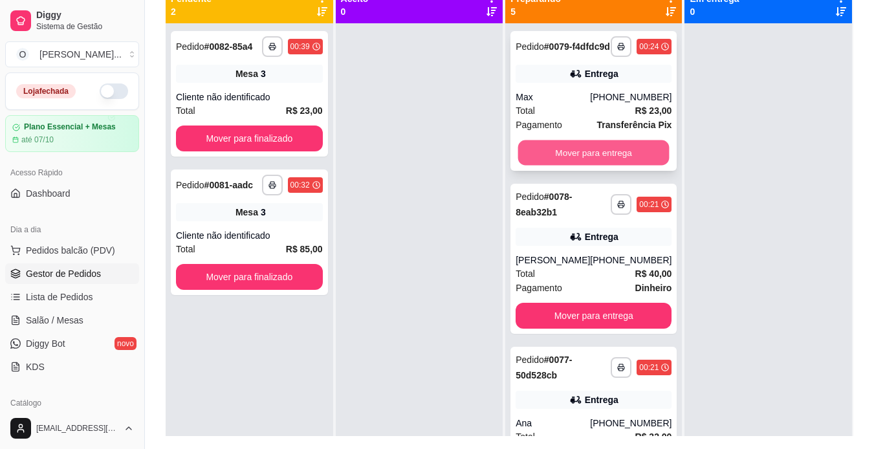
click at [596, 155] on button "Mover para entrega" at bounding box center [593, 152] width 151 height 25
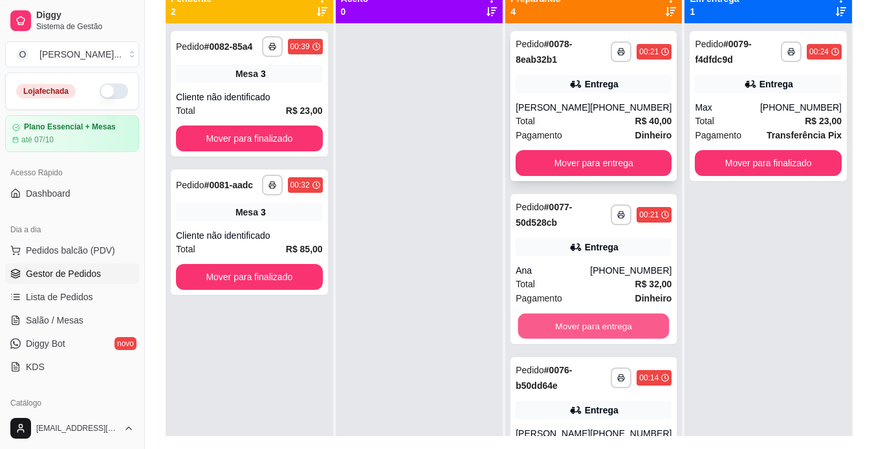
click at [583, 332] on button "Mover para entrega" at bounding box center [593, 326] width 151 height 25
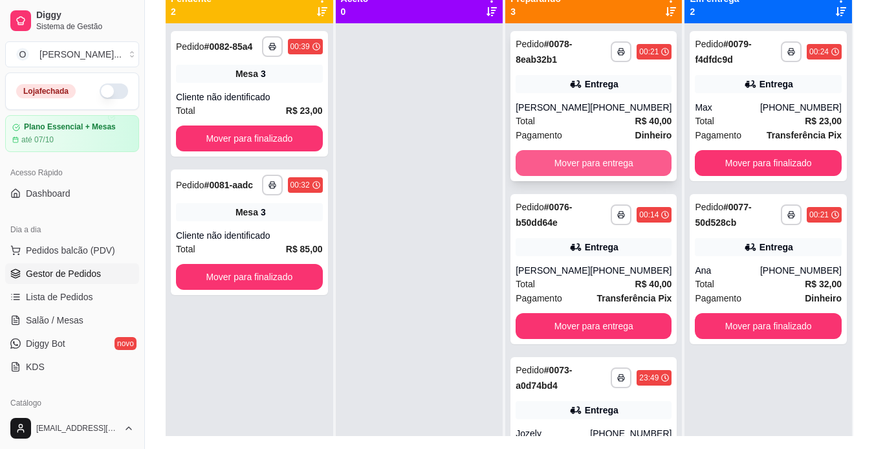
click at [589, 163] on button "Mover para entrega" at bounding box center [594, 163] width 156 height 26
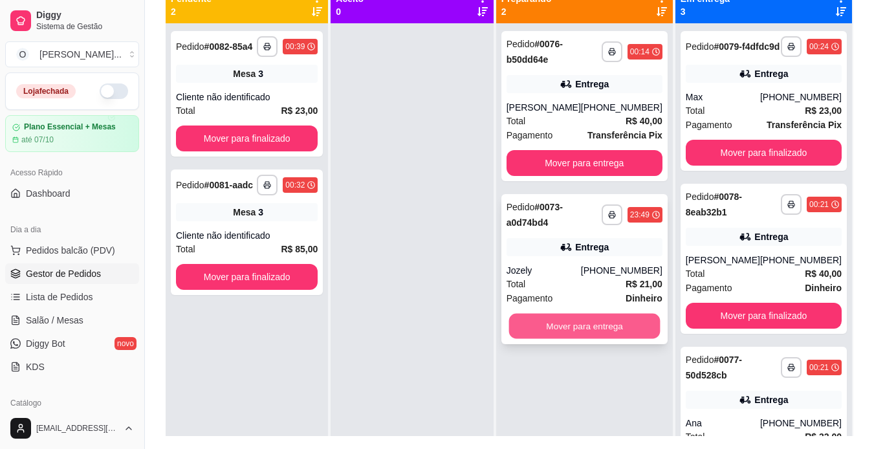
click at [587, 325] on button "Mover para entrega" at bounding box center [583, 326] width 151 height 25
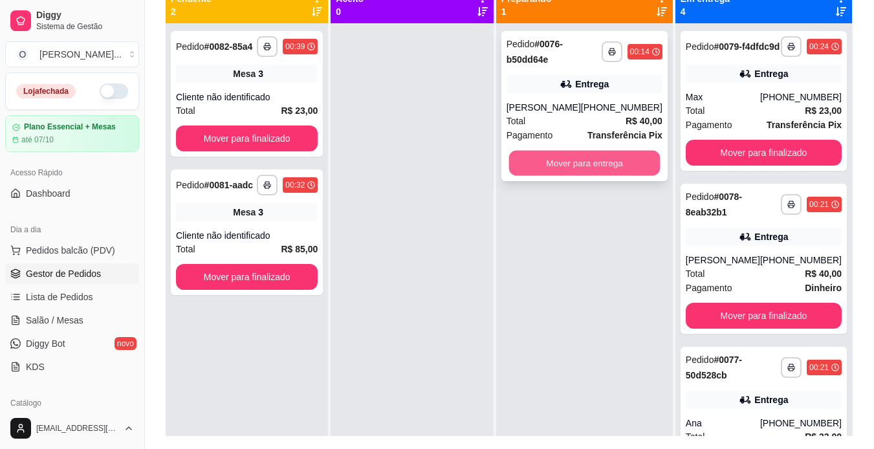
click at [592, 166] on button "Mover para entrega" at bounding box center [583, 163] width 151 height 25
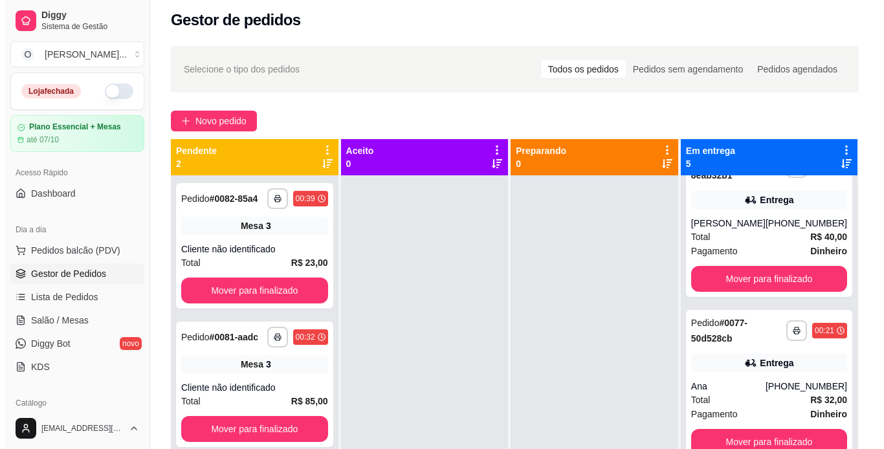
scroll to position [0, 0]
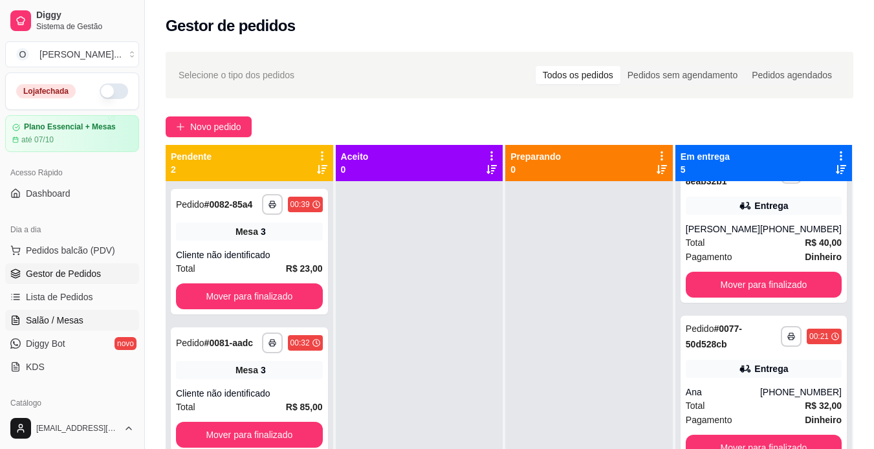
click at [63, 323] on span "Salão / Mesas" at bounding box center [55, 320] width 58 height 13
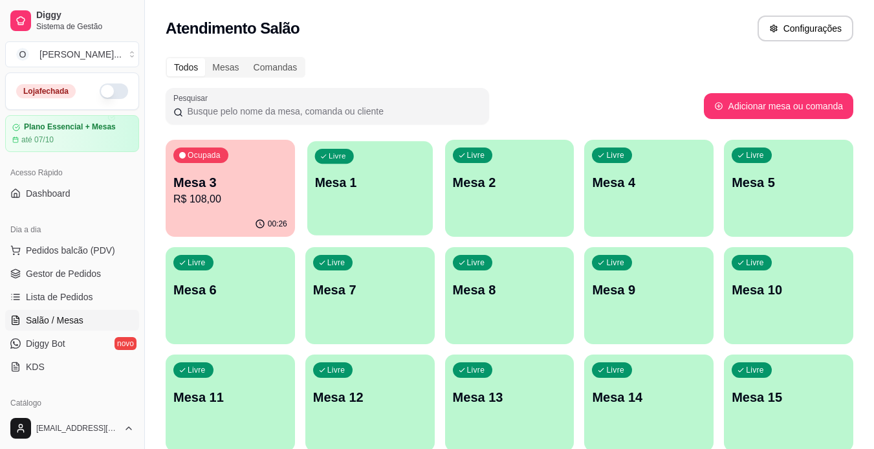
click at [327, 186] on p "Mesa 1" at bounding box center [369, 182] width 111 height 17
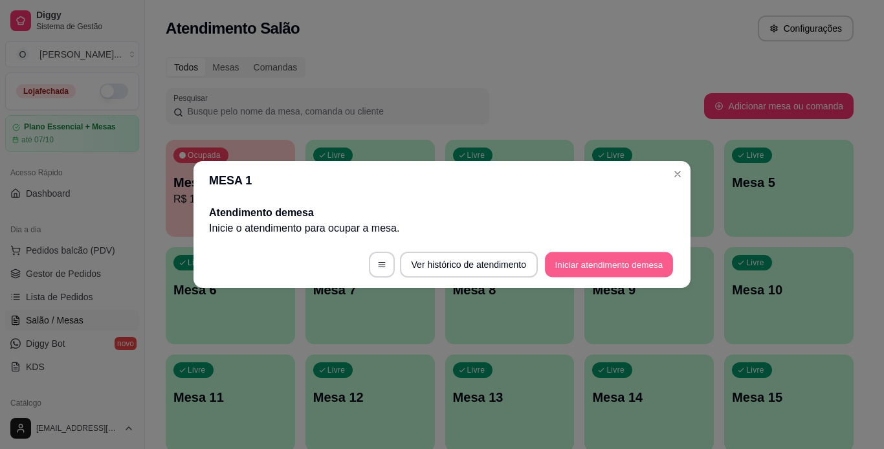
click at [559, 257] on button "Iniciar atendimento de mesa" at bounding box center [609, 264] width 128 height 25
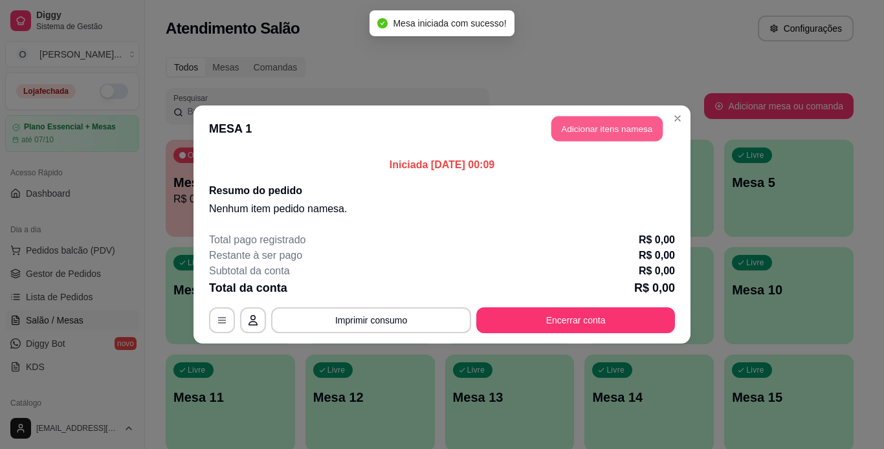
click at [570, 124] on button "Adicionar itens na mesa" at bounding box center [606, 128] width 111 height 25
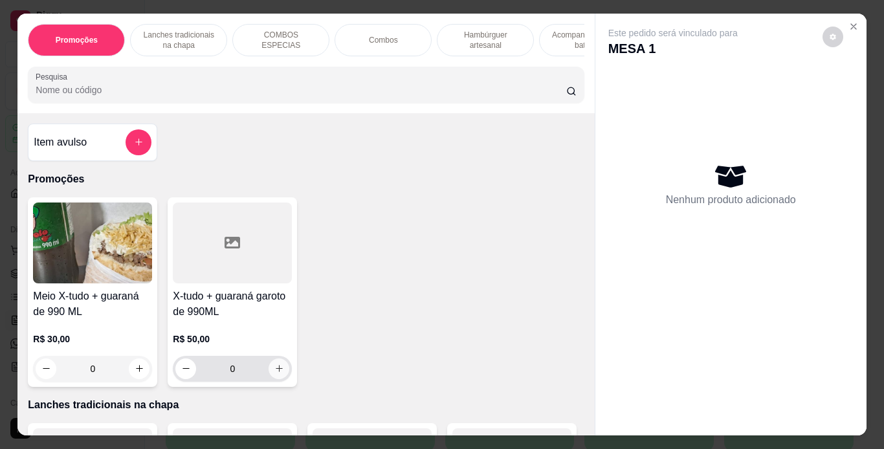
click at [276, 373] on icon "increase-product-quantity" at bounding box center [279, 369] width 10 height 10
type input "1"
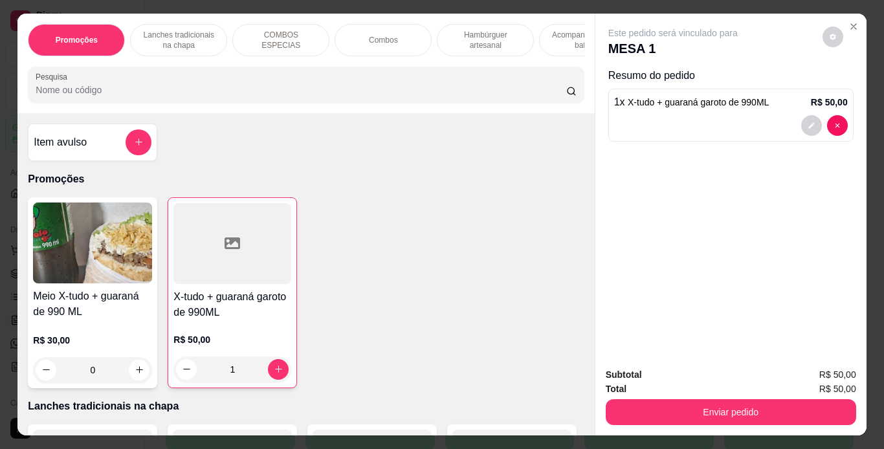
click at [195, 34] on p "Lanches tradicionais na chapa" at bounding box center [178, 40] width 75 height 21
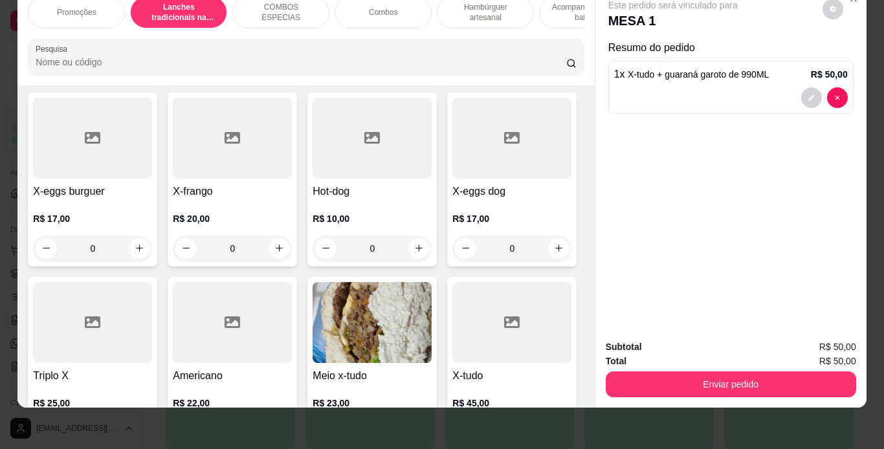
scroll to position [500, 0]
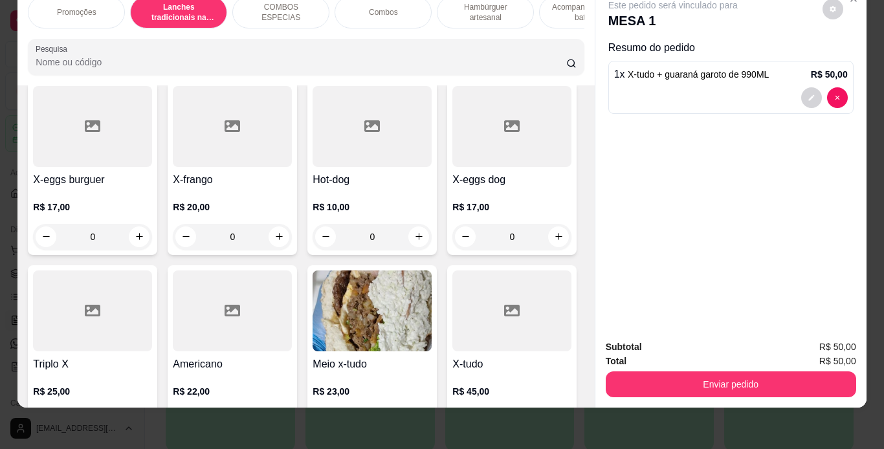
click at [152, 232] on div "0" at bounding box center [92, 237] width 119 height 26
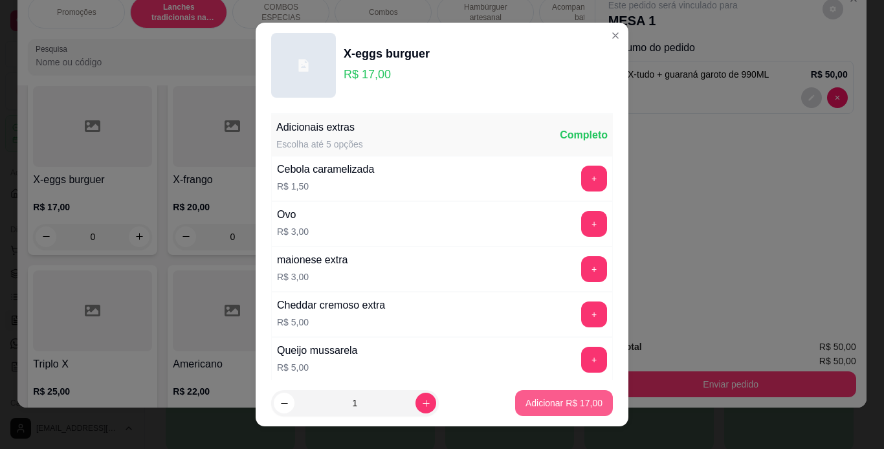
click at [515, 402] on button "Adicionar R$ 17,00" at bounding box center [564, 403] width 98 height 26
type input "1"
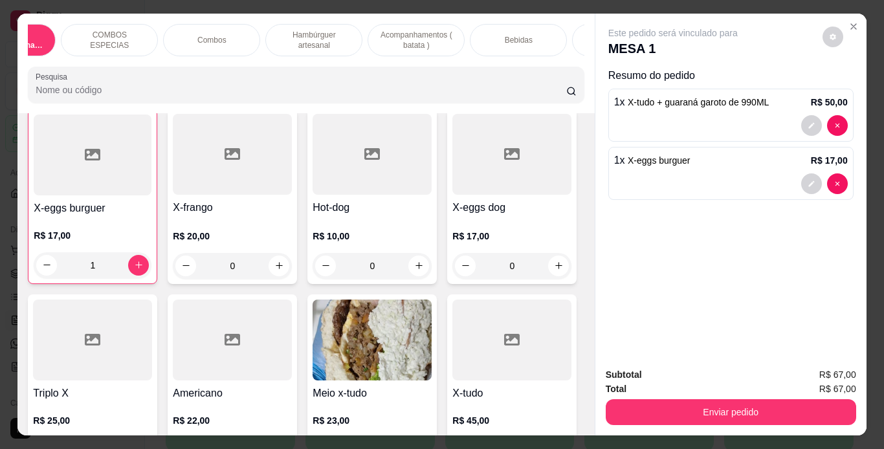
scroll to position [0, 172]
click at [517, 38] on p "Bebidas" at bounding box center [518, 40] width 28 height 10
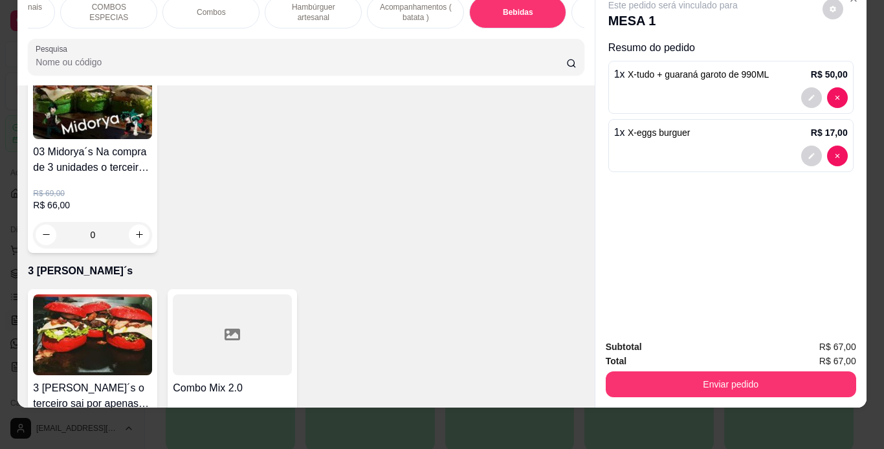
scroll to position [4107, 0]
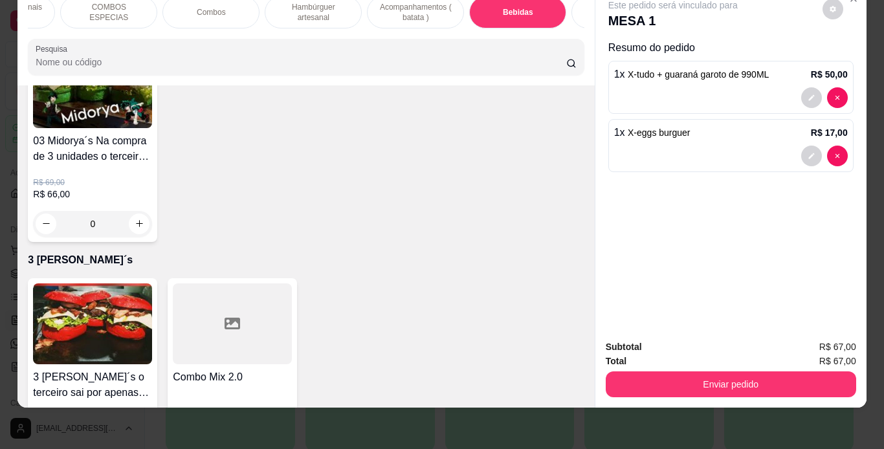
type input "1"
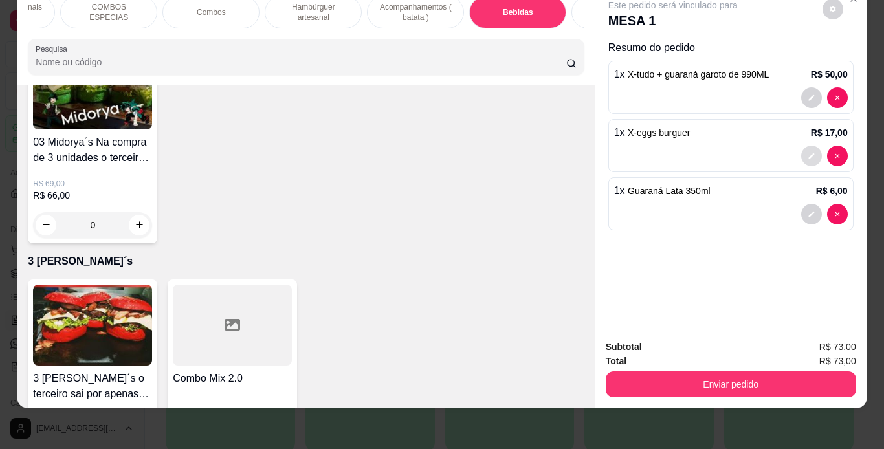
click at [809, 152] on icon "decrease-product-quantity" at bounding box center [811, 156] width 8 height 8
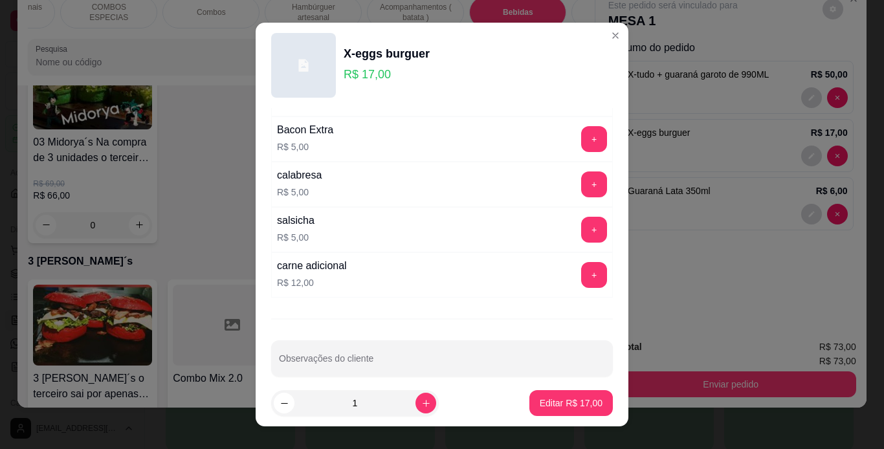
scroll to position [280, 0]
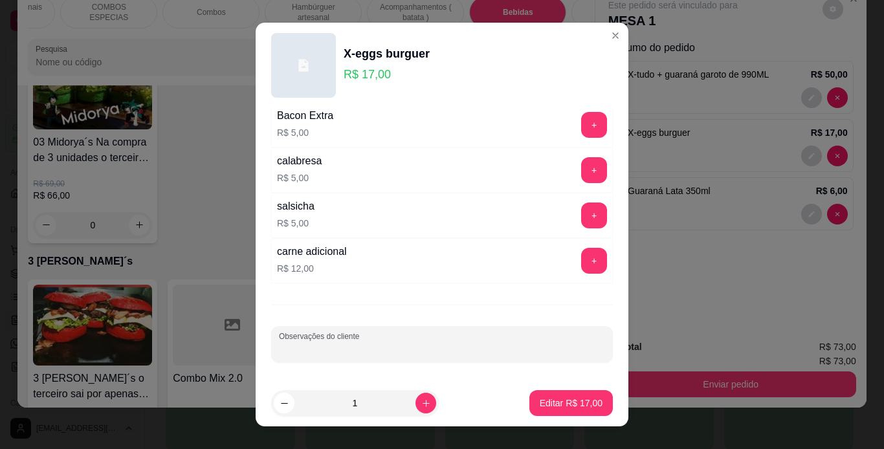
click at [386, 343] on input "Observações do cliente" at bounding box center [442, 349] width 326 height 13
click at [279, 347] on input "só cebola e tomate" at bounding box center [442, 349] width 326 height 13
type input "1 só cebola e tomate"
click at [415, 400] on button "increase-product-quantity" at bounding box center [425, 403] width 21 height 21
type input "2"
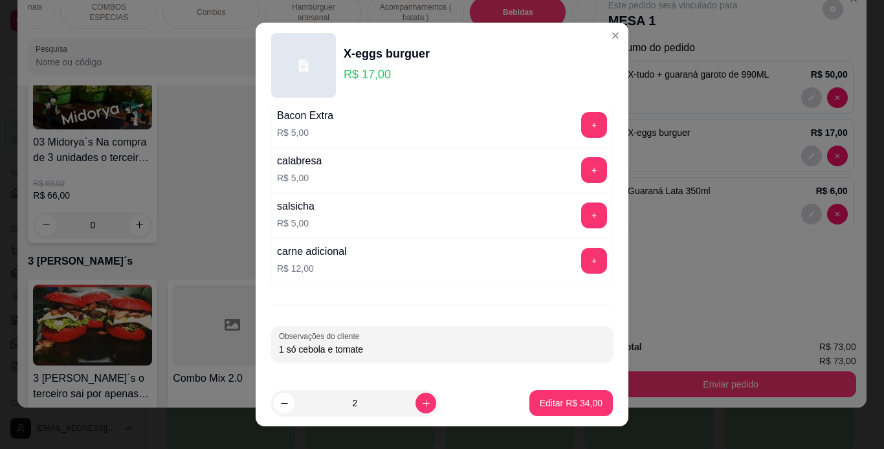
click at [398, 350] on input "1 só cebola e tomate" at bounding box center [442, 349] width 326 height 13
type input "1 só cebola e tomate 1 completo"
click at [556, 400] on p "Editar R$ 34,00" at bounding box center [570, 403] width 61 height 12
type input "0"
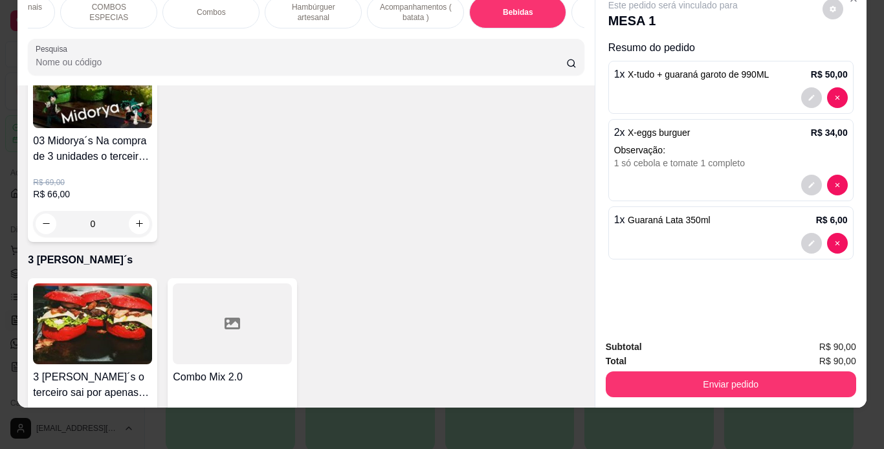
scroll to position [4106, 0]
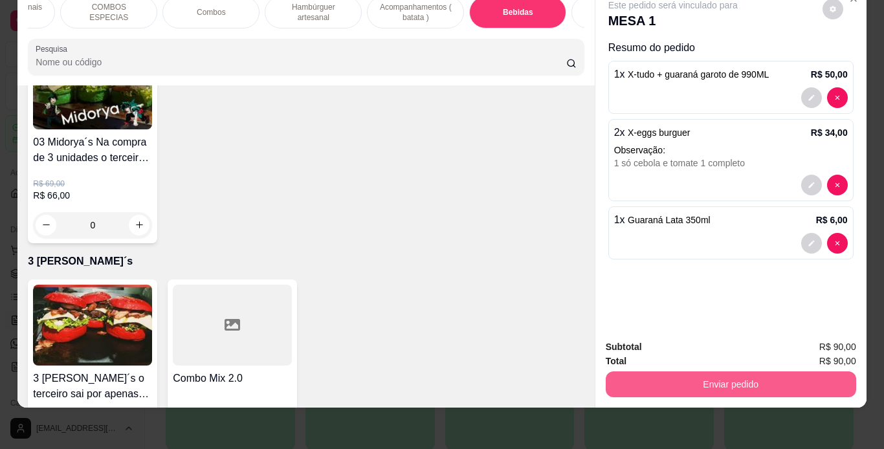
click at [703, 371] on button "Enviar pedido" at bounding box center [731, 384] width 250 height 26
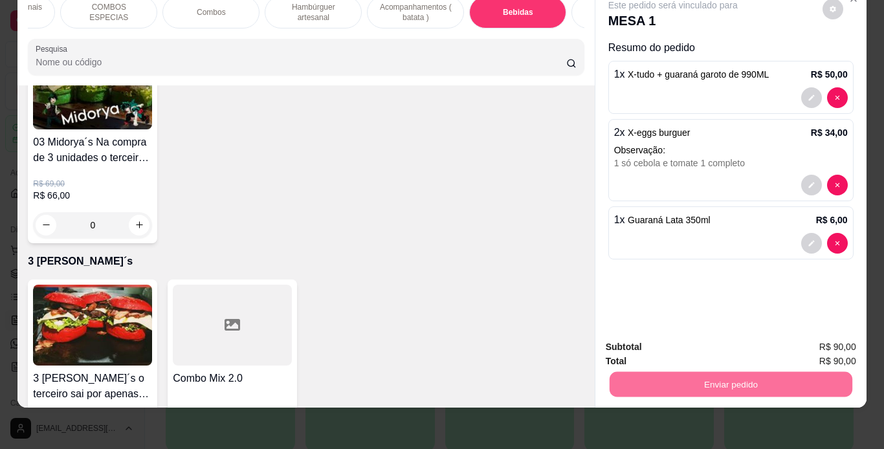
click at [700, 350] on button "Não registrar e enviar pedido" at bounding box center [687, 343] width 131 height 24
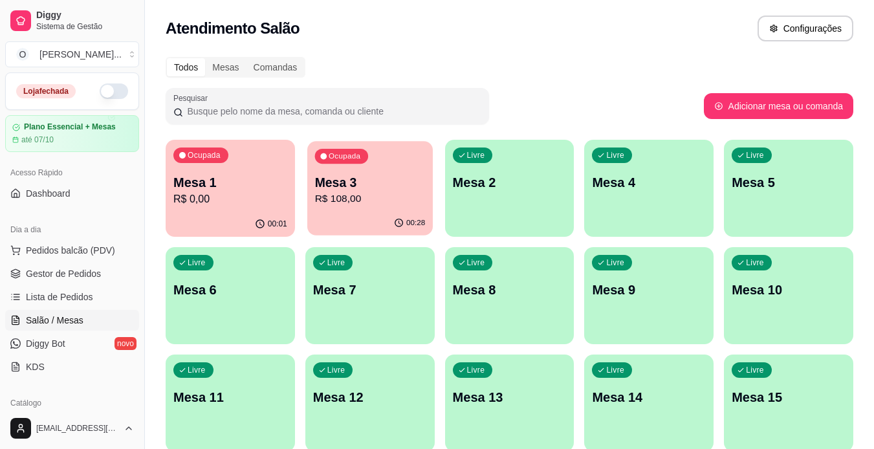
click at [375, 203] on p "R$ 108,00" at bounding box center [369, 198] width 111 height 15
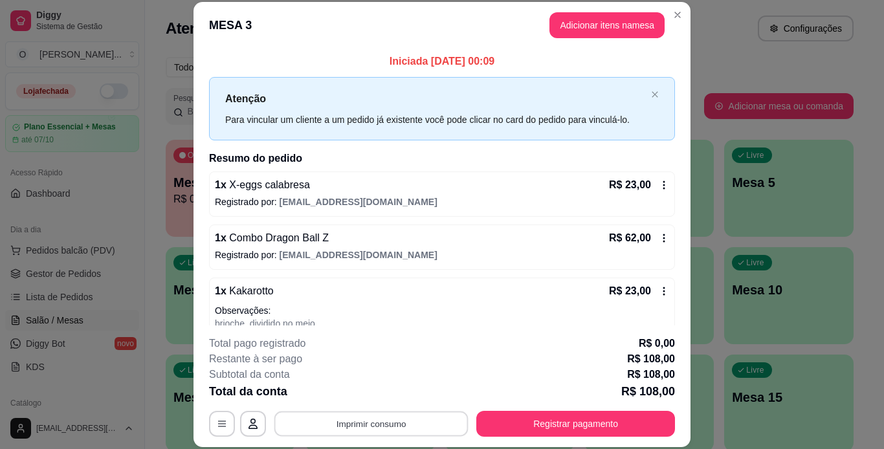
click at [395, 419] on button "Imprimir consumo" at bounding box center [371, 423] width 194 height 25
click at [392, 395] on button "IMPRESSORA" at bounding box center [370, 394] width 91 height 20
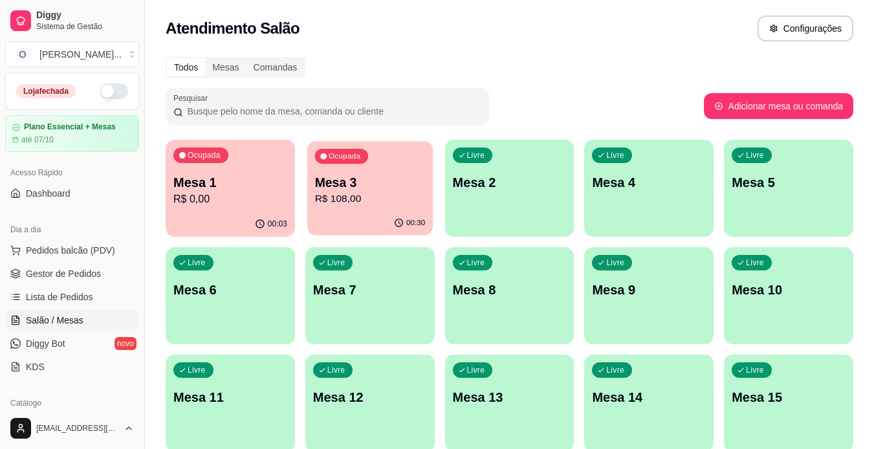
click at [379, 208] on div "Ocupada Mesa 3 R$ 108,00" at bounding box center [370, 176] width 126 height 70
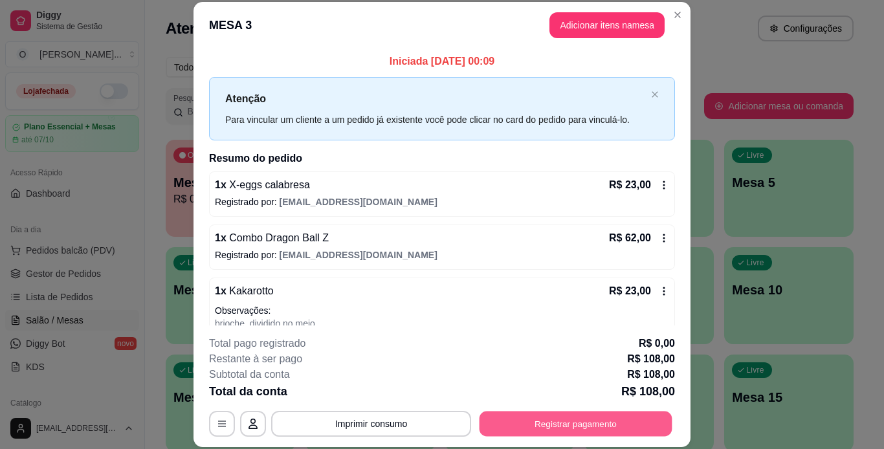
click at [598, 425] on button "Registrar pagamento" at bounding box center [575, 423] width 193 height 25
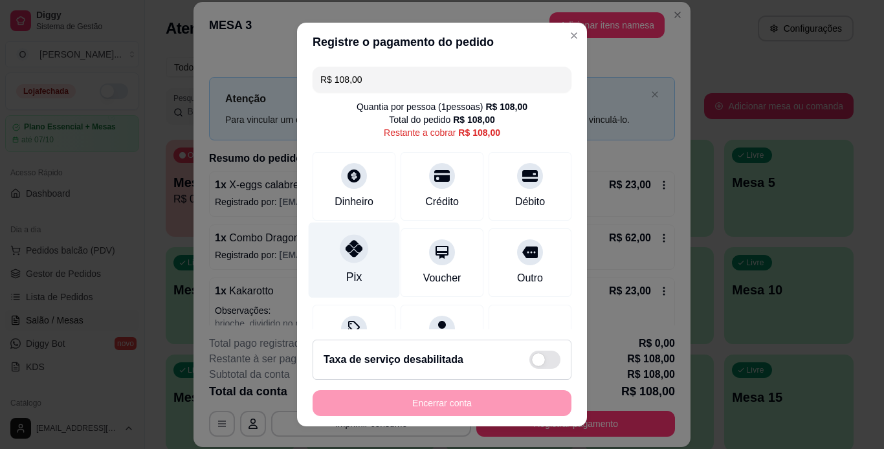
click at [331, 257] on div "Pix" at bounding box center [354, 260] width 91 height 76
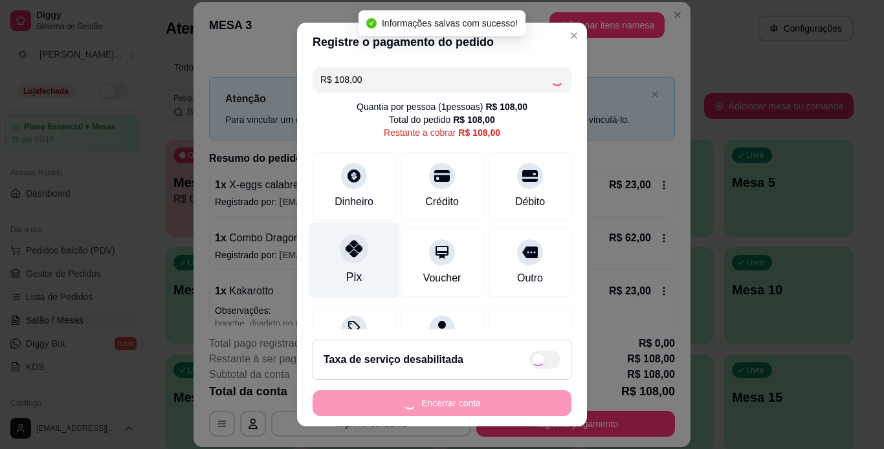
type input "R$ 0,00"
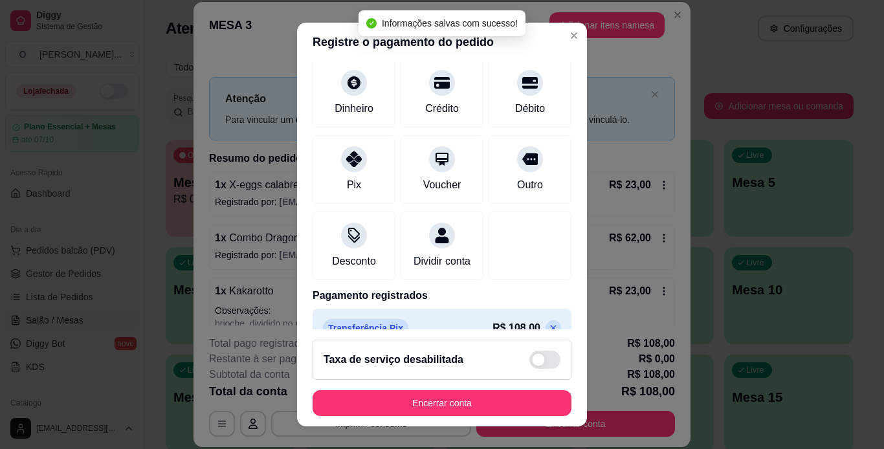
scroll to position [118, 0]
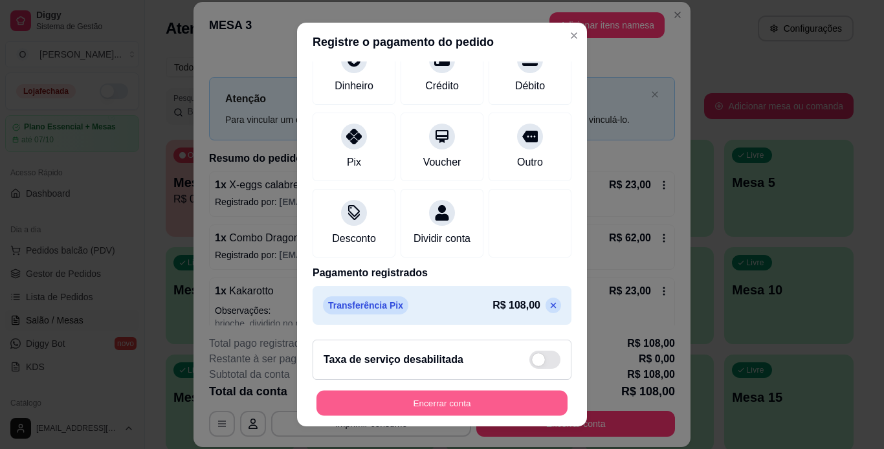
click at [452, 402] on button "Encerrar conta" at bounding box center [441, 403] width 251 height 25
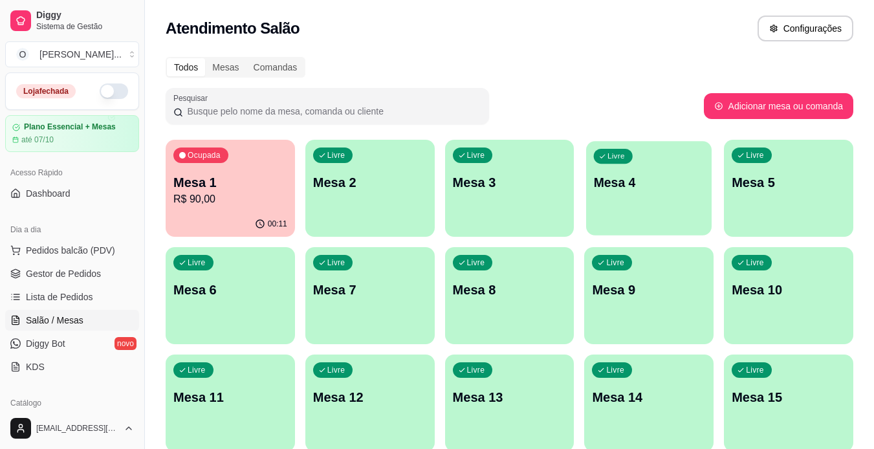
click at [675, 177] on p "Mesa 4" at bounding box center [649, 182] width 111 height 17
click at [96, 277] on span "Gestor de Pedidos" at bounding box center [63, 273] width 75 height 13
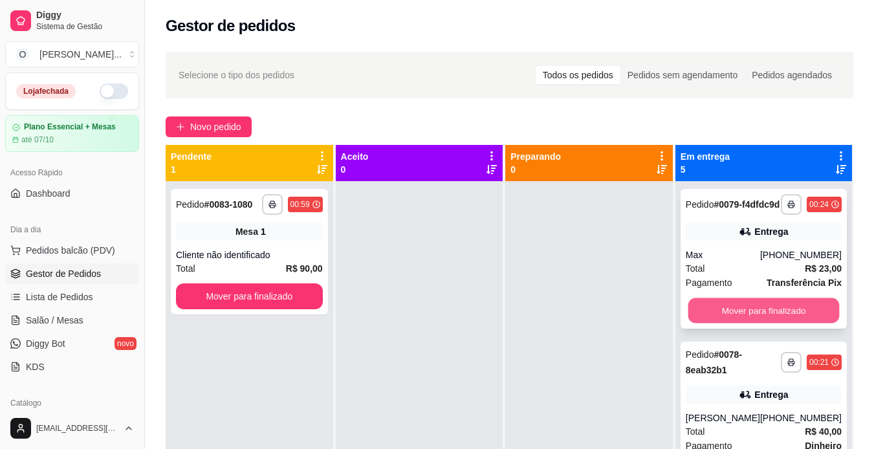
click at [725, 316] on button "Mover para finalizado" at bounding box center [763, 310] width 151 height 25
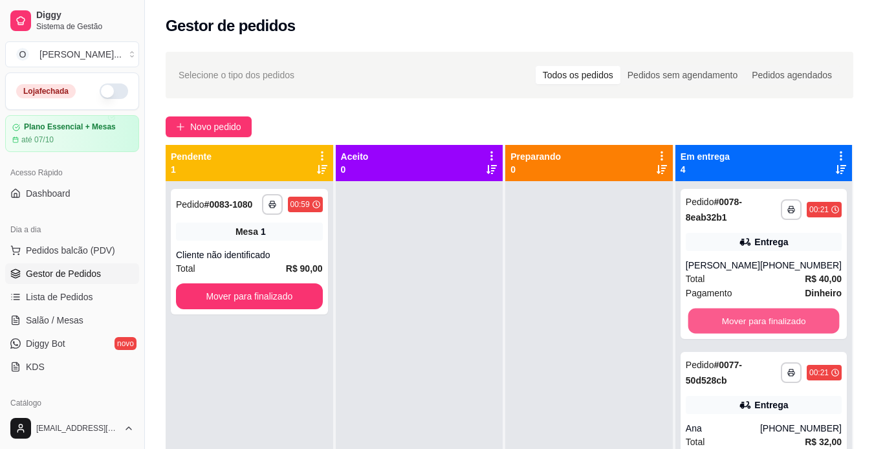
click at [725, 316] on button "Mover para finalizado" at bounding box center [763, 321] width 151 height 25
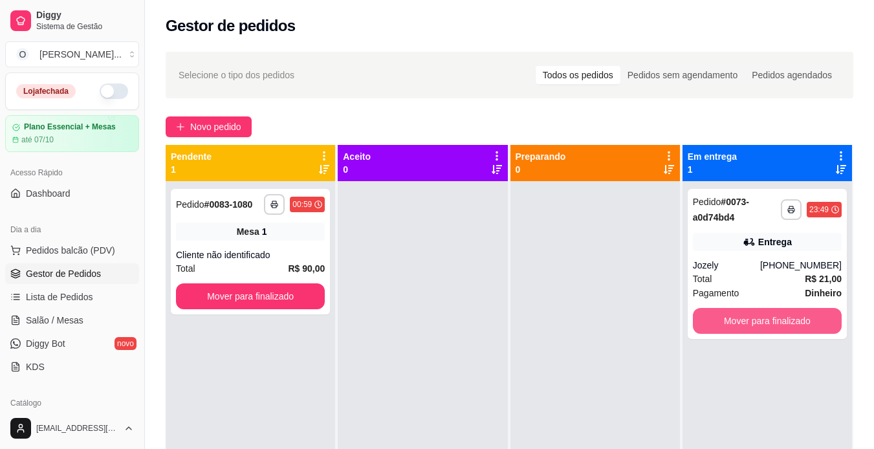
click at [725, 316] on button "Mover para finalizado" at bounding box center [767, 321] width 149 height 26
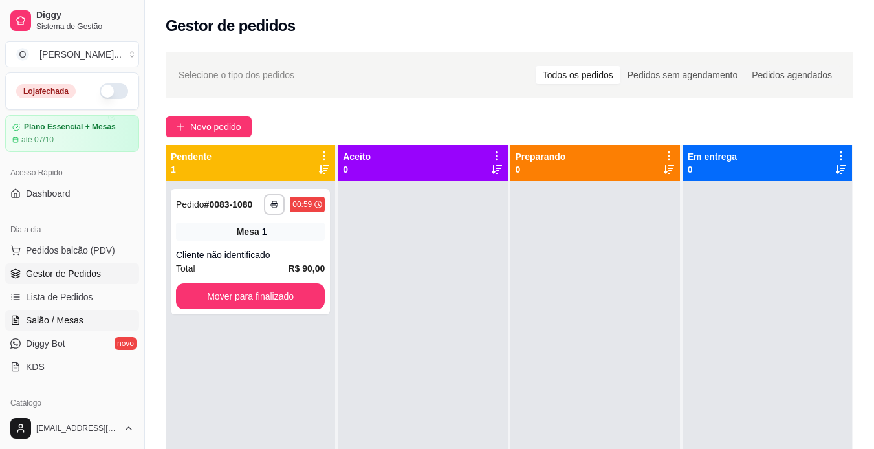
click at [78, 316] on span "Salão / Mesas" at bounding box center [55, 320] width 58 height 13
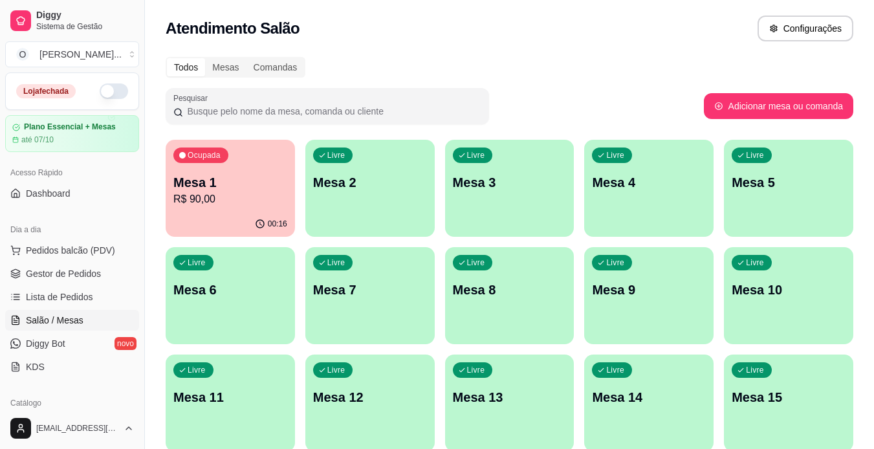
click at [274, 180] on p "Mesa 1" at bounding box center [230, 182] width 114 height 18
click at [234, 191] on div "Mesa 1 R$ 90,00" at bounding box center [230, 190] width 111 height 32
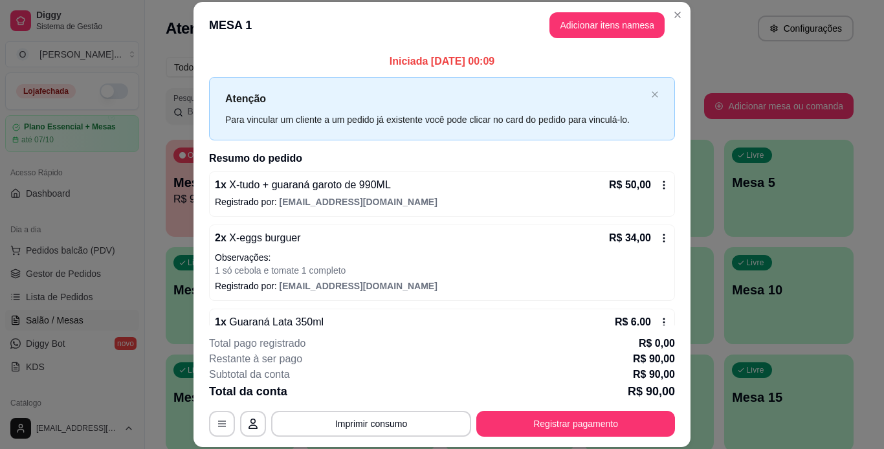
drag, startPoint x: 410, startPoint y: 431, endPoint x: 354, endPoint y: 283, distance: 158.5
click at [354, 283] on span "[EMAIL_ADDRESS][DOMAIN_NAME]" at bounding box center [358, 286] width 158 height 10
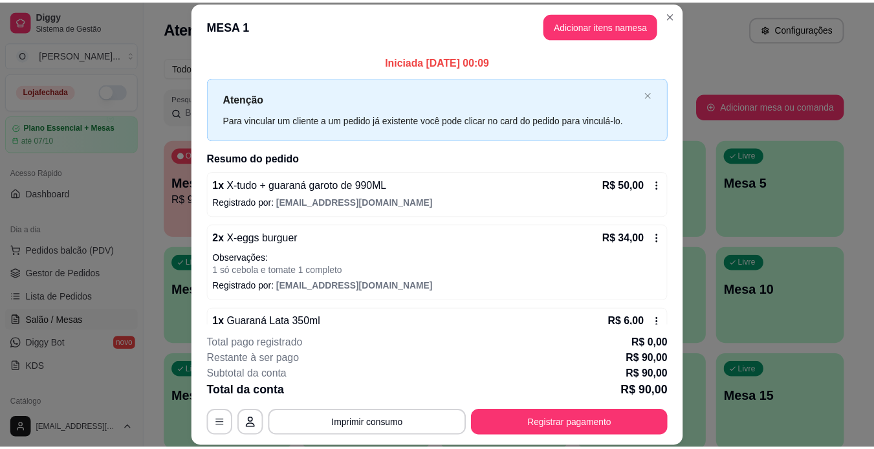
scroll to position [1, 0]
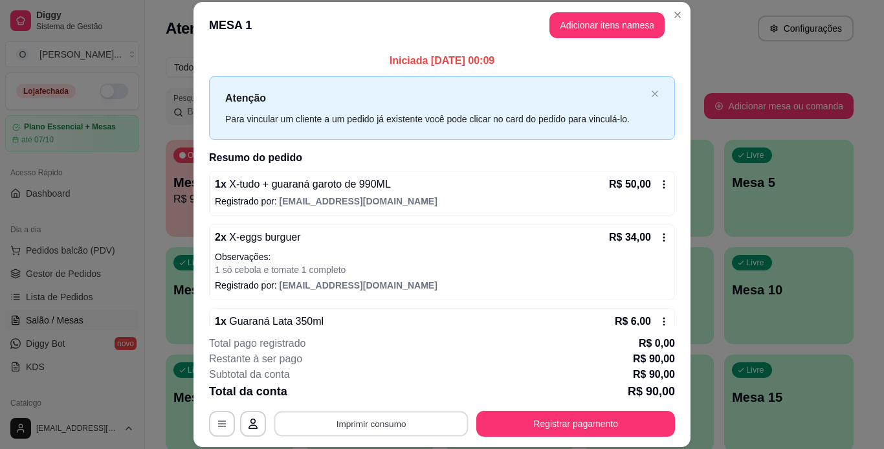
click at [384, 416] on button "Imprimir consumo" at bounding box center [371, 423] width 194 height 25
click at [383, 391] on button "IMPRESSORA" at bounding box center [370, 394] width 91 height 20
